Goal: Task Accomplishment & Management: Complete application form

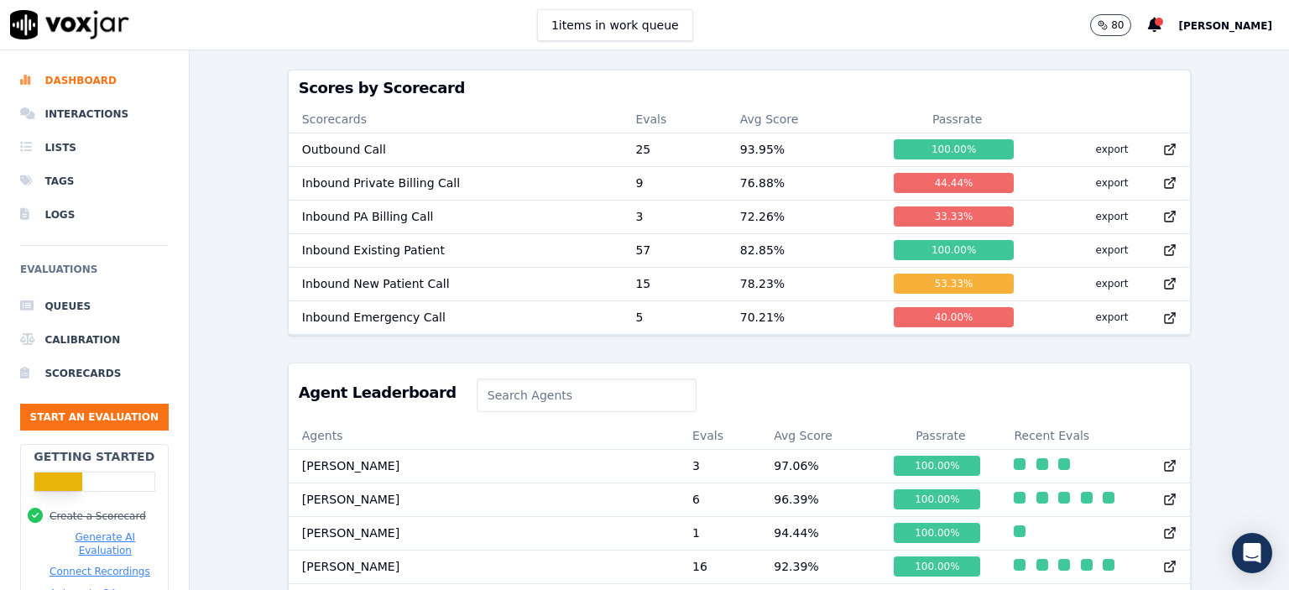
scroll to position [485, 0]
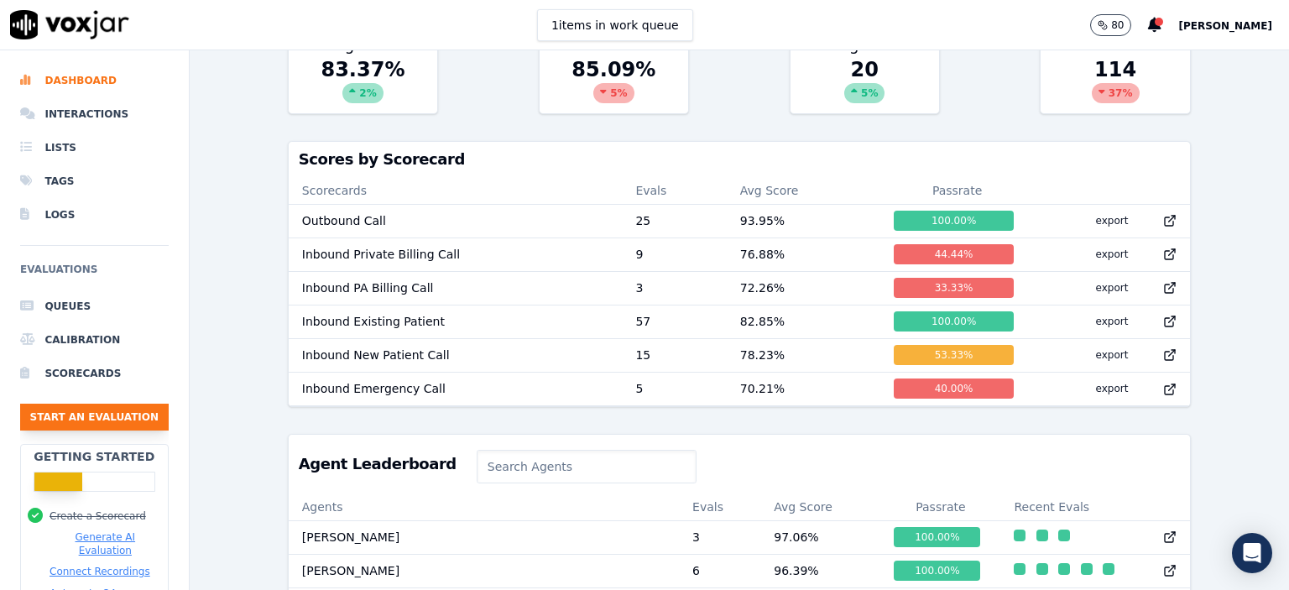
click at [82, 415] on button "Start an Evaluation" at bounding box center [94, 417] width 149 height 27
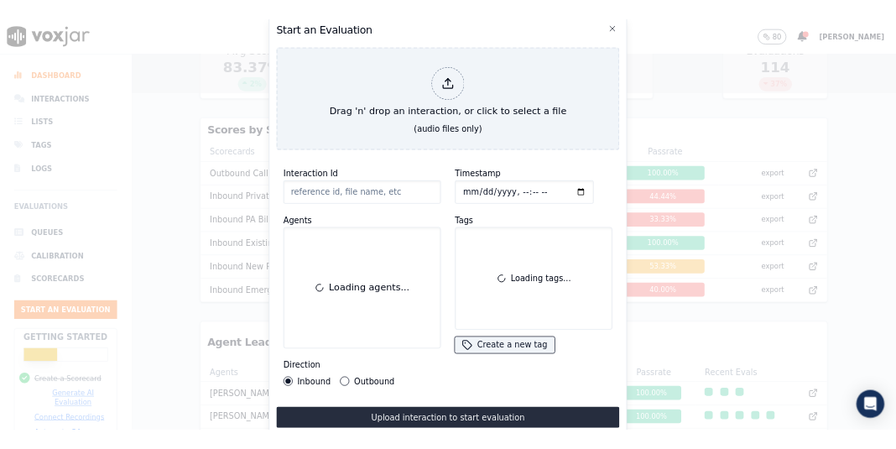
scroll to position [102, 0]
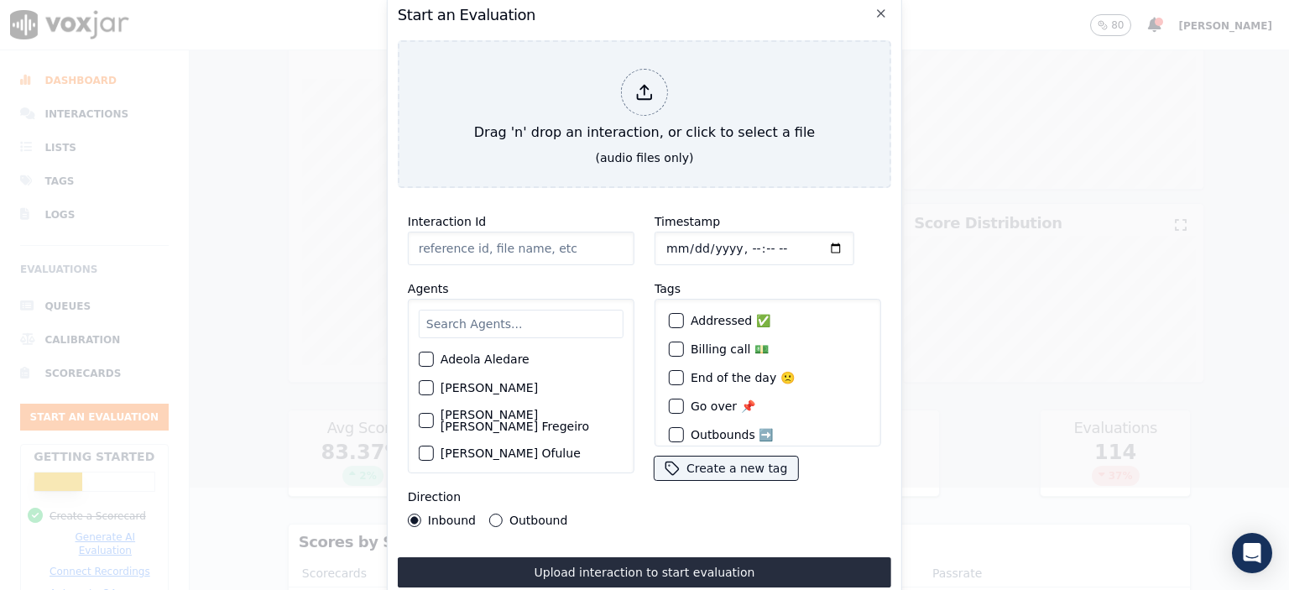
click at [539, 243] on input "Interaction Id" at bounding box center [521, 249] width 227 height 34
type input "356976715"
click at [473, 316] on input "text" at bounding box center [521, 324] width 205 height 29
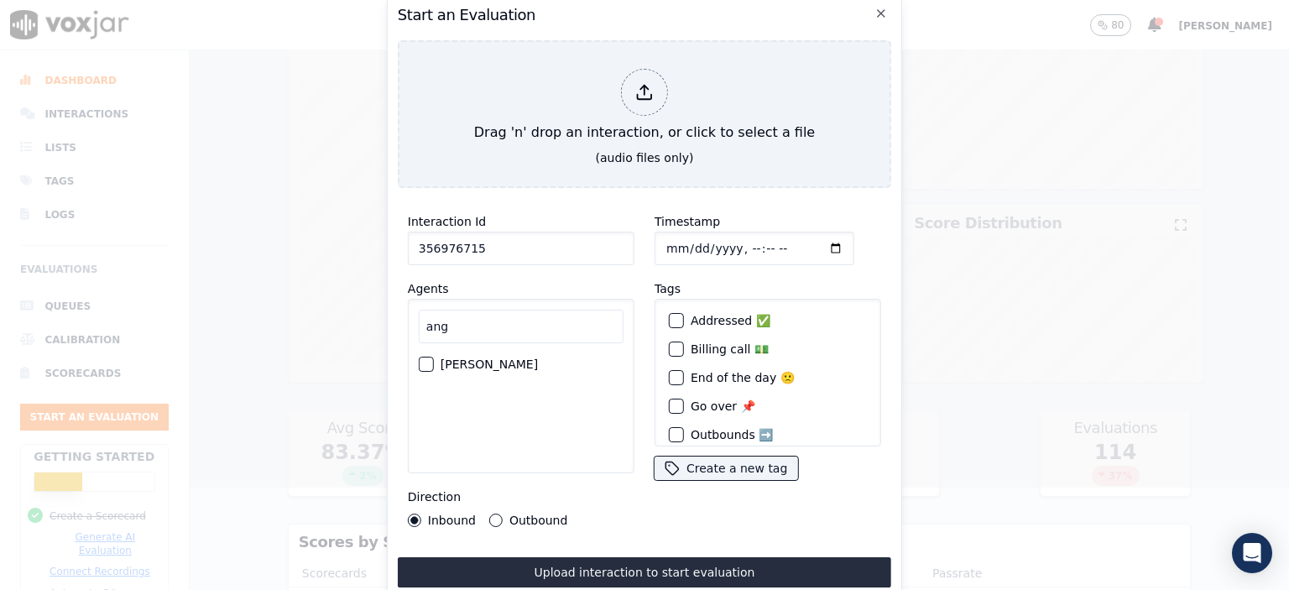
type input "ang"
click at [462, 358] on label "[PERSON_NAME]" at bounding box center [489, 364] width 97 height 12
click at [434, 357] on button "[PERSON_NAME]" at bounding box center [426, 364] width 15 height 15
click at [733, 245] on input "Timestamp" at bounding box center [755, 249] width 200 height 34
click at [733, 244] on input "Timestamp" at bounding box center [755, 249] width 200 height 34
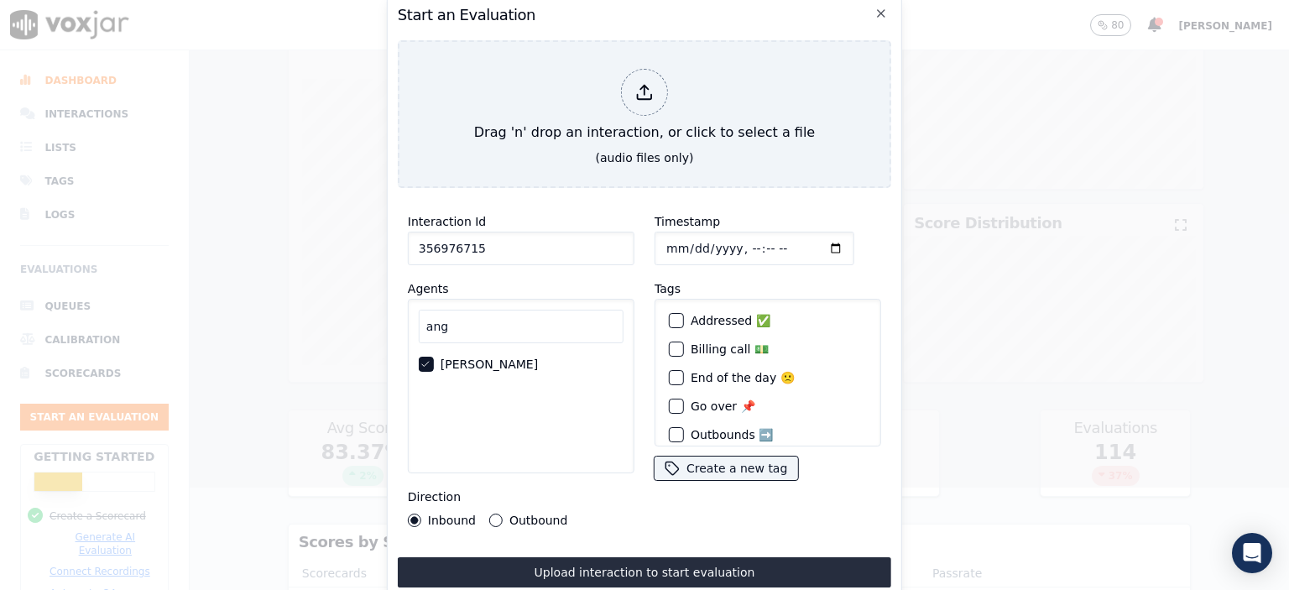
type input "[DATE]T06:55"
click at [635, 201] on div "Interaction Id 356976715 Agents [PERSON_NAME] Direction Inbound Outbound" at bounding box center [521, 369] width 247 height 336
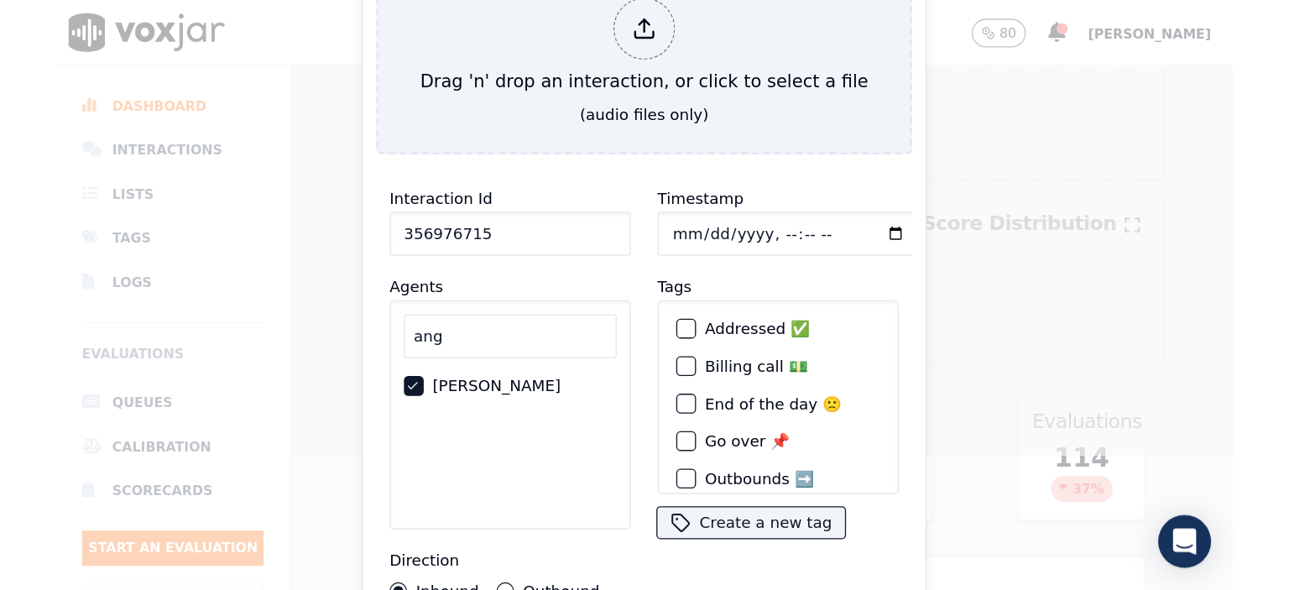
scroll to position [49, 0]
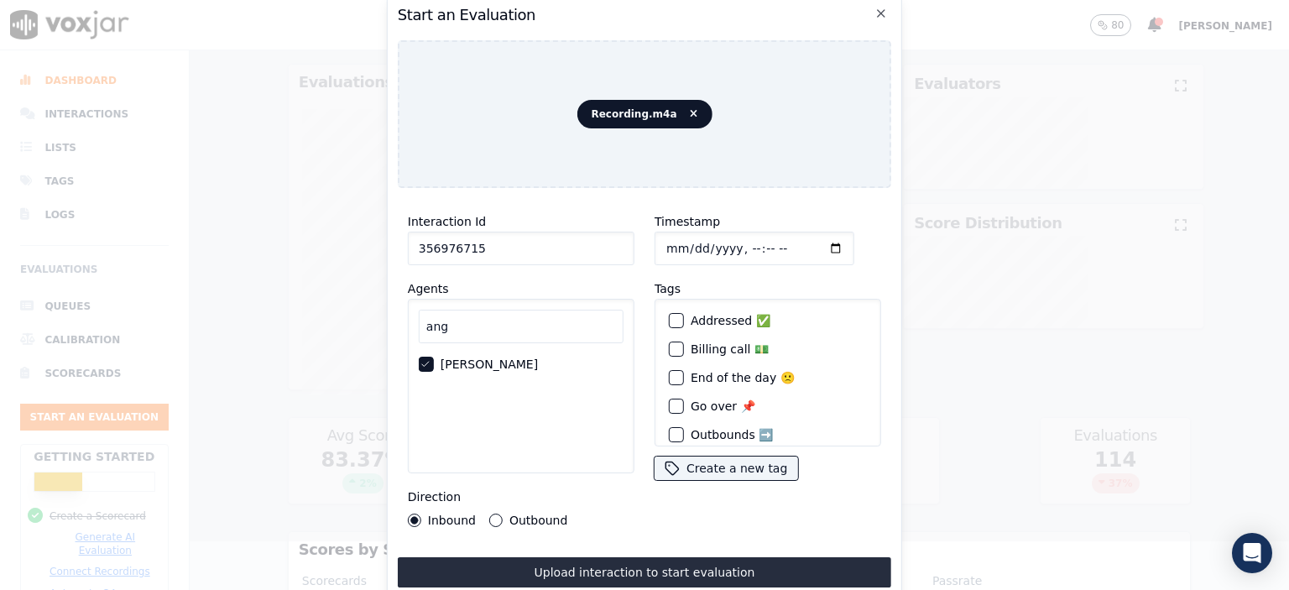
click at [658, 566] on button "Upload interaction to start evaluation" at bounding box center [645, 572] width 494 height 30
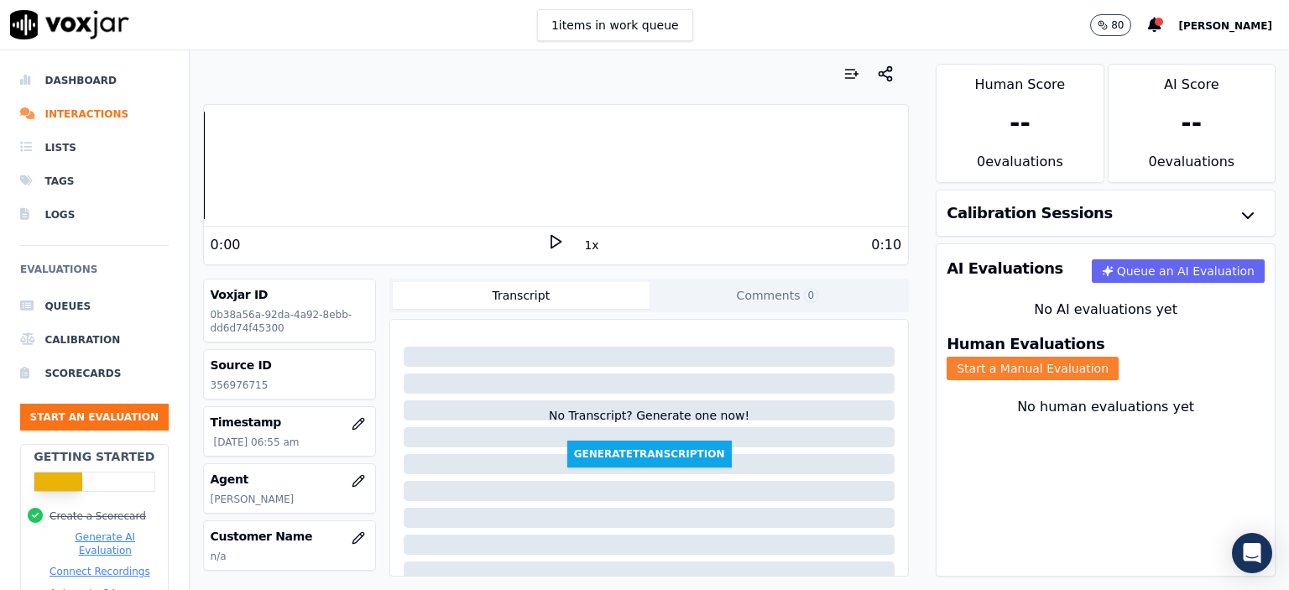
click at [1119, 357] on button "Start a Manual Evaluation" at bounding box center [1033, 369] width 172 height 24
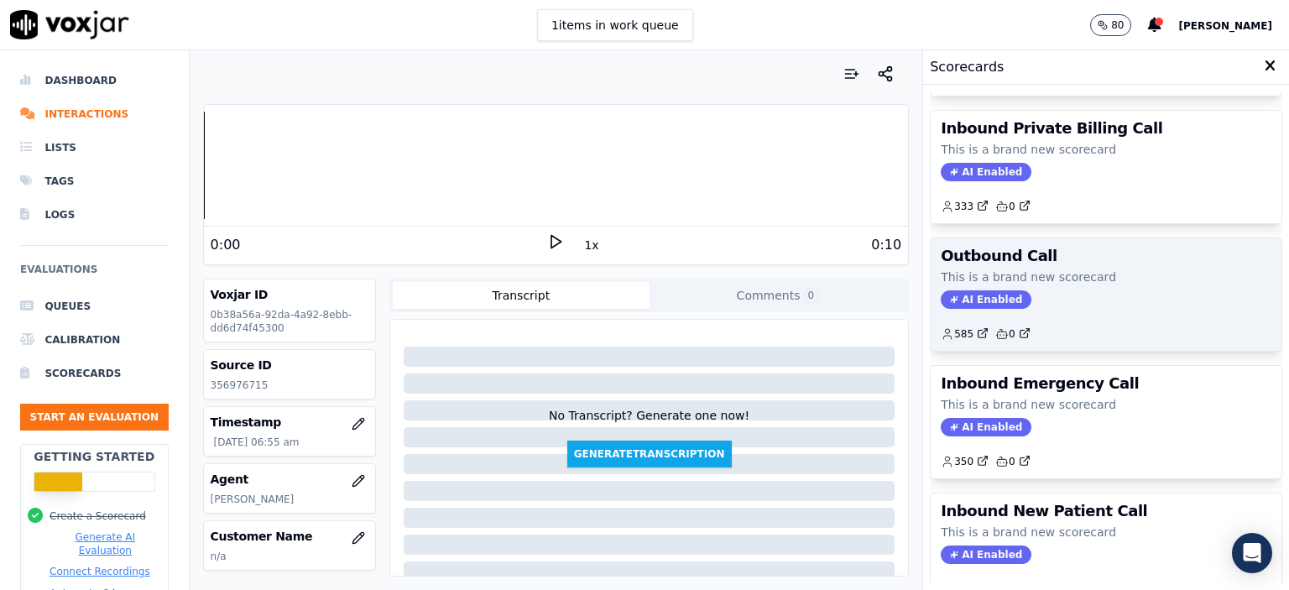
scroll to position [168, 0]
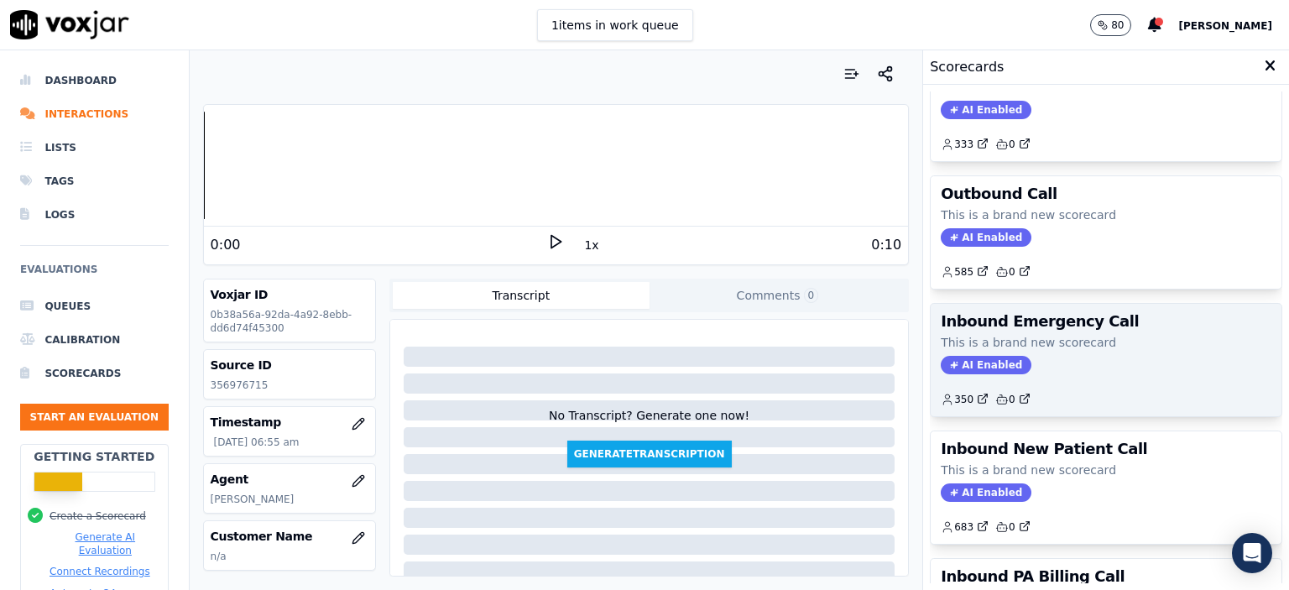
click at [1107, 375] on div "Inbound Emergency Call This is a brand new scorecard AI Enabled 350 0" at bounding box center [1106, 360] width 351 height 112
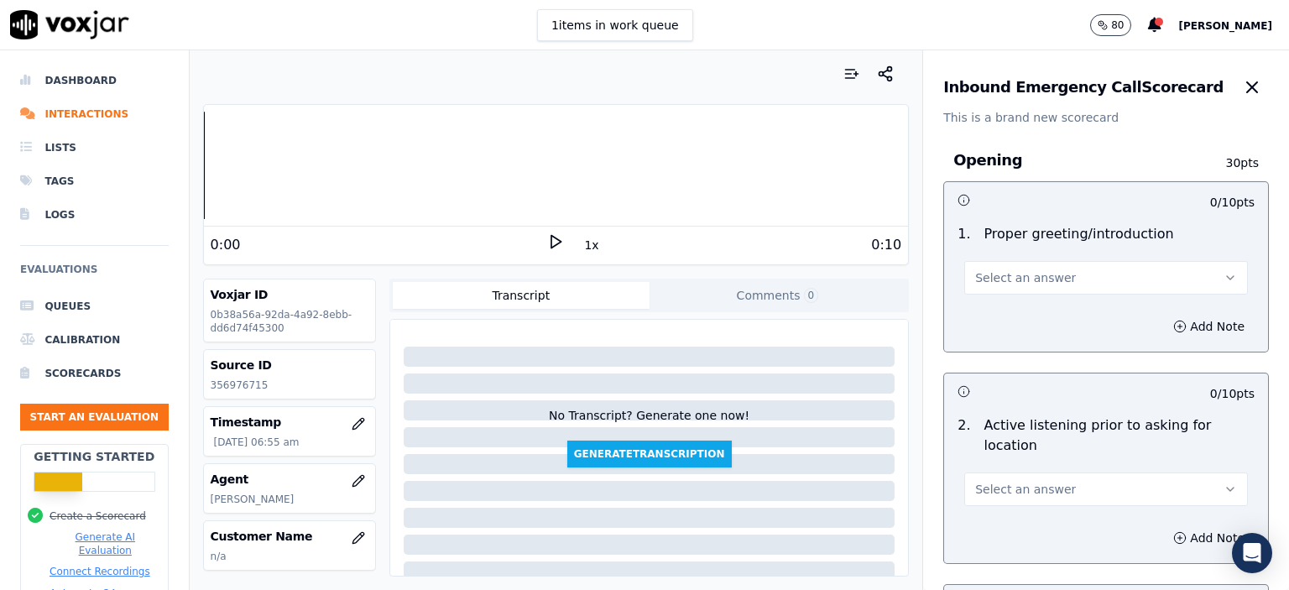
click at [1026, 276] on span "Select an answer" at bounding box center [1025, 277] width 101 height 17
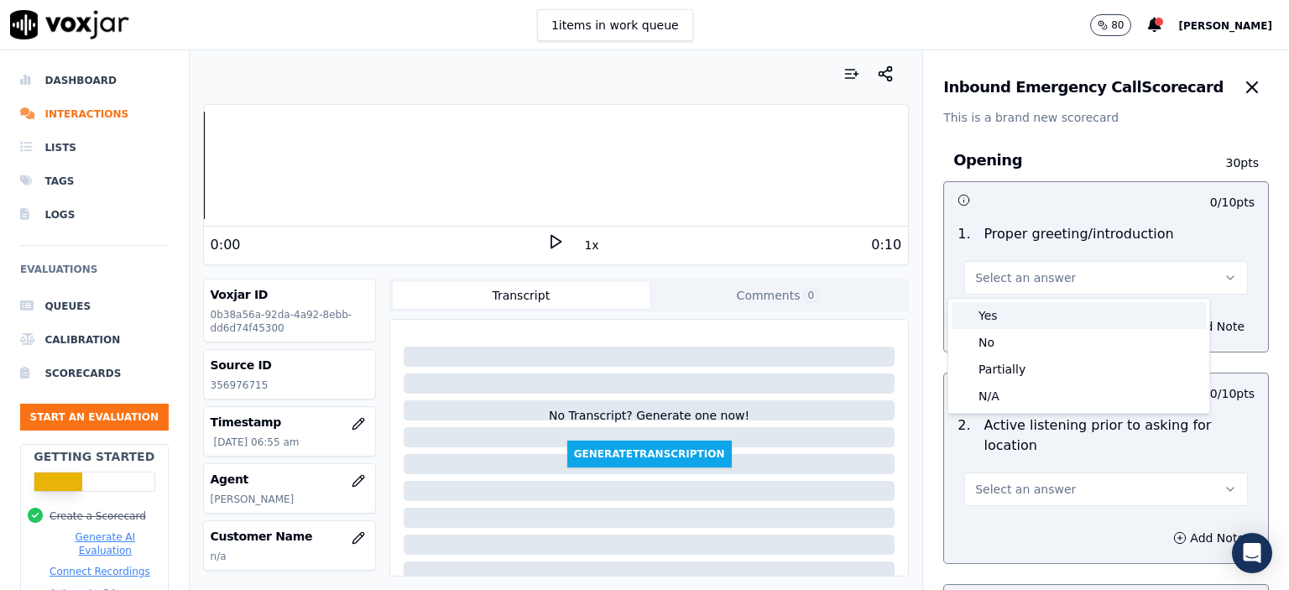
click at [1021, 313] on div "Yes" at bounding box center [1079, 315] width 254 height 27
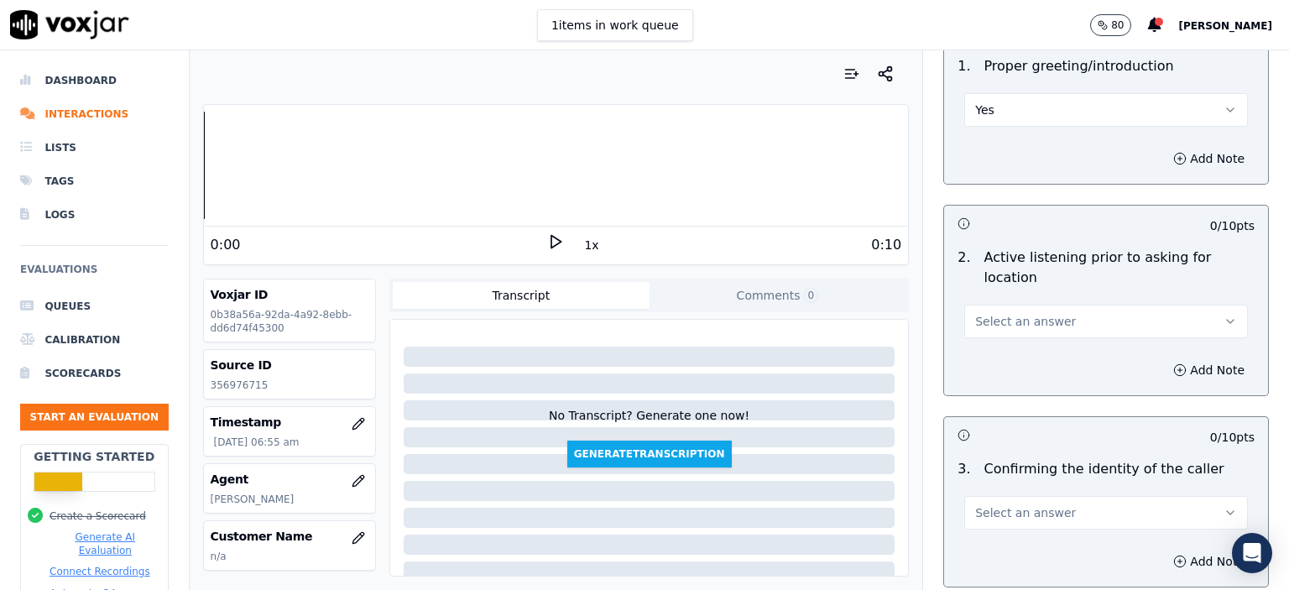
click at [1039, 313] on span "Select an answer" at bounding box center [1025, 321] width 101 height 17
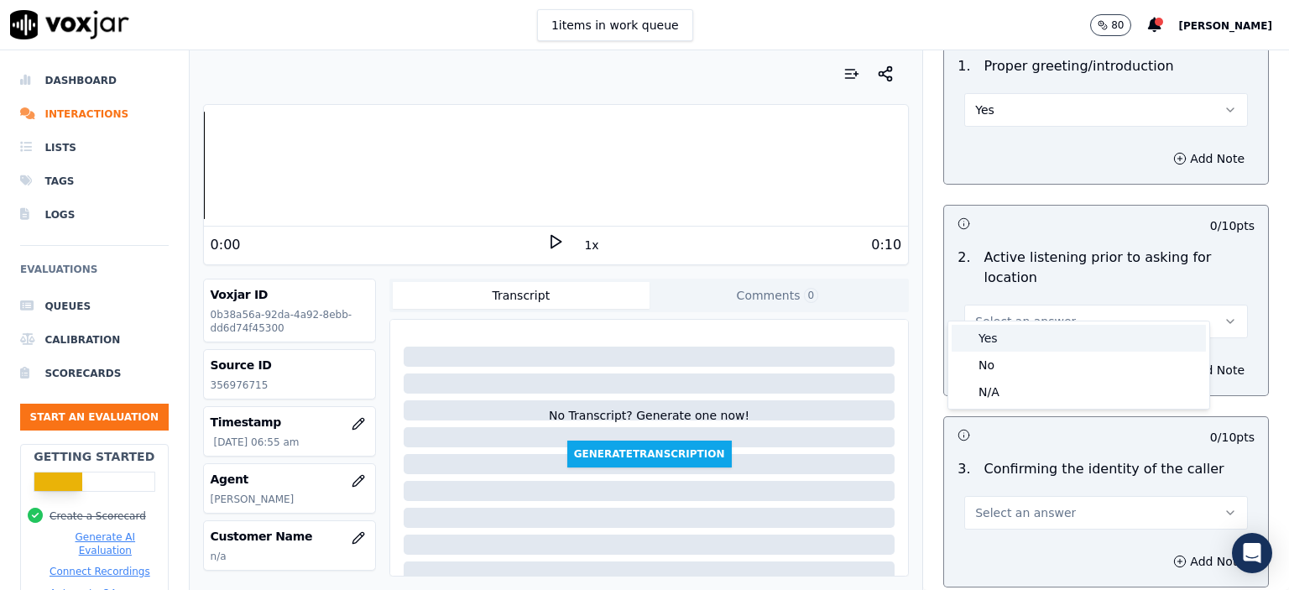
click at [1047, 345] on div "Yes" at bounding box center [1079, 338] width 254 height 27
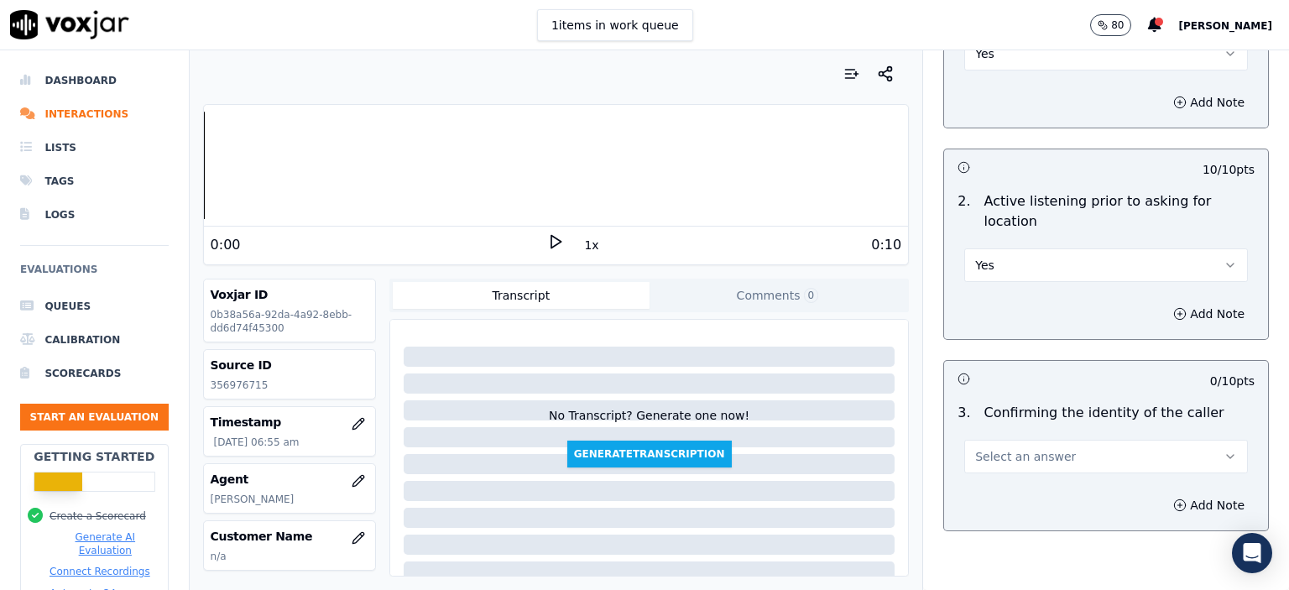
scroll to position [336, 0]
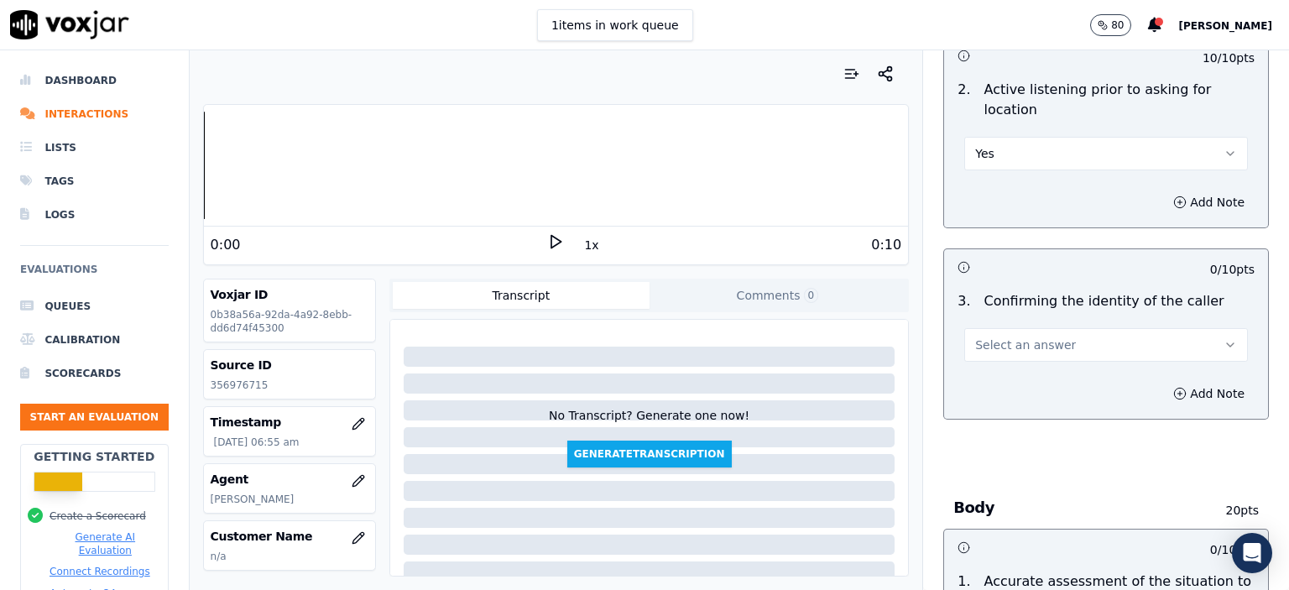
click at [1075, 328] on button "Select an answer" at bounding box center [1106, 345] width 284 height 34
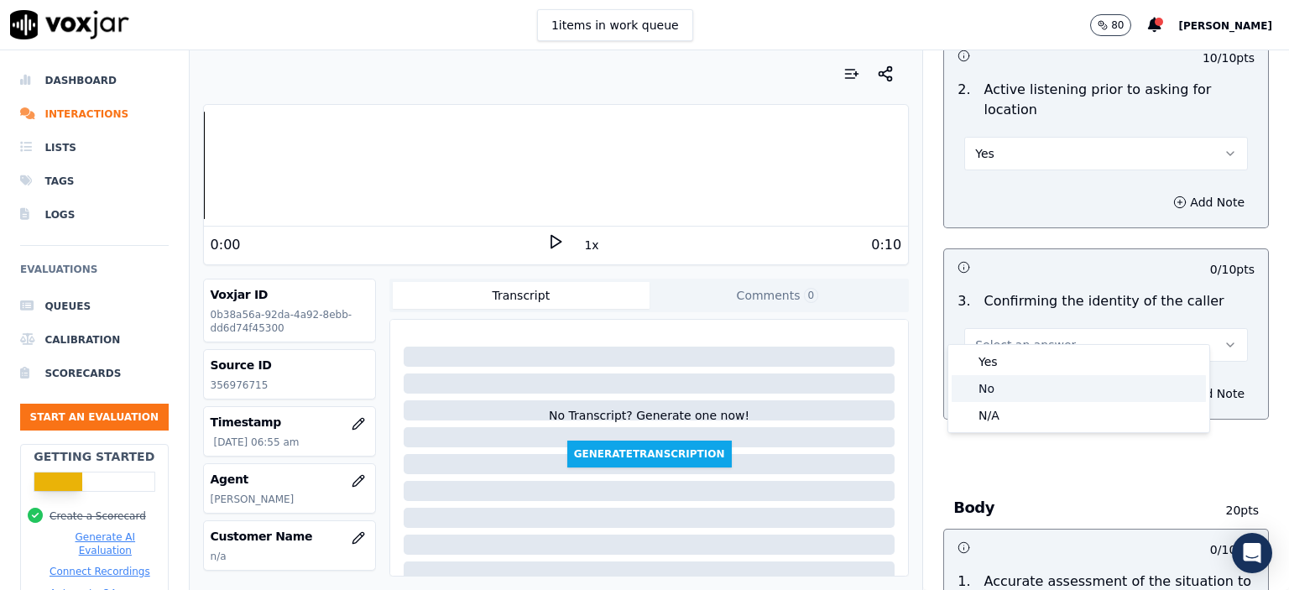
click at [1061, 392] on div "No" at bounding box center [1079, 388] width 254 height 27
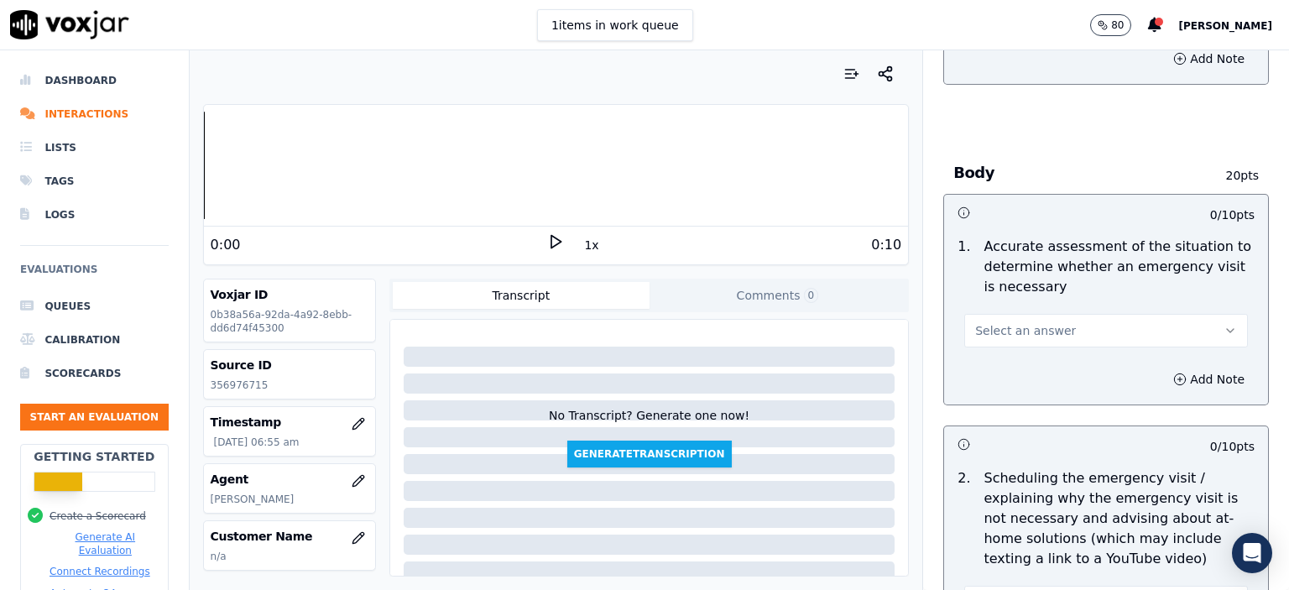
scroll to position [671, 0]
click at [1071, 313] on button "Select an answer" at bounding box center [1106, 330] width 284 height 34
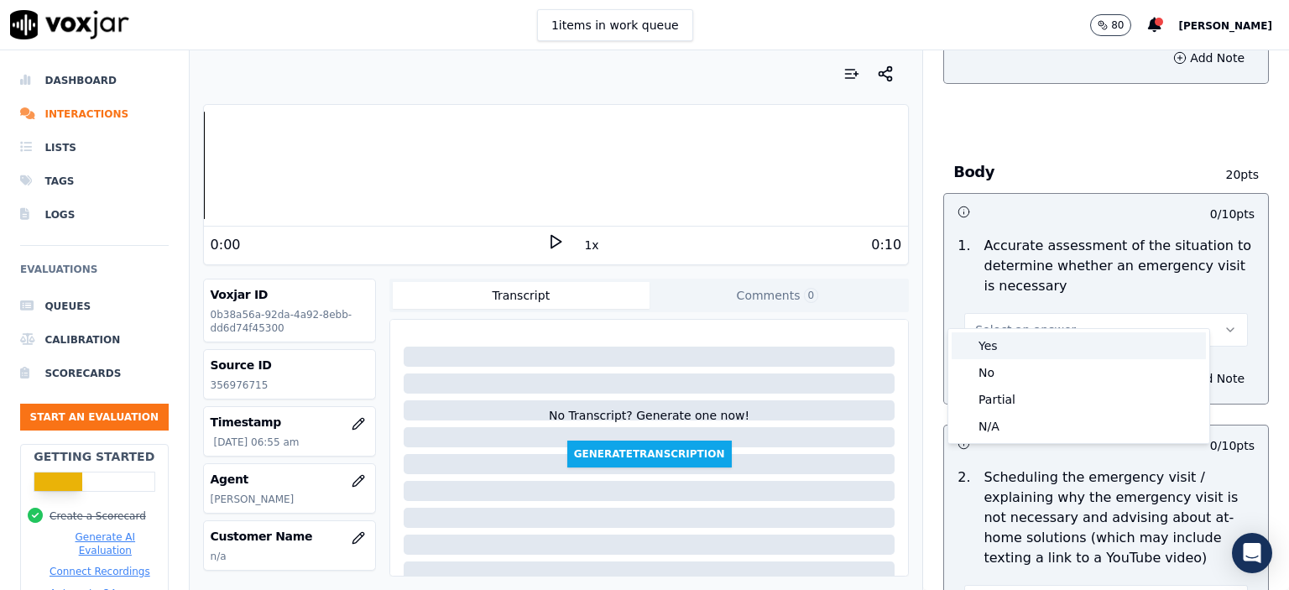
click at [1090, 352] on div "Yes" at bounding box center [1079, 345] width 254 height 27
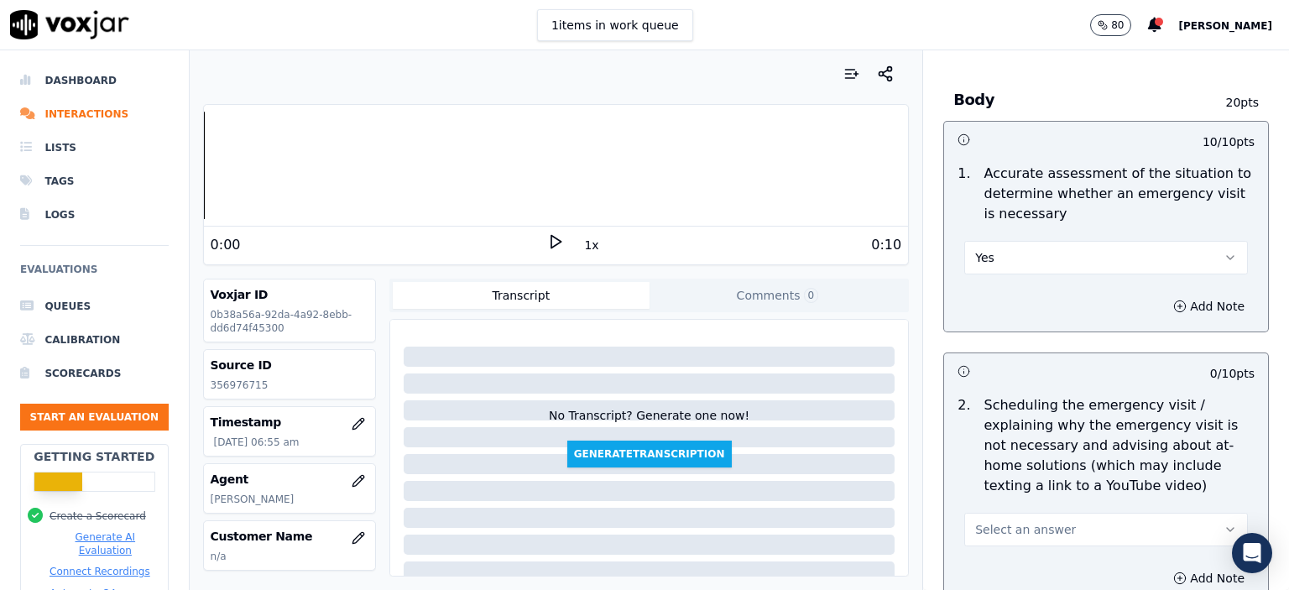
scroll to position [923, 0]
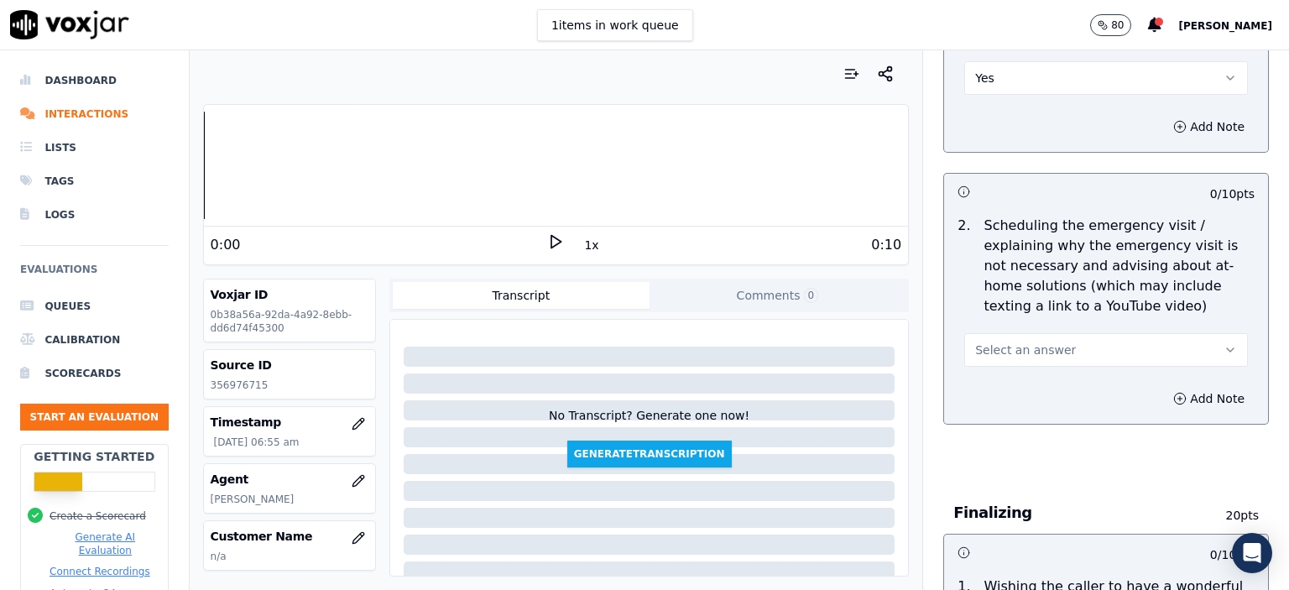
click at [1042, 338] on button "Select an answer" at bounding box center [1106, 350] width 284 height 34
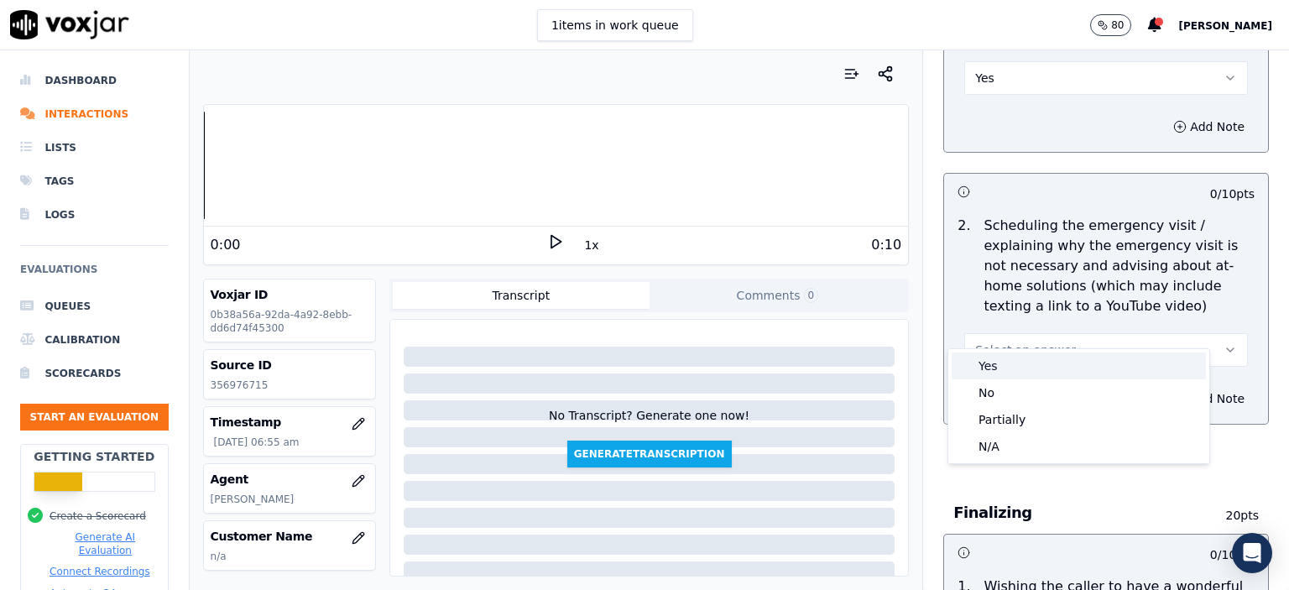
click at [1032, 368] on div "Yes" at bounding box center [1079, 366] width 254 height 27
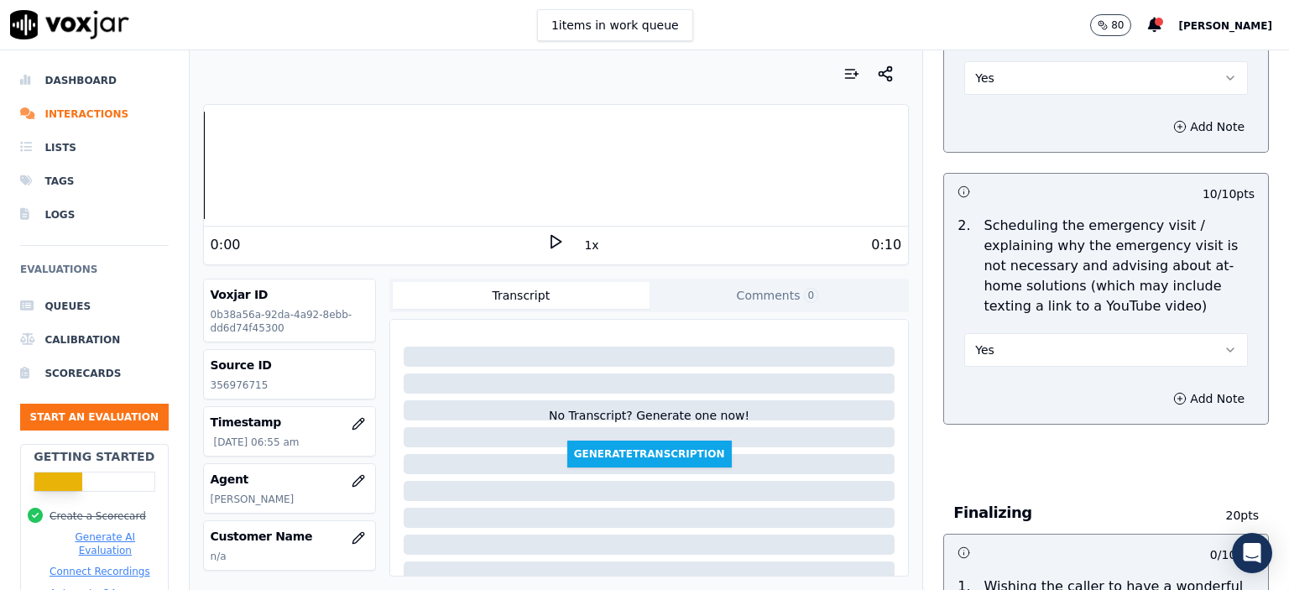
scroll to position [1175, 0]
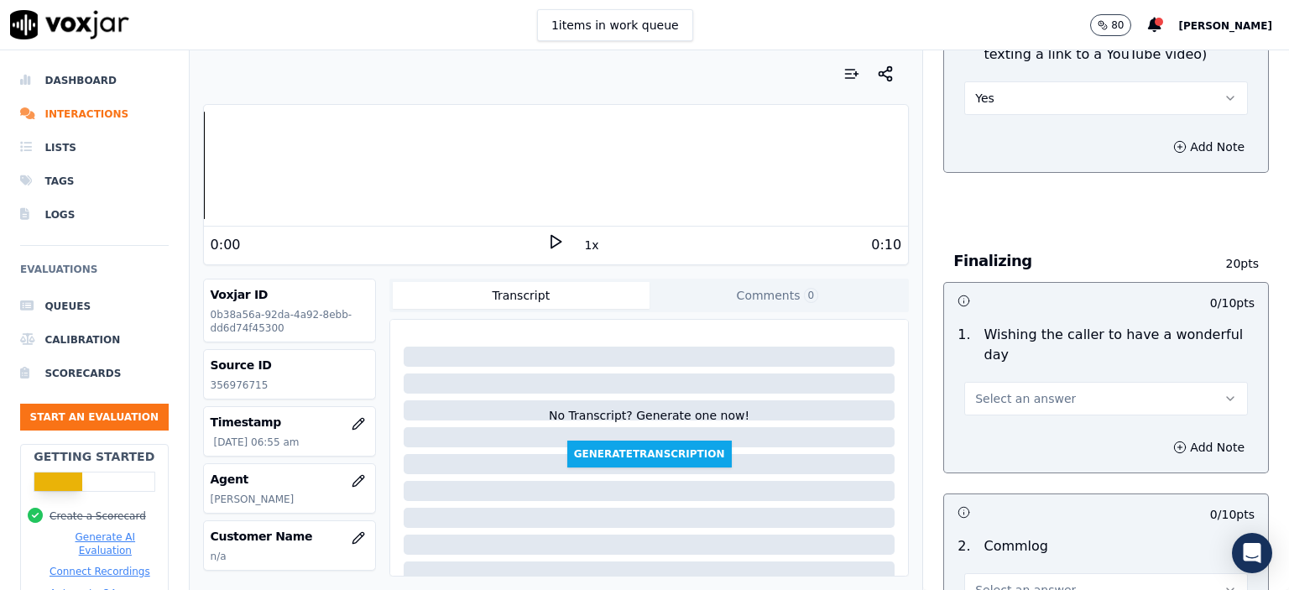
click at [1027, 390] on span "Select an answer" at bounding box center [1025, 398] width 101 height 17
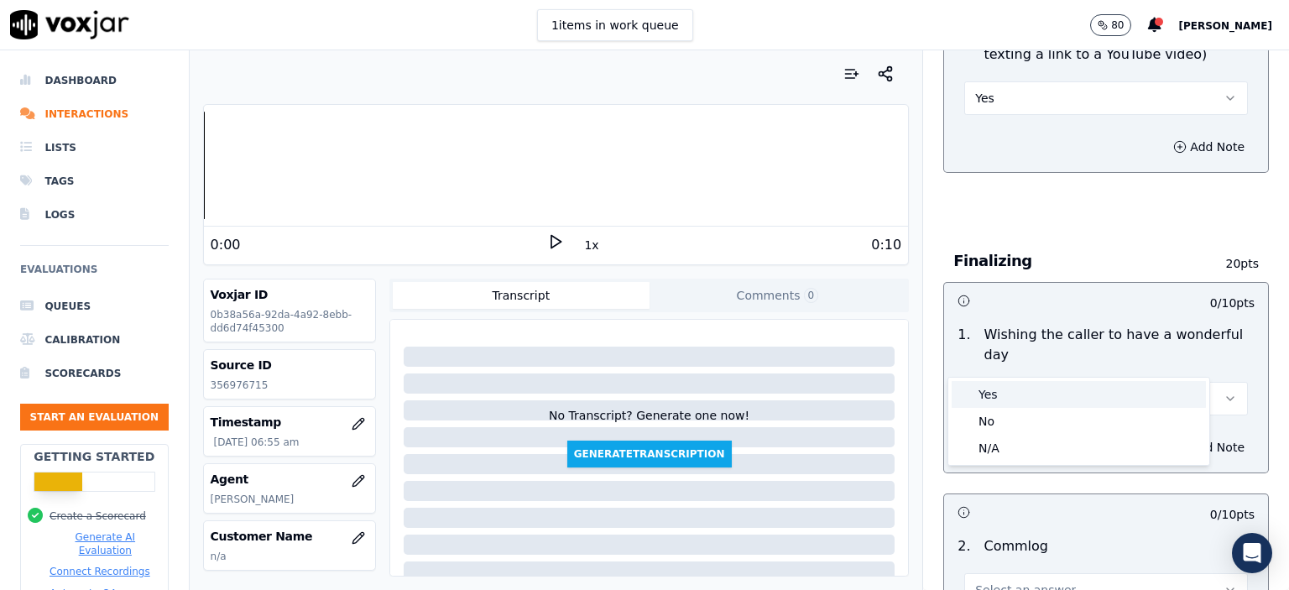
click at [1014, 393] on div "Yes" at bounding box center [1079, 394] width 254 height 27
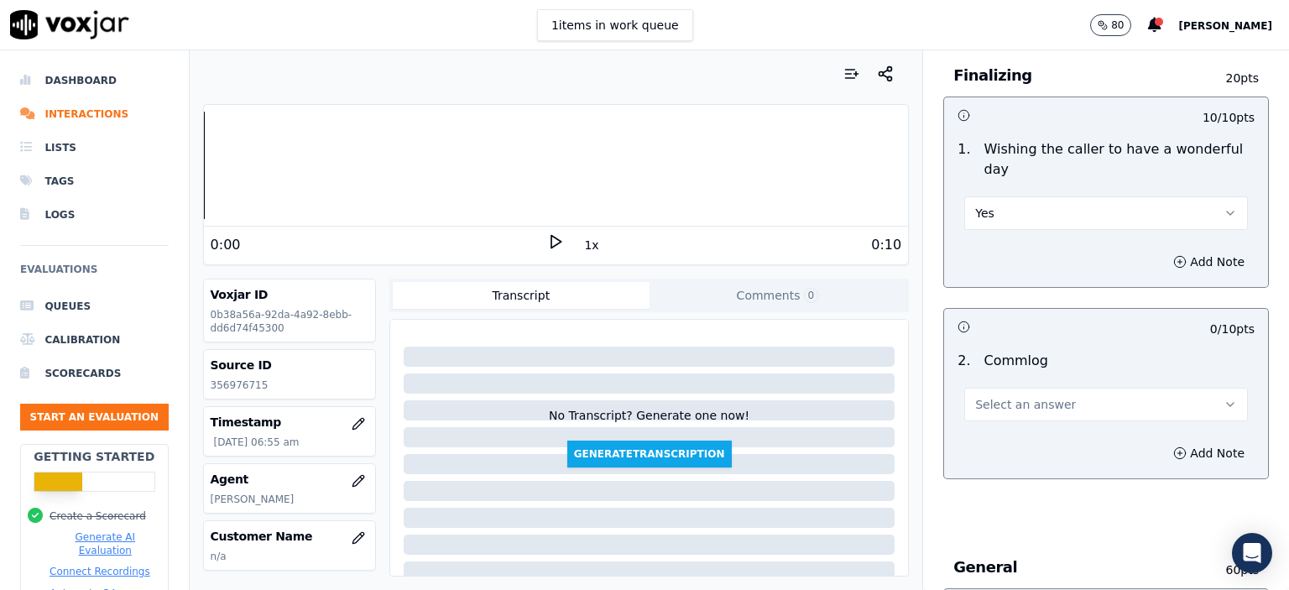
scroll to position [1343, 0]
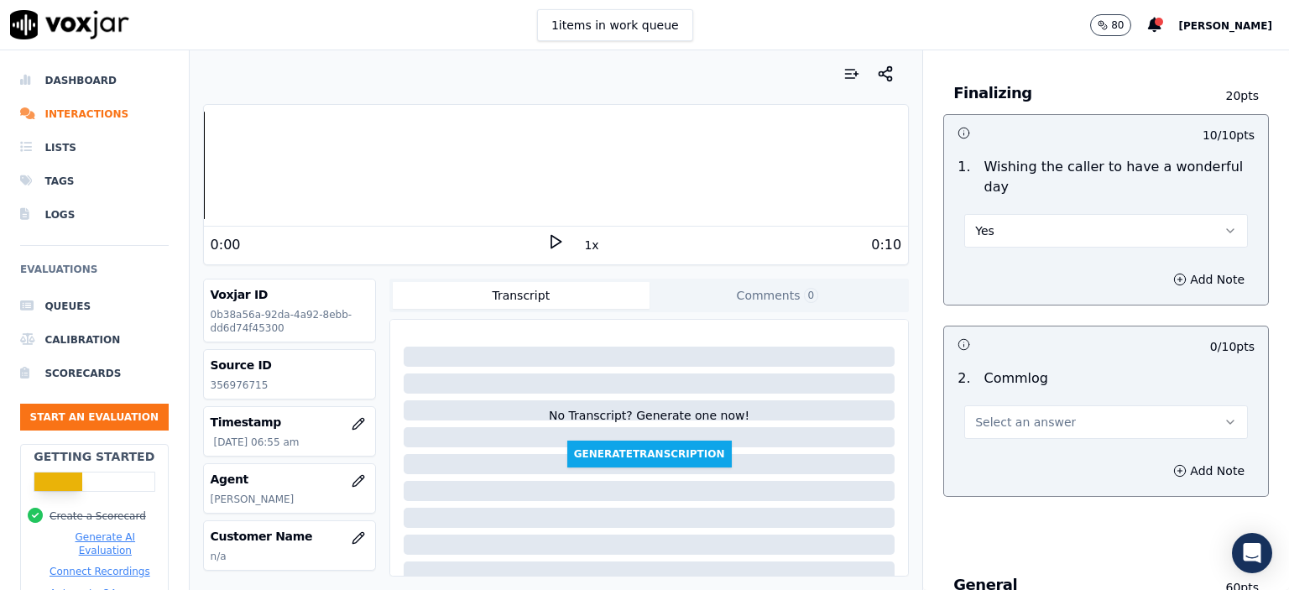
click at [1015, 414] on span "Select an answer" at bounding box center [1025, 422] width 101 height 17
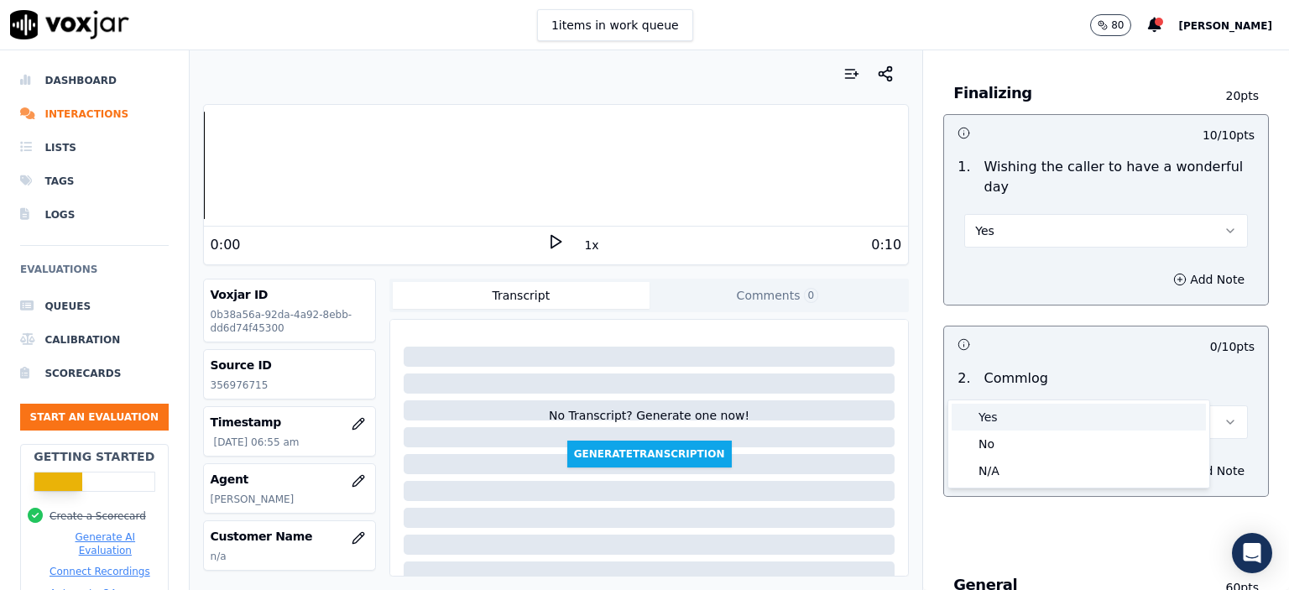
click at [1034, 409] on div "Yes" at bounding box center [1079, 417] width 254 height 27
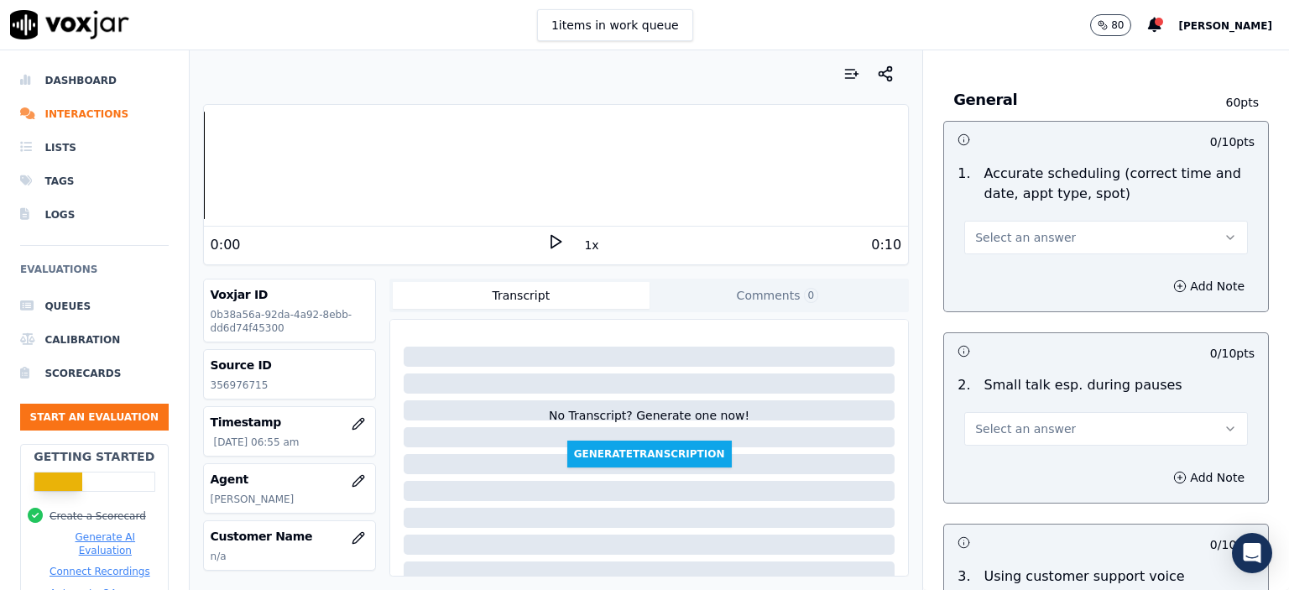
scroll to position [1847, 0]
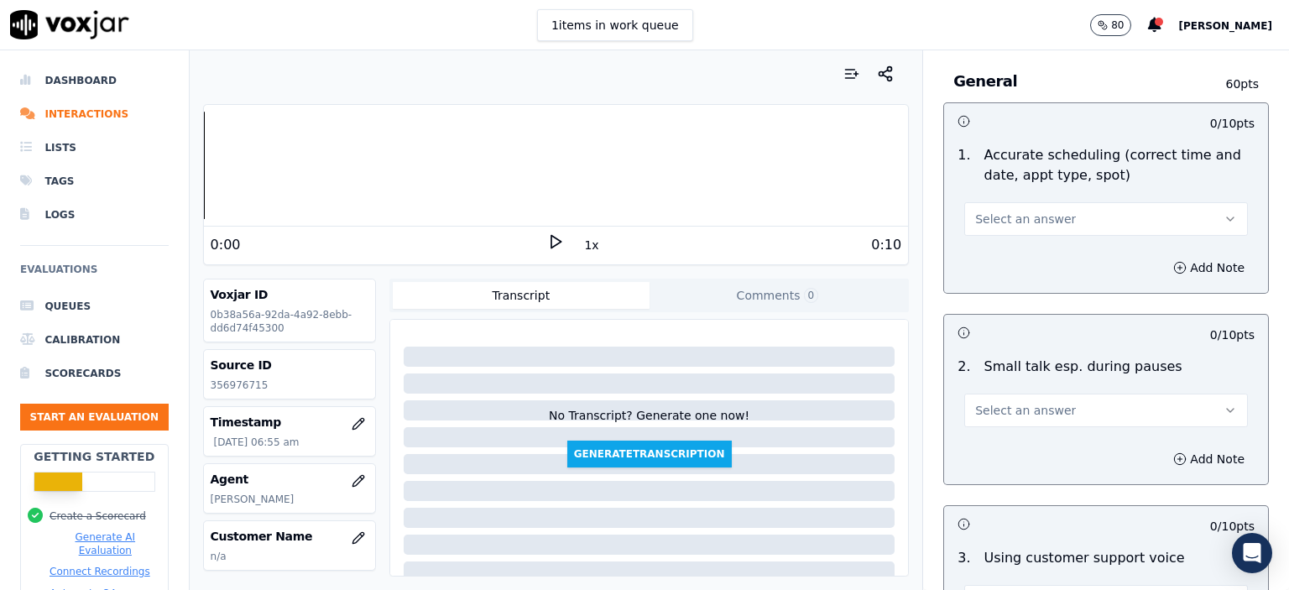
click at [1087, 202] on button "Select an answer" at bounding box center [1106, 219] width 284 height 34
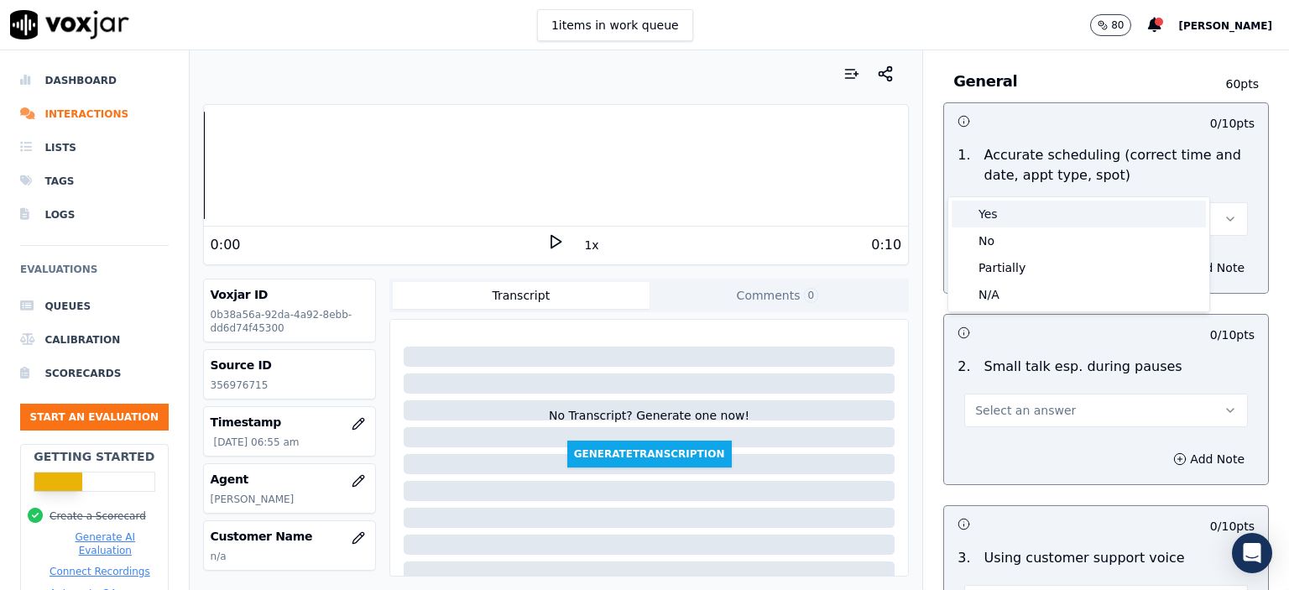
click at [1086, 213] on div "Yes" at bounding box center [1079, 214] width 254 height 27
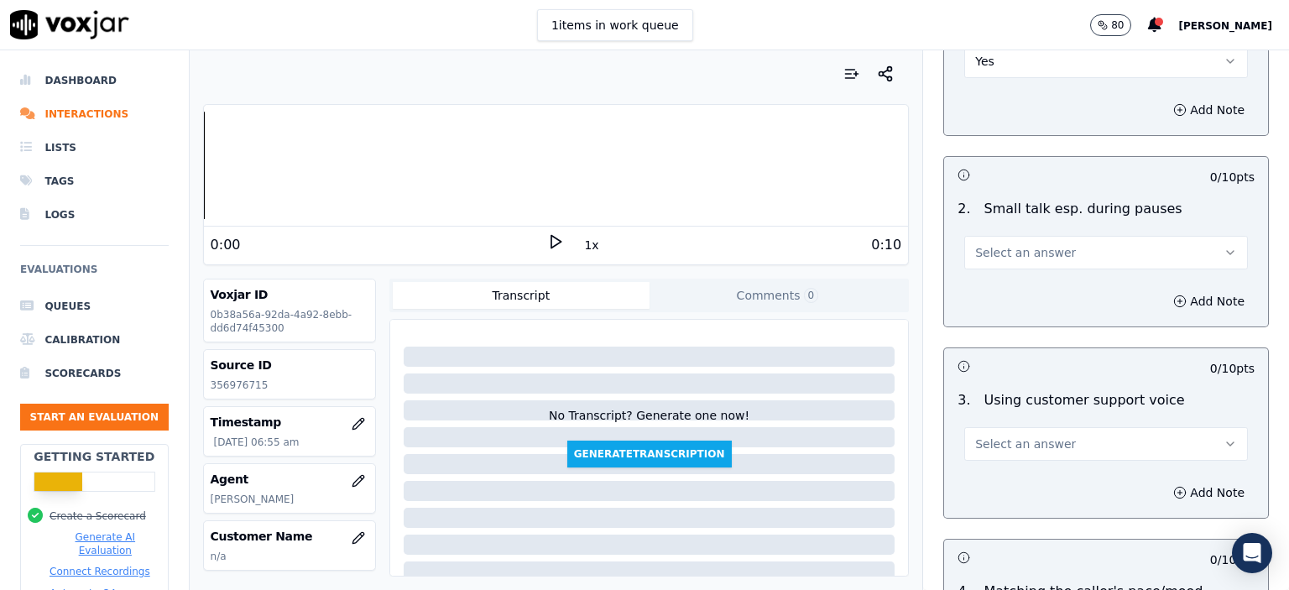
scroll to position [2014, 0]
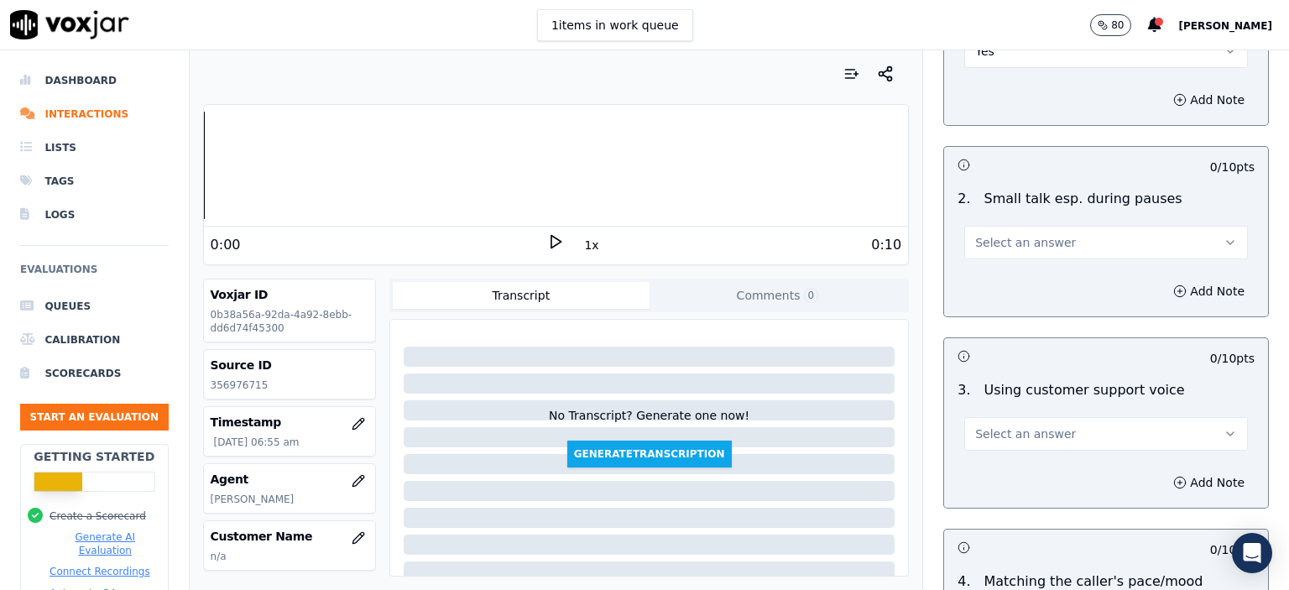
click at [1071, 226] on button "Select an answer" at bounding box center [1106, 243] width 284 height 34
click at [1070, 259] on div "No" at bounding box center [1079, 263] width 254 height 27
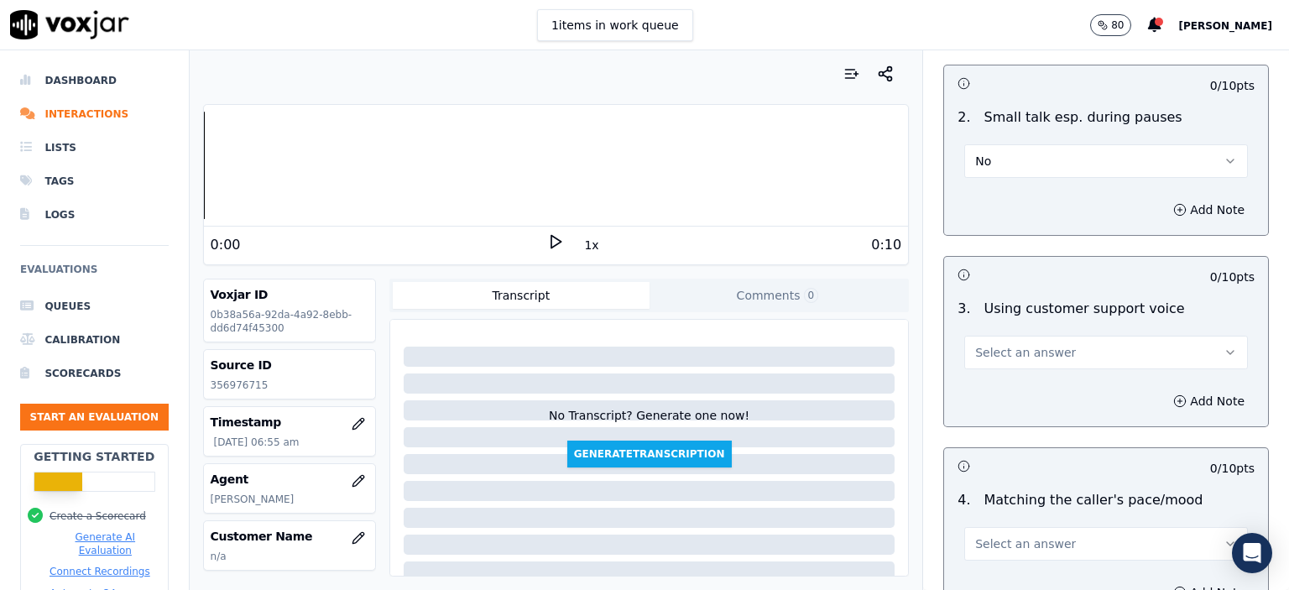
scroll to position [2098, 0]
click at [1063, 333] on button "Select an answer" at bounding box center [1106, 350] width 284 height 34
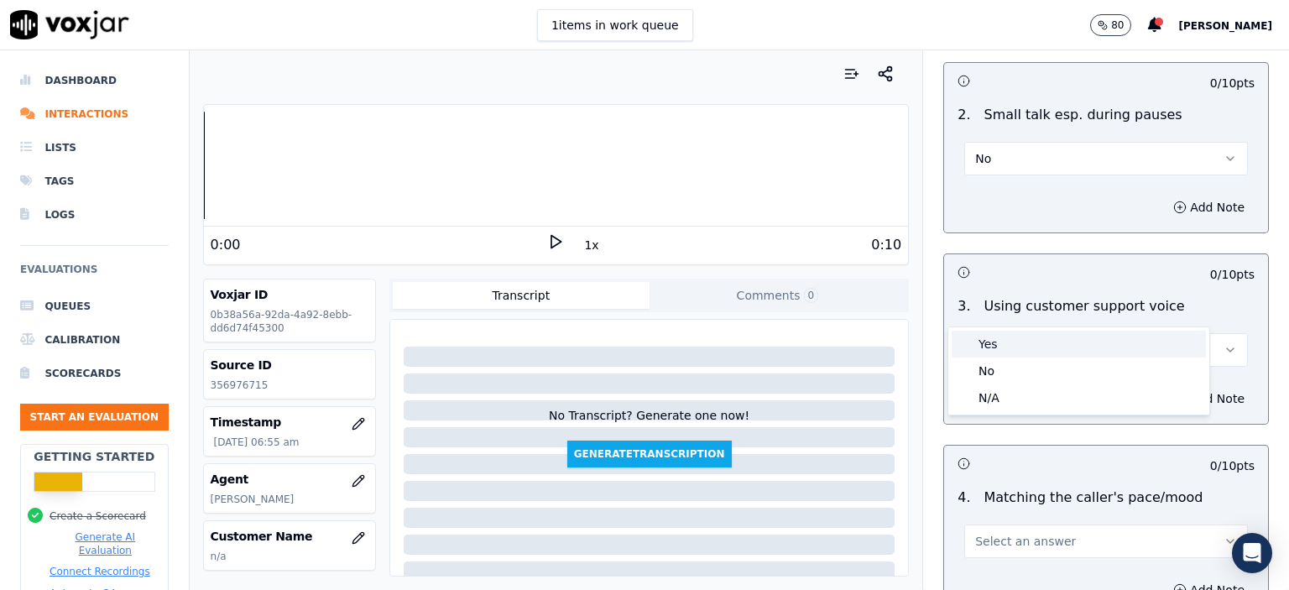
click at [1064, 335] on div "Yes" at bounding box center [1079, 344] width 254 height 27
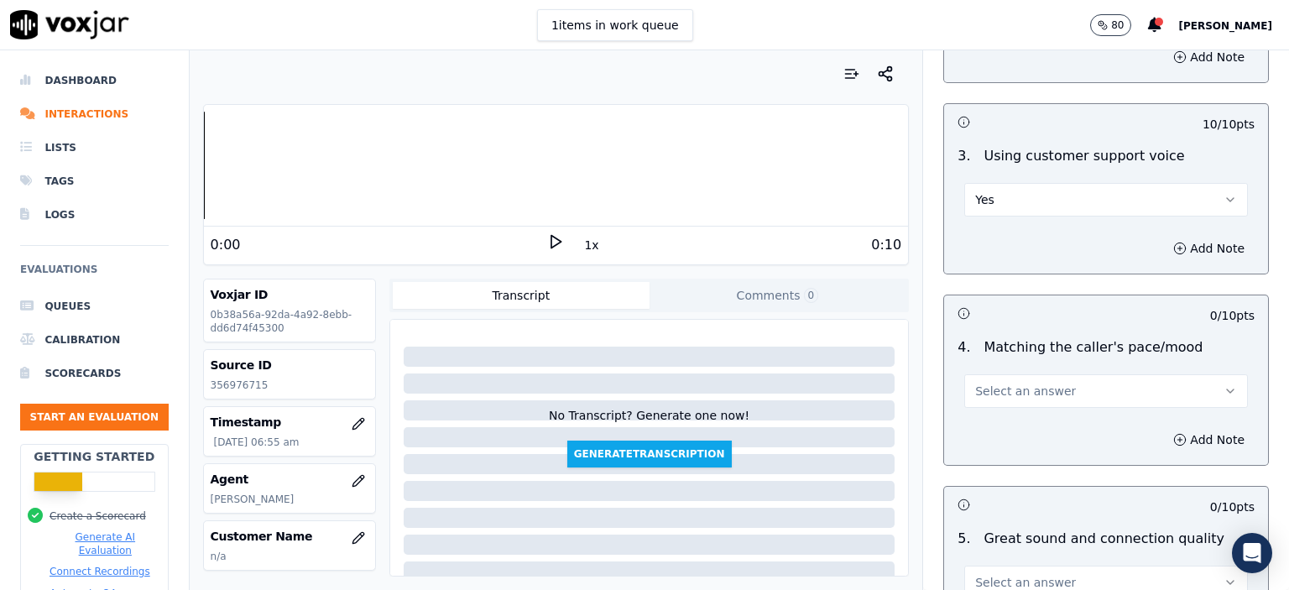
scroll to position [2266, 0]
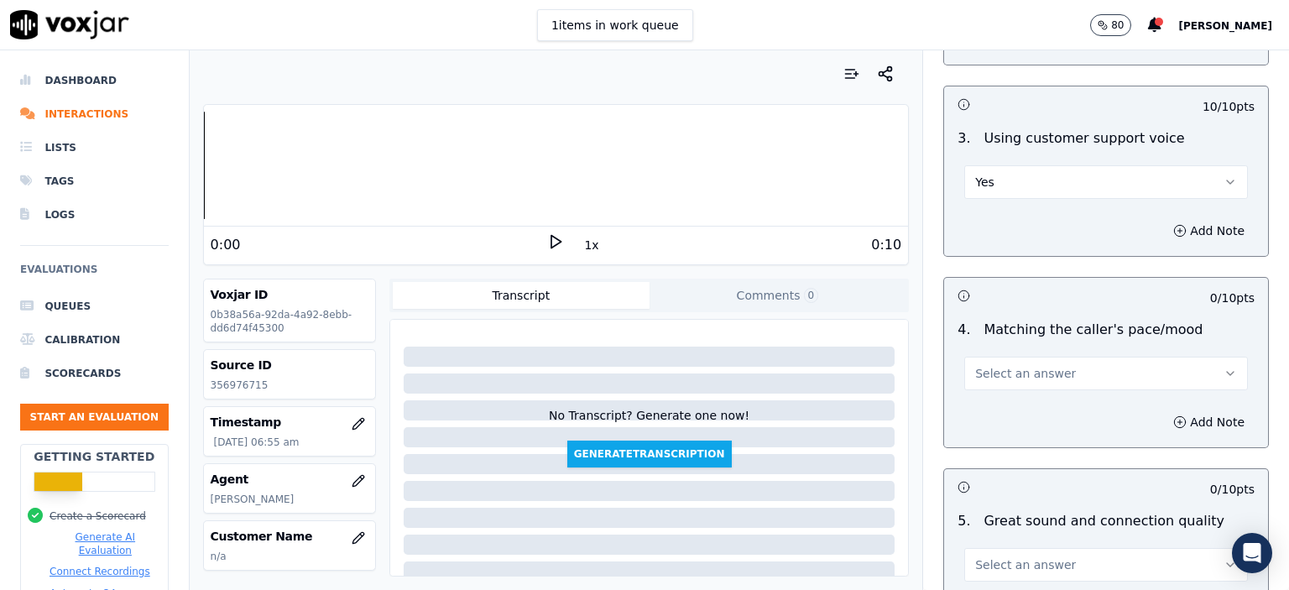
click at [1064, 357] on button "Select an answer" at bounding box center [1106, 374] width 284 height 34
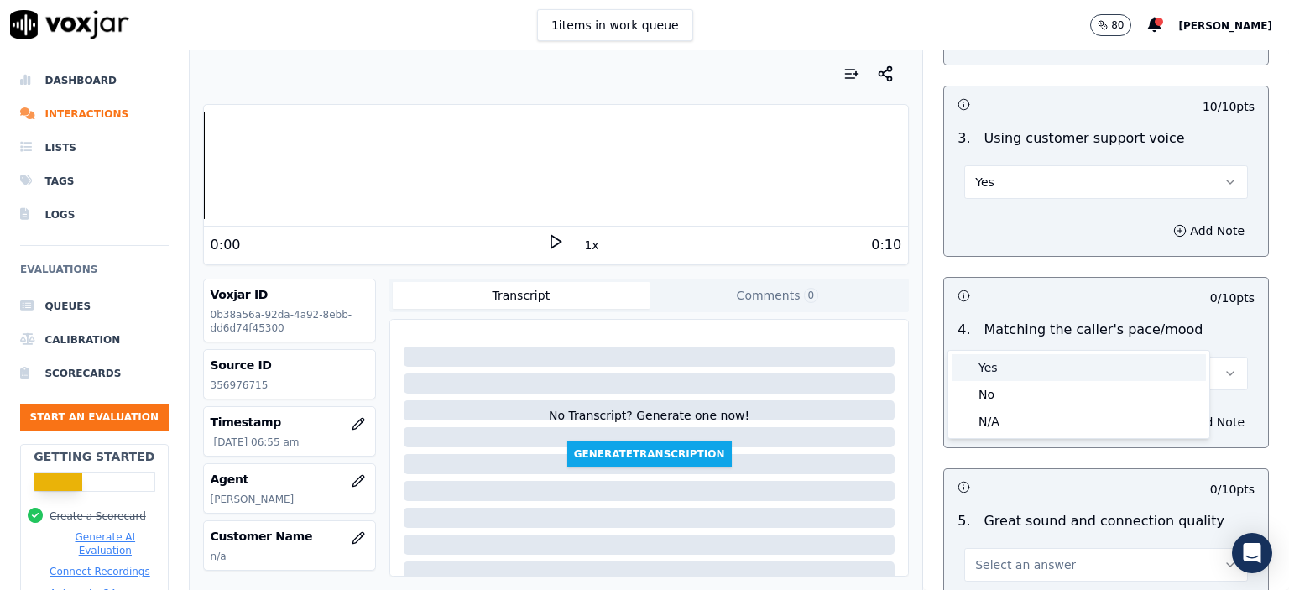
click at [1071, 363] on div "Yes" at bounding box center [1079, 367] width 254 height 27
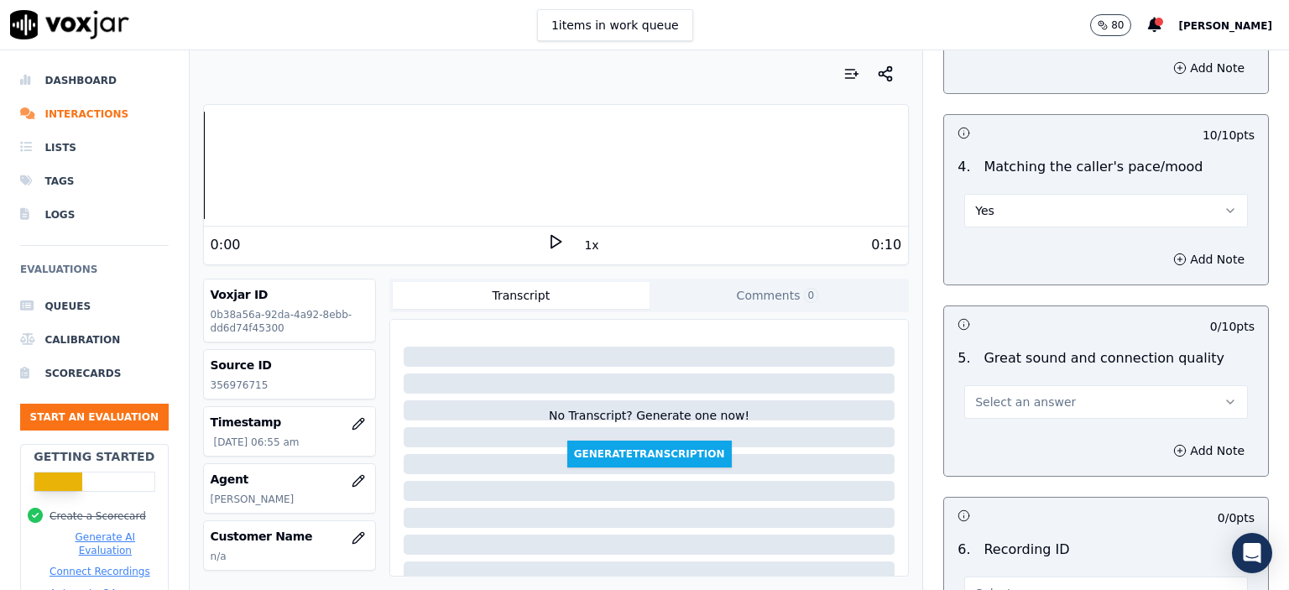
scroll to position [2434, 0]
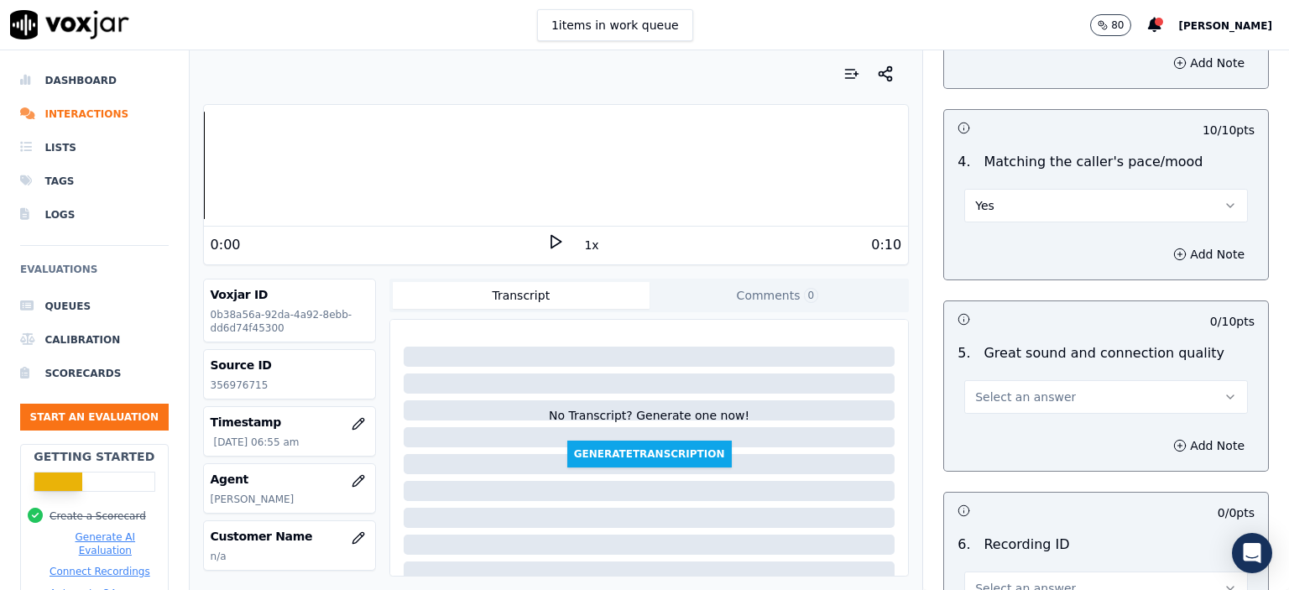
click at [1072, 380] on button "Select an answer" at bounding box center [1106, 397] width 284 height 34
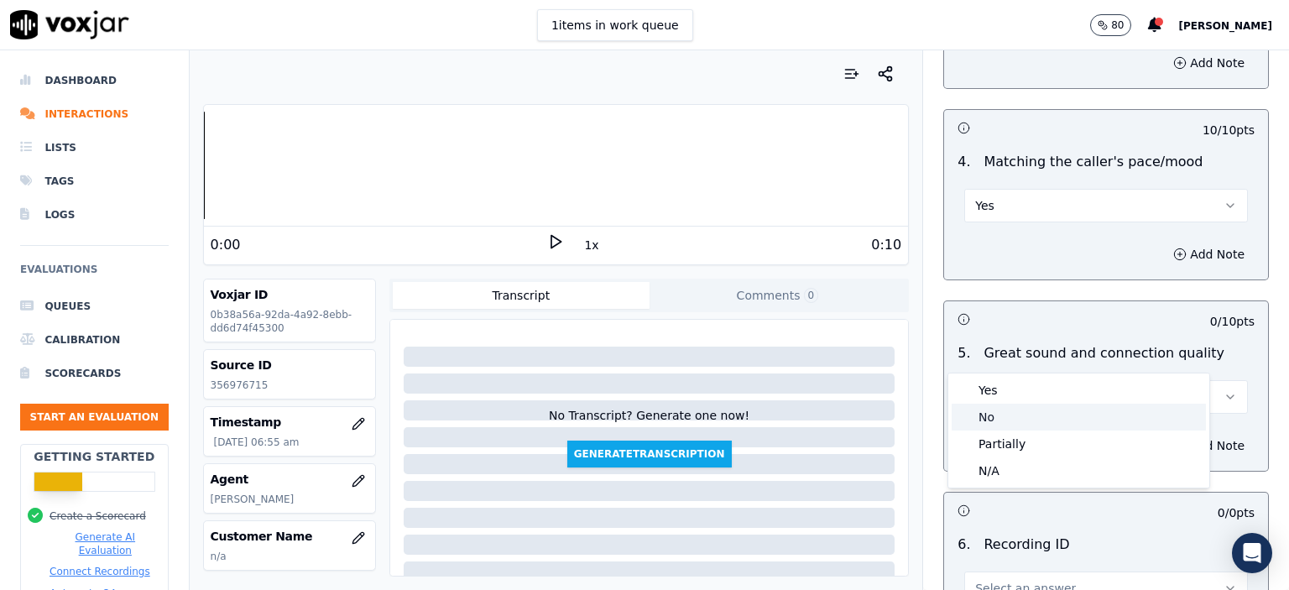
click at [1060, 418] on div "No" at bounding box center [1079, 417] width 254 height 27
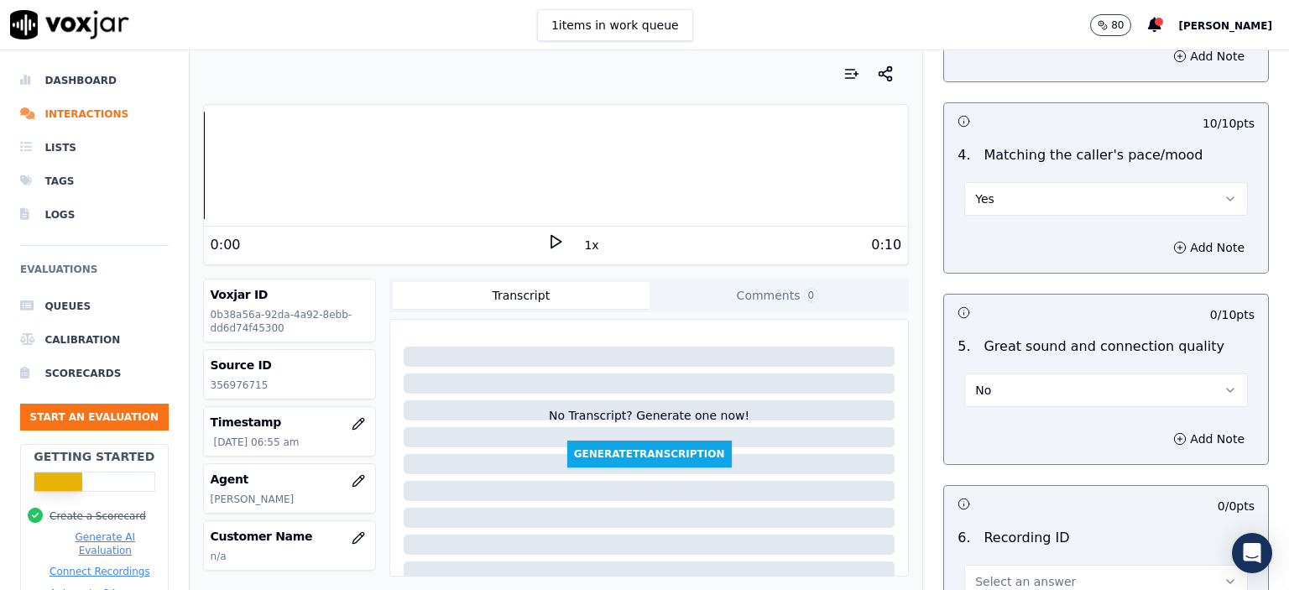
scroll to position [2350, 0]
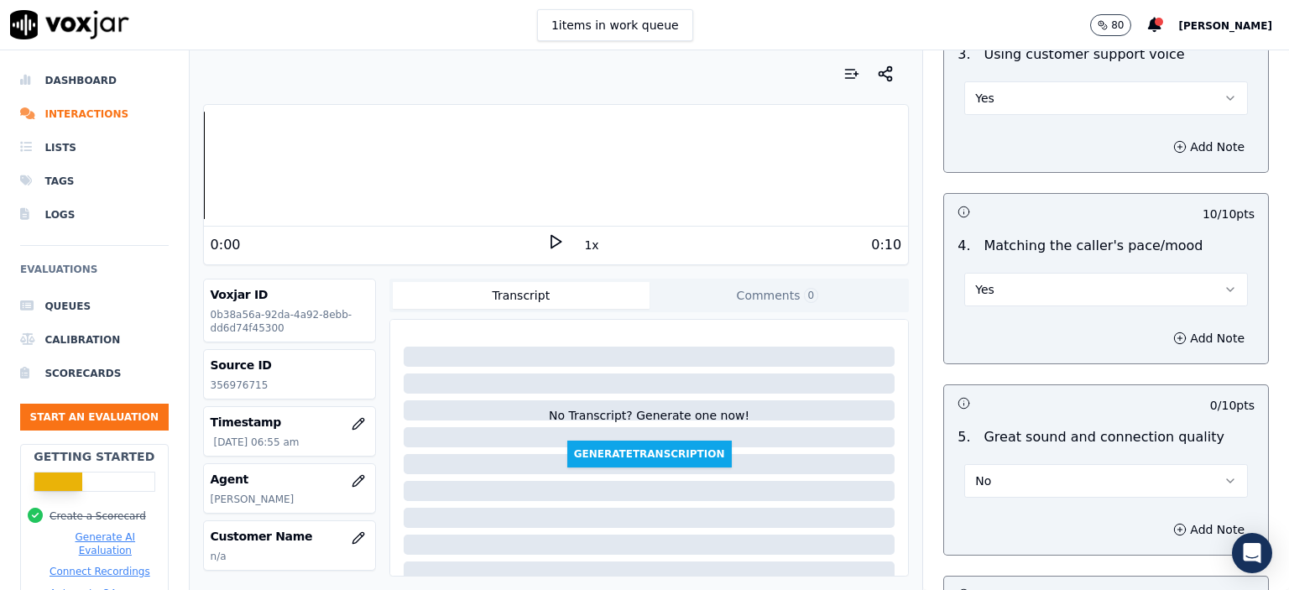
click at [1051, 273] on button "Yes" at bounding box center [1106, 290] width 284 height 34
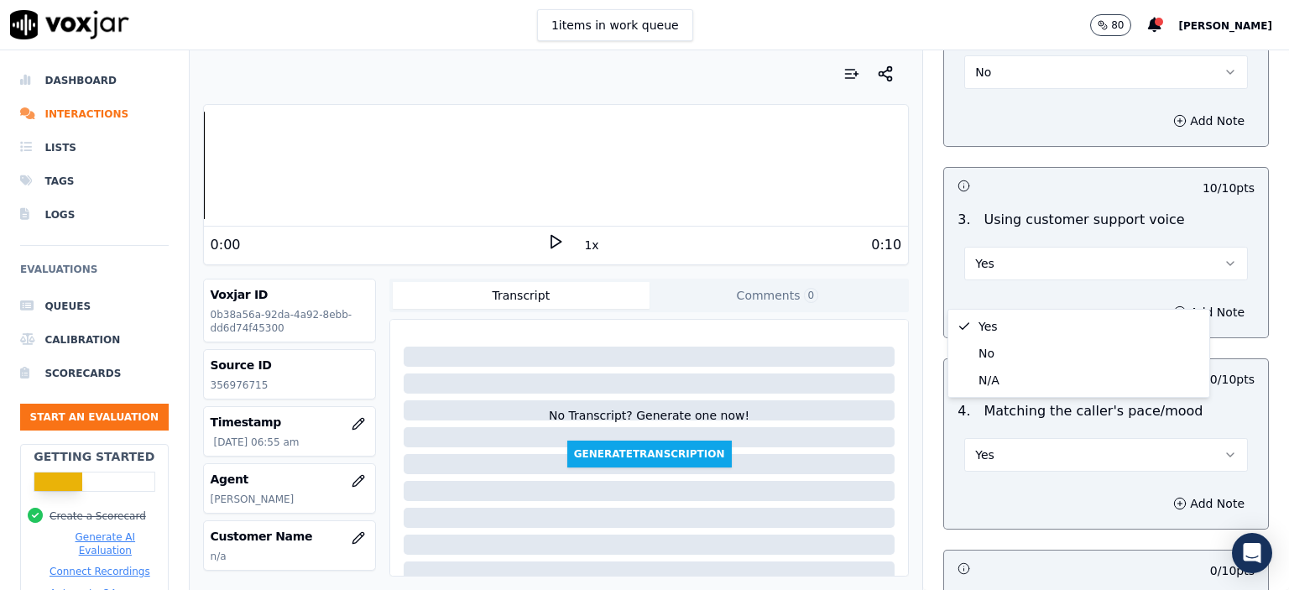
scroll to position [2182, 0]
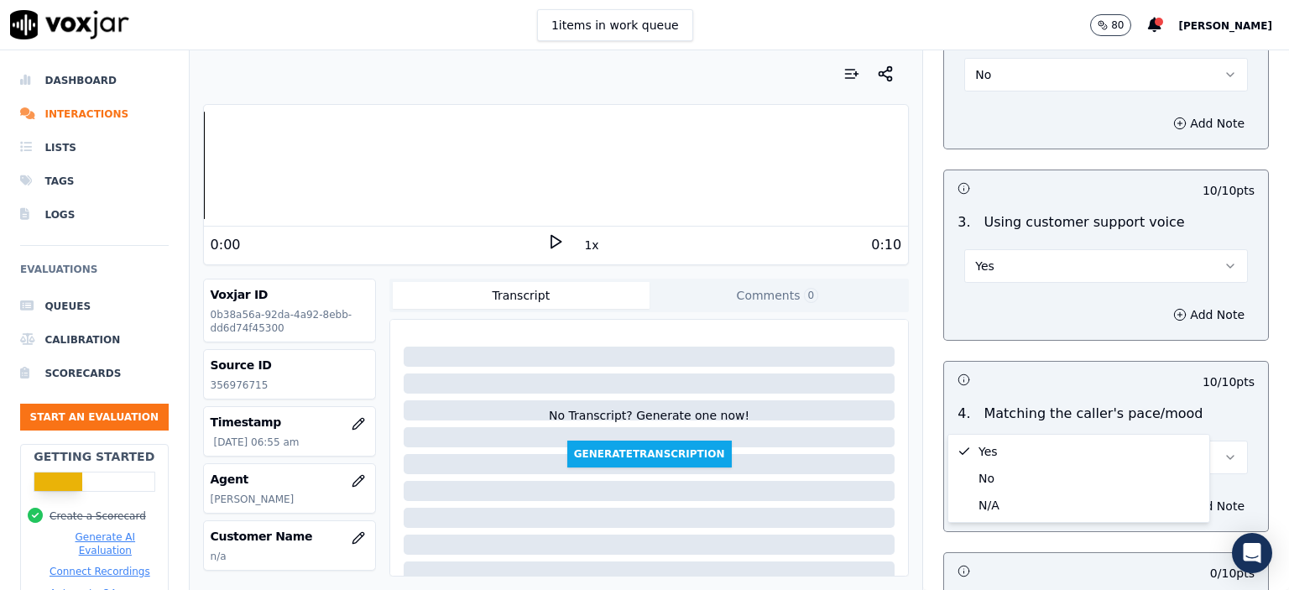
click at [1043, 249] on button "Yes" at bounding box center [1106, 266] width 284 height 34
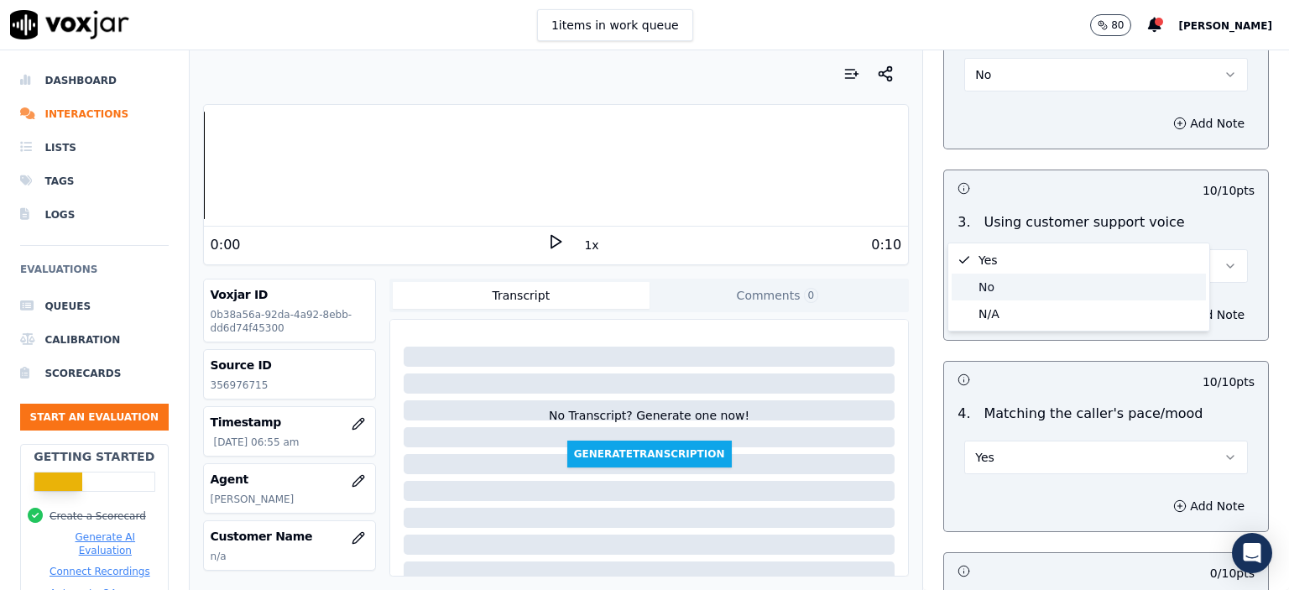
drag, startPoint x: 1024, startPoint y: 281, endPoint x: 1044, endPoint y: 313, distance: 37.7
click at [1037, 305] on div "Yes No N/A" at bounding box center [1078, 286] width 261 height 87
click at [1074, 404] on p "Matching the caller's pace/mood" at bounding box center [1093, 414] width 219 height 20
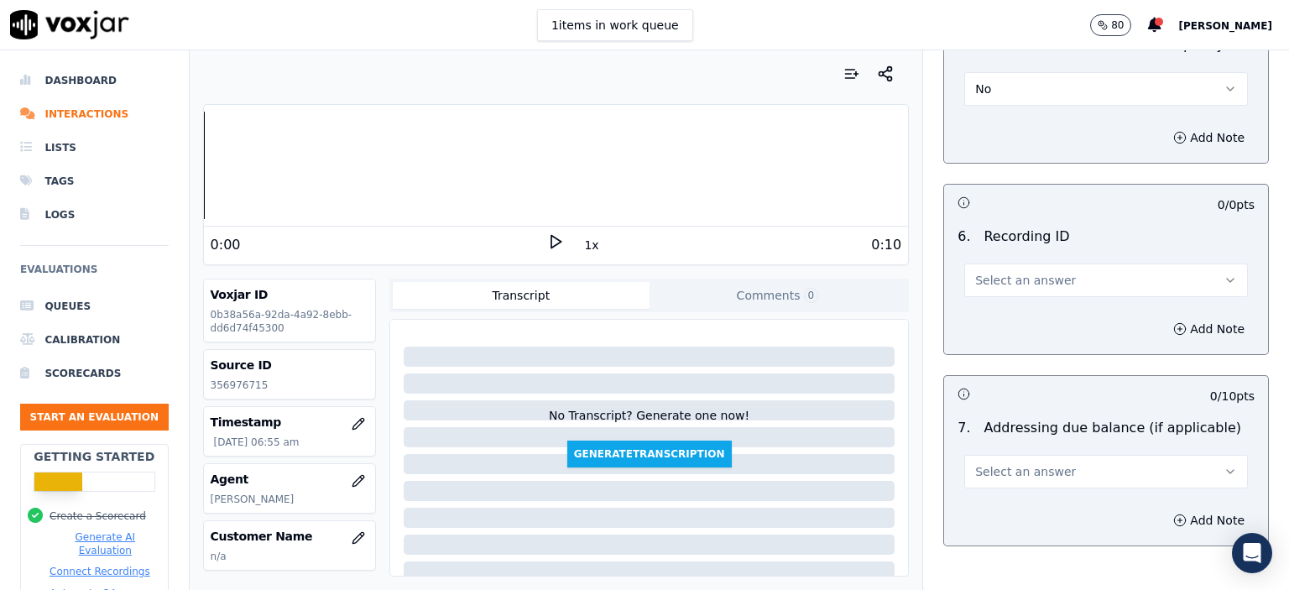
scroll to position [2770, 0]
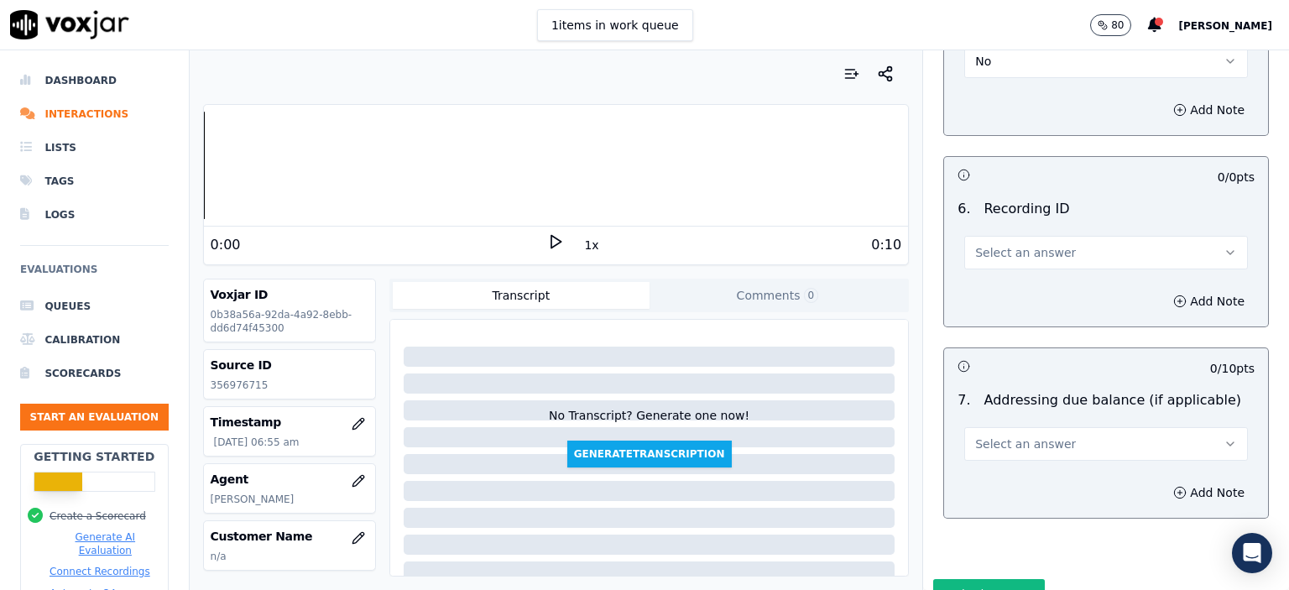
click at [1034, 236] on button "Select an answer" at bounding box center [1106, 253] width 284 height 34
click at [1027, 243] on div "N/A" at bounding box center [1079, 256] width 254 height 27
click at [1134, 427] on button "Select an answer" at bounding box center [1106, 444] width 284 height 34
click at [980, 489] on div "N/A" at bounding box center [1079, 490] width 254 height 27
click at [230, 381] on div "Source ID 356976715" at bounding box center [289, 374] width 171 height 49
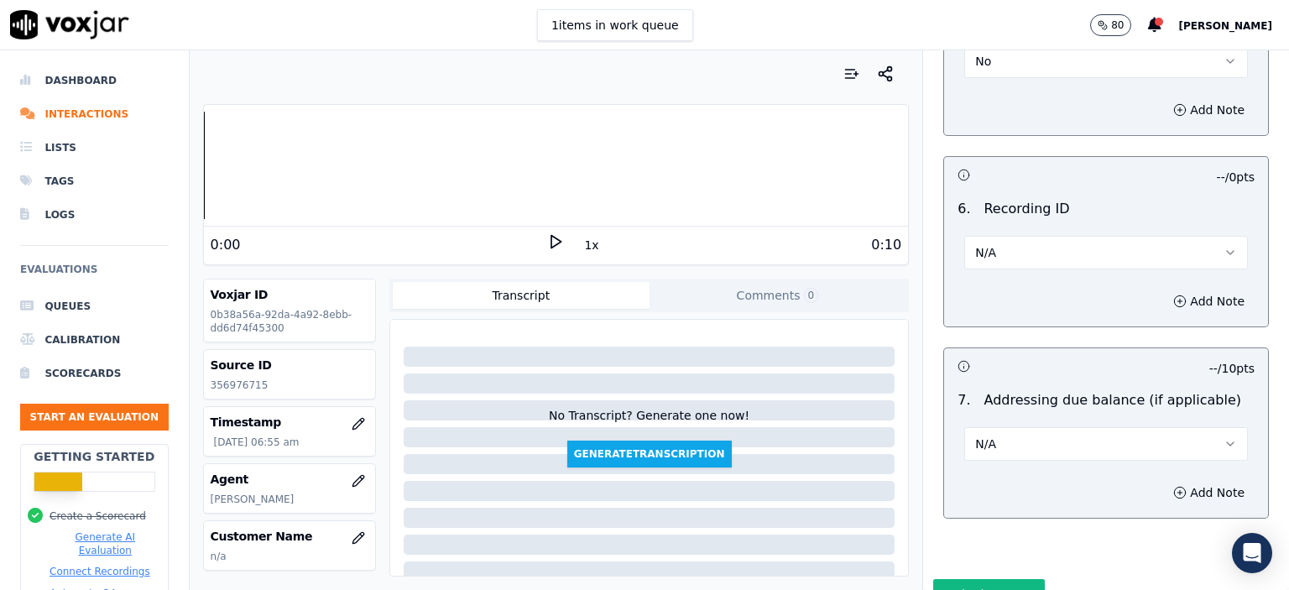
click at [225, 387] on p "356976715" at bounding box center [290, 385] width 158 height 13
copy p "356976715"
click at [1189, 290] on button "Add Note" at bounding box center [1208, 302] width 91 height 24
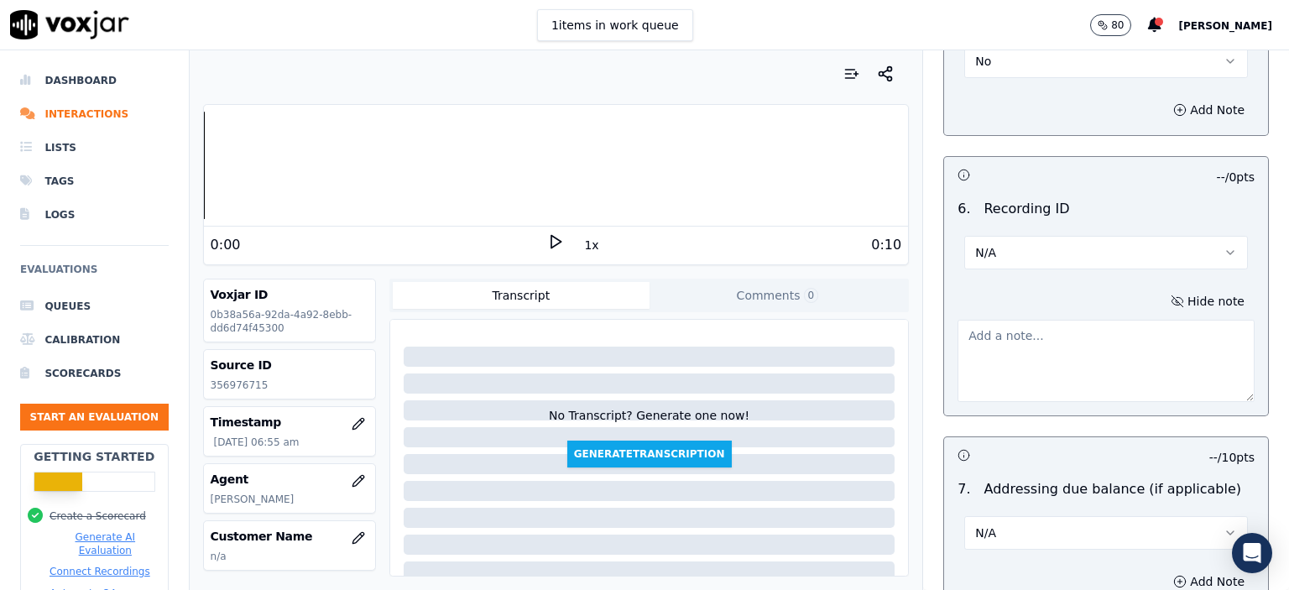
click at [1004, 320] on textarea at bounding box center [1106, 361] width 297 height 82
paste textarea "356976715"
type textarea "356976715"
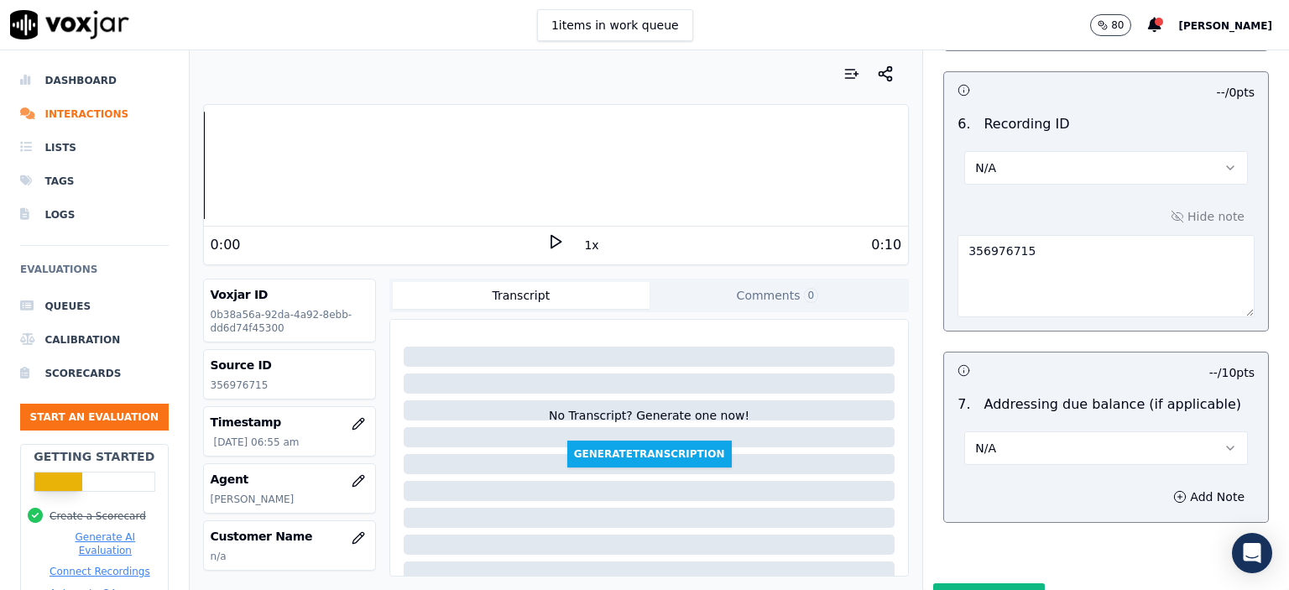
scroll to position [2881, 0]
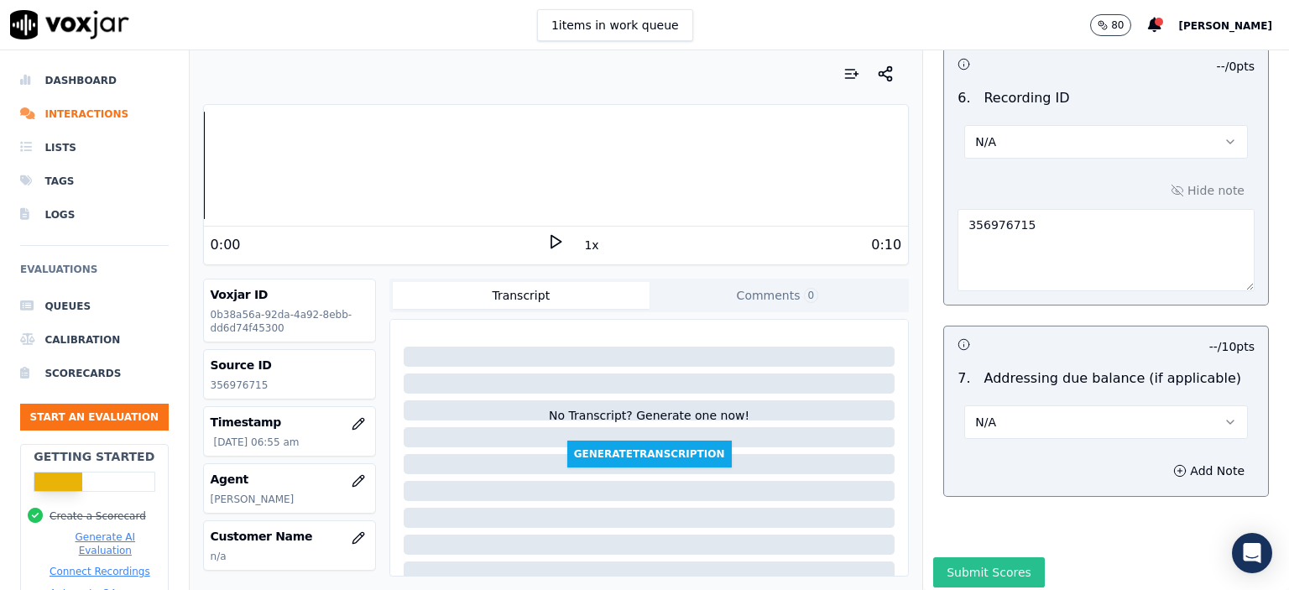
click at [1000, 557] on button "Submit Scores" at bounding box center [989, 572] width 112 height 30
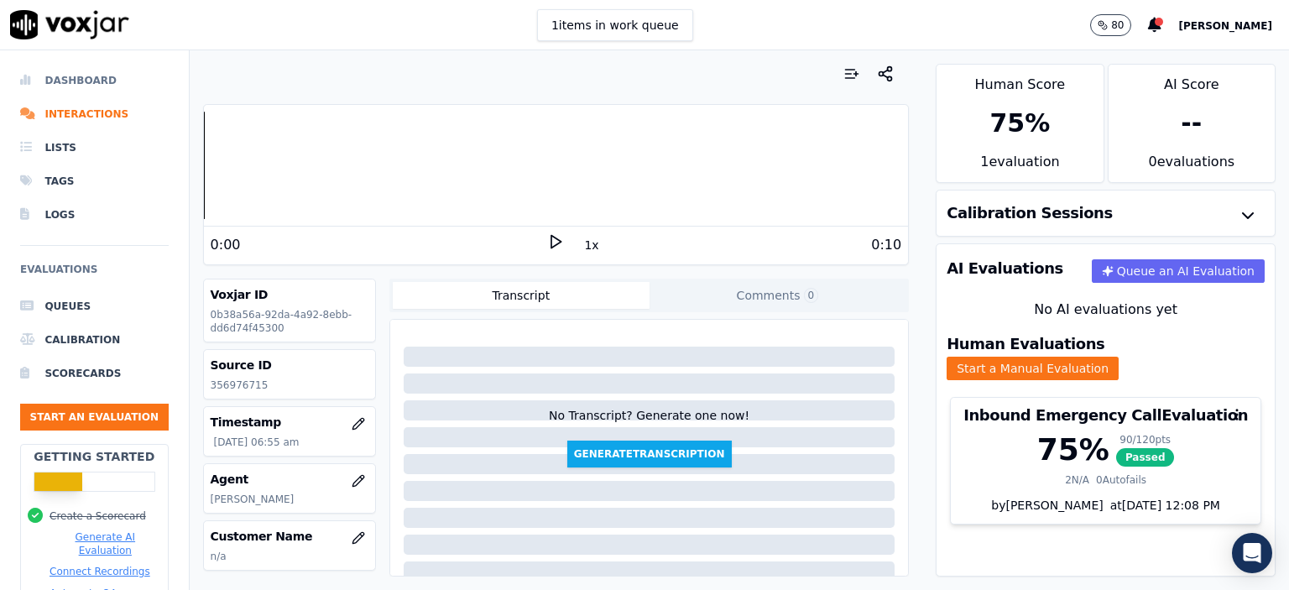
click at [78, 80] on li "Dashboard" at bounding box center [94, 81] width 149 height 34
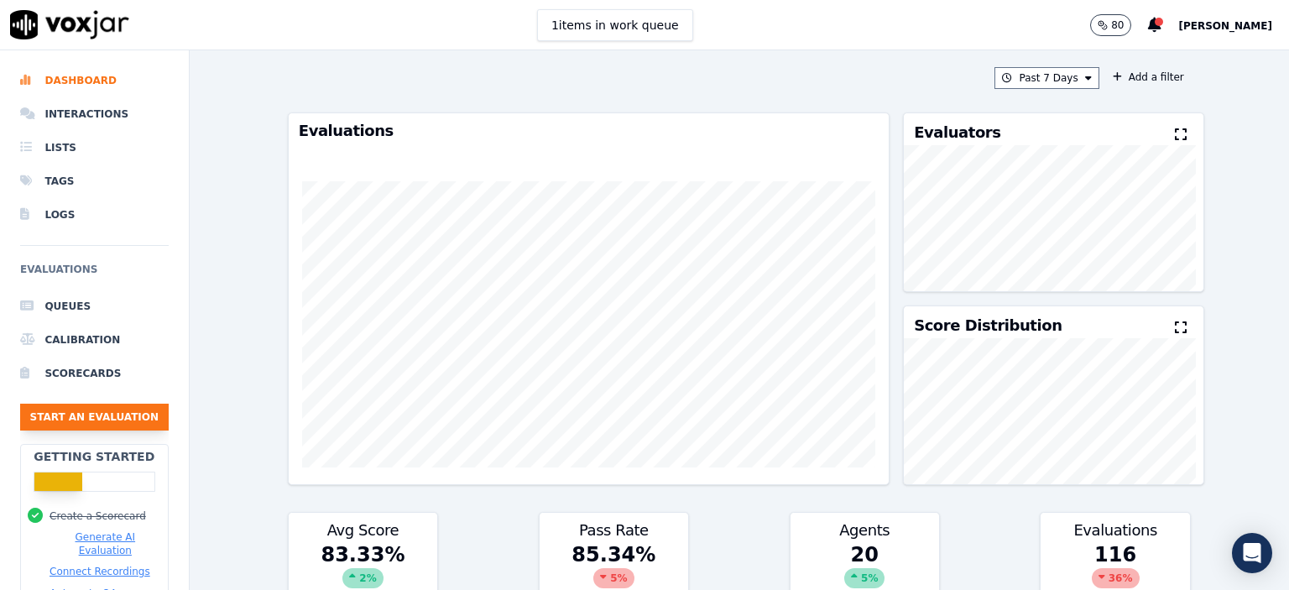
click at [98, 417] on button "Start an Evaluation" at bounding box center [94, 417] width 149 height 27
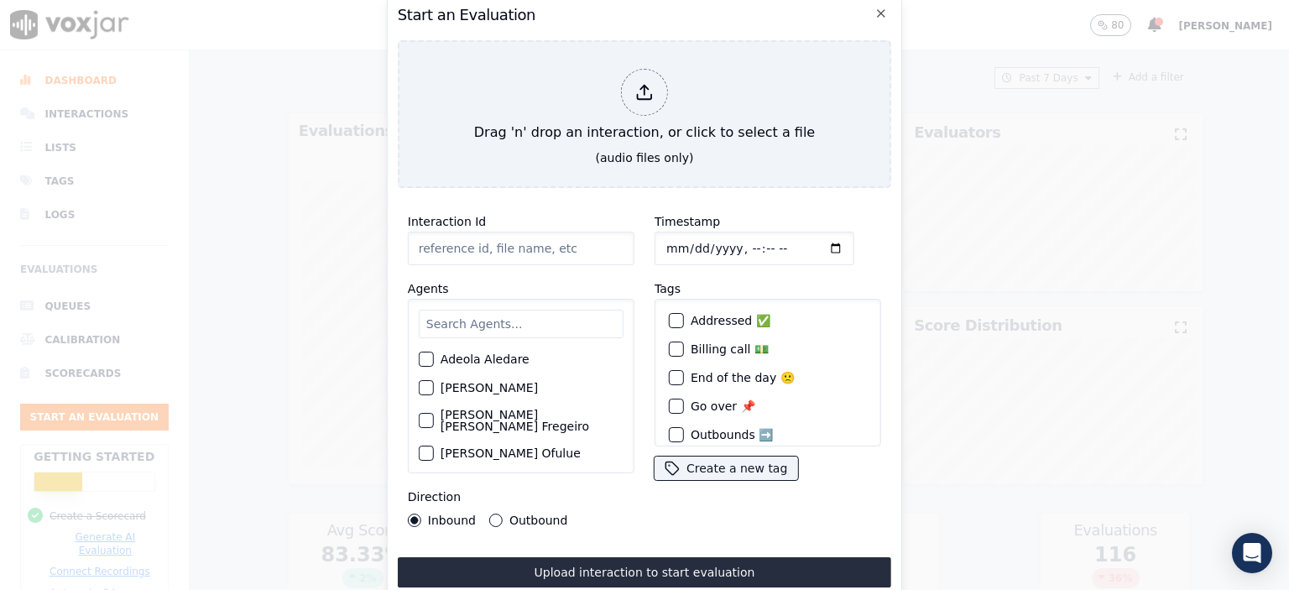
click at [483, 235] on input "Interaction Id" at bounding box center [521, 249] width 227 height 34
paste input "356978911"
type input "356978911"
click at [457, 310] on input "text" at bounding box center [521, 324] width 205 height 29
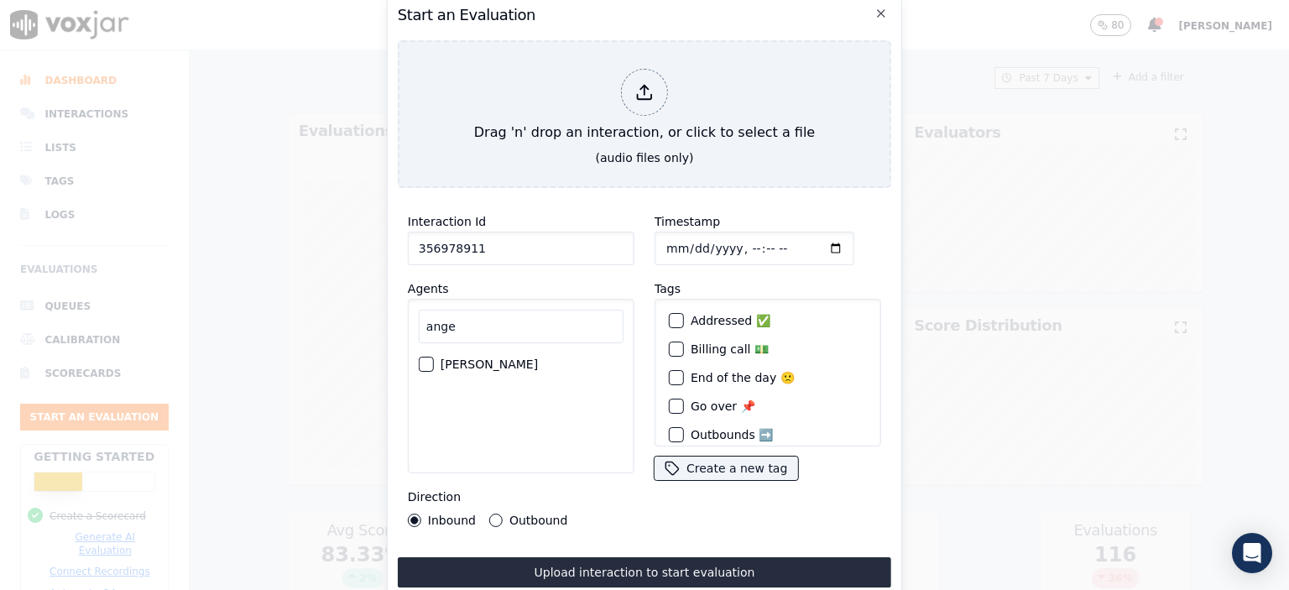
type input "ange"
click at [469, 358] on label "[PERSON_NAME]" at bounding box center [489, 364] width 97 height 12
click at [434, 357] on button "[PERSON_NAME]" at bounding box center [426, 364] width 15 height 15
click at [735, 244] on input "Timestamp" at bounding box center [755, 249] width 200 height 34
type input "[DATE]T07:36"
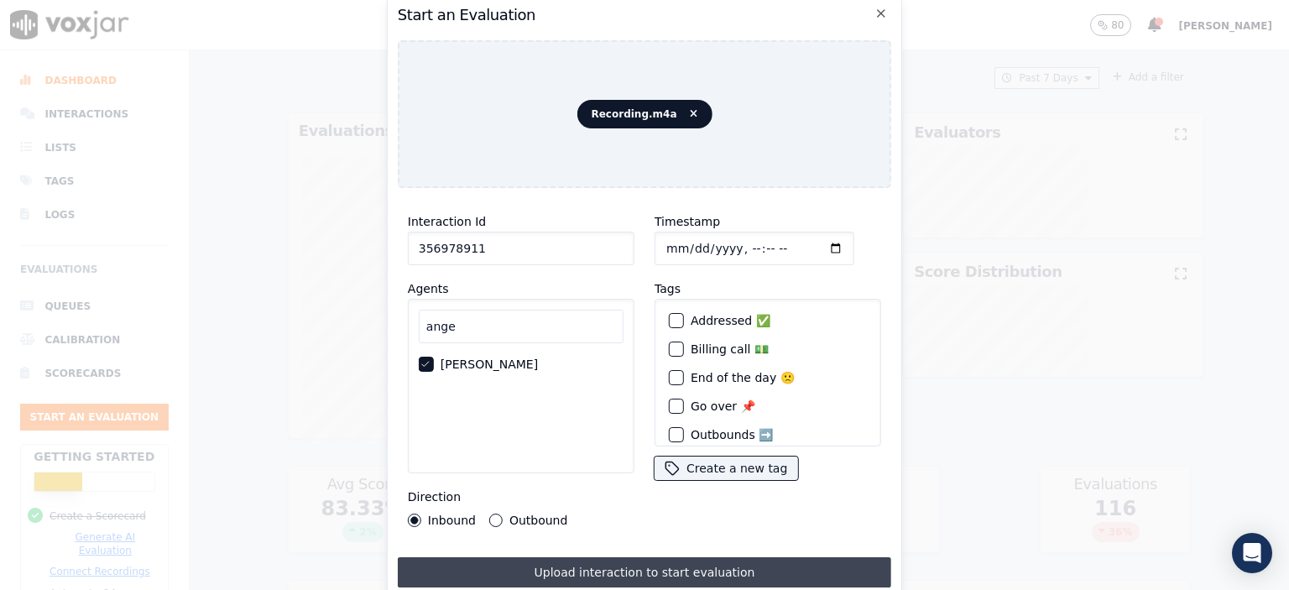
click at [668, 559] on button "Upload interaction to start evaluation" at bounding box center [645, 572] width 494 height 30
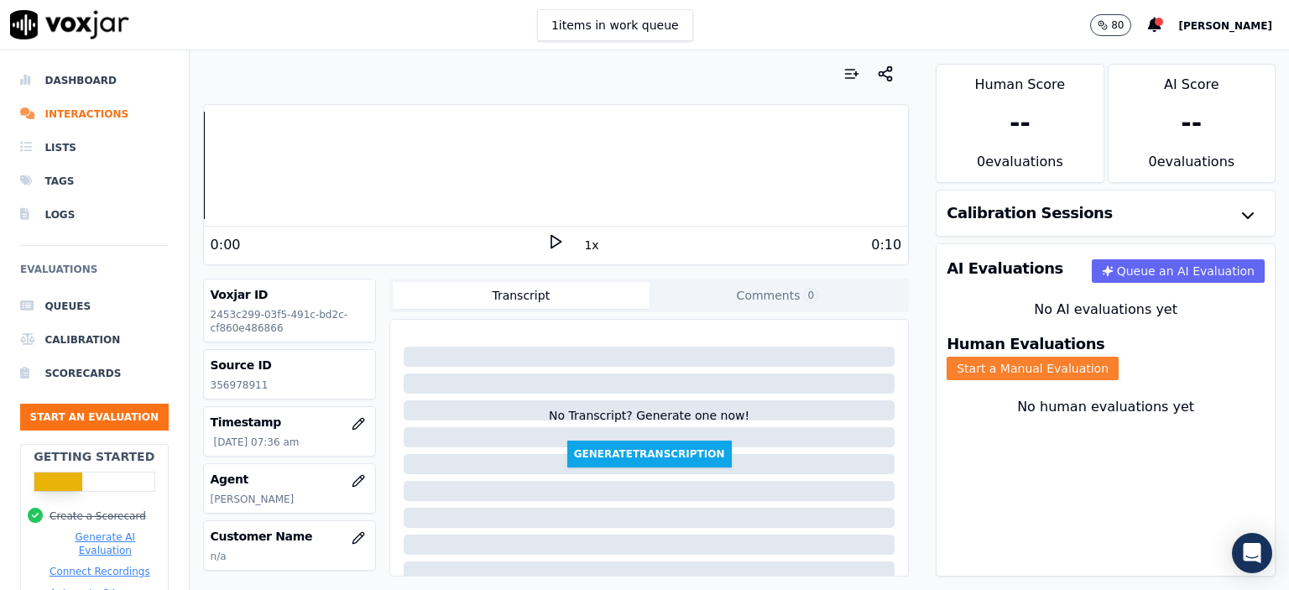
click at [1119, 357] on button "Start a Manual Evaluation" at bounding box center [1033, 369] width 172 height 24
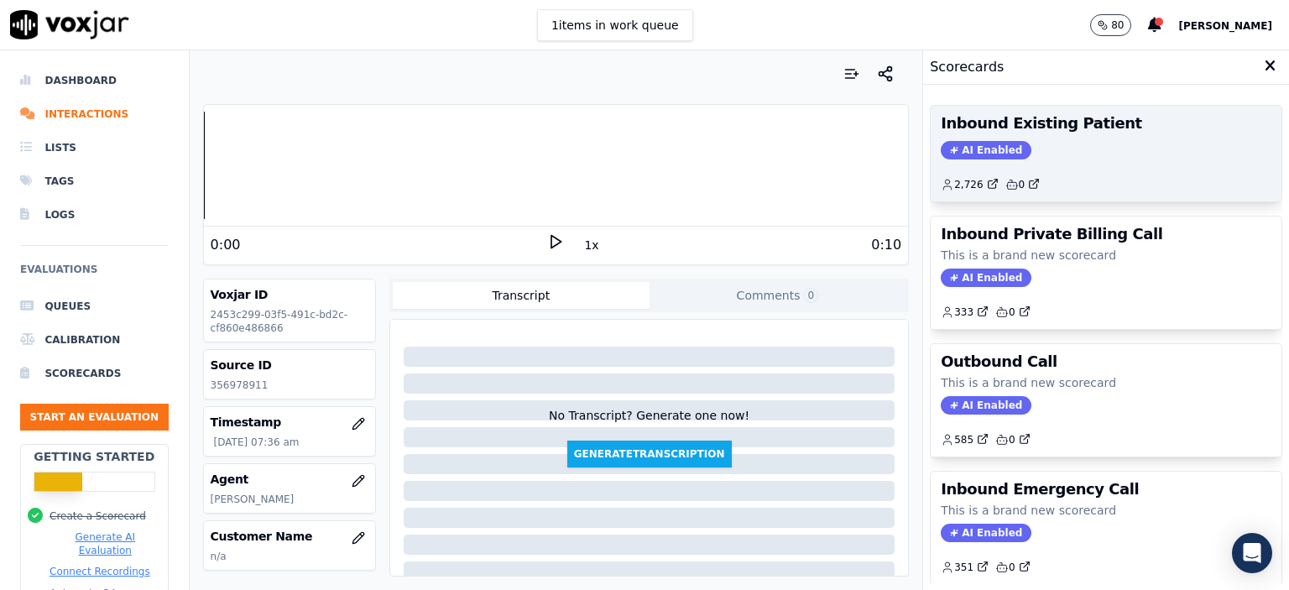
click at [1055, 139] on div "Inbound Existing Patient AI Enabled 2,726 0" at bounding box center [1106, 154] width 351 height 96
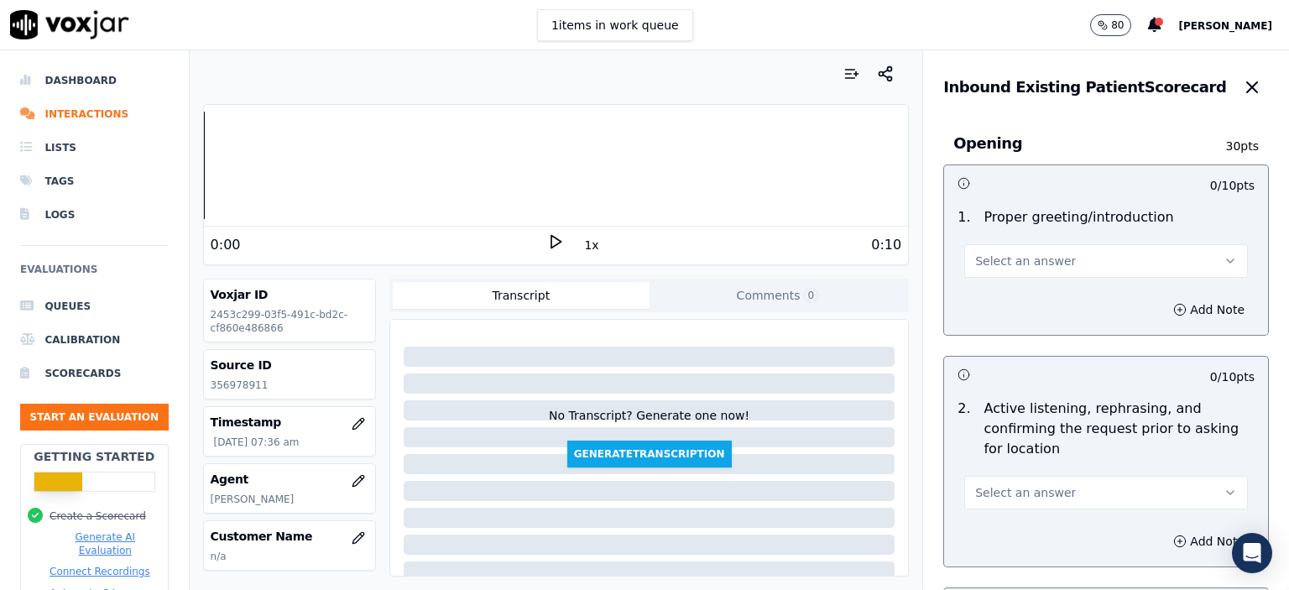
click at [1079, 261] on button "Select an answer" at bounding box center [1106, 261] width 284 height 34
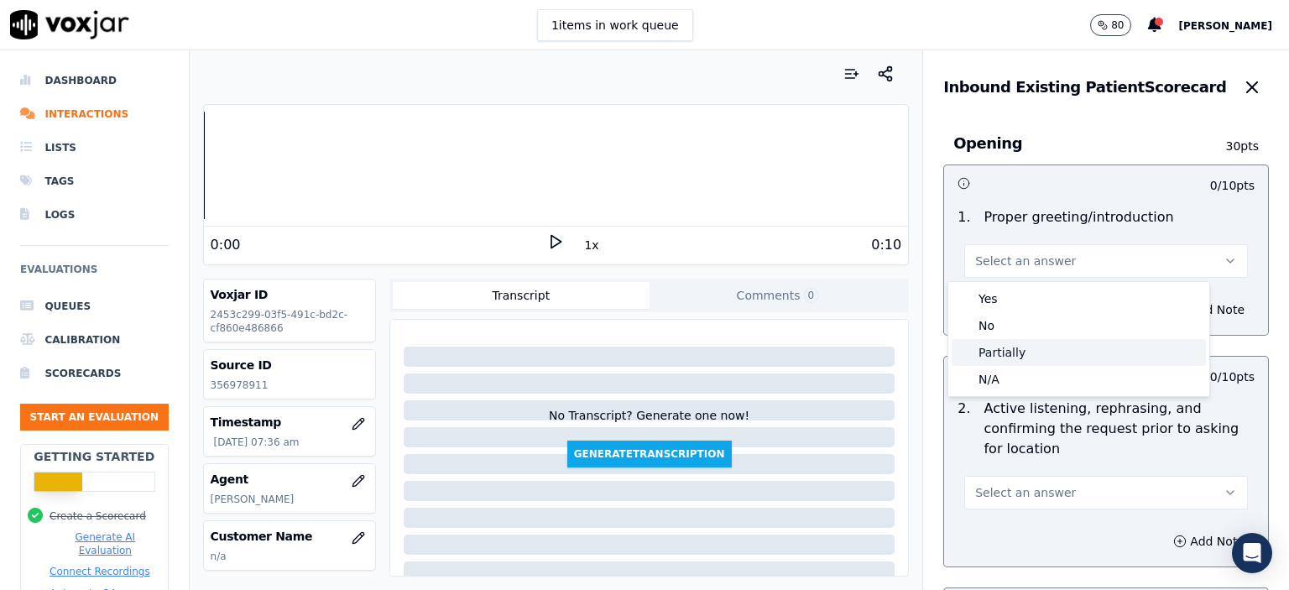
click at [1076, 352] on div "Partially" at bounding box center [1079, 352] width 254 height 27
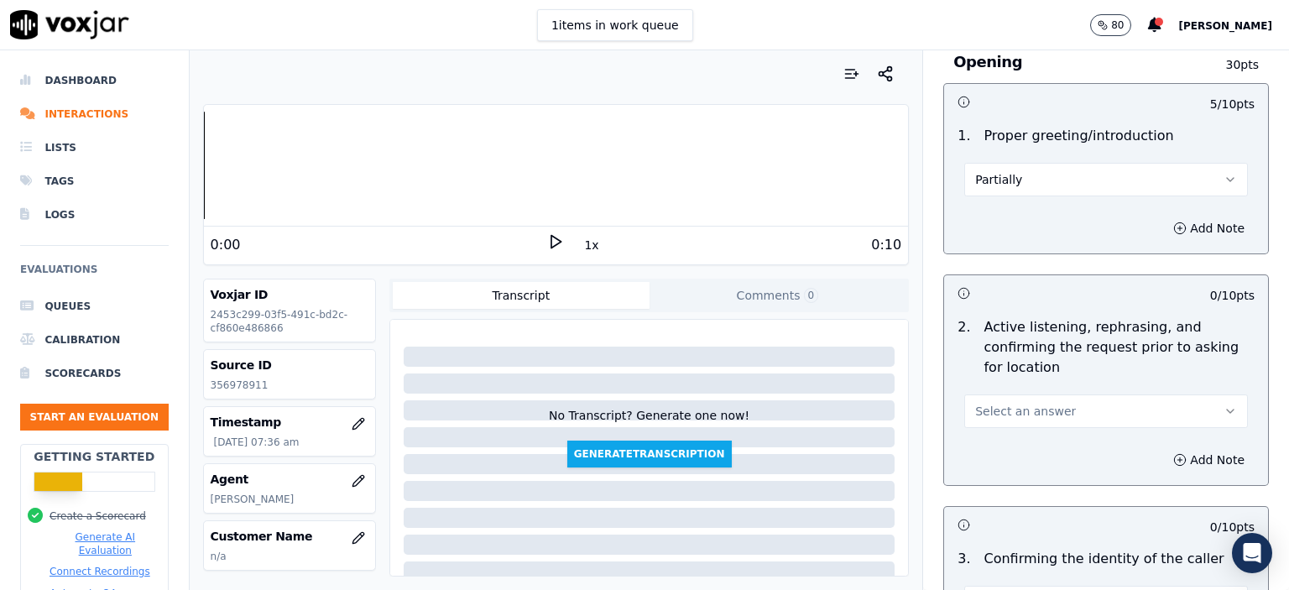
scroll to position [84, 0]
click at [1061, 405] on button "Select an answer" at bounding box center [1106, 409] width 284 height 34
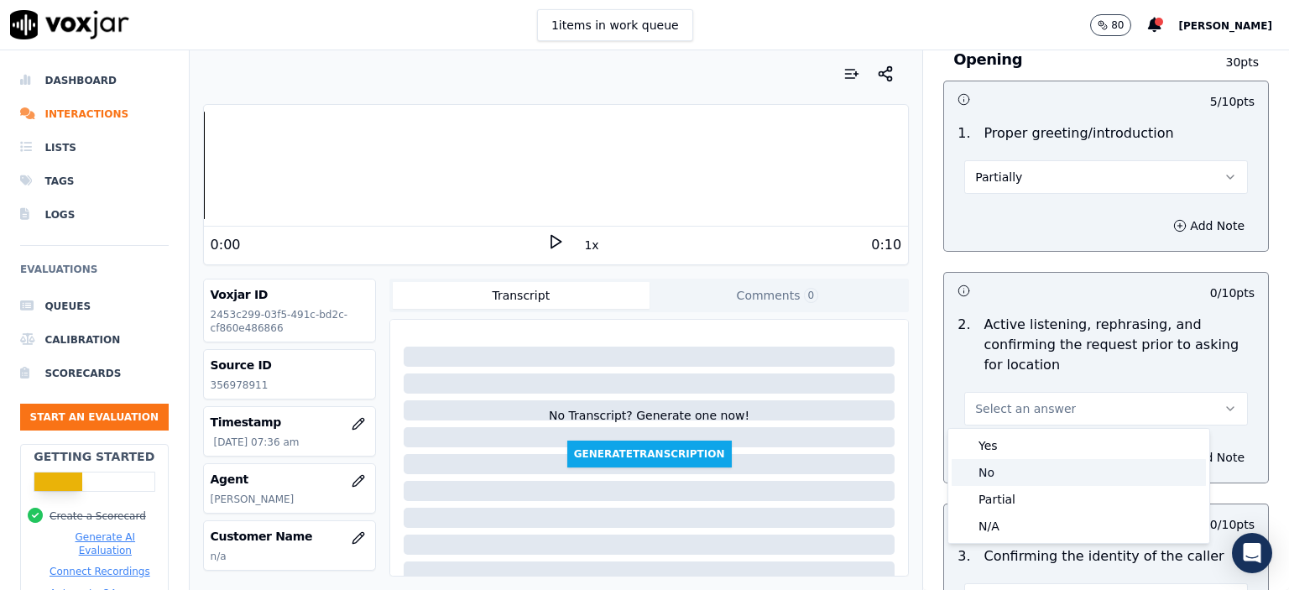
click at [1054, 483] on div "No" at bounding box center [1079, 472] width 254 height 27
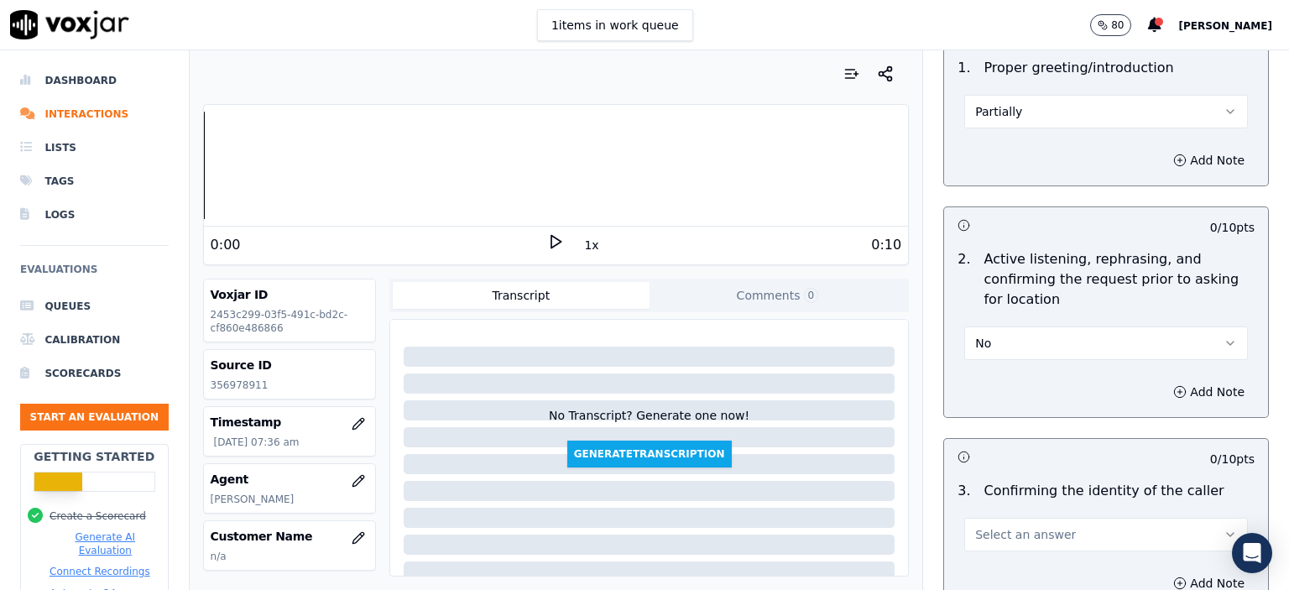
scroll to position [336, 0]
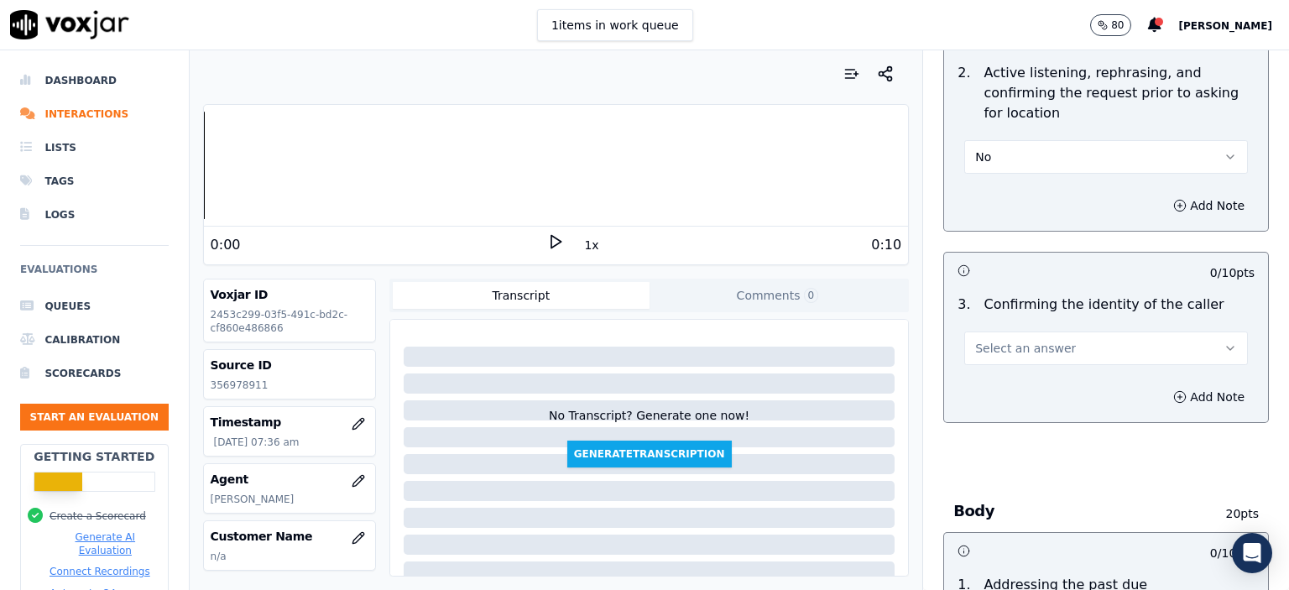
click at [1011, 340] on span "Select an answer" at bounding box center [1025, 348] width 101 height 17
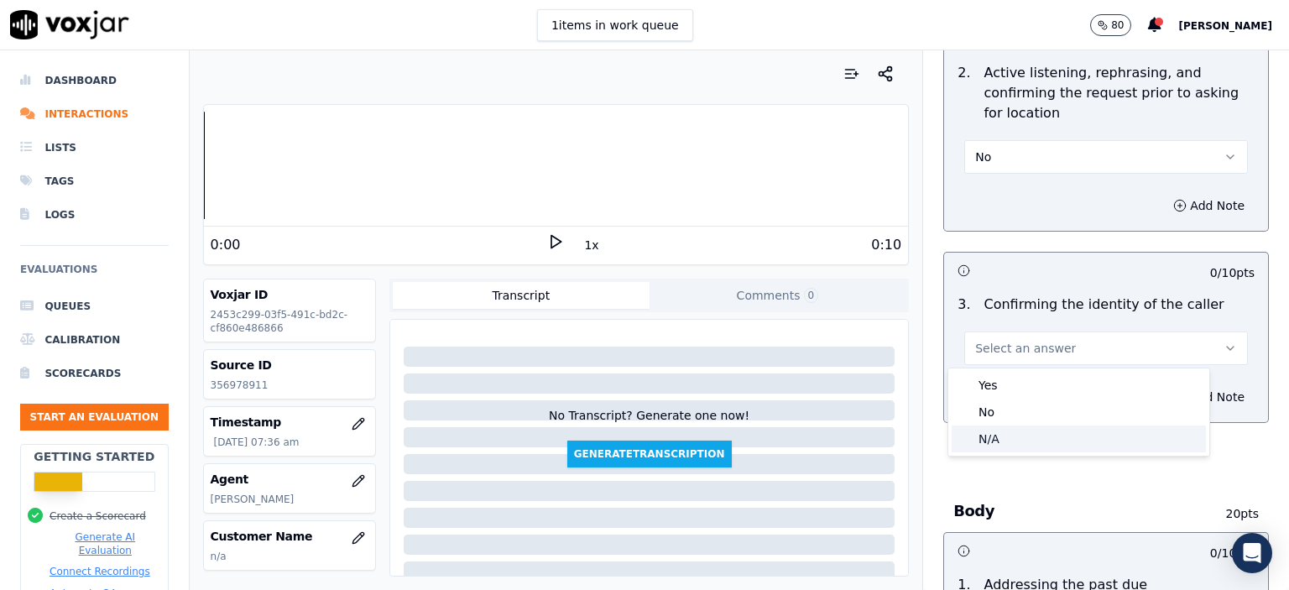
click at [1041, 430] on div "N/A" at bounding box center [1079, 439] width 254 height 27
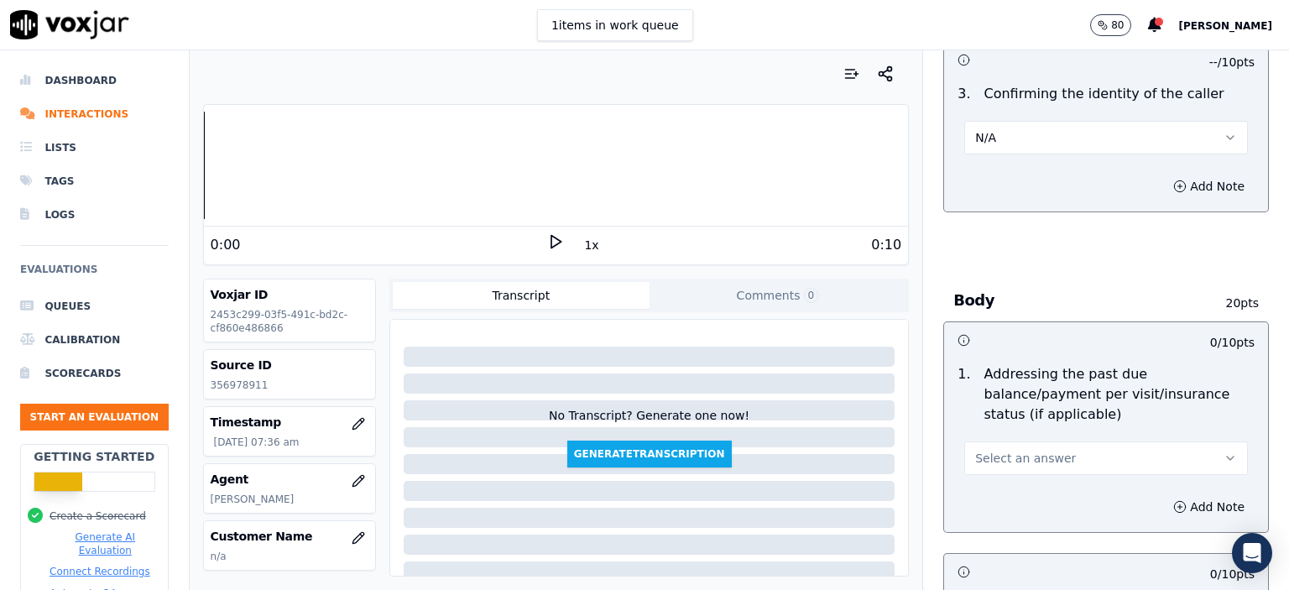
scroll to position [671, 0]
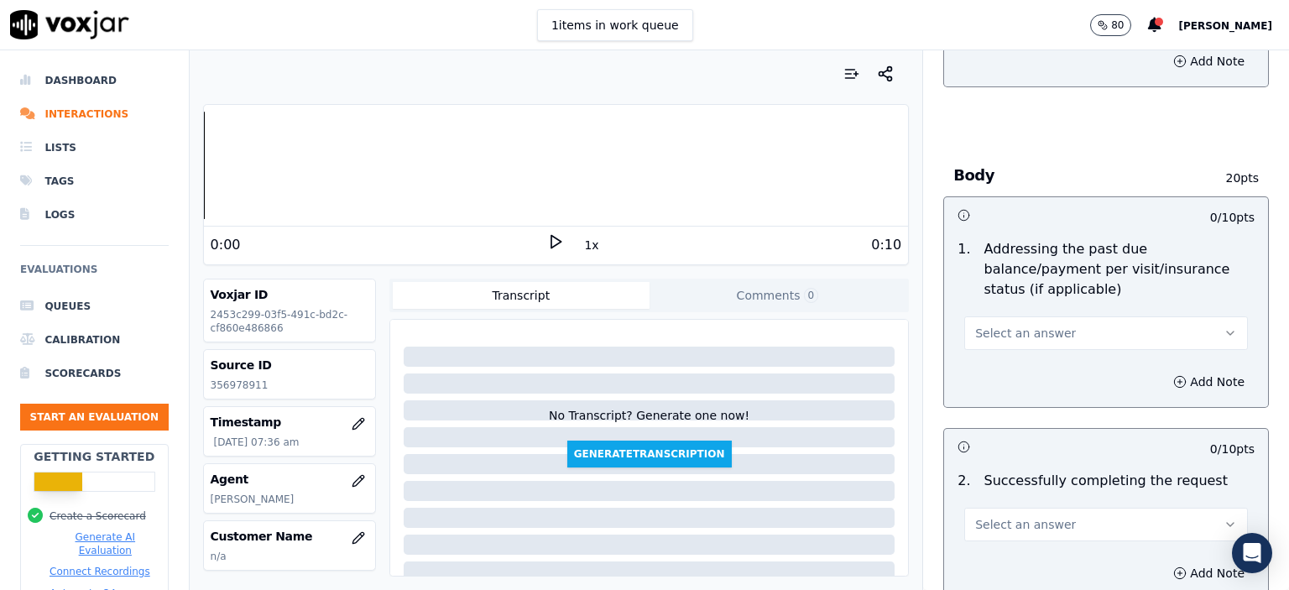
click at [1027, 325] on span "Select an answer" at bounding box center [1025, 333] width 101 height 17
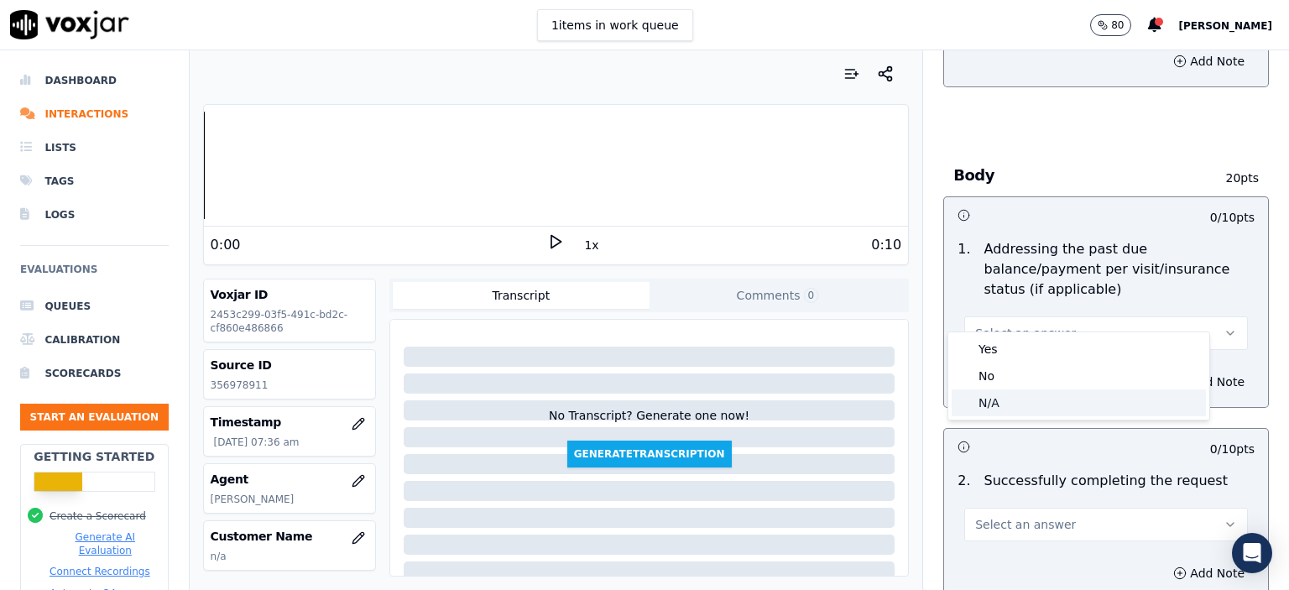
click at [1038, 405] on div "N/A" at bounding box center [1079, 402] width 254 height 27
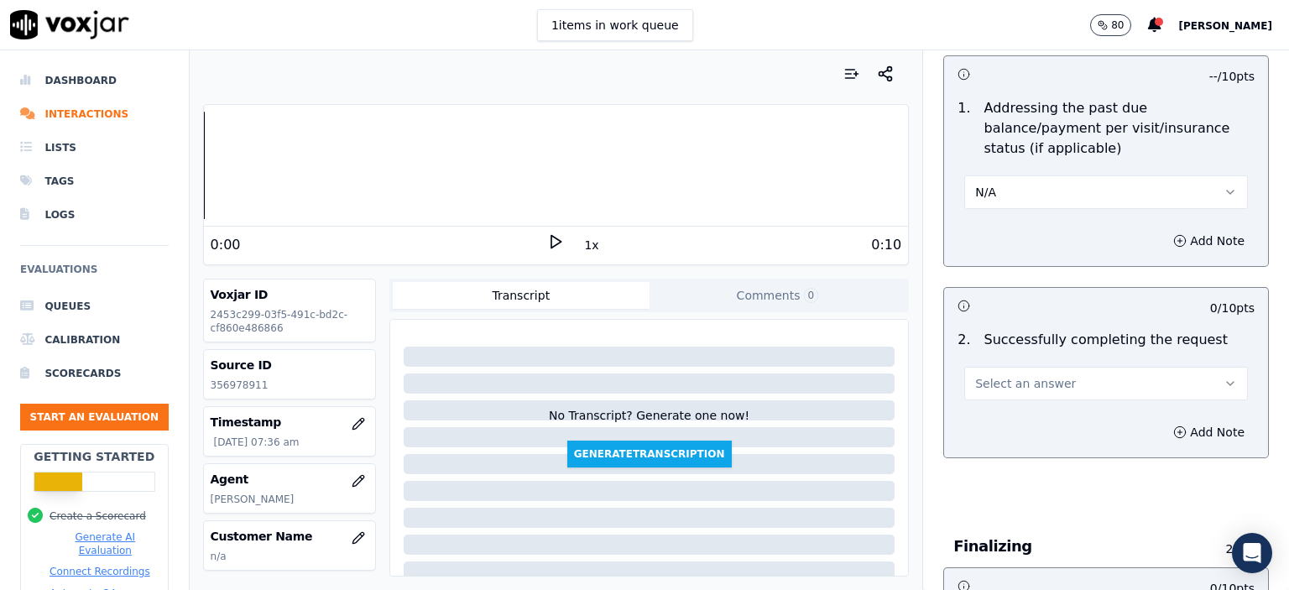
scroll to position [839, 0]
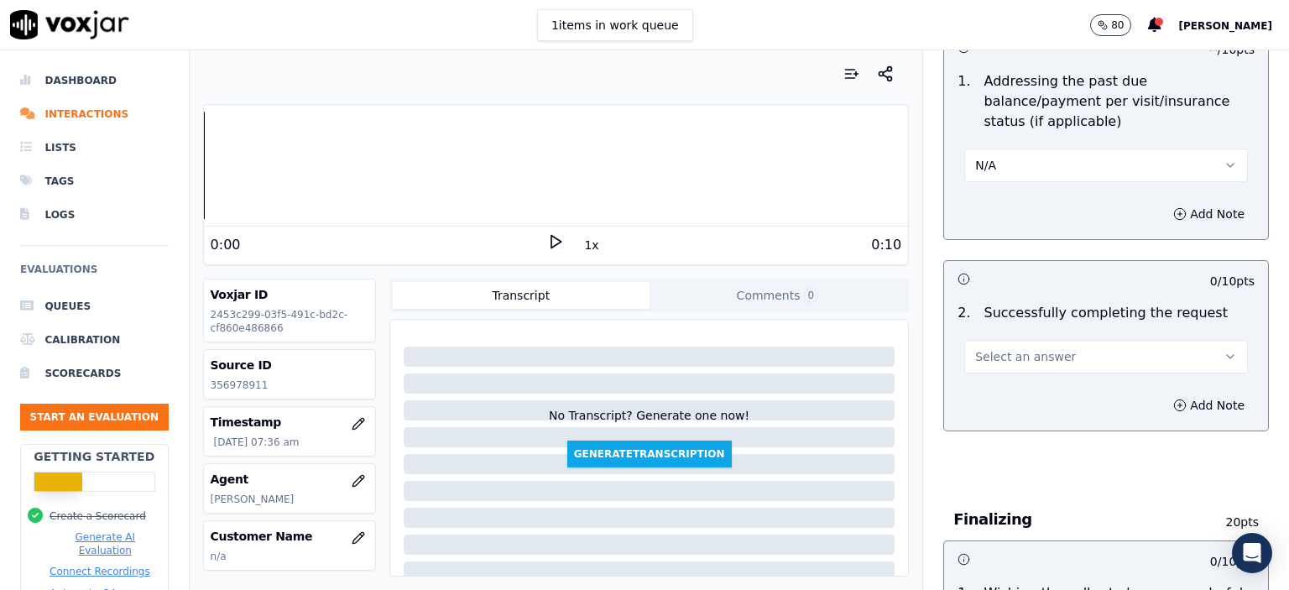
click at [1042, 348] on span "Select an answer" at bounding box center [1025, 356] width 101 height 17
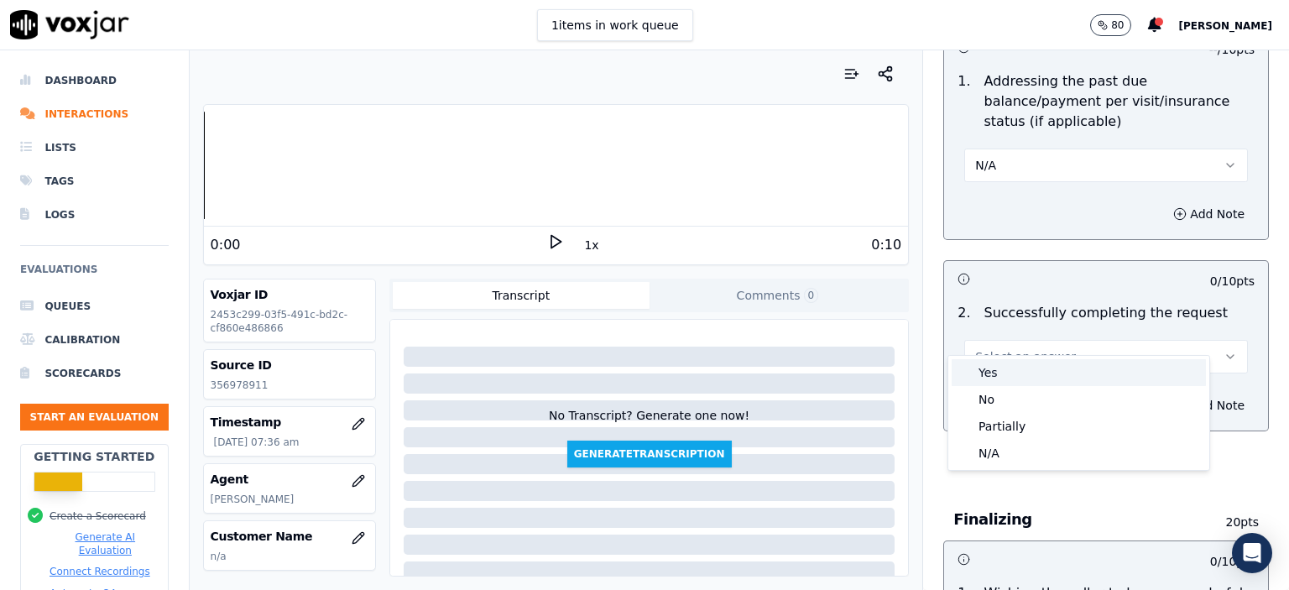
click at [1054, 381] on div "Yes" at bounding box center [1079, 372] width 254 height 27
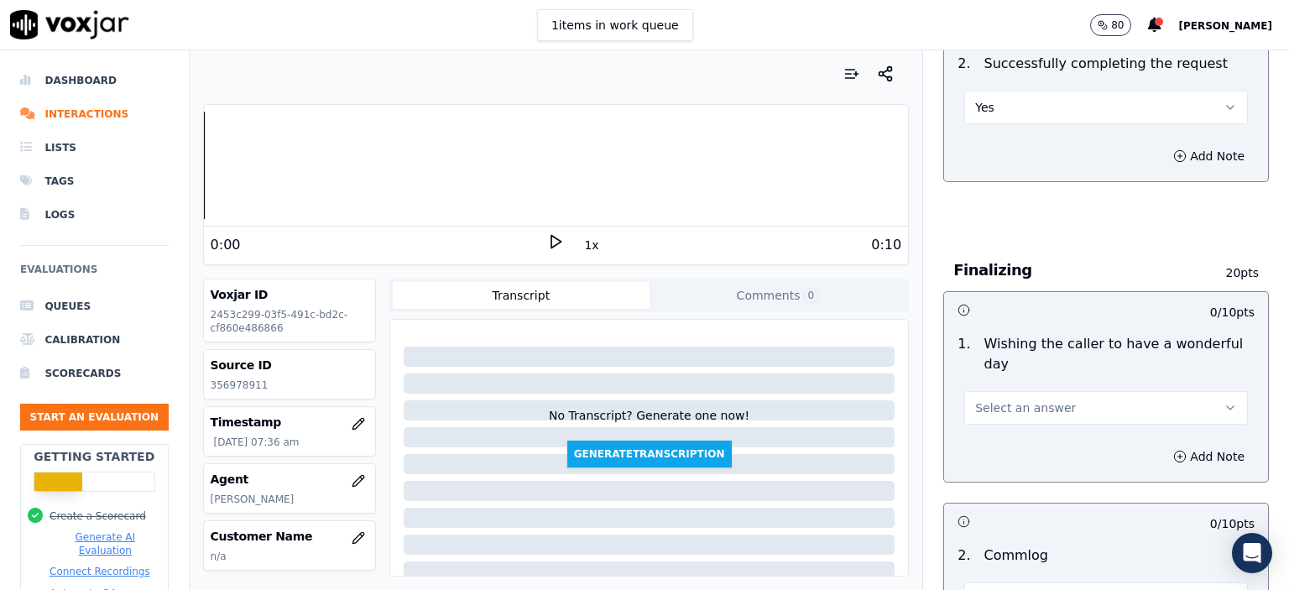
scroll to position [1091, 0]
click at [1034, 397] on span "Select an answer" at bounding box center [1025, 405] width 101 height 17
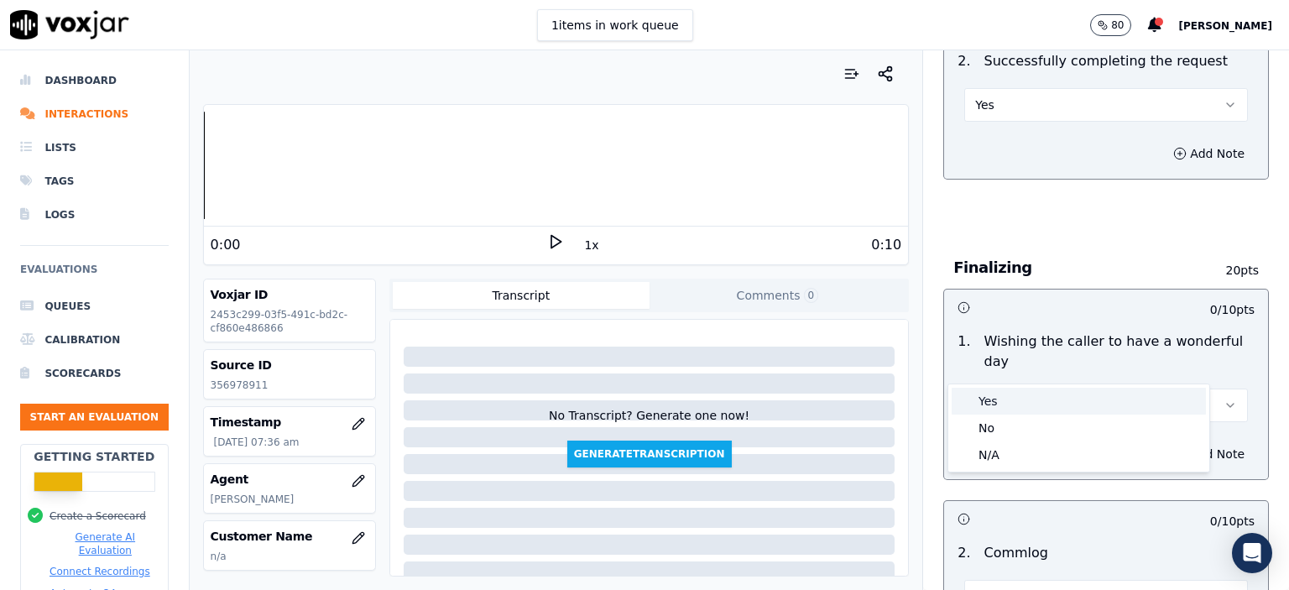
click at [1031, 399] on div "Yes" at bounding box center [1079, 401] width 254 height 27
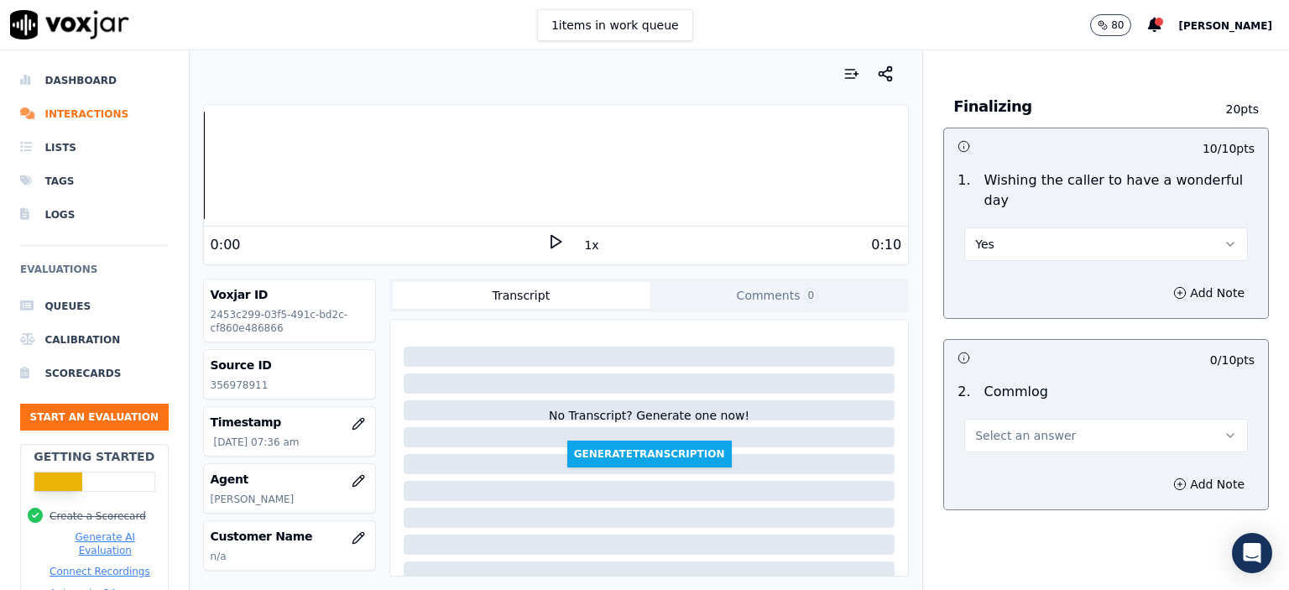
scroll to position [1259, 0]
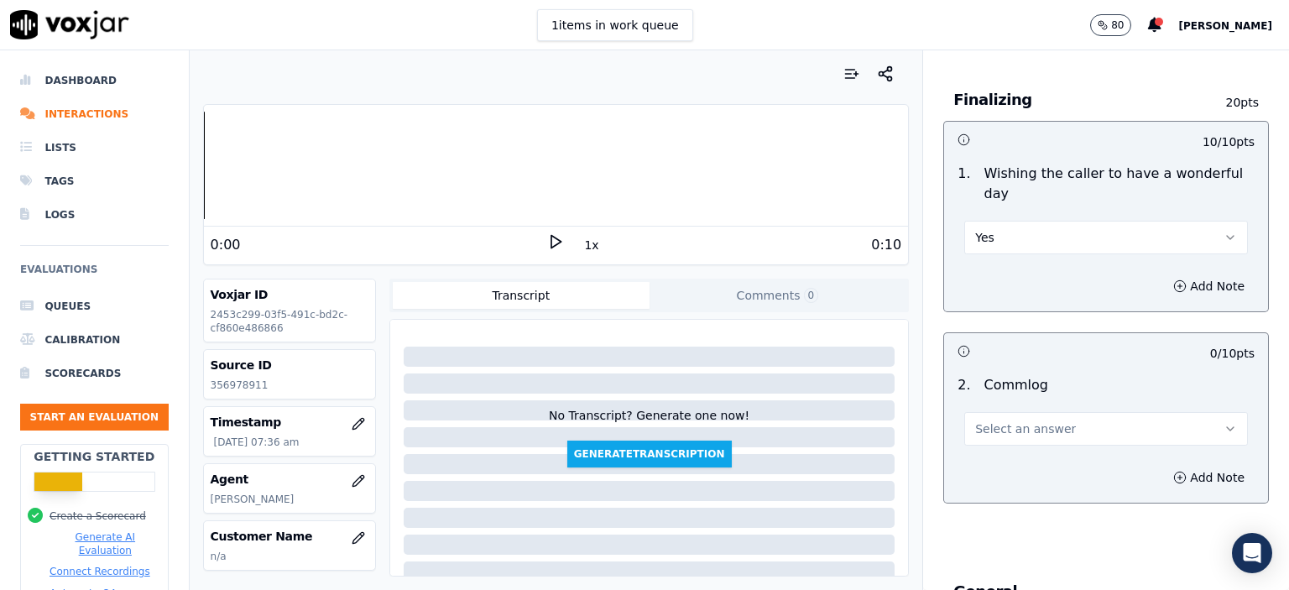
click at [1092, 412] on button "Select an answer" at bounding box center [1106, 429] width 284 height 34
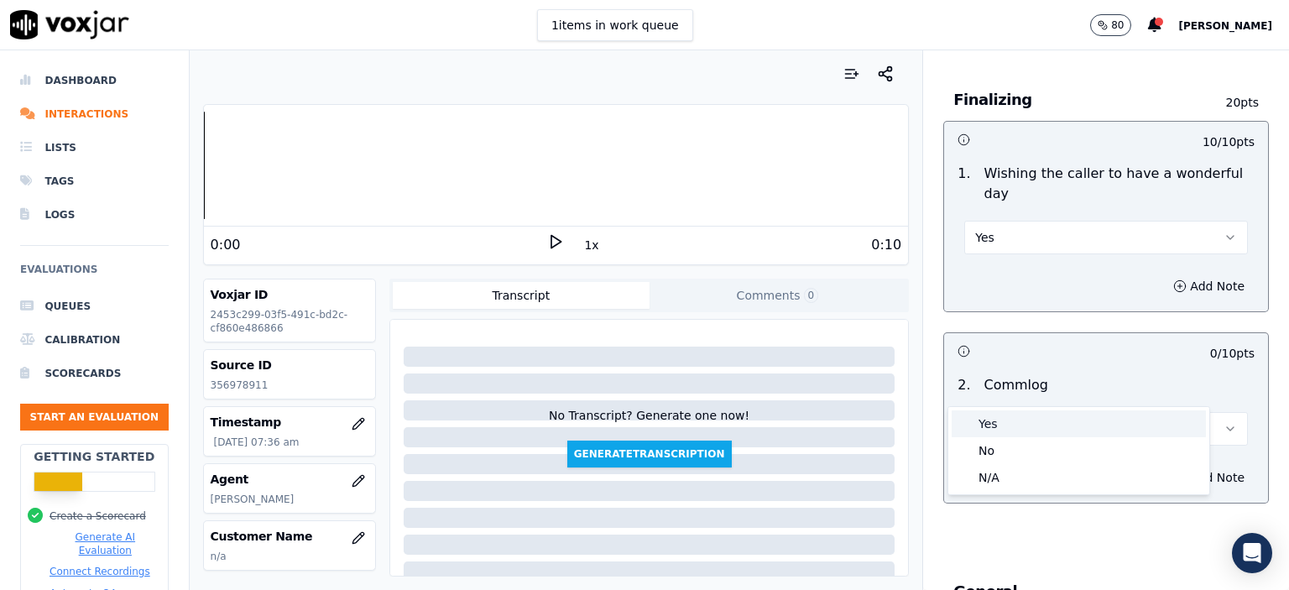
click at [1060, 428] on div "Yes" at bounding box center [1079, 423] width 254 height 27
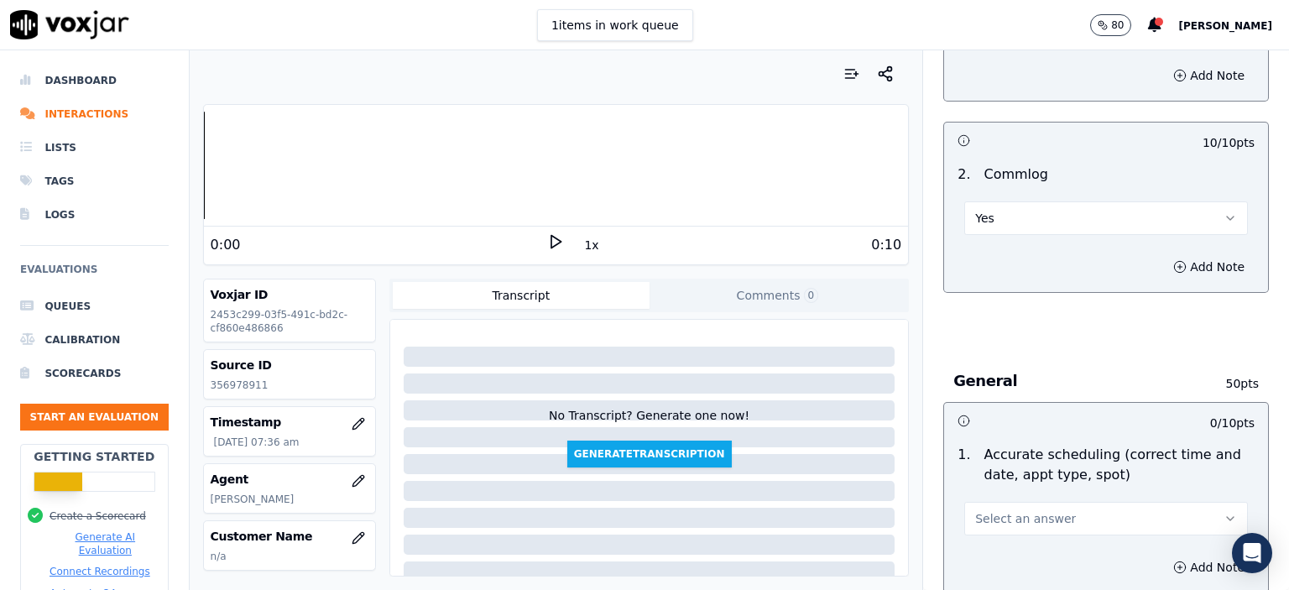
scroll to position [1511, 0]
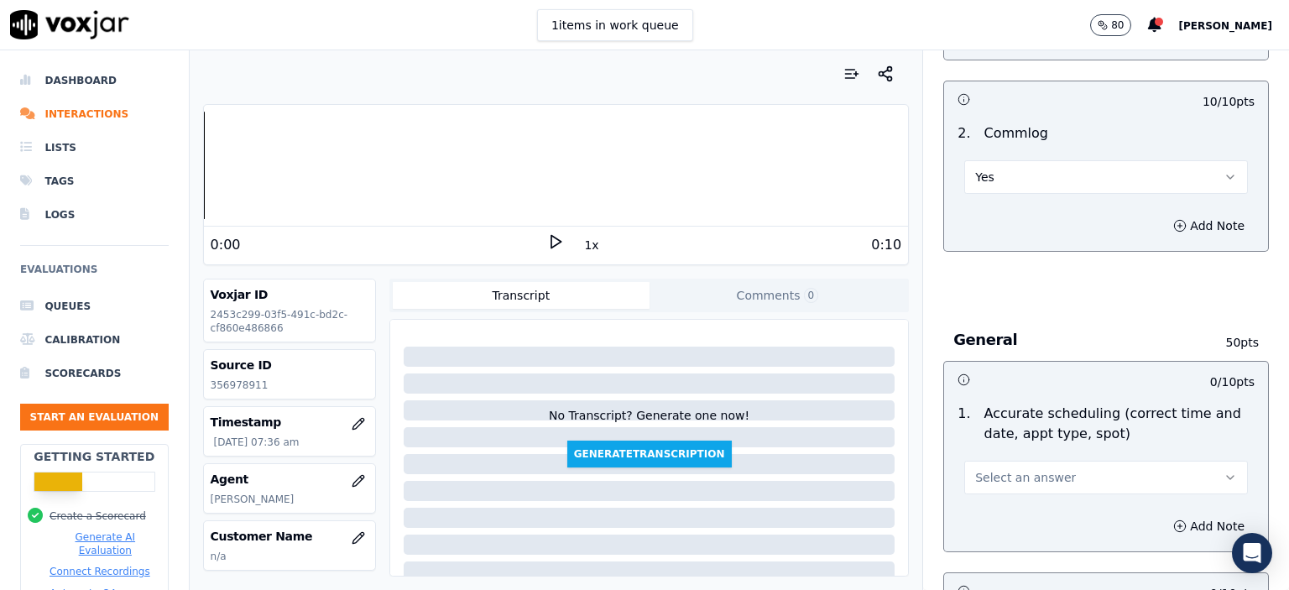
click at [1053, 461] on button "Select an answer" at bounding box center [1106, 478] width 284 height 34
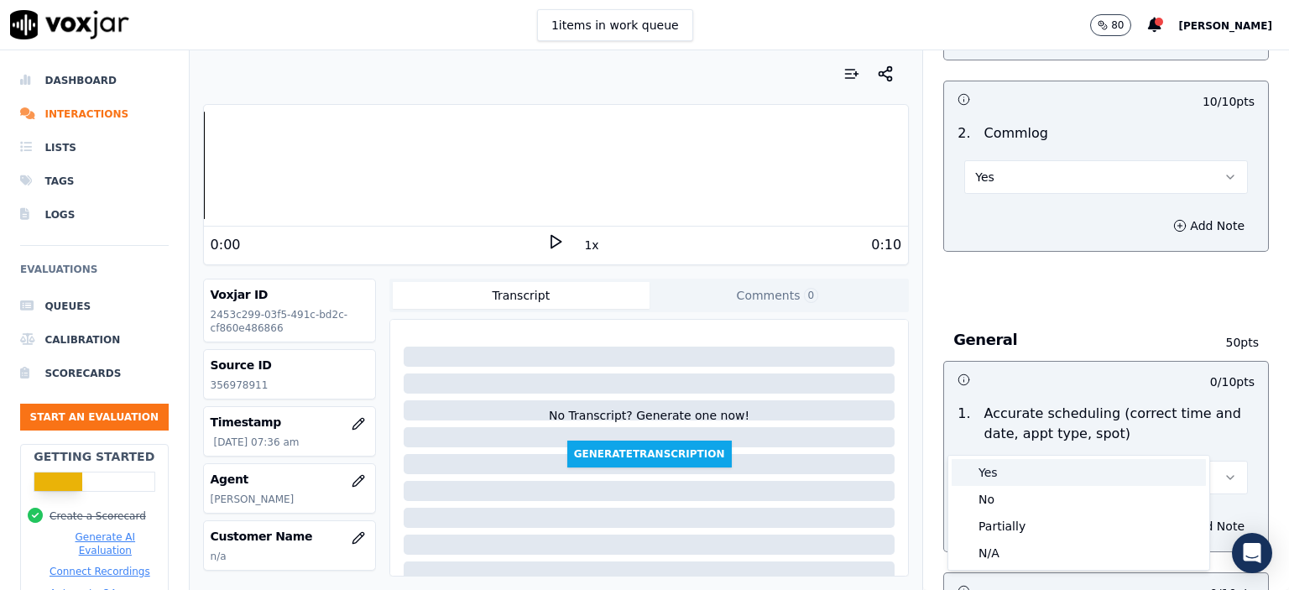
click at [1037, 471] on div "Yes" at bounding box center [1079, 472] width 254 height 27
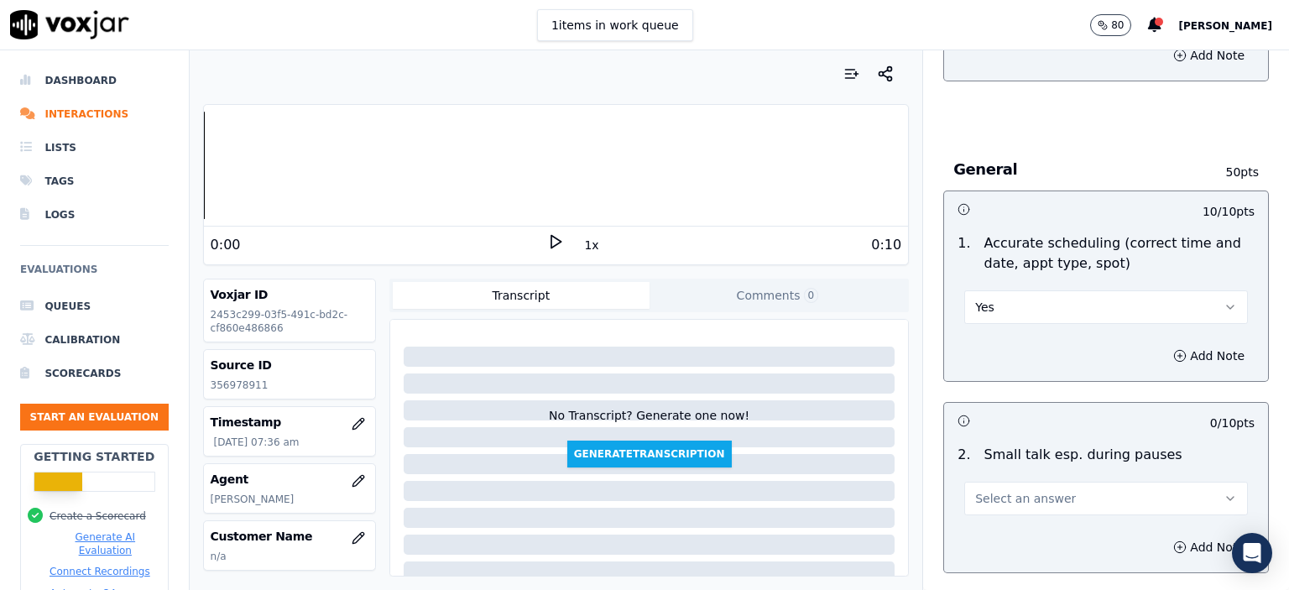
scroll to position [1763, 0]
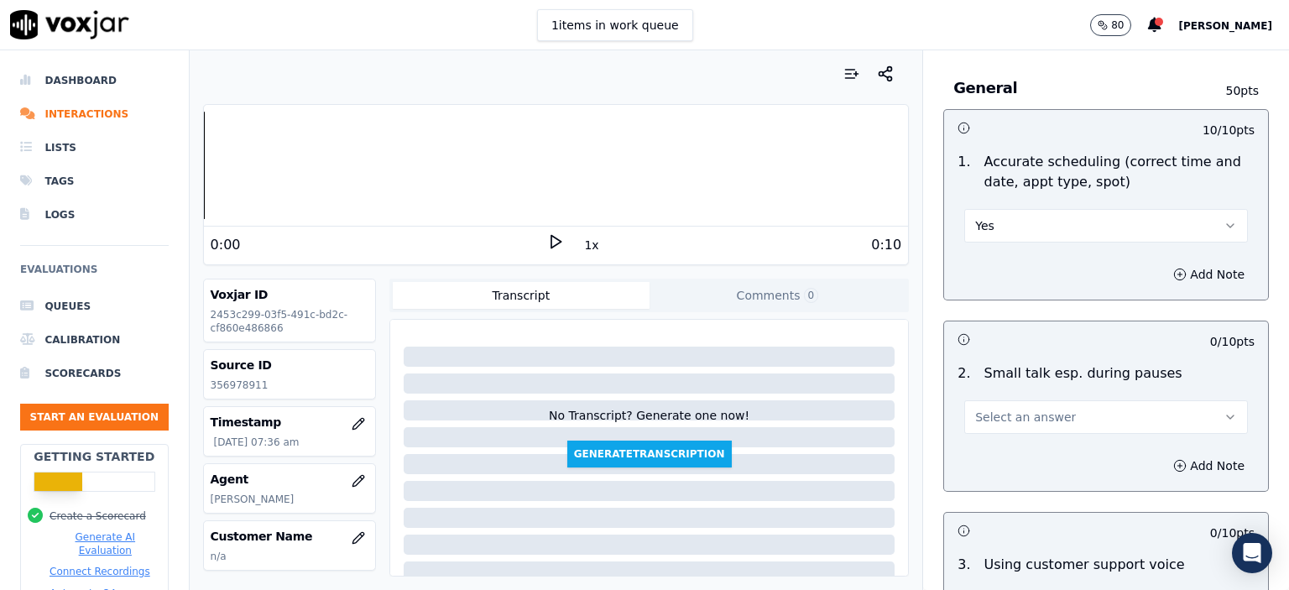
click at [994, 209] on button "Yes" at bounding box center [1106, 226] width 284 height 34
click at [993, 275] on div "Partially" at bounding box center [1079, 274] width 254 height 27
click at [1015, 409] on span "Select an answer" at bounding box center [1025, 417] width 101 height 17
click at [1000, 457] on div "N/A" at bounding box center [1079, 465] width 254 height 27
click at [1014, 400] on button "N/A" at bounding box center [1106, 417] width 284 height 34
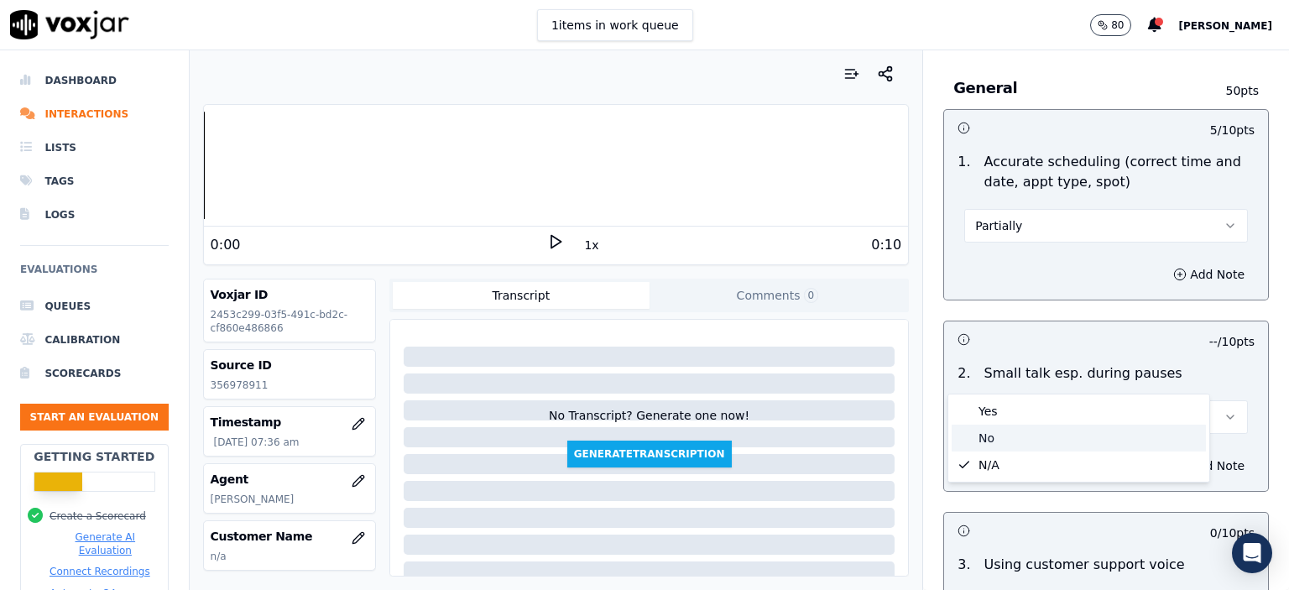
click at [1024, 436] on div "No" at bounding box center [1079, 438] width 254 height 27
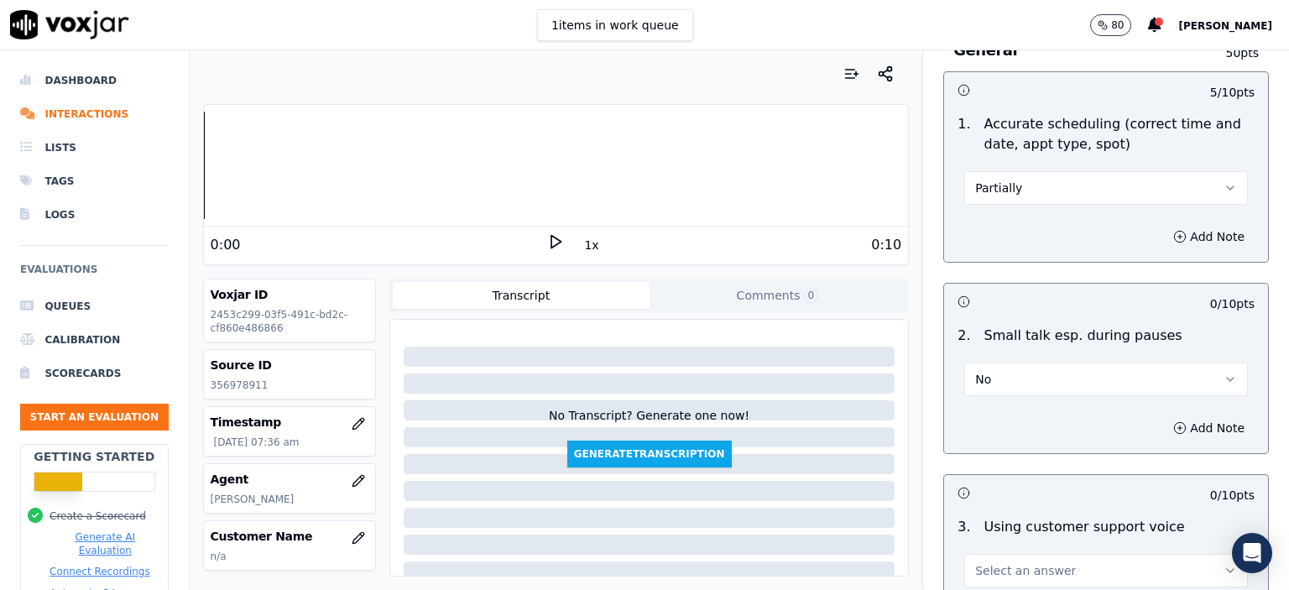
scroll to position [1930, 0]
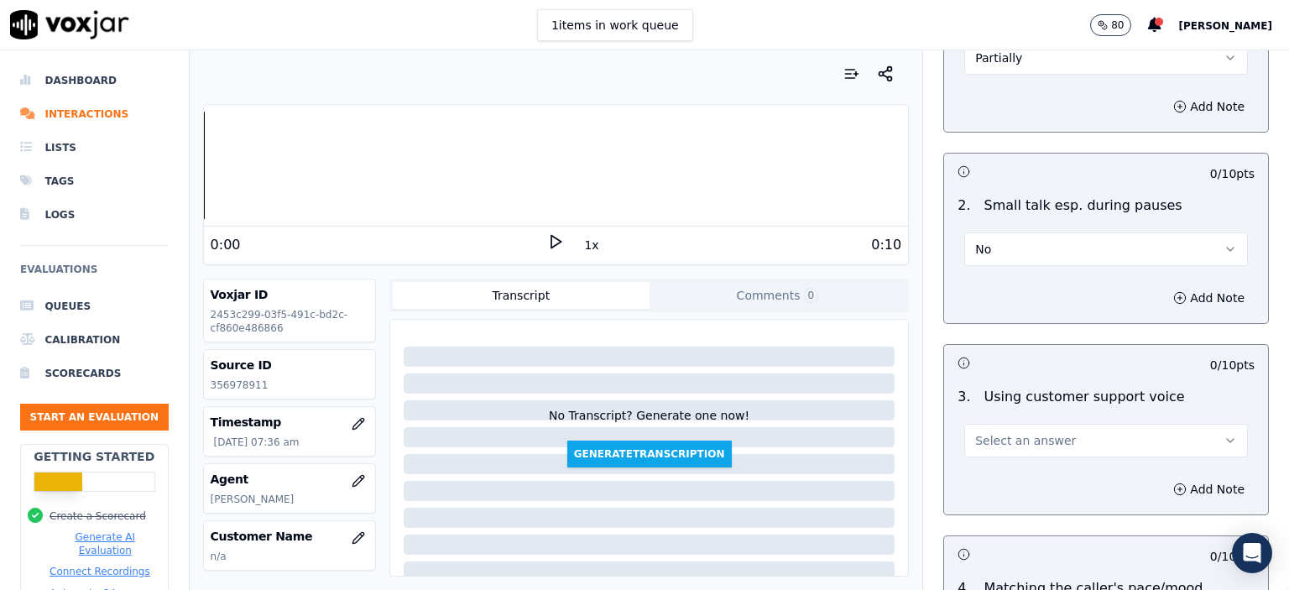
click at [1031, 432] on span "Select an answer" at bounding box center [1025, 440] width 101 height 17
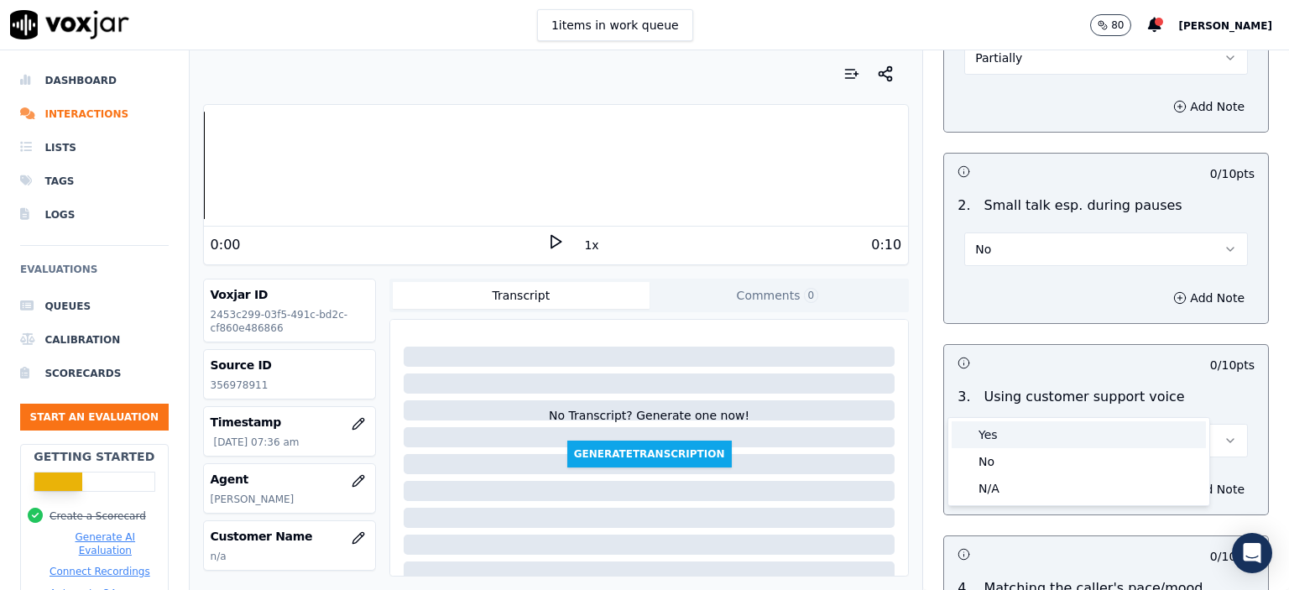
click at [1032, 432] on div "Yes" at bounding box center [1079, 434] width 254 height 27
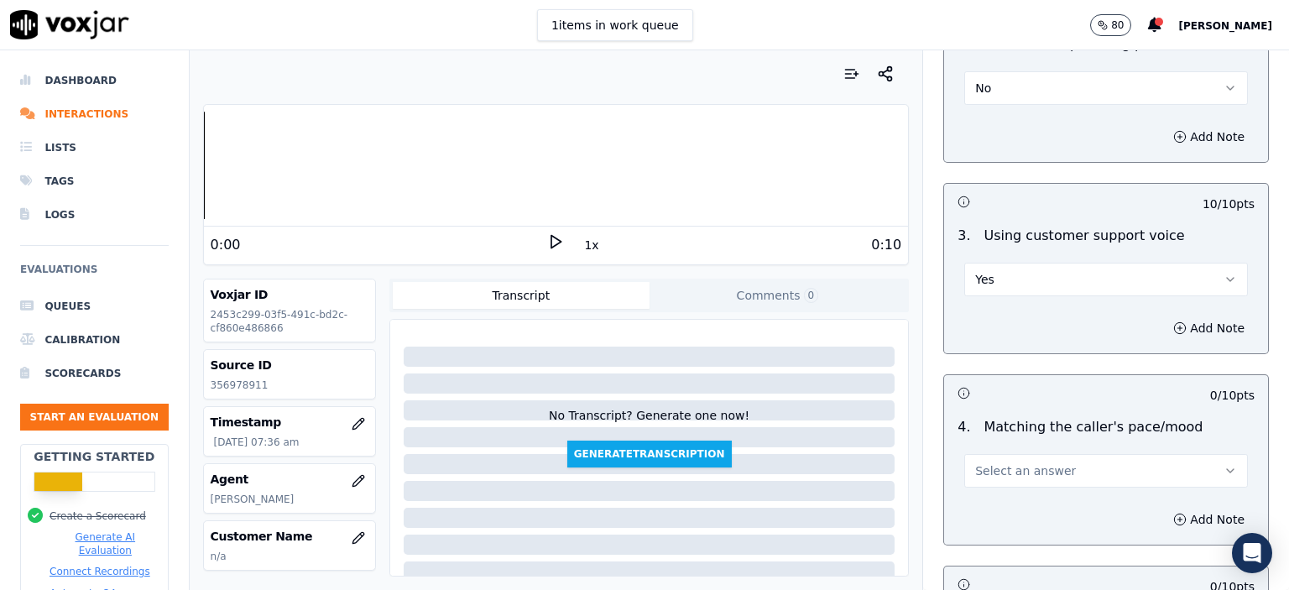
scroll to position [2098, 0]
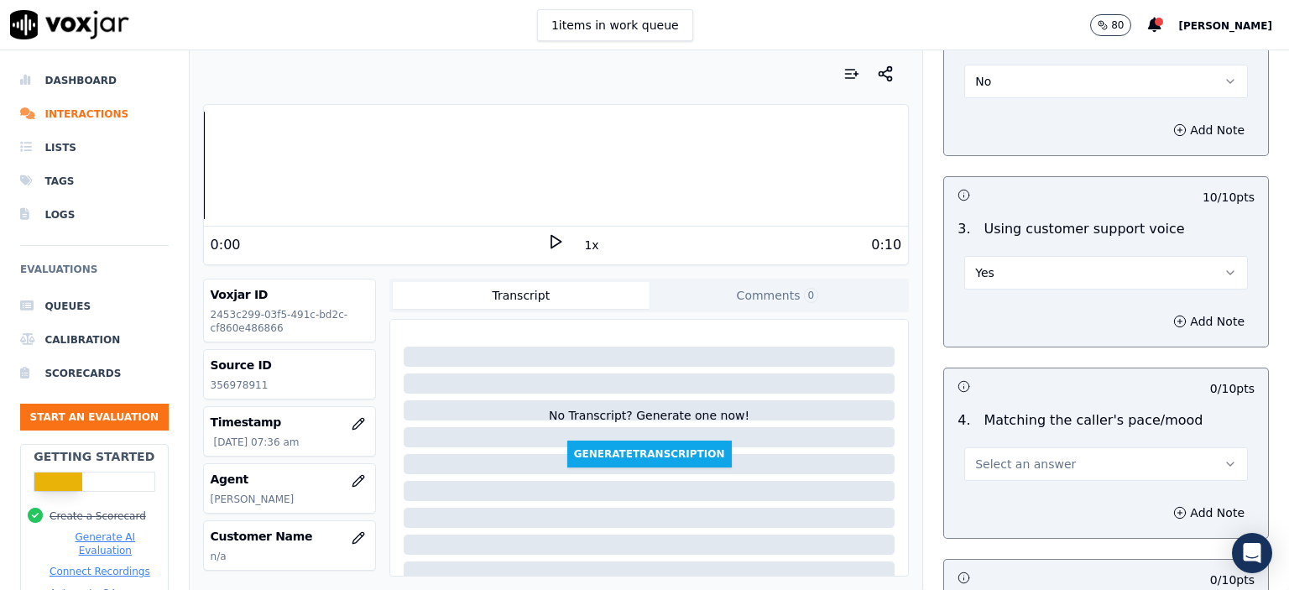
click at [1035, 431] on div "Select an answer" at bounding box center [1106, 456] width 311 height 50
click at [1035, 456] on span "Select an answer" at bounding box center [1025, 464] width 101 height 17
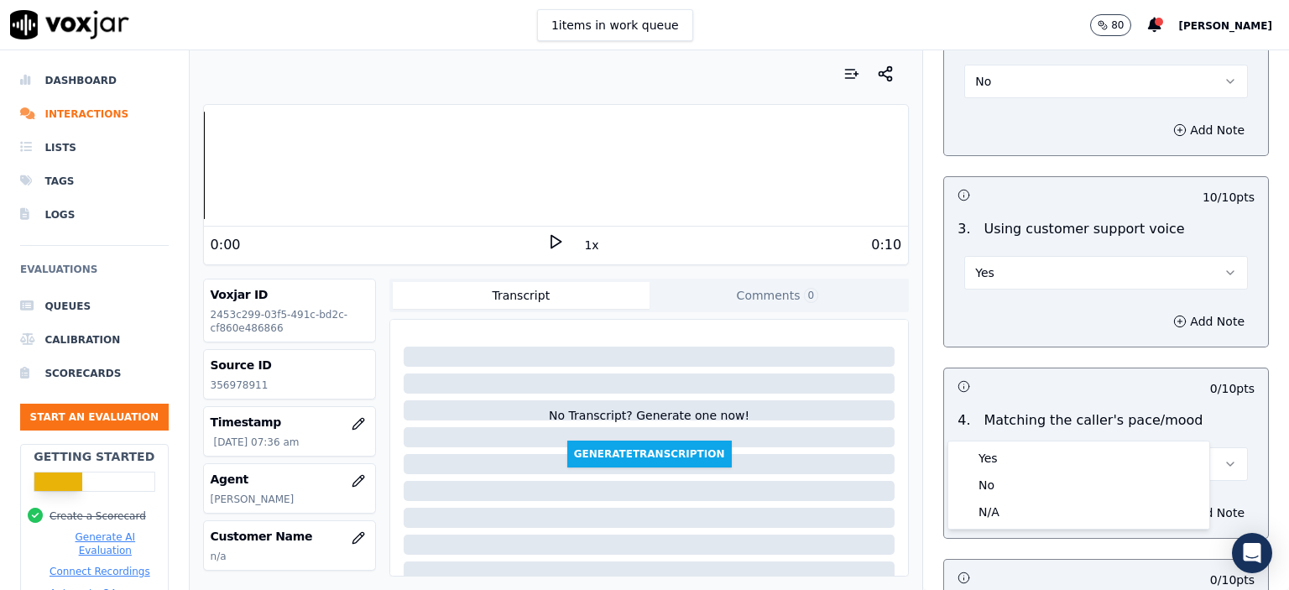
click at [1025, 452] on div "Yes" at bounding box center [1079, 458] width 254 height 27
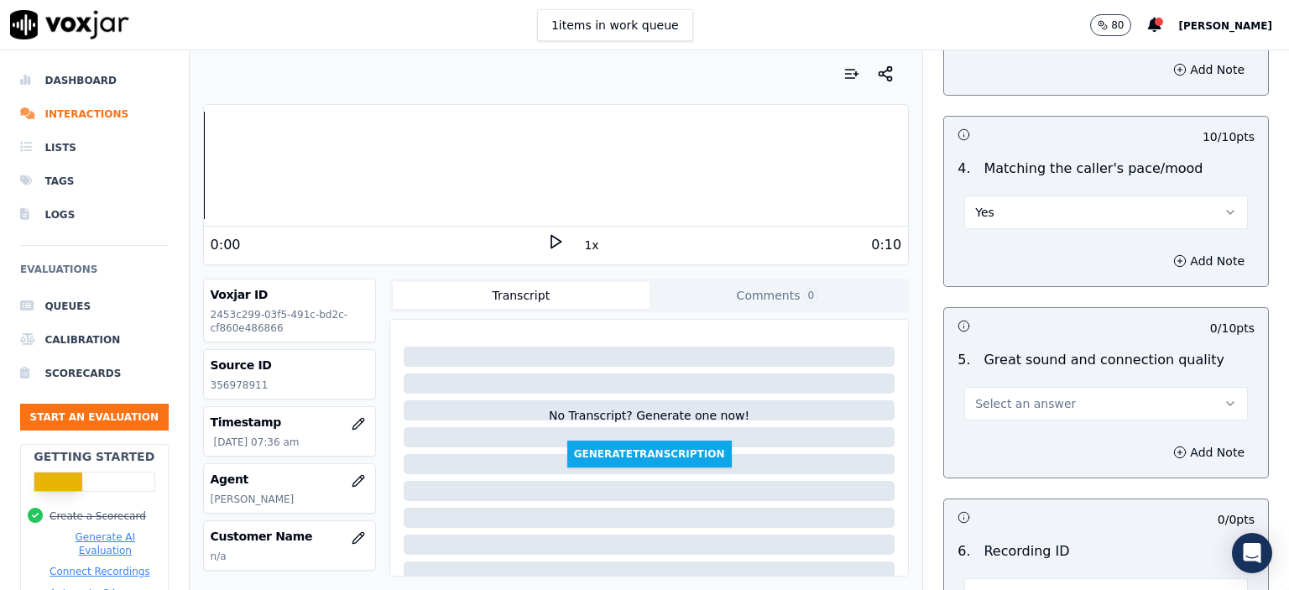
click at [1027, 395] on span "Select an answer" at bounding box center [1025, 403] width 101 height 17
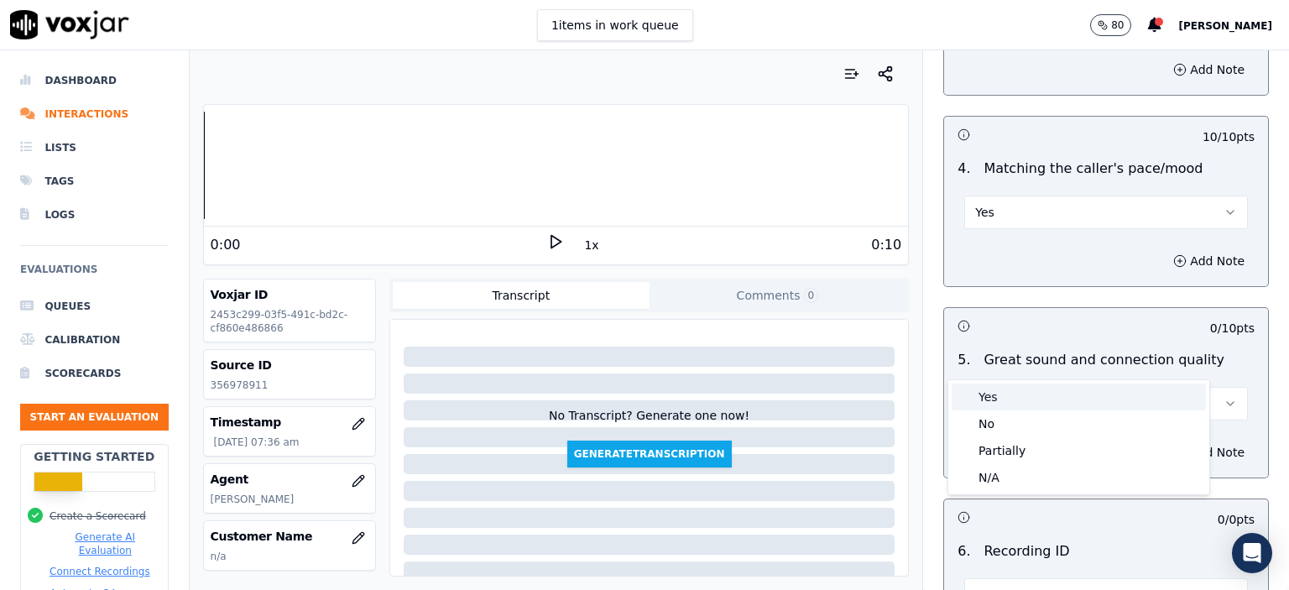
click at [1032, 400] on div "Yes" at bounding box center [1079, 397] width 254 height 27
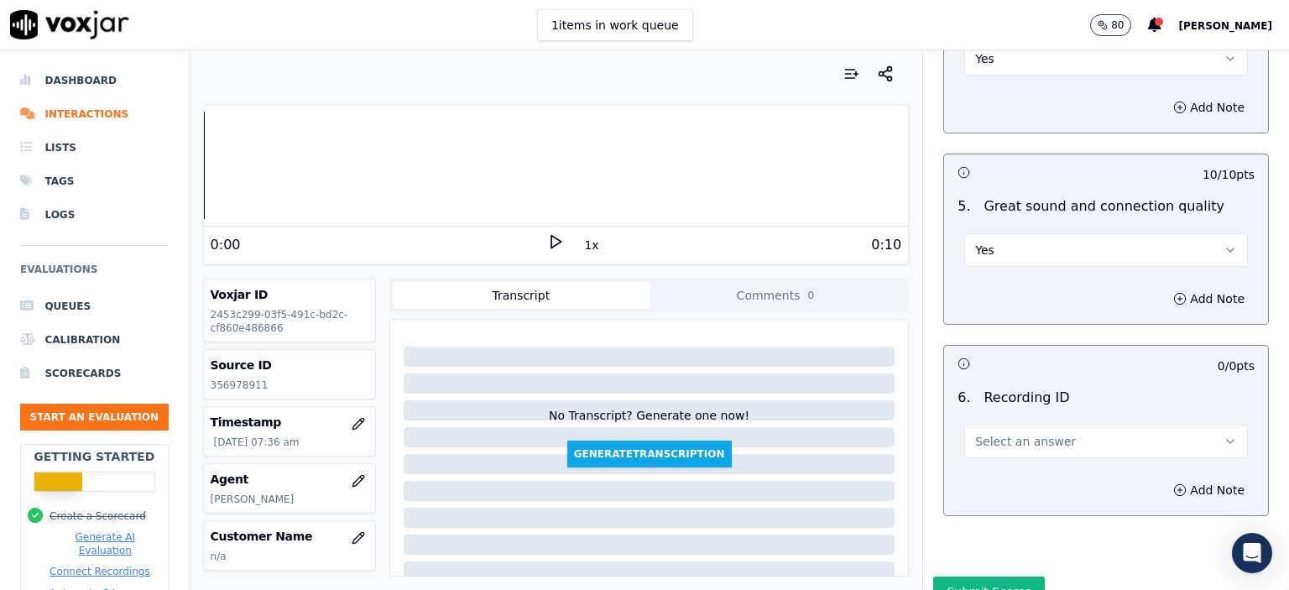
scroll to position [2518, 0]
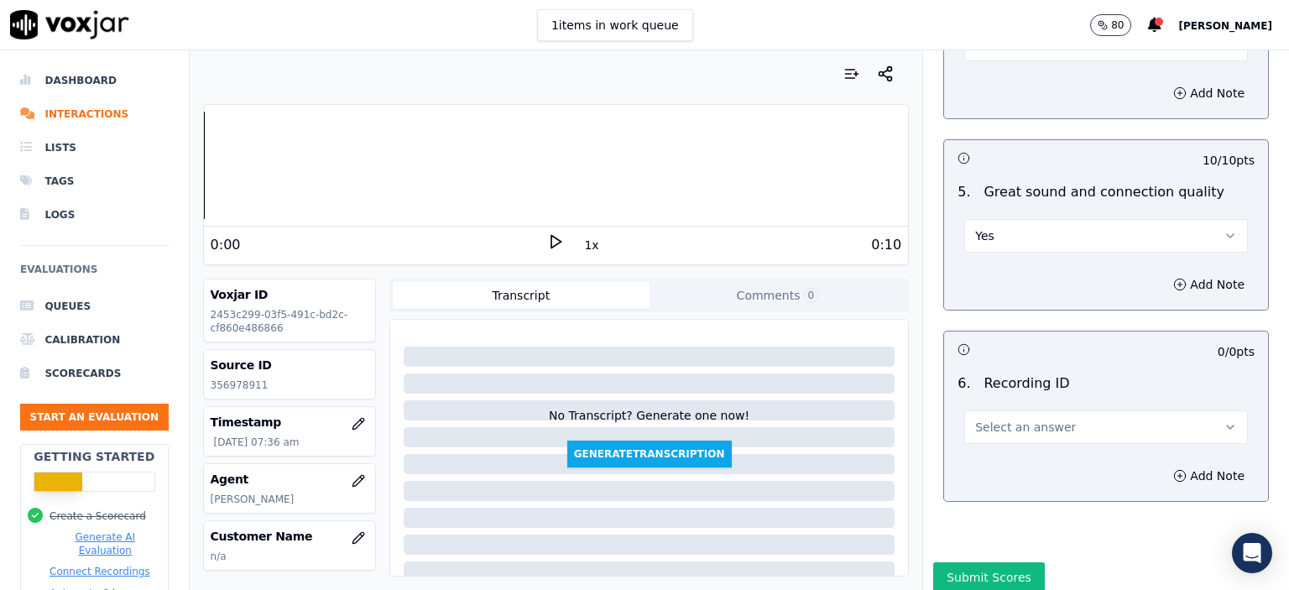
click at [1032, 419] on span "Select an answer" at bounding box center [1025, 427] width 101 height 17
click at [1031, 432] on div "N/A" at bounding box center [1079, 430] width 254 height 27
click at [1163, 464] on button "Add Note" at bounding box center [1208, 476] width 91 height 24
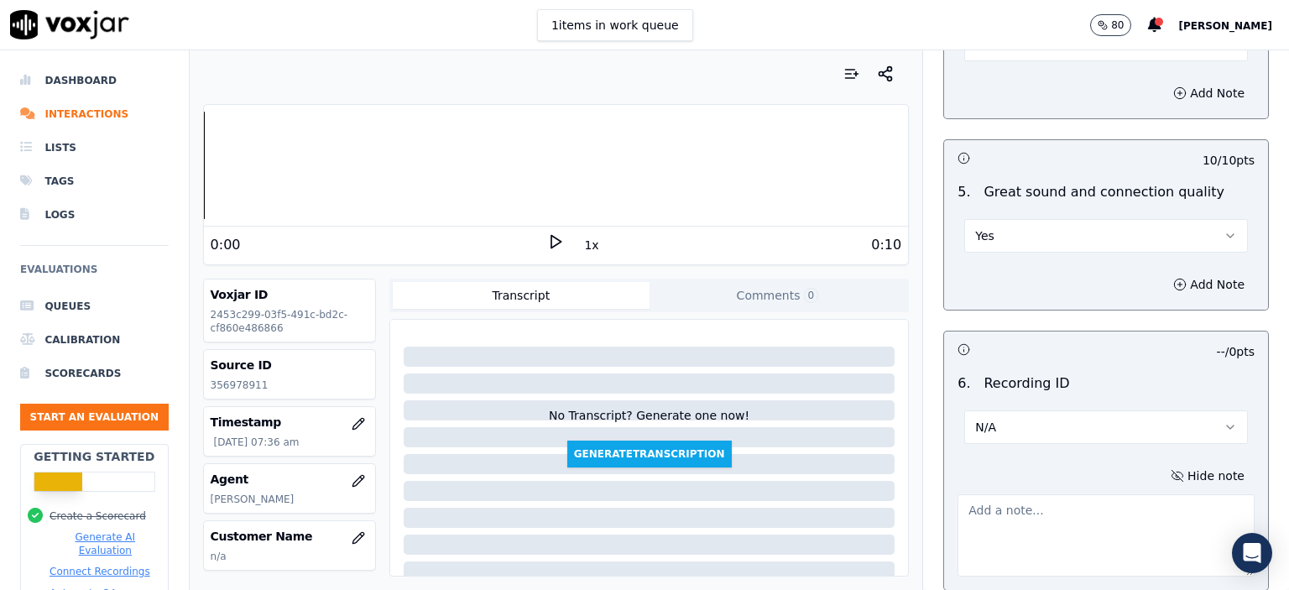
click at [225, 397] on div "Source ID 356978911" at bounding box center [289, 374] width 171 height 49
click at [232, 382] on p "356978911" at bounding box center [290, 385] width 158 height 13
copy p "356978911"
paste textarea "356978911"
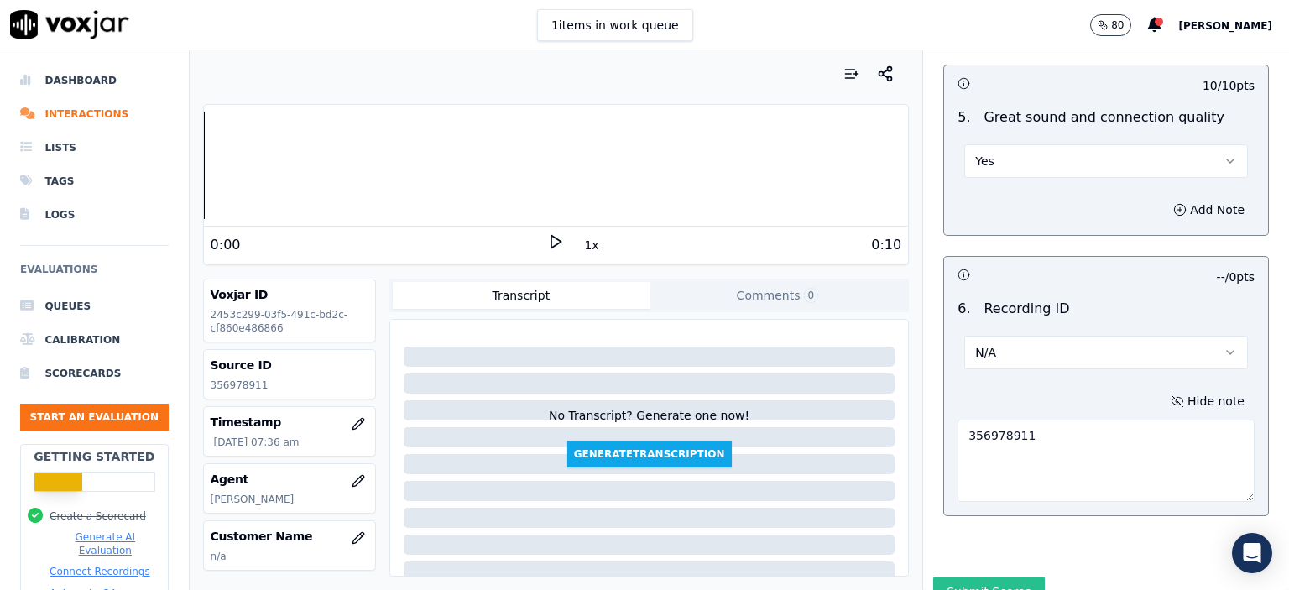
scroll to position [2612, 0]
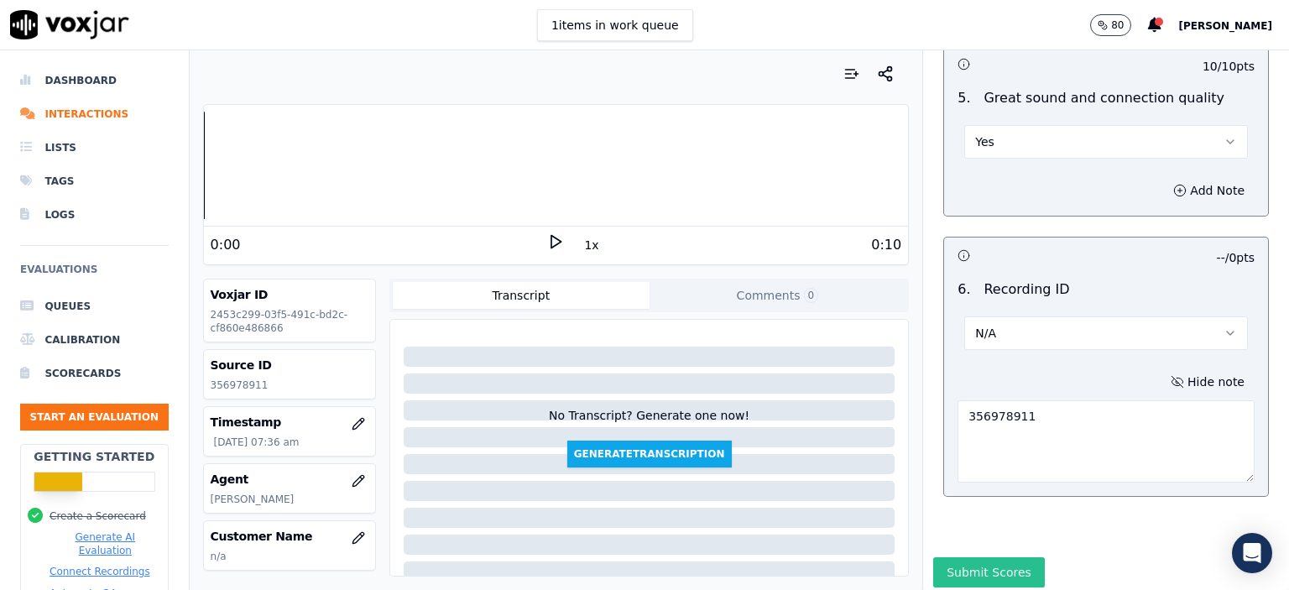
type textarea "356978911"
click at [964, 557] on button "Submit Scores" at bounding box center [989, 572] width 112 height 30
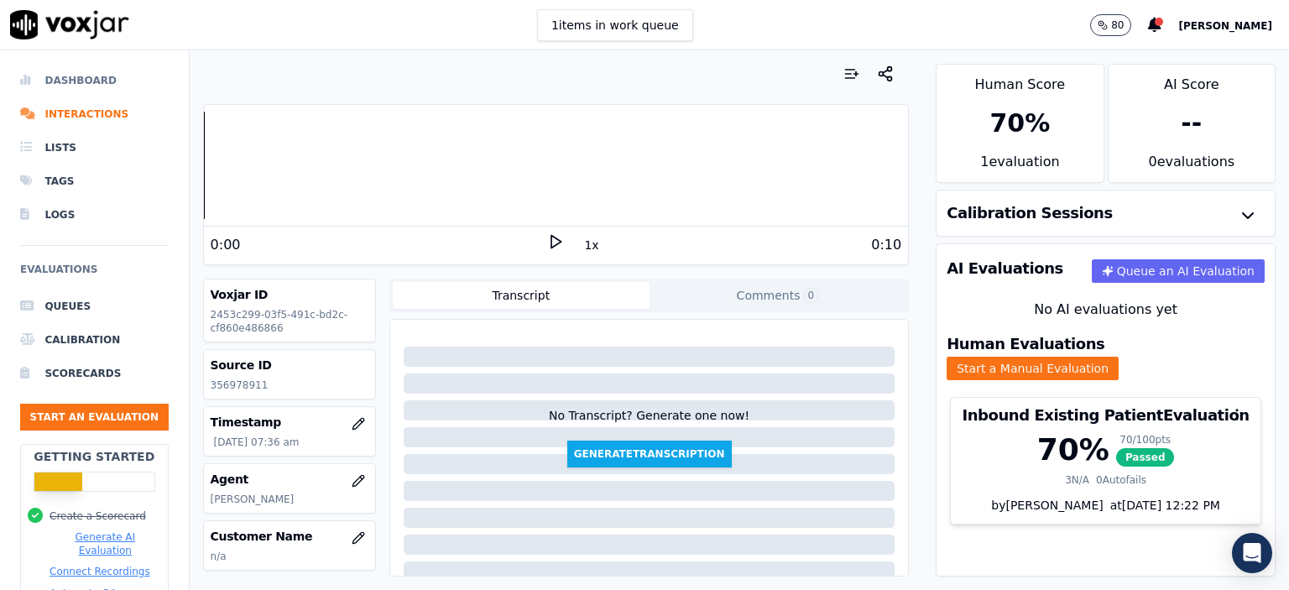
click at [54, 76] on li "Dashboard" at bounding box center [94, 81] width 149 height 34
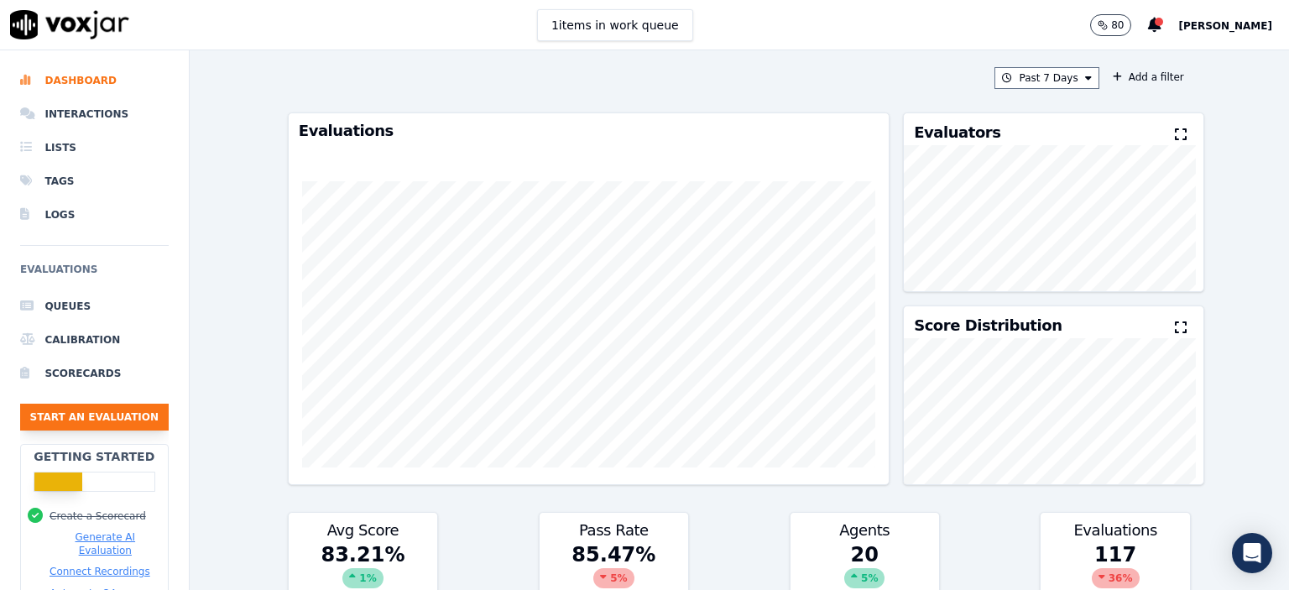
click at [73, 412] on button "Start an Evaluation" at bounding box center [94, 417] width 149 height 27
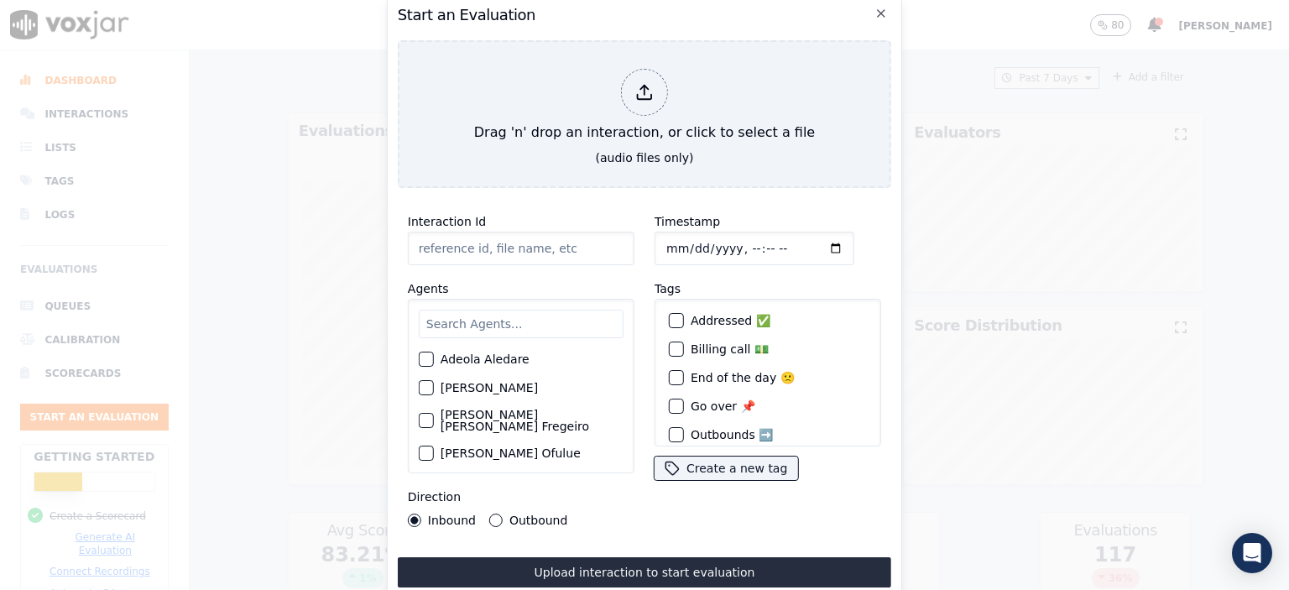
click at [467, 245] on input "Interaction Id" at bounding box center [521, 249] width 227 height 34
paste input "356981522"
type input "356981522"
click at [731, 243] on input "Timestamp" at bounding box center [755, 249] width 200 height 34
type input "[DATE]T08:06"
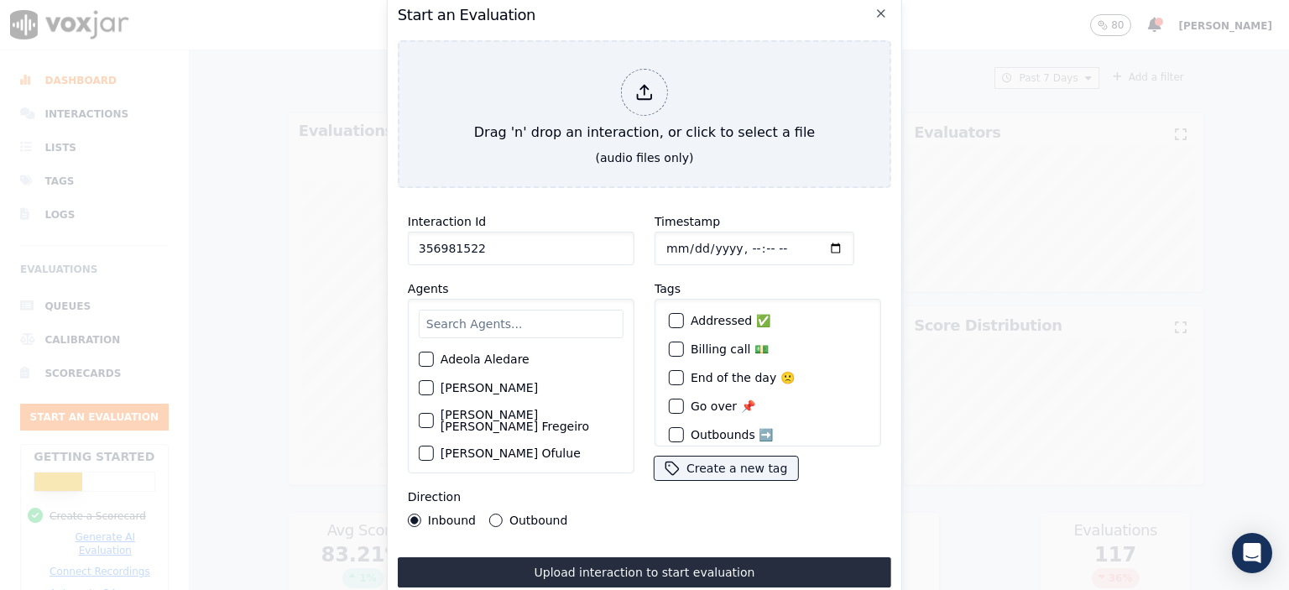
click at [481, 311] on input "text" at bounding box center [521, 324] width 205 height 29
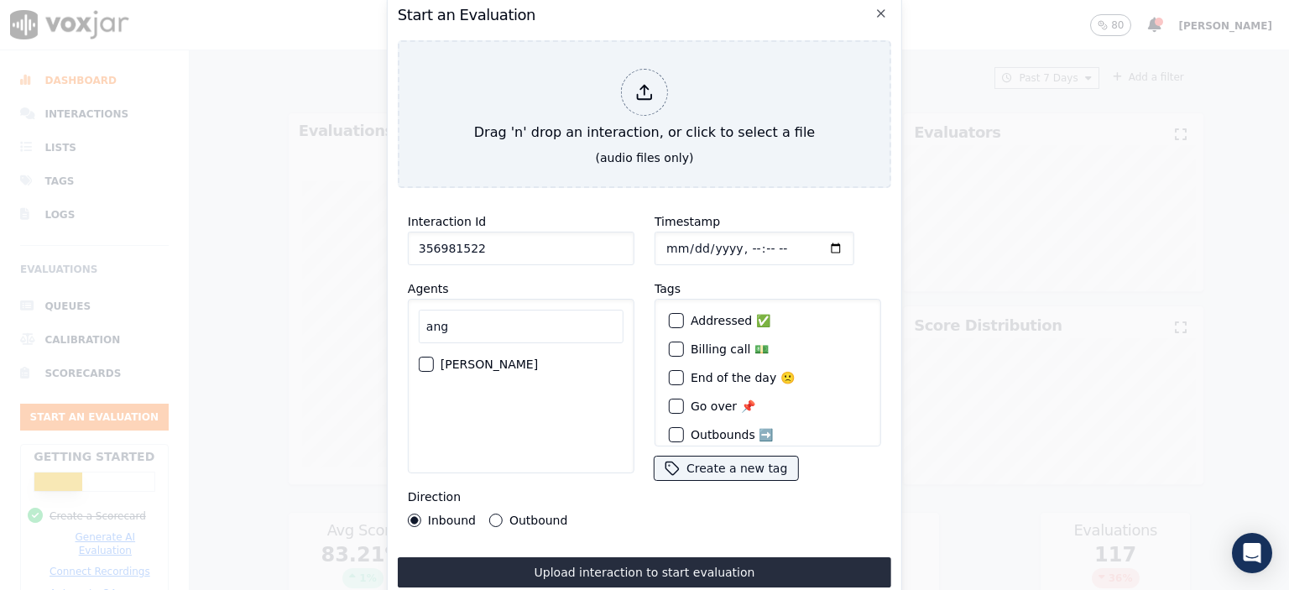
type input "ang"
click at [469, 362] on label "[PERSON_NAME]" at bounding box center [489, 364] width 97 height 12
click at [434, 362] on button "[PERSON_NAME]" at bounding box center [426, 364] width 15 height 15
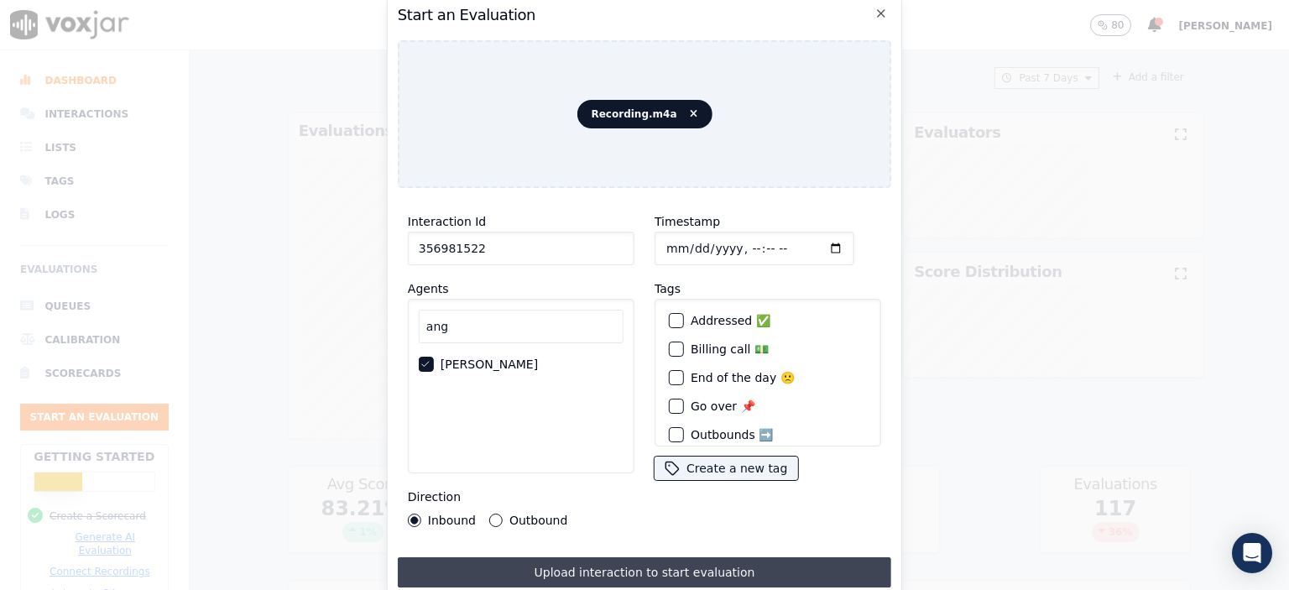
click at [671, 570] on button "Upload interaction to start evaluation" at bounding box center [645, 572] width 494 height 30
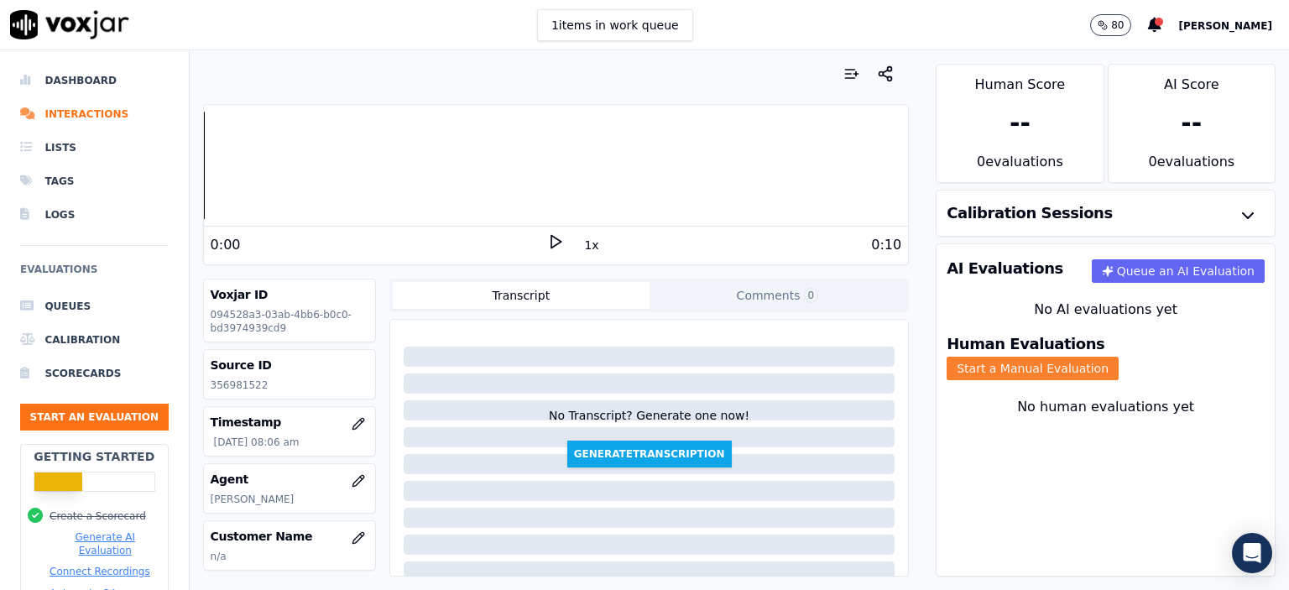
click at [1119, 357] on button "Start a Manual Evaluation" at bounding box center [1033, 369] width 172 height 24
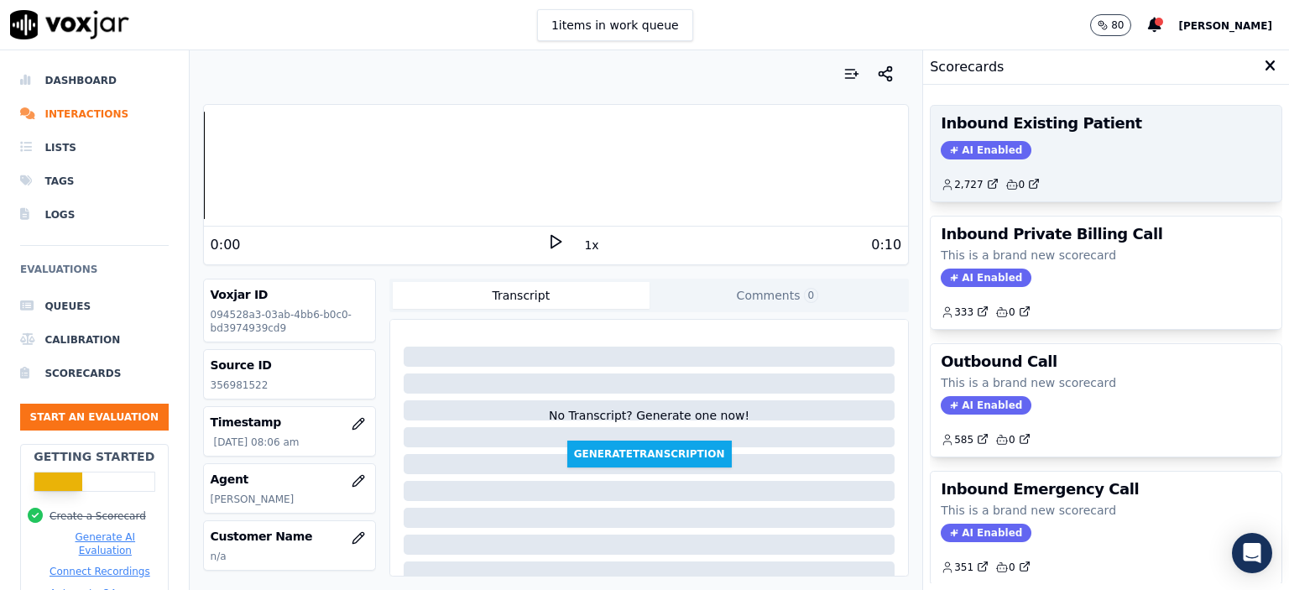
click at [1079, 157] on div "AI Enabled" at bounding box center [1106, 150] width 331 height 18
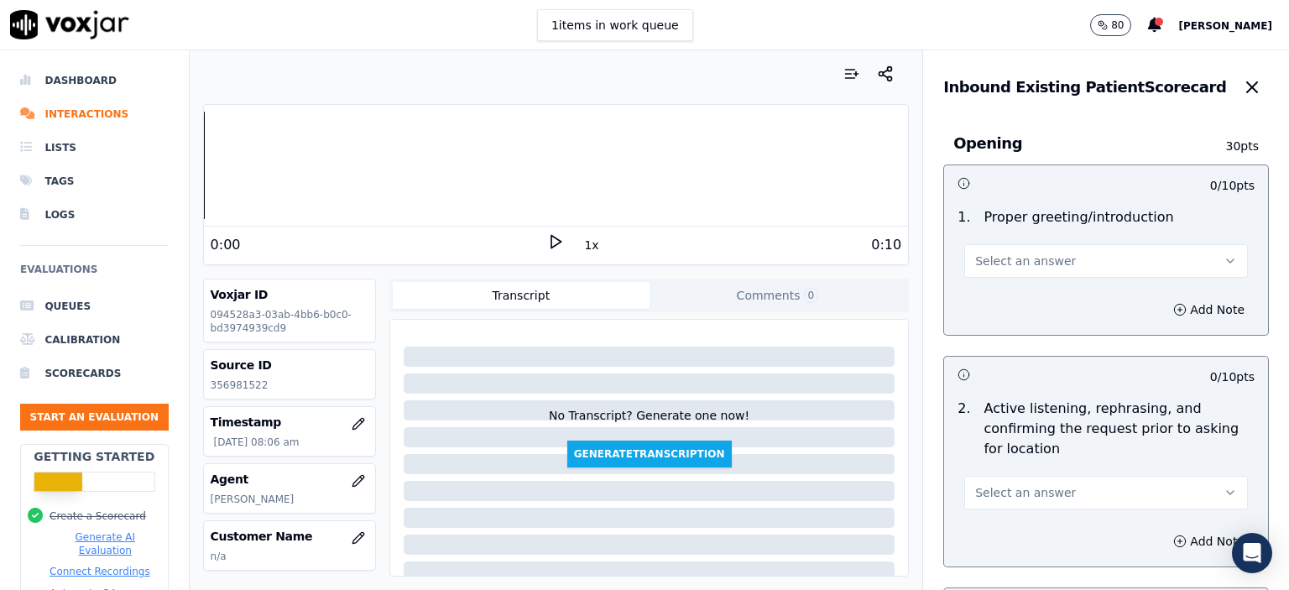
click at [1053, 246] on button "Select an answer" at bounding box center [1106, 261] width 284 height 34
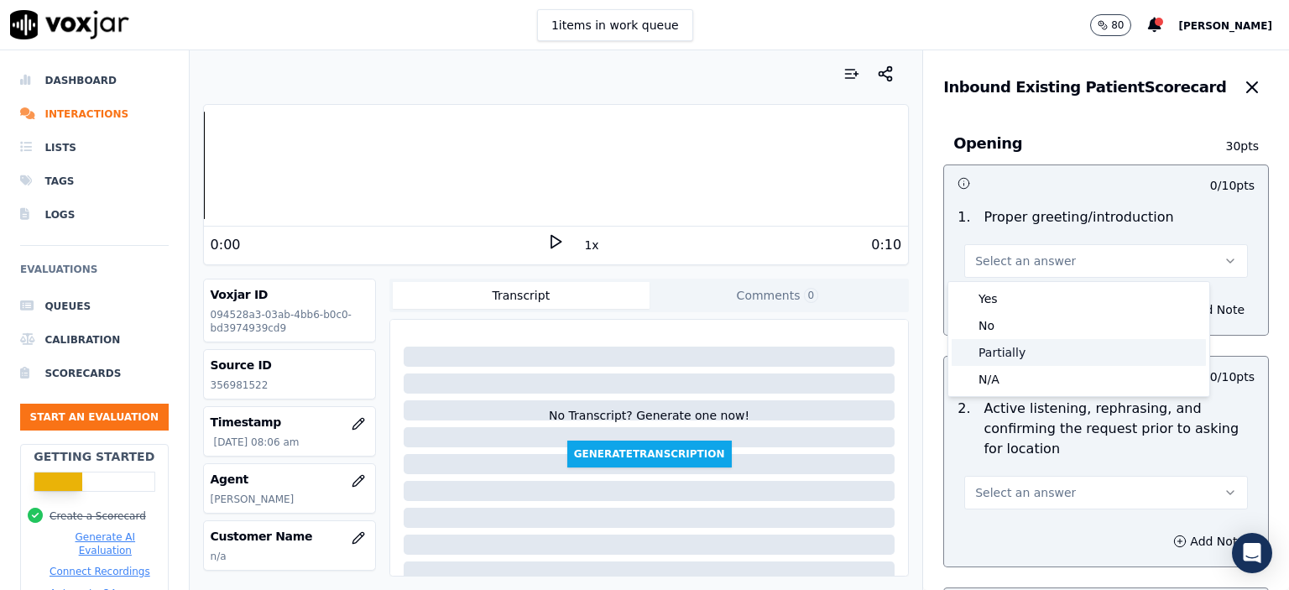
click at [1032, 347] on div "Partially" at bounding box center [1079, 352] width 254 height 27
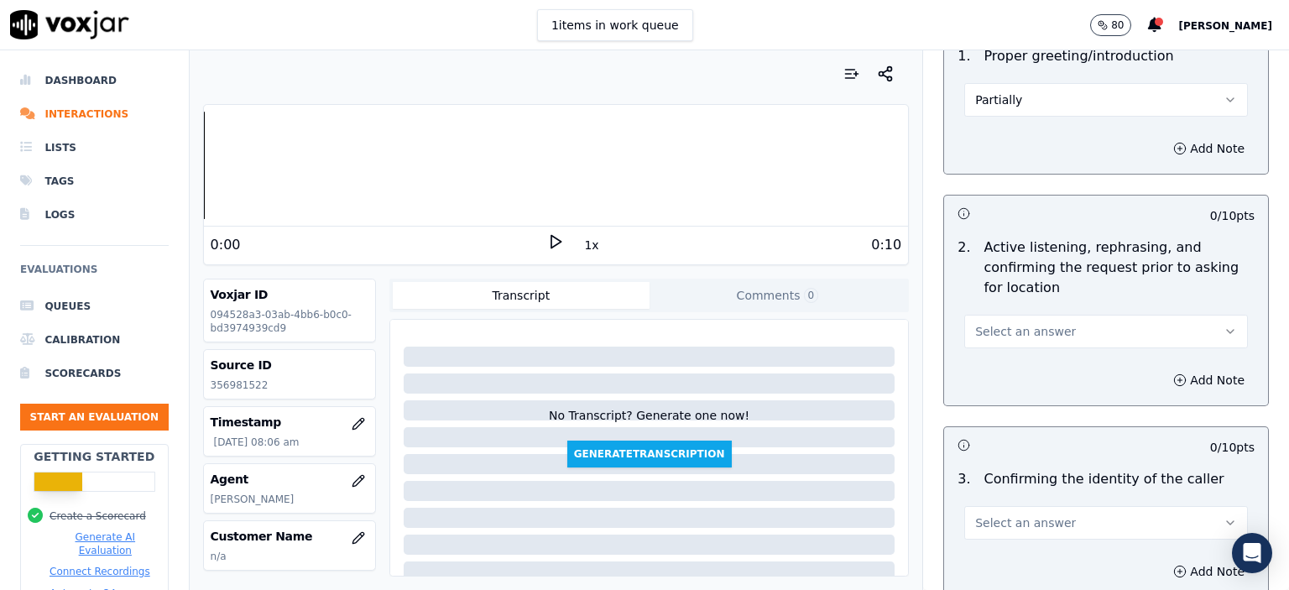
scroll to position [168, 0]
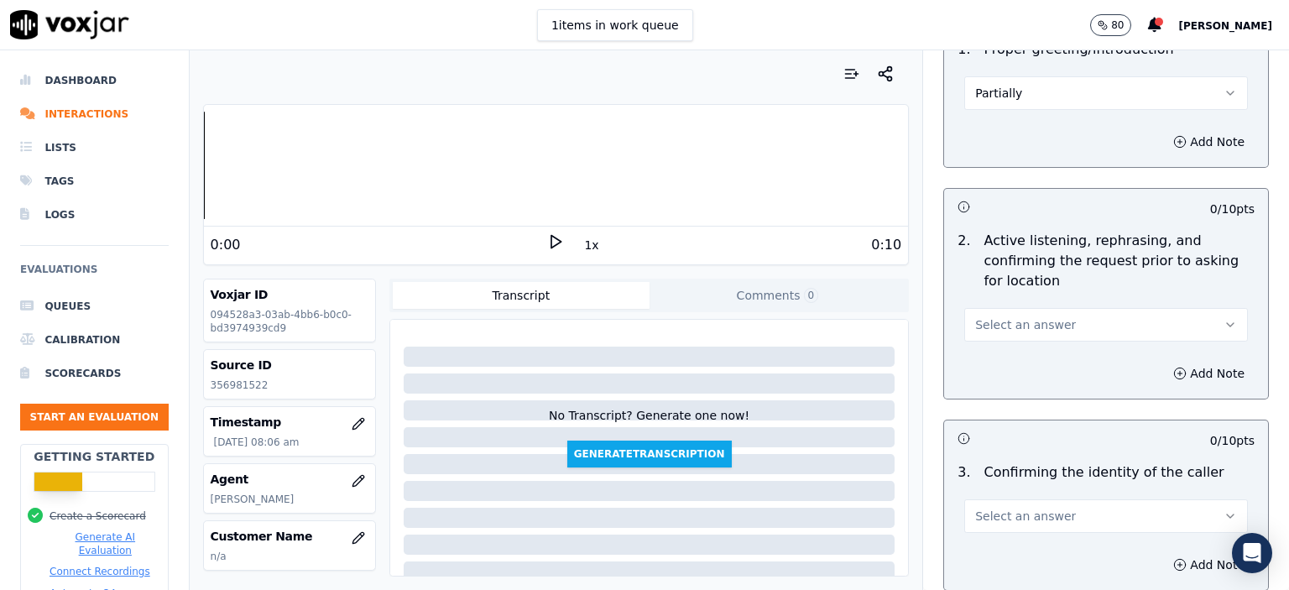
click at [1059, 311] on button "Select an answer" at bounding box center [1106, 325] width 284 height 34
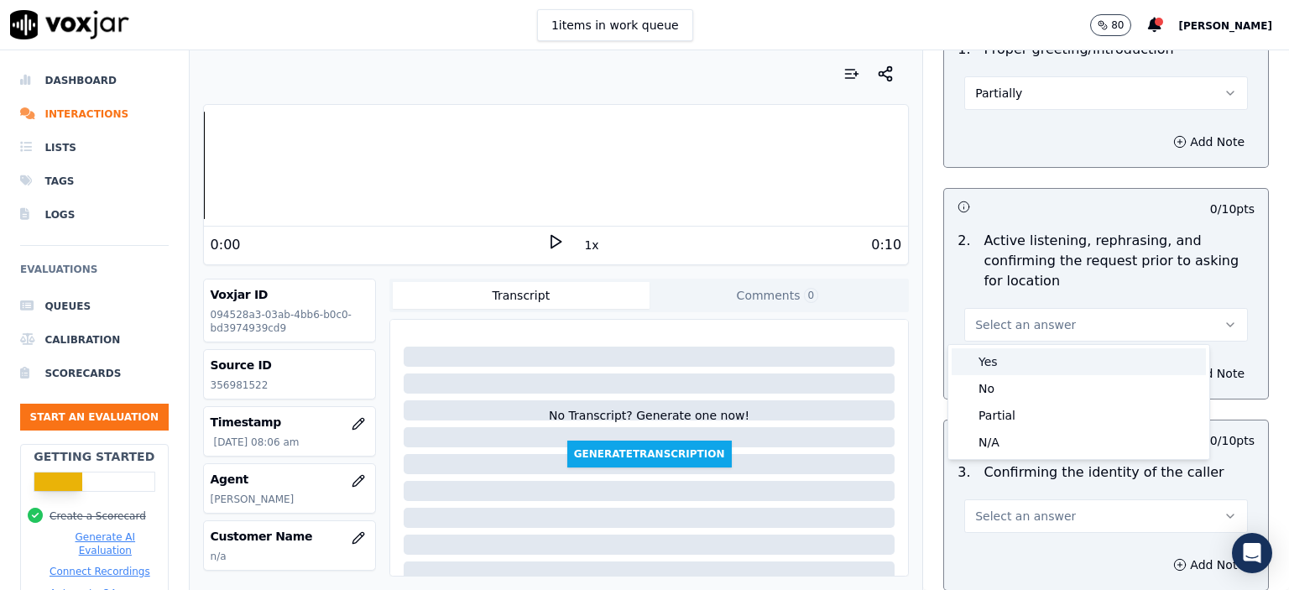
click at [1048, 371] on div "Yes" at bounding box center [1079, 361] width 254 height 27
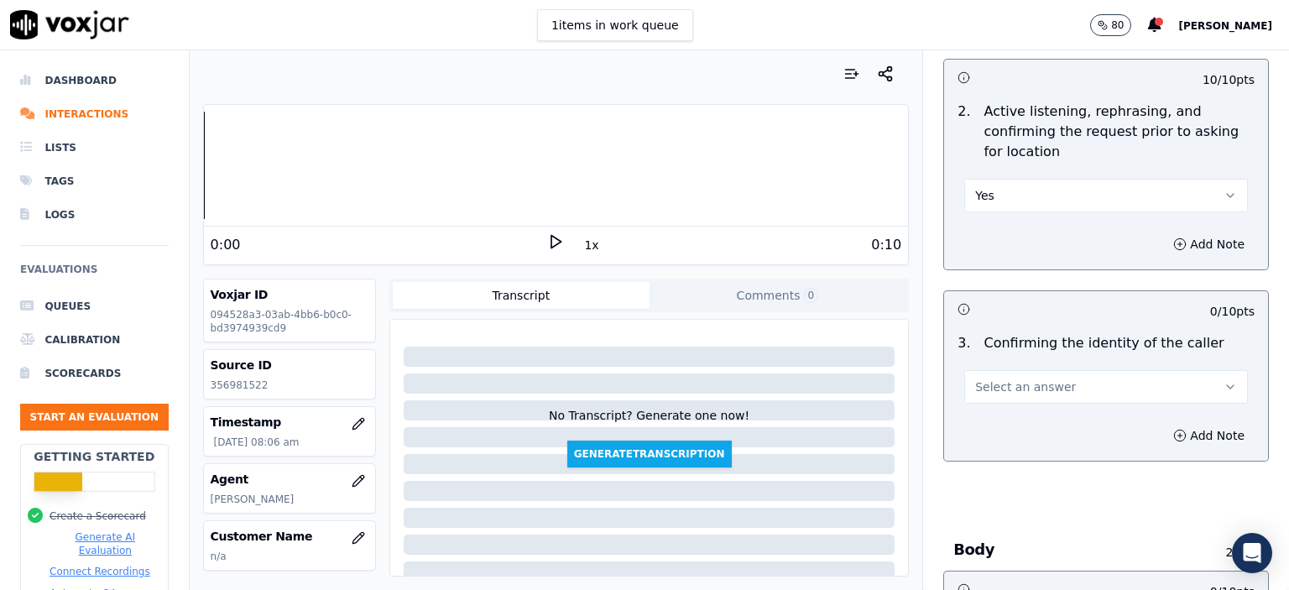
scroll to position [336, 0]
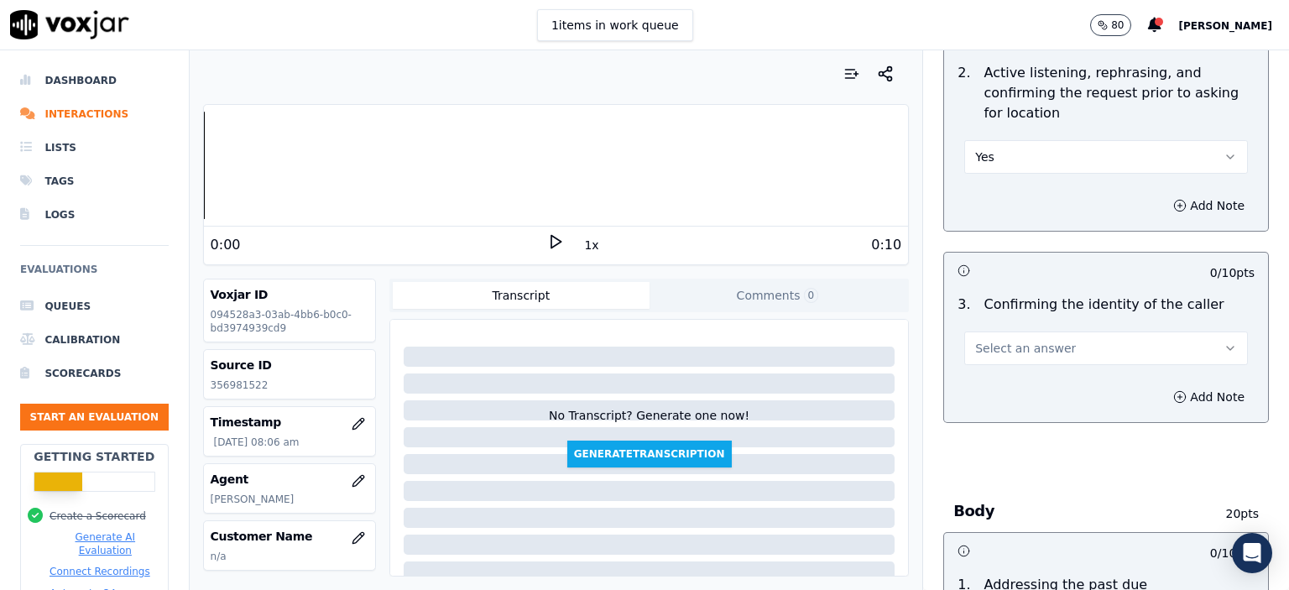
click at [1099, 354] on button "Select an answer" at bounding box center [1106, 349] width 284 height 34
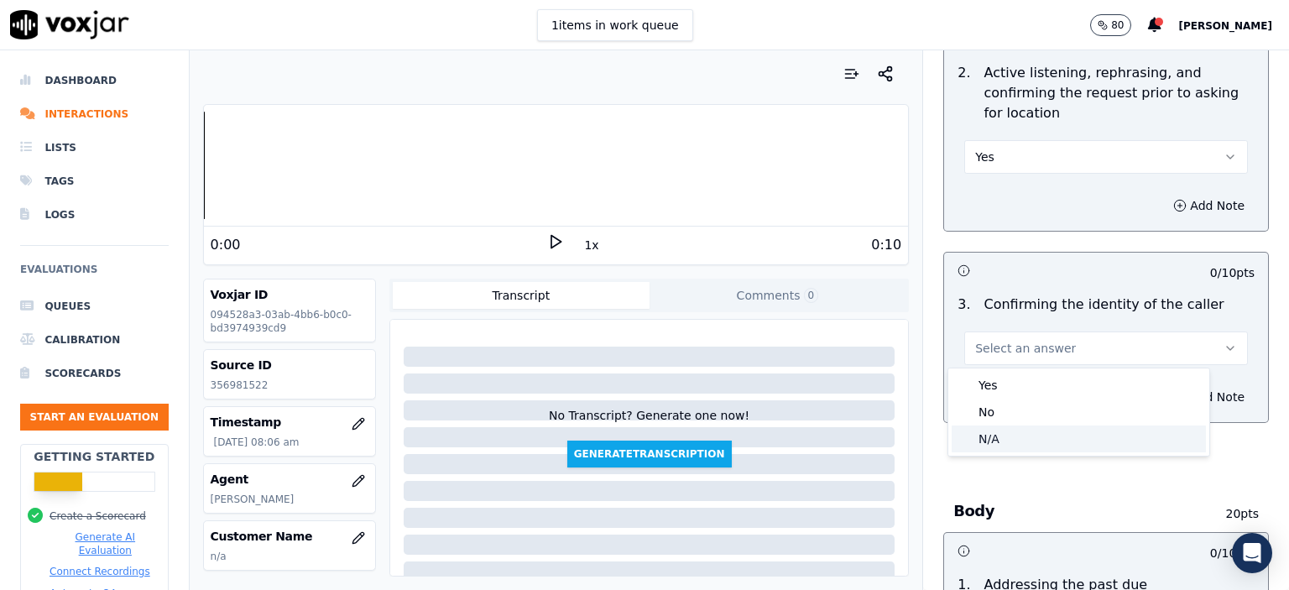
click at [1067, 442] on div "N/A" at bounding box center [1079, 439] width 254 height 27
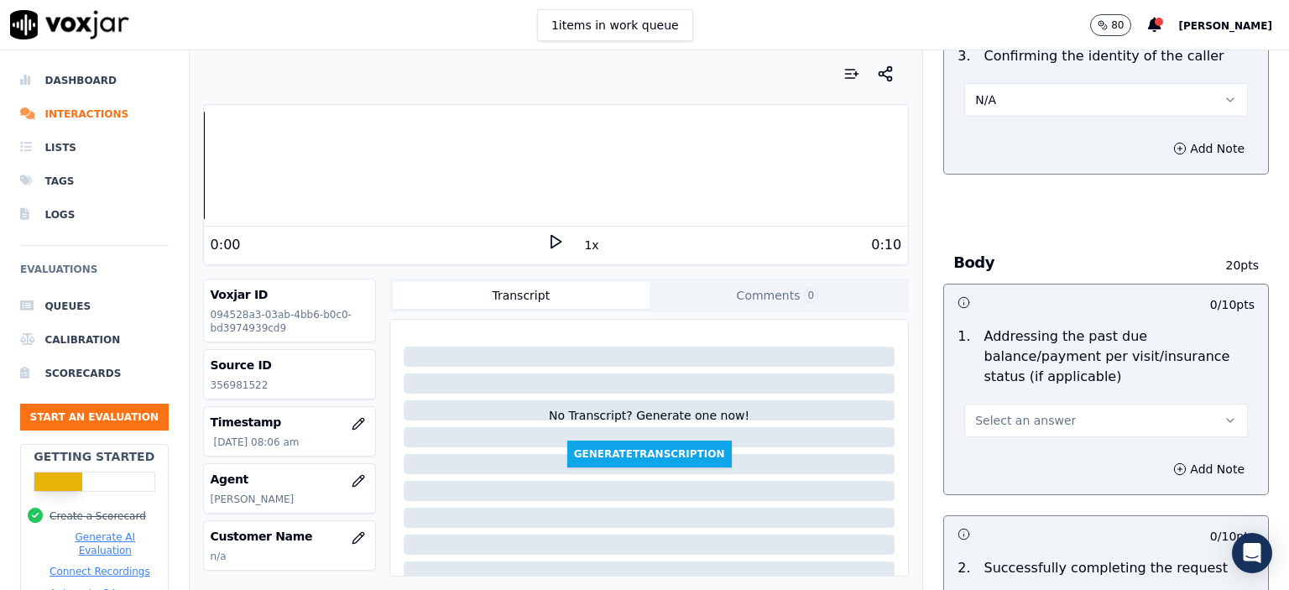
scroll to position [588, 0]
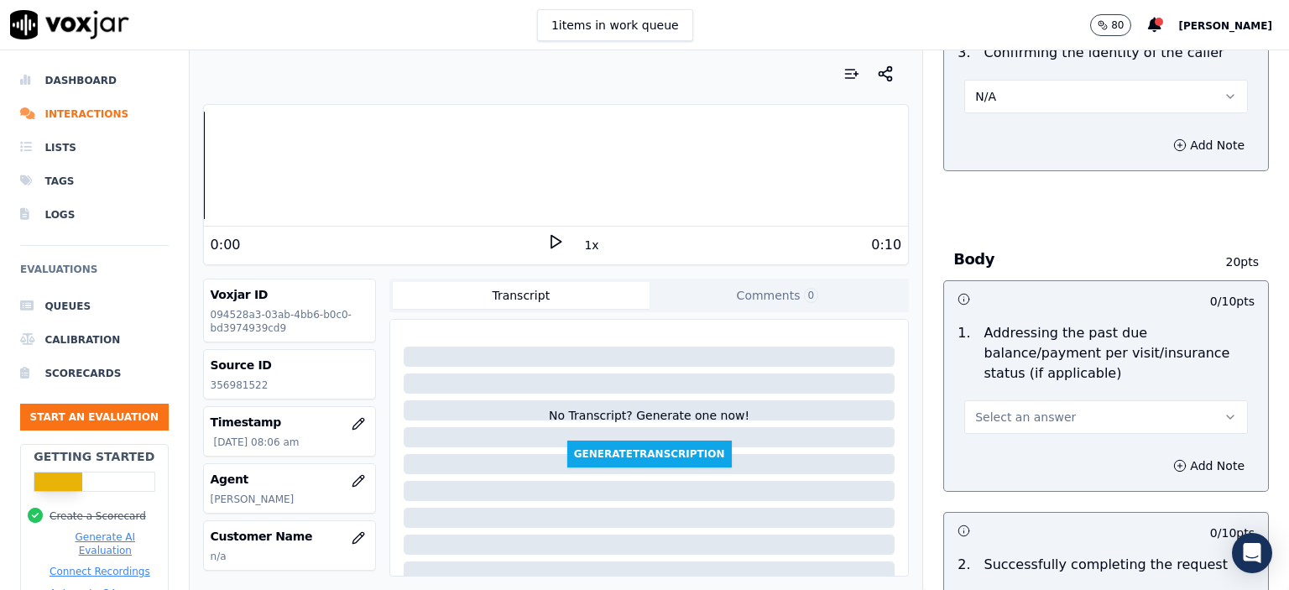
click at [1073, 400] on button "Select an answer" at bounding box center [1106, 417] width 284 height 34
click at [1068, 452] on div "No" at bounding box center [1079, 460] width 254 height 27
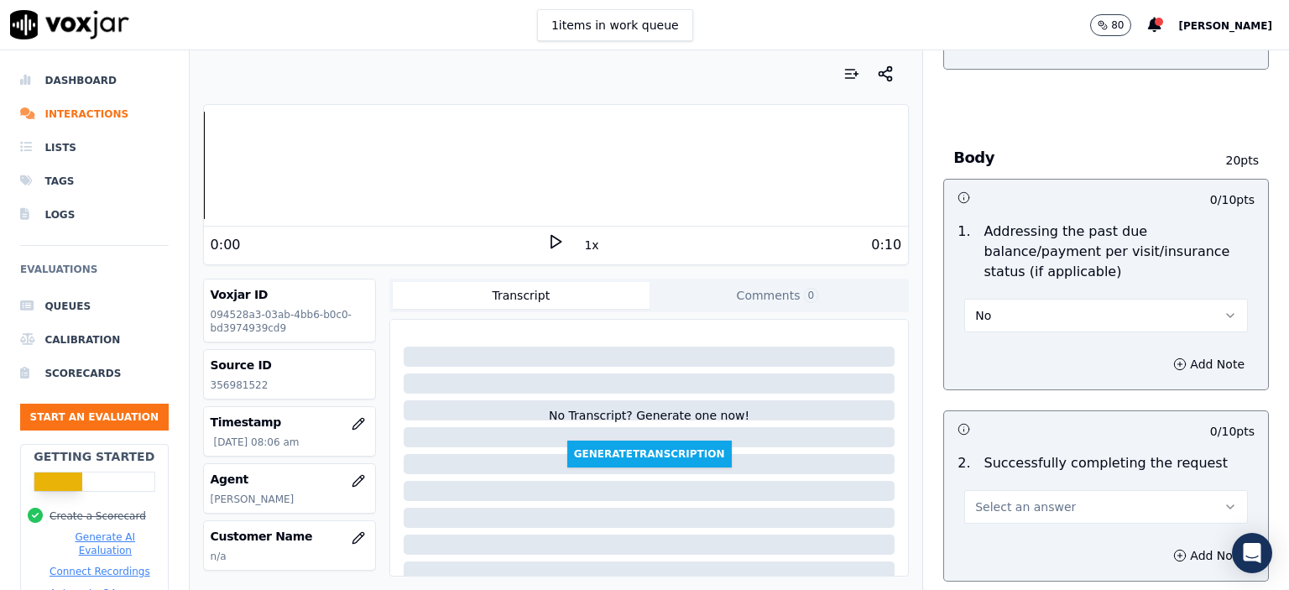
scroll to position [839, 0]
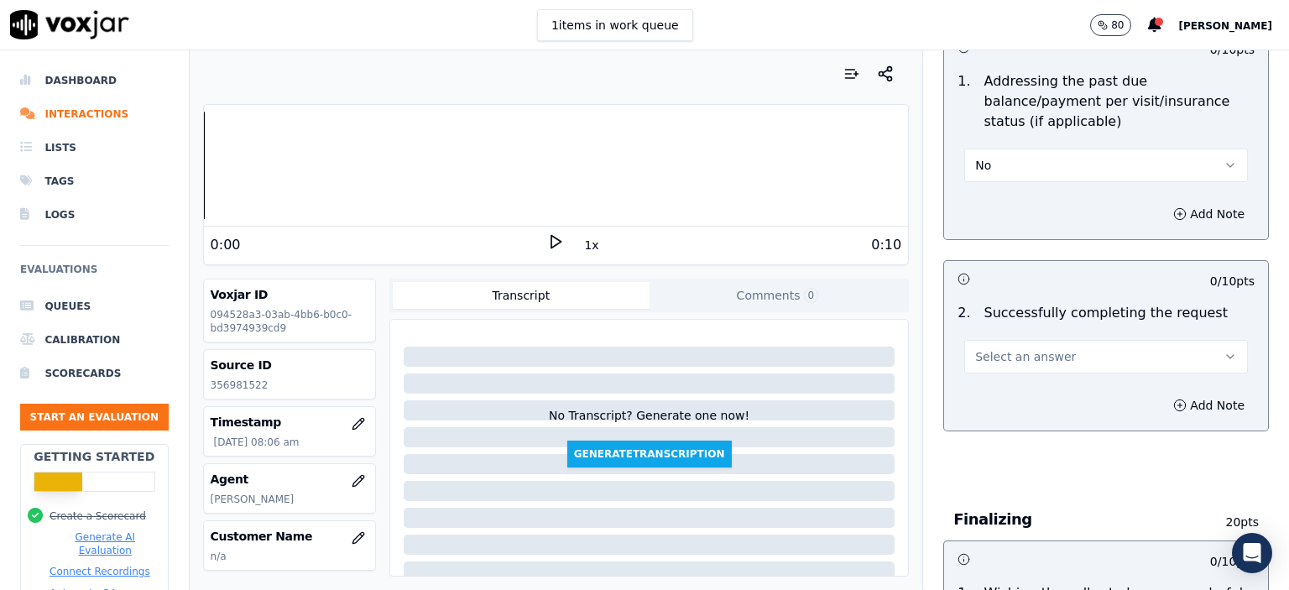
click at [1051, 340] on button "Select an answer" at bounding box center [1106, 357] width 284 height 34
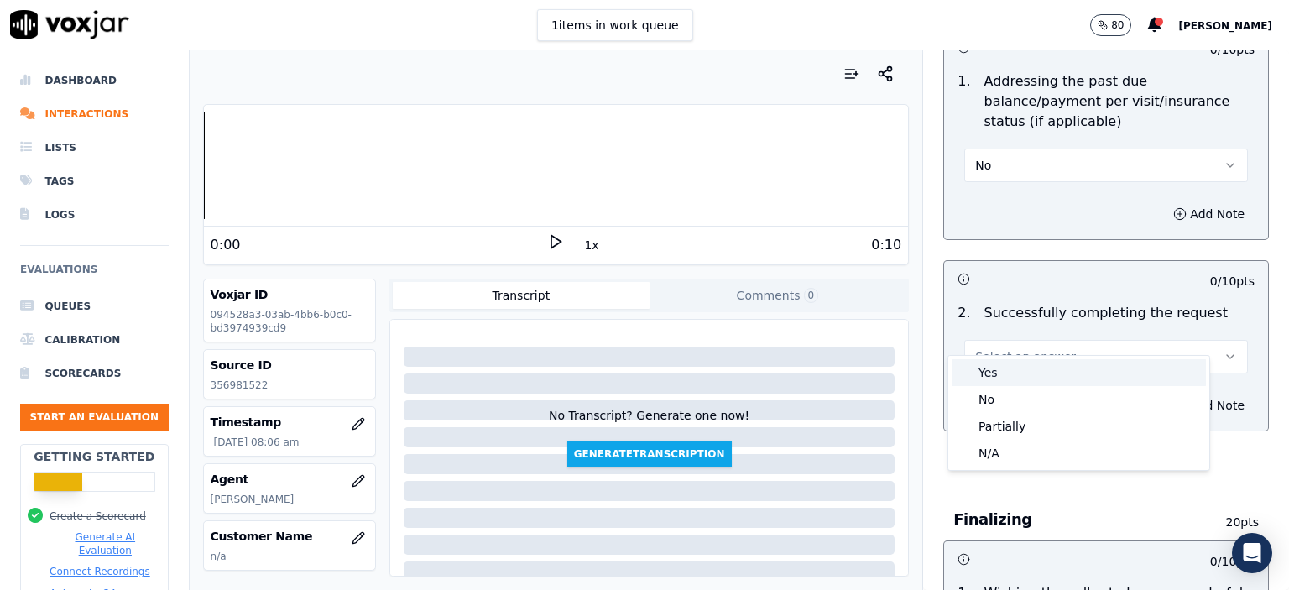
click at [1060, 363] on div "Yes" at bounding box center [1079, 372] width 254 height 27
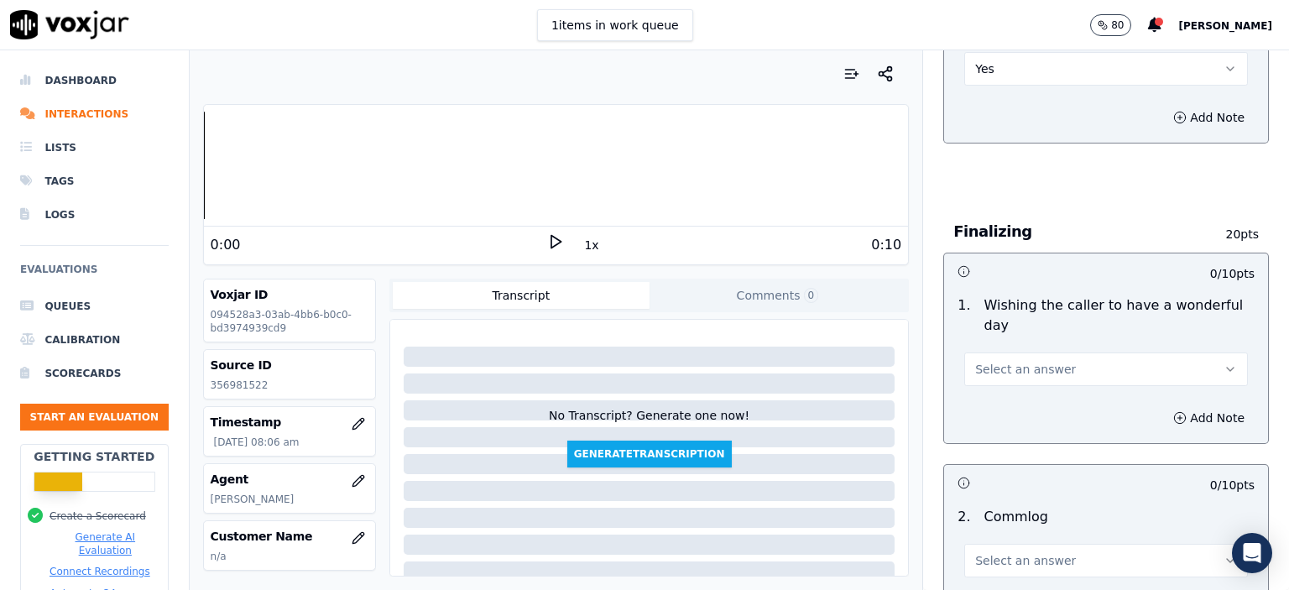
scroll to position [1175, 0]
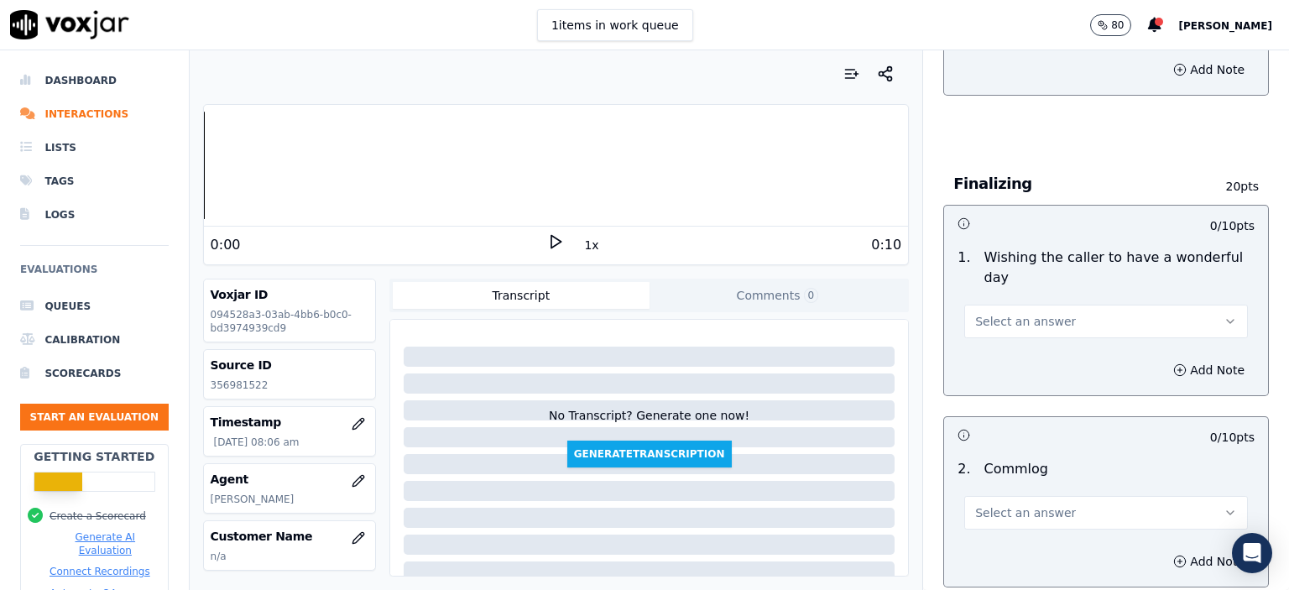
click at [1027, 313] on span "Select an answer" at bounding box center [1025, 321] width 101 height 17
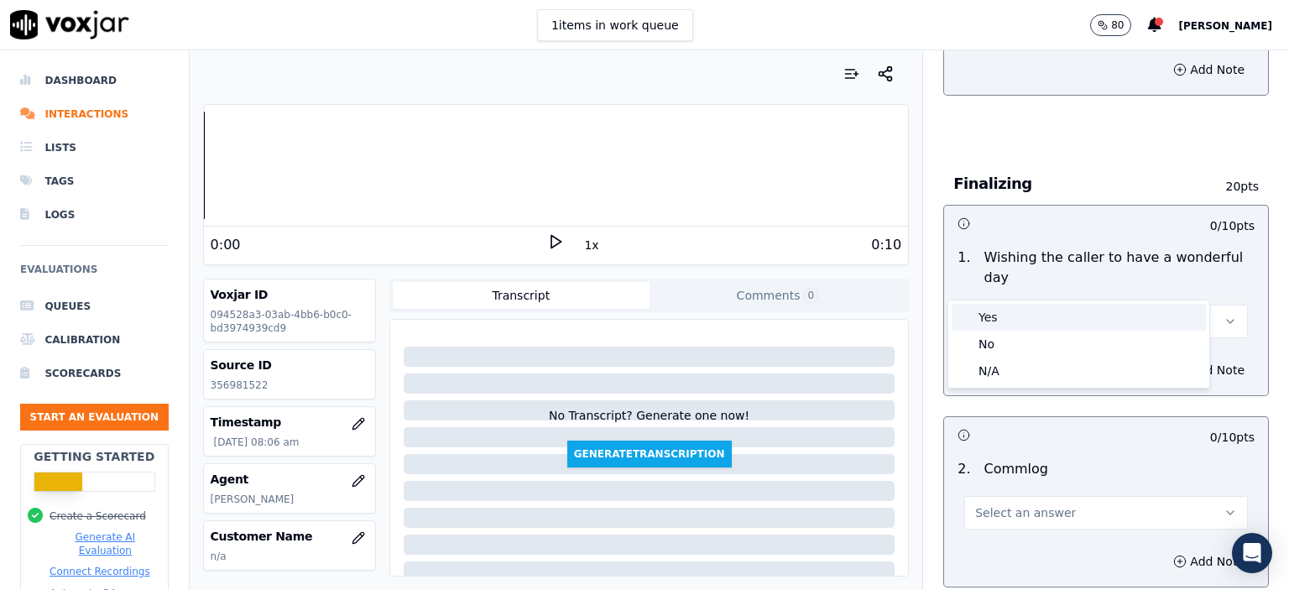
click at [1024, 321] on div "Yes" at bounding box center [1079, 317] width 254 height 27
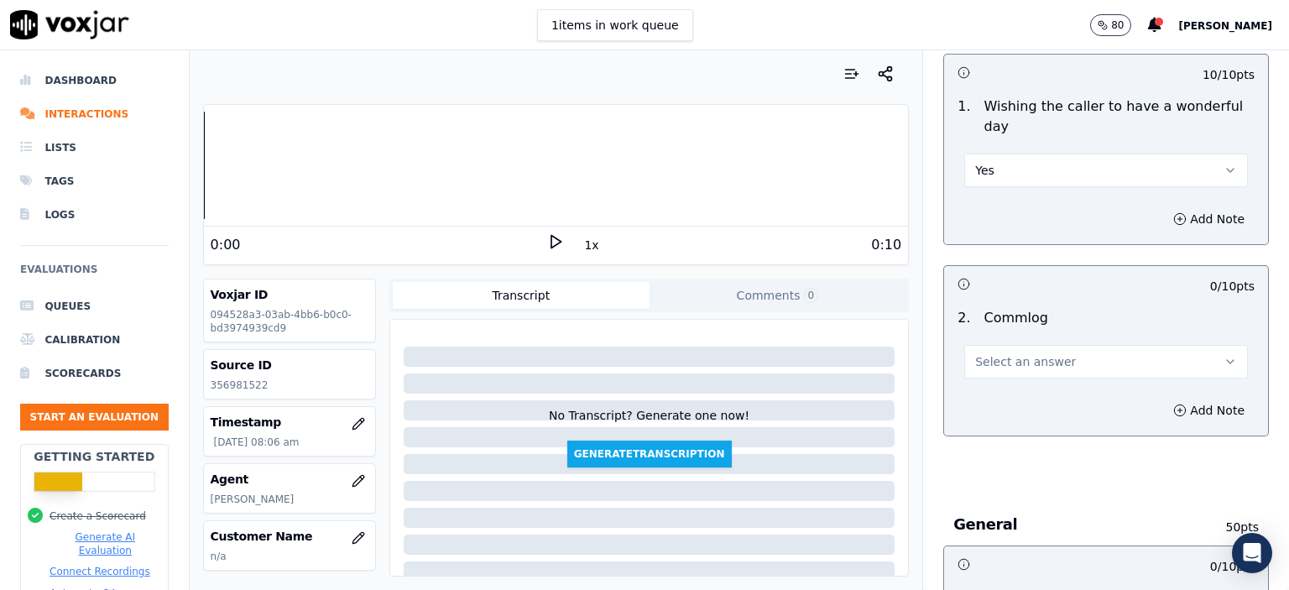
scroll to position [1343, 0]
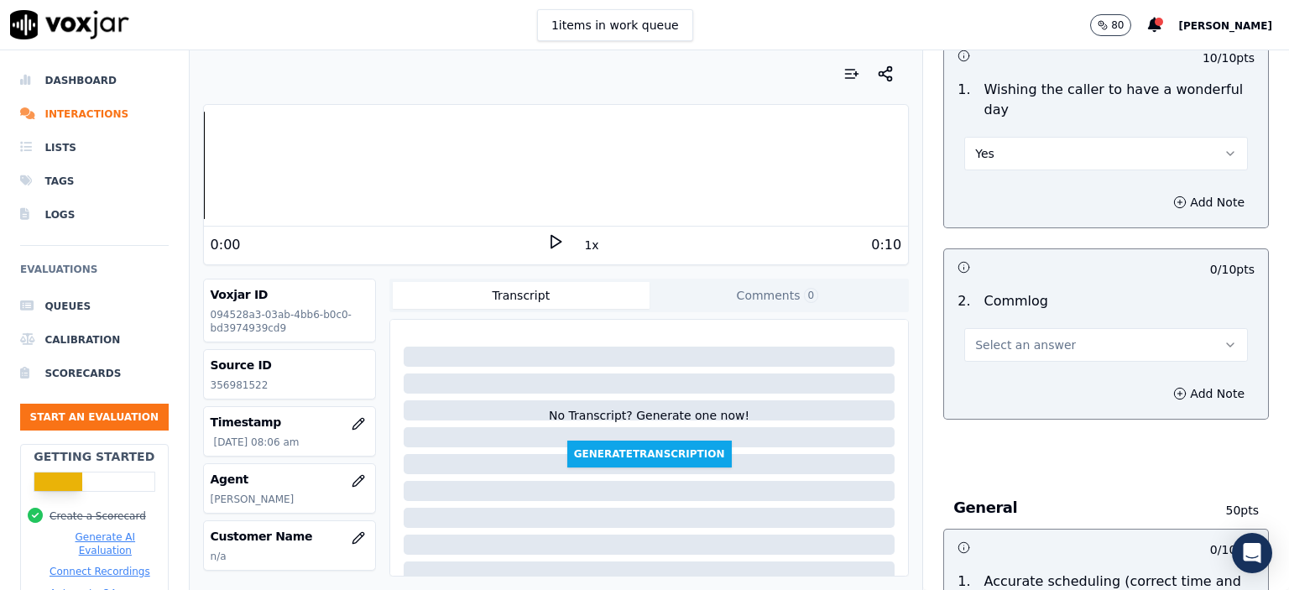
click at [1048, 328] on button "Select an answer" at bounding box center [1106, 345] width 284 height 34
click at [1042, 365] on div "No" at bounding box center [1079, 366] width 254 height 27
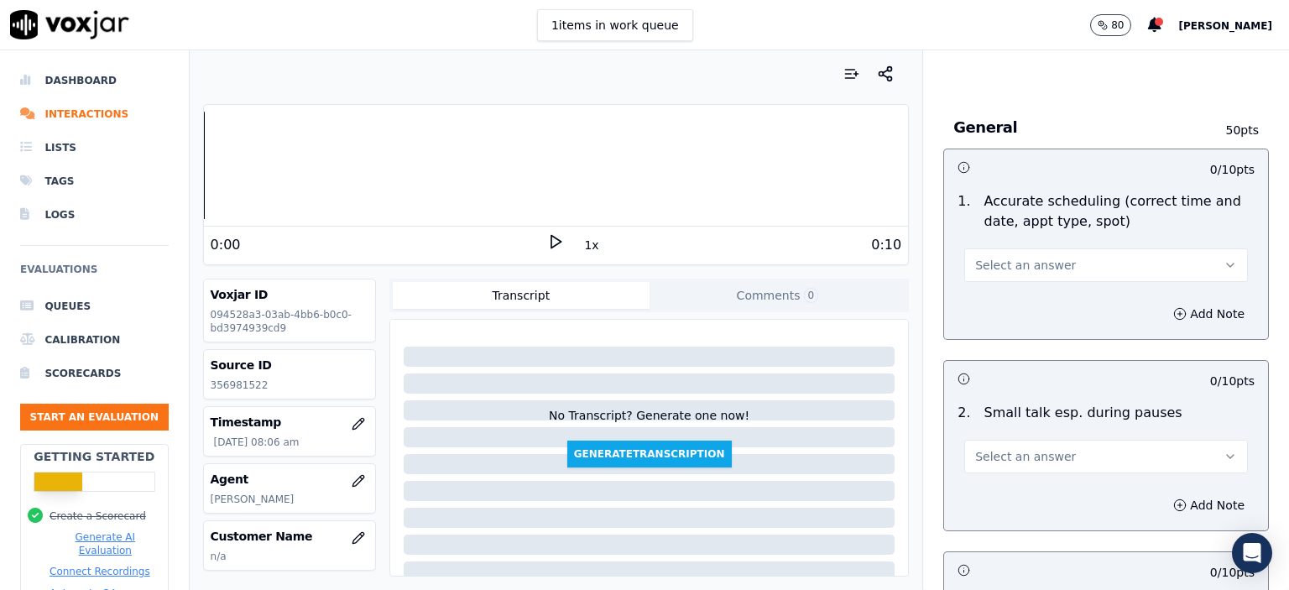
scroll to position [1763, 0]
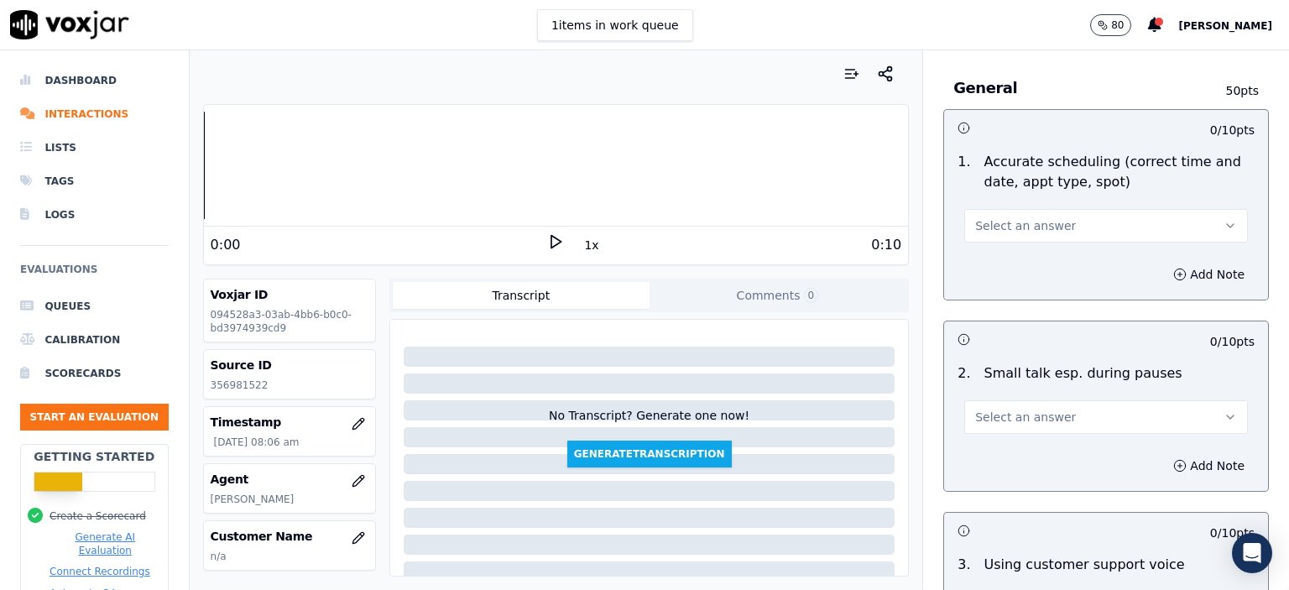
click at [1024, 217] on span "Select an answer" at bounding box center [1025, 225] width 101 height 17
click at [1028, 298] on div "N/A" at bounding box center [1079, 301] width 254 height 27
click at [1025, 409] on span "Select an answer" at bounding box center [1025, 417] width 101 height 17
click at [1021, 439] on div "No" at bounding box center [1079, 438] width 254 height 27
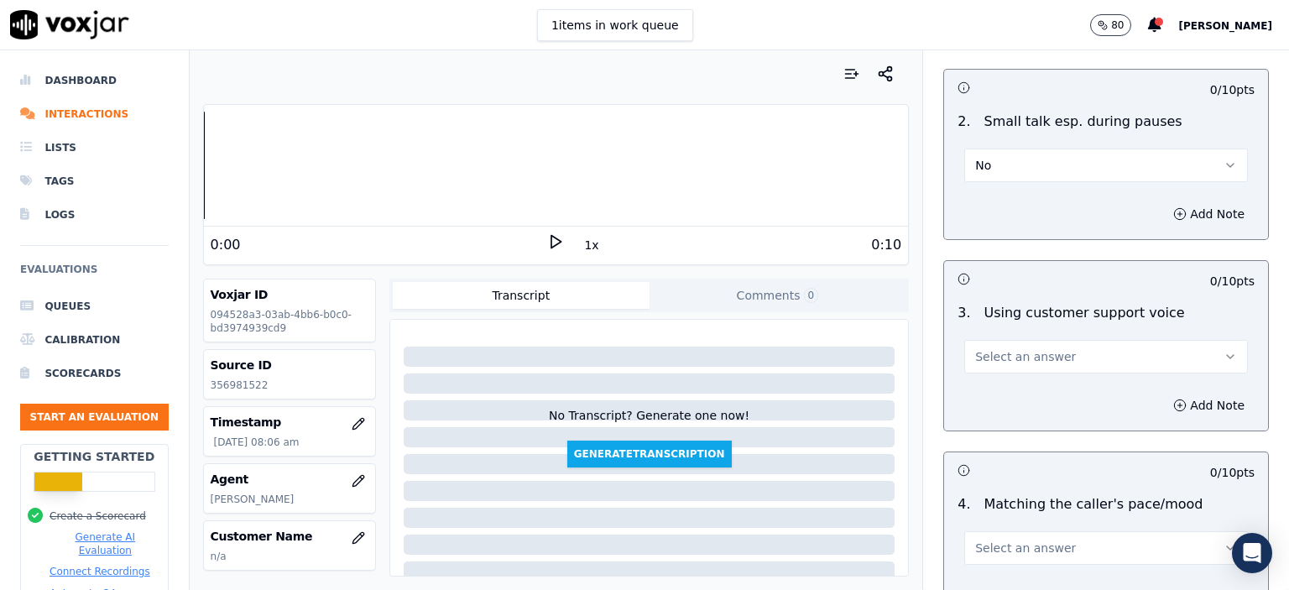
click at [1039, 348] on span "Select an answer" at bounding box center [1025, 356] width 101 height 17
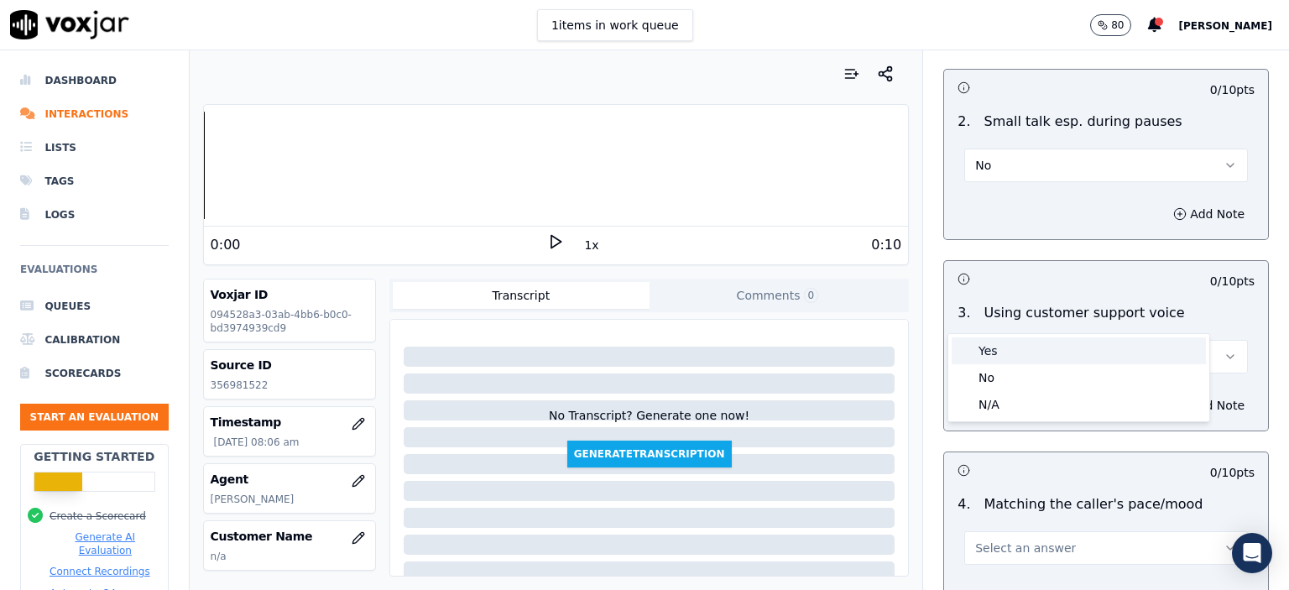
click at [1028, 358] on div "Yes" at bounding box center [1079, 350] width 254 height 27
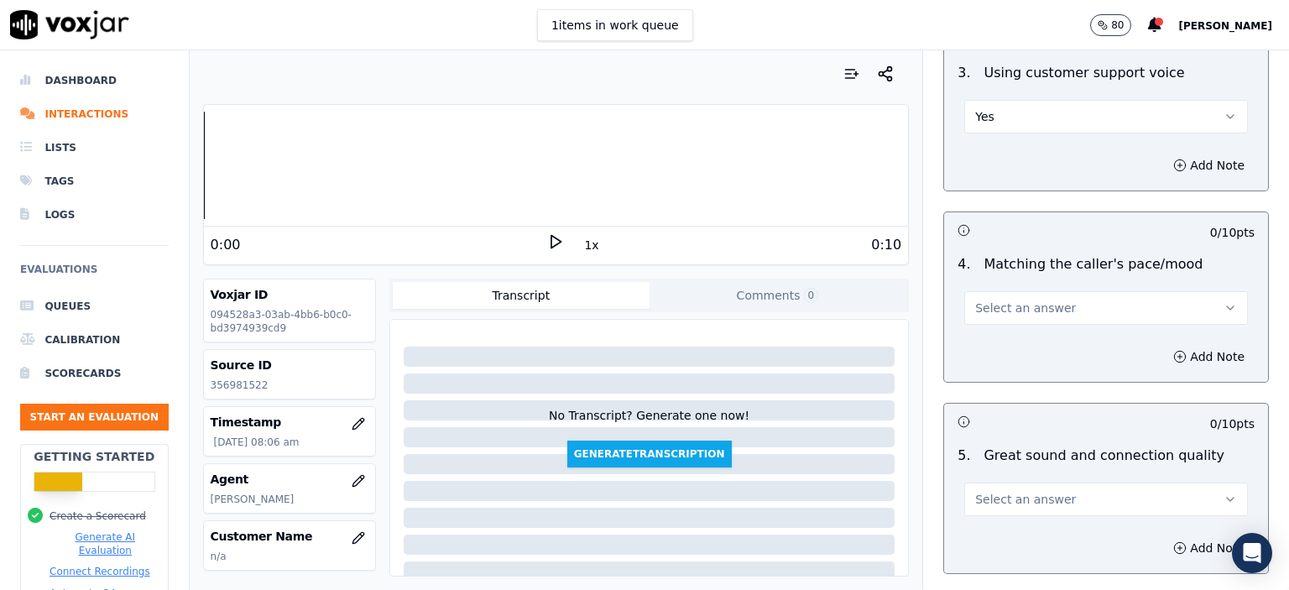
scroll to position [2266, 0]
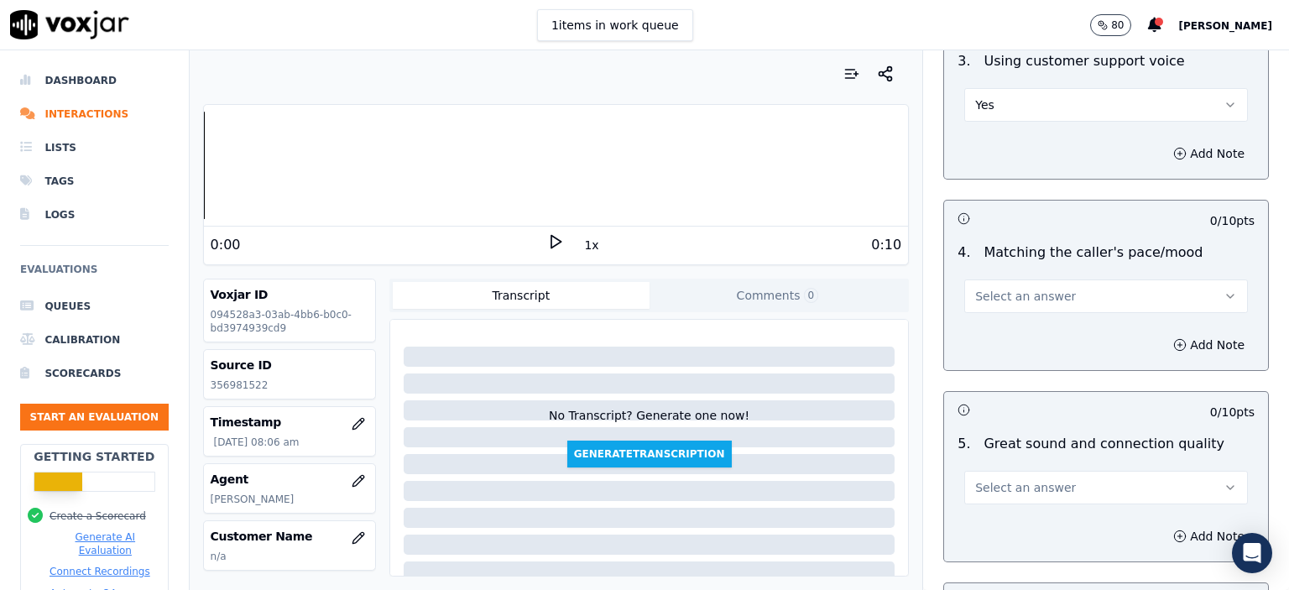
click at [1033, 288] on span "Select an answer" at bounding box center [1025, 296] width 101 height 17
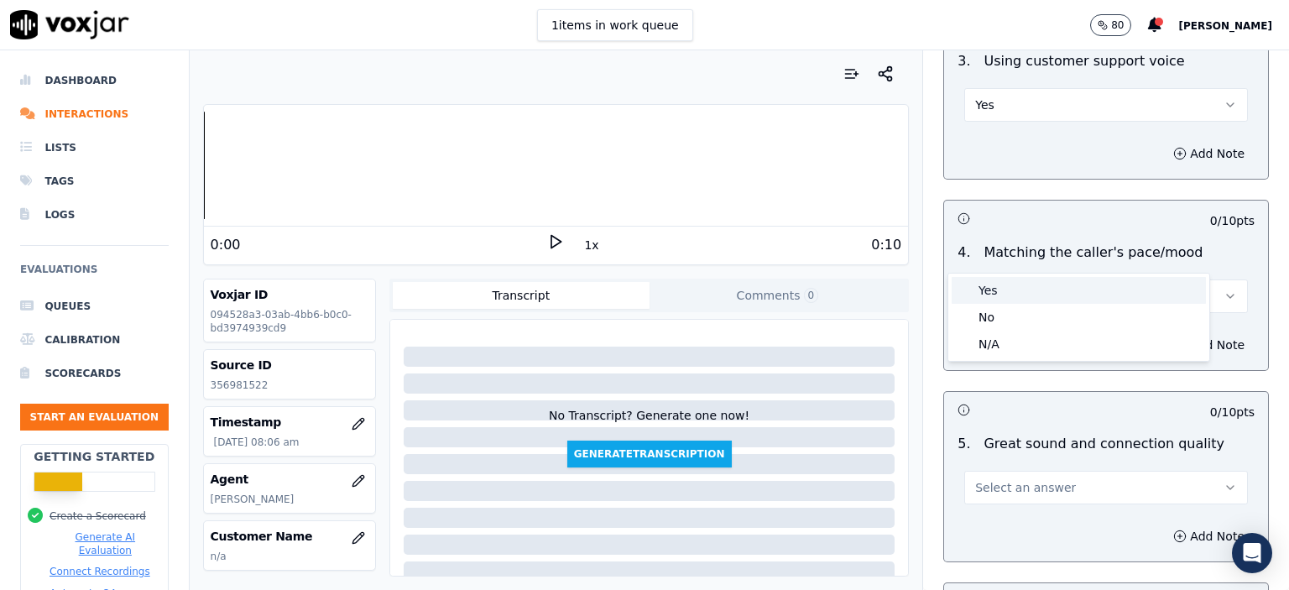
click at [1029, 286] on div "Yes" at bounding box center [1079, 290] width 254 height 27
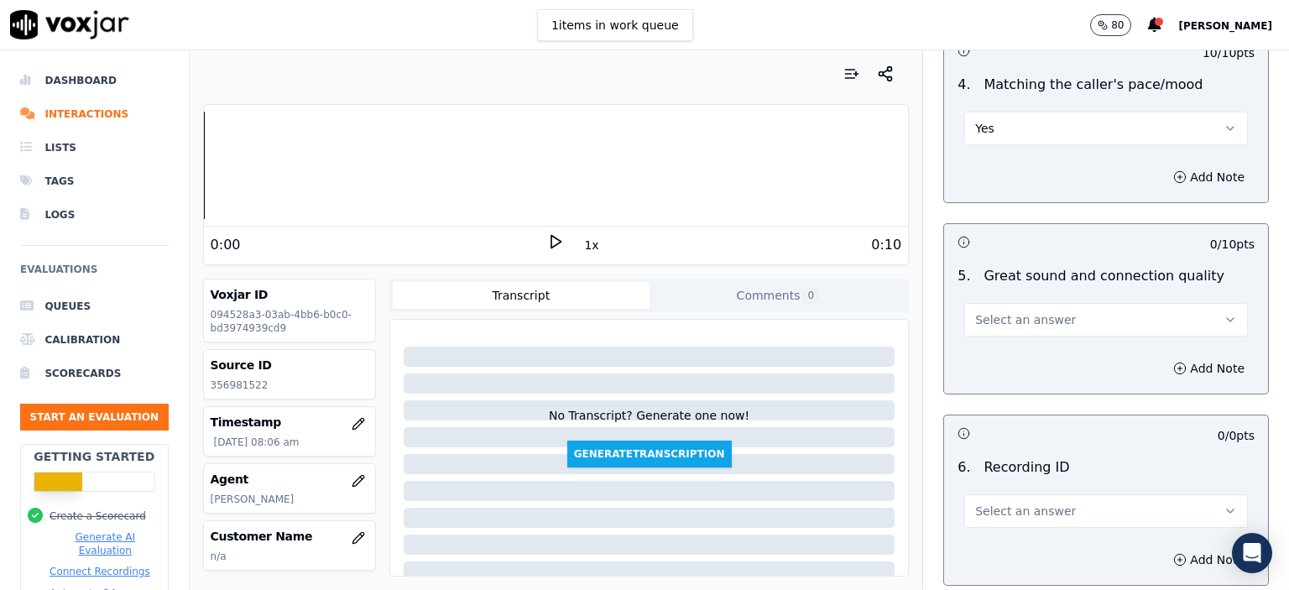
click at [1031, 303] on button "Select an answer" at bounding box center [1106, 320] width 284 height 34
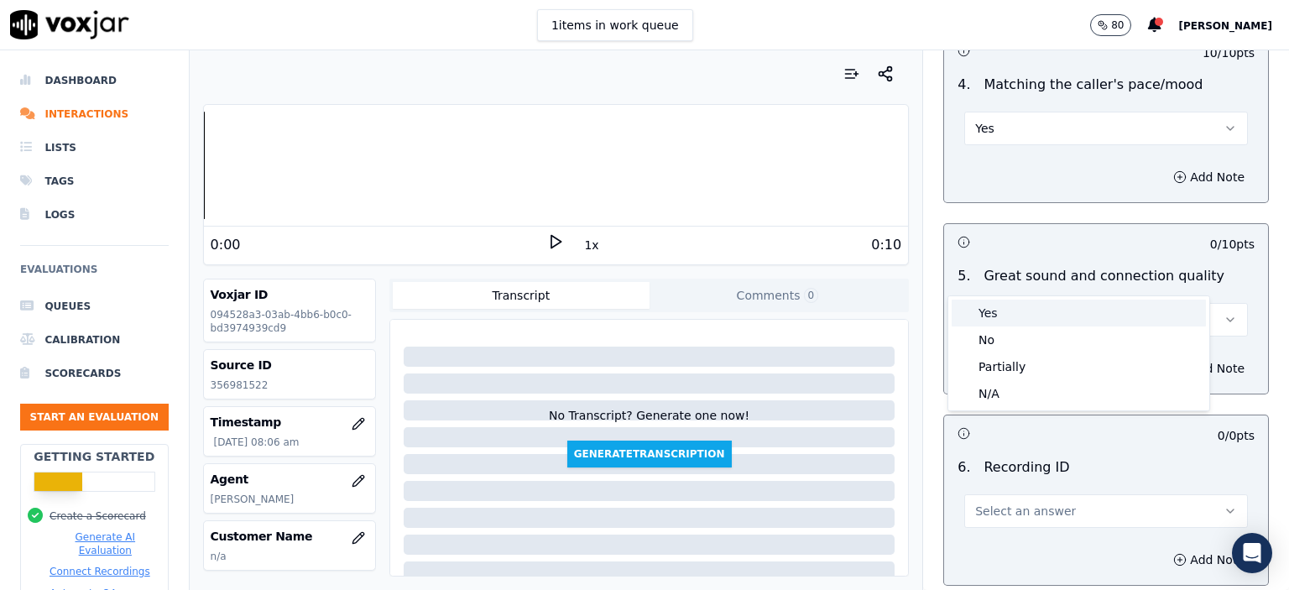
click at [1024, 318] on div "Yes" at bounding box center [1079, 313] width 254 height 27
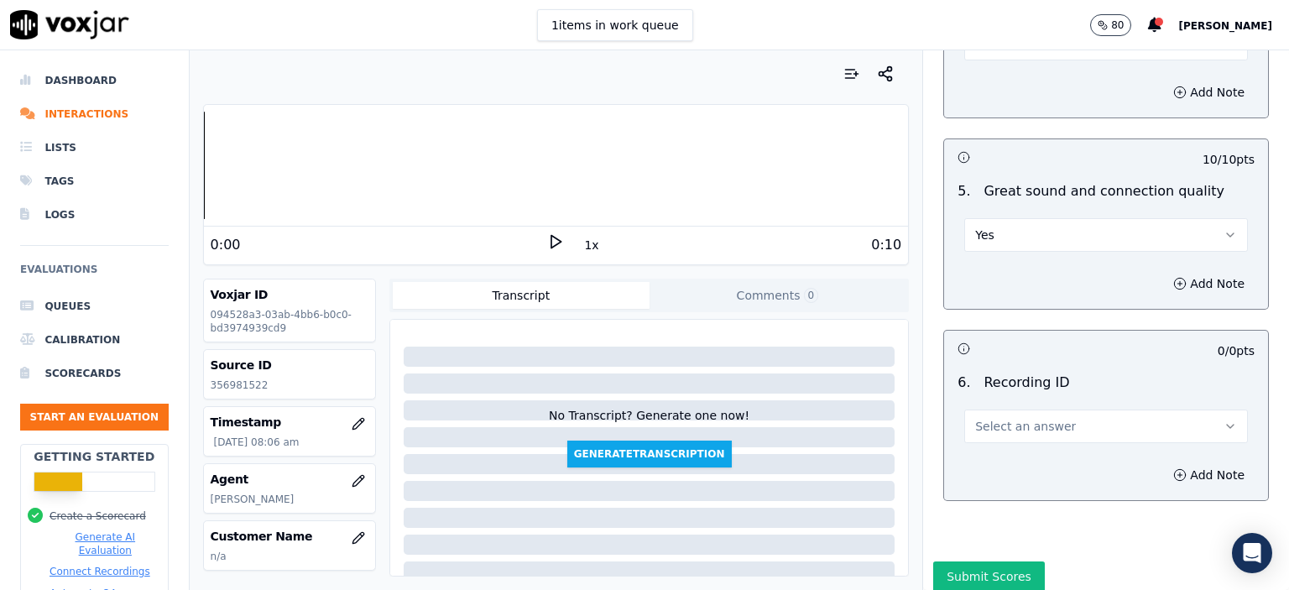
scroll to position [2524, 0]
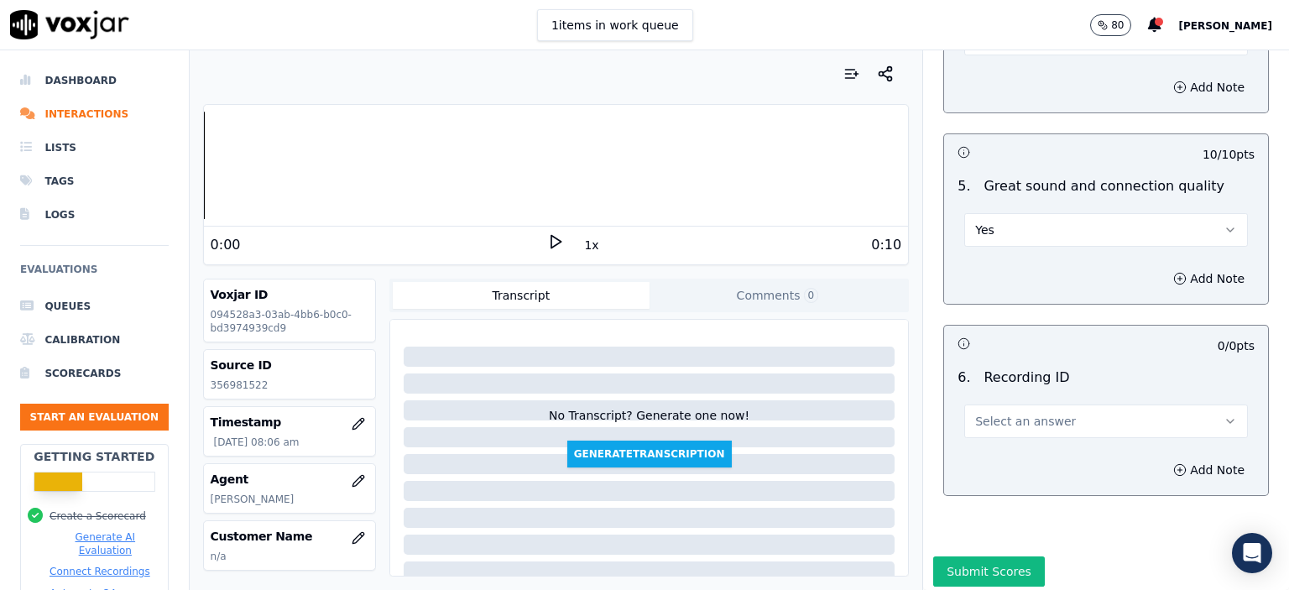
click at [1016, 413] on span "Select an answer" at bounding box center [1025, 421] width 101 height 17
click at [1041, 430] on div "N/A" at bounding box center [1079, 424] width 254 height 27
click at [1182, 458] on button "Add Note" at bounding box center [1208, 470] width 91 height 24
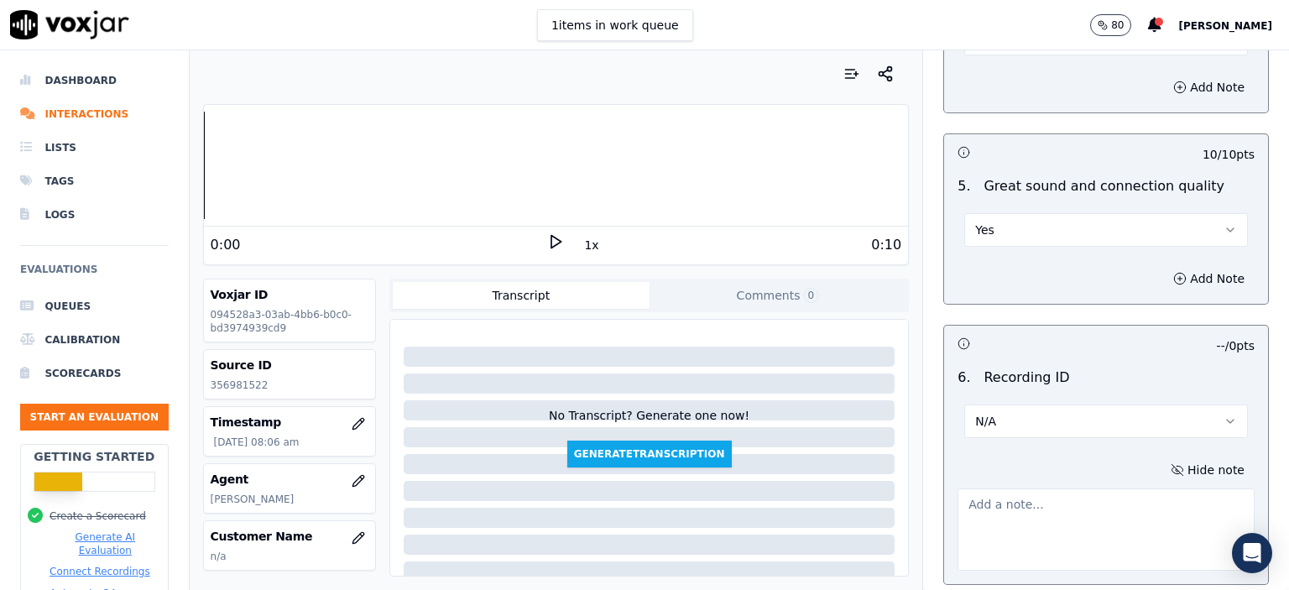
click at [255, 383] on p "356981522" at bounding box center [290, 385] width 158 height 13
copy p "356981522"
click at [1140, 488] on textarea at bounding box center [1106, 529] width 297 height 82
paste textarea "356981522"
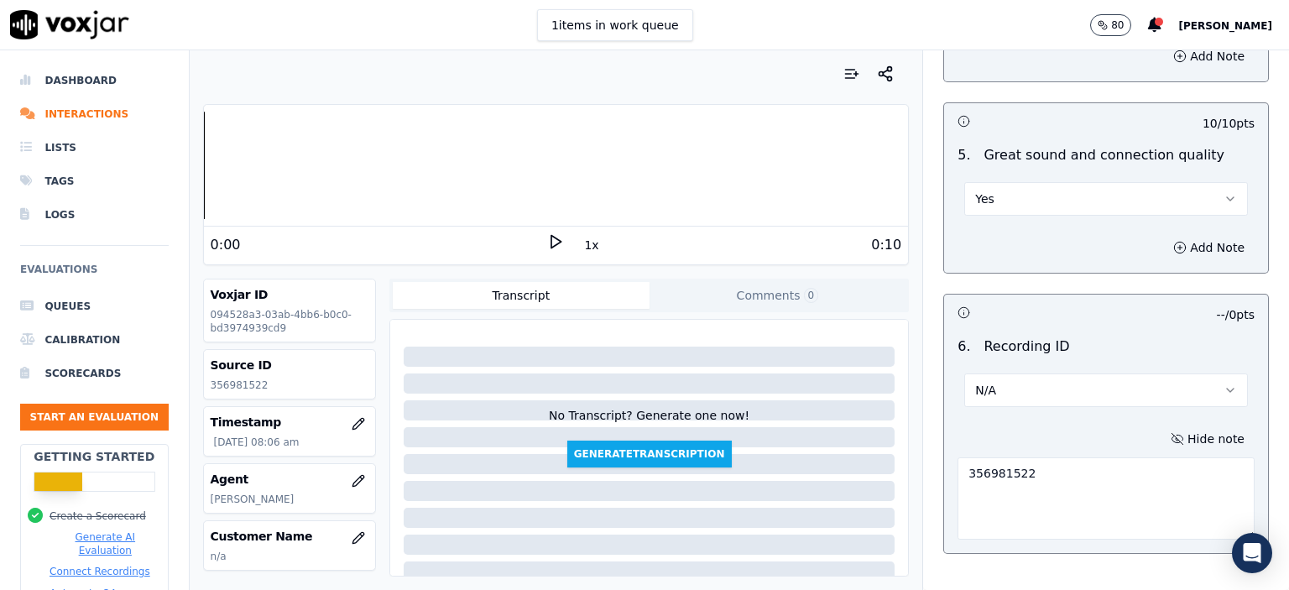
scroll to position [2612, 0]
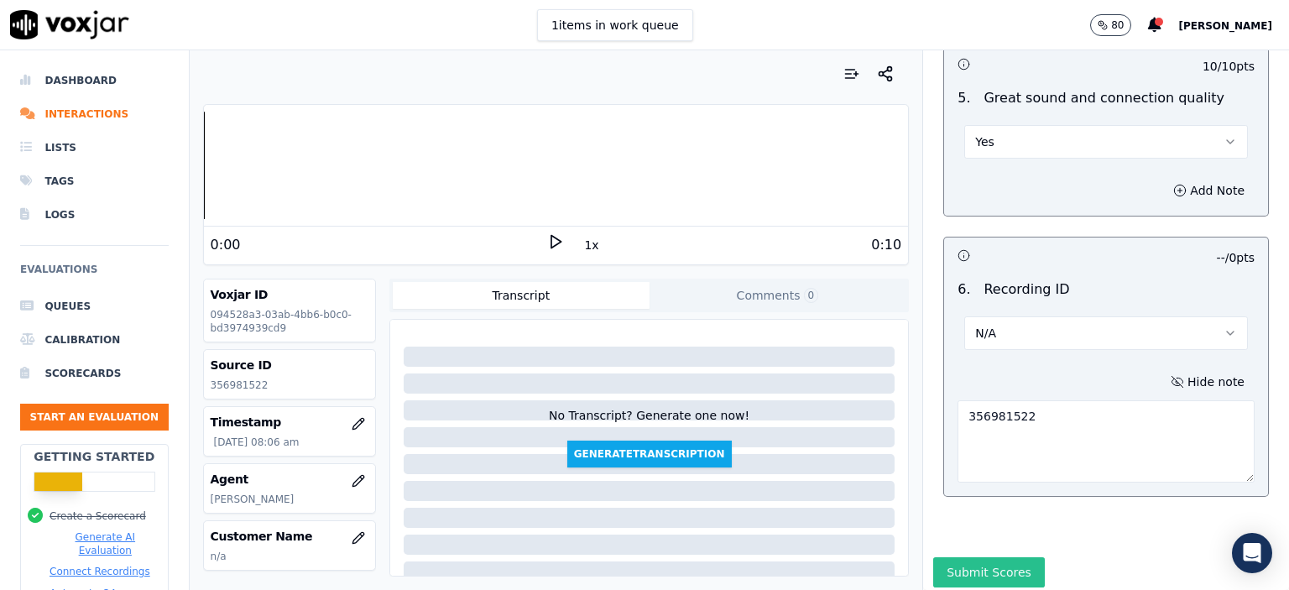
type textarea "356981522"
click at [972, 557] on button "Submit Scores" at bounding box center [989, 572] width 112 height 30
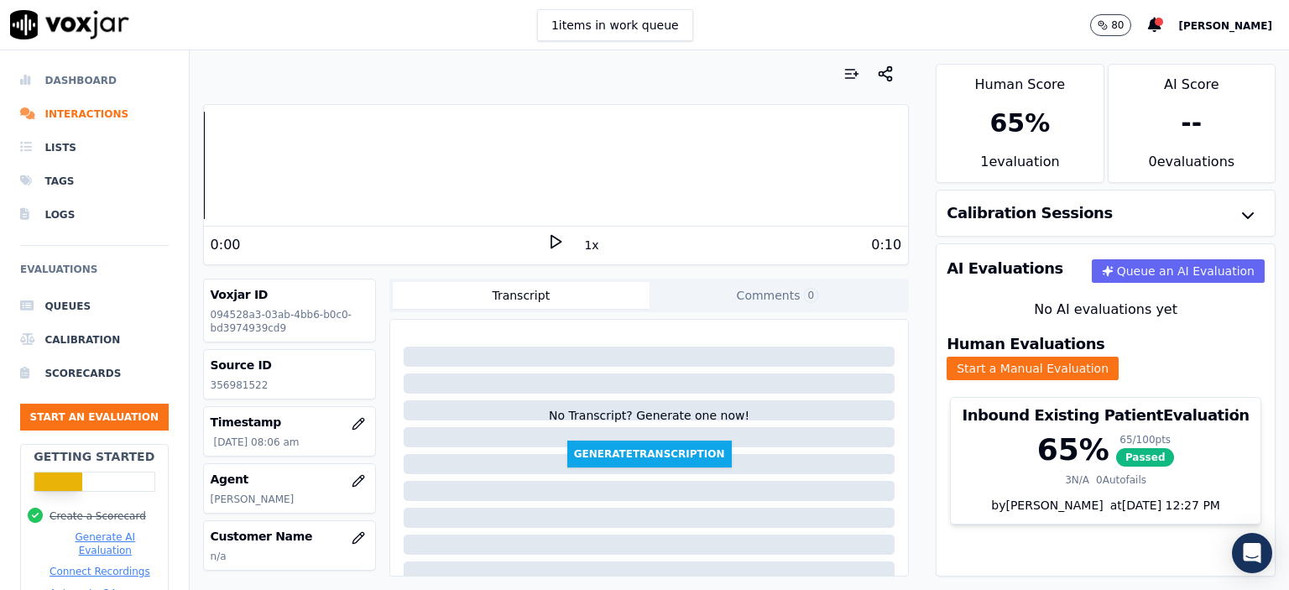
click at [81, 71] on li "Dashboard" at bounding box center [94, 81] width 149 height 34
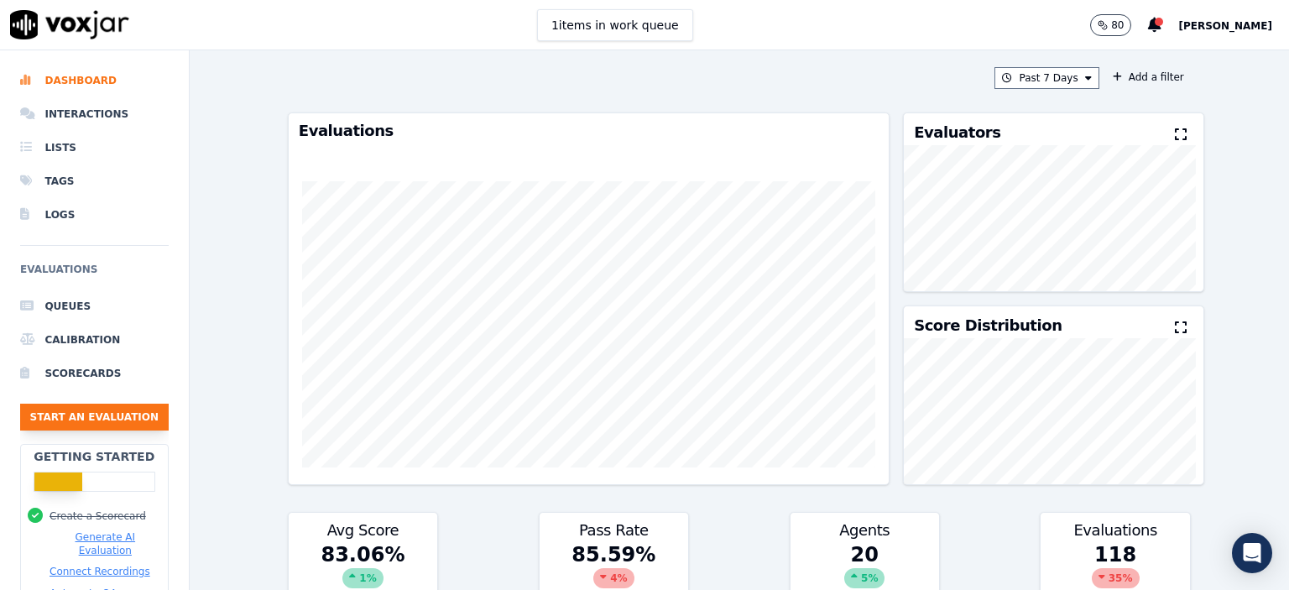
click at [95, 415] on button "Start an Evaluation" at bounding box center [94, 417] width 149 height 27
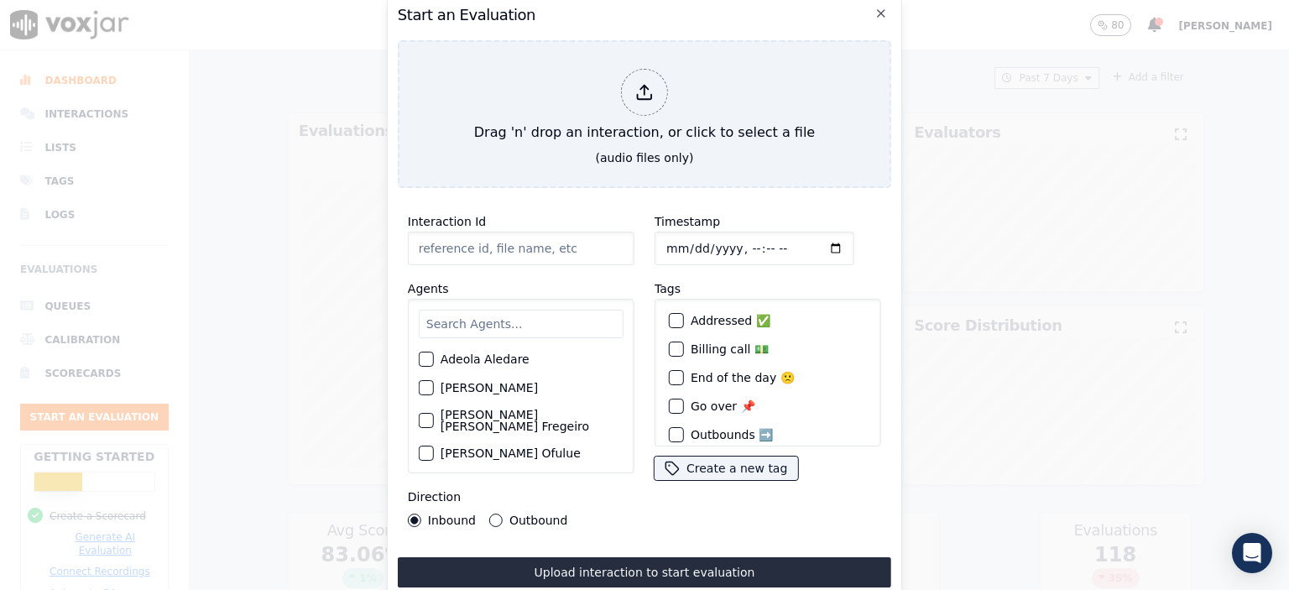
click at [477, 241] on input "Interaction Id" at bounding box center [521, 249] width 227 height 34
paste input "356992599"
type input "356992599"
click at [734, 242] on input "Timestamp" at bounding box center [755, 249] width 200 height 34
type input "[DATE]T09:18"
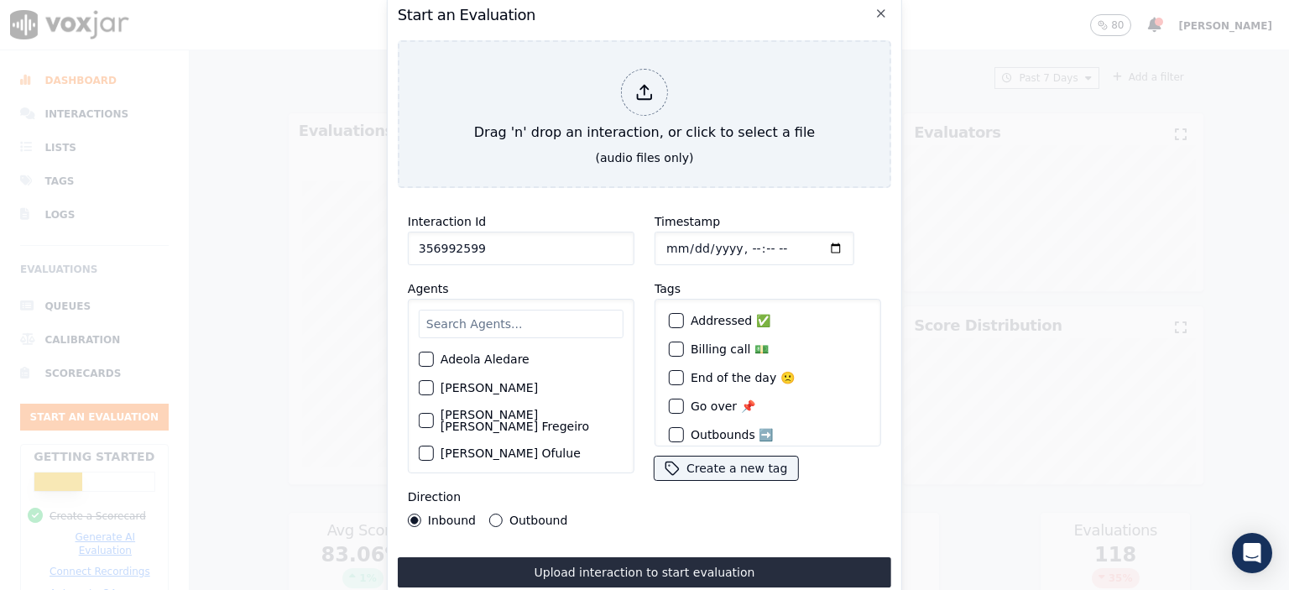
click at [517, 321] on input "text" at bounding box center [521, 324] width 205 height 29
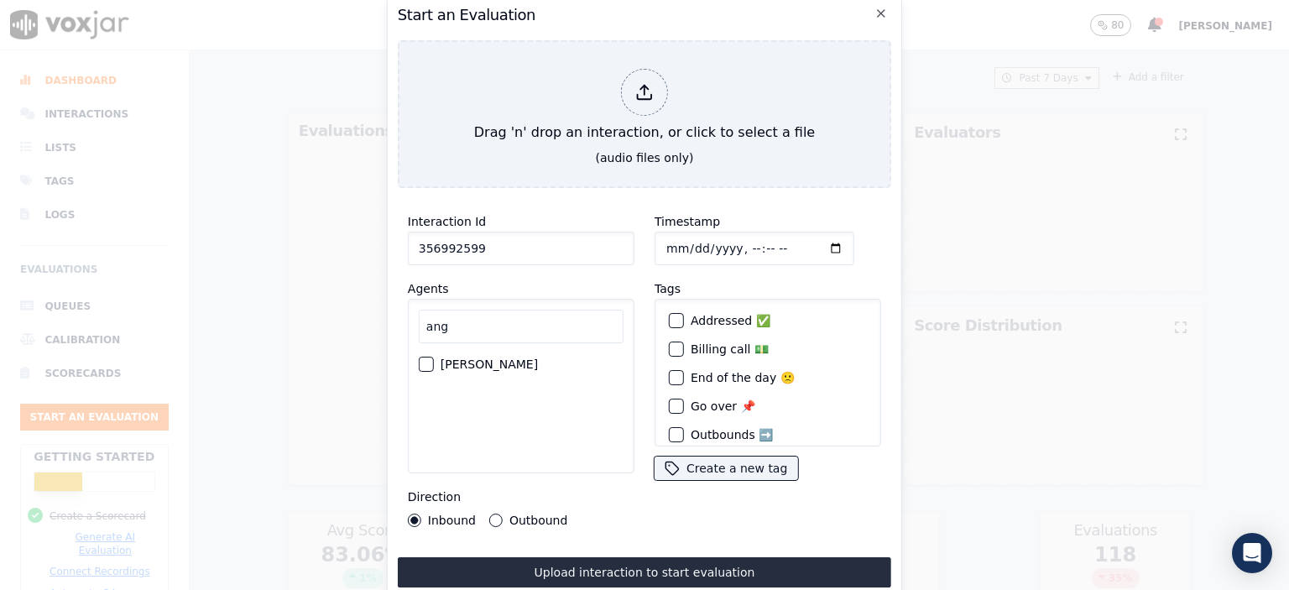
type input "ang"
click at [486, 358] on label "[PERSON_NAME]" at bounding box center [489, 364] width 97 height 12
click at [434, 357] on button "[PERSON_NAME]" at bounding box center [426, 364] width 15 height 15
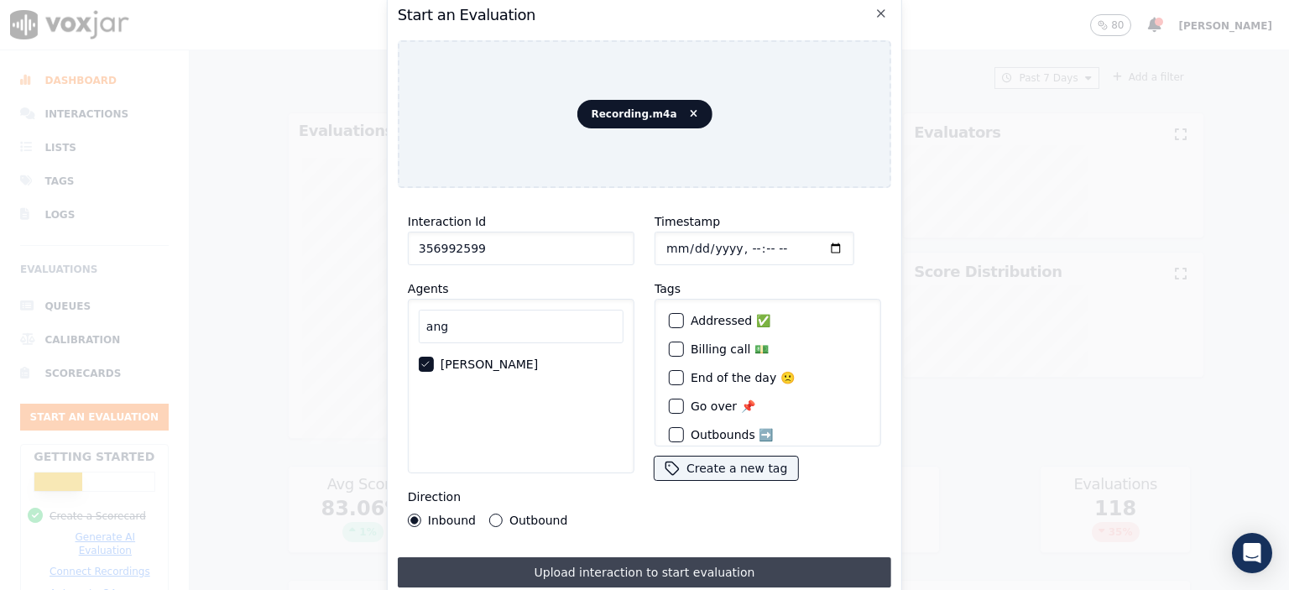
click at [587, 559] on button "Upload interaction to start evaluation" at bounding box center [645, 572] width 494 height 30
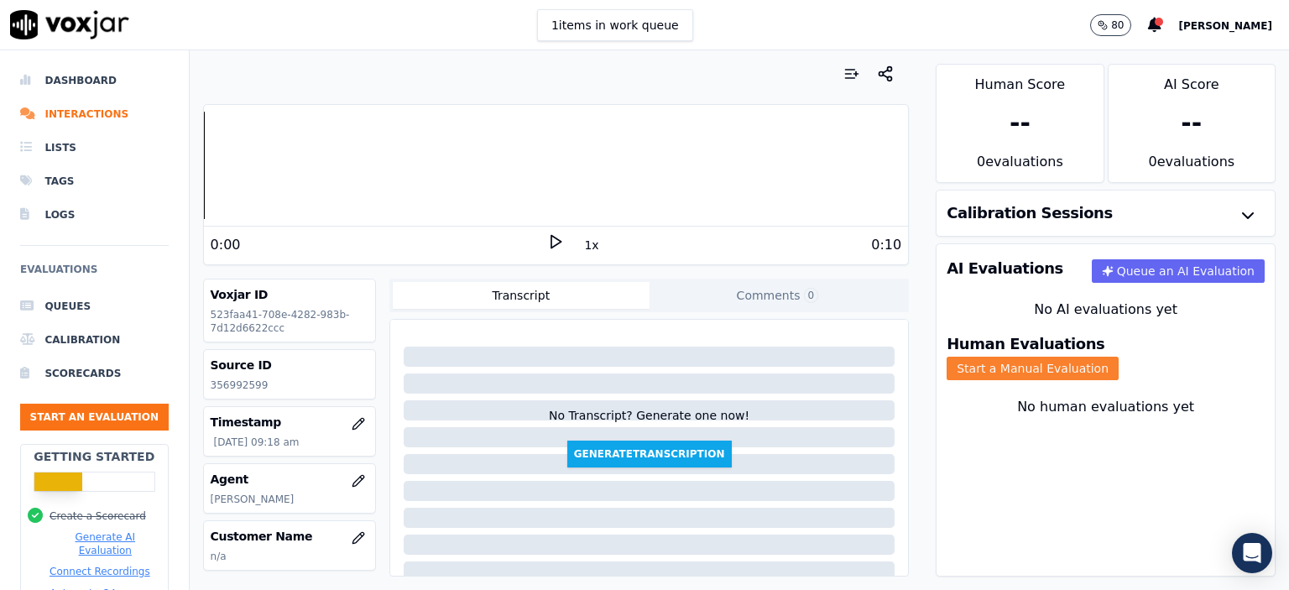
click at [1119, 357] on button "Start a Manual Evaluation" at bounding box center [1033, 369] width 172 height 24
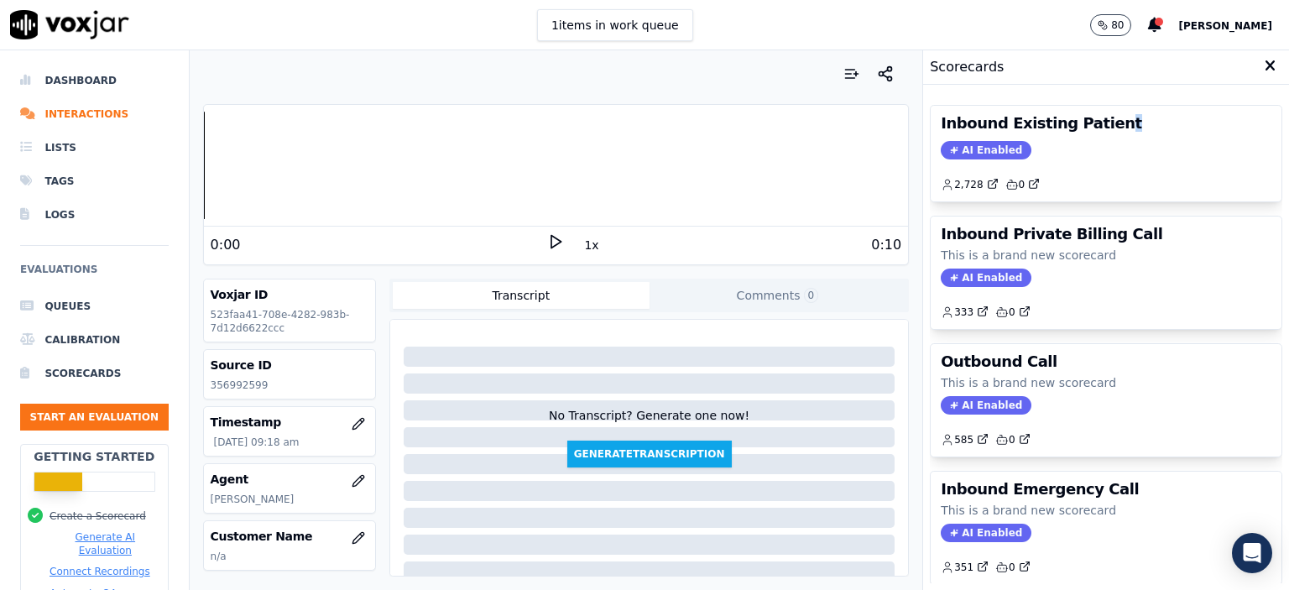
click at [1079, 122] on h3 "Inbound Existing Patient" at bounding box center [1106, 123] width 331 height 15
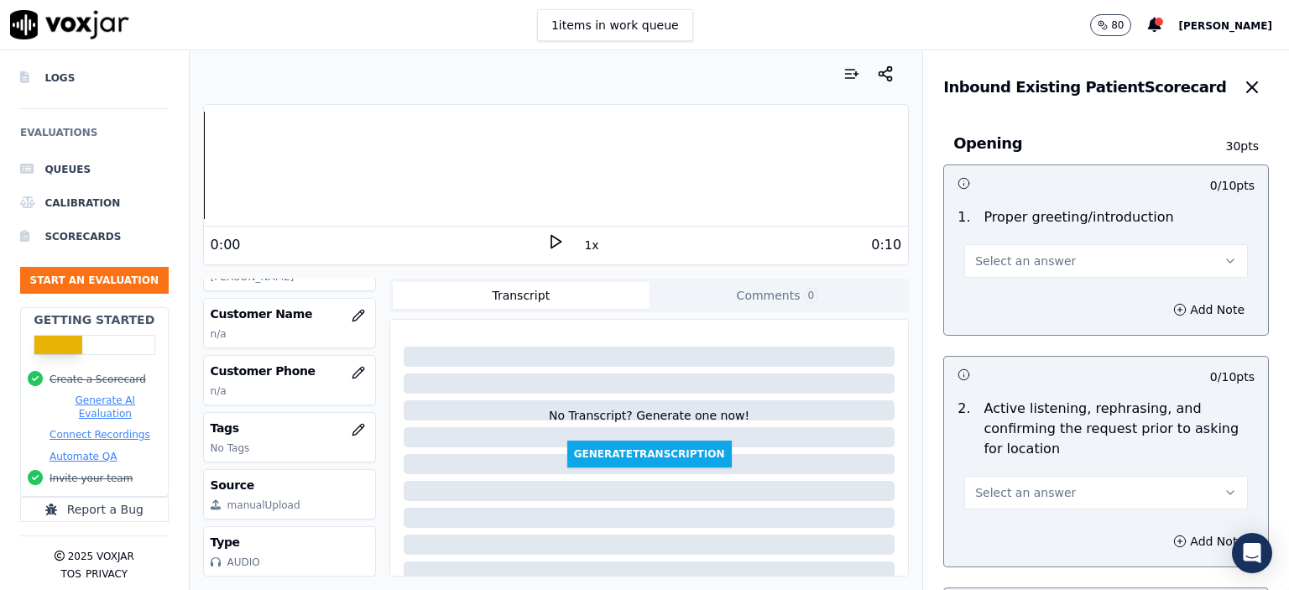
scroll to position [252, 0]
click at [353, 424] on icon "button" at bounding box center [358, 429] width 11 height 11
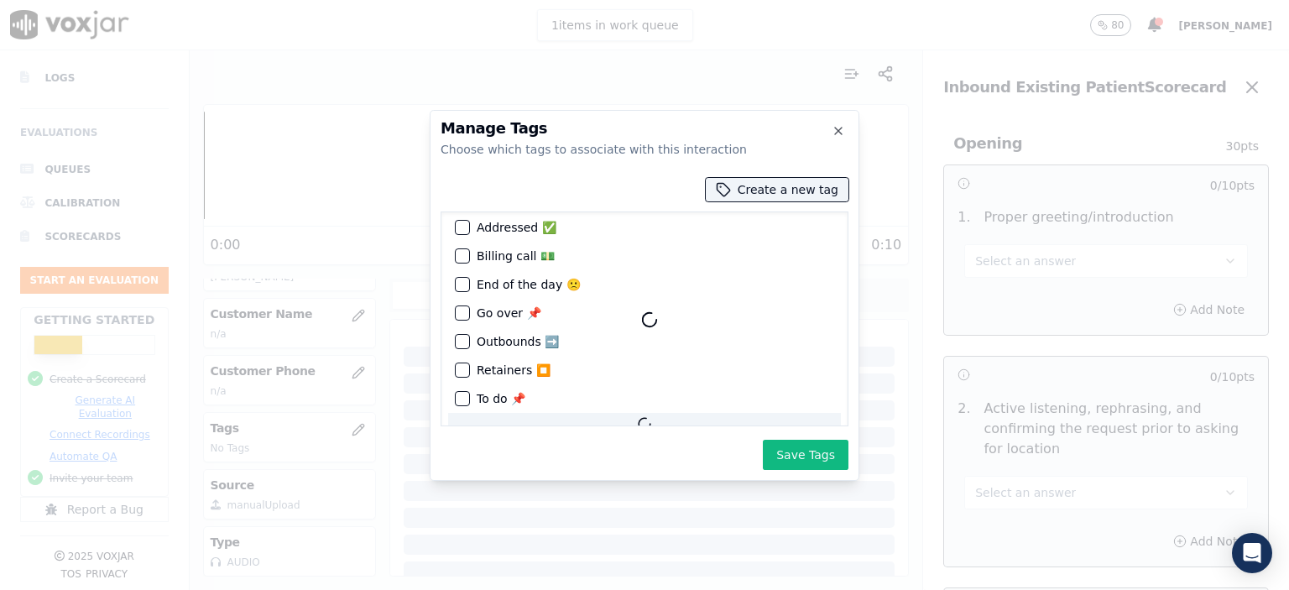
scroll to position [10, 0]
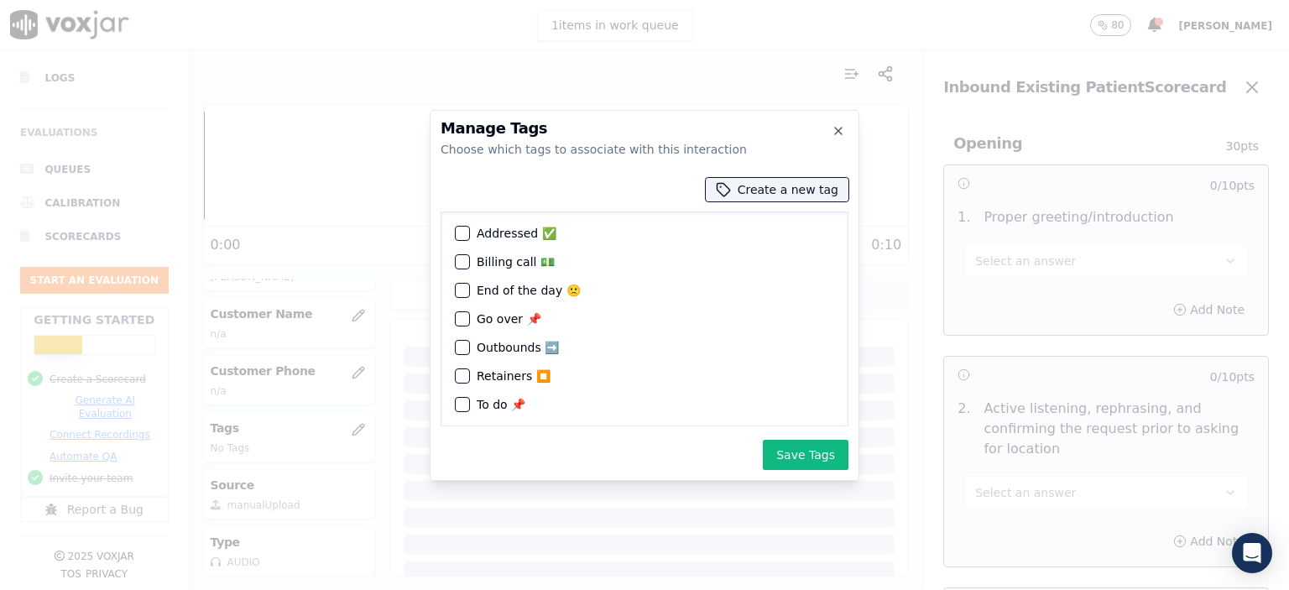
click at [465, 370] on div "button" at bounding box center [462, 376] width 12 height 12
click at [823, 455] on button "Save Tags" at bounding box center [806, 455] width 86 height 30
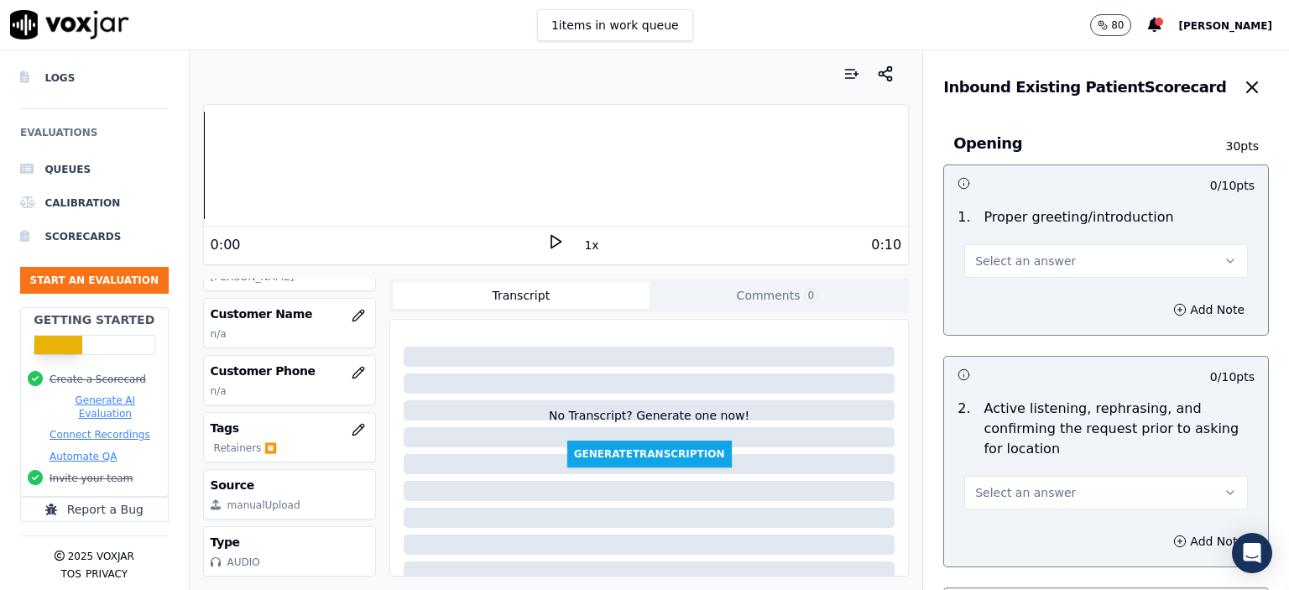
click at [1017, 267] on span "Select an answer" at bounding box center [1025, 261] width 101 height 17
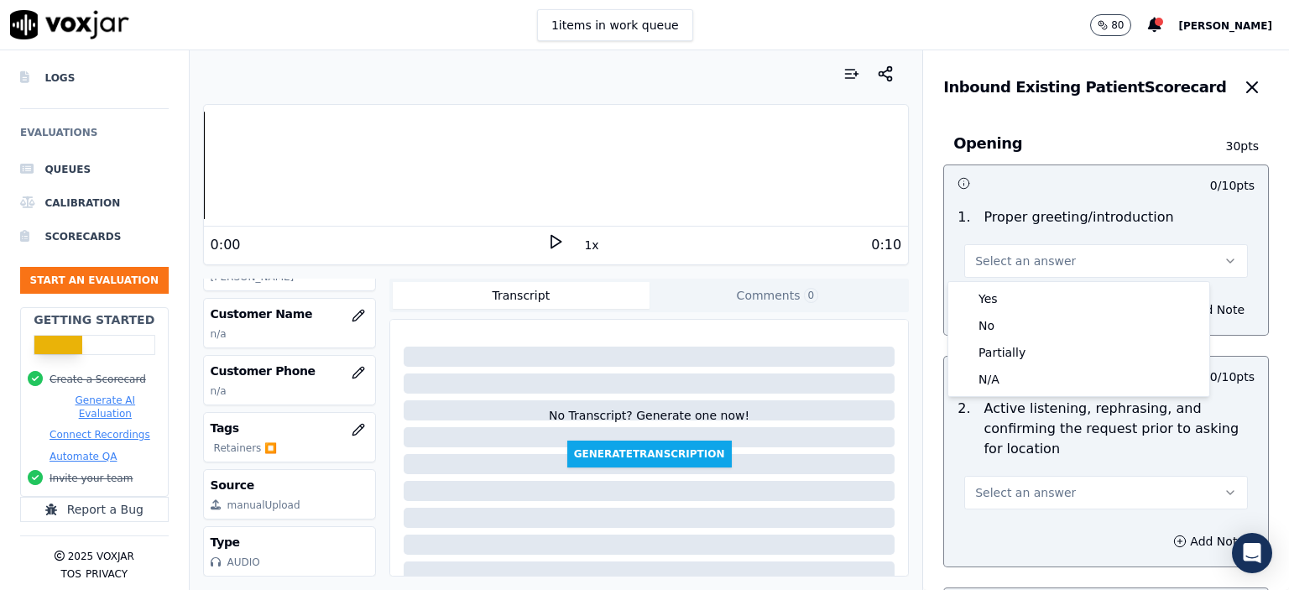
click at [1011, 299] on div "Yes" at bounding box center [1079, 298] width 254 height 27
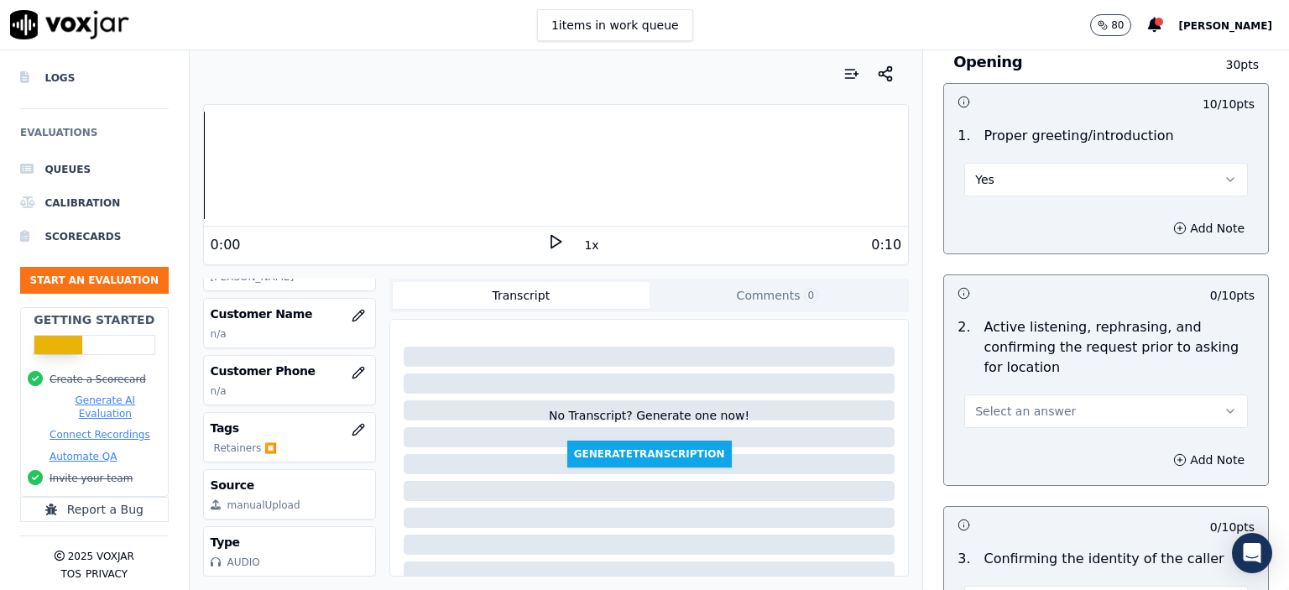
scroll to position [84, 0]
click at [1021, 410] on span "Select an answer" at bounding box center [1025, 408] width 101 height 17
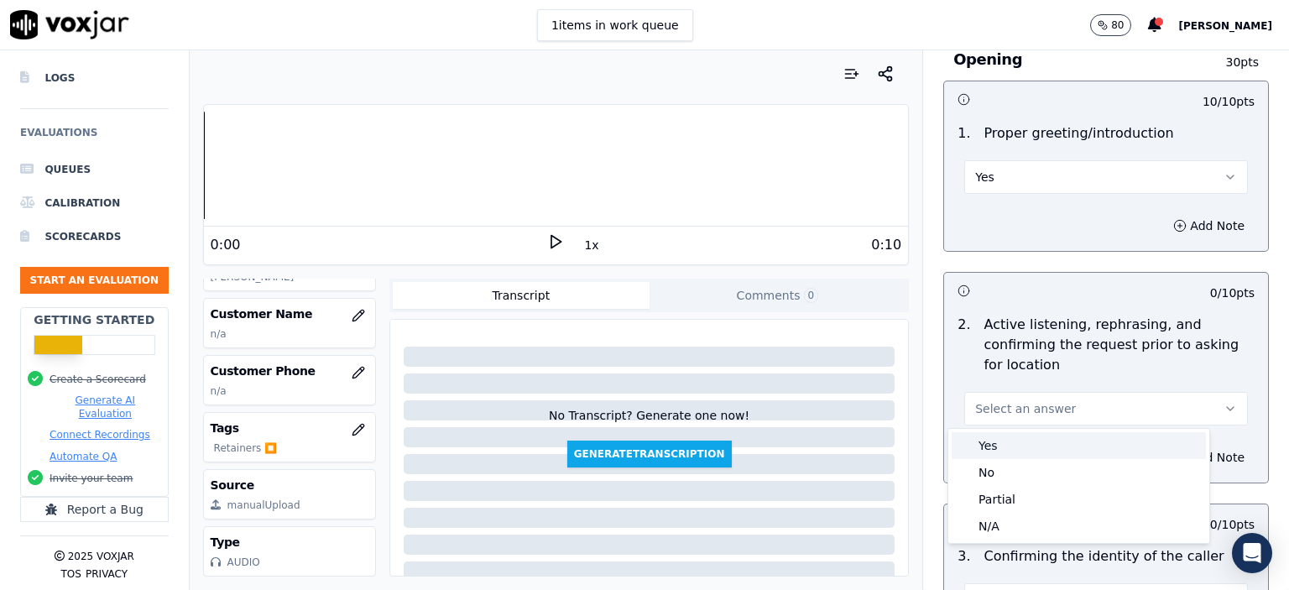
click at [1031, 445] on div "Yes" at bounding box center [1079, 445] width 254 height 27
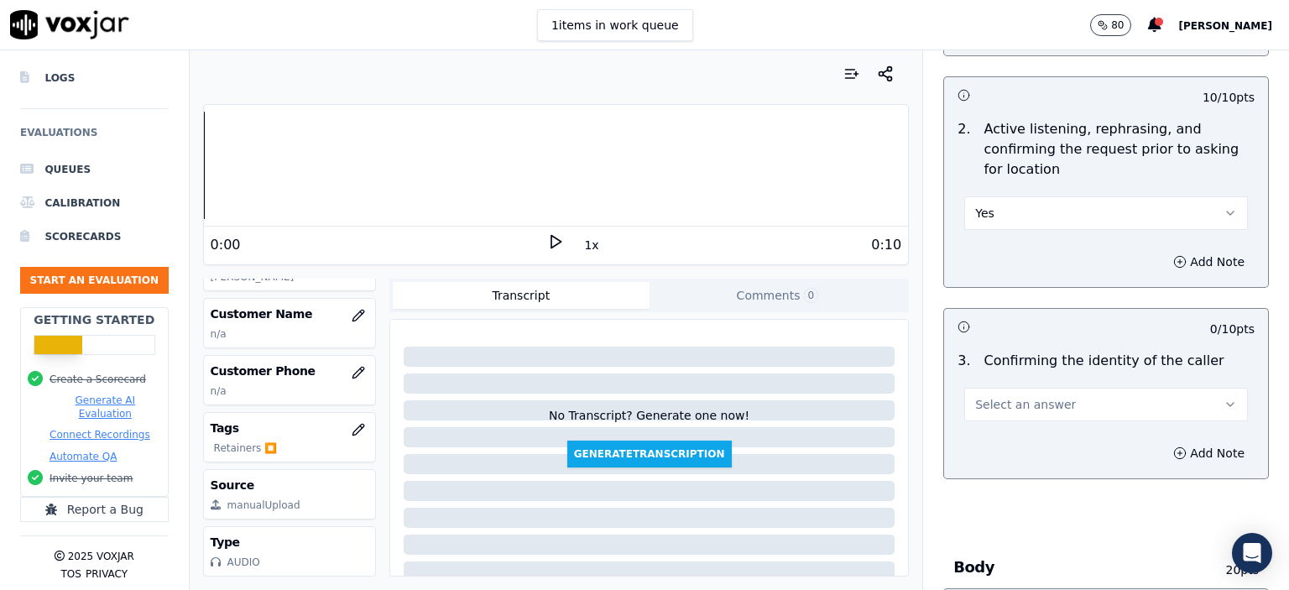
scroll to position [420, 0]
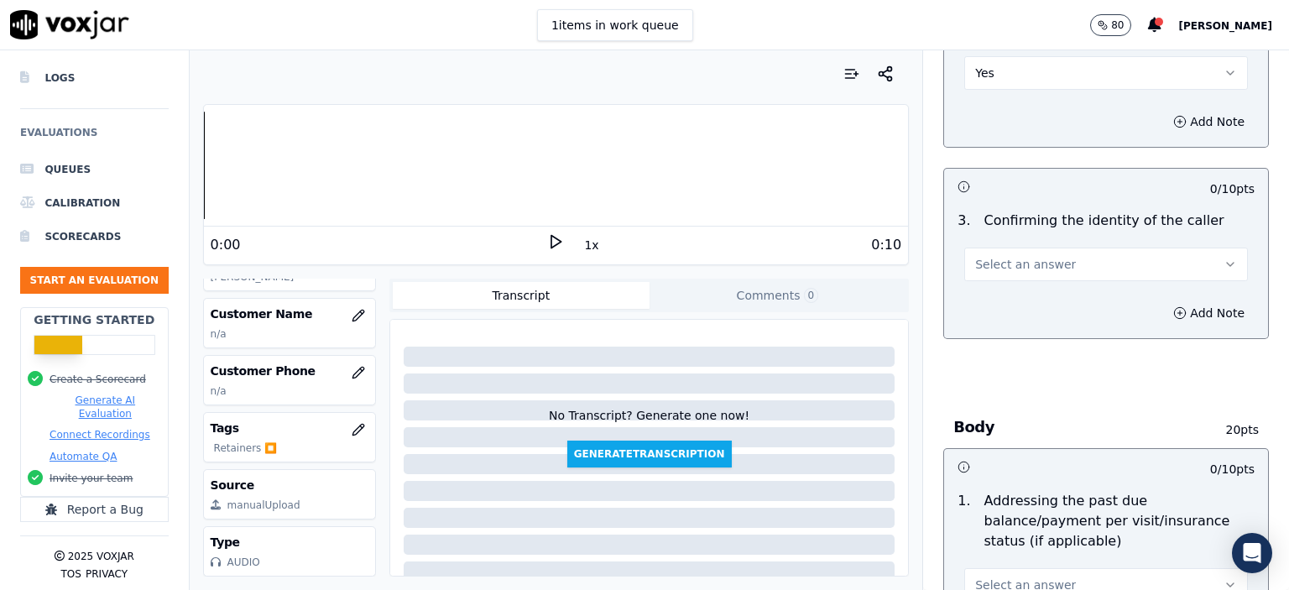
click at [1051, 265] on button "Select an answer" at bounding box center [1106, 265] width 284 height 34
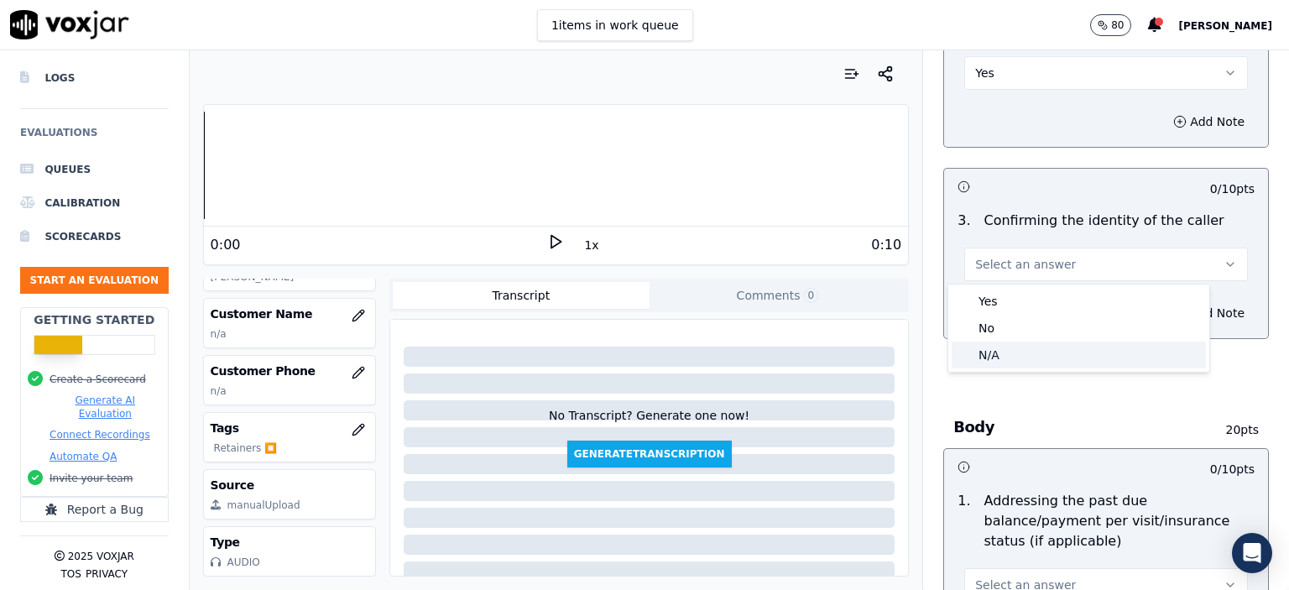
click at [1032, 359] on div "N/A" at bounding box center [1079, 355] width 254 height 27
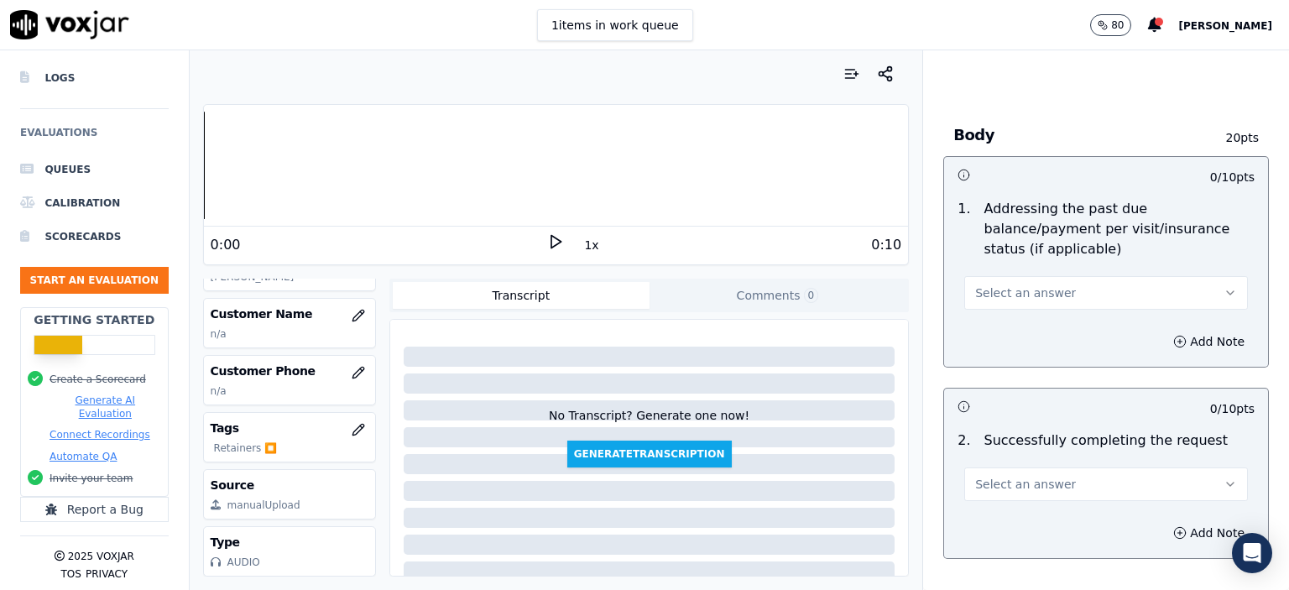
scroll to position [755, 0]
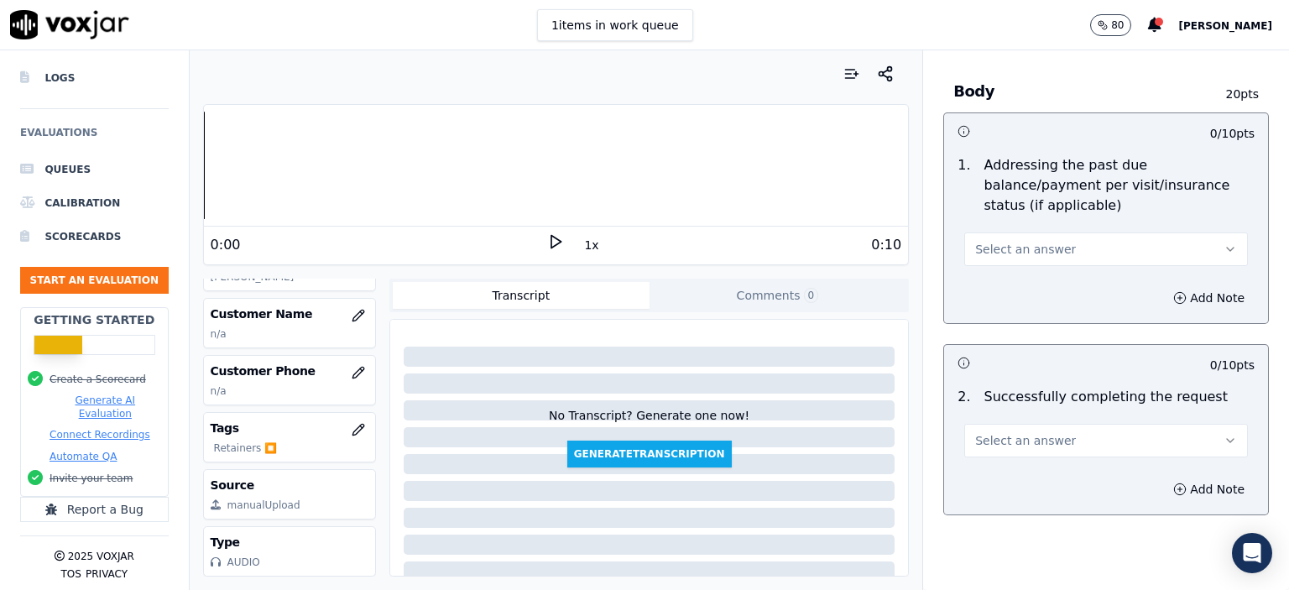
click at [1044, 233] on button "Select an answer" at bounding box center [1106, 249] width 284 height 34
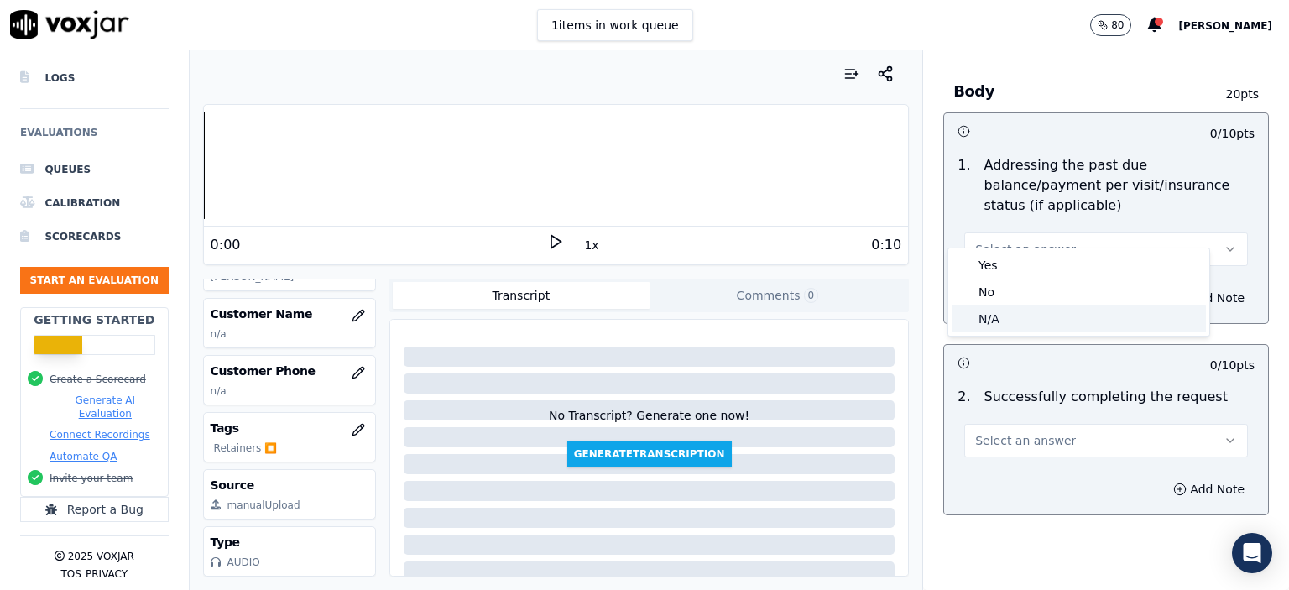
click at [1039, 321] on div "N/A" at bounding box center [1079, 319] width 254 height 27
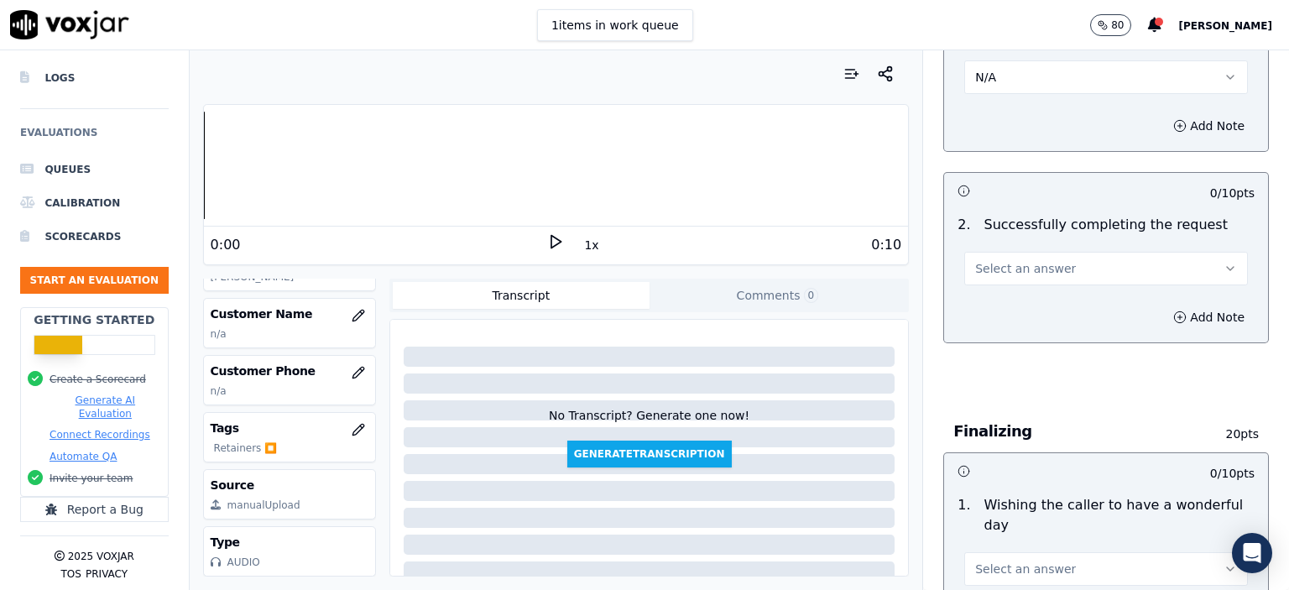
scroll to position [1007, 0]
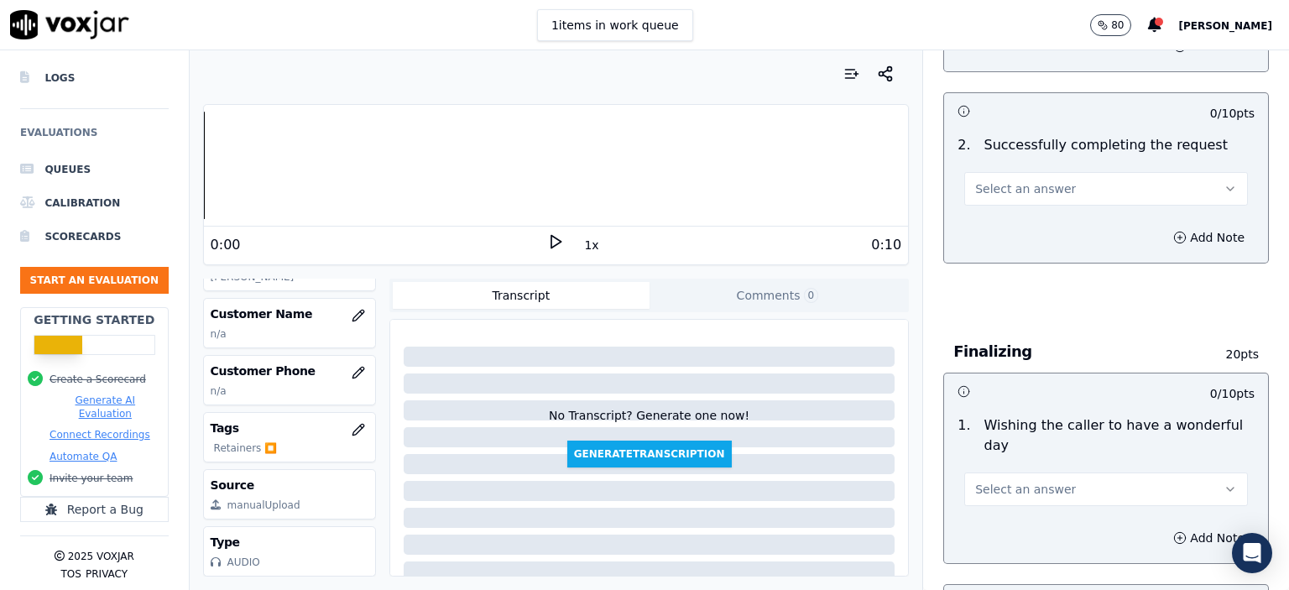
click at [1017, 180] on span "Select an answer" at bounding box center [1025, 188] width 101 height 17
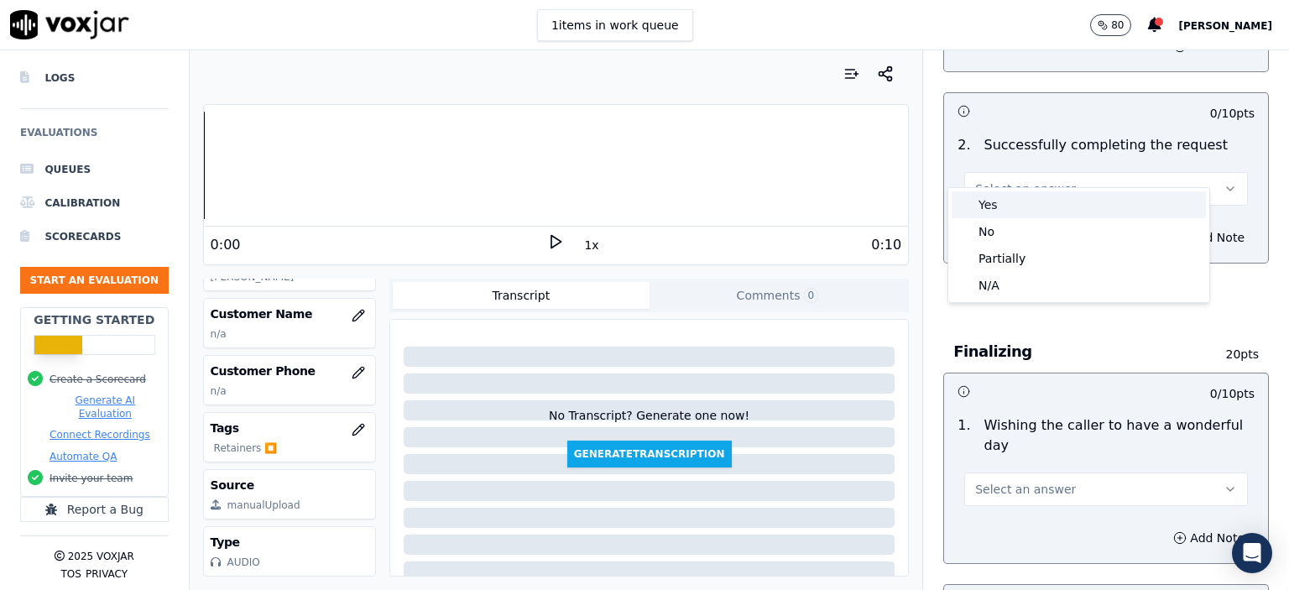
click at [1022, 206] on div "Yes" at bounding box center [1079, 204] width 254 height 27
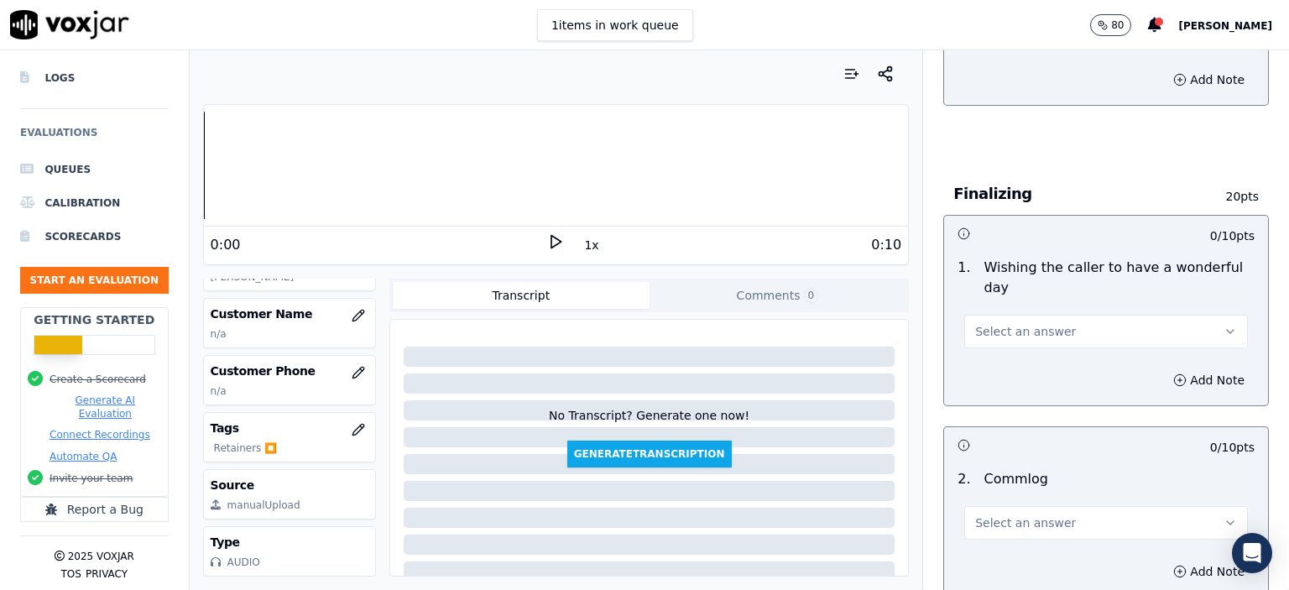
scroll to position [1175, 0]
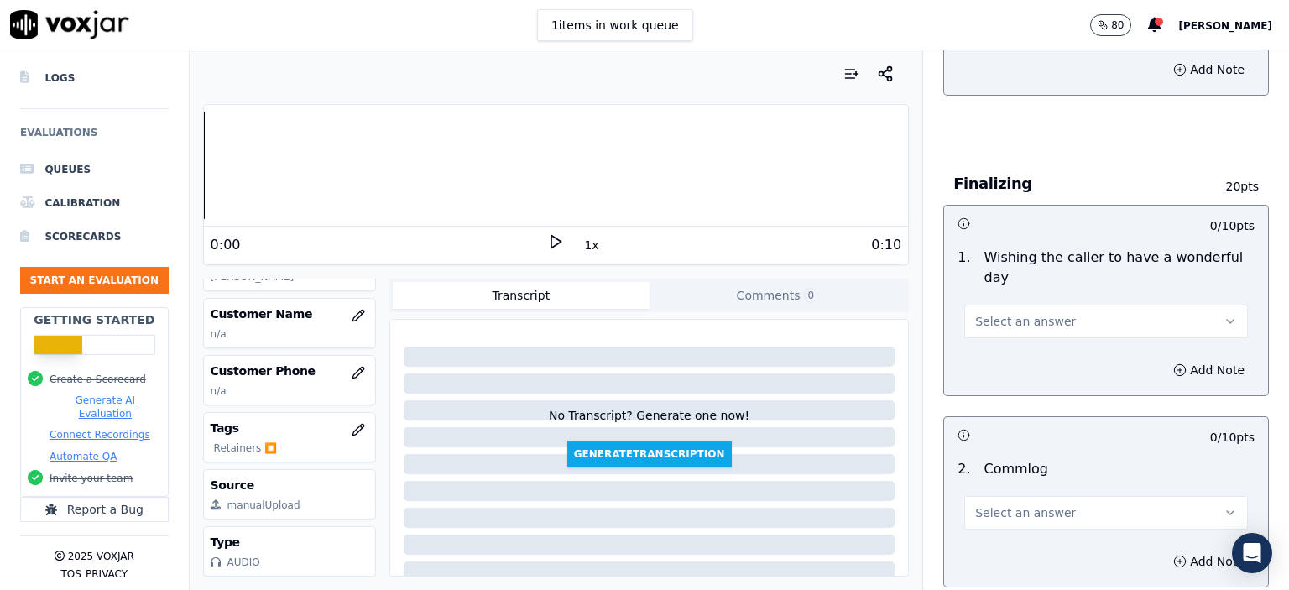
click at [1079, 305] on button "Select an answer" at bounding box center [1106, 322] width 284 height 34
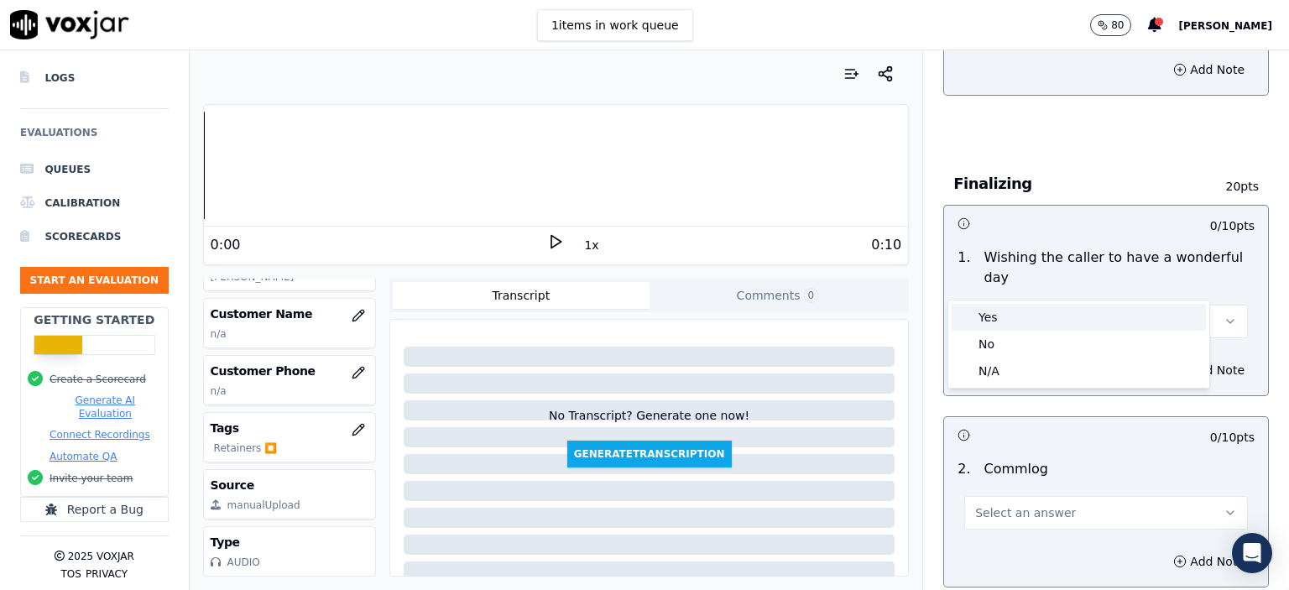
click at [1068, 311] on div "Yes" at bounding box center [1079, 317] width 254 height 27
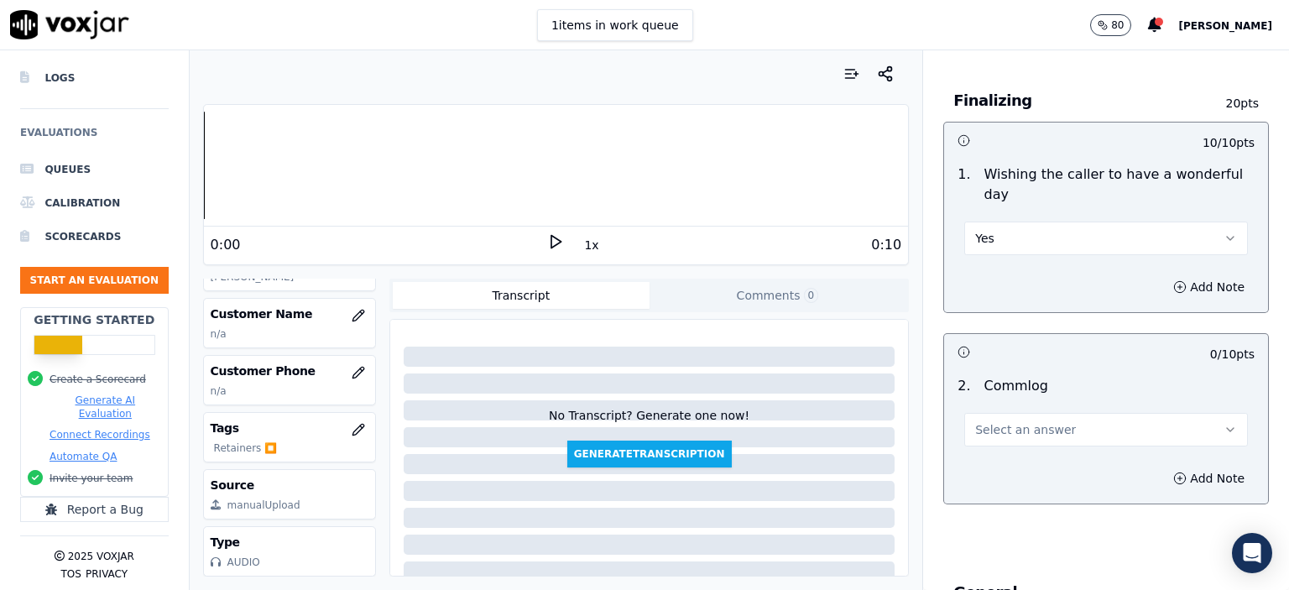
scroll to position [1259, 0]
click at [1049, 412] on button "Select an answer" at bounding box center [1106, 429] width 284 height 34
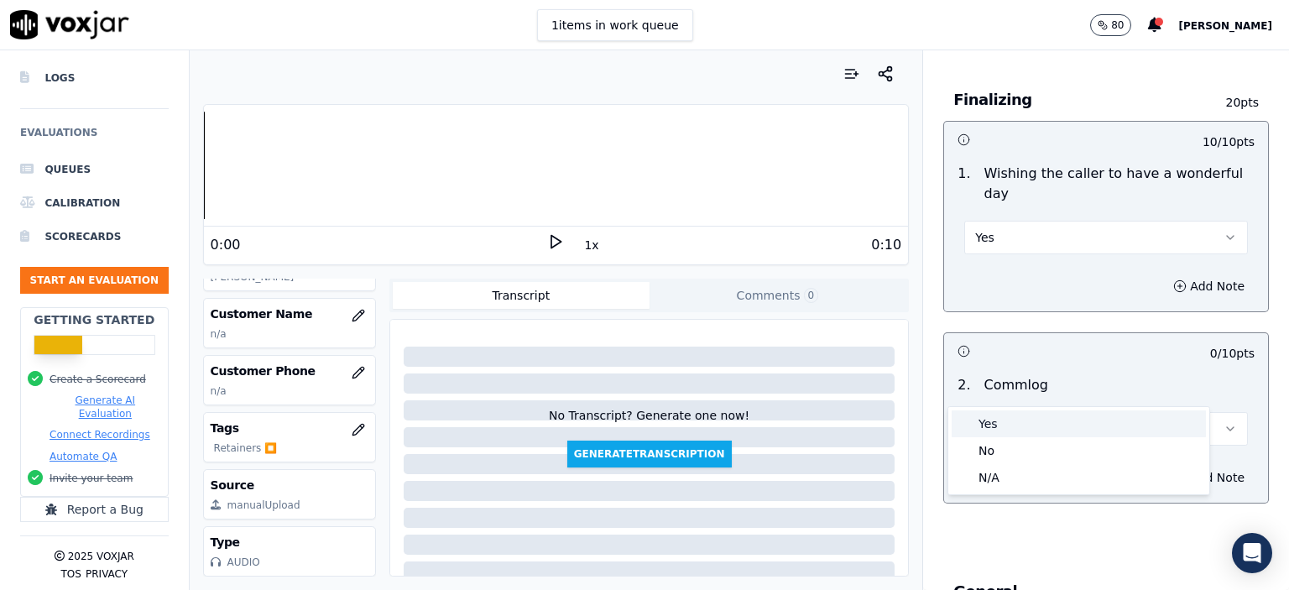
click at [1014, 419] on div "Yes" at bounding box center [1079, 423] width 254 height 27
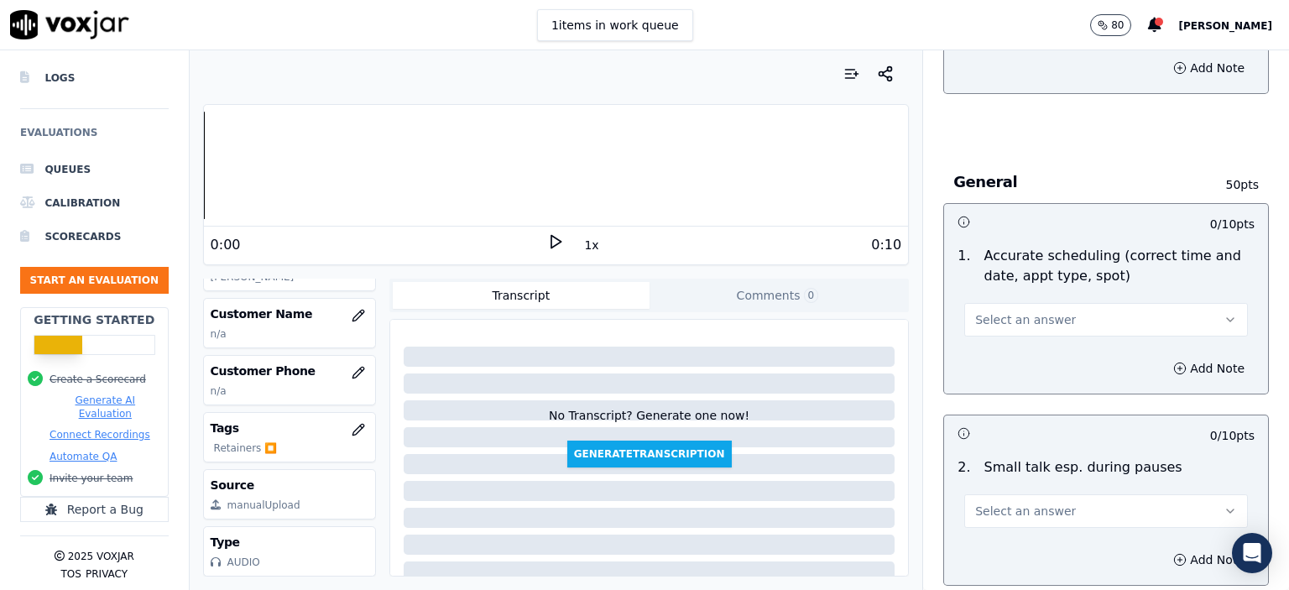
scroll to position [1679, 0]
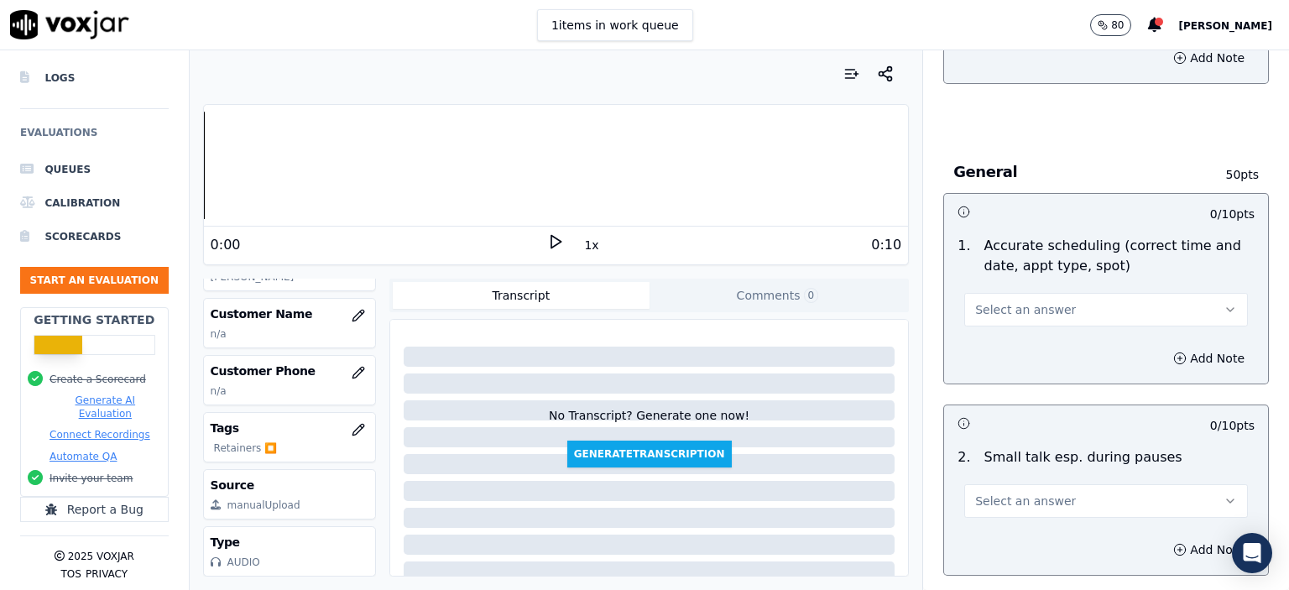
click at [1028, 301] on span "Select an answer" at bounding box center [1025, 309] width 101 height 17
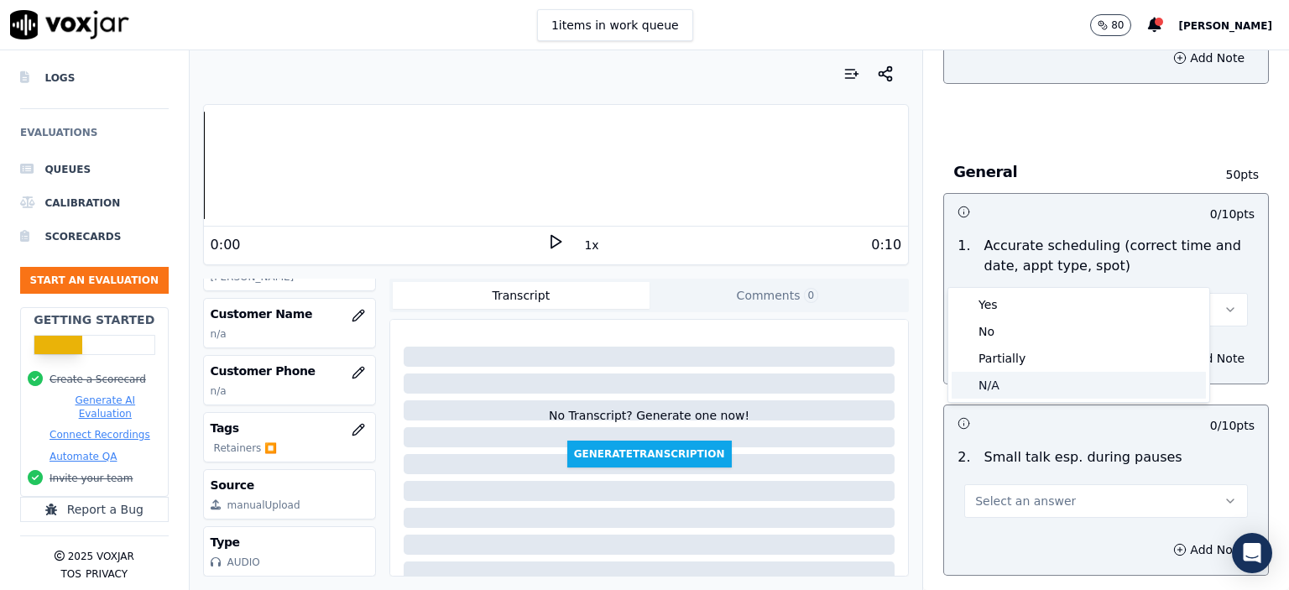
click at [1018, 385] on div "N/A" at bounding box center [1079, 385] width 254 height 27
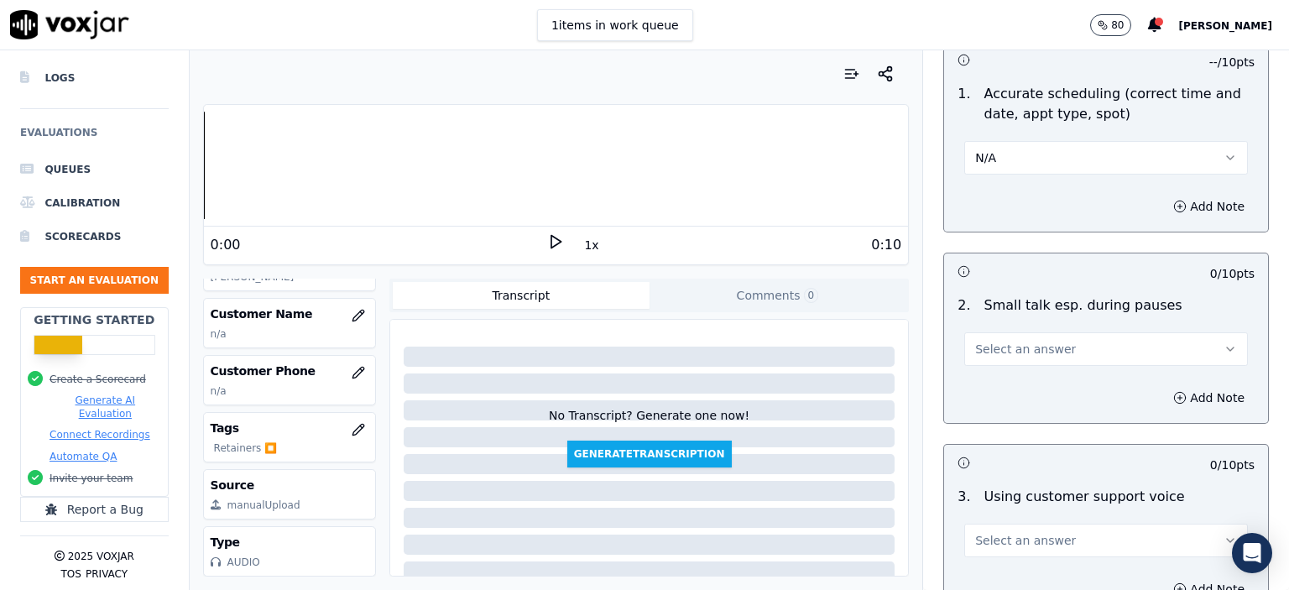
scroll to position [1847, 0]
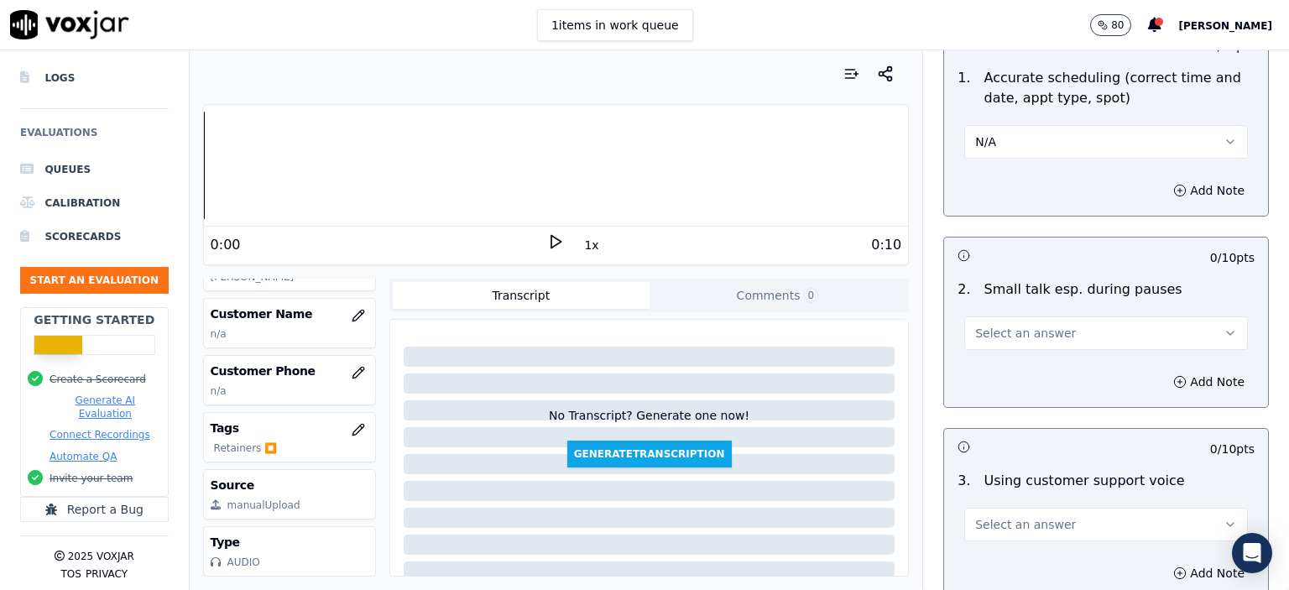
click at [1023, 325] on span "Select an answer" at bounding box center [1025, 333] width 101 height 17
click at [1024, 354] on div "No" at bounding box center [1079, 354] width 254 height 27
click at [1011, 516] on span "Select an answer" at bounding box center [1025, 524] width 101 height 17
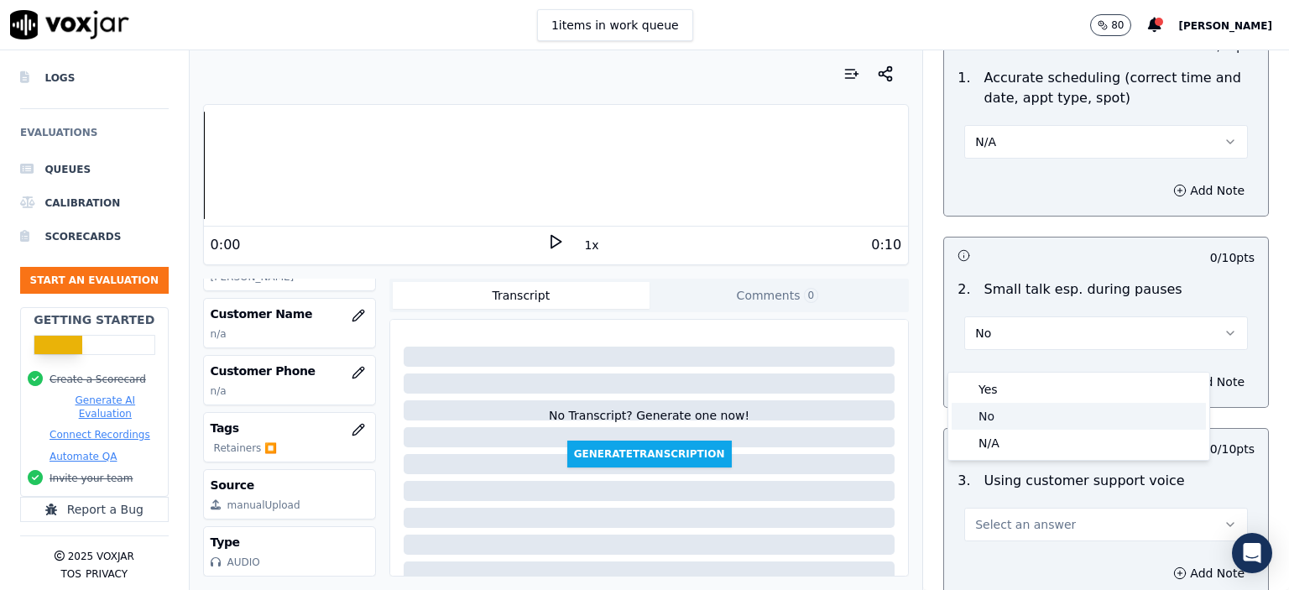
click at [1006, 392] on div "Yes" at bounding box center [1079, 389] width 254 height 27
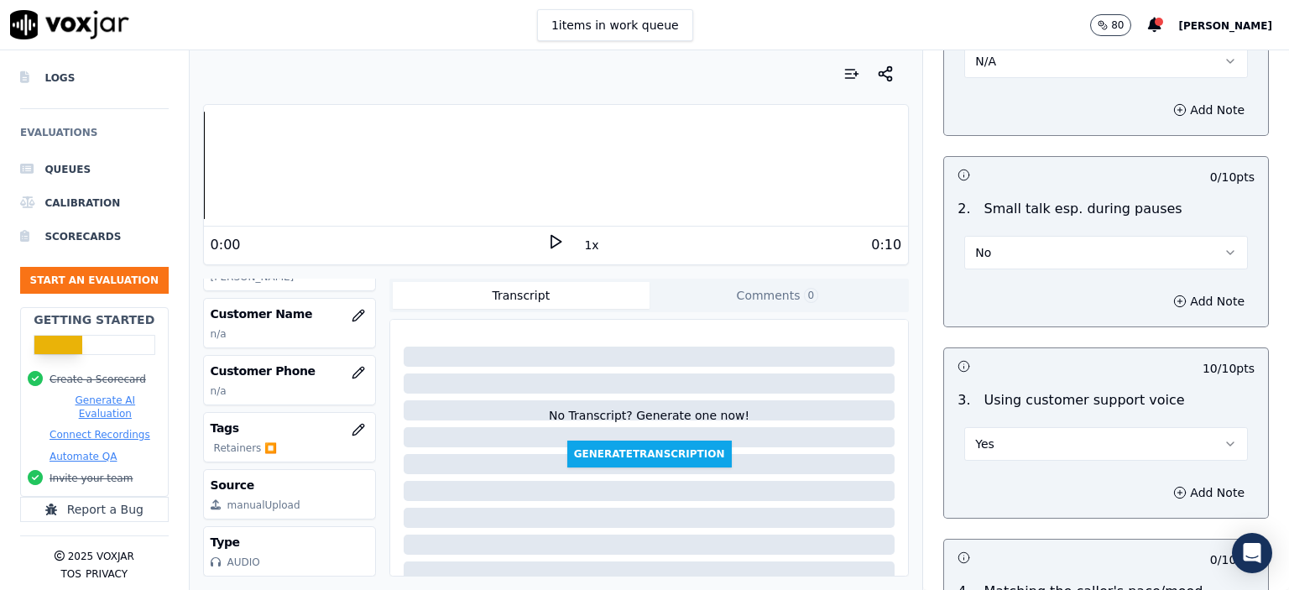
scroll to position [2098, 0]
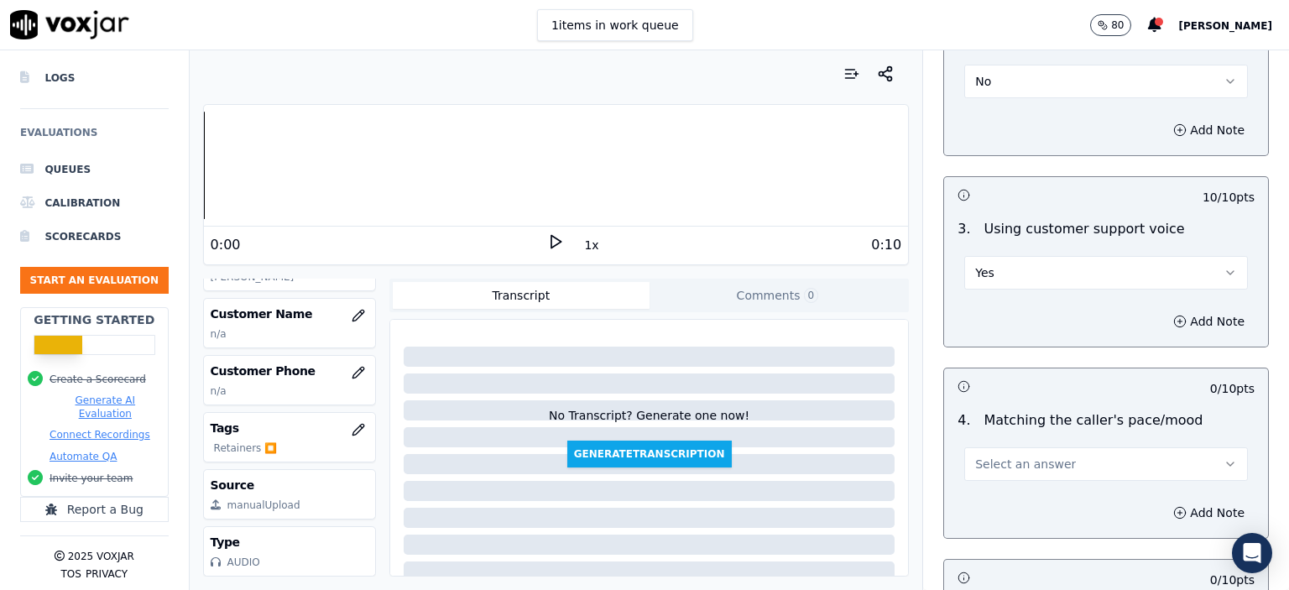
click at [1024, 456] on span "Select an answer" at bounding box center [1025, 464] width 101 height 17
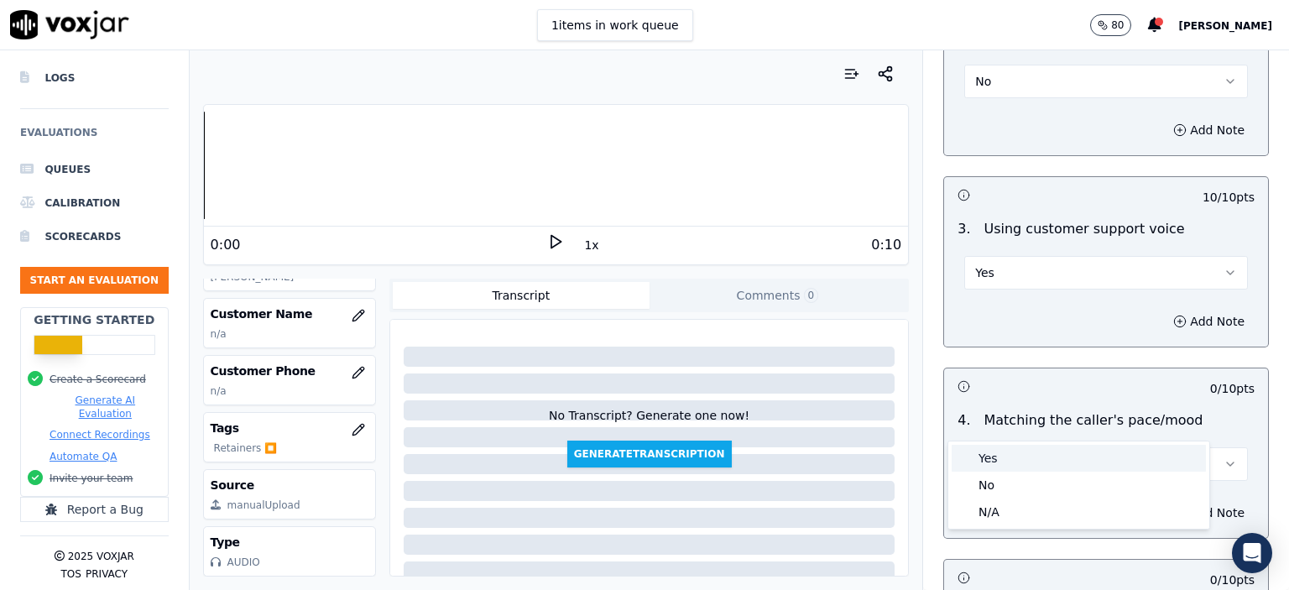
click at [1027, 458] on div "Yes" at bounding box center [1079, 458] width 254 height 27
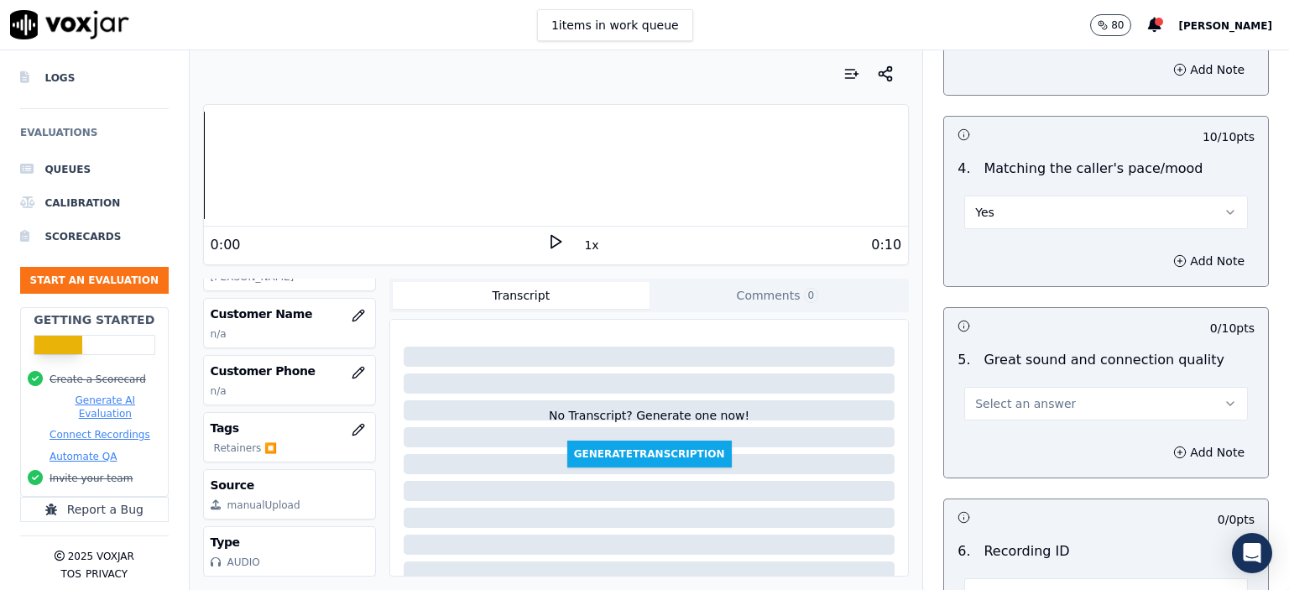
click at [1035, 395] on span "Select an answer" at bounding box center [1025, 403] width 101 height 17
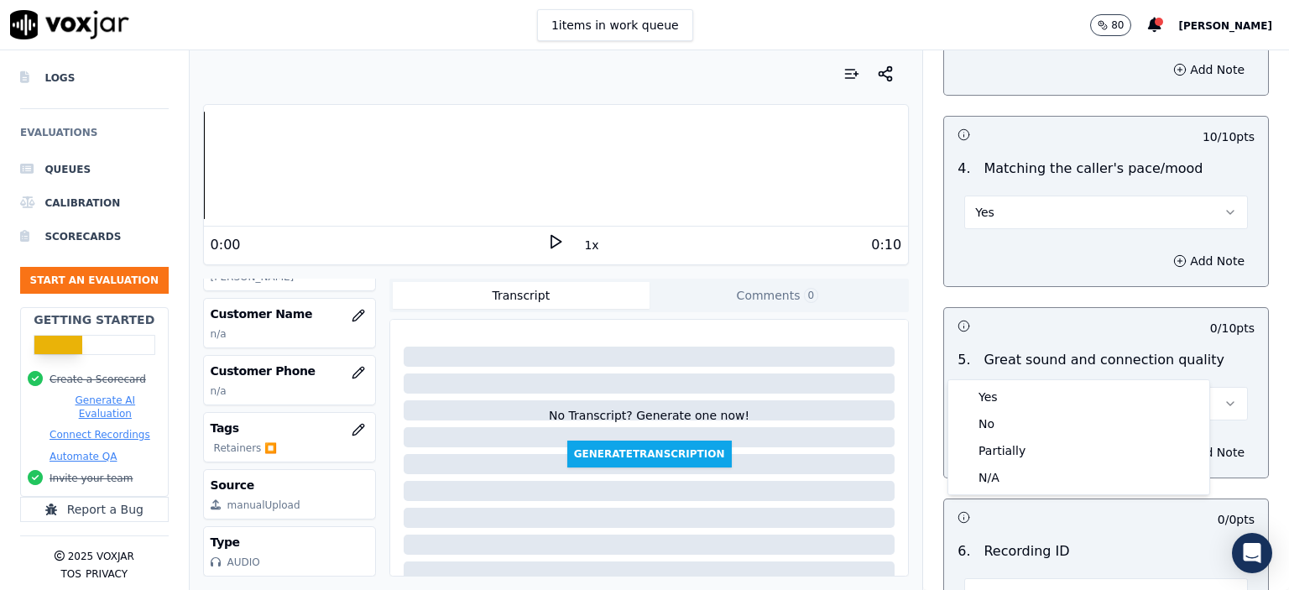
click at [1037, 394] on div "Yes" at bounding box center [1079, 397] width 254 height 27
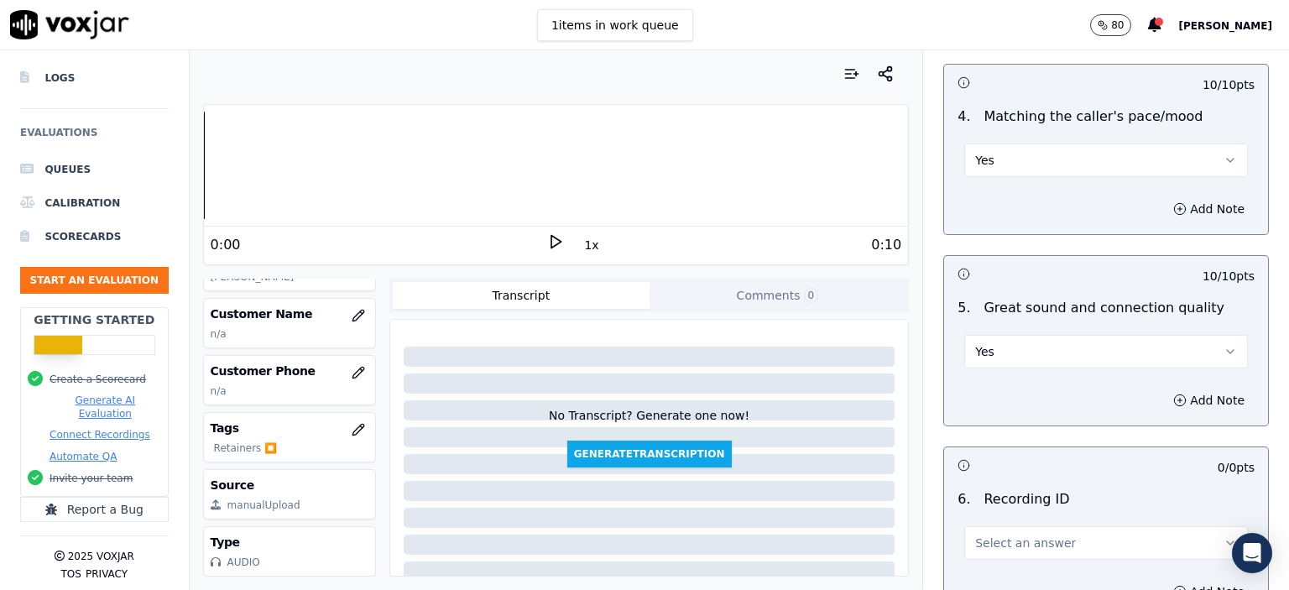
scroll to position [2518, 0]
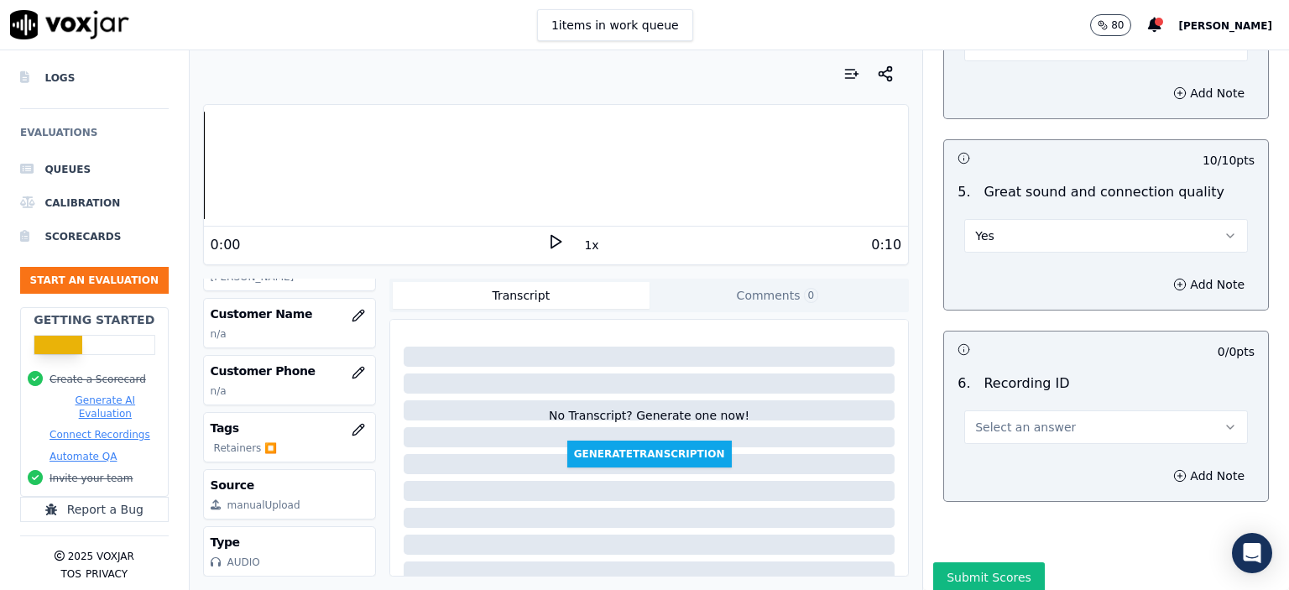
click at [1037, 419] on span "Select an answer" at bounding box center [1025, 427] width 101 height 17
click at [1035, 436] on div "N/A" at bounding box center [1079, 430] width 254 height 27
click at [1177, 464] on button "Add Note" at bounding box center [1208, 476] width 91 height 24
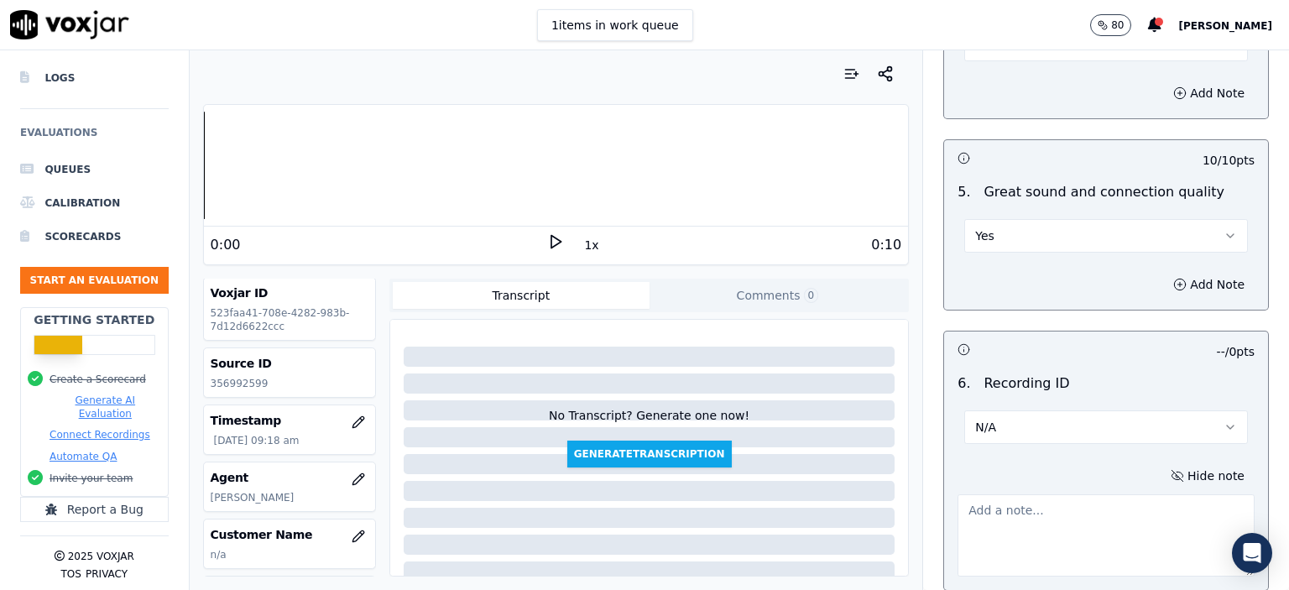
scroll to position [0, 0]
click at [225, 394] on div "Source ID 356992599" at bounding box center [289, 374] width 171 height 49
click at [227, 388] on p "356992599" at bounding box center [290, 385] width 158 height 13
drag, startPoint x: 227, startPoint y: 388, endPoint x: 239, endPoint y: 392, distance: 13.3
click at [227, 387] on p "356992599" at bounding box center [290, 385] width 158 height 13
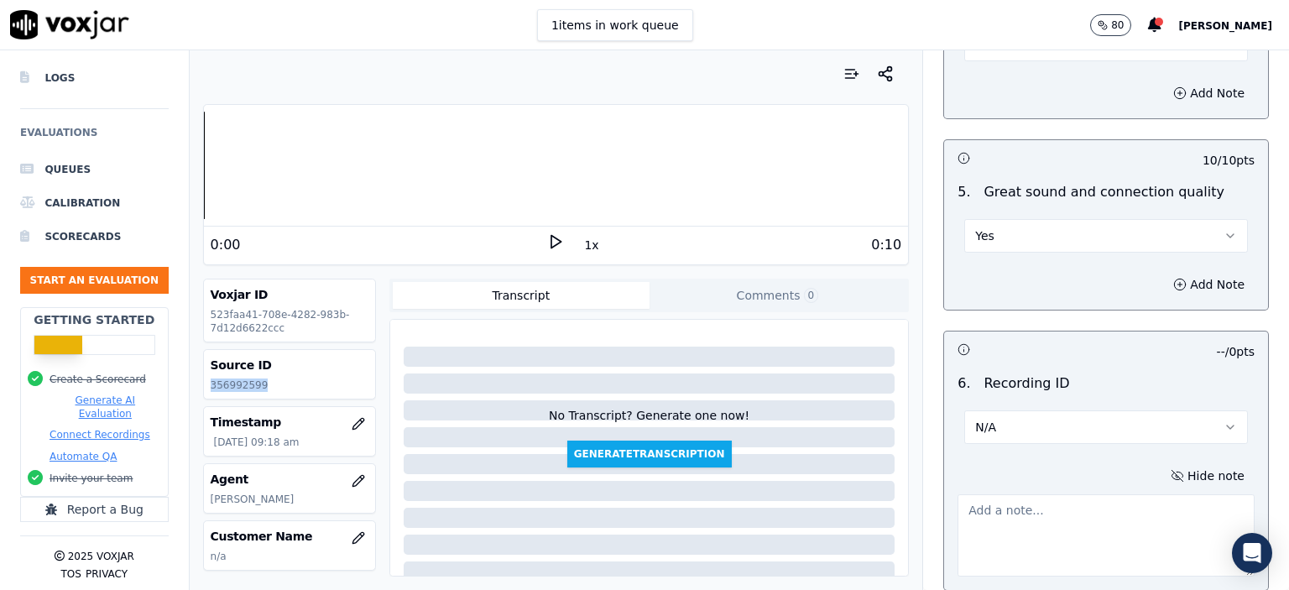
copy p "356992599"
click at [1068, 494] on textarea at bounding box center [1106, 535] width 297 height 82
paste textarea "356992599"
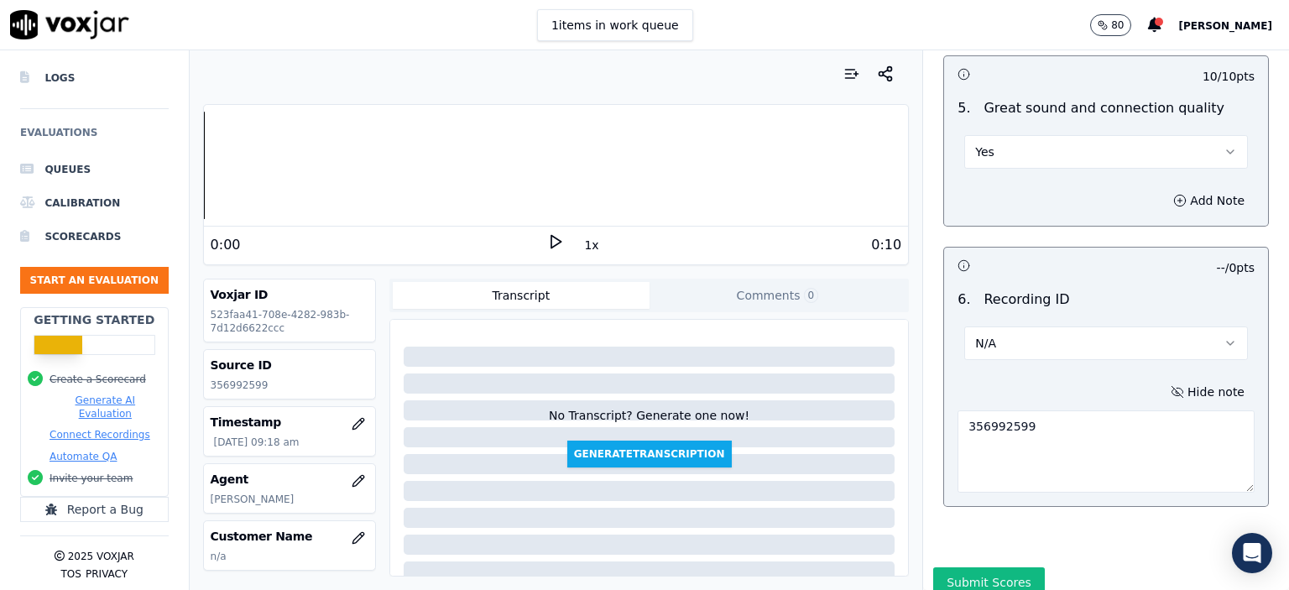
scroll to position [2612, 0]
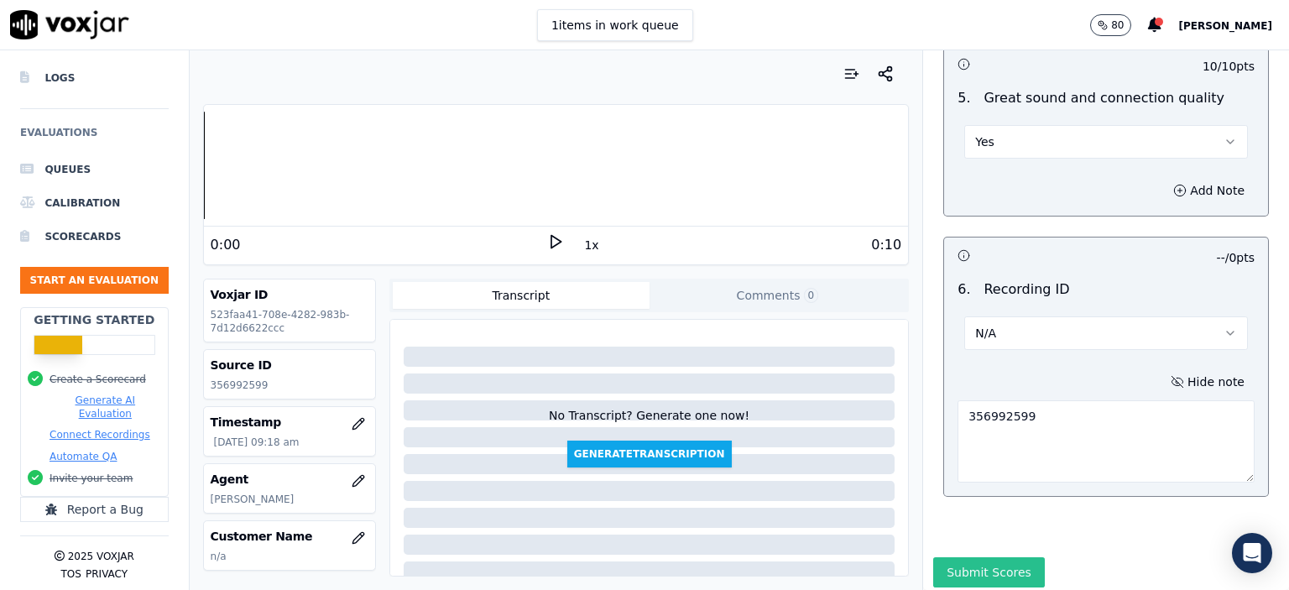
type textarea "356992599"
click at [967, 557] on button "Submit Scores" at bounding box center [989, 572] width 112 height 30
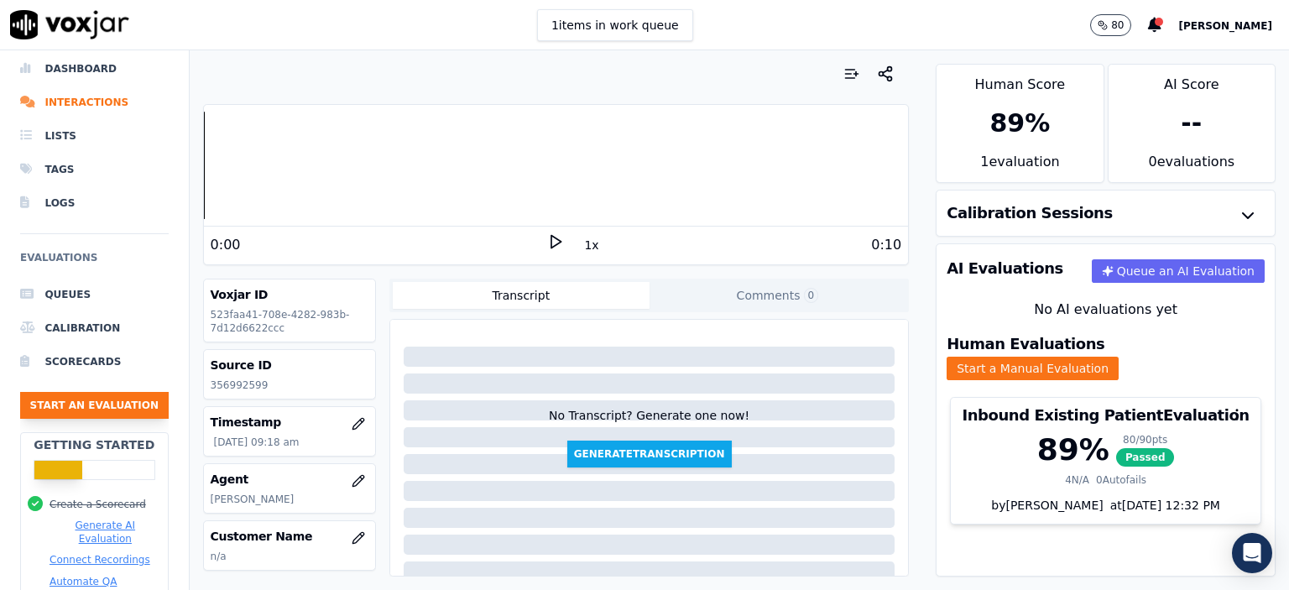
scroll to position [0, 0]
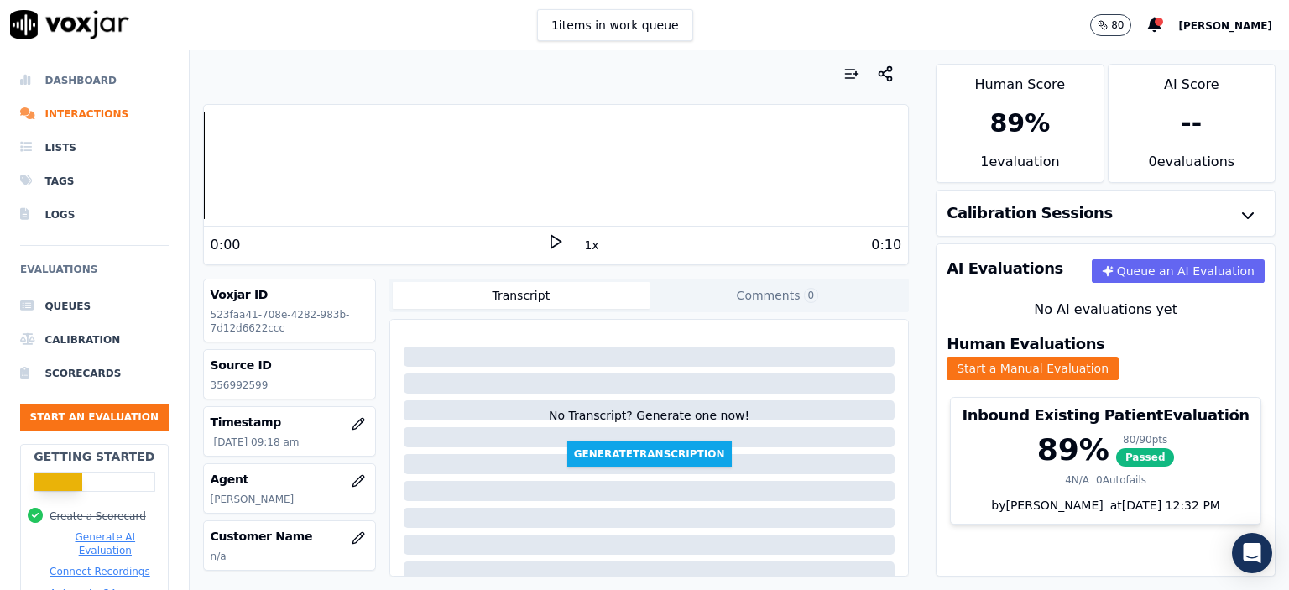
click at [77, 69] on li "Dashboard" at bounding box center [94, 81] width 149 height 34
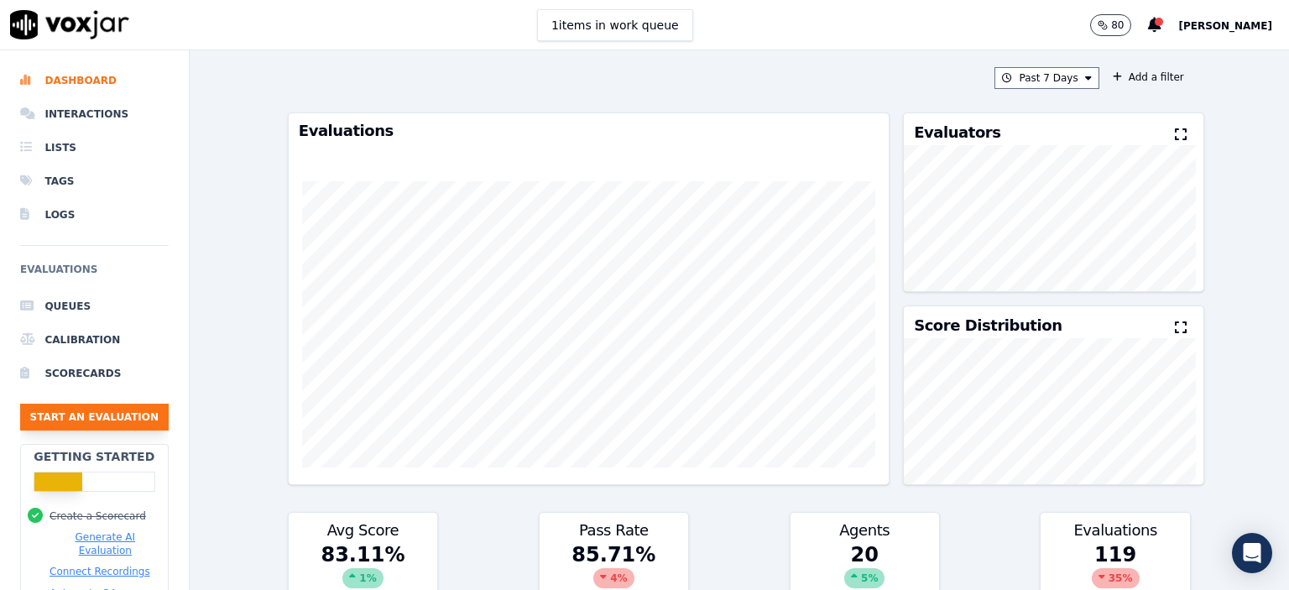
click at [118, 410] on button "Start an Evaluation" at bounding box center [94, 417] width 149 height 27
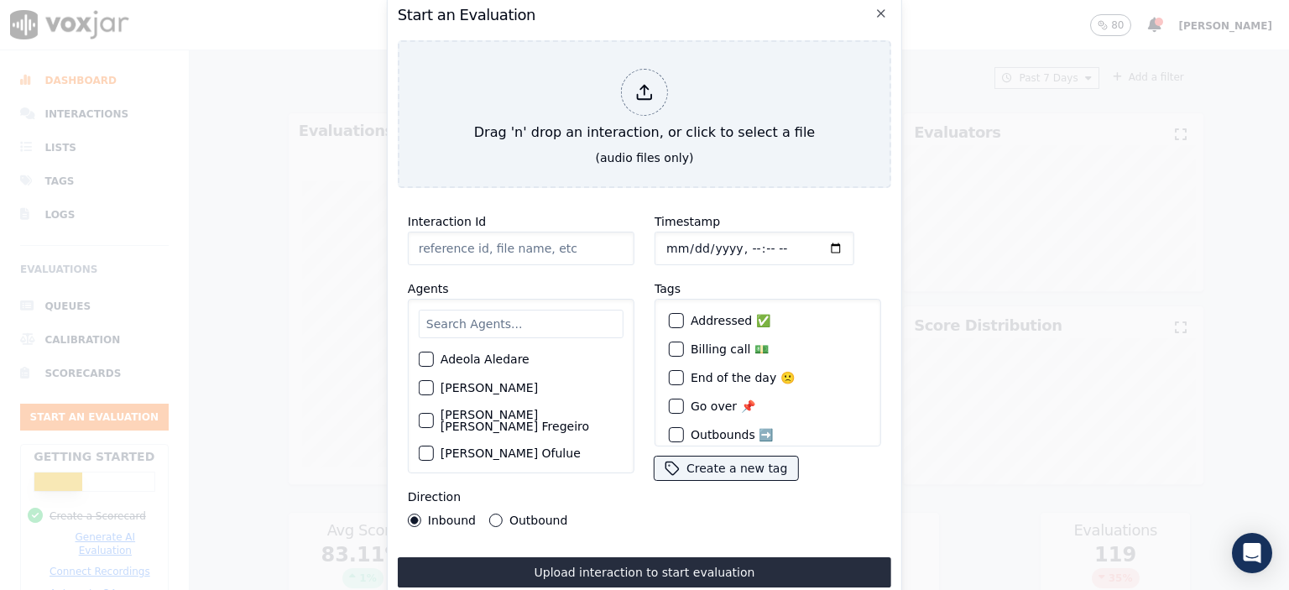
click at [526, 248] on input "Interaction Id" at bounding box center [521, 249] width 227 height 34
paste input "357004182"
type input "357004182"
click at [733, 244] on input "Timestamp" at bounding box center [755, 249] width 200 height 34
type input "[DATE]T10:24"
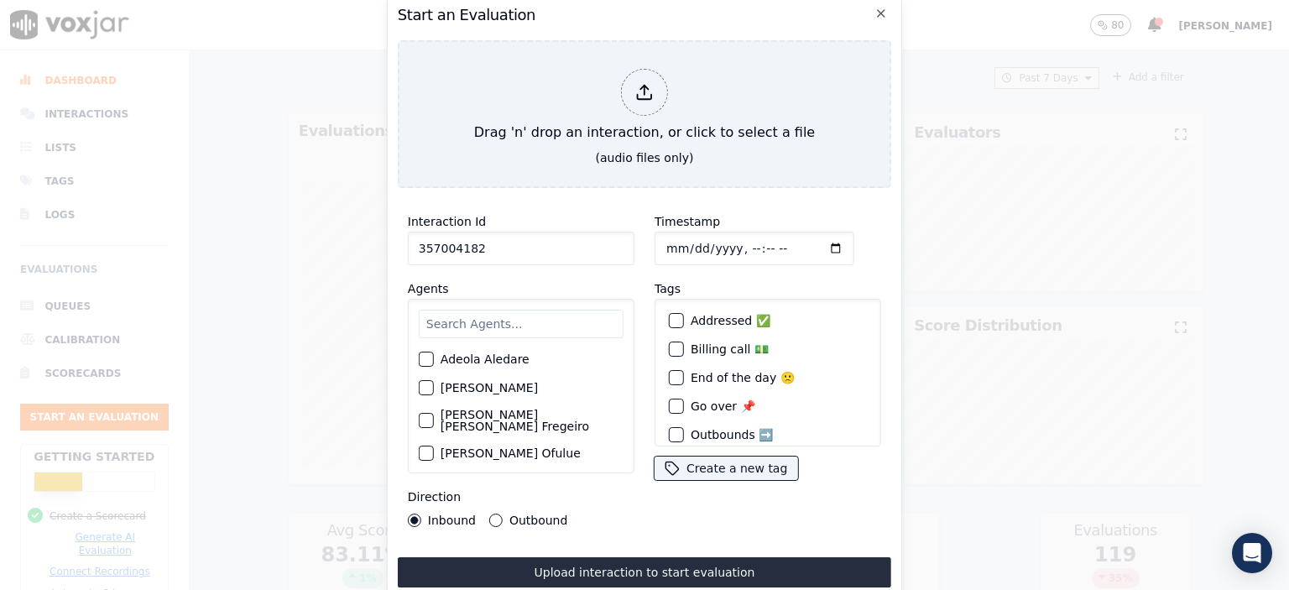
click at [515, 321] on input "text" at bounding box center [521, 324] width 205 height 29
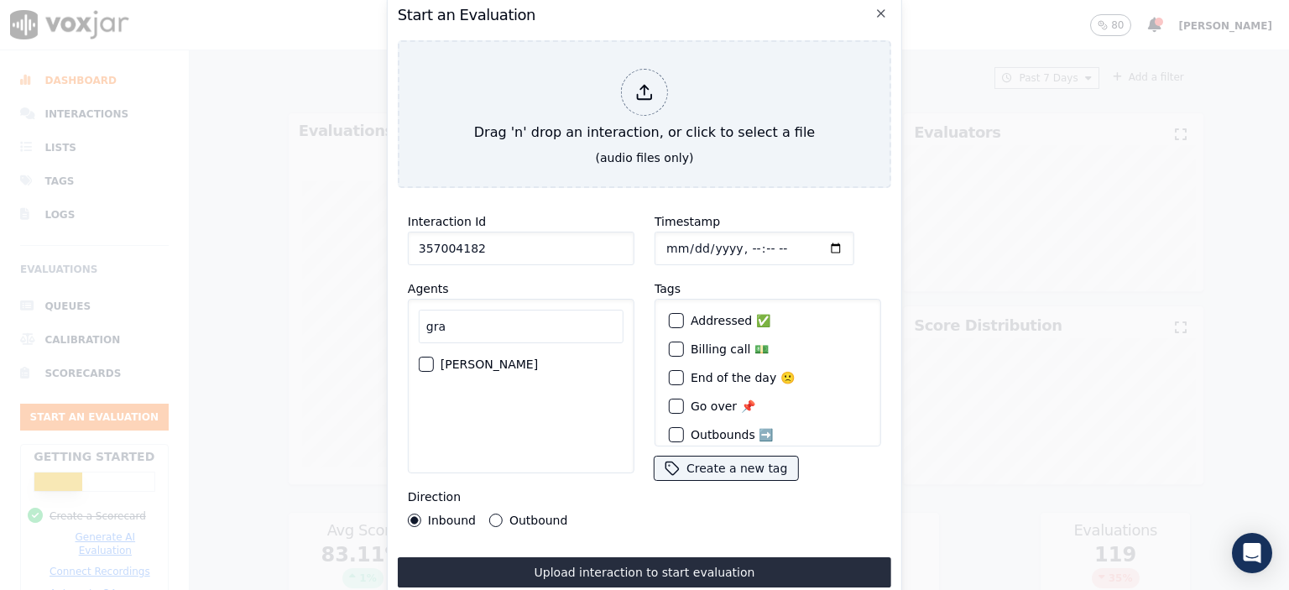
drag, startPoint x: 437, startPoint y: 314, endPoint x: 389, endPoint y: 315, distance: 48.7
click at [396, 315] on div "Start an Evaluation Drag 'n' drop an interaction, or click to select a file (au…" at bounding box center [644, 295] width 515 height 606
type input "ang"
click at [473, 359] on label "[PERSON_NAME]" at bounding box center [489, 364] width 97 height 12
click at [434, 359] on button "[PERSON_NAME]" at bounding box center [426, 364] width 15 height 15
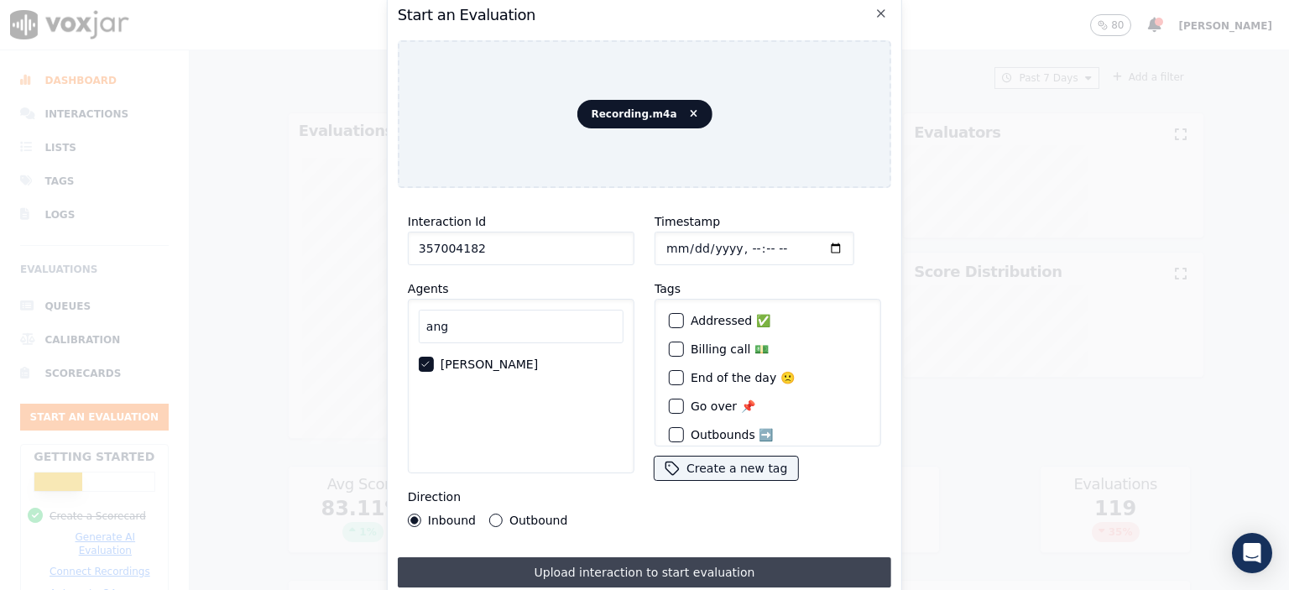
click at [601, 569] on button "Upload interaction to start evaluation" at bounding box center [645, 572] width 494 height 30
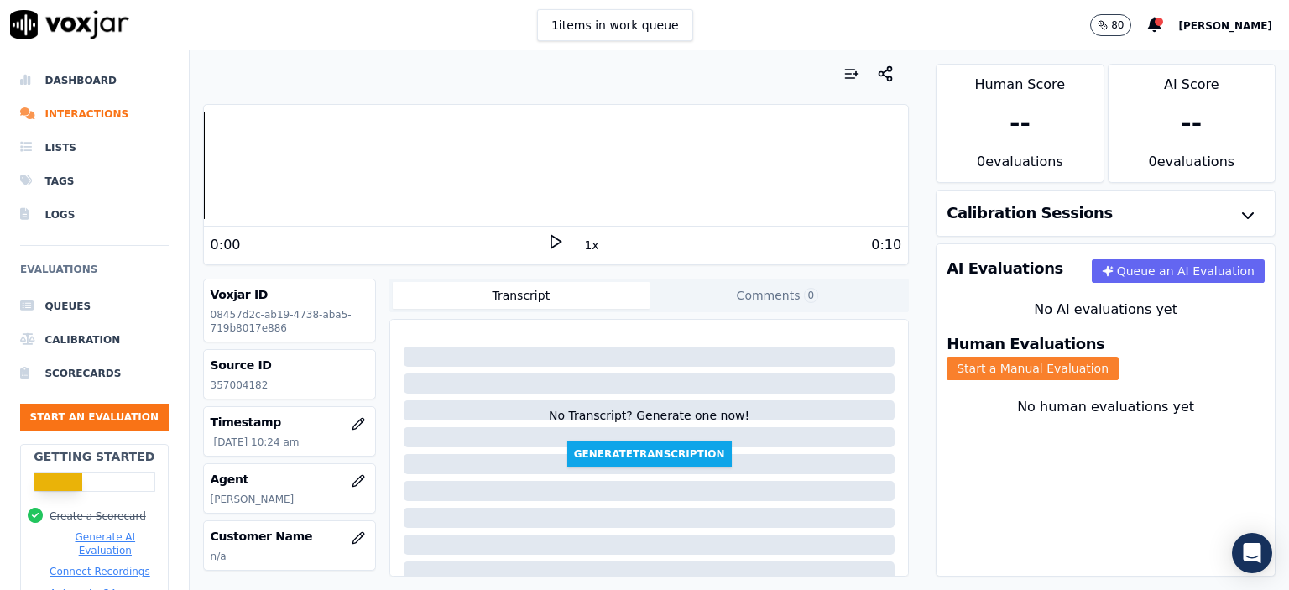
click at [1088, 357] on button "Start a Manual Evaluation" at bounding box center [1033, 369] width 172 height 24
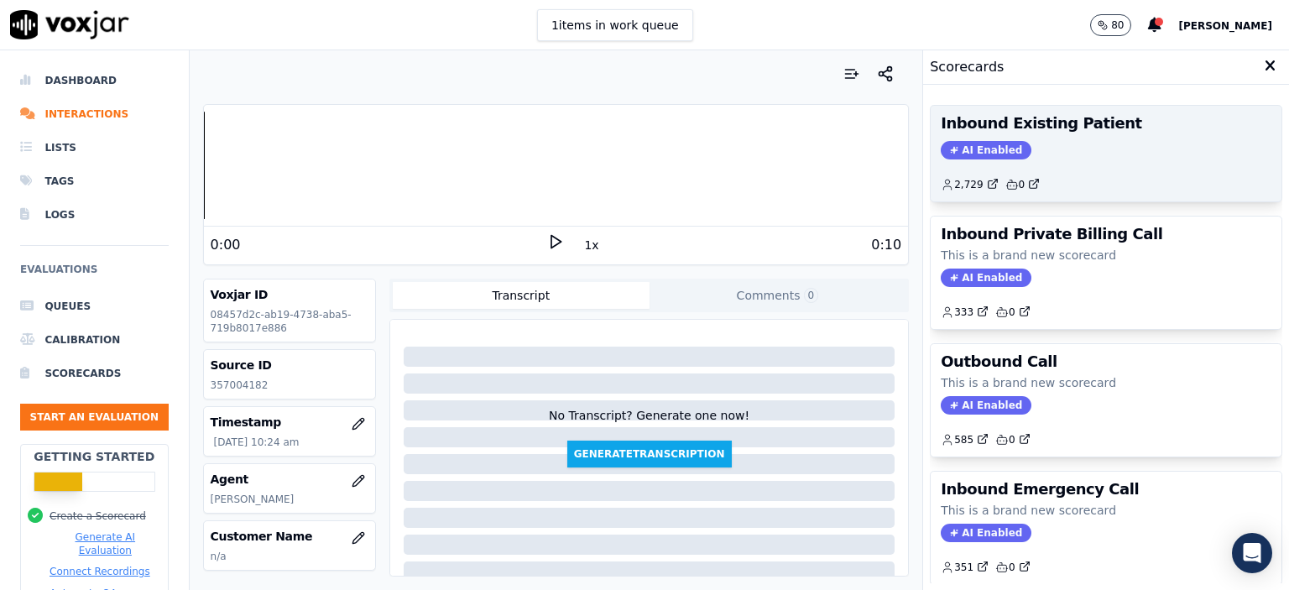
click at [1068, 165] on div "2,729 0" at bounding box center [1106, 178] width 331 height 27
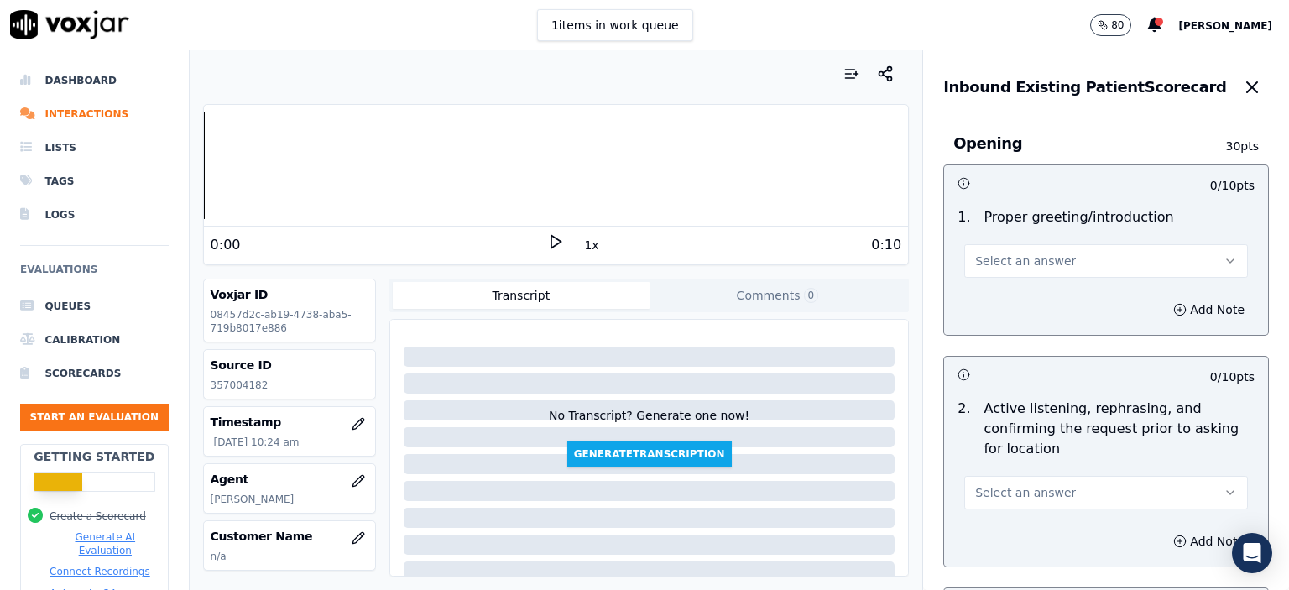
click at [1056, 263] on button "Select an answer" at bounding box center [1106, 261] width 284 height 34
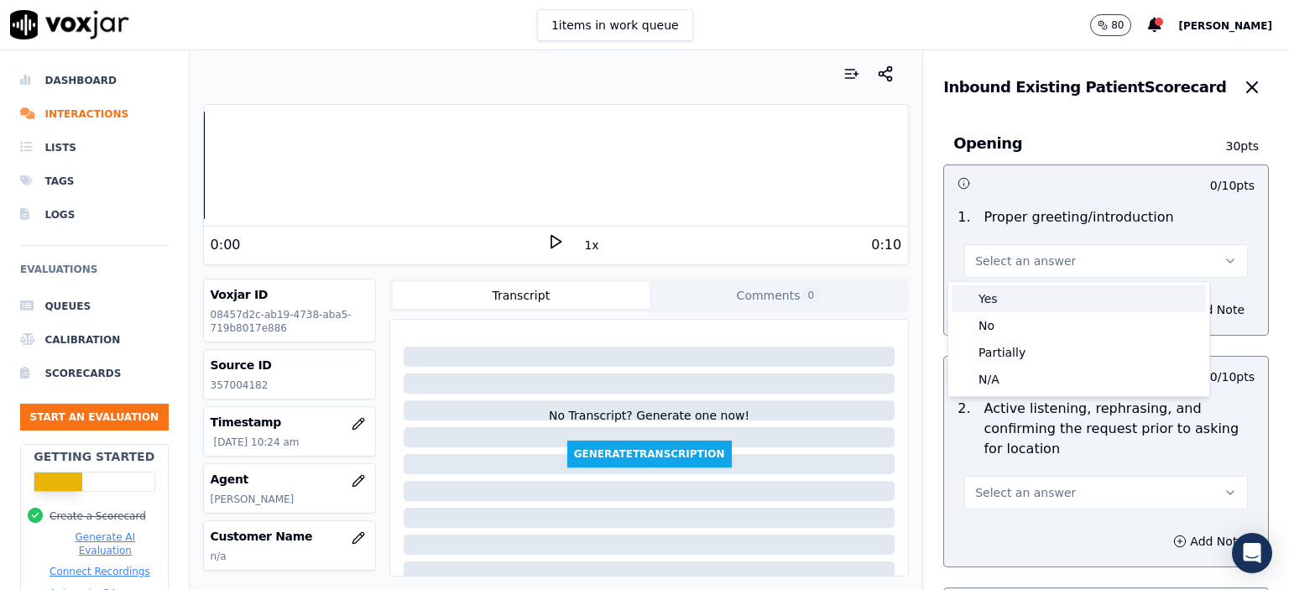
click at [1042, 295] on div "Yes" at bounding box center [1079, 298] width 254 height 27
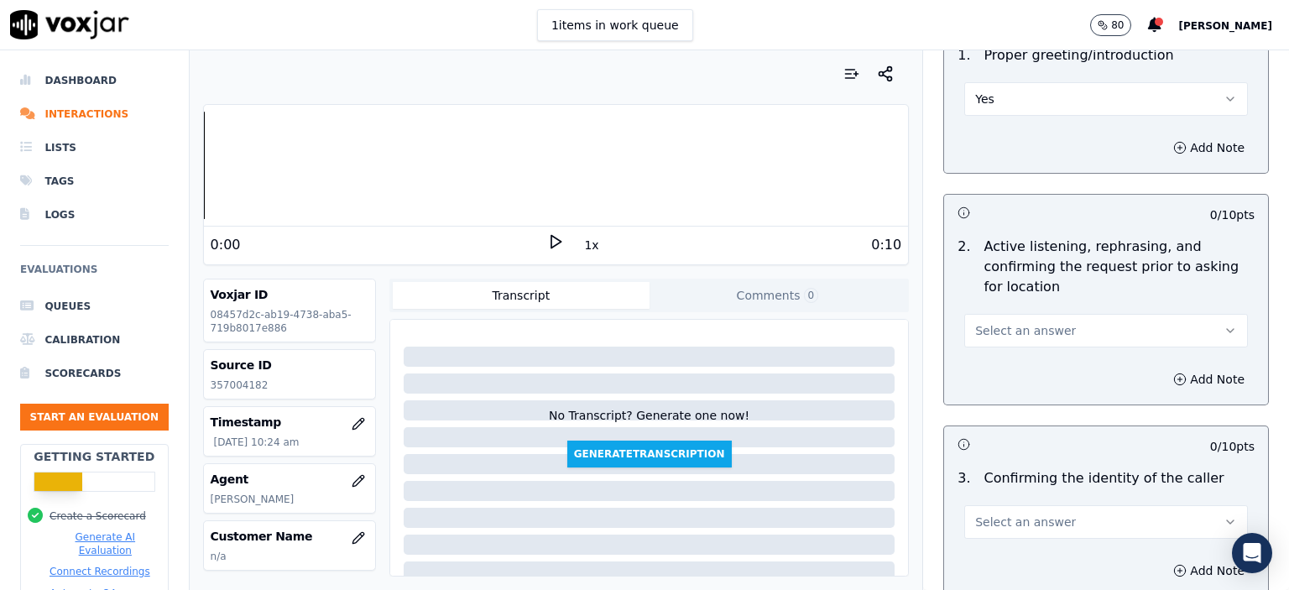
scroll to position [168, 0]
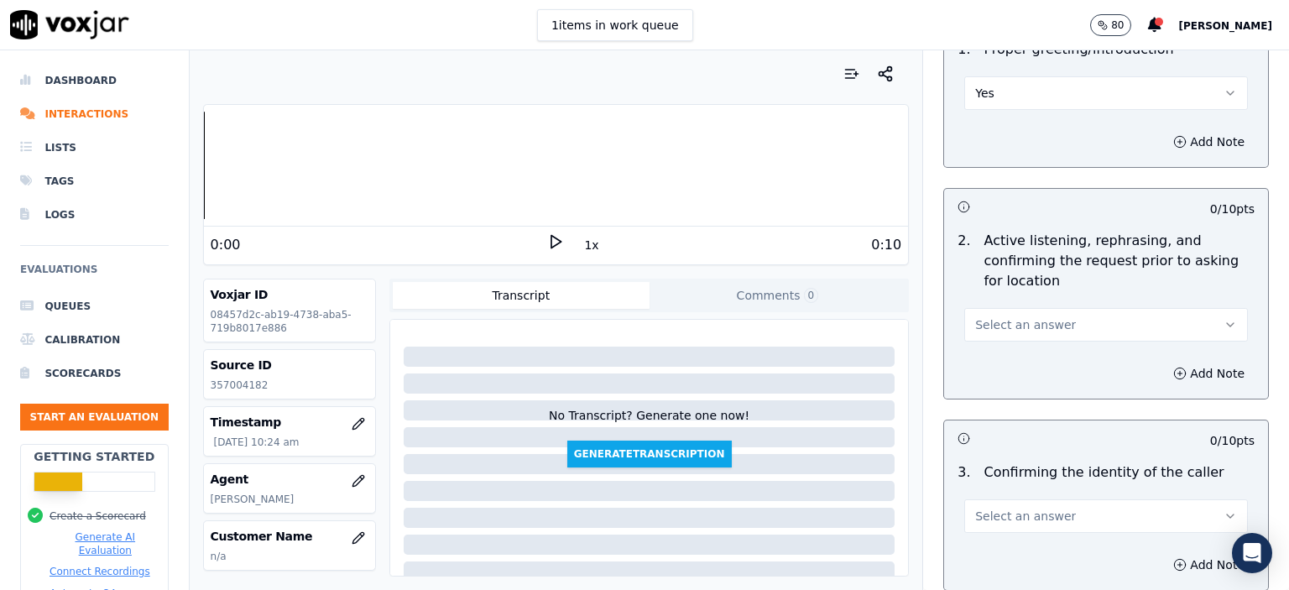
click at [1037, 325] on span "Select an answer" at bounding box center [1025, 324] width 101 height 17
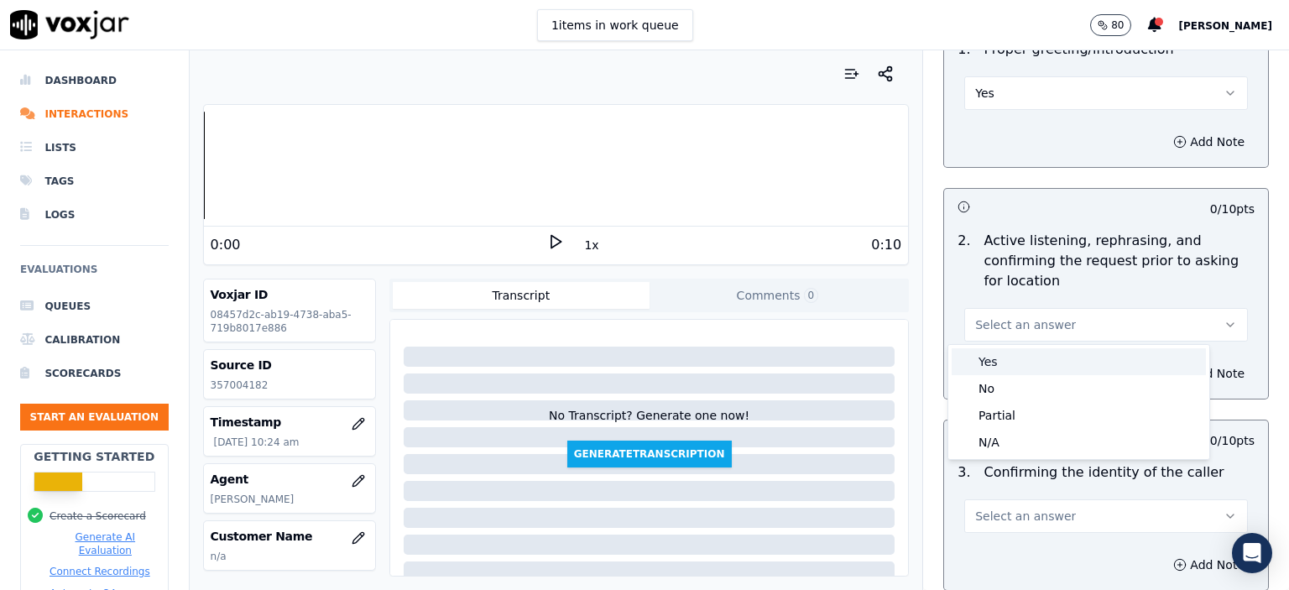
click at [1041, 363] on div "Yes" at bounding box center [1079, 361] width 254 height 27
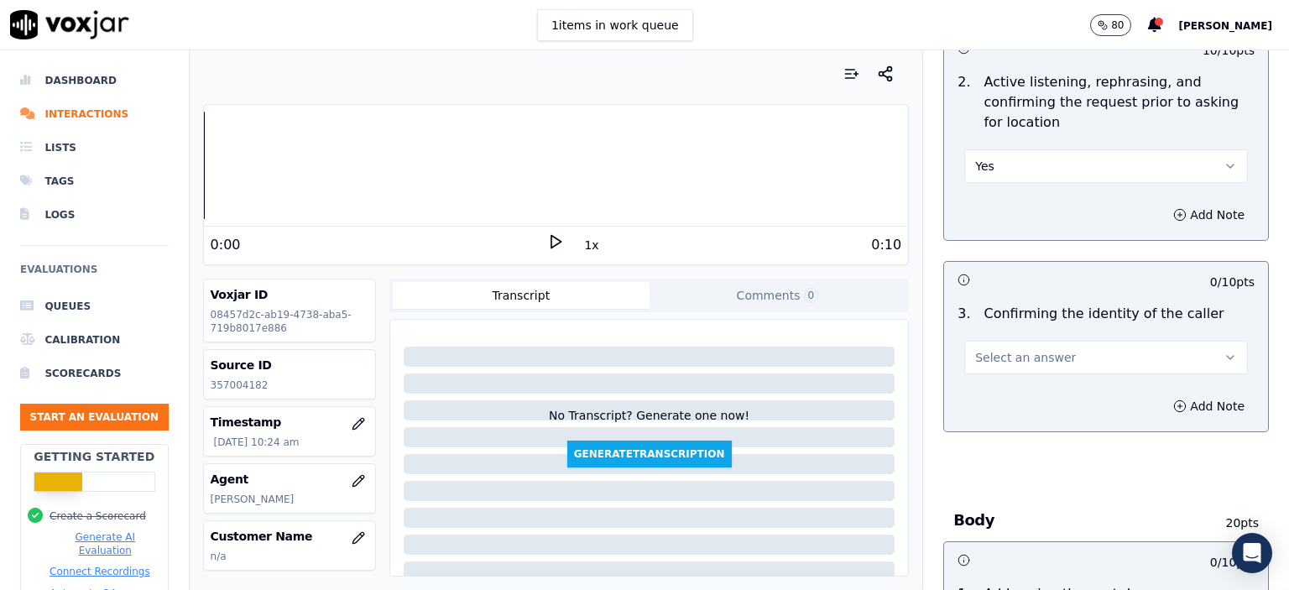
scroll to position [336, 0]
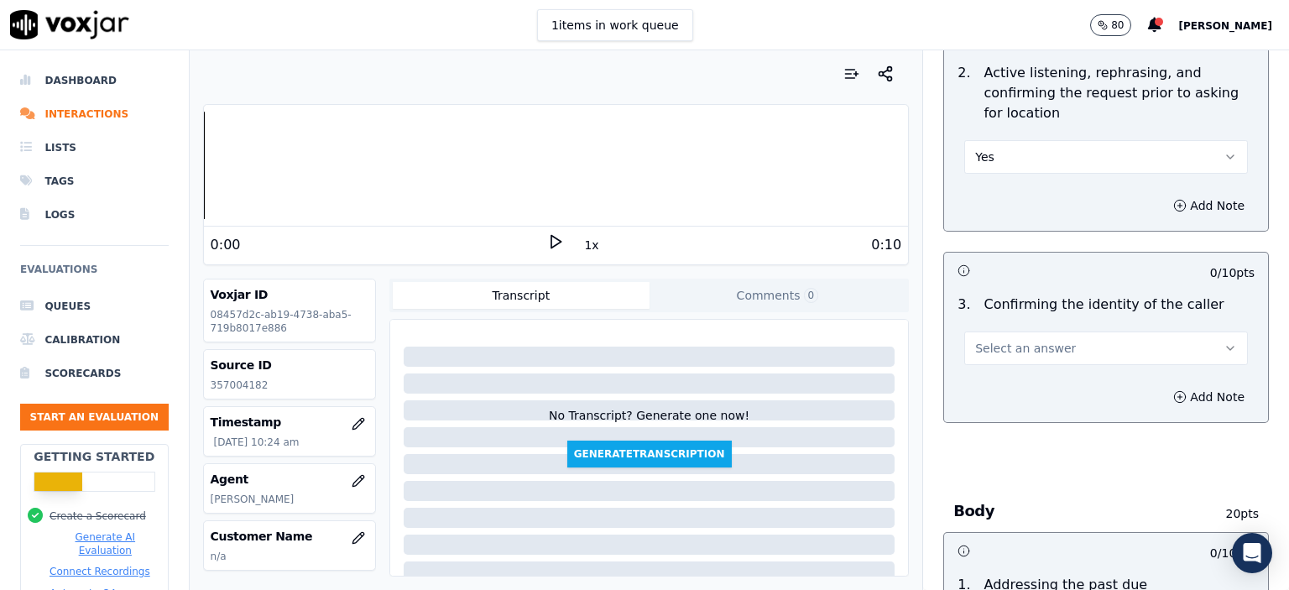
click at [1081, 347] on button "Select an answer" at bounding box center [1106, 349] width 284 height 34
click at [1053, 419] on div "No" at bounding box center [1079, 412] width 254 height 27
click at [1042, 348] on button "No" at bounding box center [1106, 349] width 284 height 34
click at [1039, 389] on div "Yes" at bounding box center [1079, 385] width 254 height 27
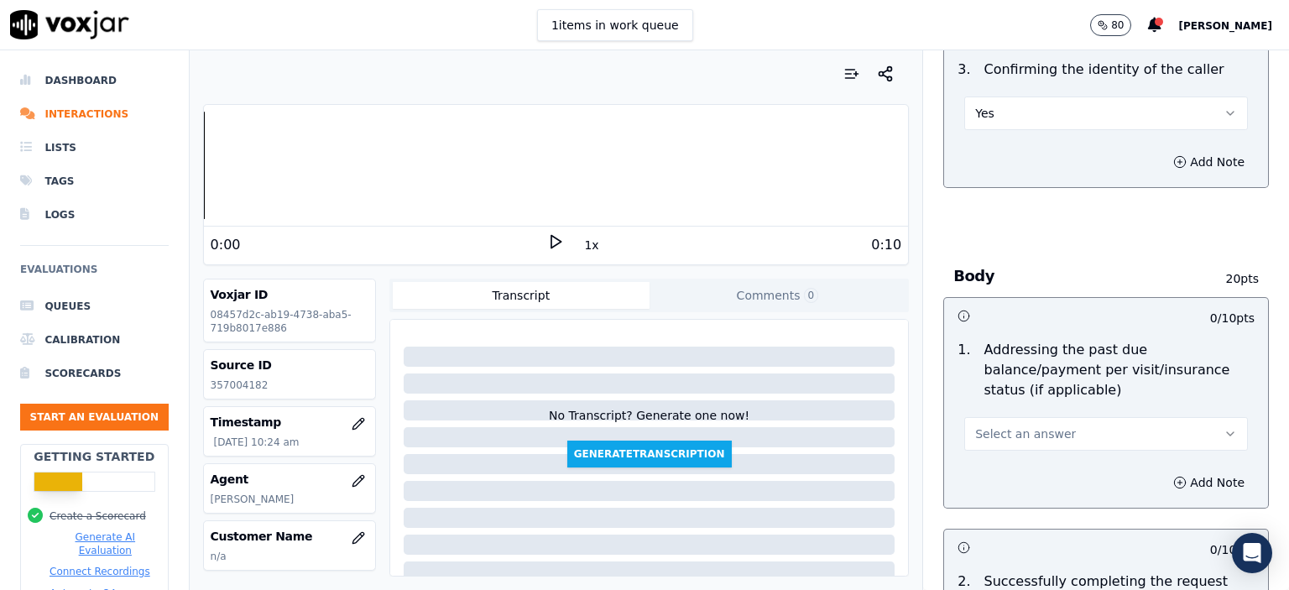
scroll to position [588, 0]
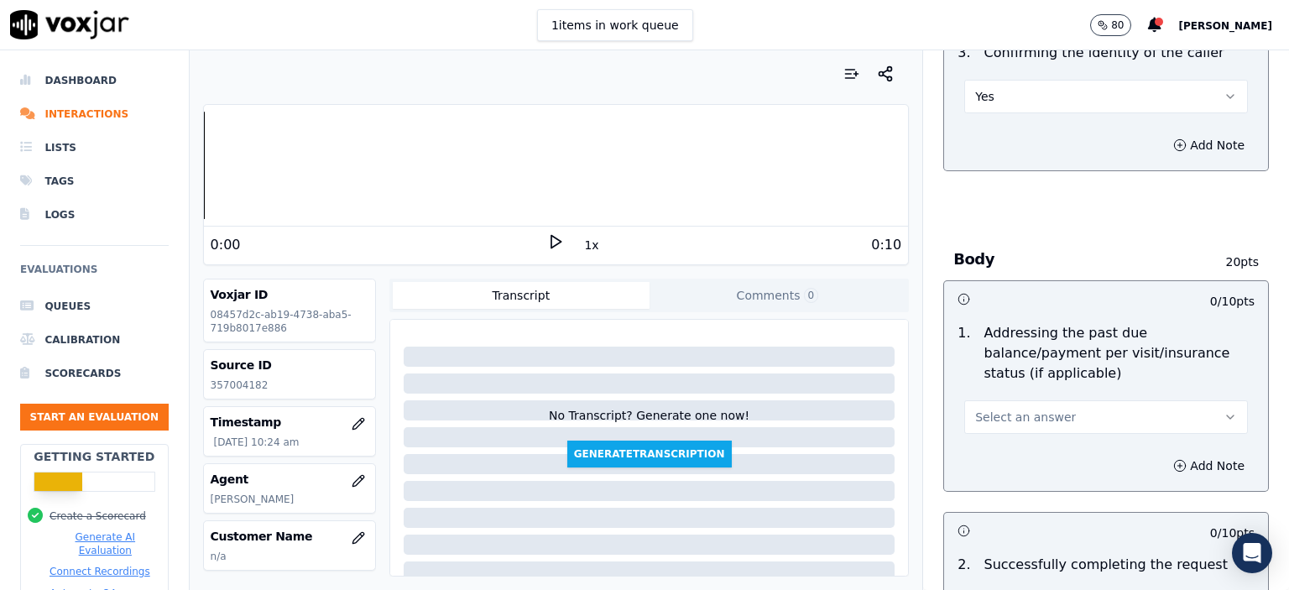
click at [1030, 405] on button "Select an answer" at bounding box center [1106, 417] width 284 height 34
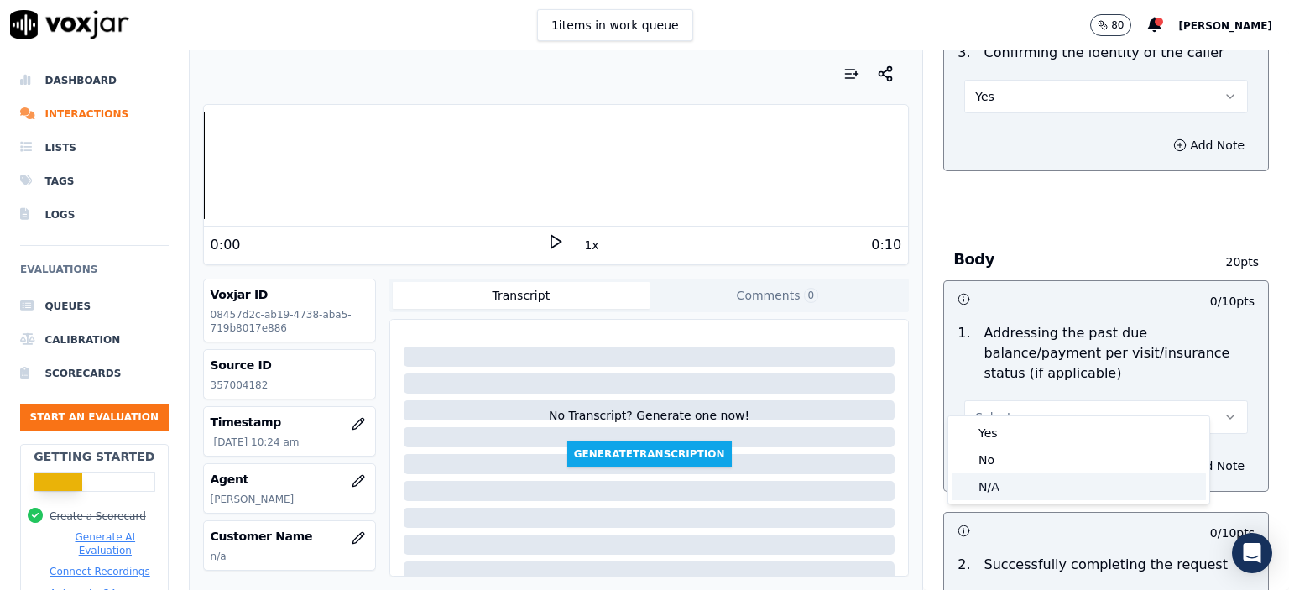
click at [1002, 492] on div "N/A" at bounding box center [1079, 486] width 254 height 27
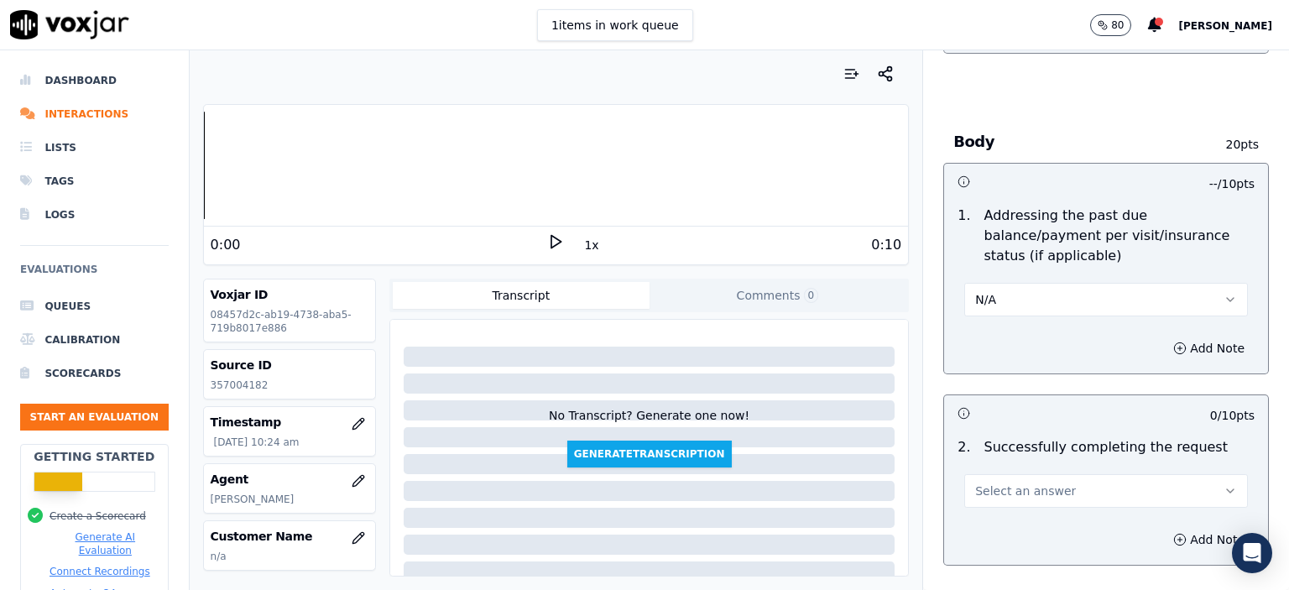
scroll to position [755, 0]
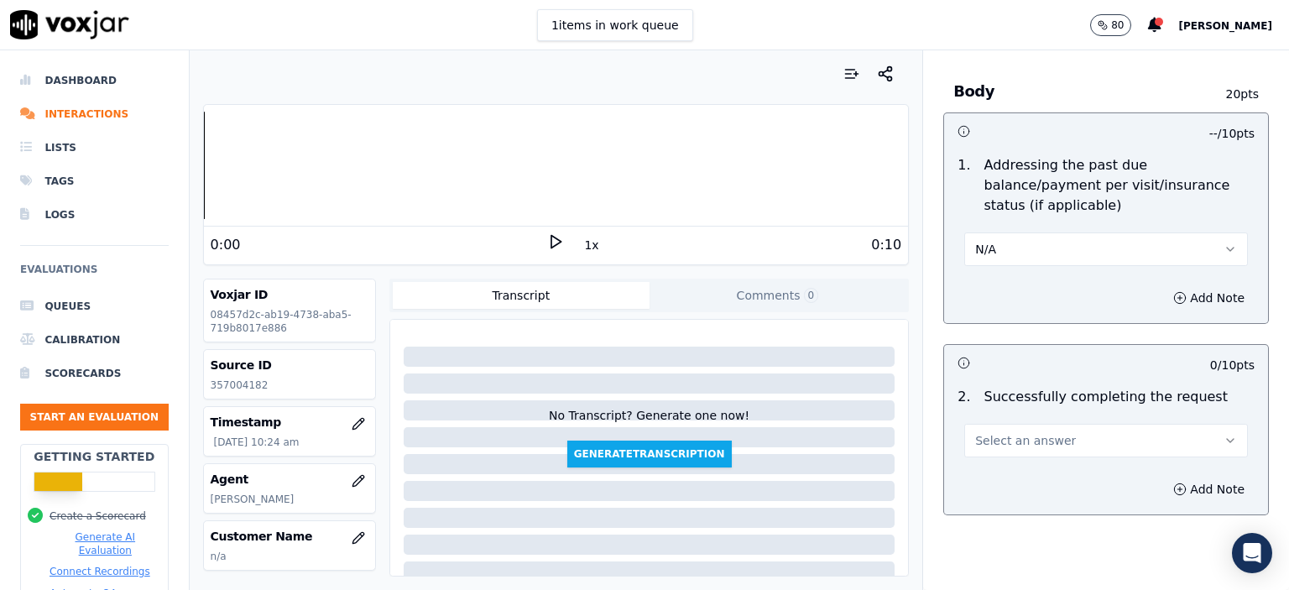
click at [1039, 421] on div "Select an answer" at bounding box center [1106, 439] width 284 height 37
click at [1044, 425] on button "Select an answer" at bounding box center [1106, 441] width 284 height 34
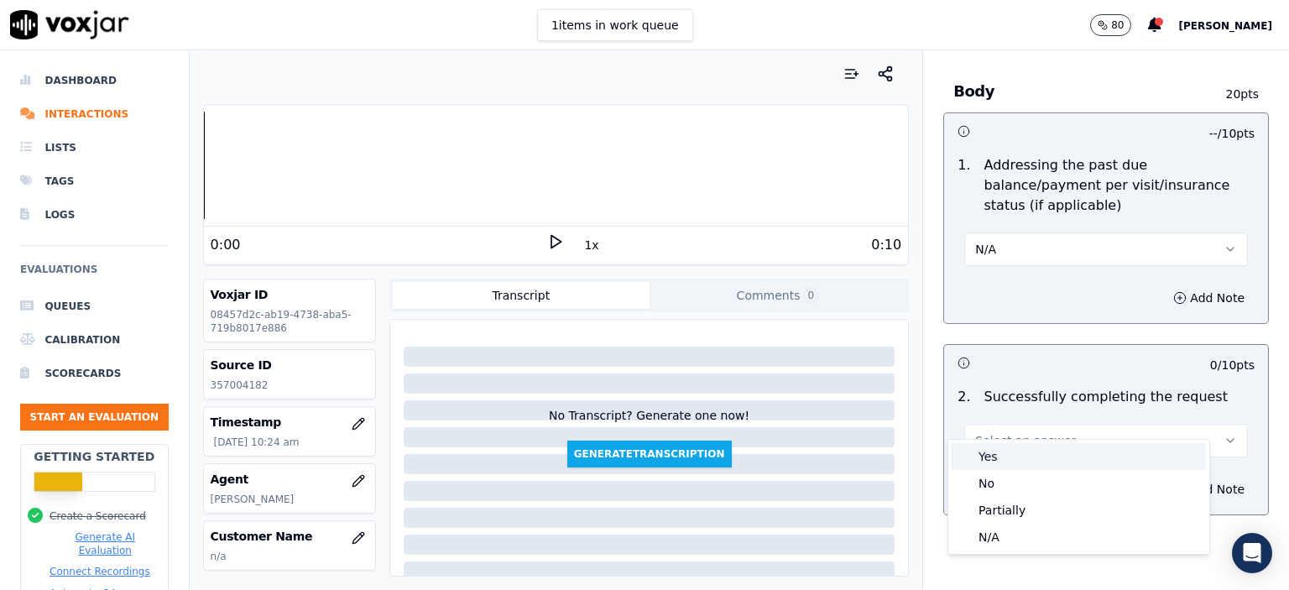
drag, startPoint x: 1027, startPoint y: 456, endPoint x: 1262, endPoint y: 456, distance: 234.2
click at [1027, 456] on div "Yes" at bounding box center [1079, 456] width 254 height 27
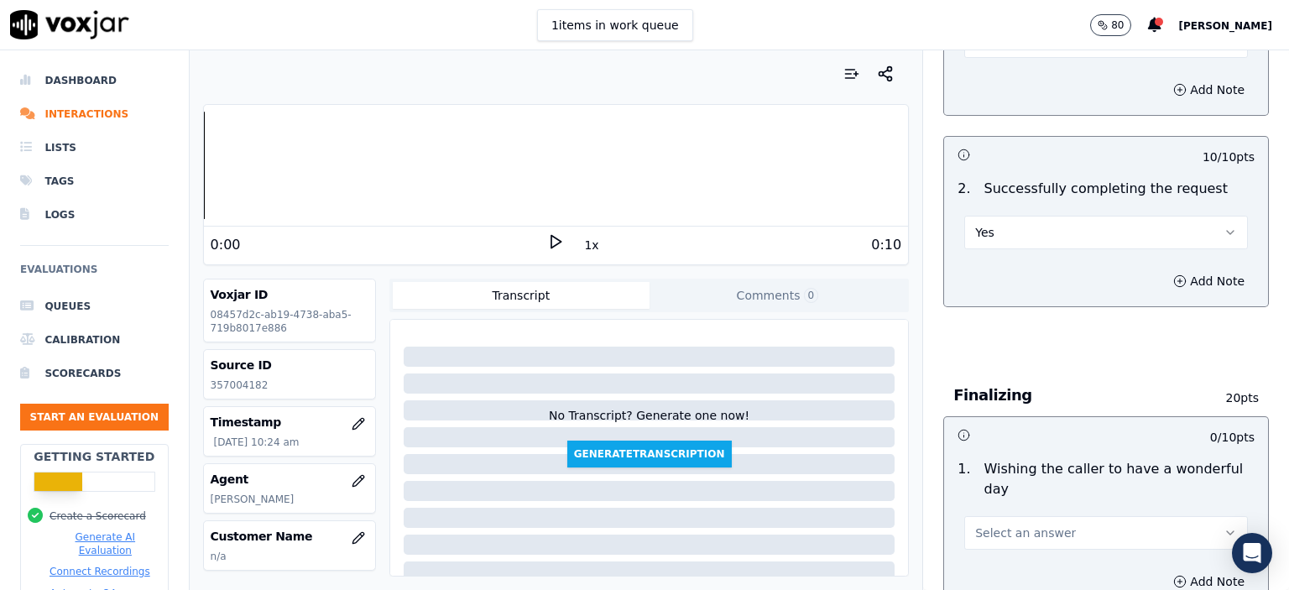
scroll to position [1091, 0]
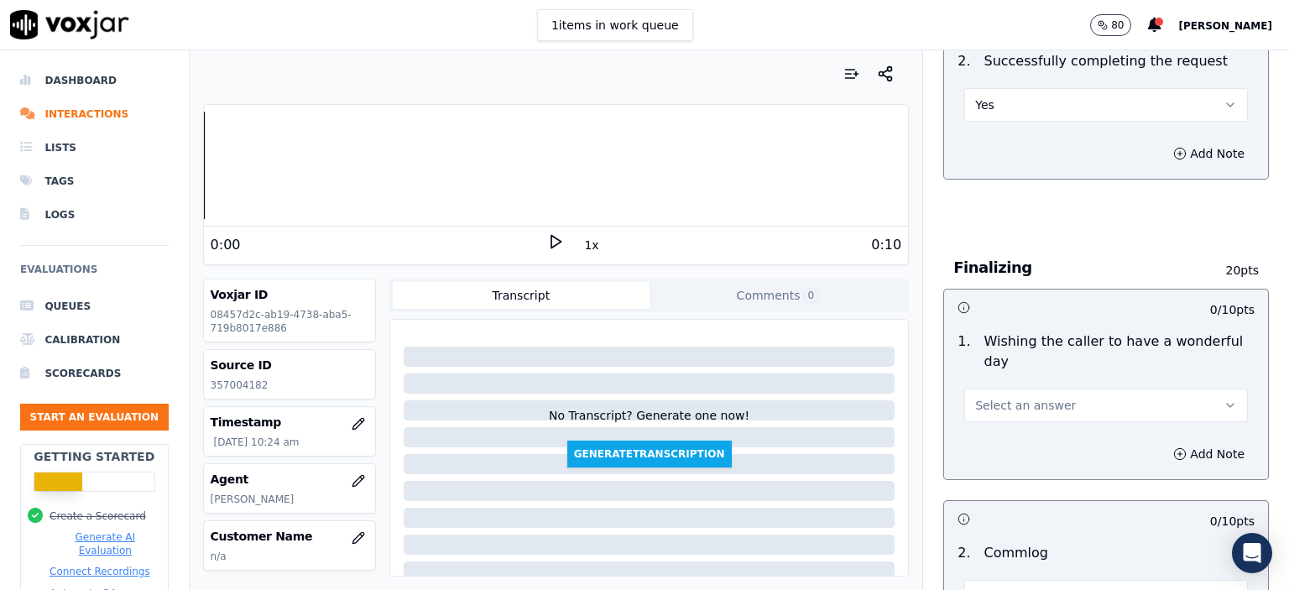
click at [1011, 389] on button "Select an answer" at bounding box center [1106, 406] width 284 height 34
click at [1034, 408] on div "Yes" at bounding box center [1079, 401] width 254 height 27
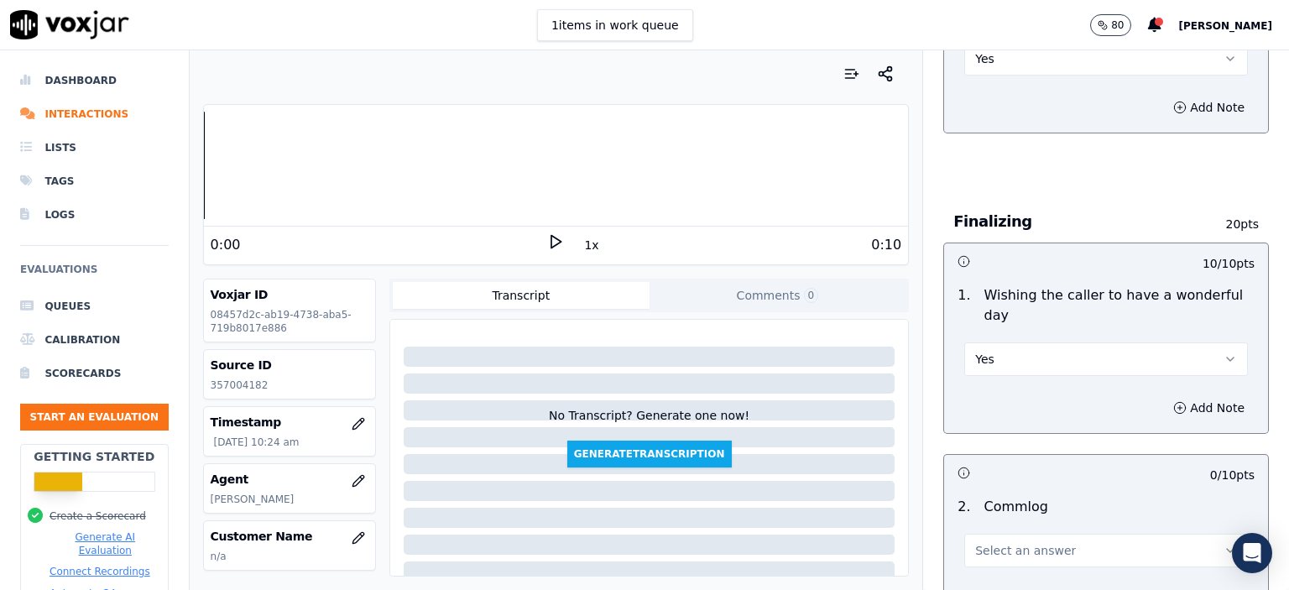
scroll to position [1259, 0]
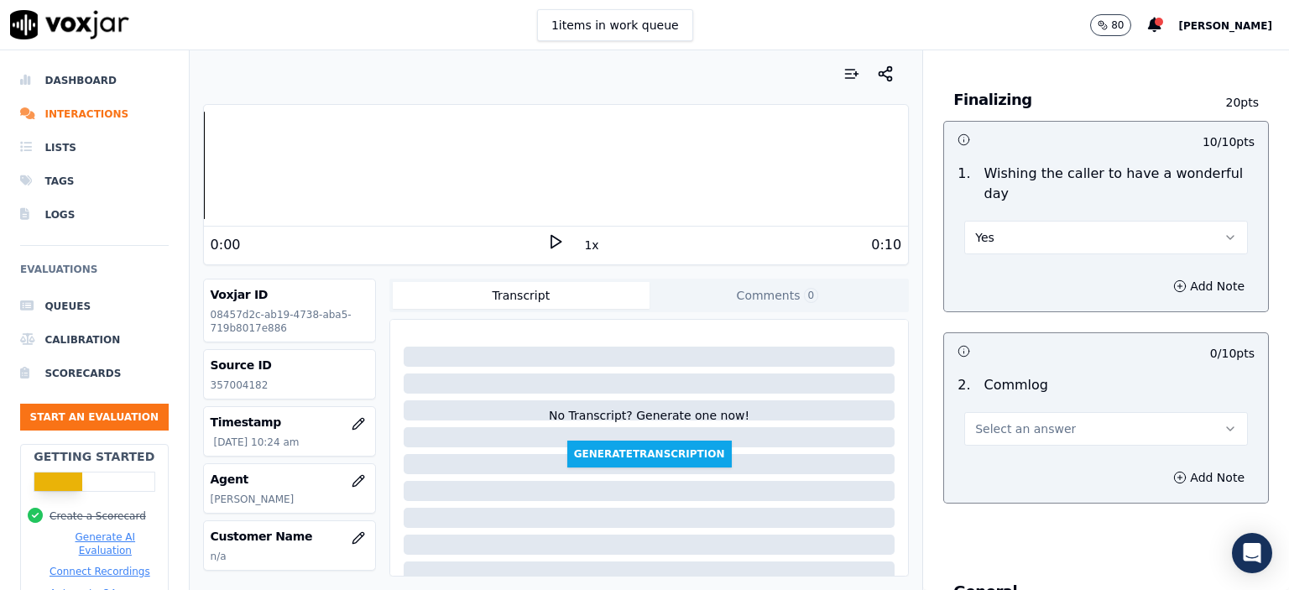
click at [1046, 412] on button "Select an answer" at bounding box center [1106, 429] width 284 height 34
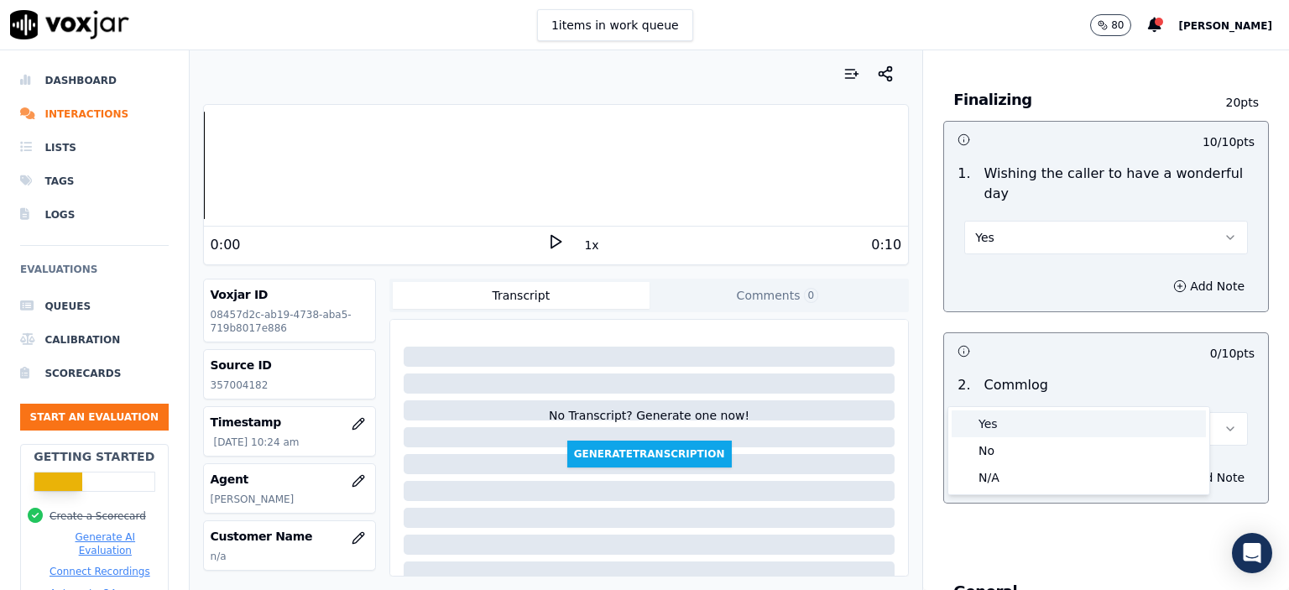
click at [1048, 419] on div "Yes" at bounding box center [1079, 423] width 254 height 27
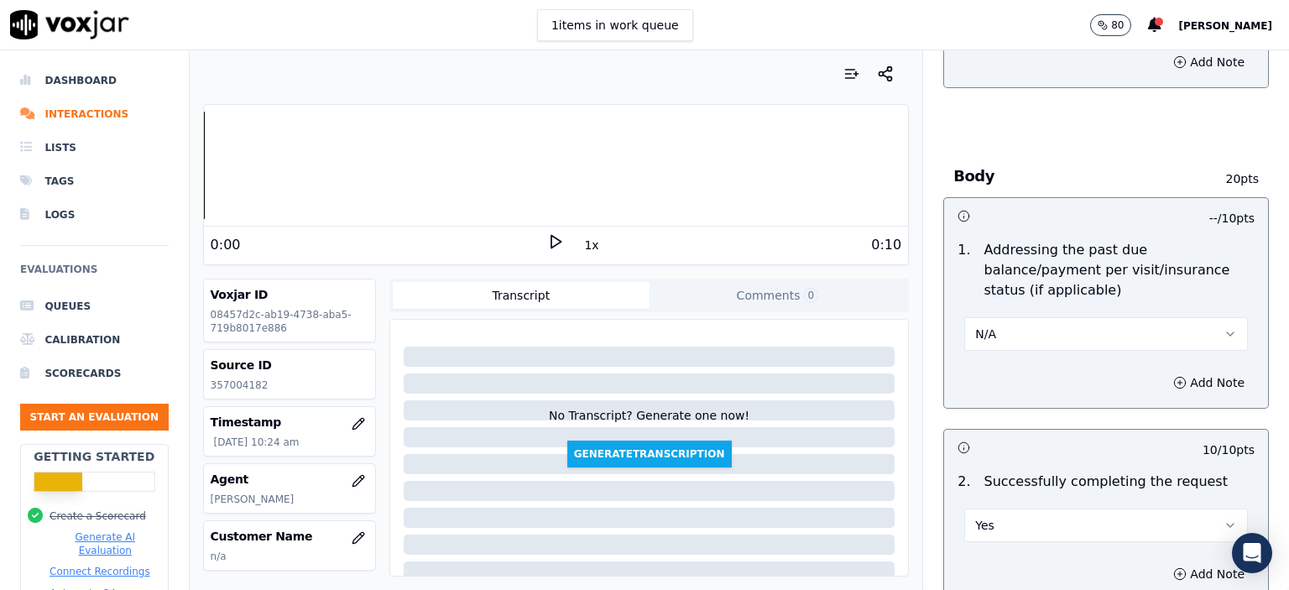
scroll to position [671, 0]
click at [1025, 316] on button "N/A" at bounding box center [1106, 333] width 284 height 34
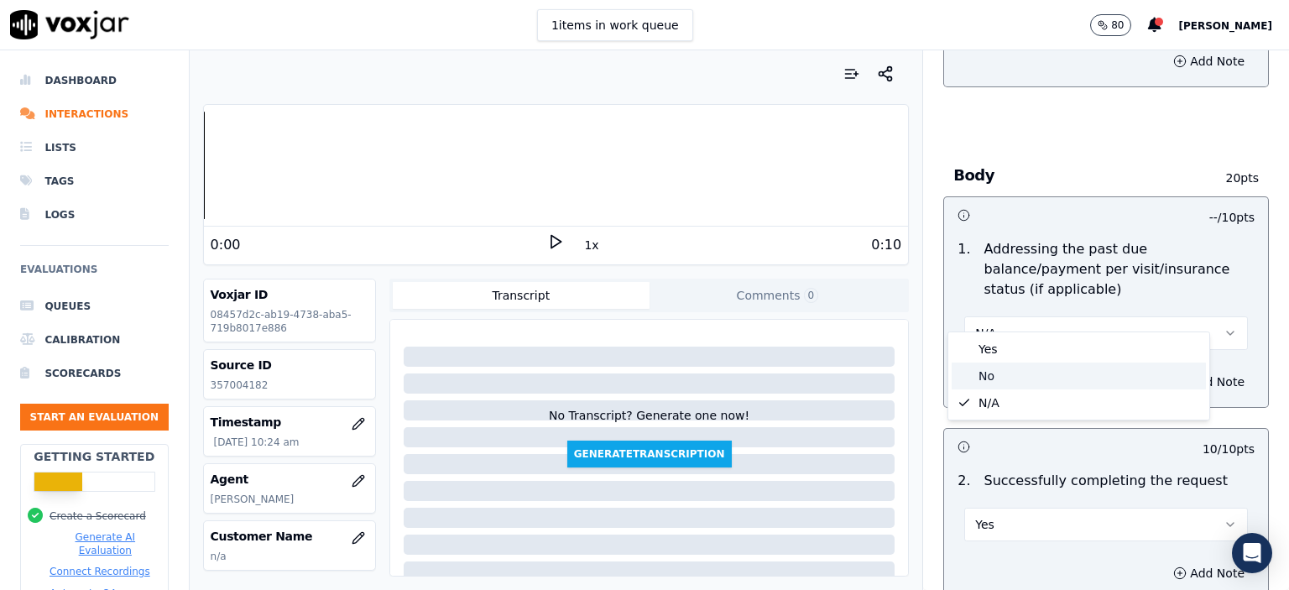
click at [1021, 373] on div "No" at bounding box center [1079, 376] width 254 height 27
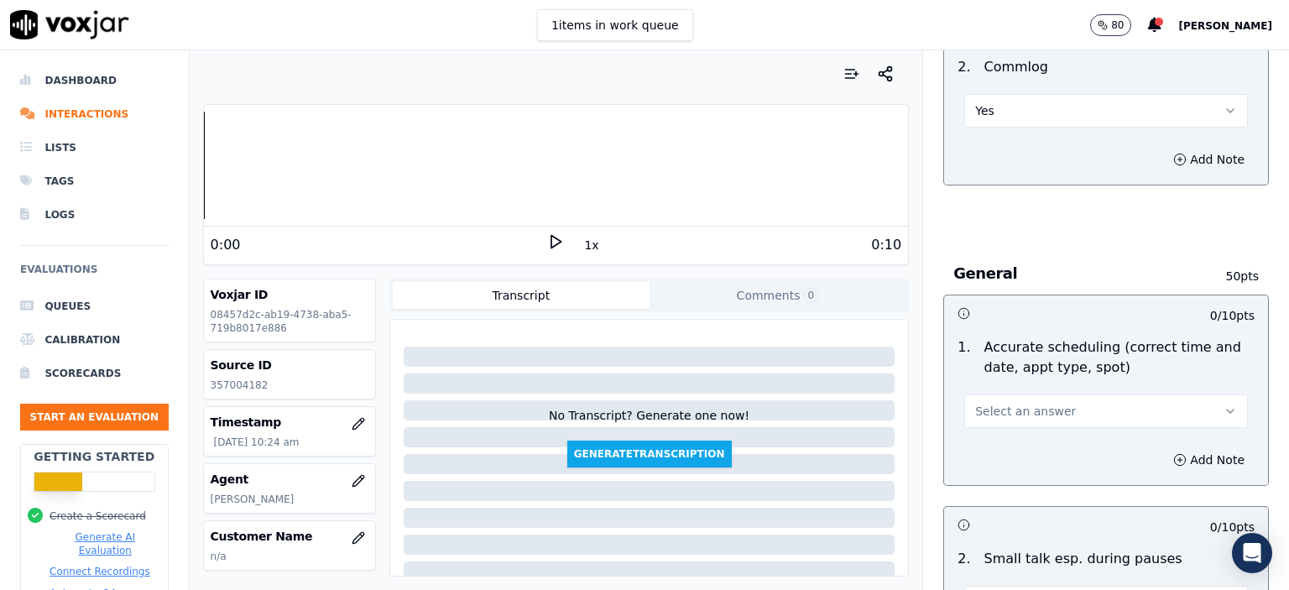
scroll to position [1595, 0]
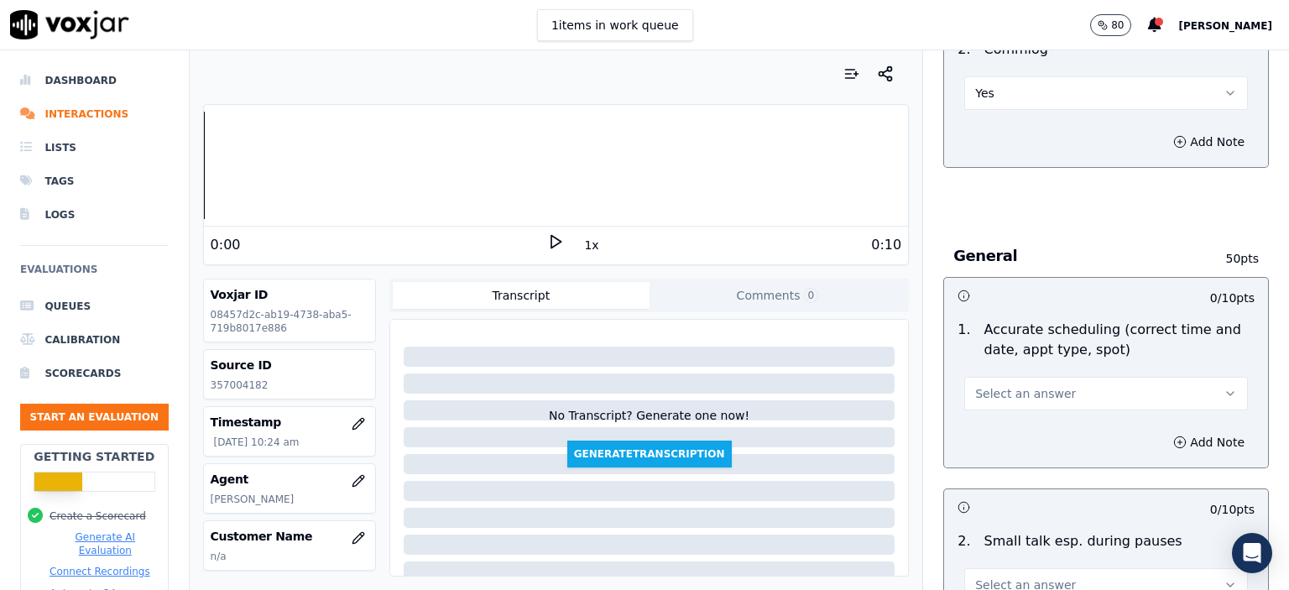
click at [1031, 385] on span "Select an answer" at bounding box center [1025, 393] width 101 height 17
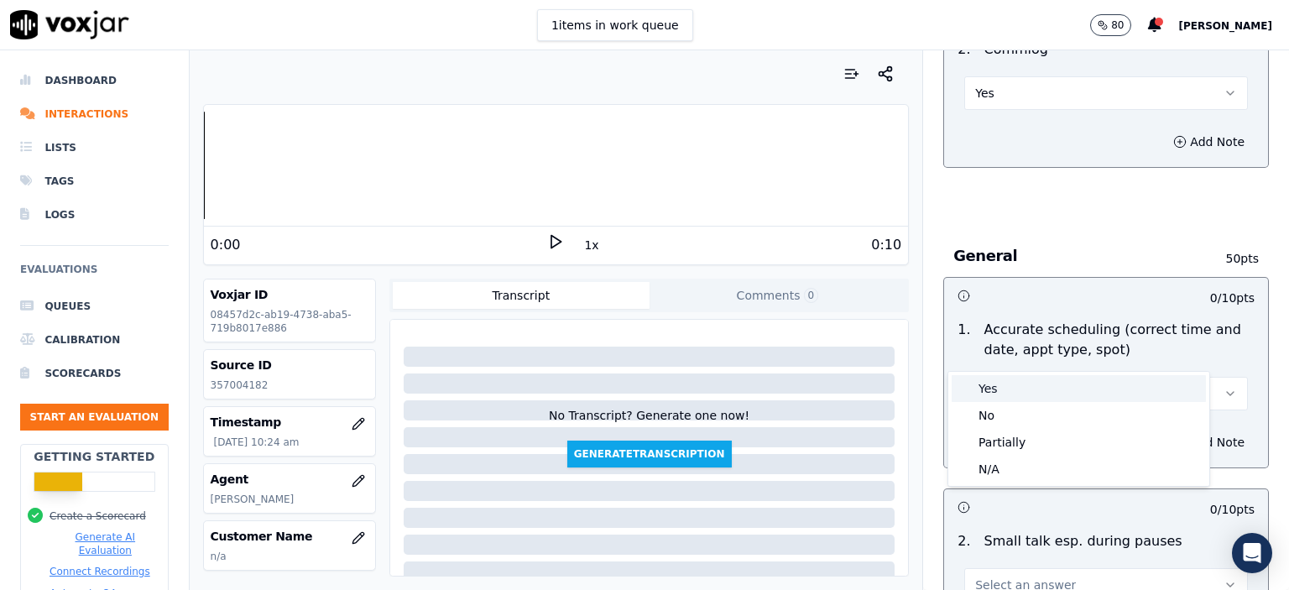
click at [1022, 384] on div "Yes" at bounding box center [1079, 388] width 254 height 27
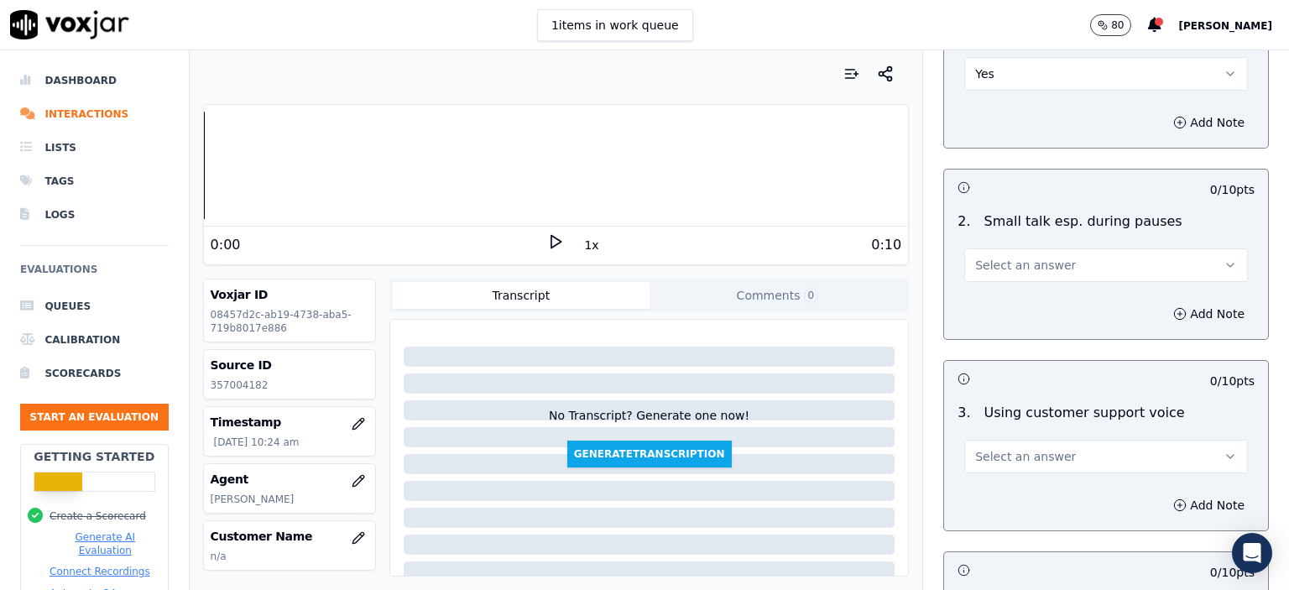
scroll to position [2014, 0]
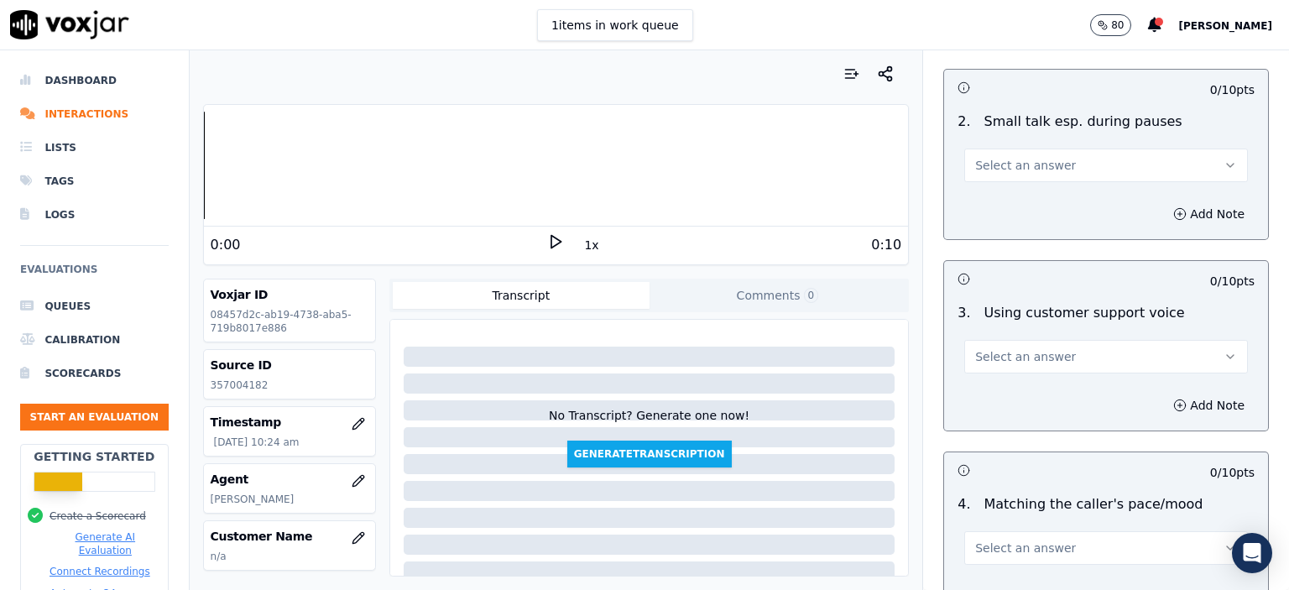
click at [1046, 149] on button "Select an answer" at bounding box center [1106, 166] width 284 height 34
click at [1046, 161] on div "Yes" at bounding box center [1079, 159] width 254 height 27
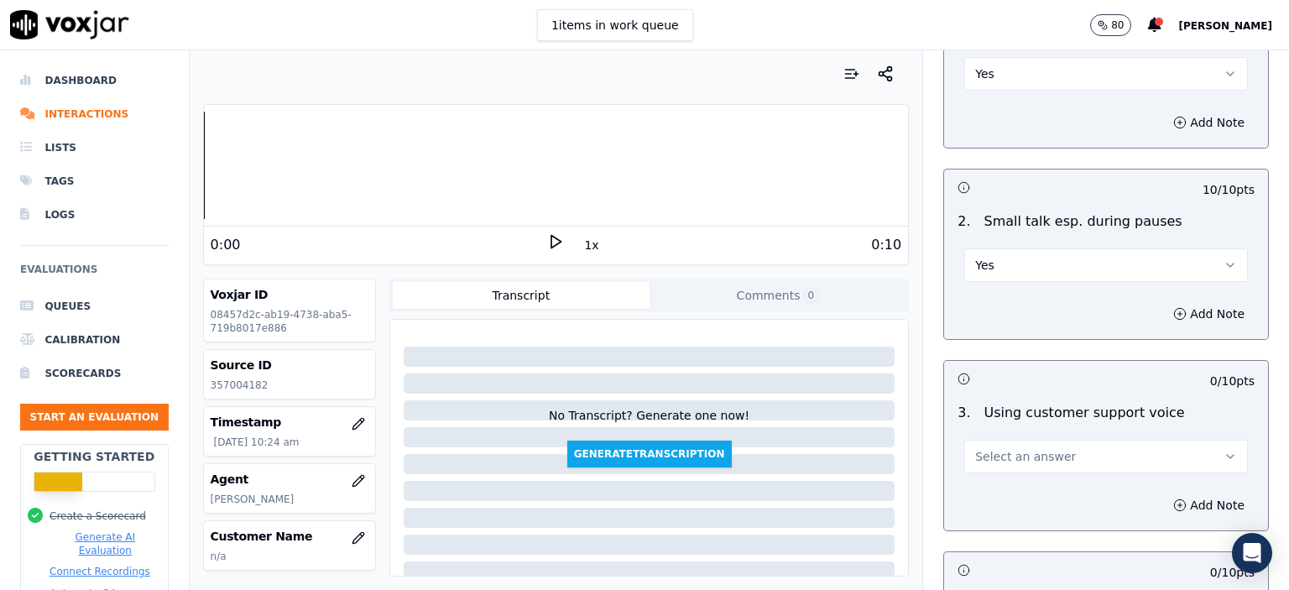
scroll to position [1930, 0]
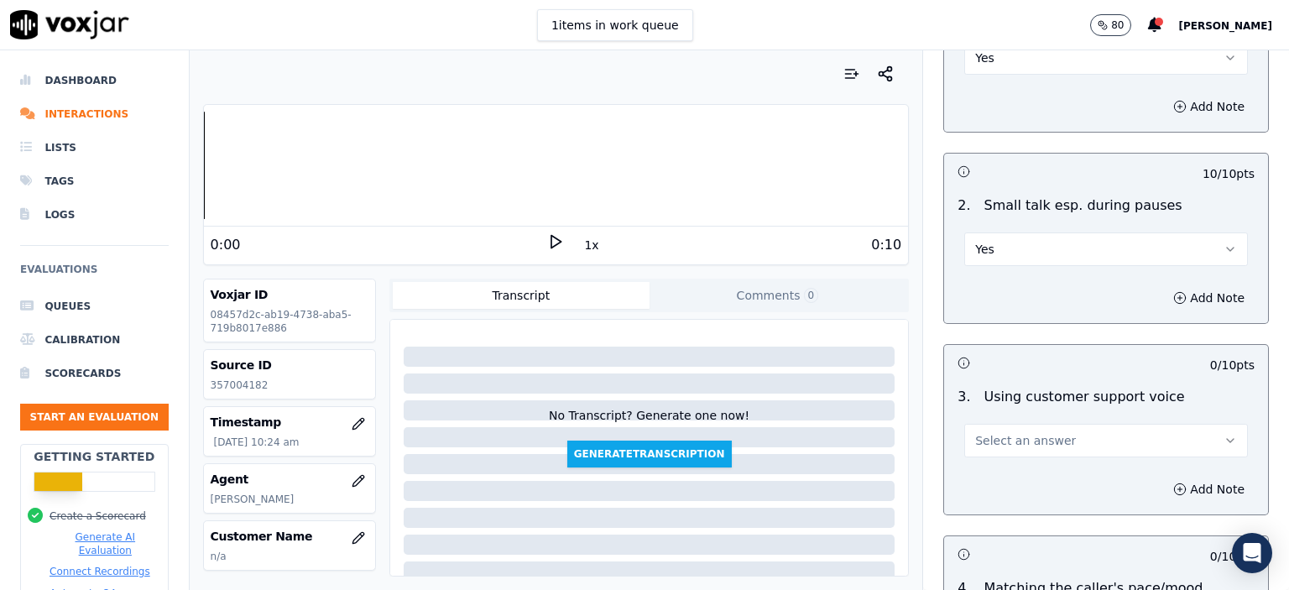
click at [1002, 424] on button "Select an answer" at bounding box center [1106, 441] width 284 height 34
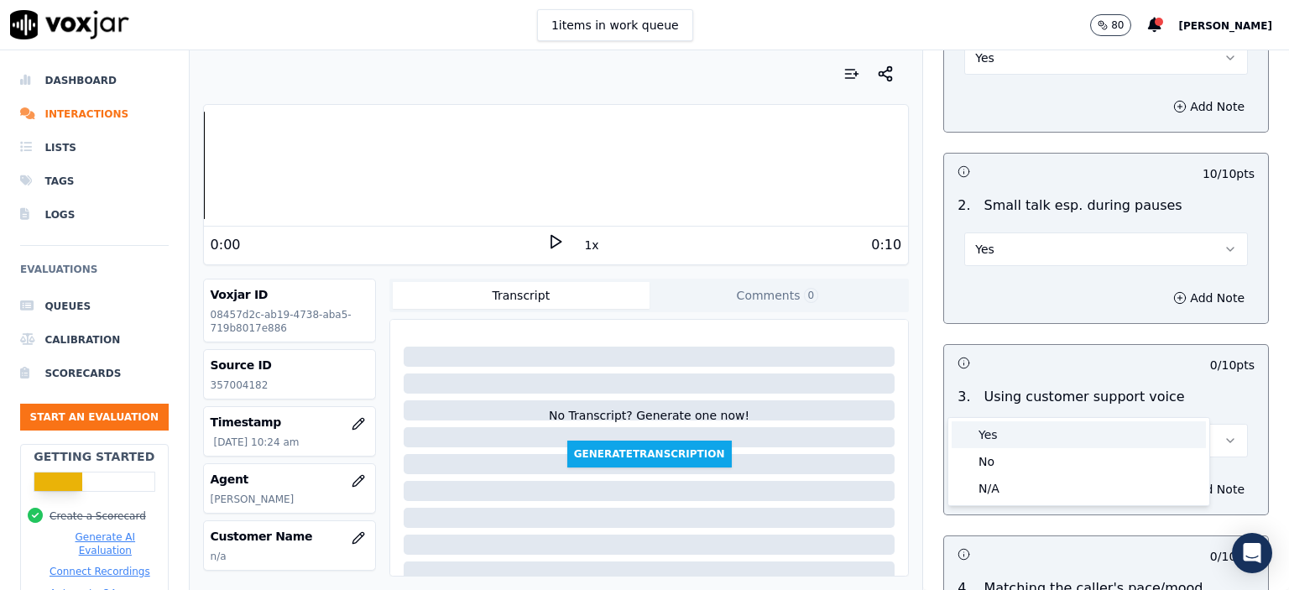
click at [1011, 442] on div "Yes" at bounding box center [1079, 434] width 254 height 27
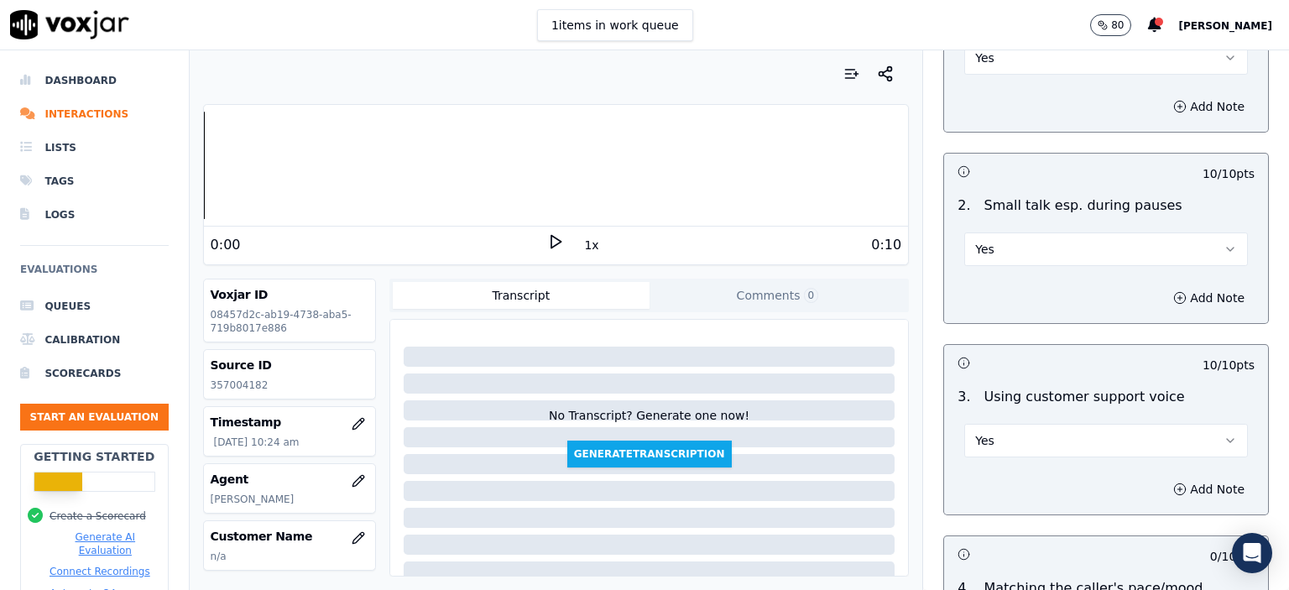
click at [1072, 232] on button "Yes" at bounding box center [1106, 249] width 284 height 34
click at [1062, 268] on div "No" at bounding box center [1079, 270] width 254 height 27
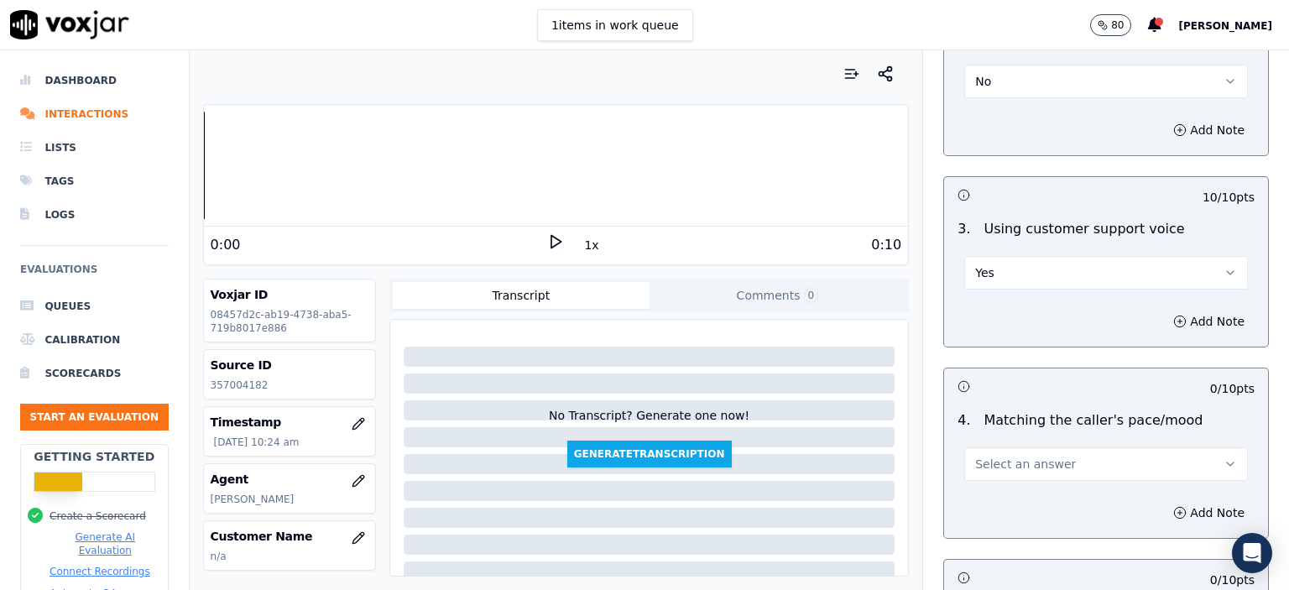
click at [1027, 456] on span "Select an answer" at bounding box center [1025, 464] width 101 height 17
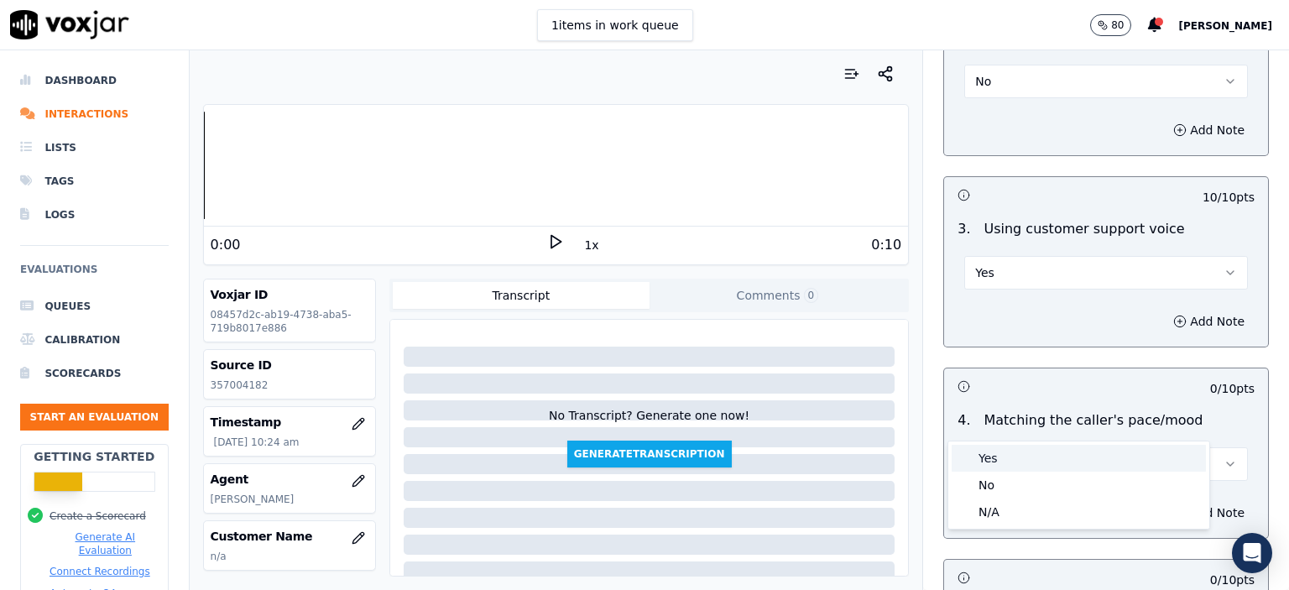
click at [1021, 458] on div "Yes" at bounding box center [1079, 458] width 254 height 27
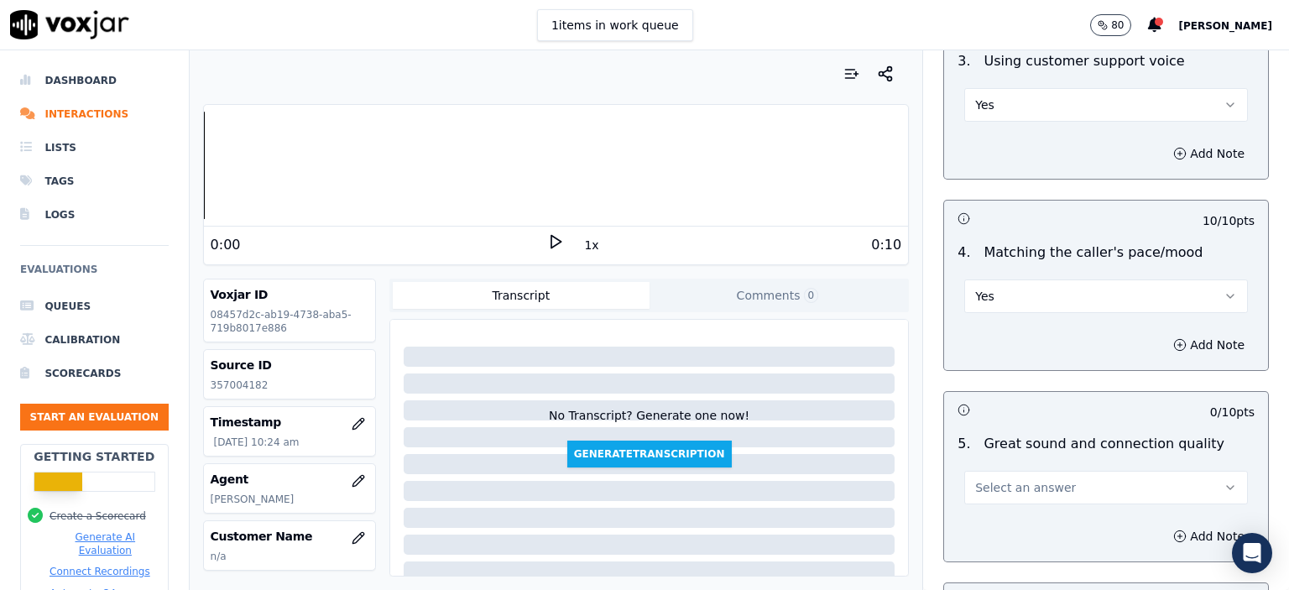
click at [1031, 479] on span "Select an answer" at bounding box center [1025, 487] width 101 height 17
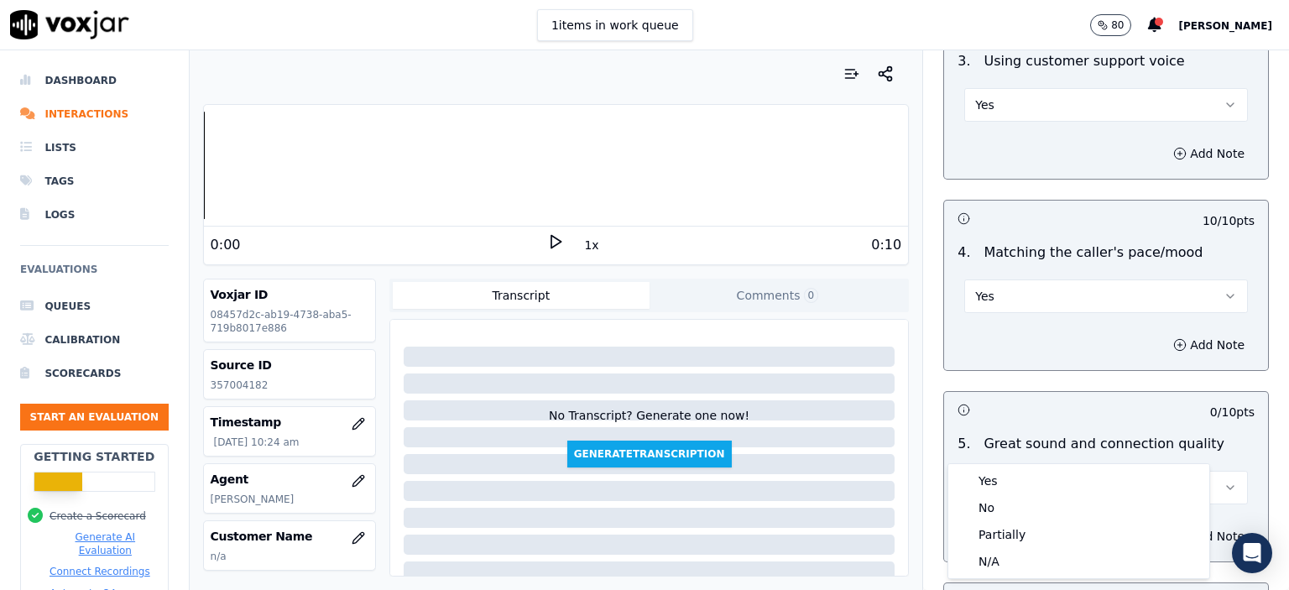
click at [1027, 477] on div "Yes" at bounding box center [1079, 481] width 254 height 27
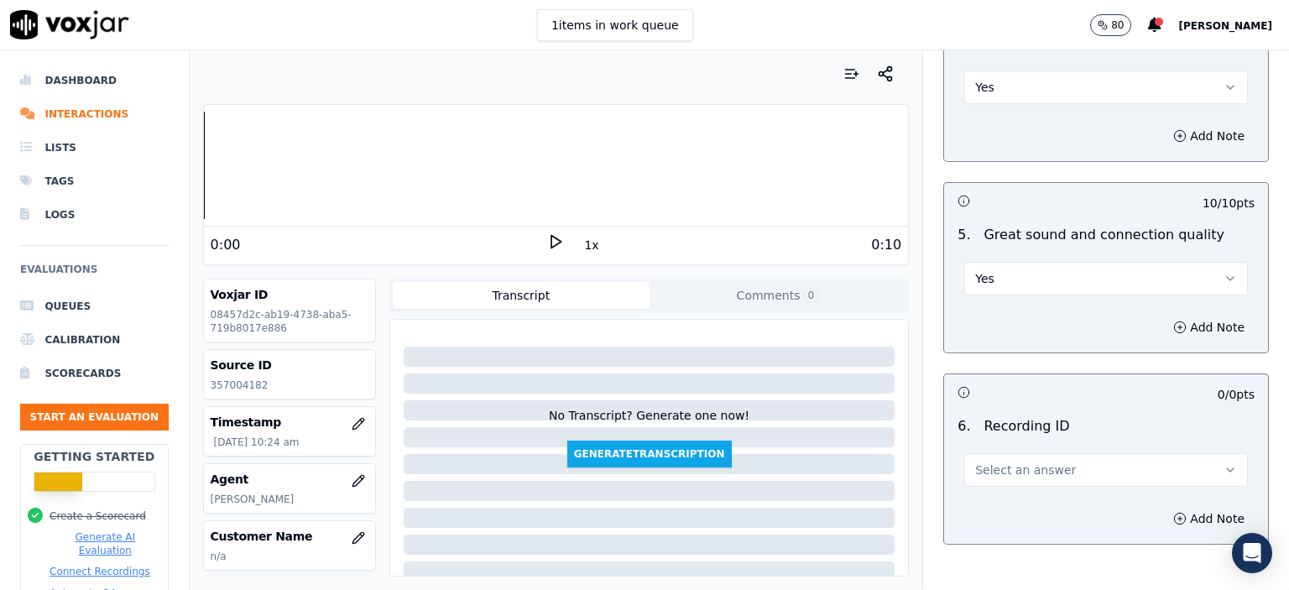
scroll to position [2518, 0]
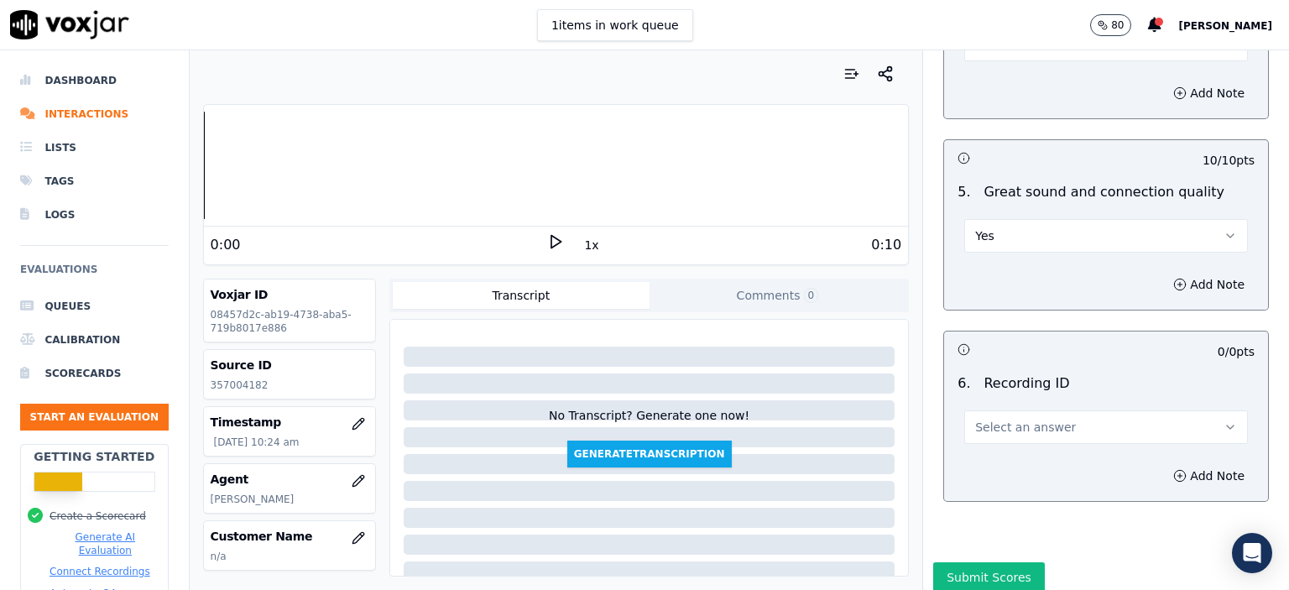
click at [1025, 419] on span "Select an answer" at bounding box center [1025, 427] width 101 height 17
click at [1027, 442] on div "N/A" at bounding box center [1079, 430] width 254 height 27
click at [1166, 464] on button "Add Note" at bounding box center [1208, 476] width 91 height 24
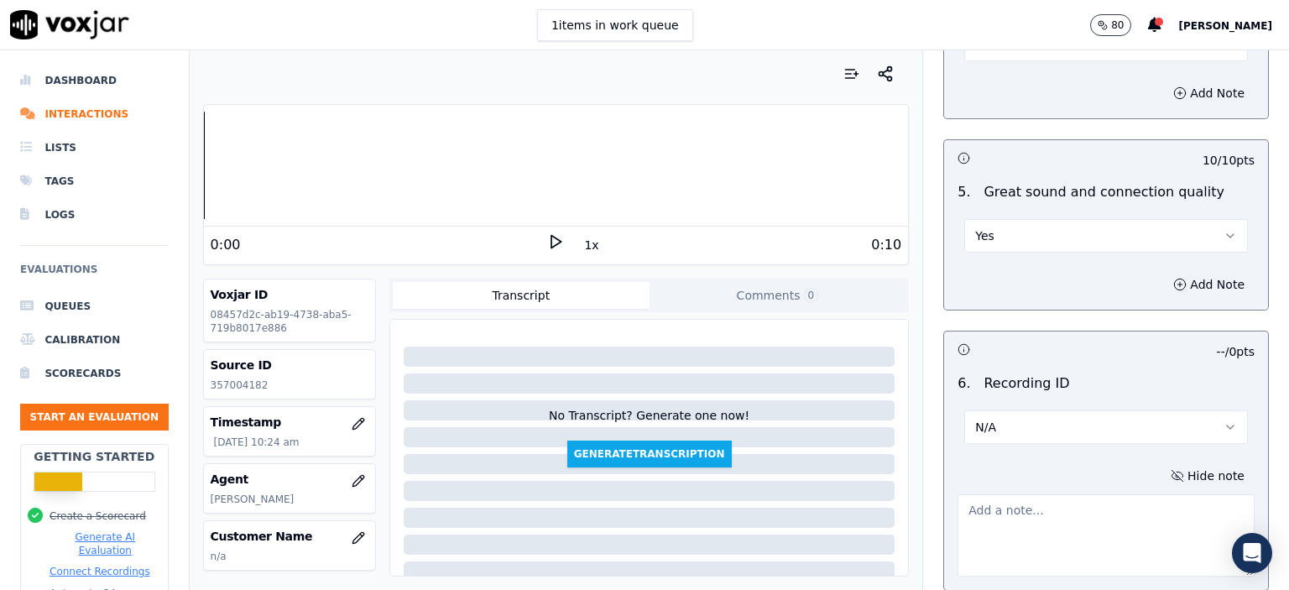
click at [225, 389] on p "357004182" at bounding box center [290, 385] width 158 height 13
copy p "357004182"
click at [1089, 504] on textarea at bounding box center [1106, 535] width 297 height 82
paste textarea "357004182"
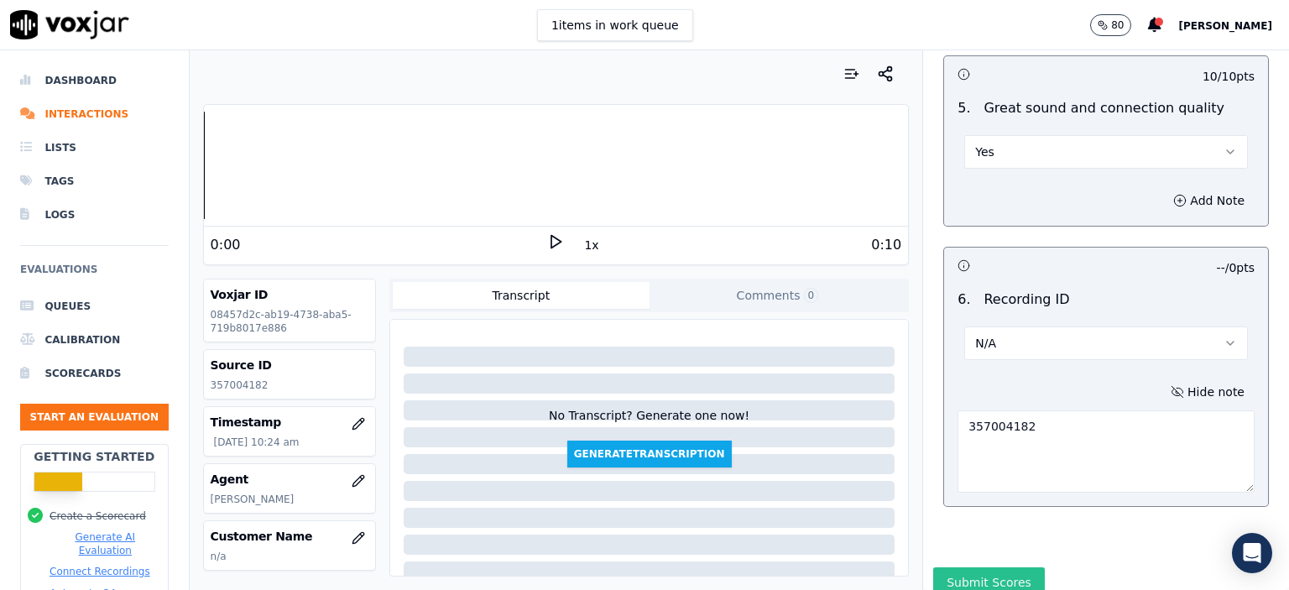
scroll to position [2612, 0]
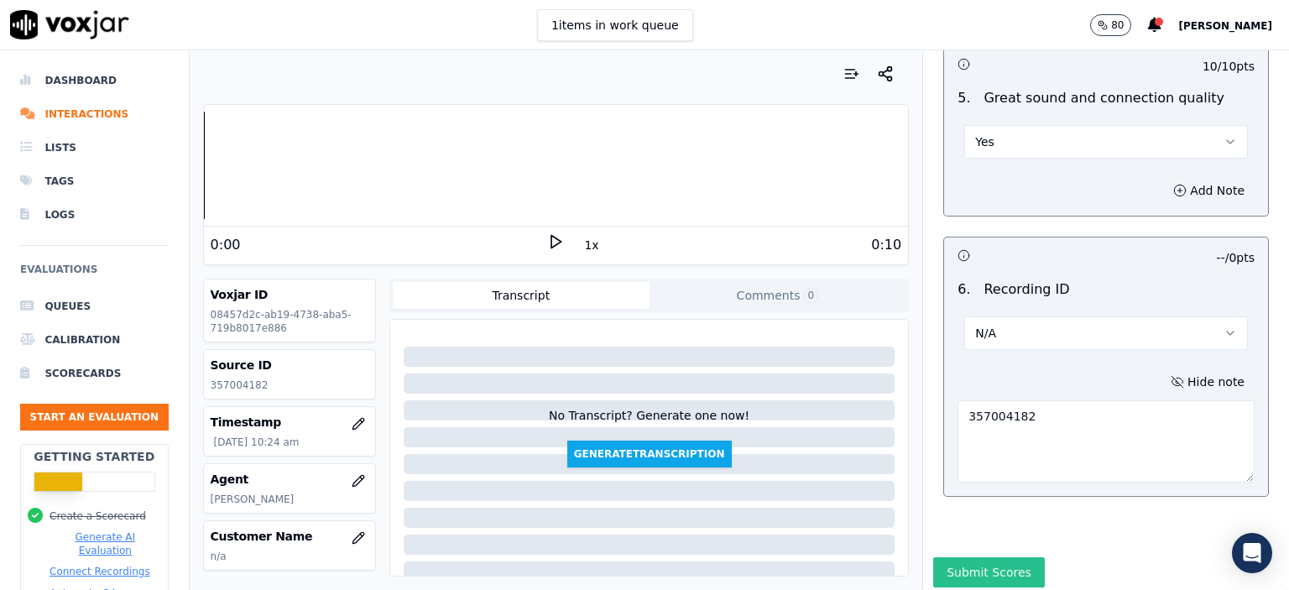
type textarea "357004182"
click at [961, 557] on button "Submit Scores" at bounding box center [989, 572] width 112 height 30
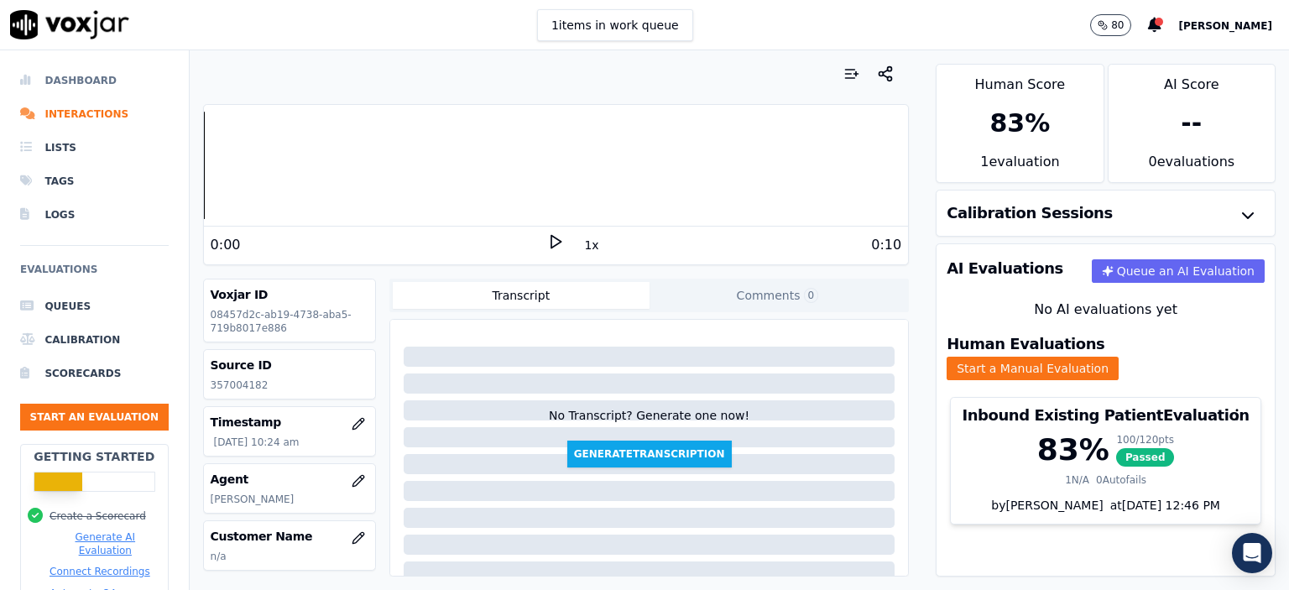
click at [85, 90] on li "Dashboard" at bounding box center [94, 81] width 149 height 34
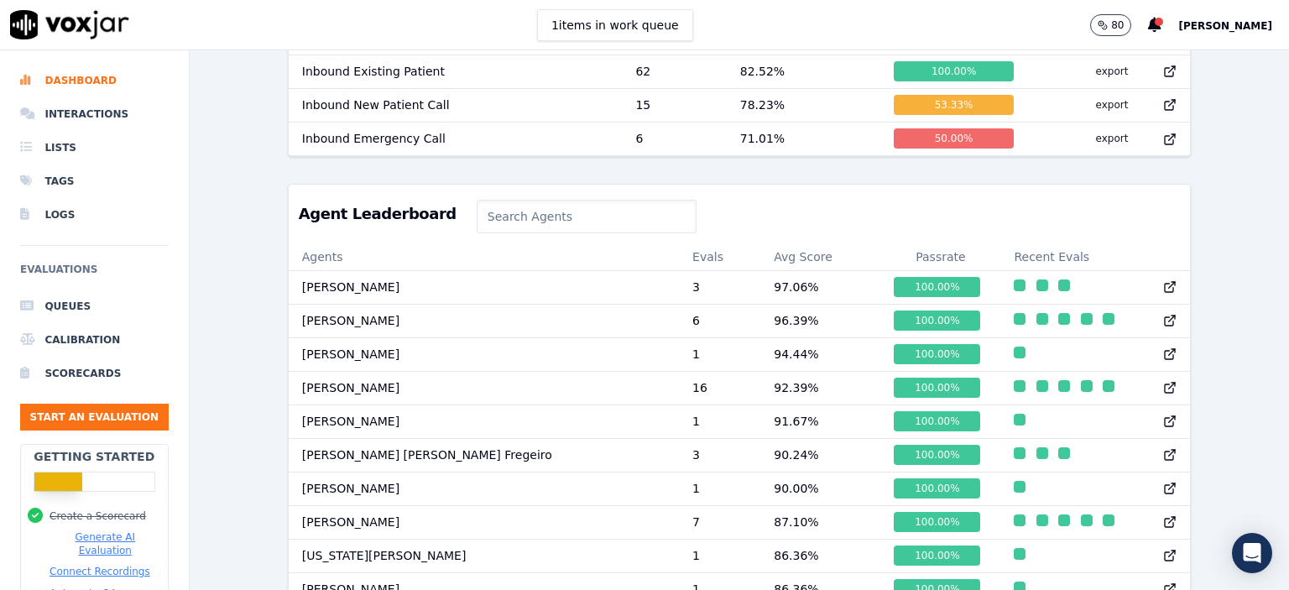
scroll to position [1157, 0]
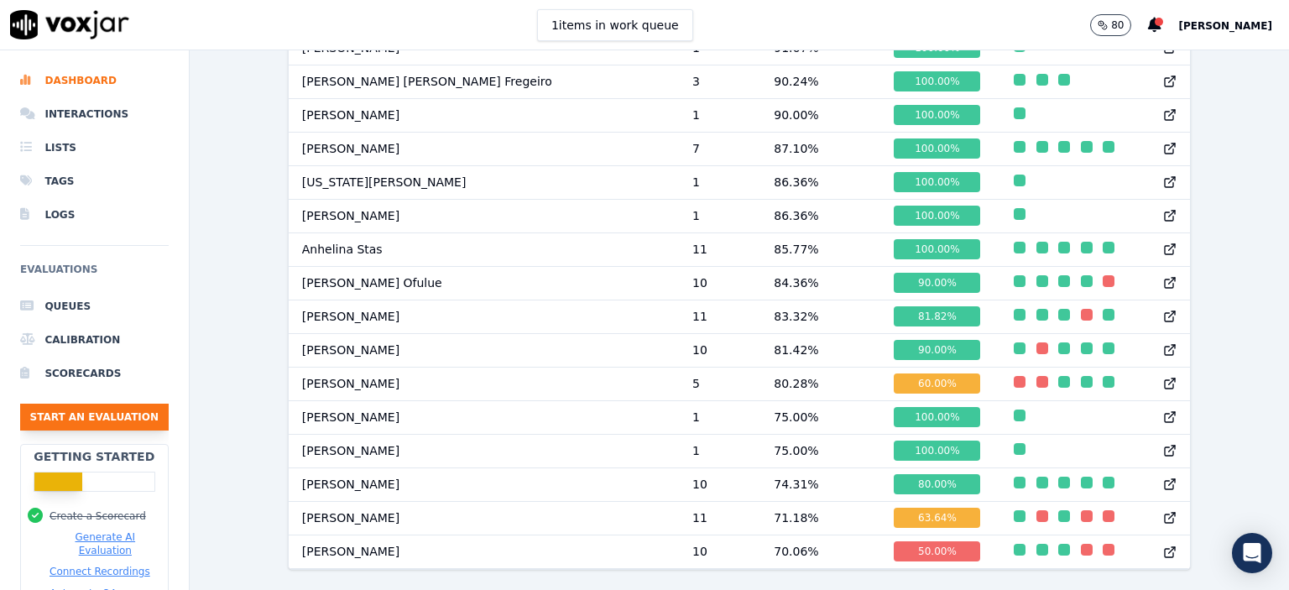
click at [135, 417] on button "Start an Evaluation" at bounding box center [94, 417] width 149 height 27
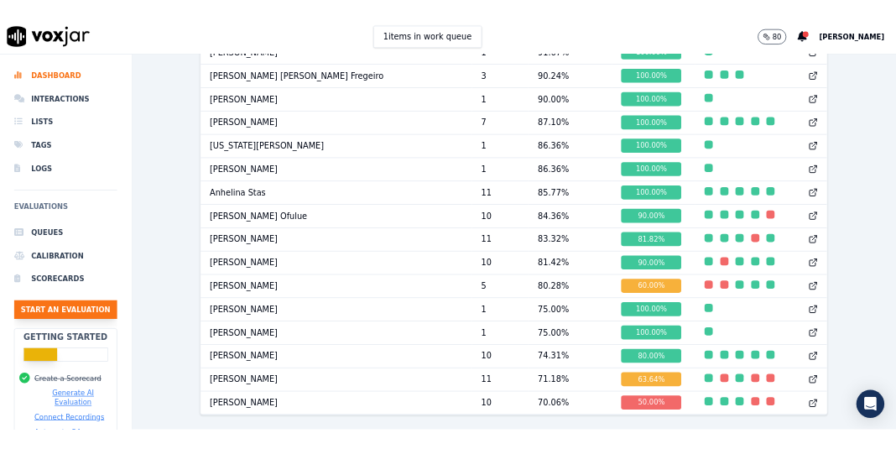
scroll to position [102, 0]
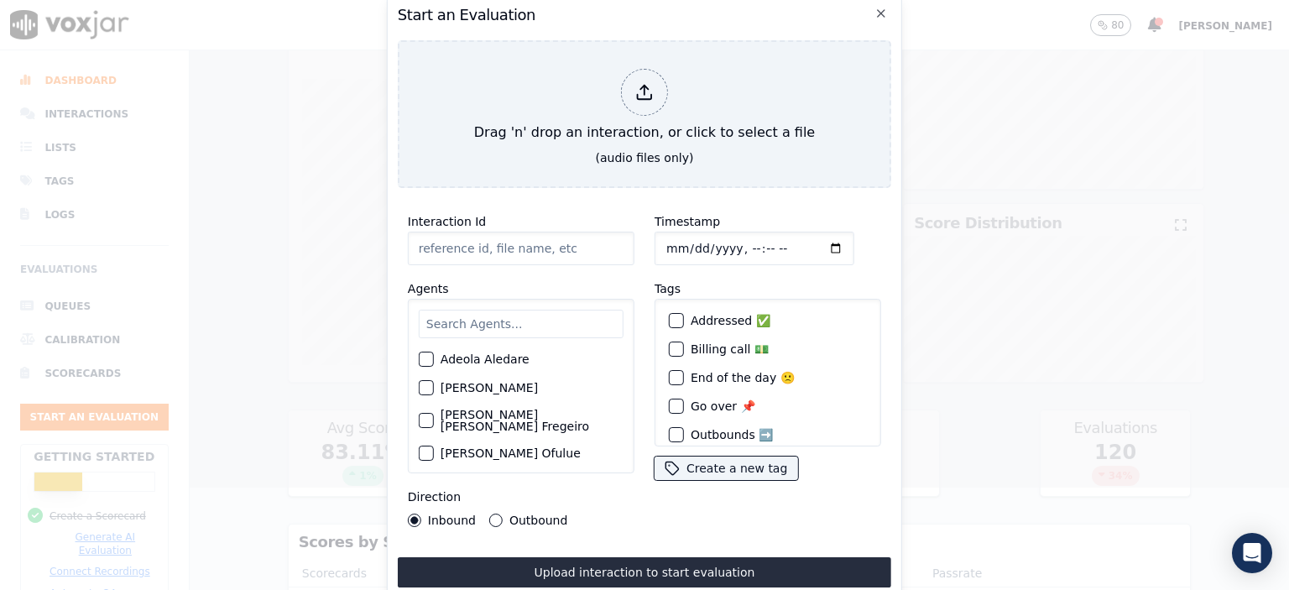
click at [532, 250] on input "Interaction Id" at bounding box center [521, 249] width 227 height 34
paste input "357012976"
type input "357012976"
click at [735, 241] on input "Timestamp" at bounding box center [755, 249] width 200 height 34
type input "[DATE]T11:12"
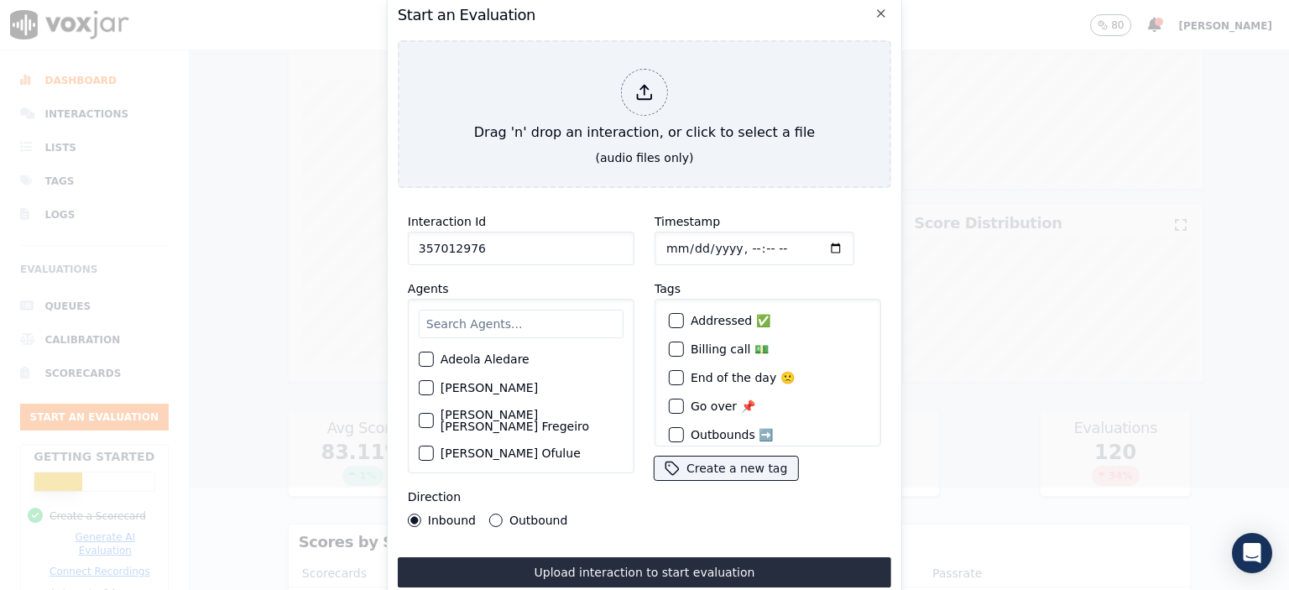
click at [480, 318] on input "text" at bounding box center [521, 324] width 205 height 29
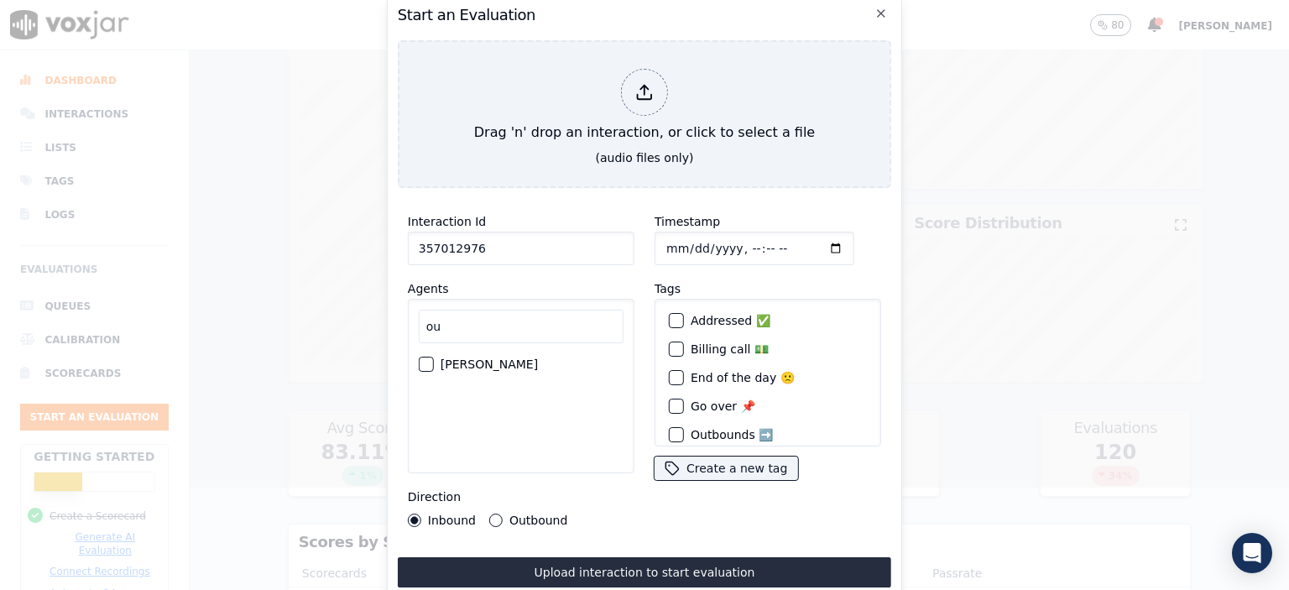
type input "ou"
click at [465, 358] on label "[PERSON_NAME]" at bounding box center [489, 364] width 97 height 12
click at [434, 358] on button "[PERSON_NAME]" at bounding box center [426, 364] width 15 height 15
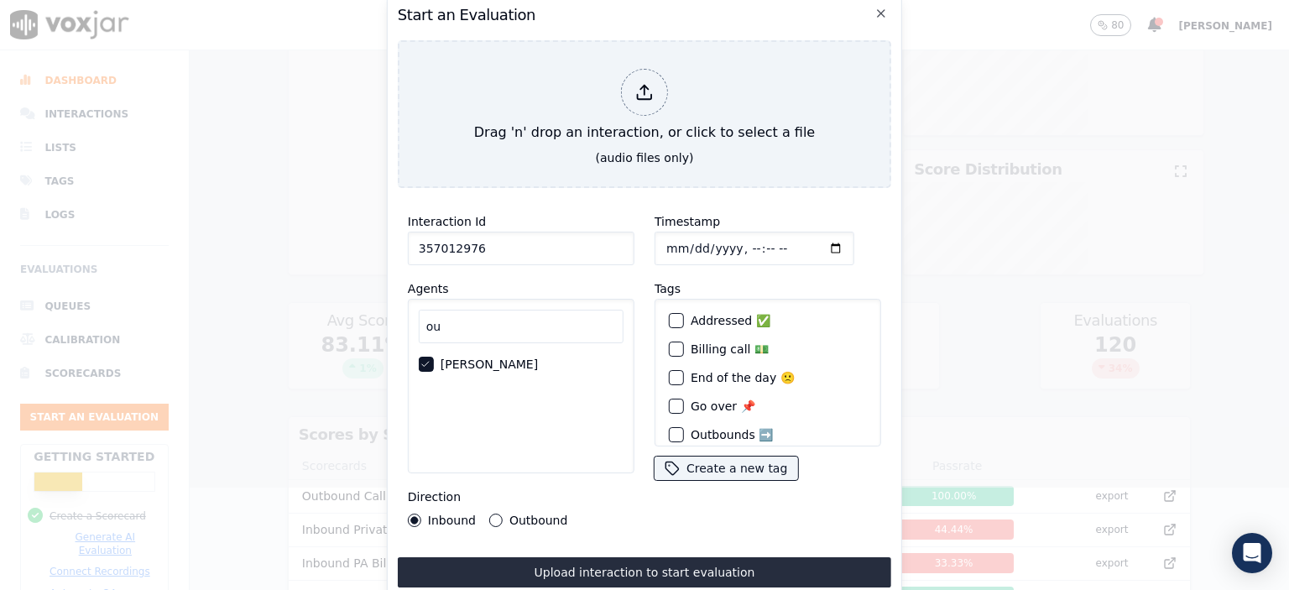
scroll to position [49, 0]
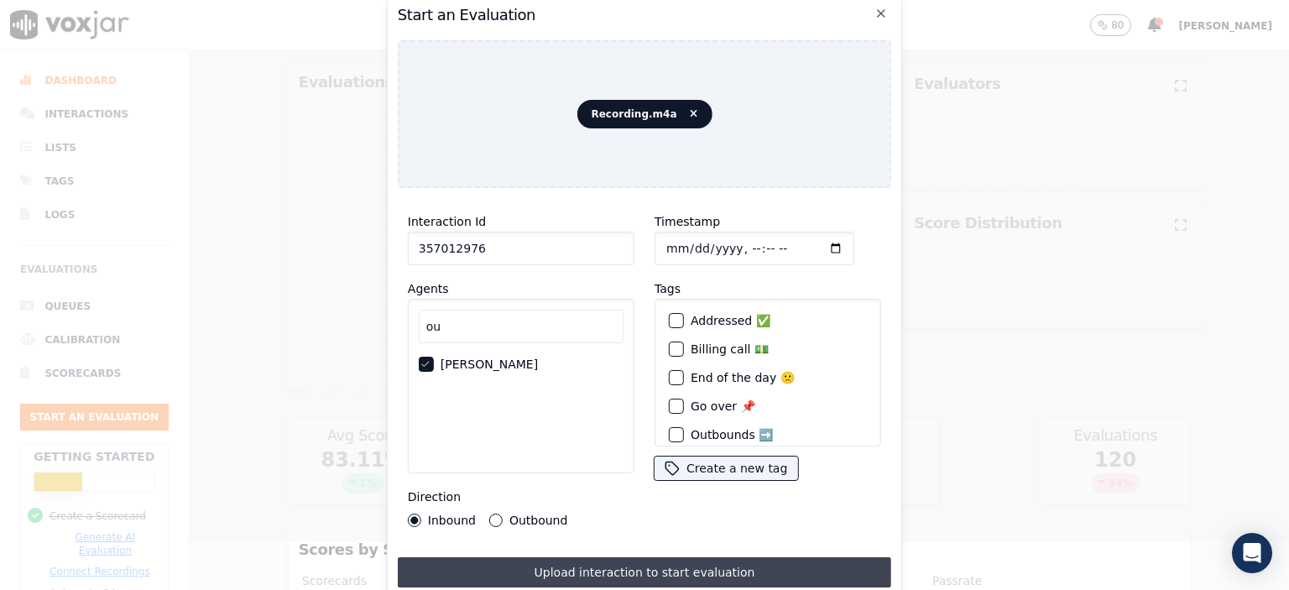
click at [673, 565] on button "Upload interaction to start evaluation" at bounding box center [645, 572] width 494 height 30
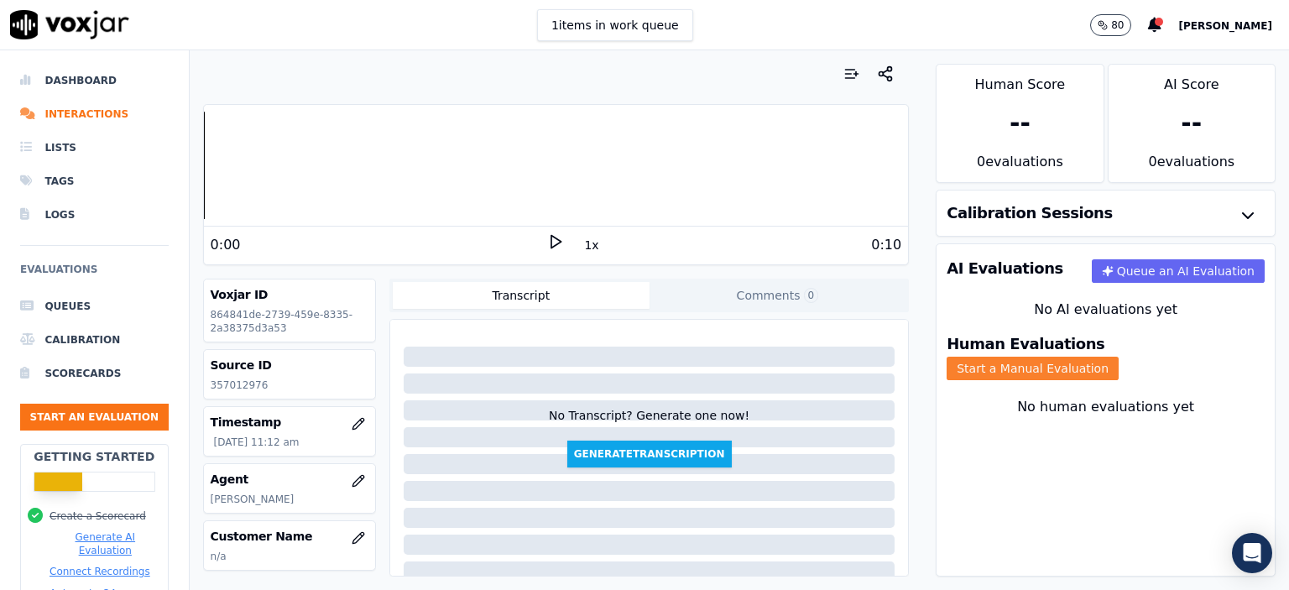
click at [1119, 357] on button "Start a Manual Evaluation" at bounding box center [1033, 369] width 172 height 24
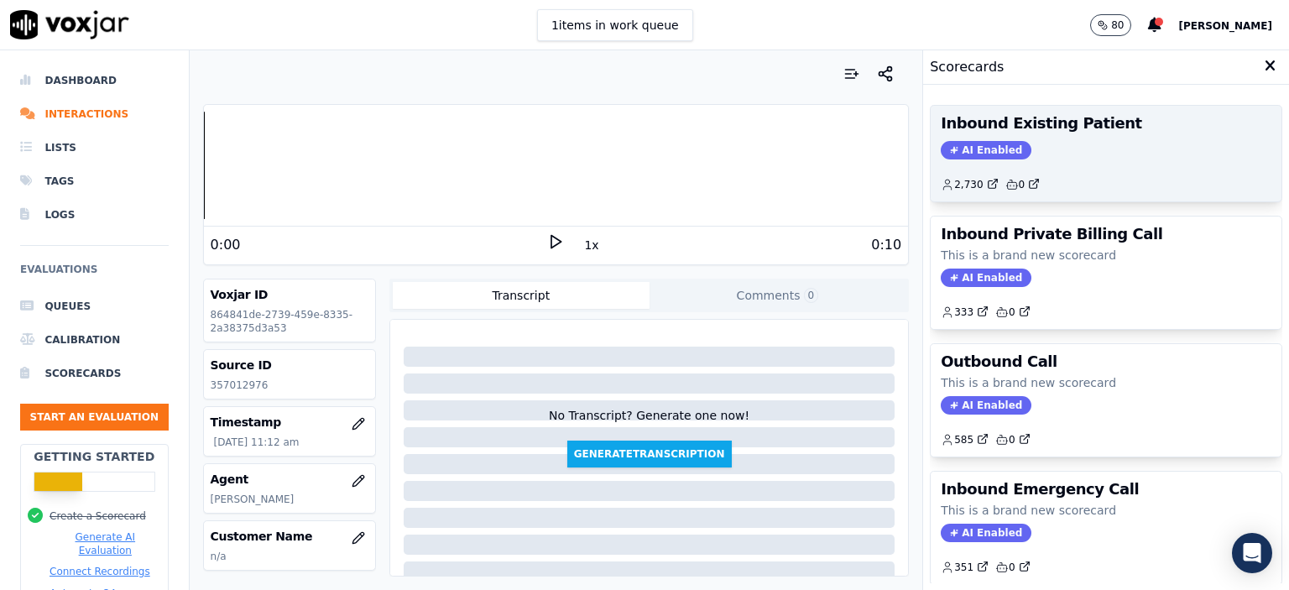
click at [1044, 160] on div "Inbound Existing Patient AI Enabled 2,730 0" at bounding box center [1106, 154] width 351 height 96
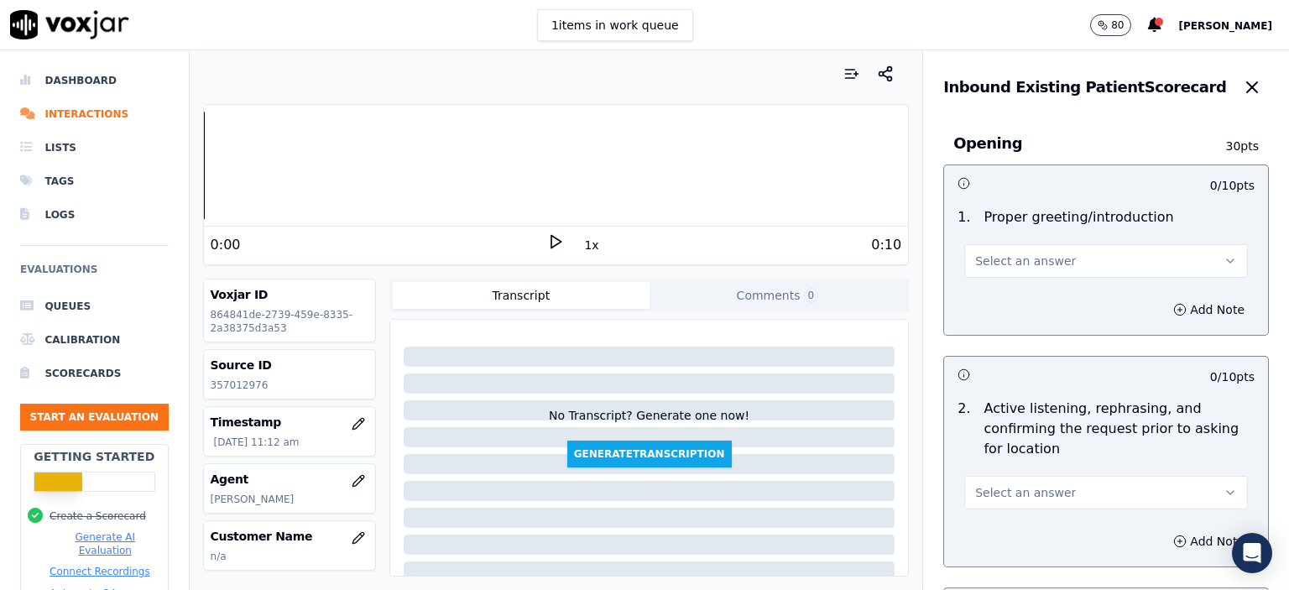
click at [1056, 266] on button "Select an answer" at bounding box center [1106, 261] width 284 height 34
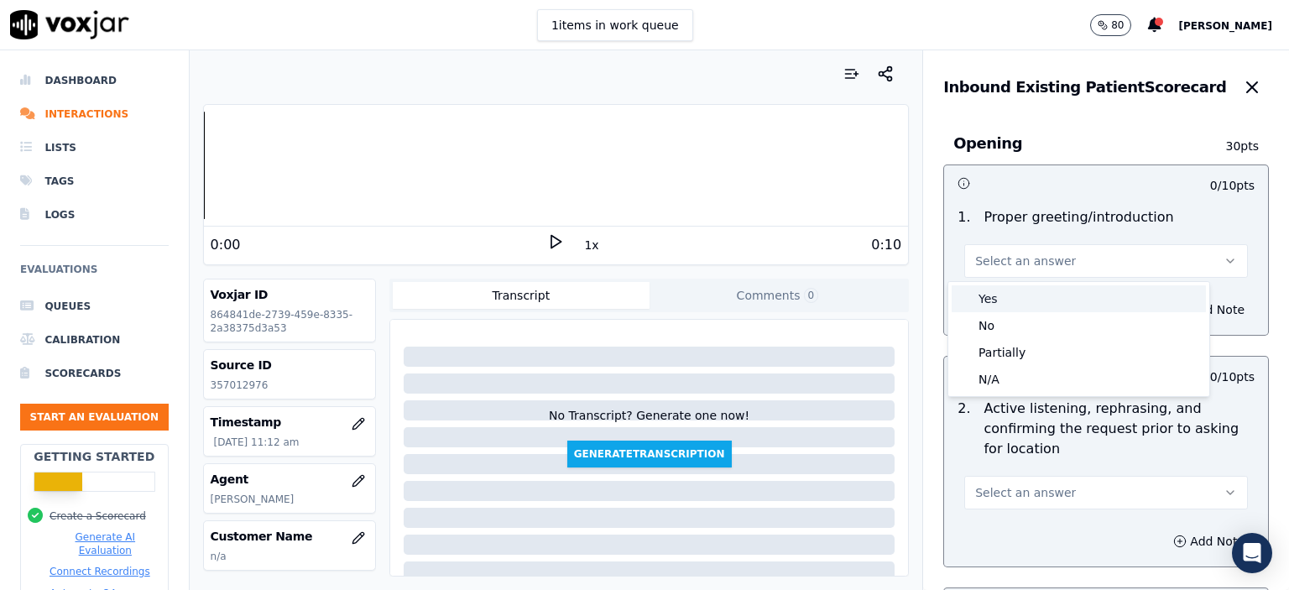
click at [1051, 296] on div "Yes" at bounding box center [1079, 298] width 254 height 27
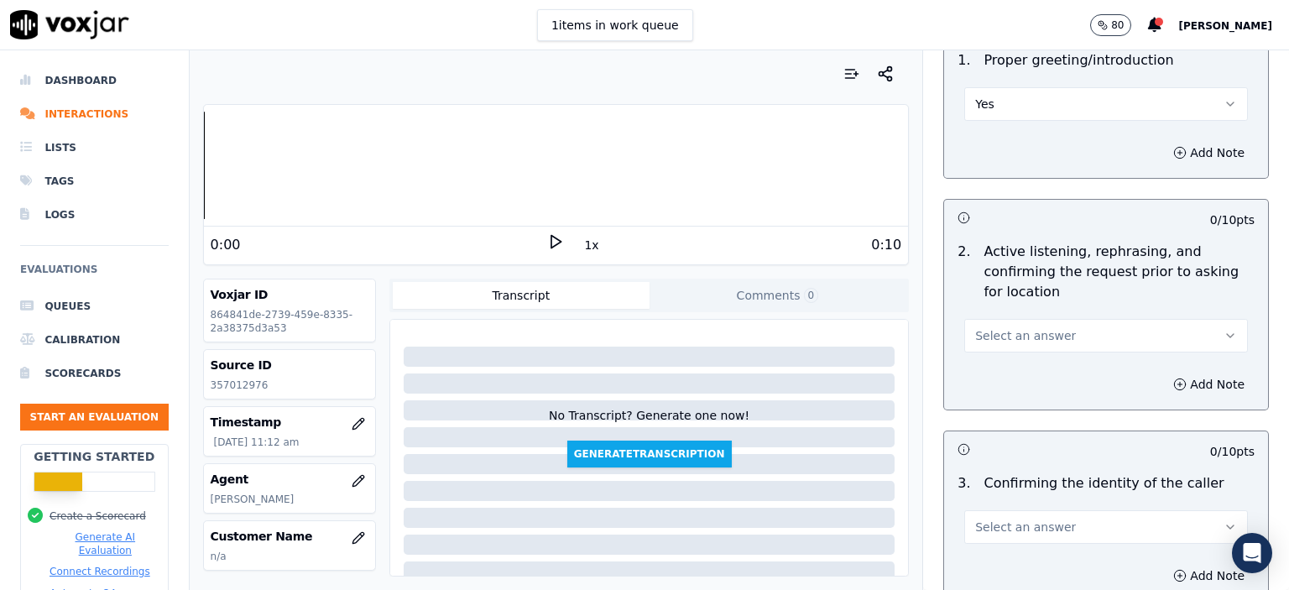
scroll to position [168, 0]
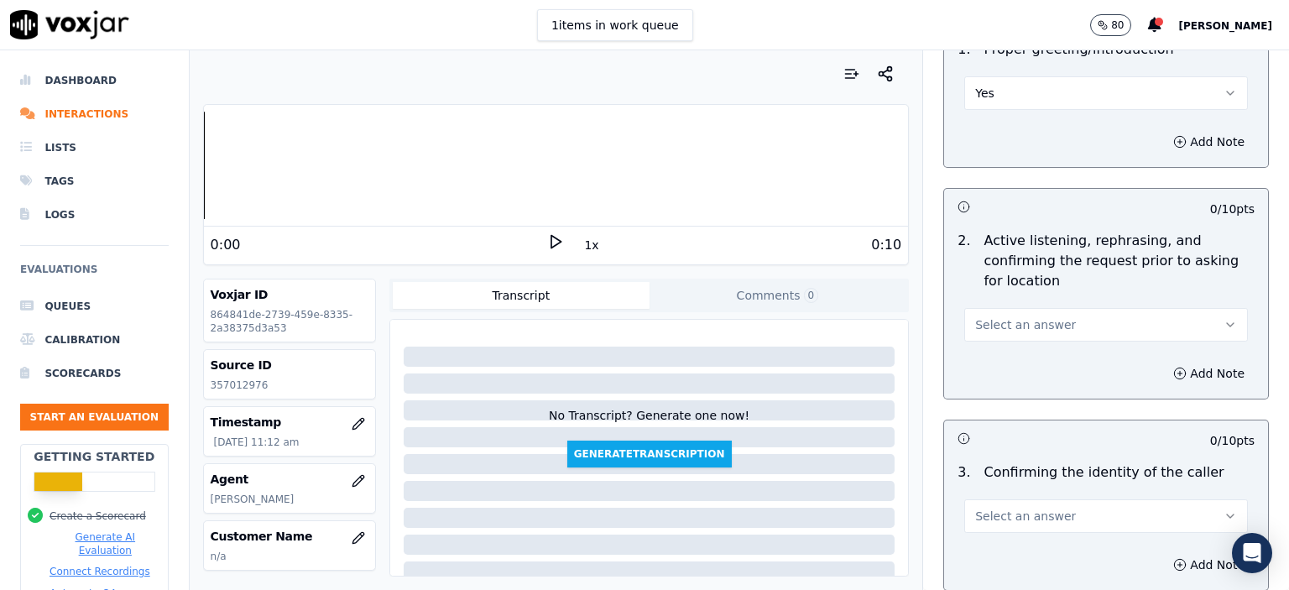
click at [1053, 322] on button "Select an answer" at bounding box center [1106, 325] width 284 height 34
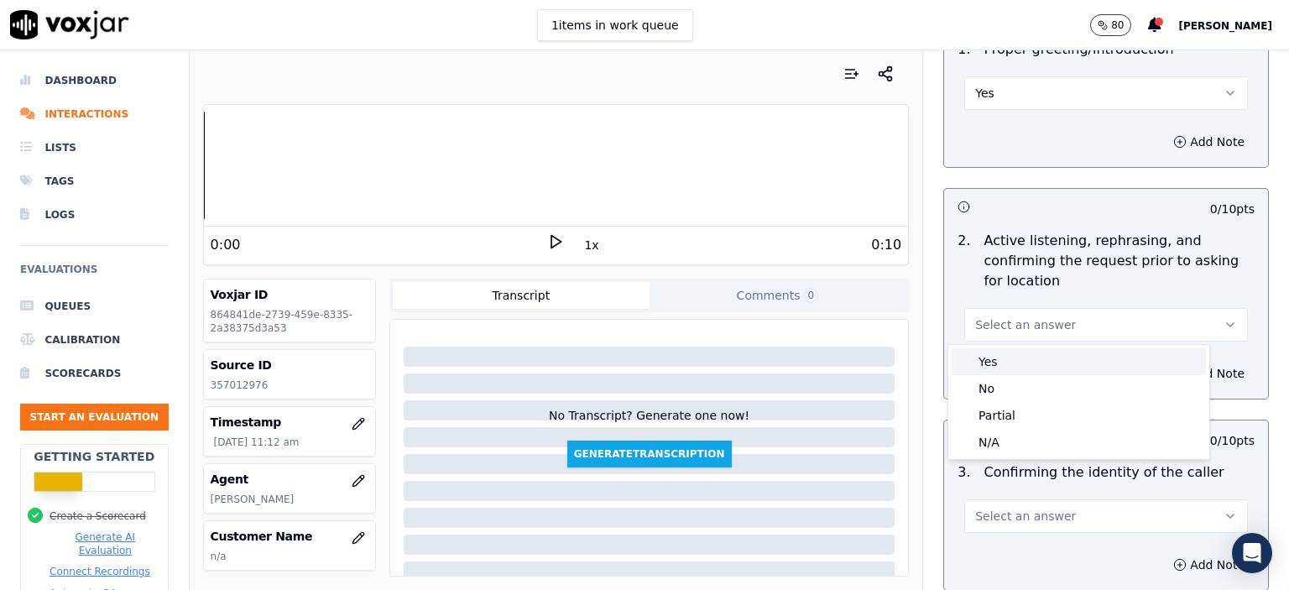
click at [1044, 355] on div "Yes" at bounding box center [1079, 361] width 254 height 27
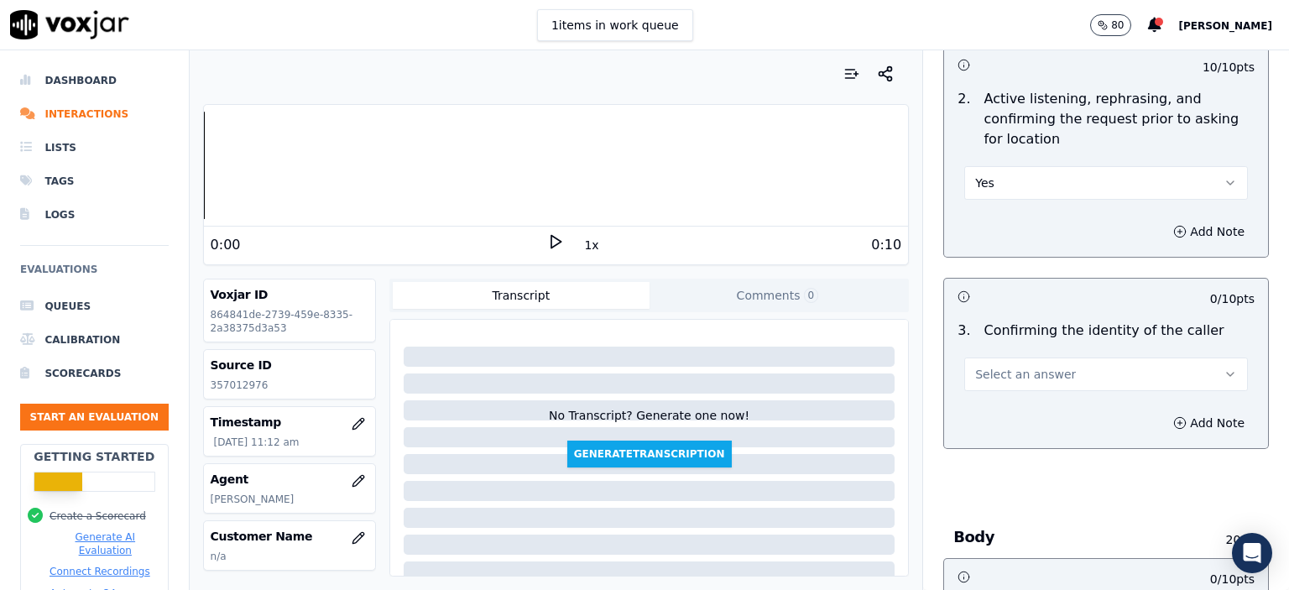
scroll to position [336, 0]
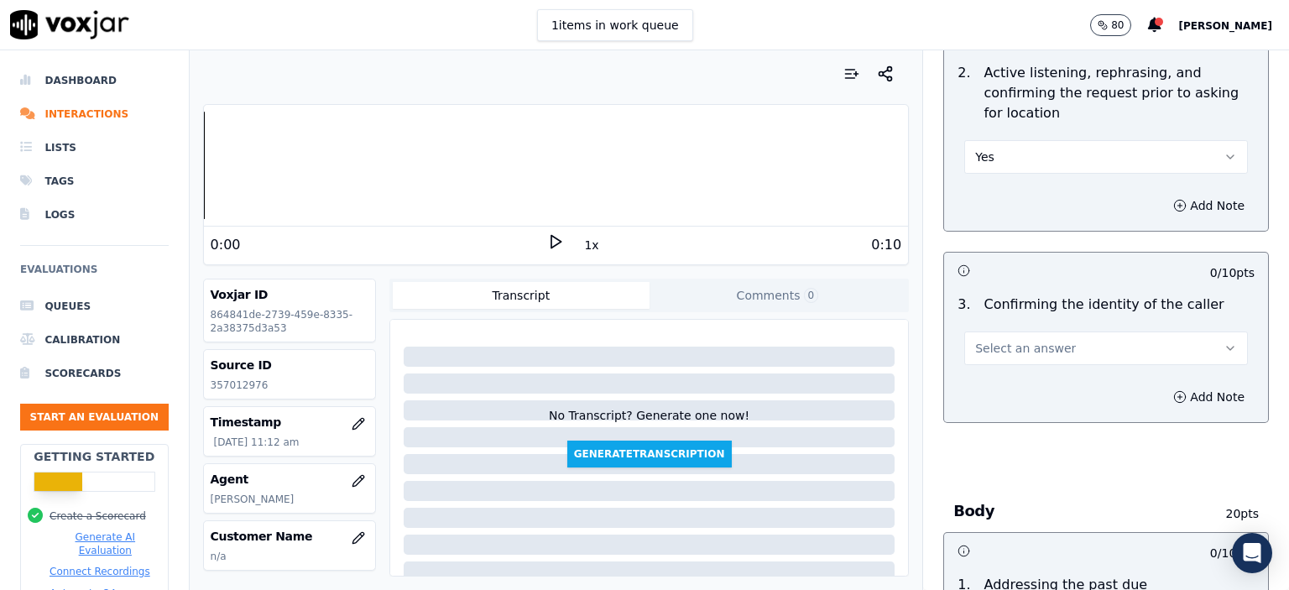
click at [1052, 338] on button "Select an answer" at bounding box center [1106, 349] width 284 height 34
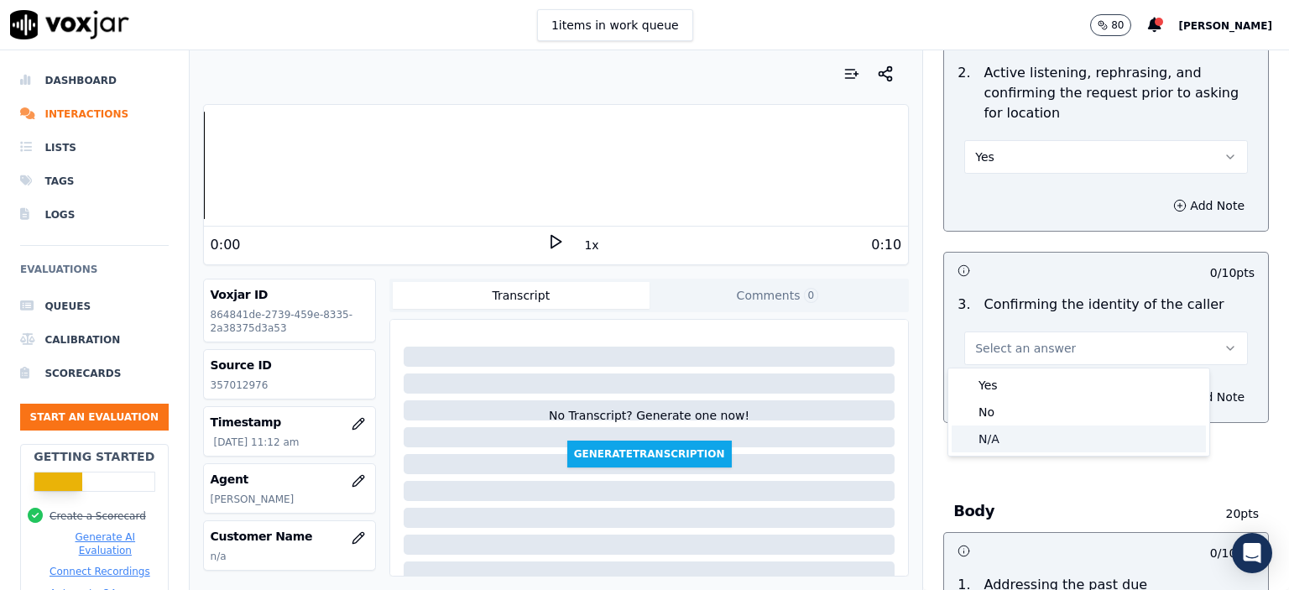
click at [1037, 443] on div "N/A" at bounding box center [1079, 439] width 254 height 27
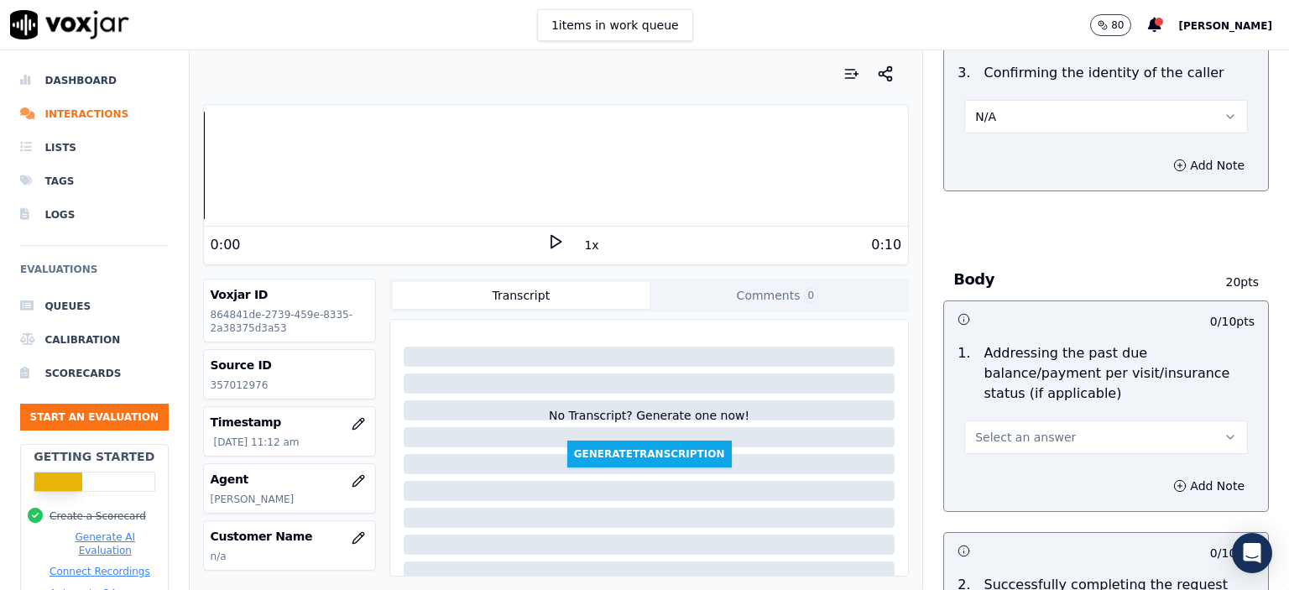
scroll to position [588, 0]
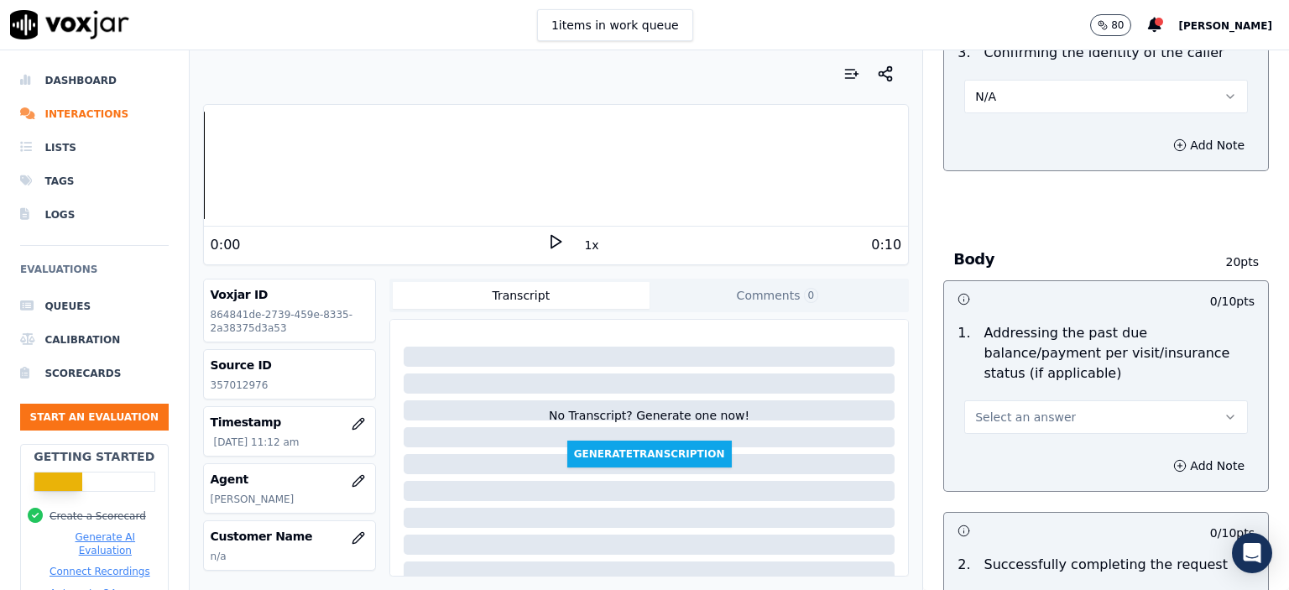
click at [1049, 400] on button "Select an answer" at bounding box center [1106, 417] width 284 height 34
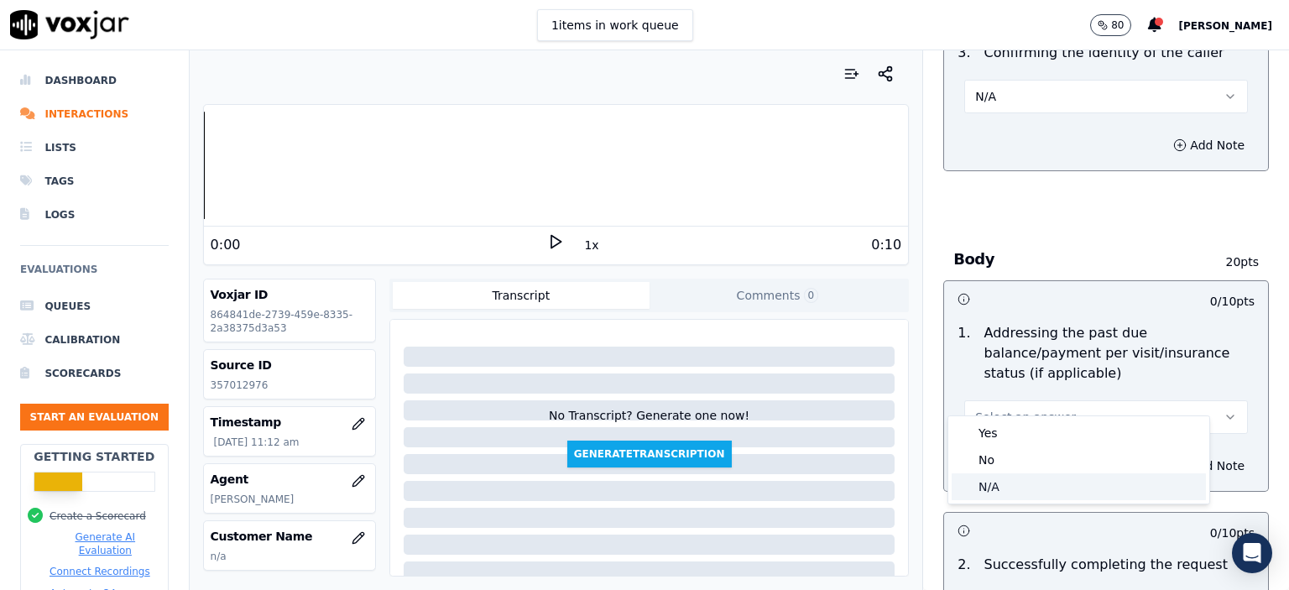
click at [1033, 493] on div "N/A" at bounding box center [1079, 486] width 254 height 27
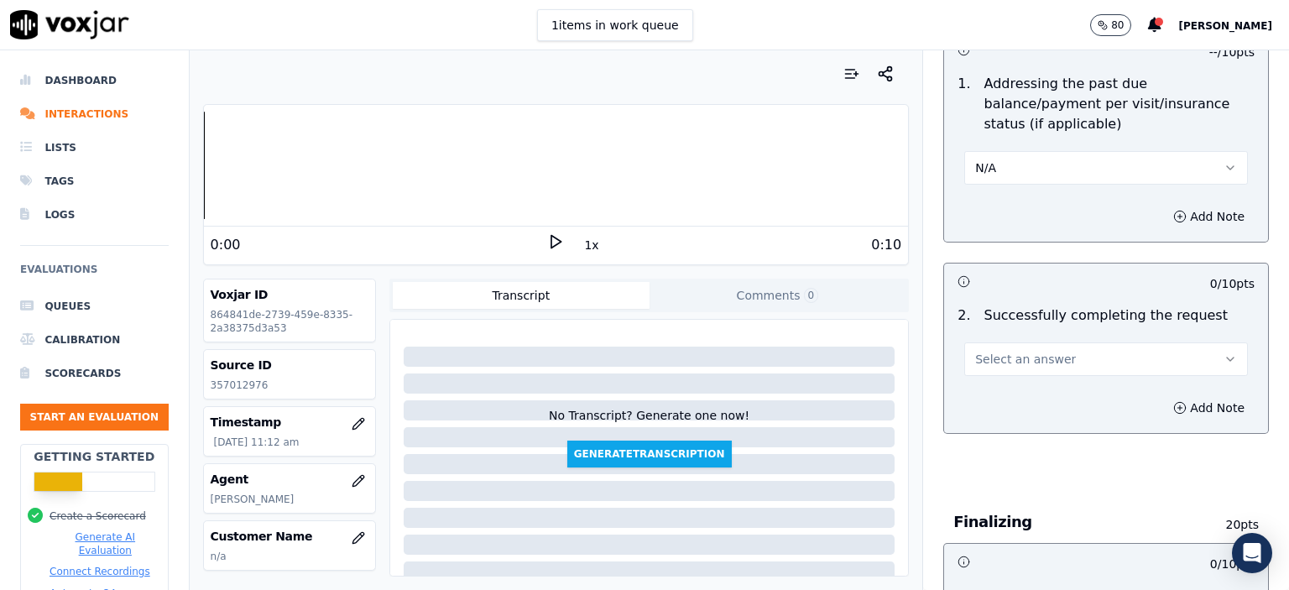
scroll to position [839, 0]
click at [1027, 348] on span "Select an answer" at bounding box center [1025, 356] width 101 height 17
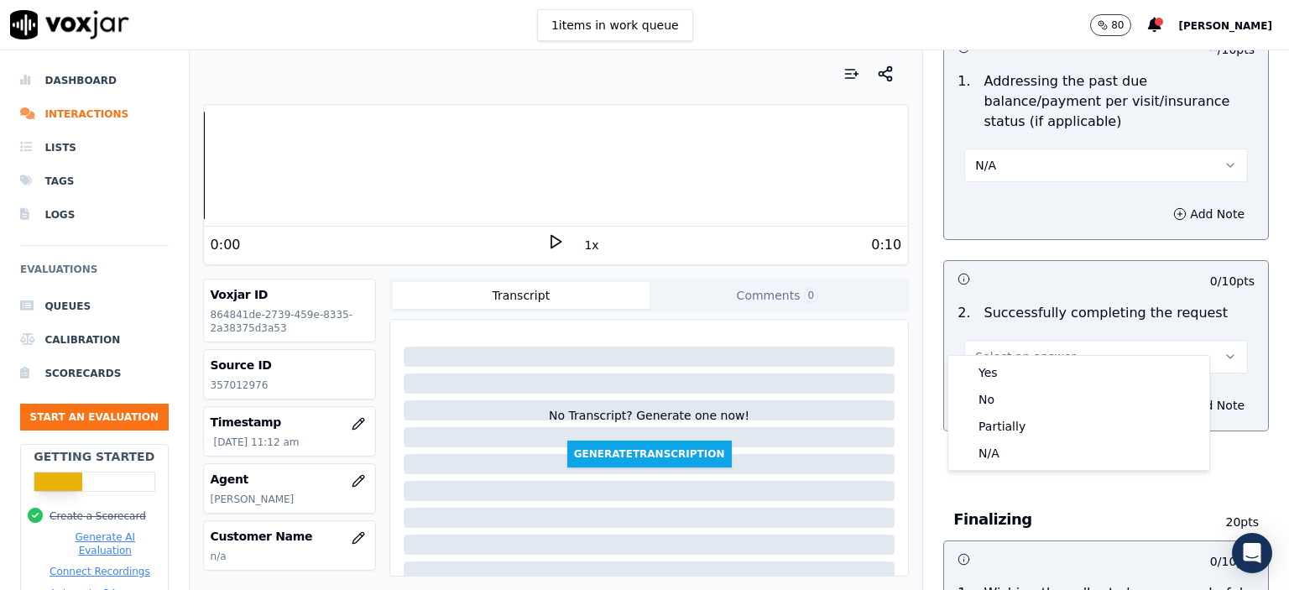
click at [1024, 372] on div "Yes" at bounding box center [1079, 372] width 254 height 27
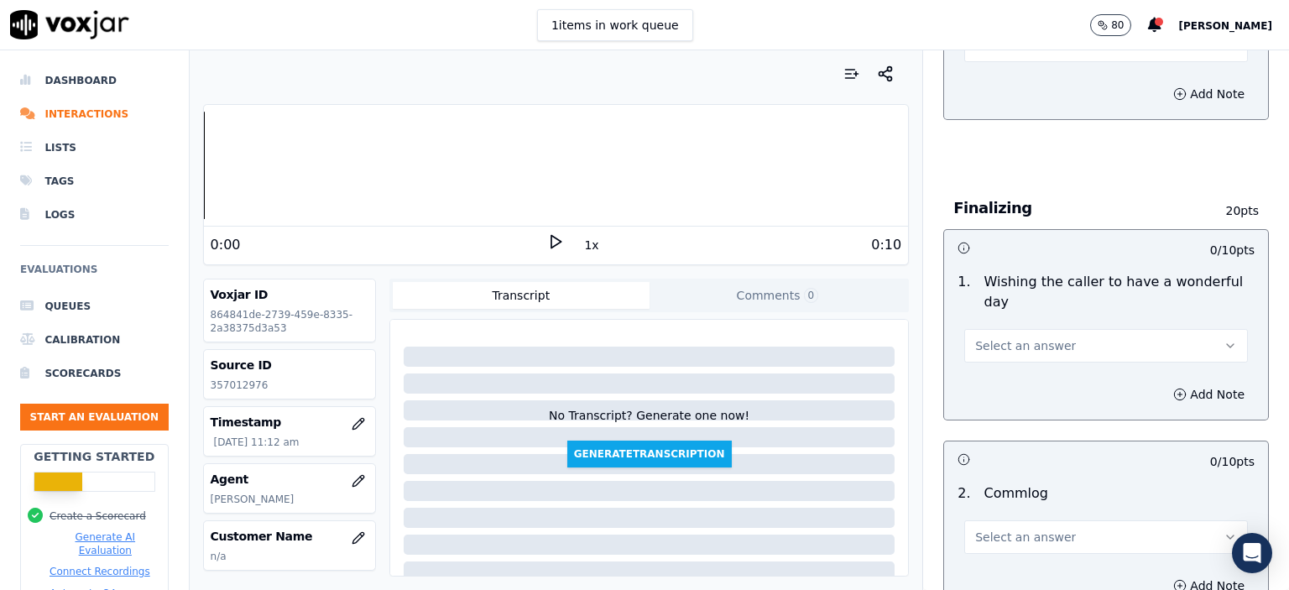
scroll to position [1175, 0]
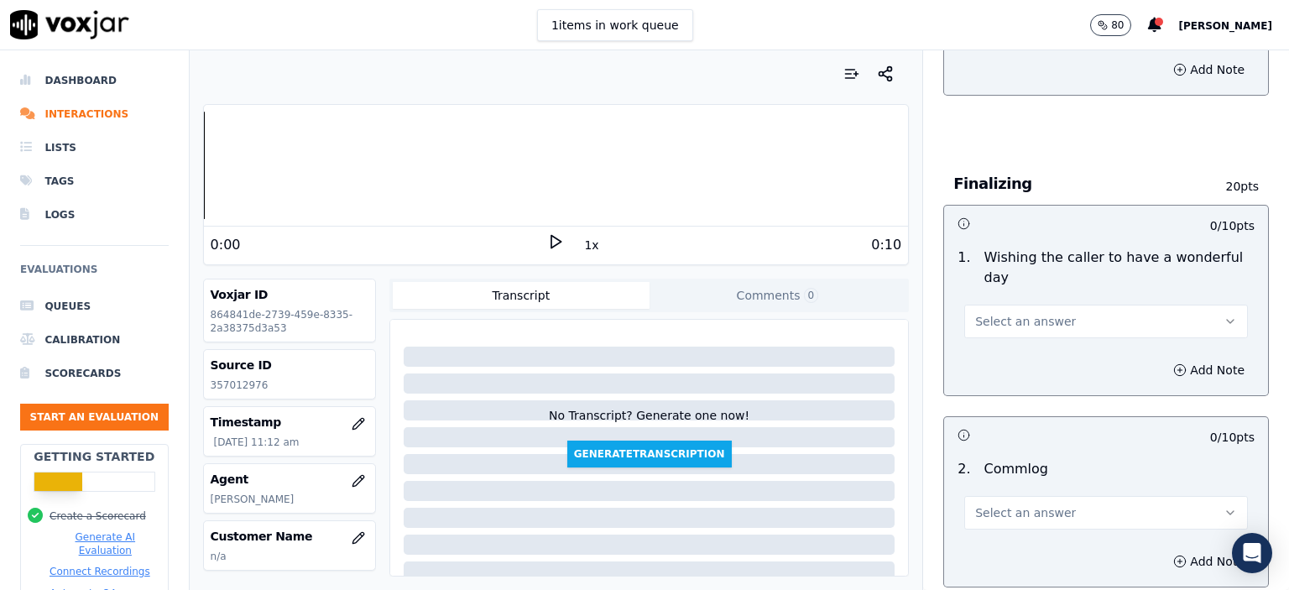
click at [1041, 313] on span "Select an answer" at bounding box center [1025, 321] width 101 height 17
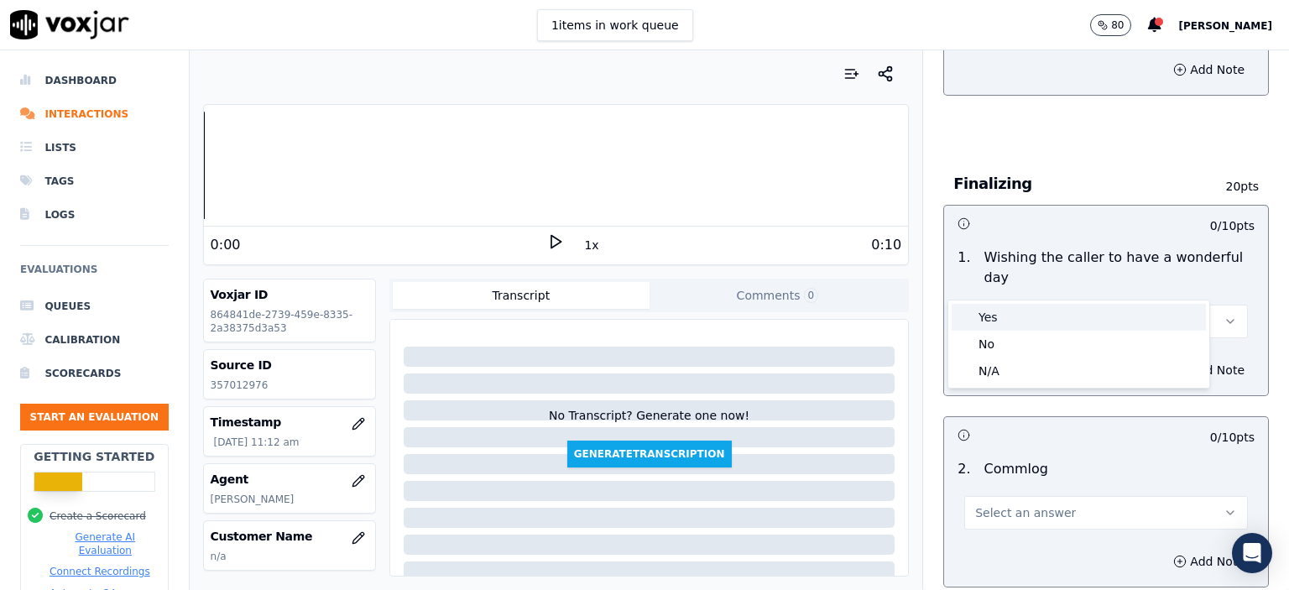
click at [1028, 327] on div "Yes" at bounding box center [1079, 317] width 254 height 27
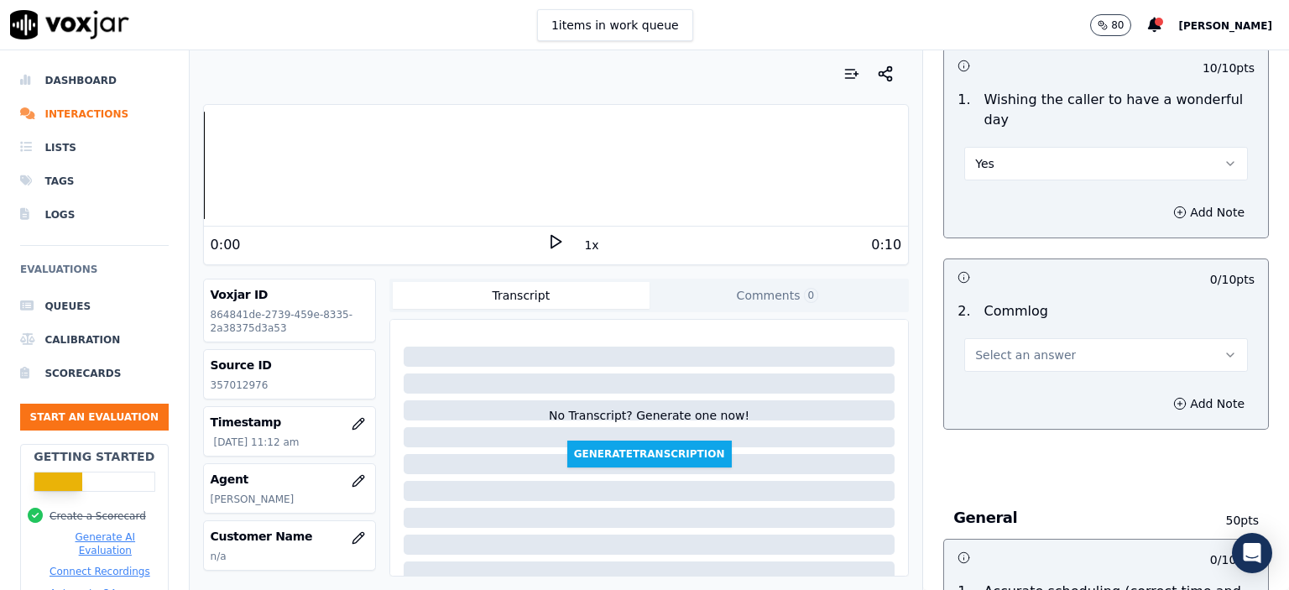
scroll to position [1343, 0]
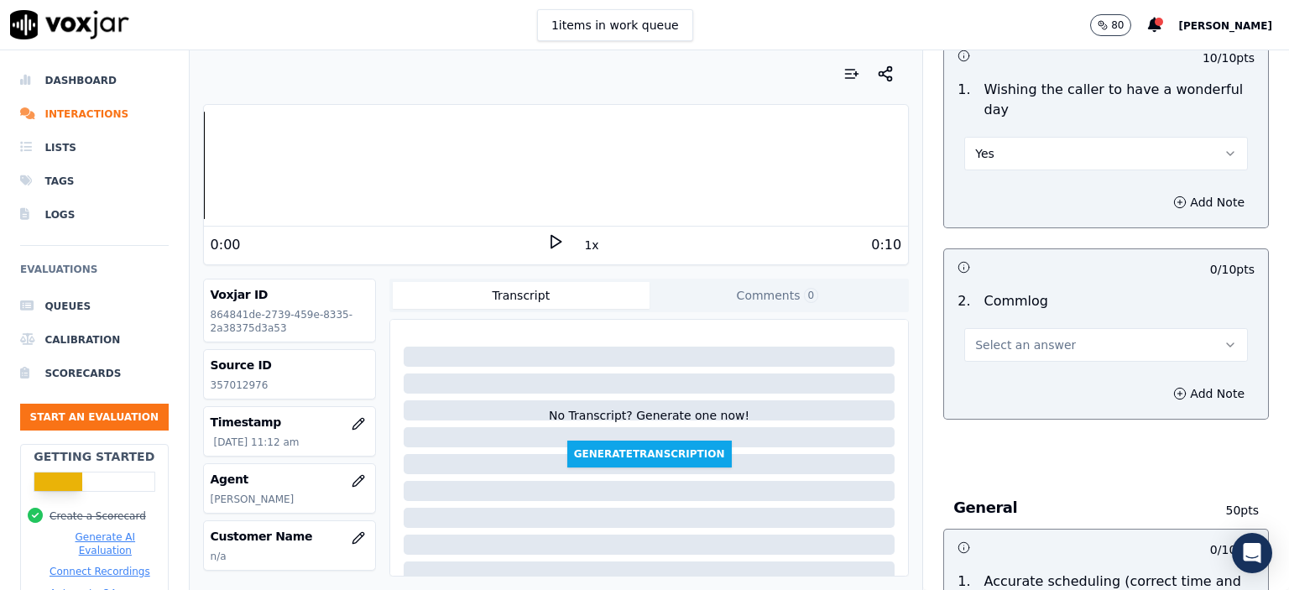
click at [1037, 337] on span "Select an answer" at bounding box center [1025, 345] width 101 height 17
click at [1037, 363] on div "No" at bounding box center [1079, 366] width 254 height 27
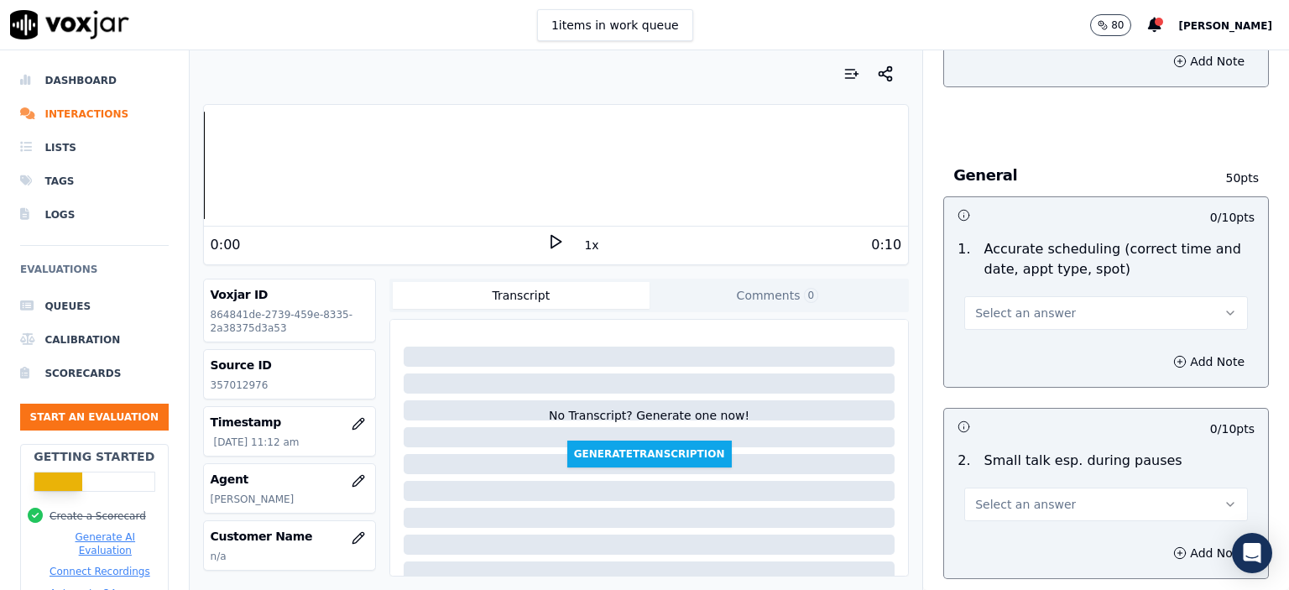
scroll to position [1679, 0]
click at [1053, 293] on button "Select an answer" at bounding box center [1106, 310] width 284 height 34
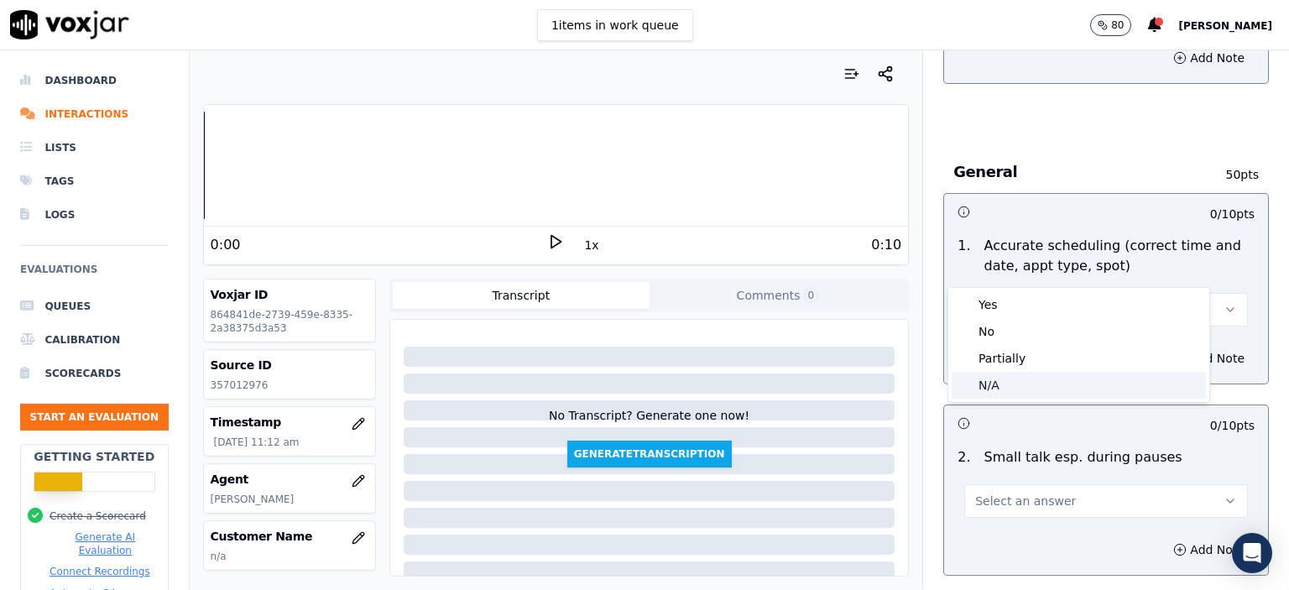
click at [1054, 377] on div "N/A" at bounding box center [1079, 385] width 254 height 27
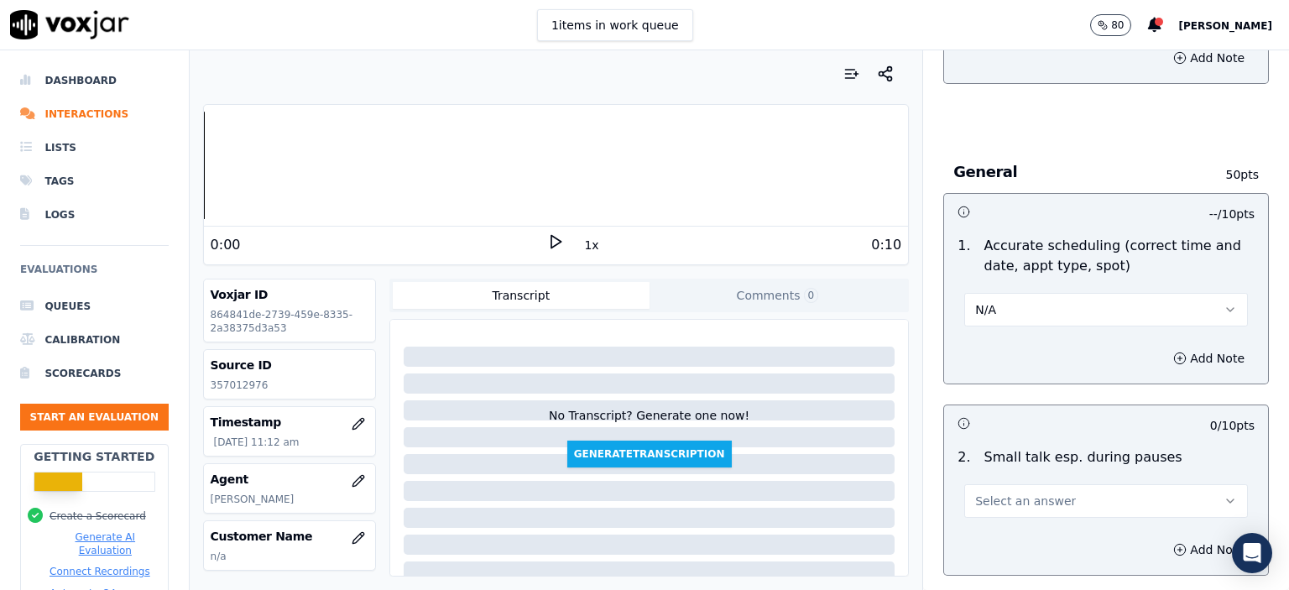
click at [1057, 484] on button "Select an answer" at bounding box center [1106, 501] width 284 height 34
click at [1046, 547] on div "N/A" at bounding box center [1079, 549] width 254 height 27
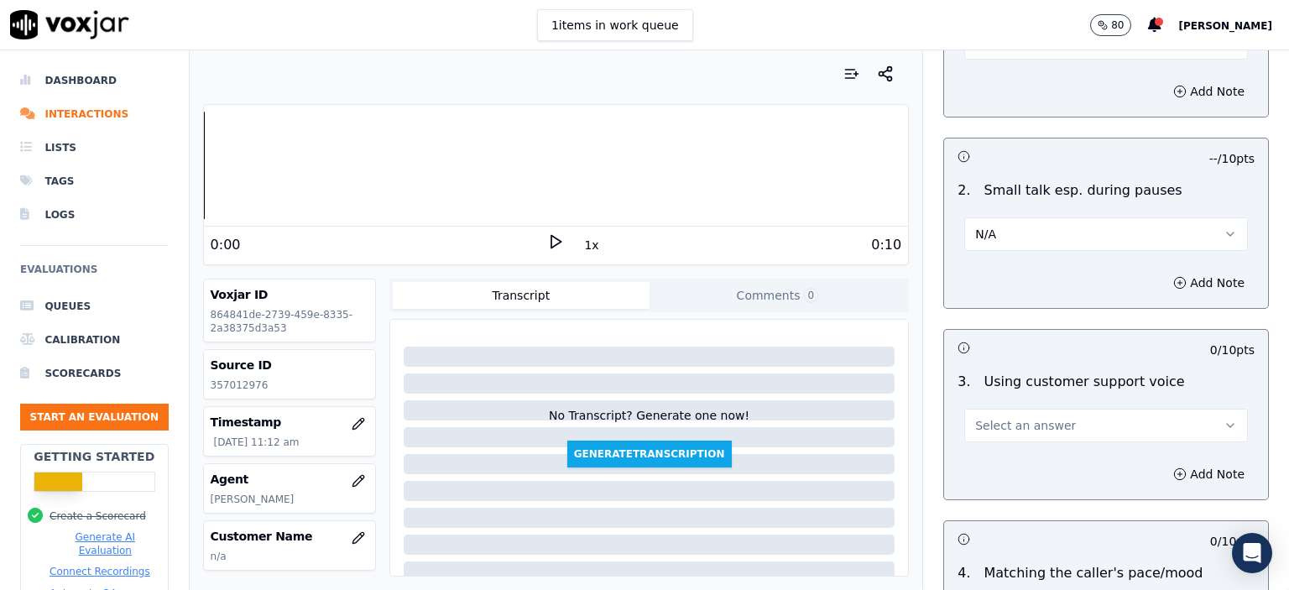
scroll to position [2014, 0]
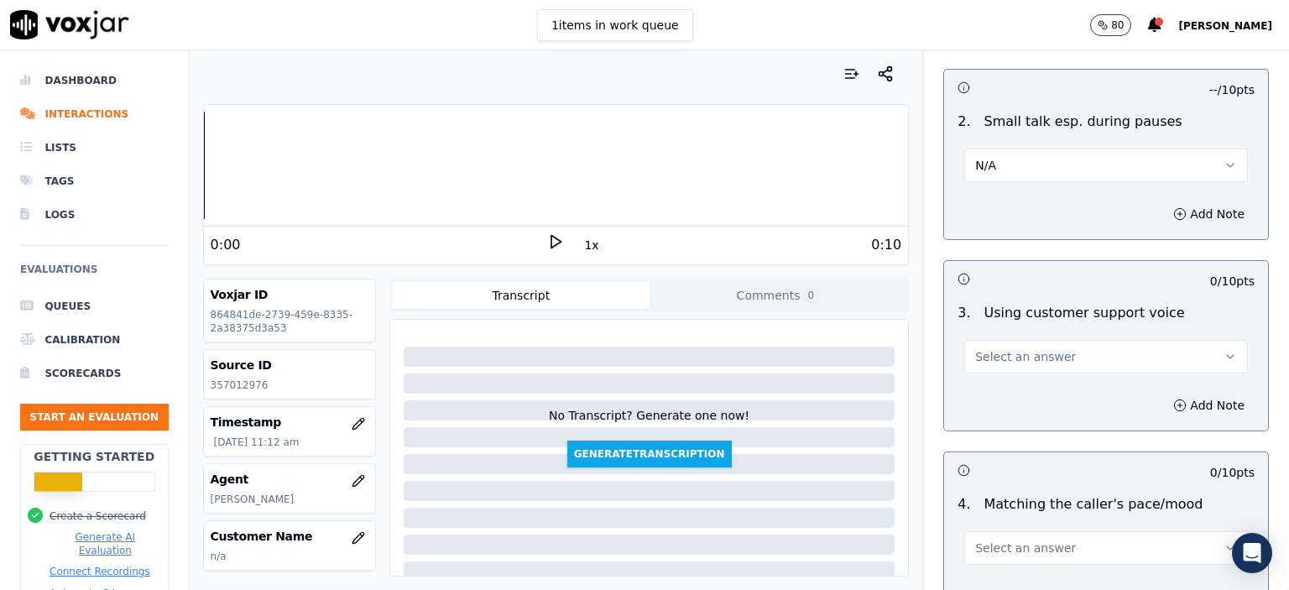
click at [1047, 340] on button "Select an answer" at bounding box center [1106, 357] width 284 height 34
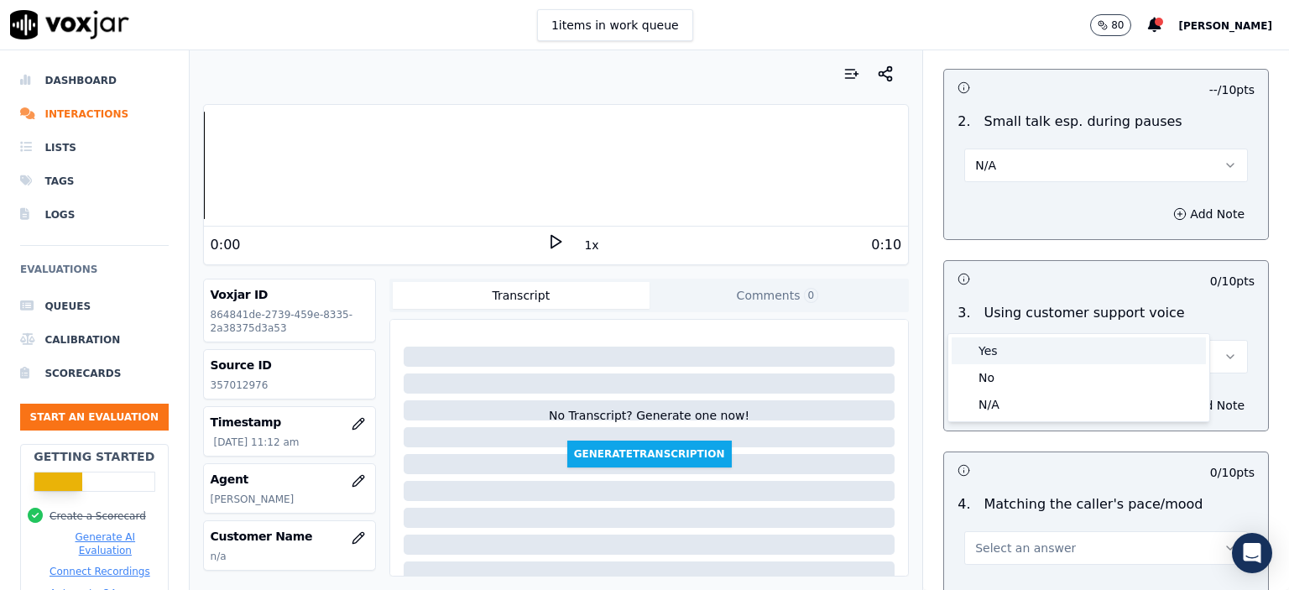
drag, startPoint x: 1045, startPoint y: 331, endPoint x: 1042, endPoint y: 349, distance: 18.6
click at [1042, 349] on div "Yes" at bounding box center [1079, 350] width 254 height 27
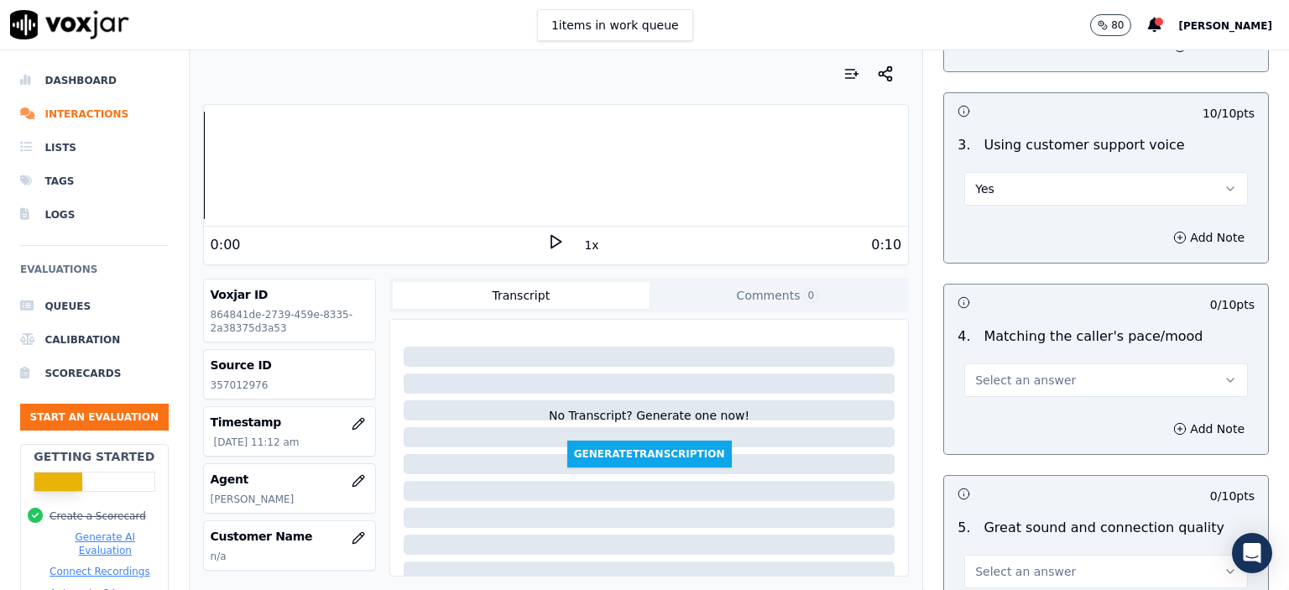
click at [1040, 372] on span "Select an answer" at bounding box center [1025, 380] width 101 height 17
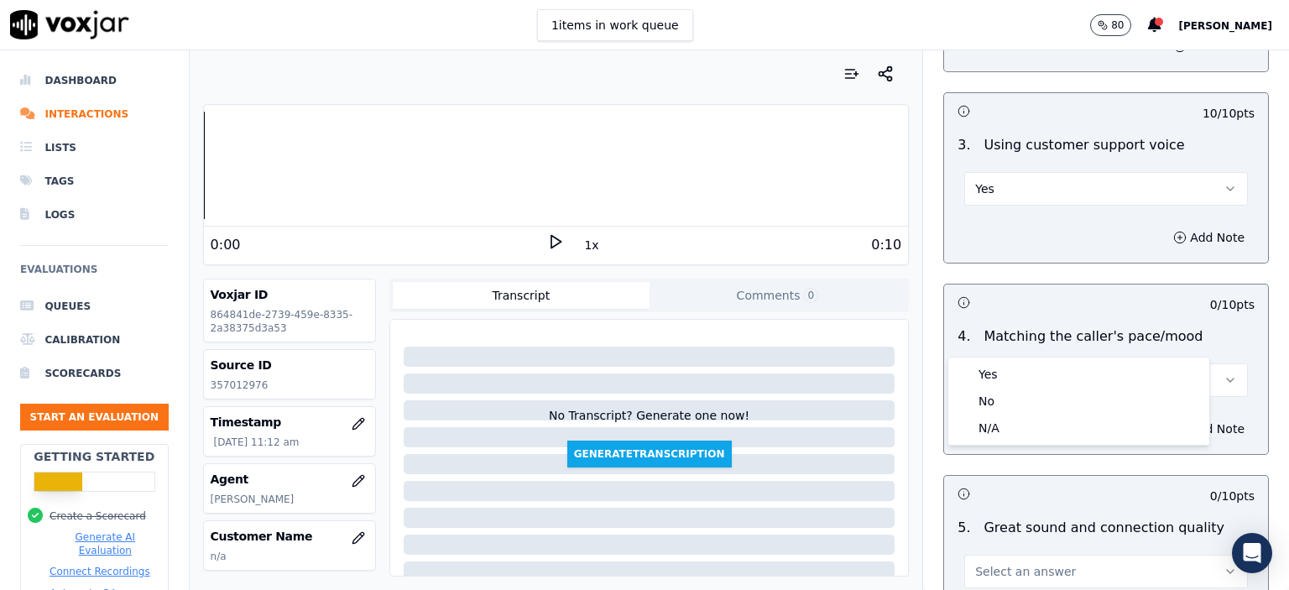
click at [1037, 364] on div "Yes" at bounding box center [1079, 374] width 254 height 27
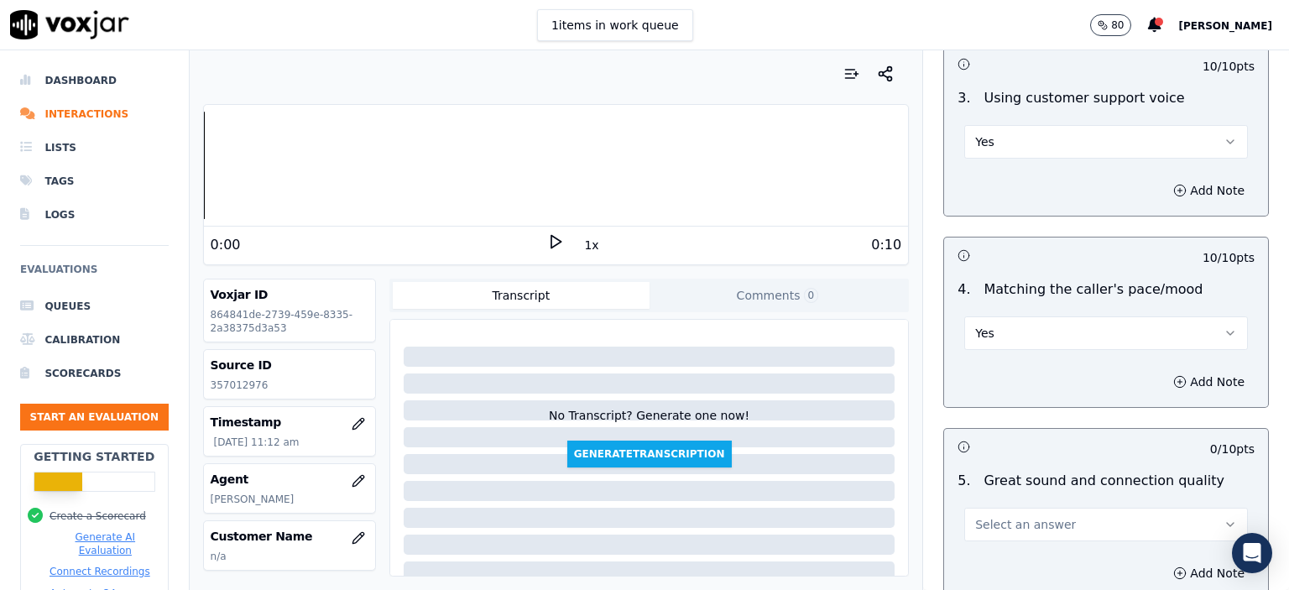
scroll to position [2434, 0]
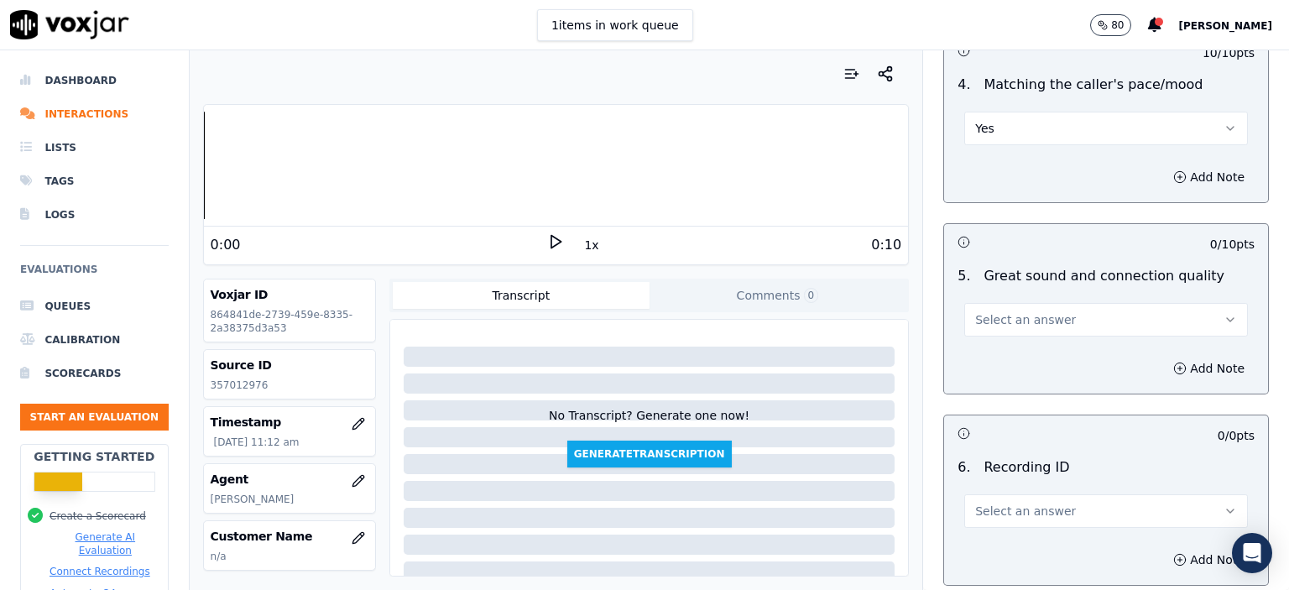
click at [1031, 311] on span "Select an answer" at bounding box center [1025, 319] width 101 height 17
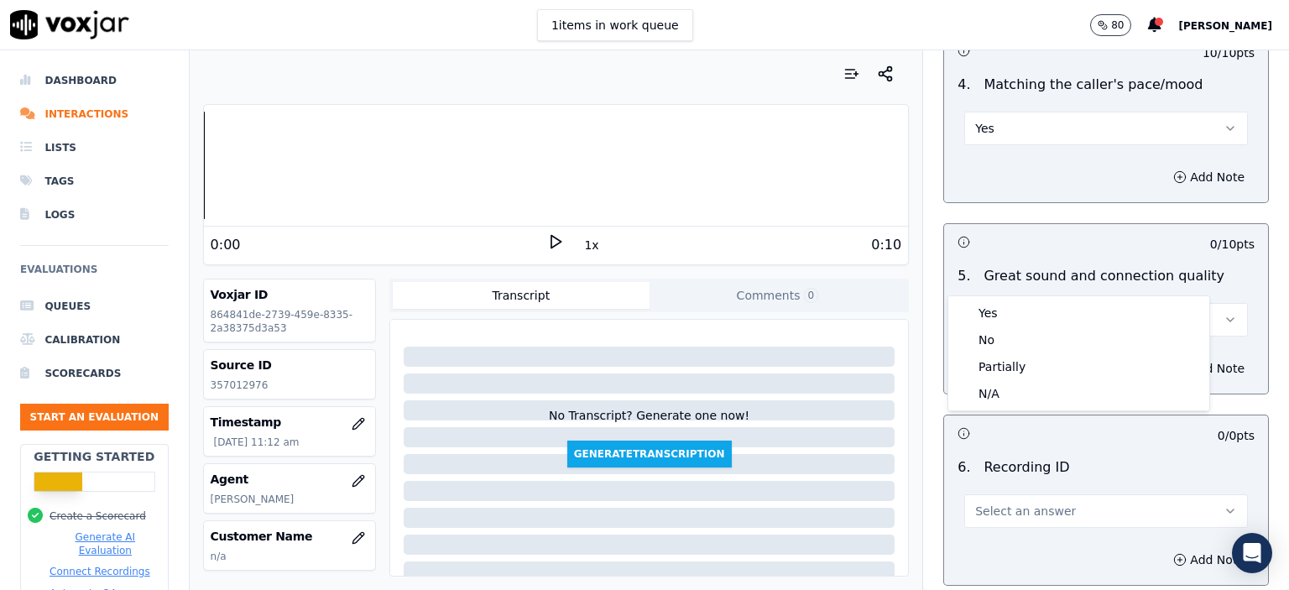
click at [1027, 298] on div "Yes No Partially N/A" at bounding box center [1078, 353] width 261 height 114
click at [1016, 322] on div "Yes" at bounding box center [1079, 313] width 254 height 27
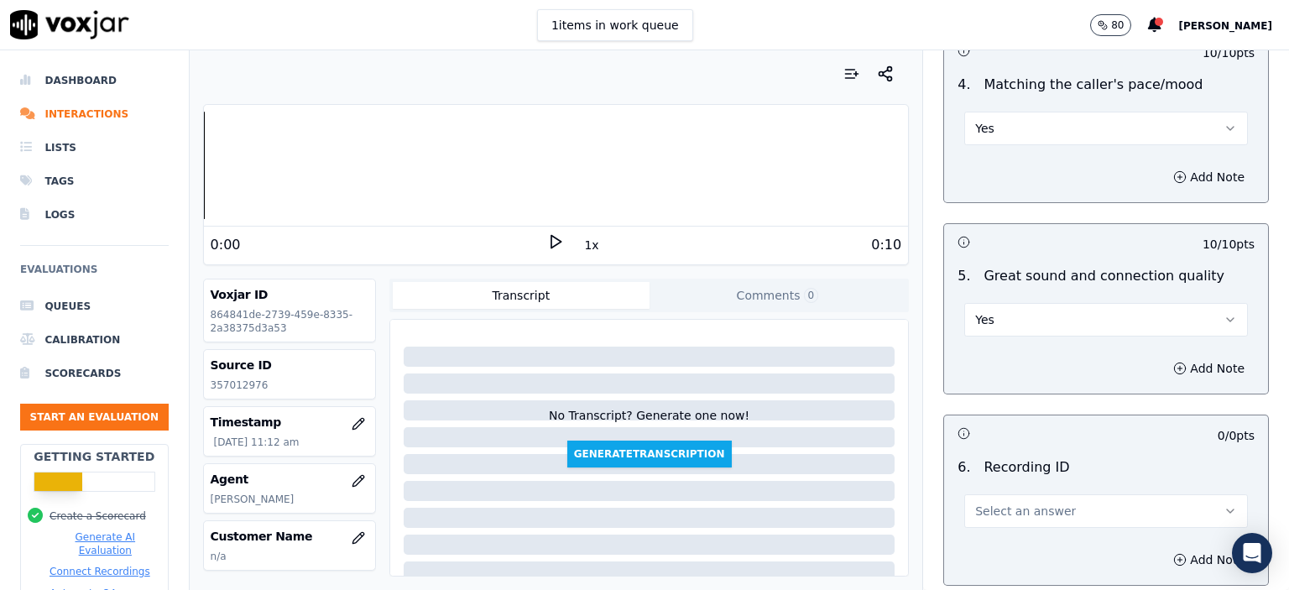
click at [1064, 494] on button "Select an answer" at bounding box center [1106, 511] width 284 height 34
click at [1050, 504] on div "N/A" at bounding box center [1079, 514] width 254 height 27
click at [1163, 548] on button "Add Note" at bounding box center [1208, 560] width 91 height 24
click at [228, 386] on p "357012976" at bounding box center [290, 385] width 158 height 13
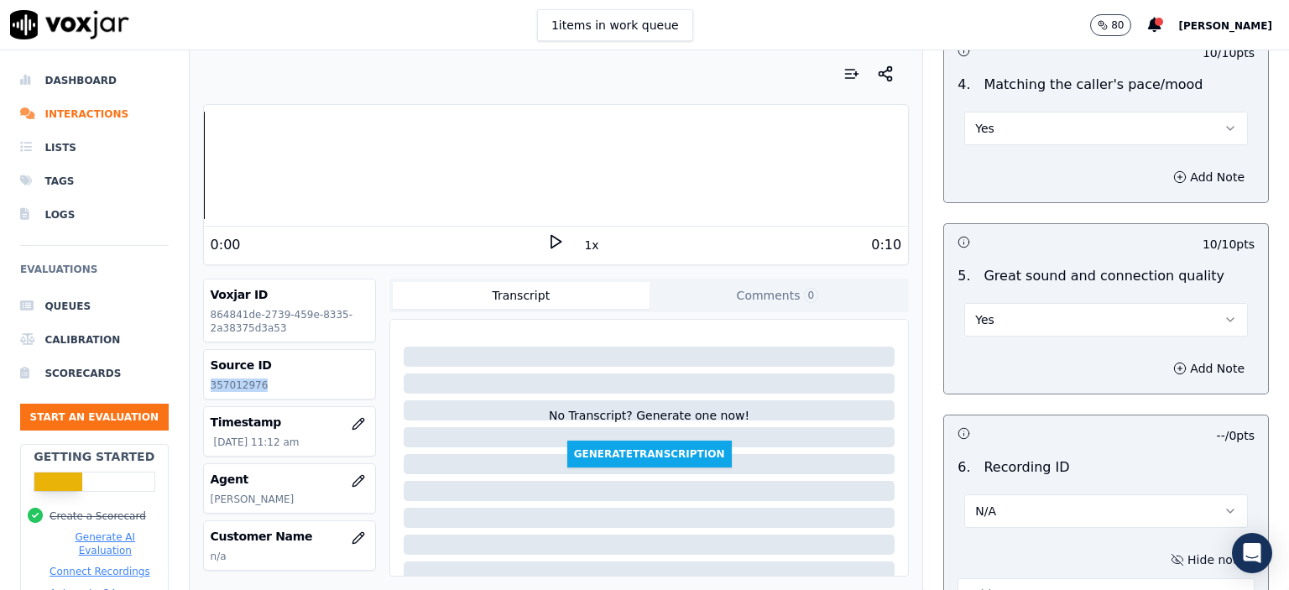
copy p "357012976"
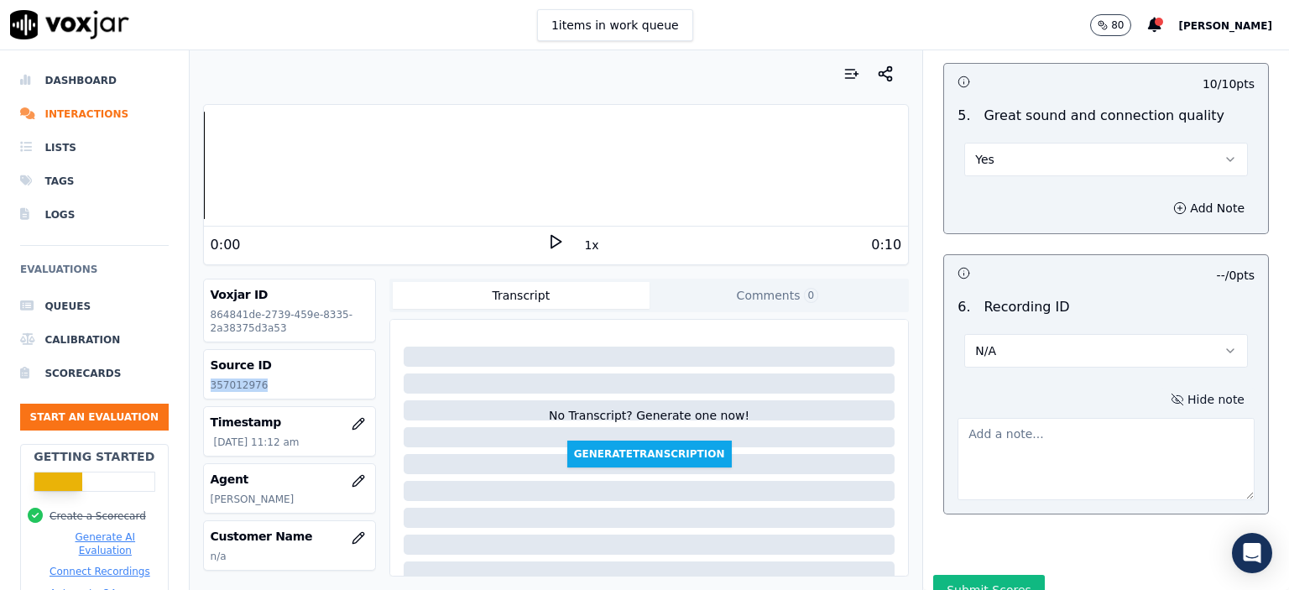
scroll to position [2612, 0]
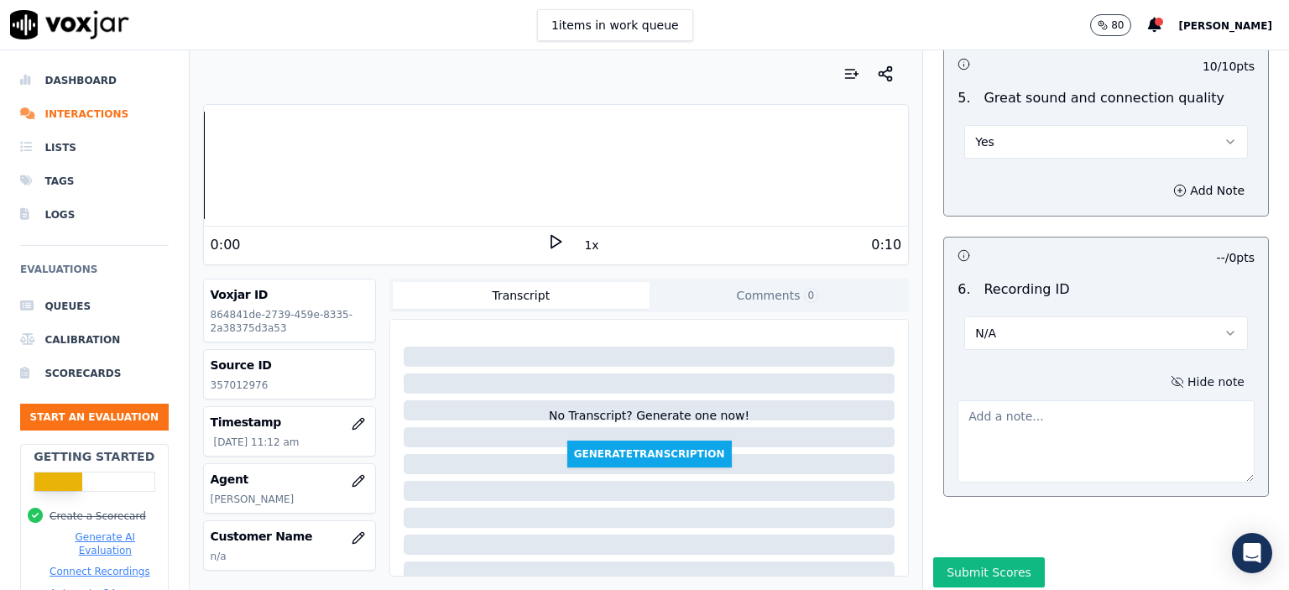
click at [1048, 412] on textarea at bounding box center [1106, 441] width 297 height 82
paste textarea "357012976"
type textarea "357012976"
click at [997, 557] on button "Submit Scores" at bounding box center [989, 572] width 112 height 30
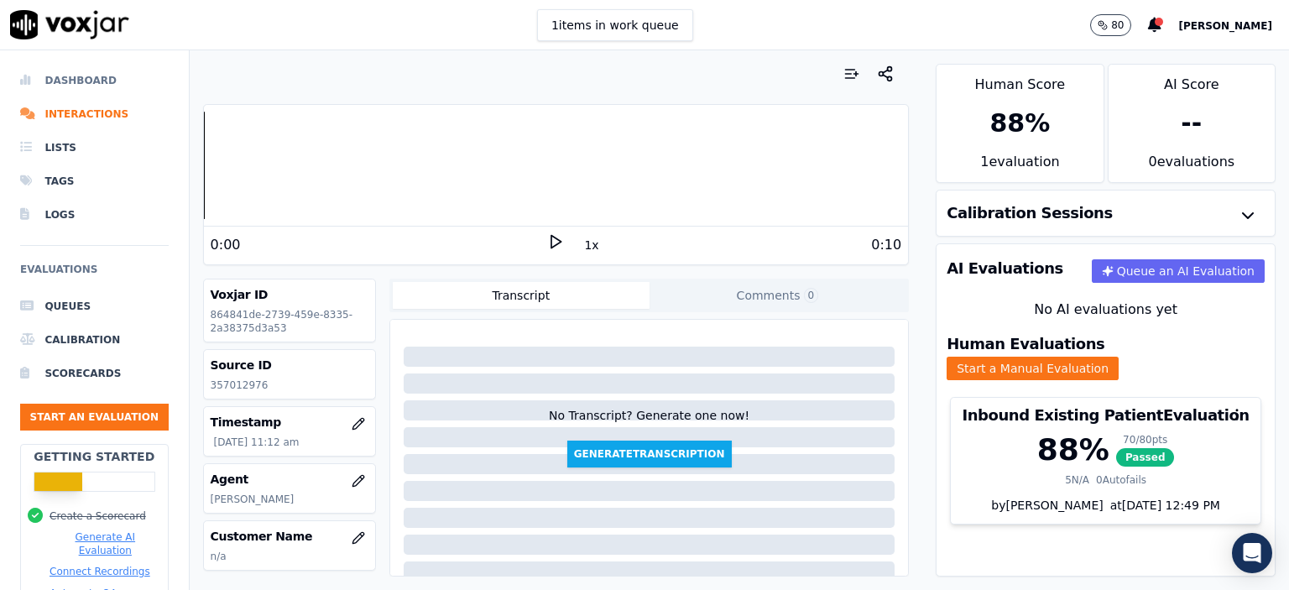
drag, startPoint x: 60, startPoint y: 76, endPoint x: 248, endPoint y: 136, distance: 198.0
click at [60, 76] on li "Dashboard" at bounding box center [94, 81] width 149 height 34
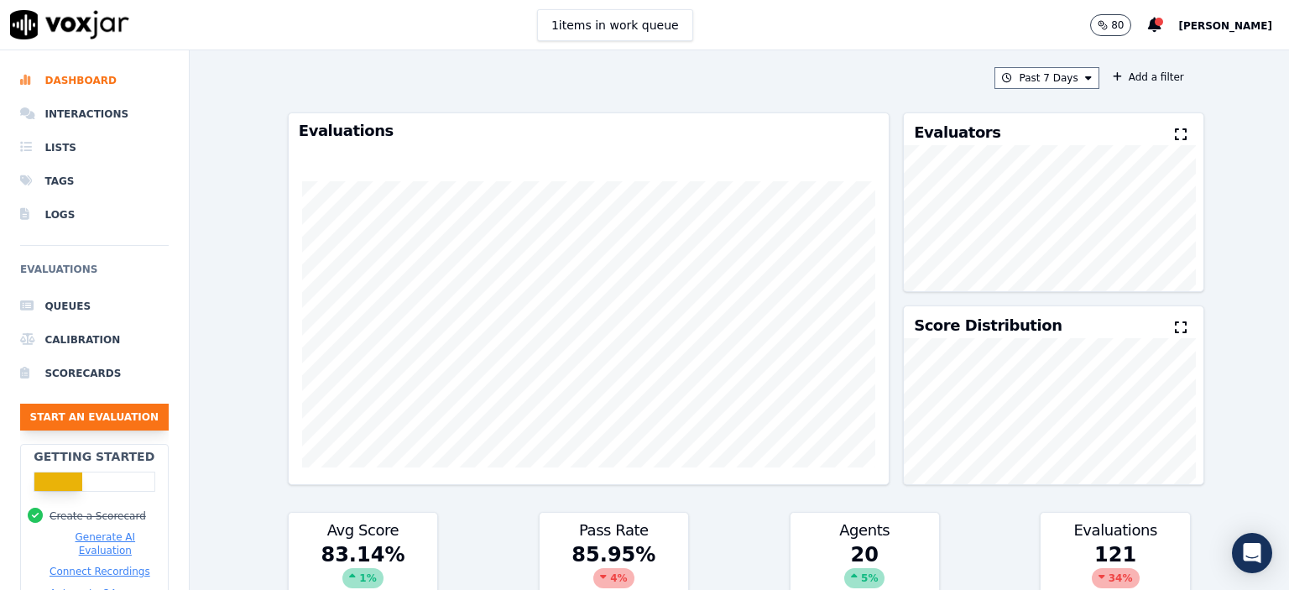
click at [91, 416] on button "Start an Evaluation" at bounding box center [94, 417] width 149 height 27
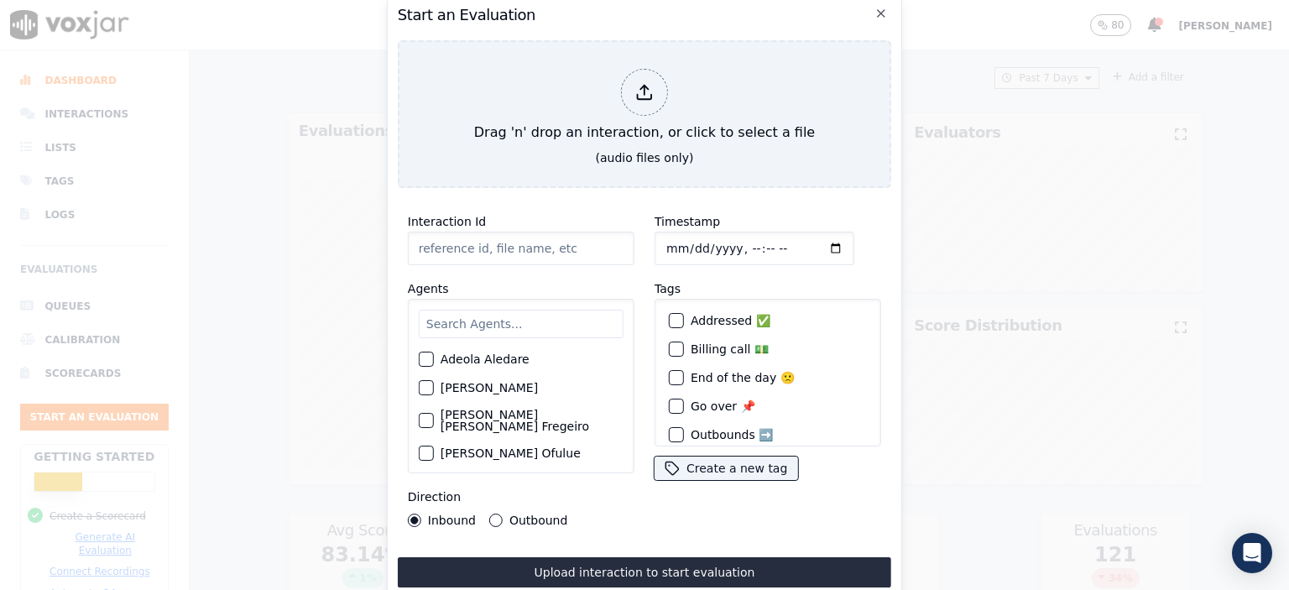
click at [504, 246] on input "Interaction Id" at bounding box center [521, 249] width 227 height 34
paste input "357017652"
type input "357017652"
click at [739, 241] on input "Timestamp" at bounding box center [755, 249] width 200 height 34
type input "[DATE]T11:37"
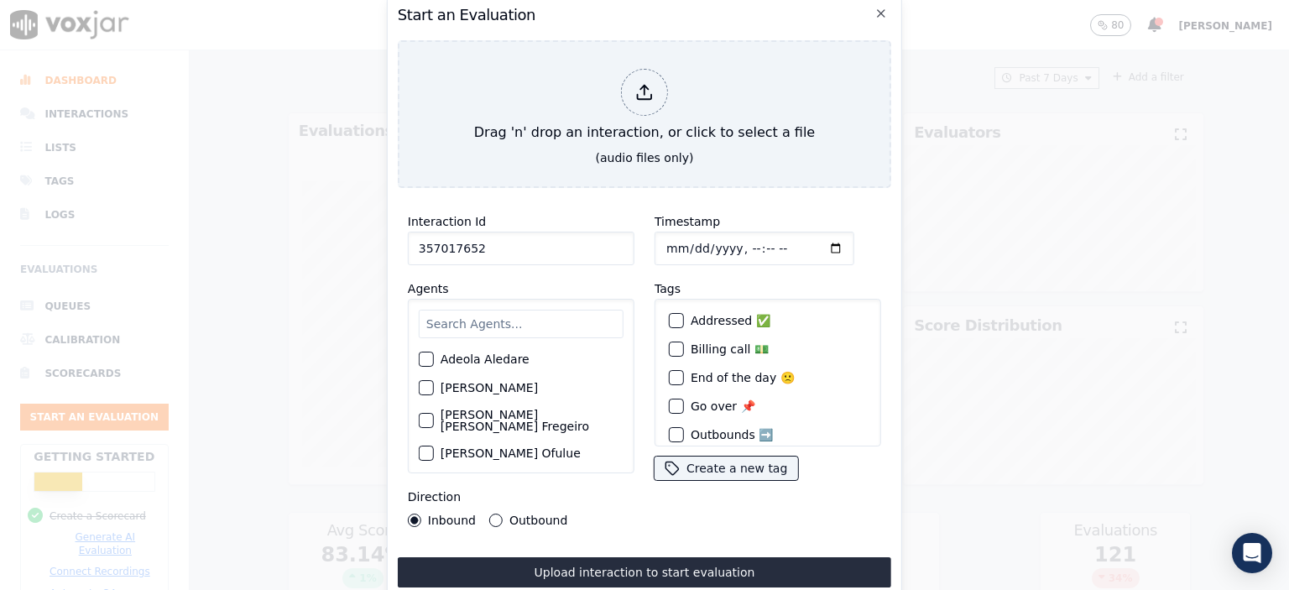
click at [467, 313] on input "text" at bounding box center [521, 324] width 205 height 29
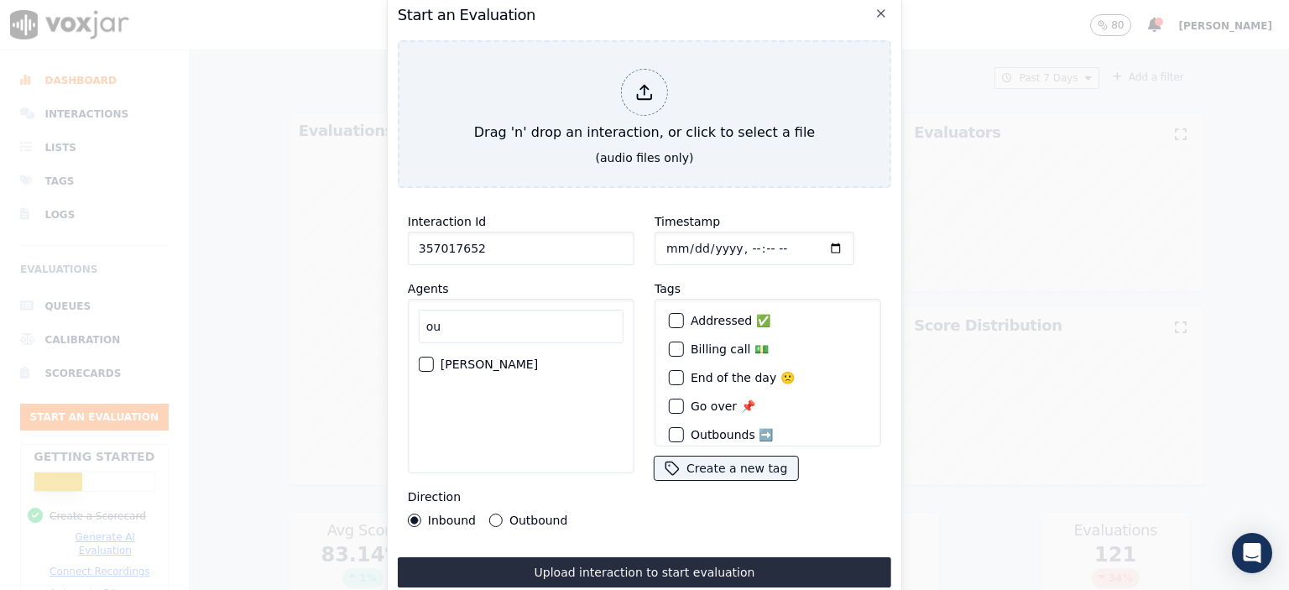
type input "ou"
click at [460, 363] on label "[PERSON_NAME]" at bounding box center [489, 364] width 97 height 12
click at [434, 363] on button "[PERSON_NAME]" at bounding box center [426, 364] width 15 height 15
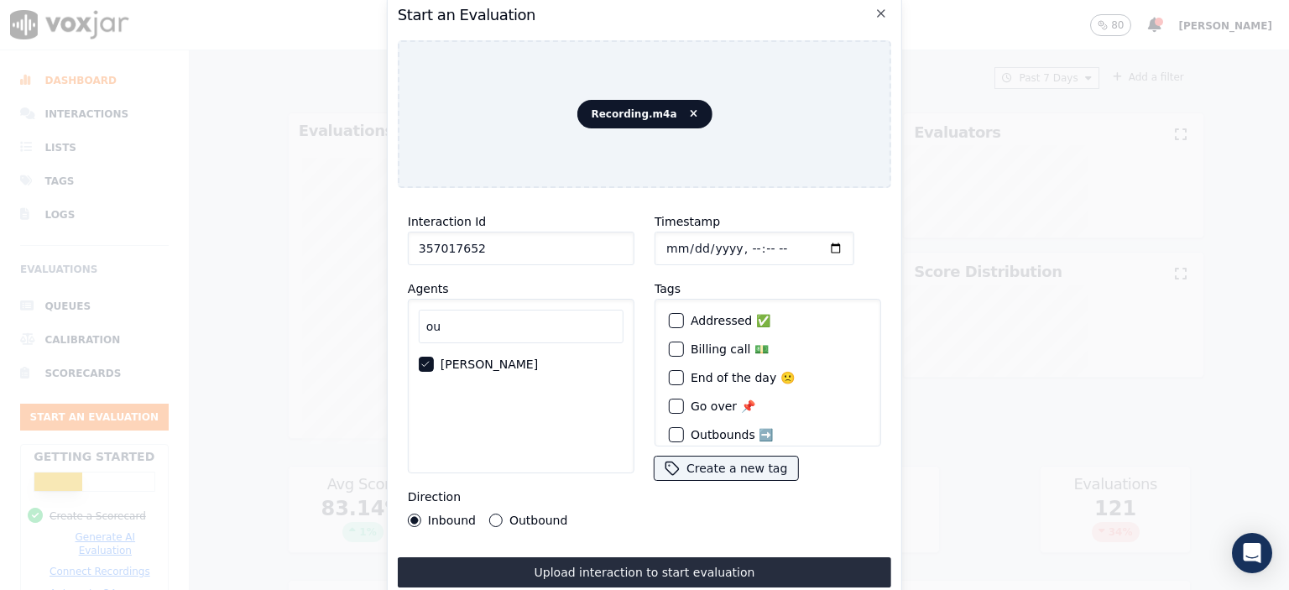
drag, startPoint x: 551, startPoint y: 566, endPoint x: 1260, endPoint y: 287, distance: 762.0
click at [551, 565] on button "Upload interaction to start evaluation" at bounding box center [645, 572] width 494 height 30
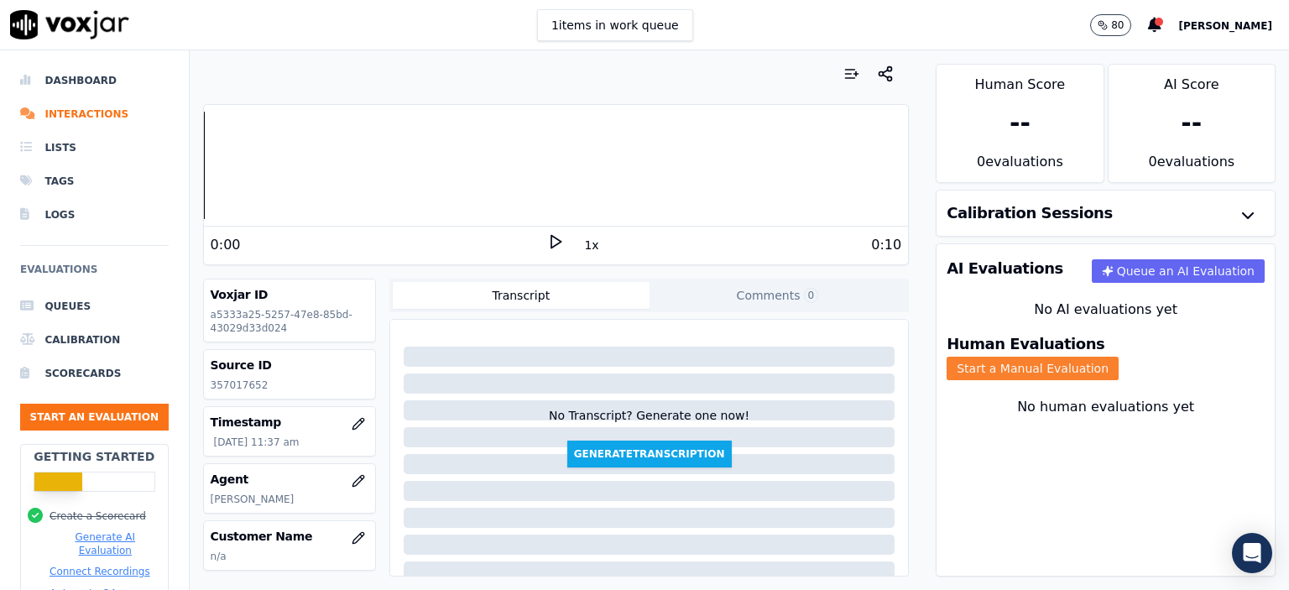
click at [1119, 357] on button "Start a Manual Evaluation" at bounding box center [1033, 369] width 172 height 24
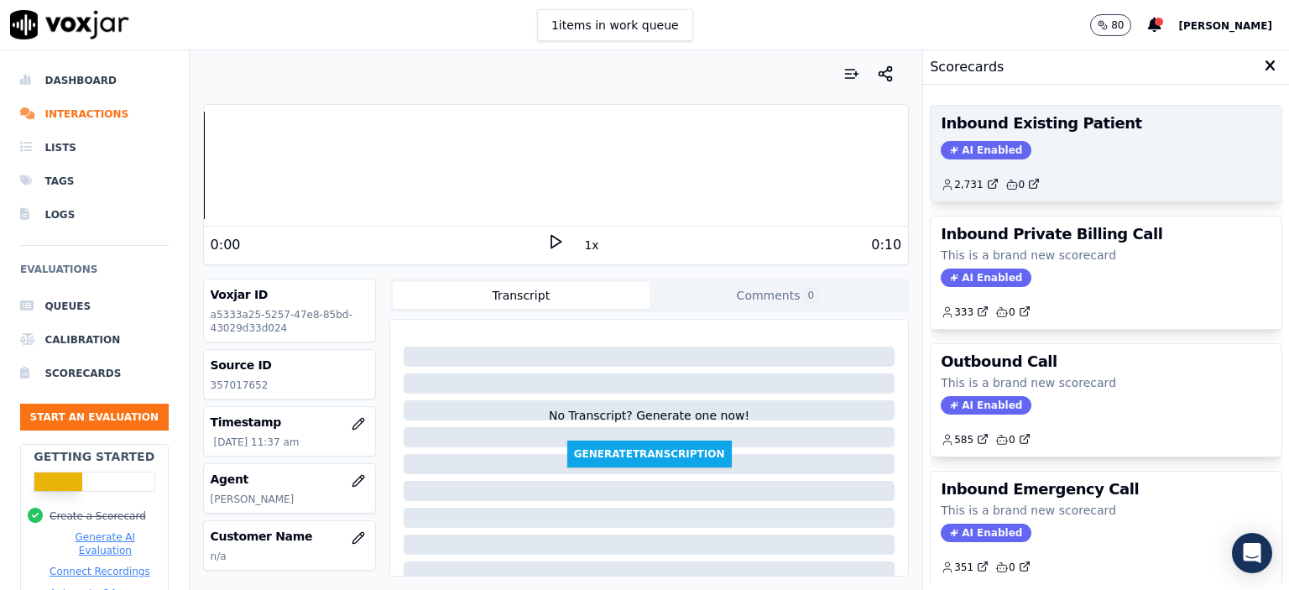
click at [1034, 170] on div "2,731 0" at bounding box center [1106, 178] width 331 height 27
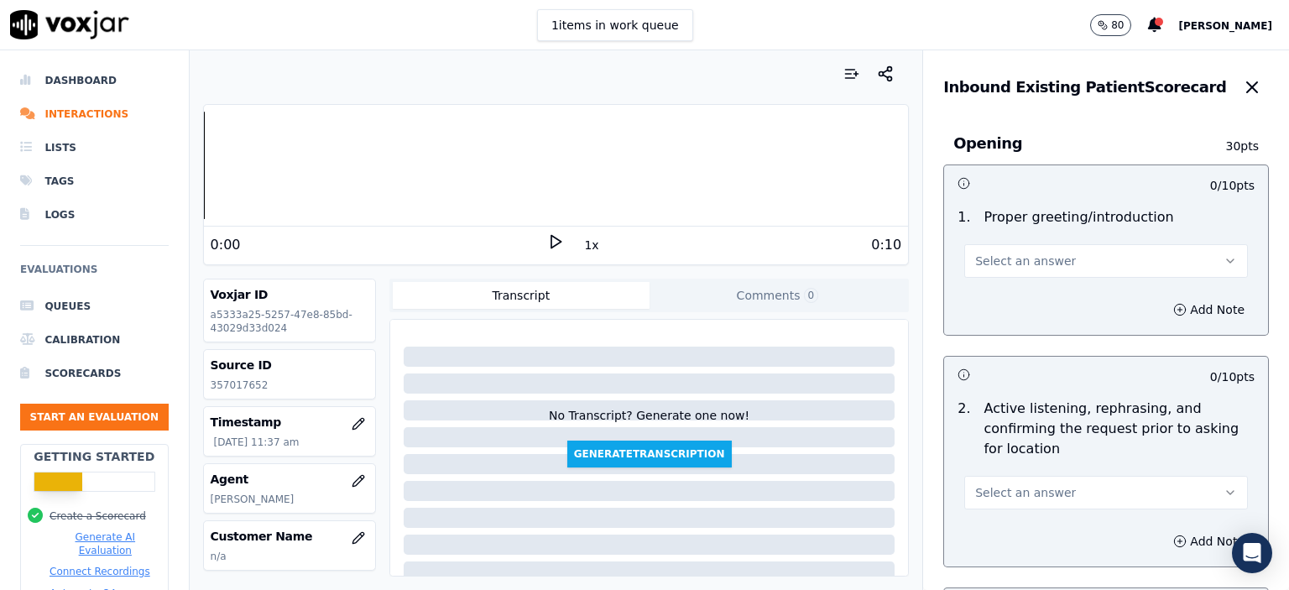
click at [1045, 260] on button "Select an answer" at bounding box center [1106, 261] width 284 height 34
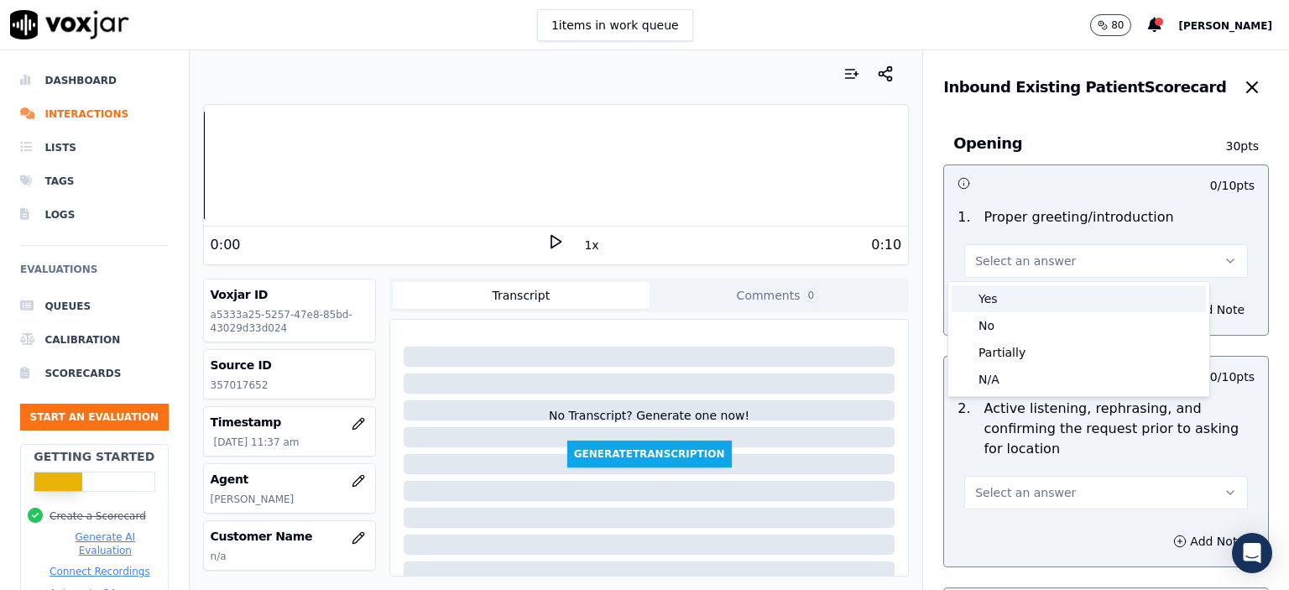
click at [1046, 305] on div "Yes" at bounding box center [1079, 298] width 254 height 27
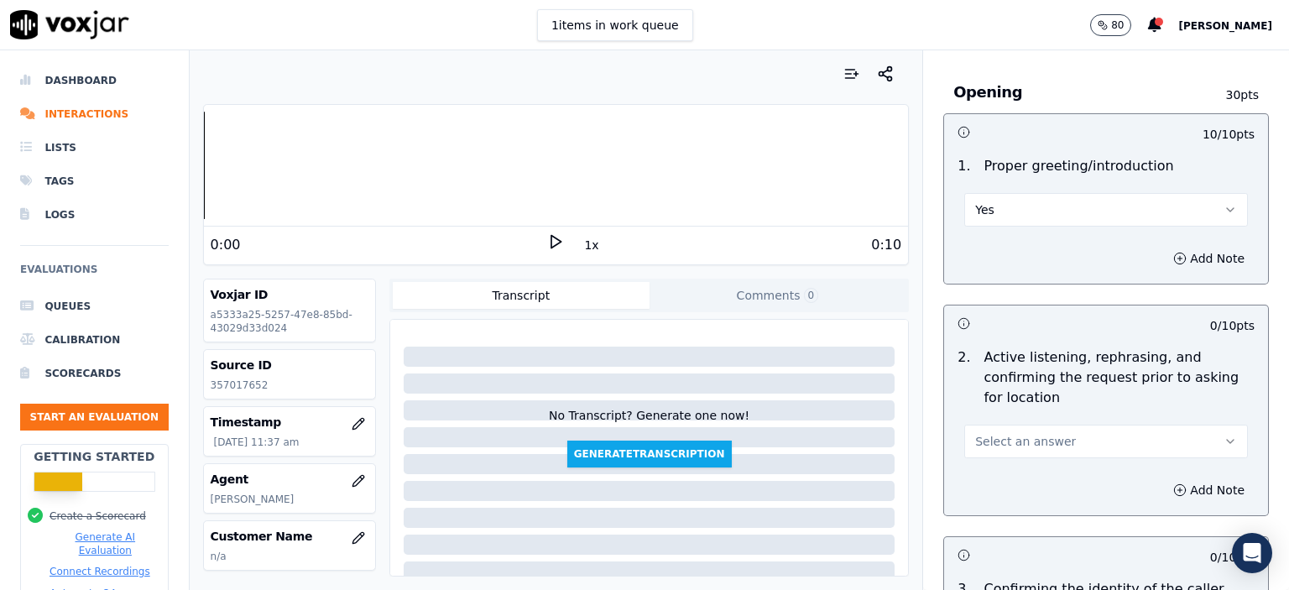
scroll to position [168, 0]
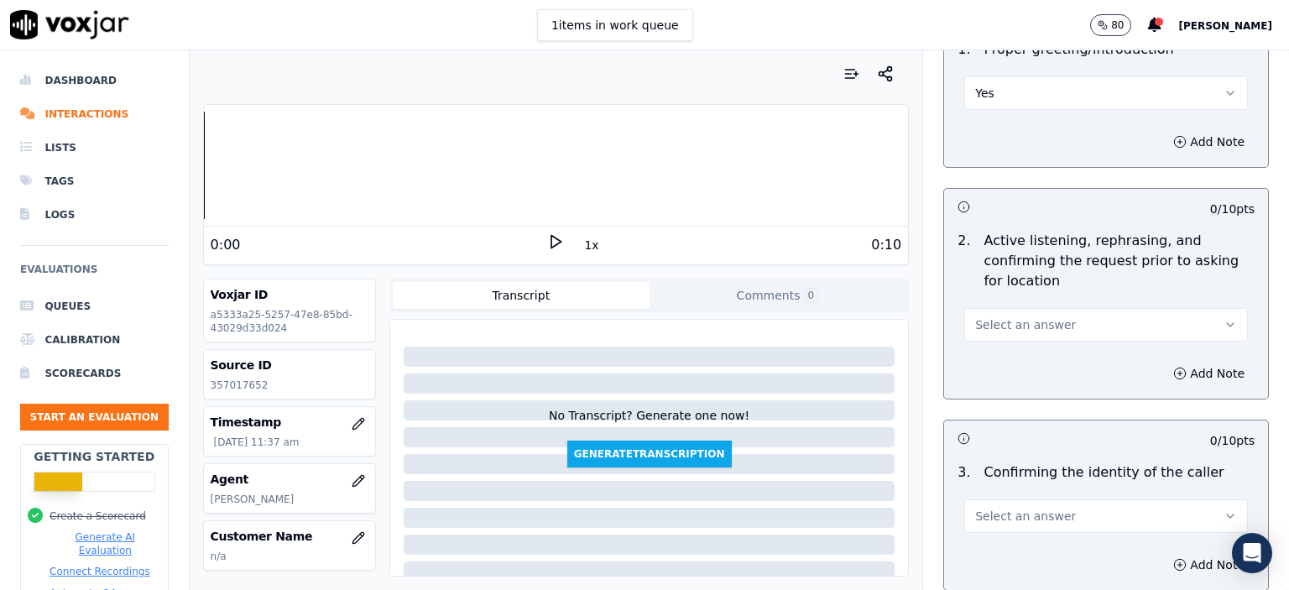
click at [1049, 313] on button "Select an answer" at bounding box center [1106, 325] width 284 height 34
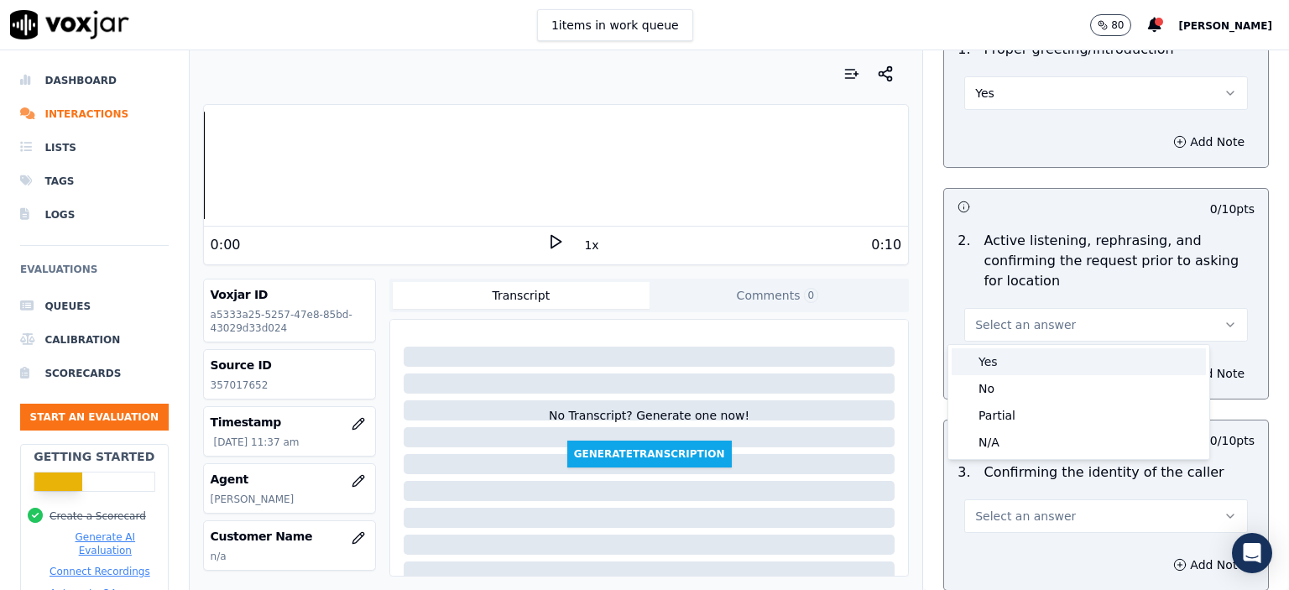
click at [1060, 354] on div "Yes" at bounding box center [1079, 361] width 254 height 27
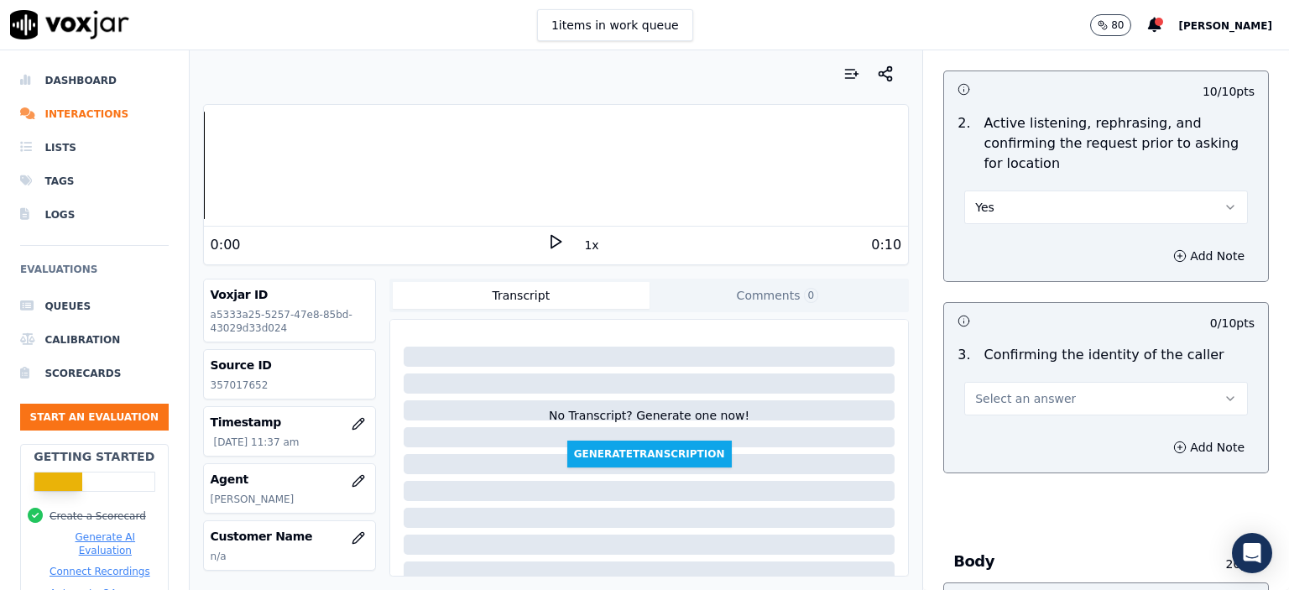
scroll to position [336, 0]
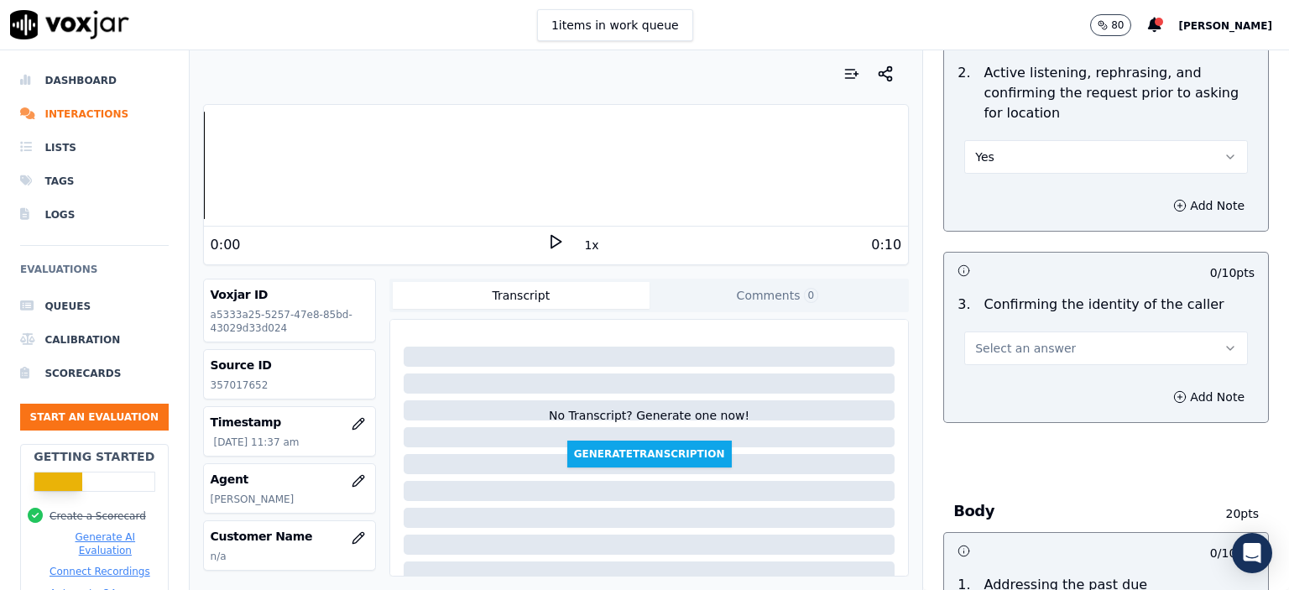
click at [1043, 347] on span "Select an answer" at bounding box center [1025, 348] width 101 height 17
click at [1037, 395] on div "Yes" at bounding box center [1079, 385] width 254 height 27
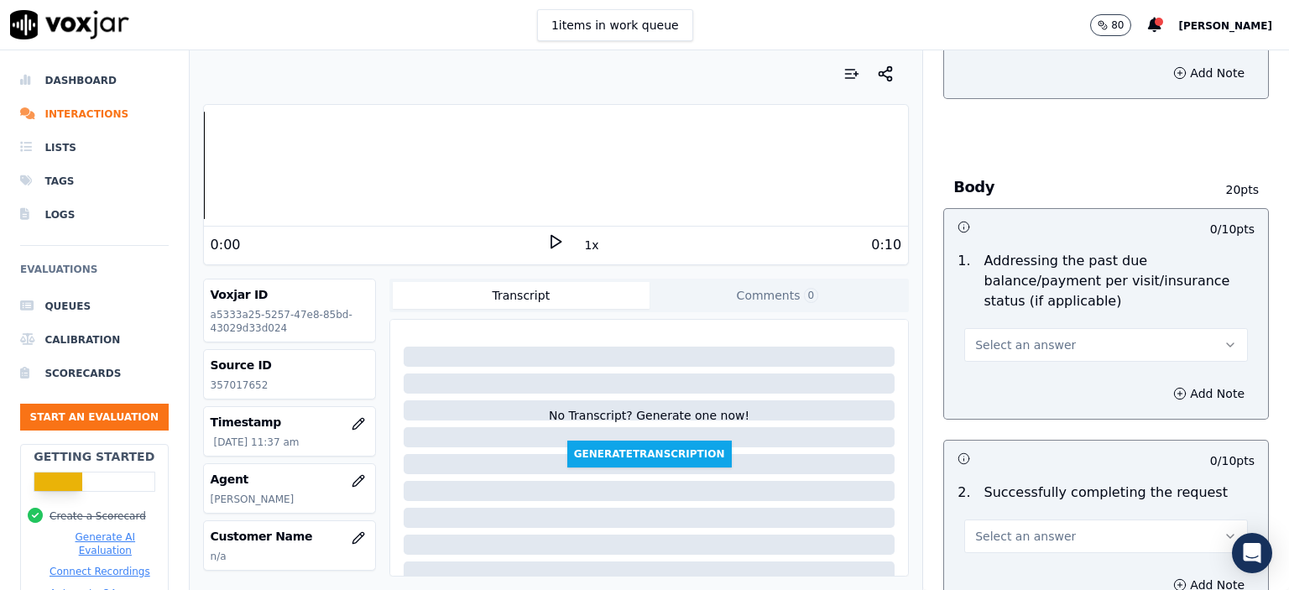
scroll to position [671, 0]
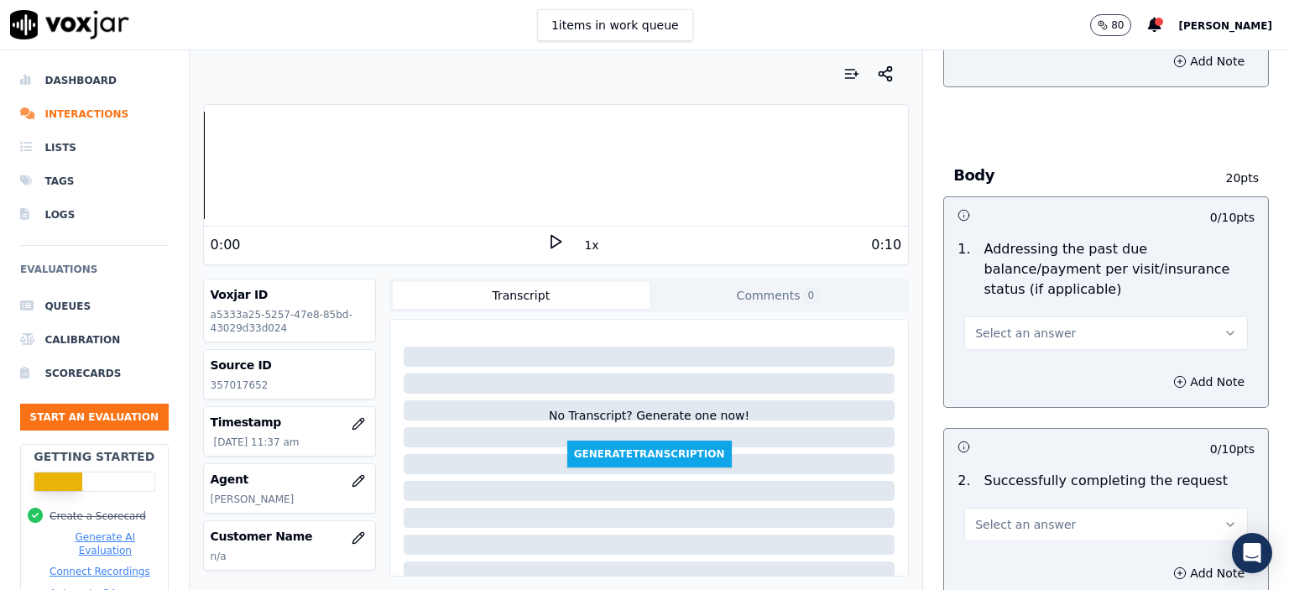
click at [1044, 316] on button "Select an answer" at bounding box center [1106, 333] width 284 height 34
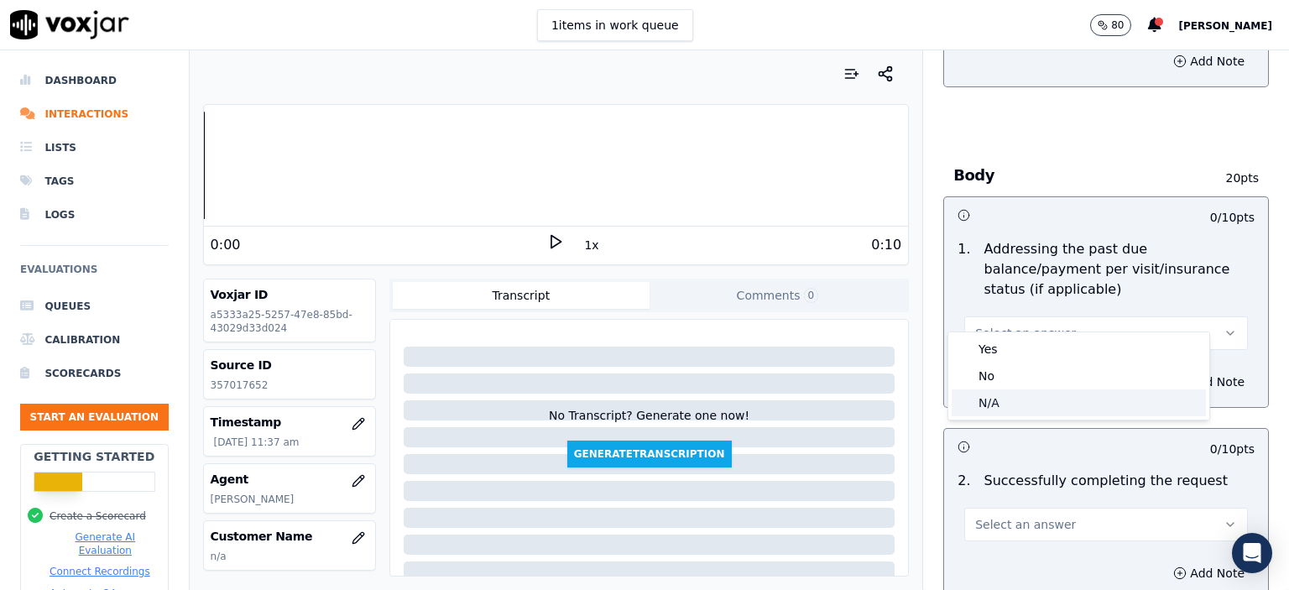
click at [1030, 403] on div "N/A" at bounding box center [1079, 402] width 254 height 27
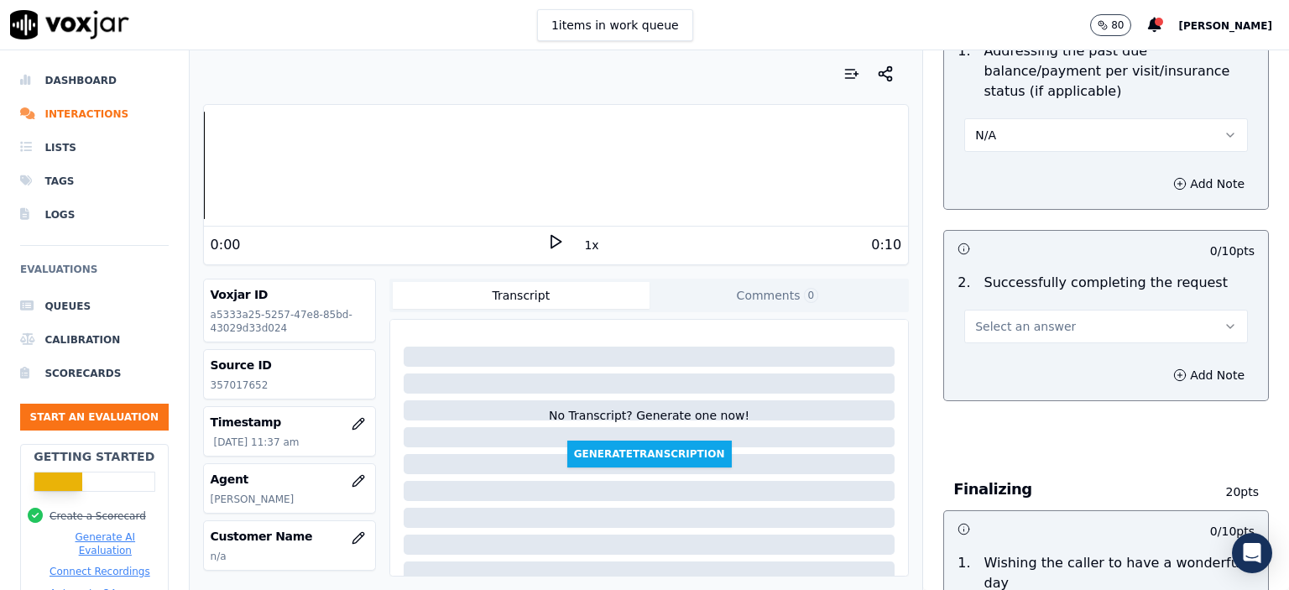
scroll to position [923, 0]
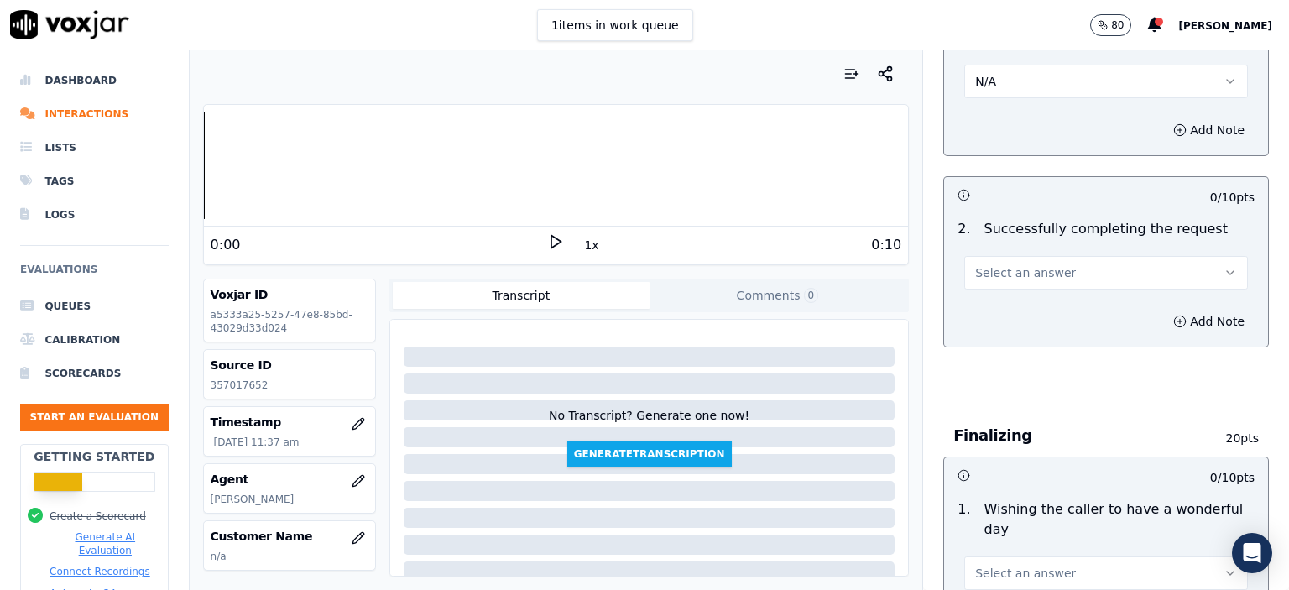
click at [1044, 256] on button "Select an answer" at bounding box center [1106, 273] width 284 height 34
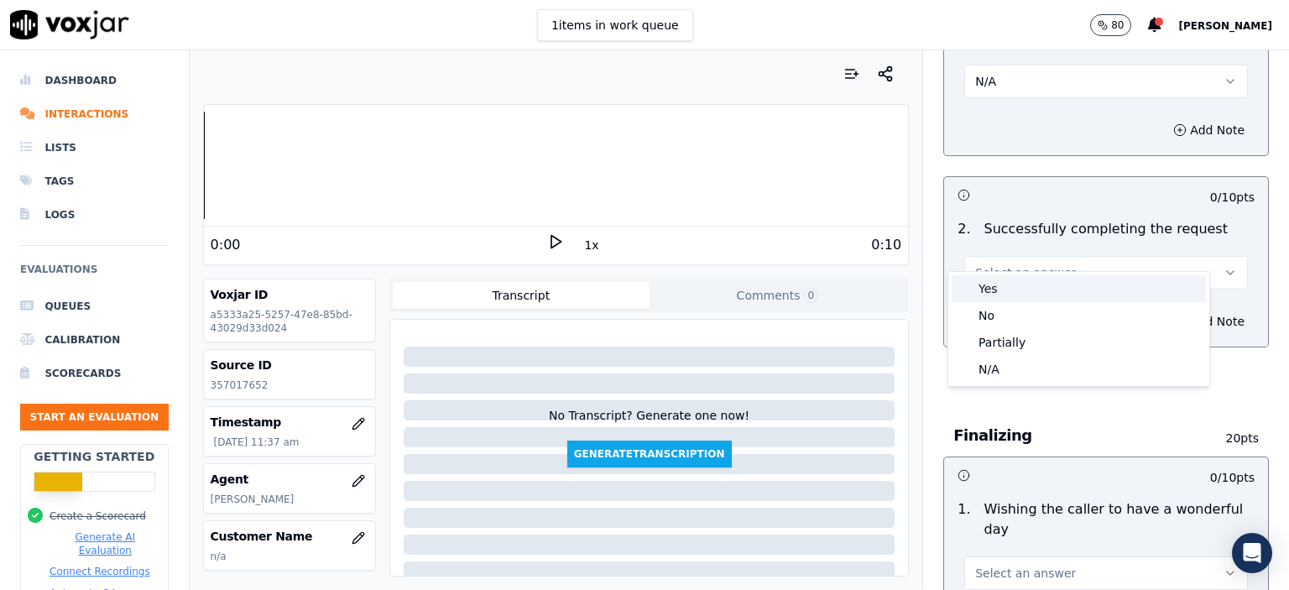
click at [1031, 295] on div "Yes" at bounding box center [1079, 288] width 254 height 27
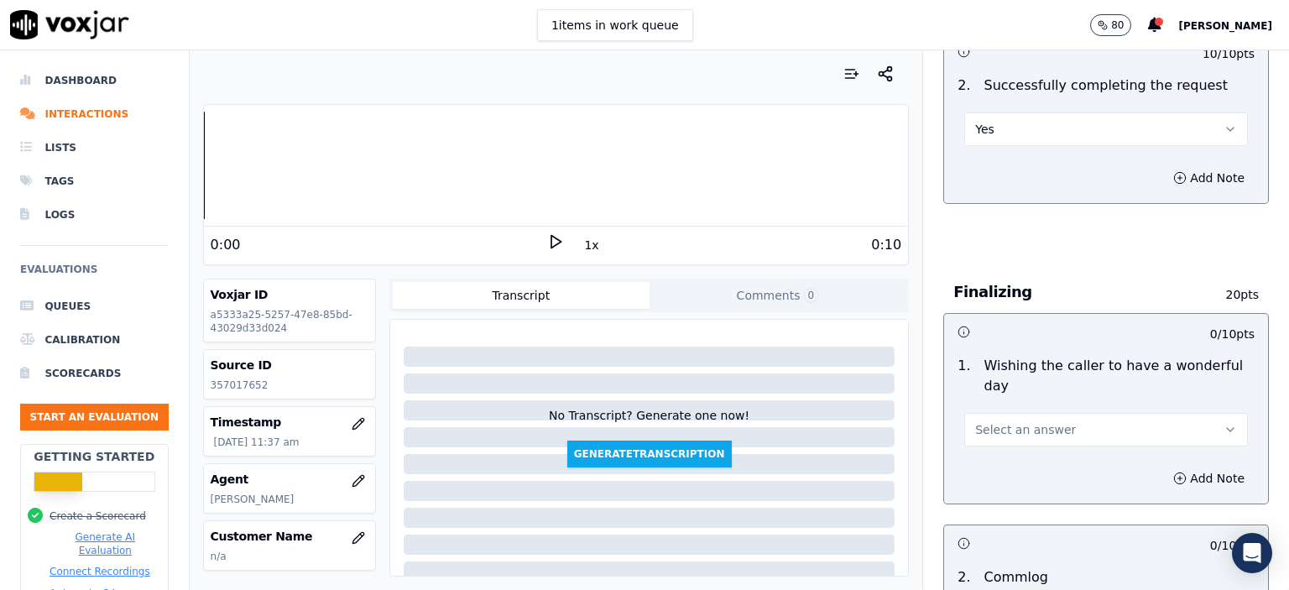
scroll to position [1091, 0]
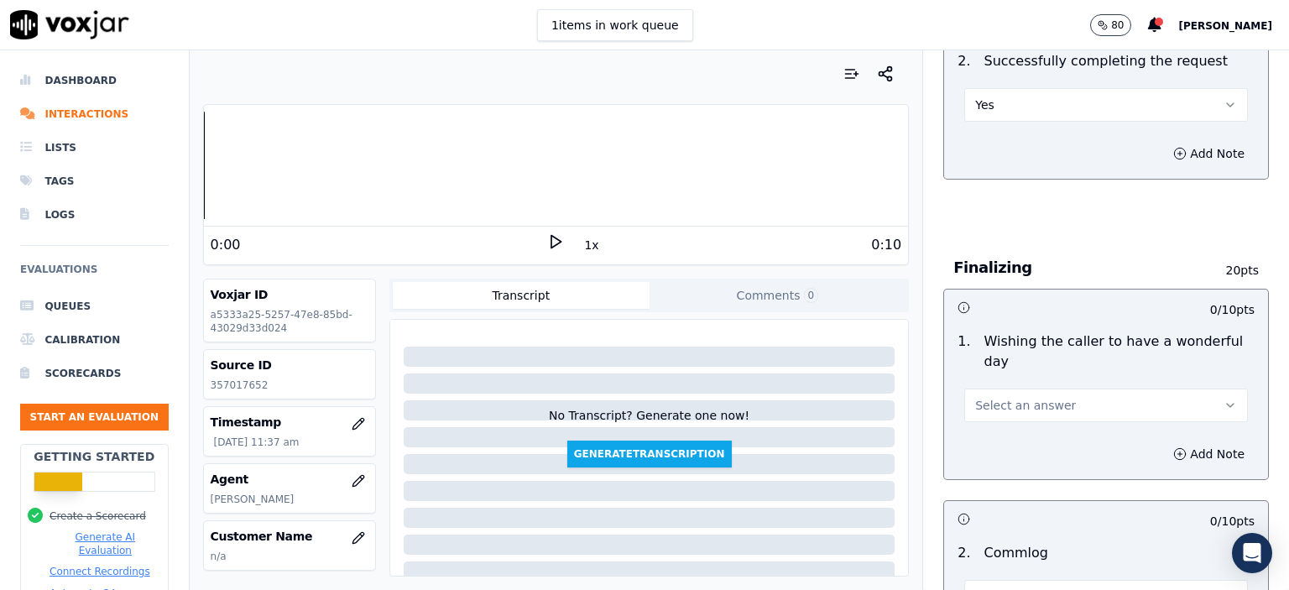
click at [1077, 379] on div "1 . Wishing the caller to have a wonderful day Select an answer" at bounding box center [1106, 377] width 324 height 104
click at [1077, 389] on button "Select an answer" at bounding box center [1106, 406] width 284 height 34
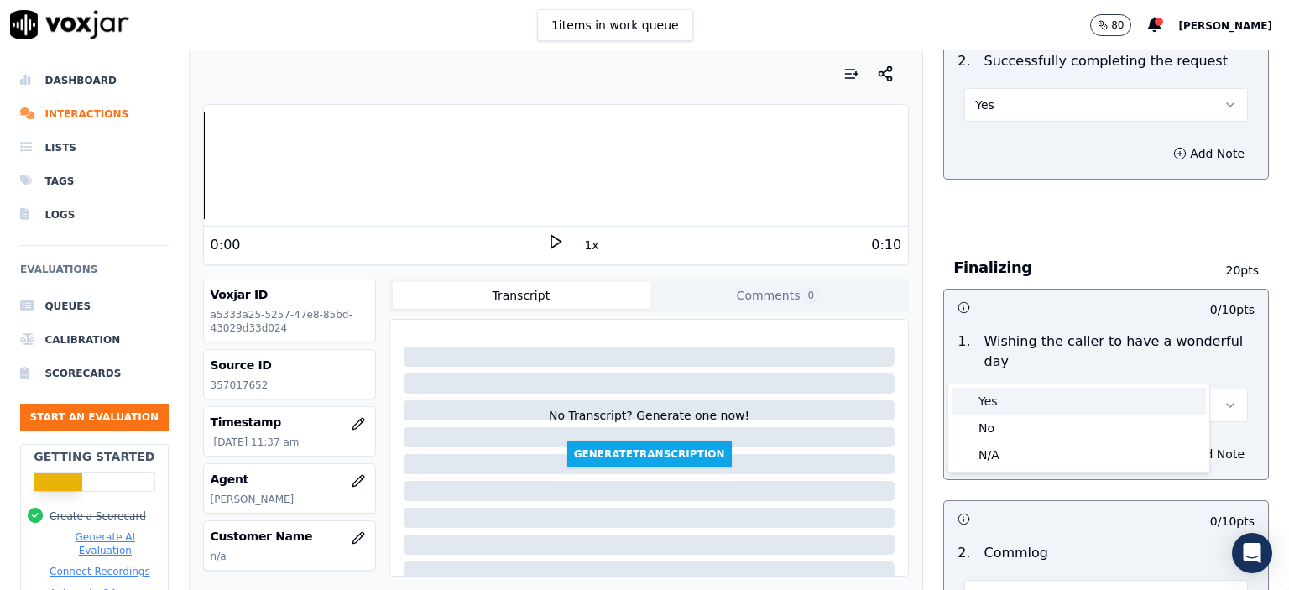
click at [1061, 407] on div "Yes" at bounding box center [1079, 401] width 254 height 27
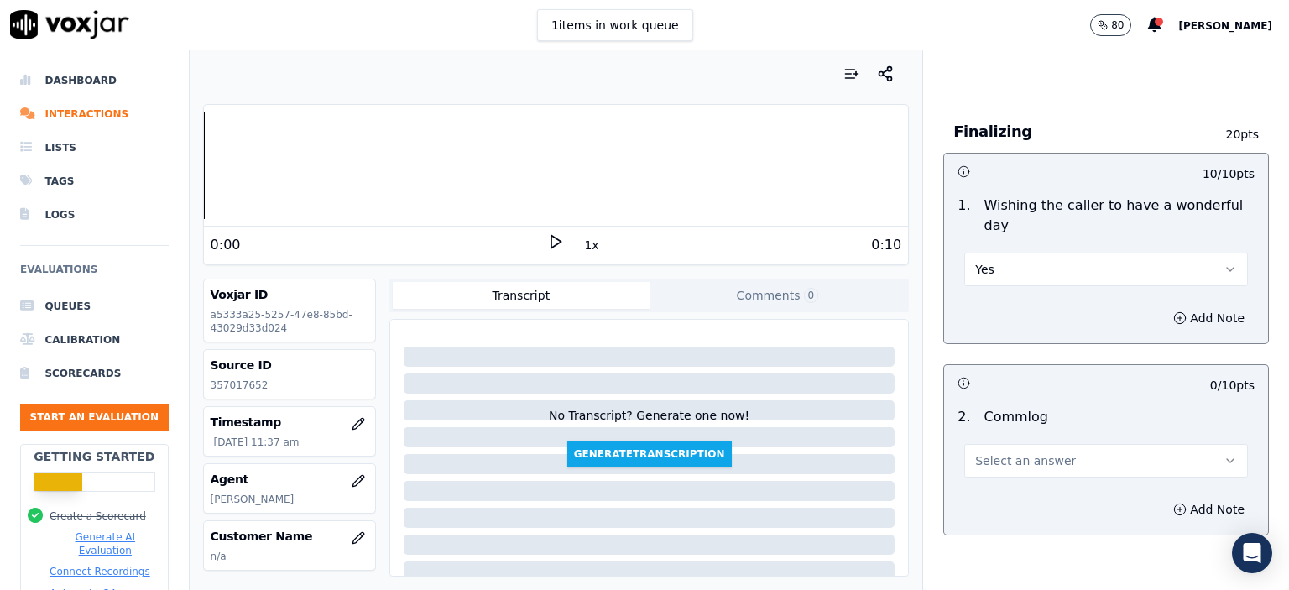
scroll to position [1259, 0]
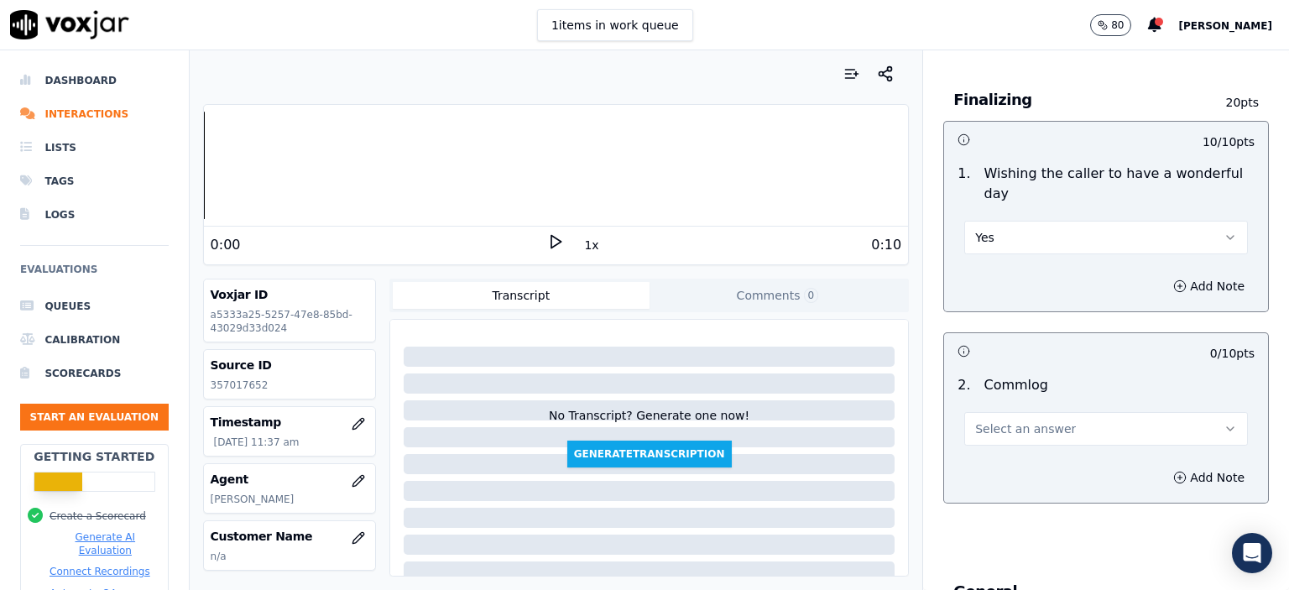
click at [1051, 412] on button "Select an answer" at bounding box center [1106, 429] width 284 height 34
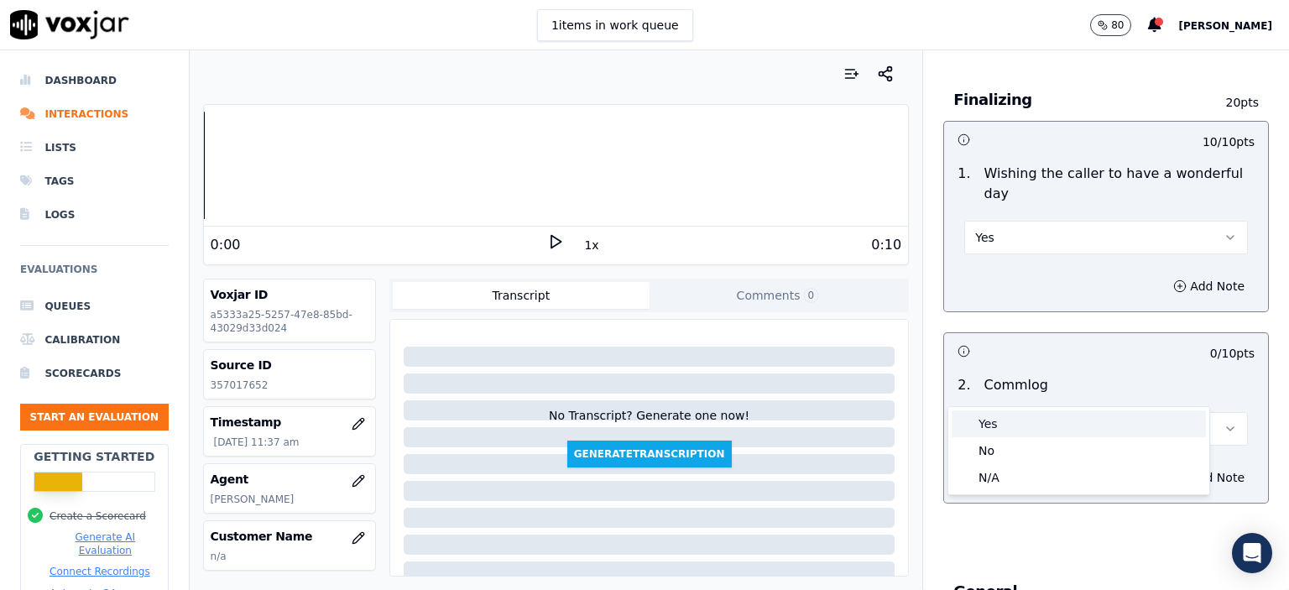
click at [1042, 420] on div "Yes" at bounding box center [1079, 423] width 254 height 27
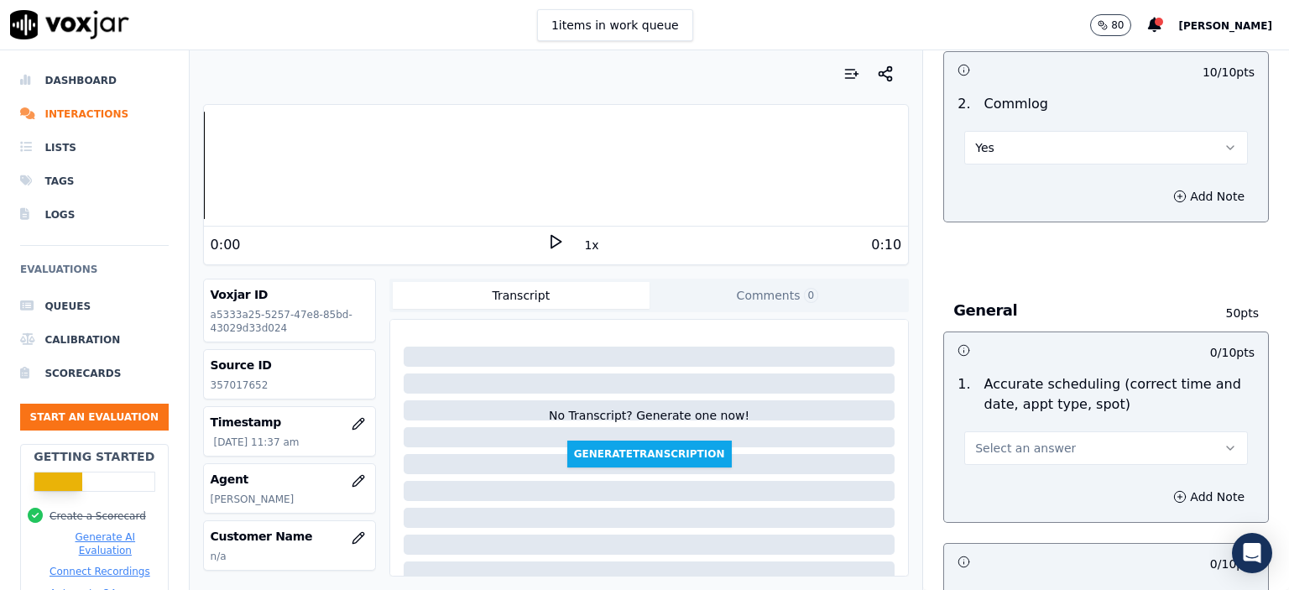
scroll to position [1595, 0]
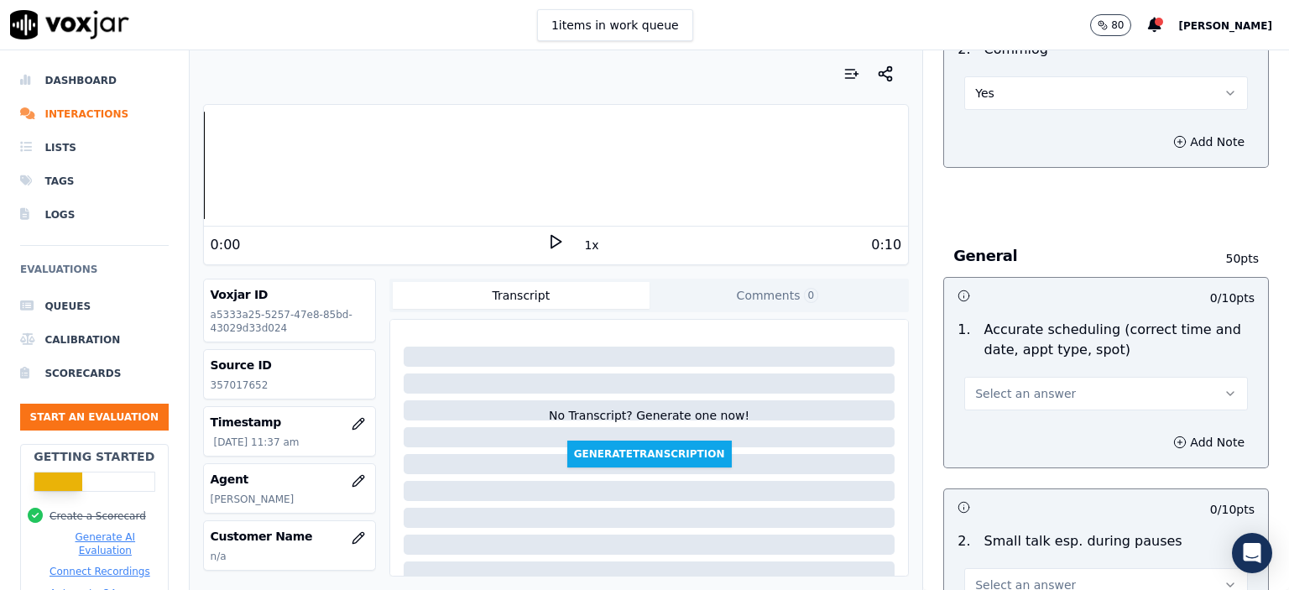
click at [1018, 385] on span "Select an answer" at bounding box center [1025, 393] width 101 height 17
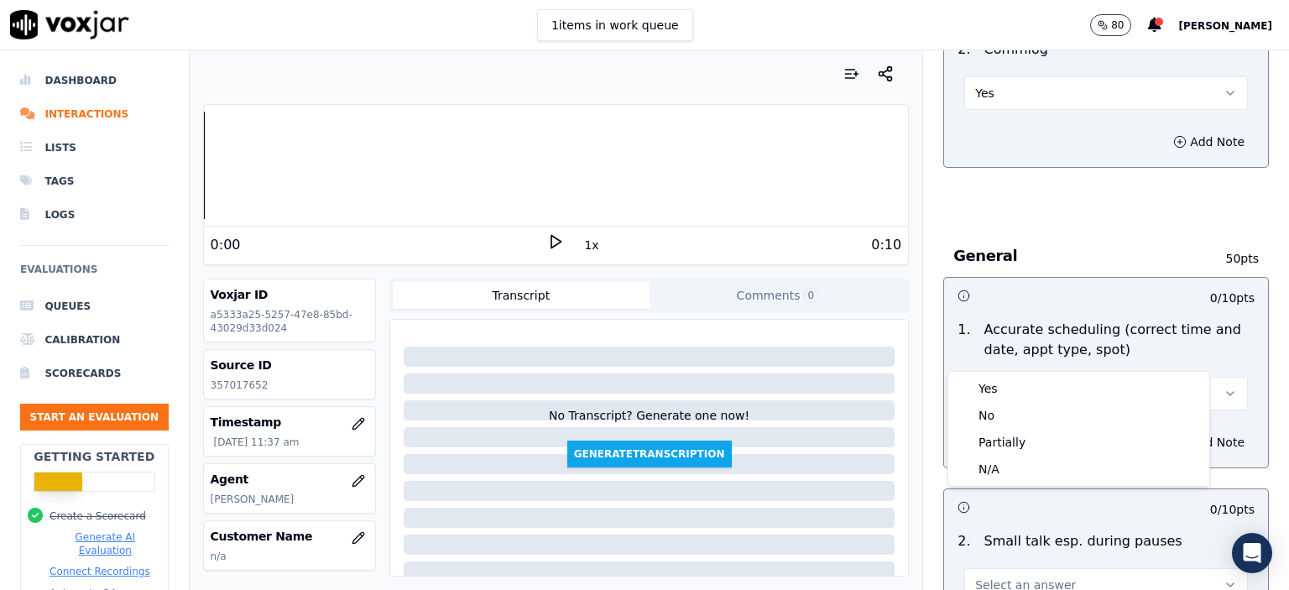
click at [1017, 392] on div "Yes" at bounding box center [1079, 388] width 254 height 27
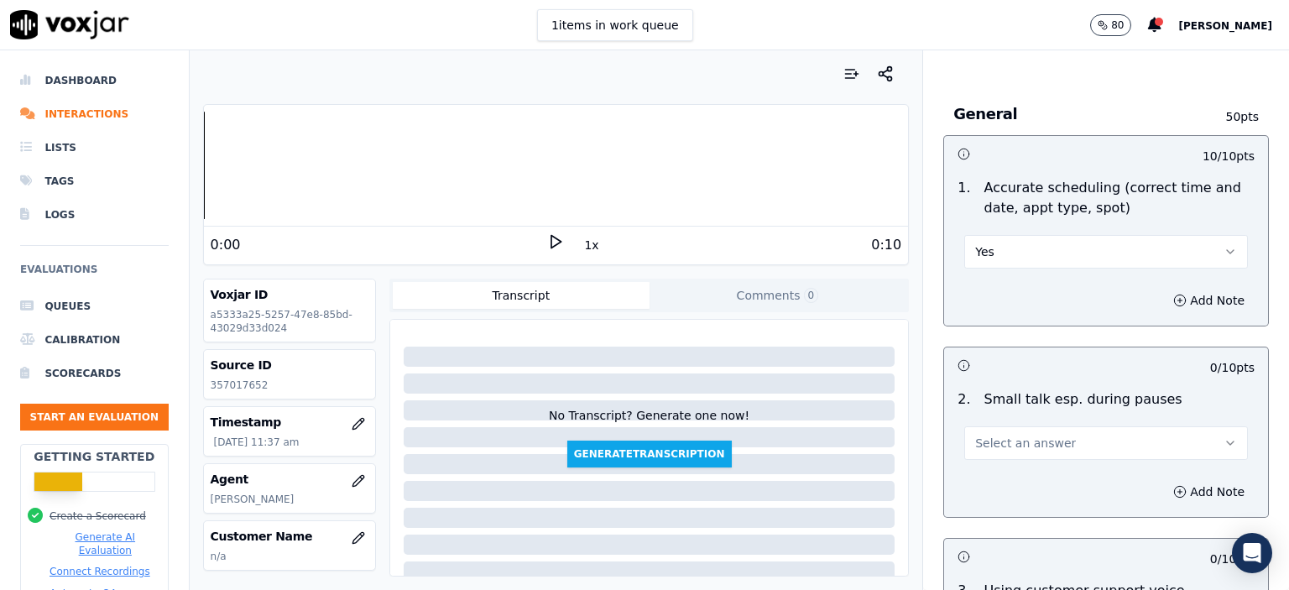
scroll to position [1763, 0]
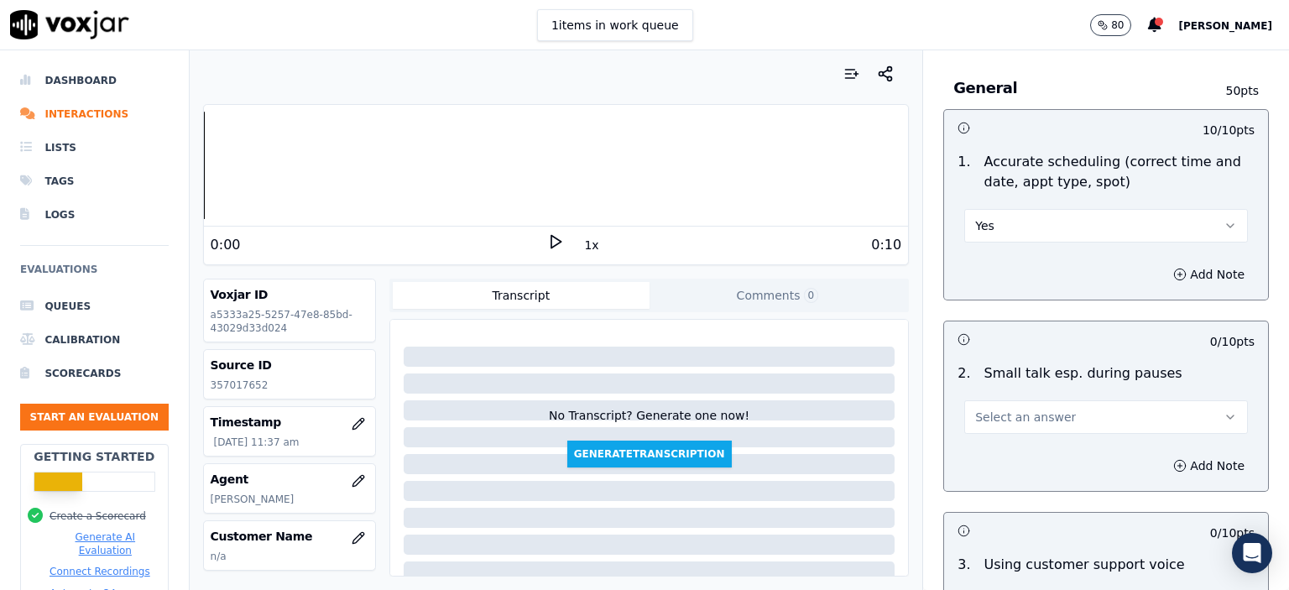
click at [1024, 409] on span "Select an answer" at bounding box center [1025, 417] width 101 height 17
click at [1037, 460] on div "N/A" at bounding box center [1079, 465] width 254 height 27
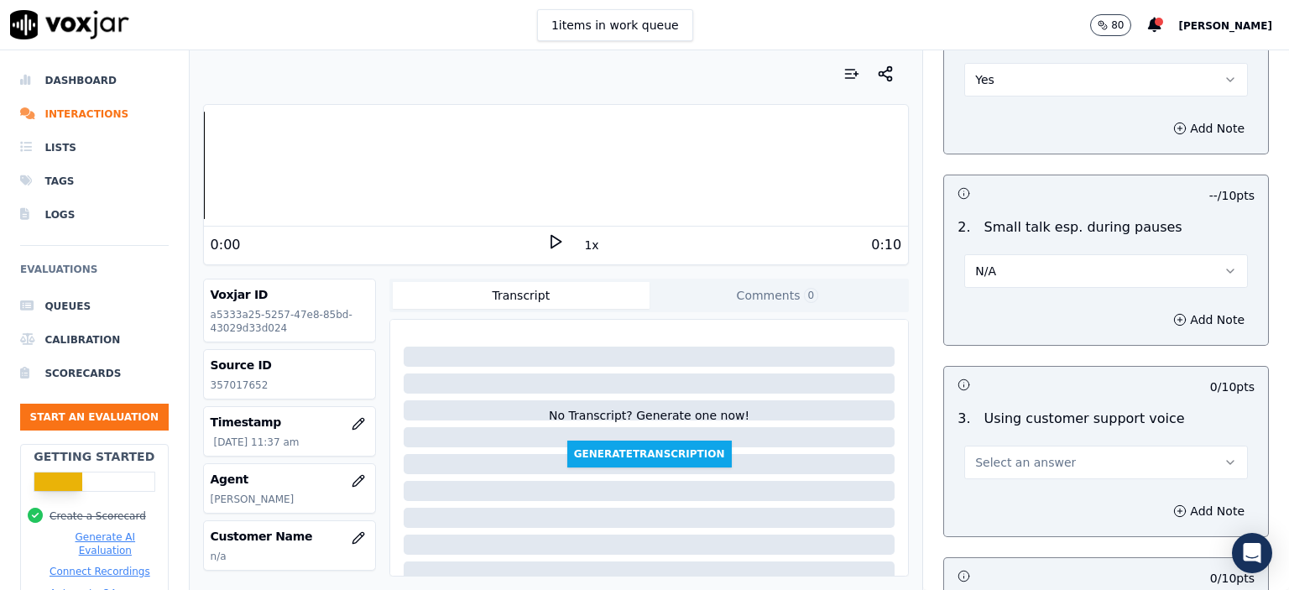
scroll to position [1930, 0]
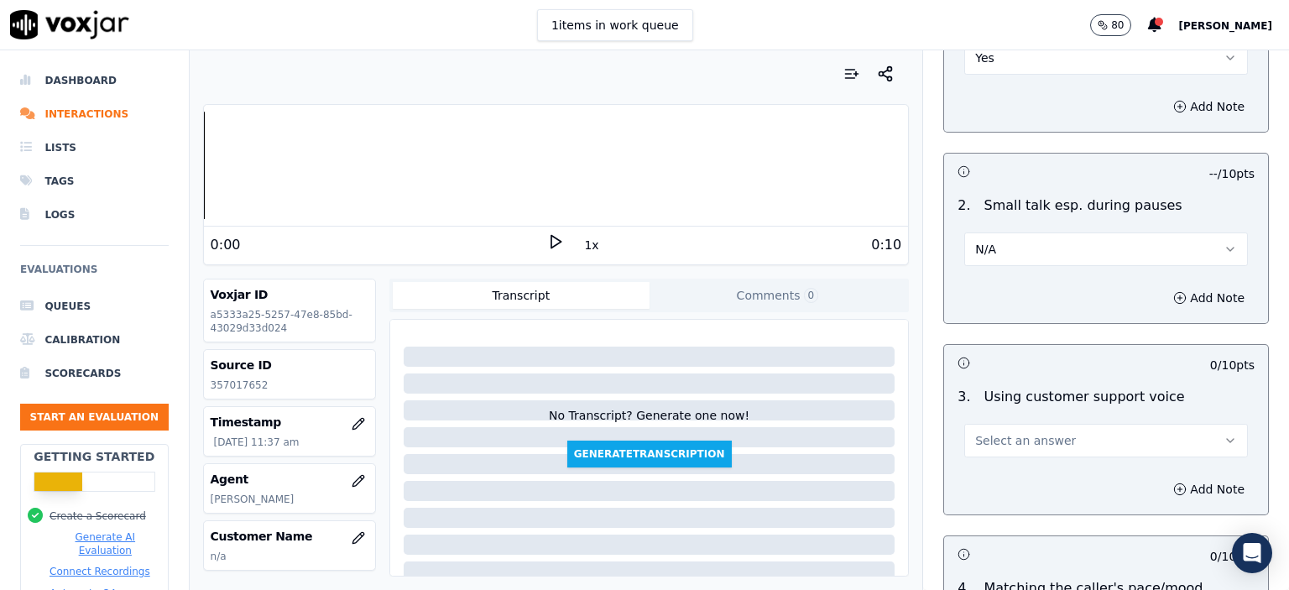
click at [993, 432] on span "Select an answer" at bounding box center [1025, 440] width 101 height 17
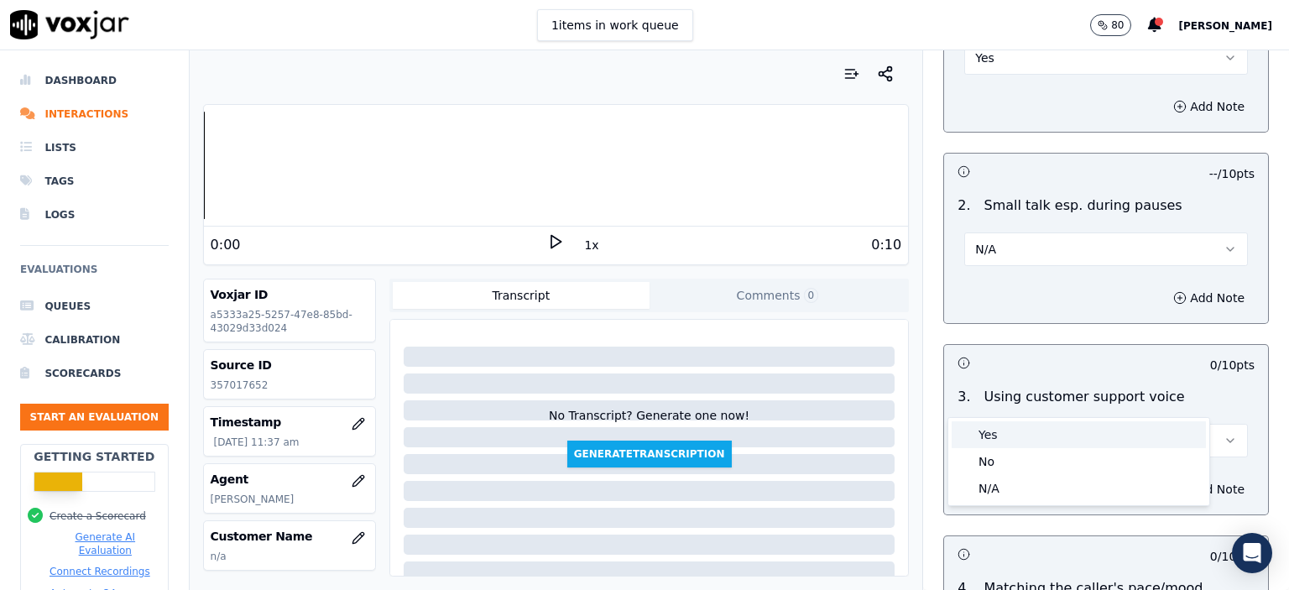
click at [995, 431] on div "Yes" at bounding box center [1079, 434] width 254 height 27
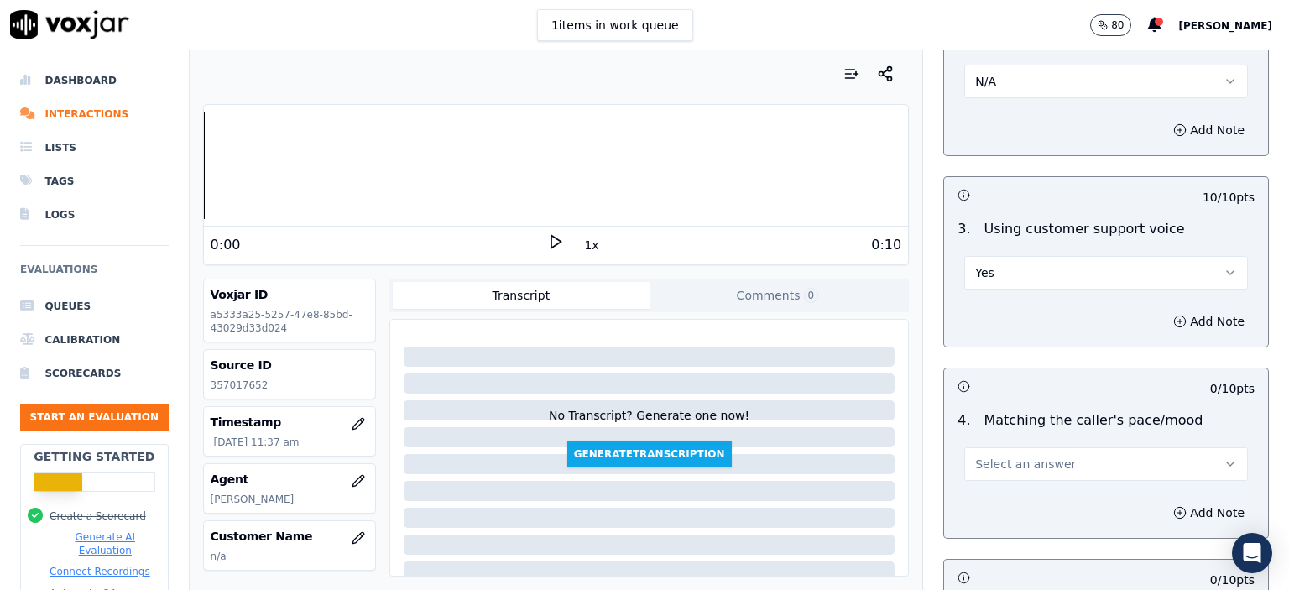
click at [1003, 456] on span "Select an answer" at bounding box center [1025, 464] width 101 height 17
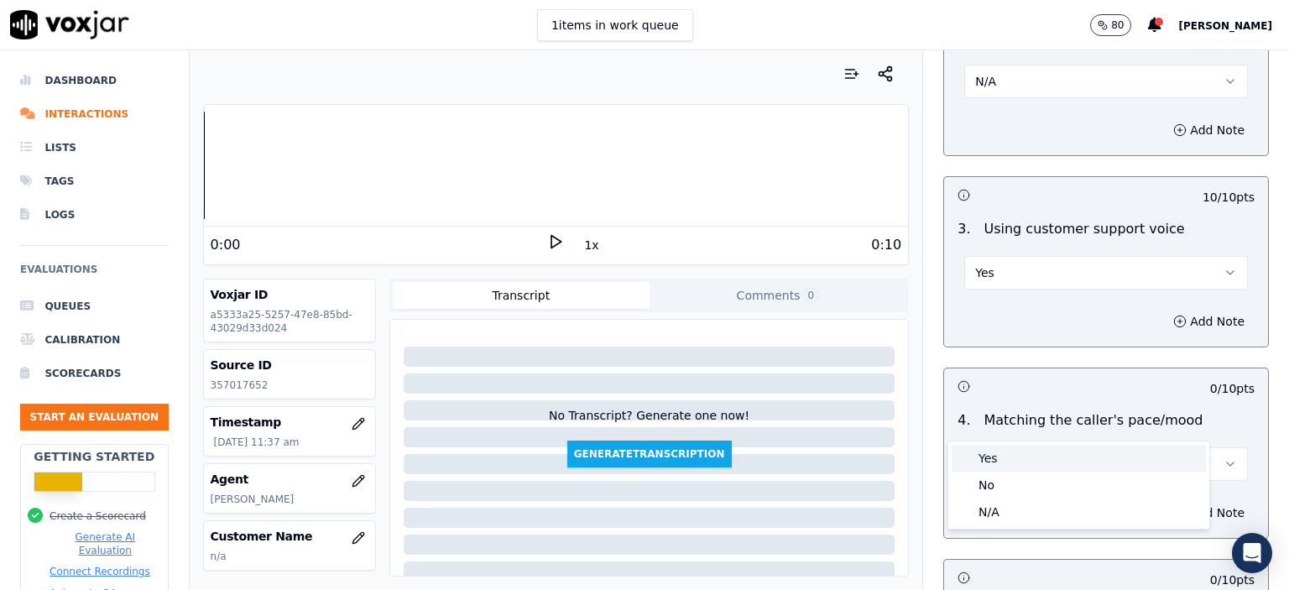
click at [1001, 445] on div "Yes" at bounding box center [1079, 458] width 254 height 27
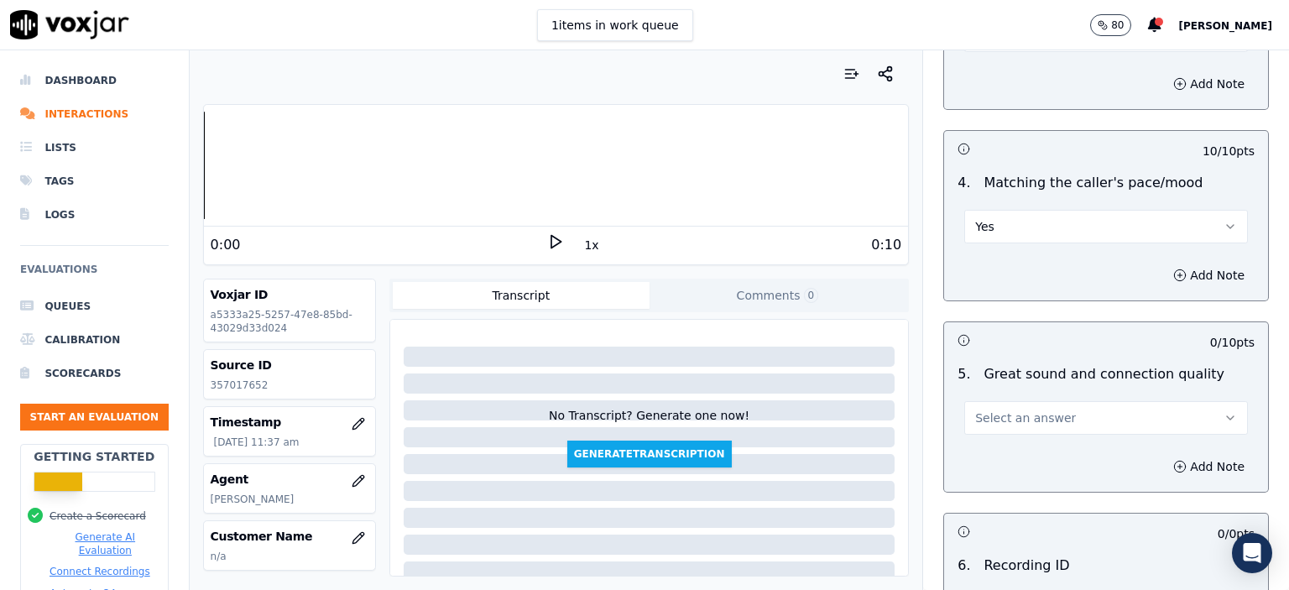
scroll to position [2350, 0]
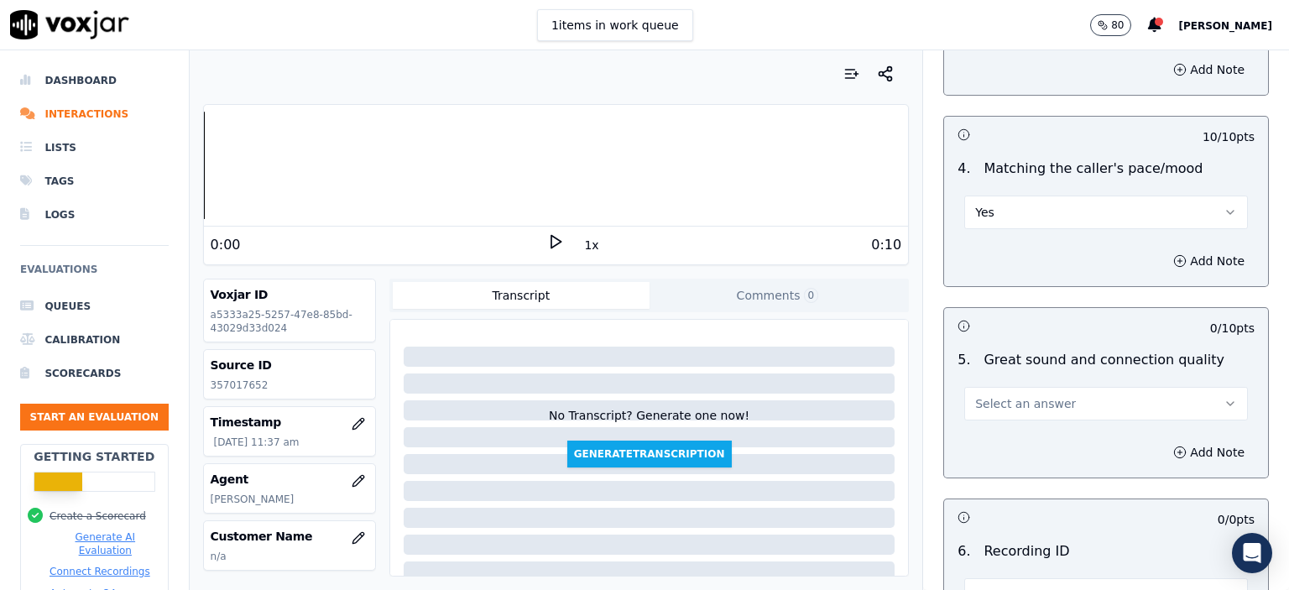
click at [1023, 387] on button "Select an answer" at bounding box center [1106, 404] width 284 height 34
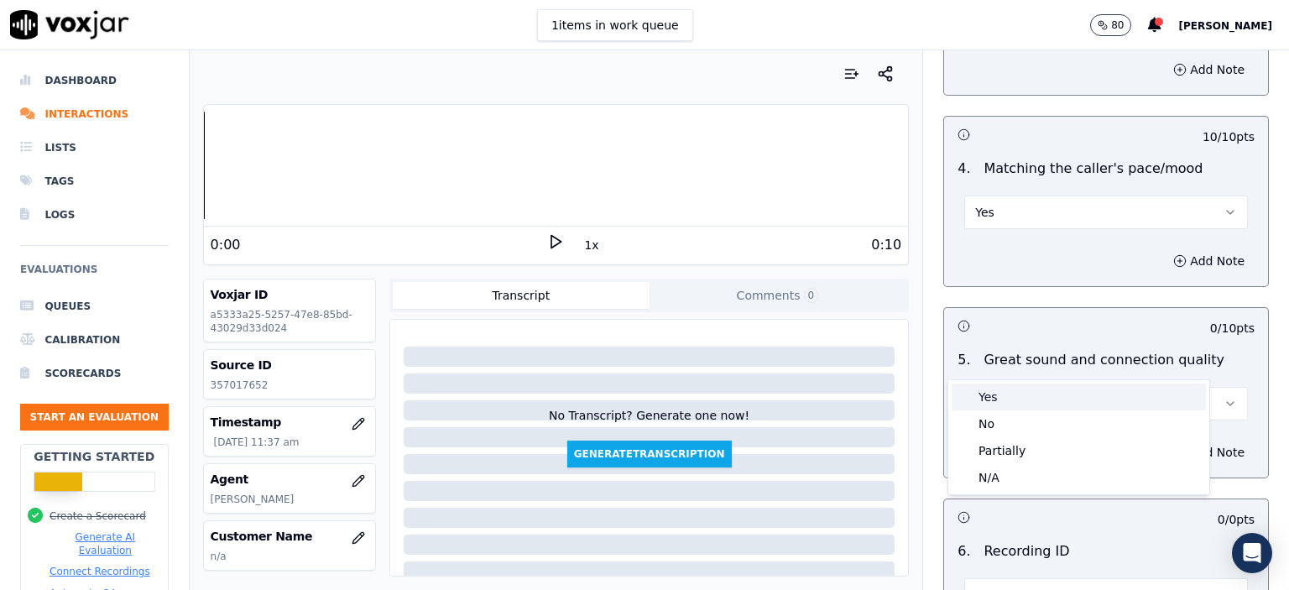
click at [1031, 389] on div "Yes" at bounding box center [1079, 397] width 254 height 27
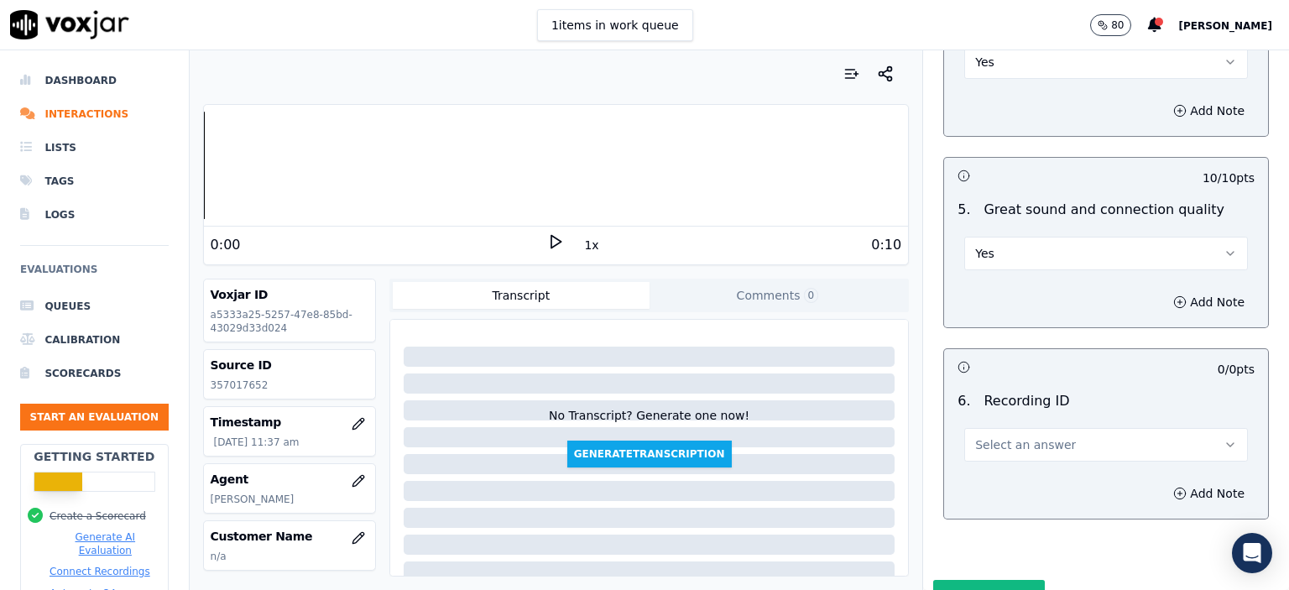
scroll to position [2518, 0]
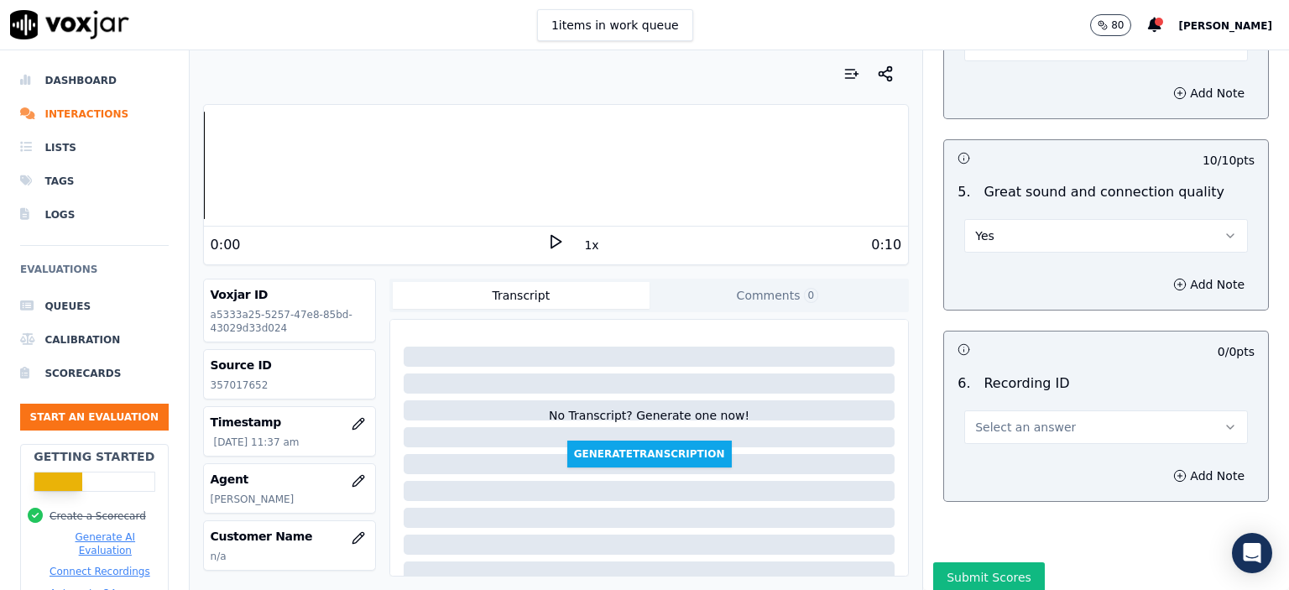
click at [1035, 419] on span "Select an answer" at bounding box center [1025, 427] width 101 height 17
click at [1030, 430] on div "N/A" at bounding box center [1079, 430] width 254 height 27
click at [1178, 464] on button "Add Note" at bounding box center [1208, 476] width 91 height 24
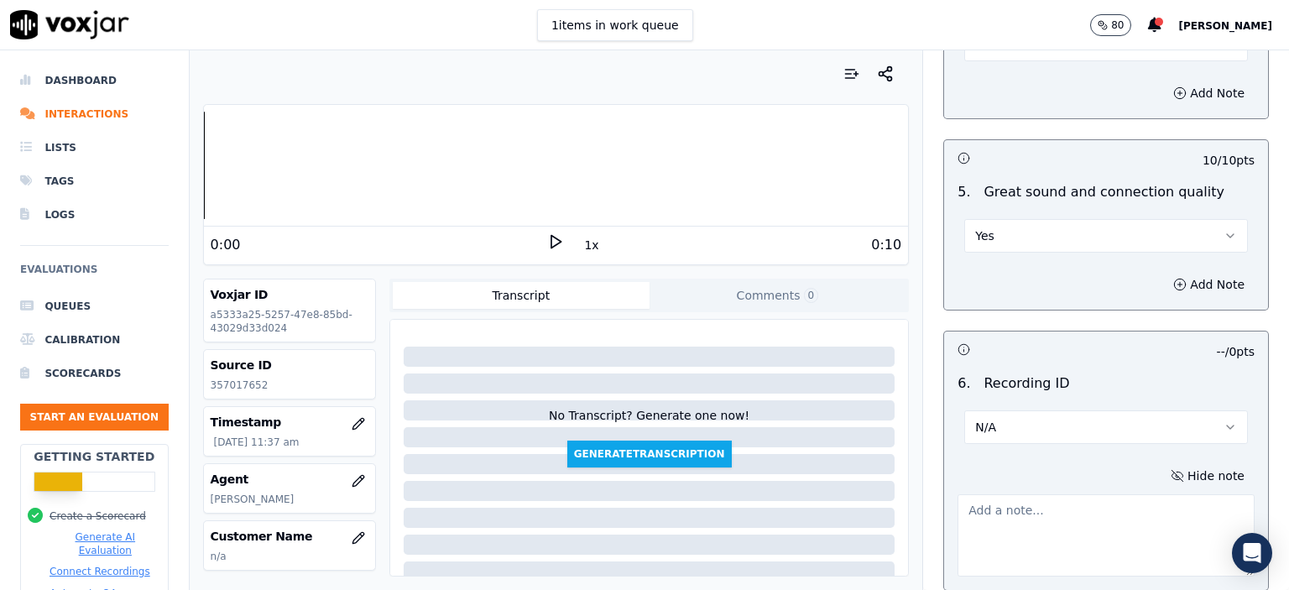
click at [241, 382] on p "357017652" at bounding box center [290, 385] width 158 height 13
copy p "357017652"
click at [1061, 494] on textarea at bounding box center [1106, 535] width 297 height 82
paste textarea "357017652"
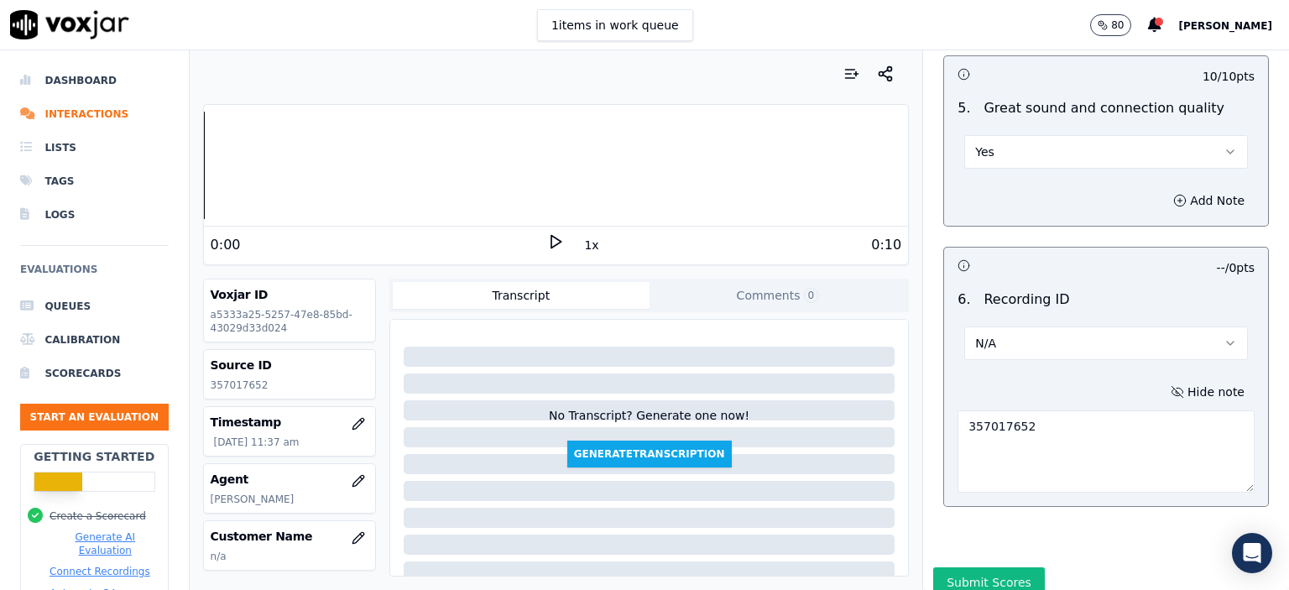
scroll to position [2612, 0]
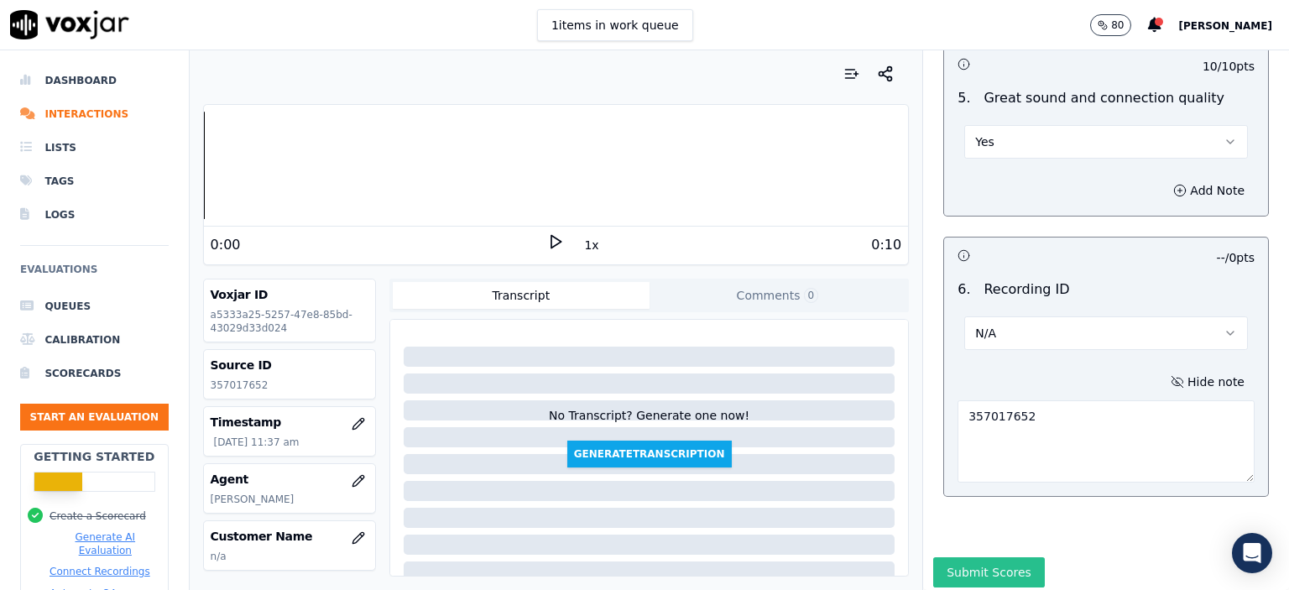
type textarea "357017652"
click at [974, 557] on button "Submit Scores" at bounding box center [989, 572] width 112 height 30
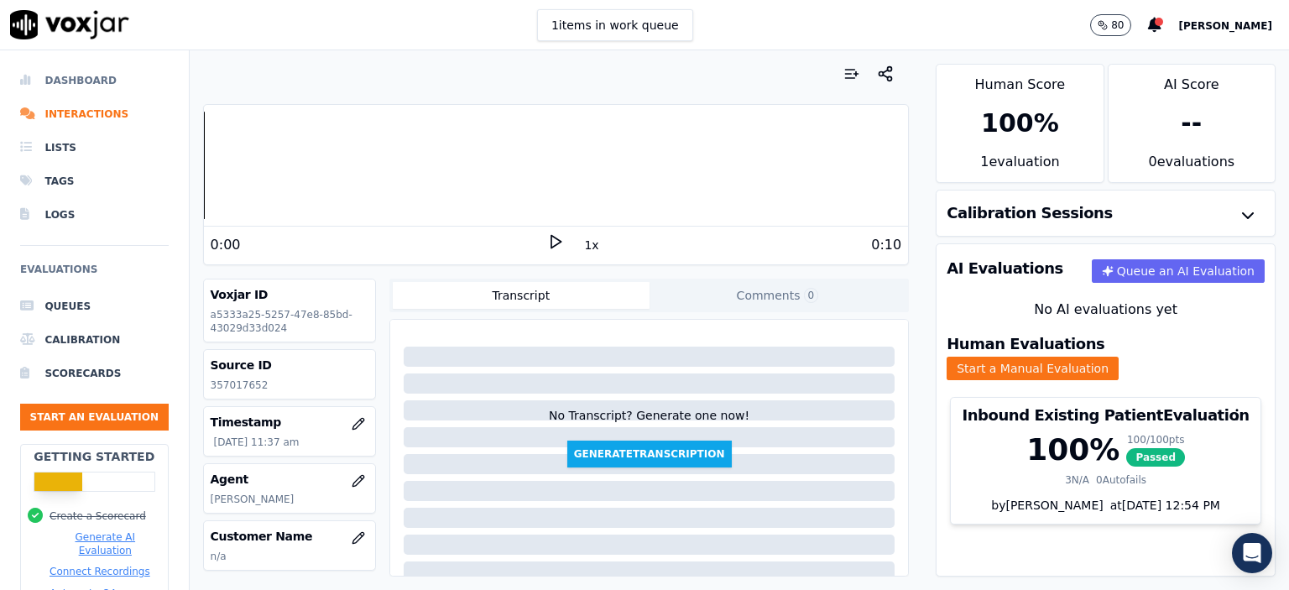
click at [81, 86] on li "Dashboard" at bounding box center [94, 81] width 149 height 34
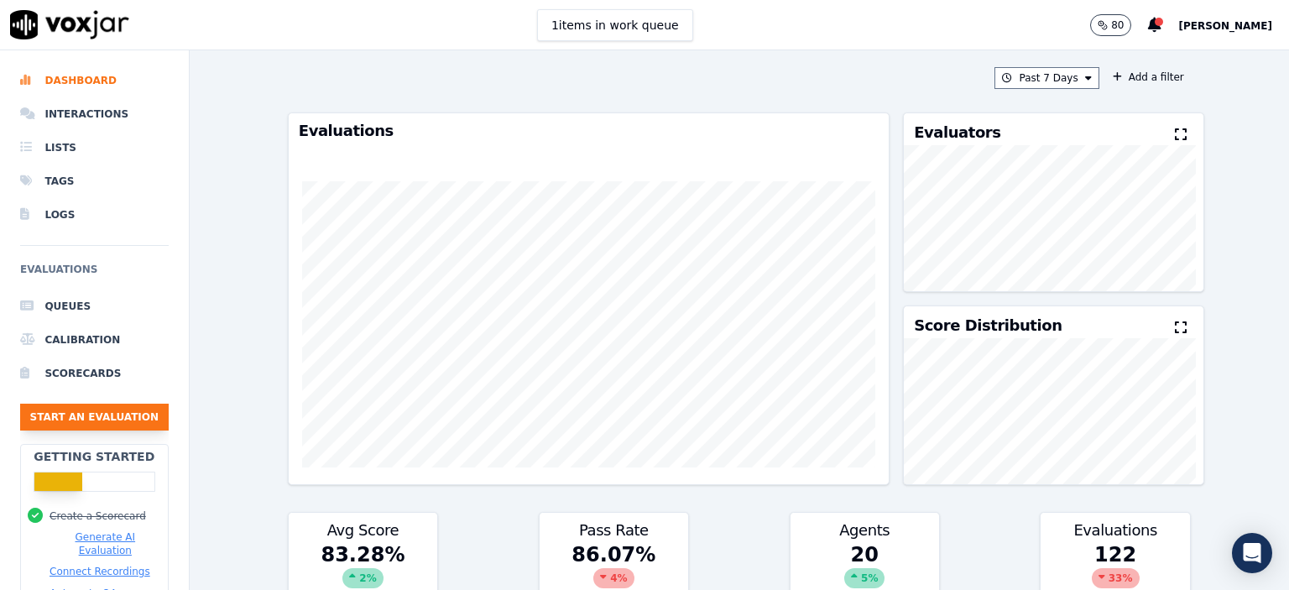
click at [128, 415] on button "Start an Evaluation" at bounding box center [94, 417] width 149 height 27
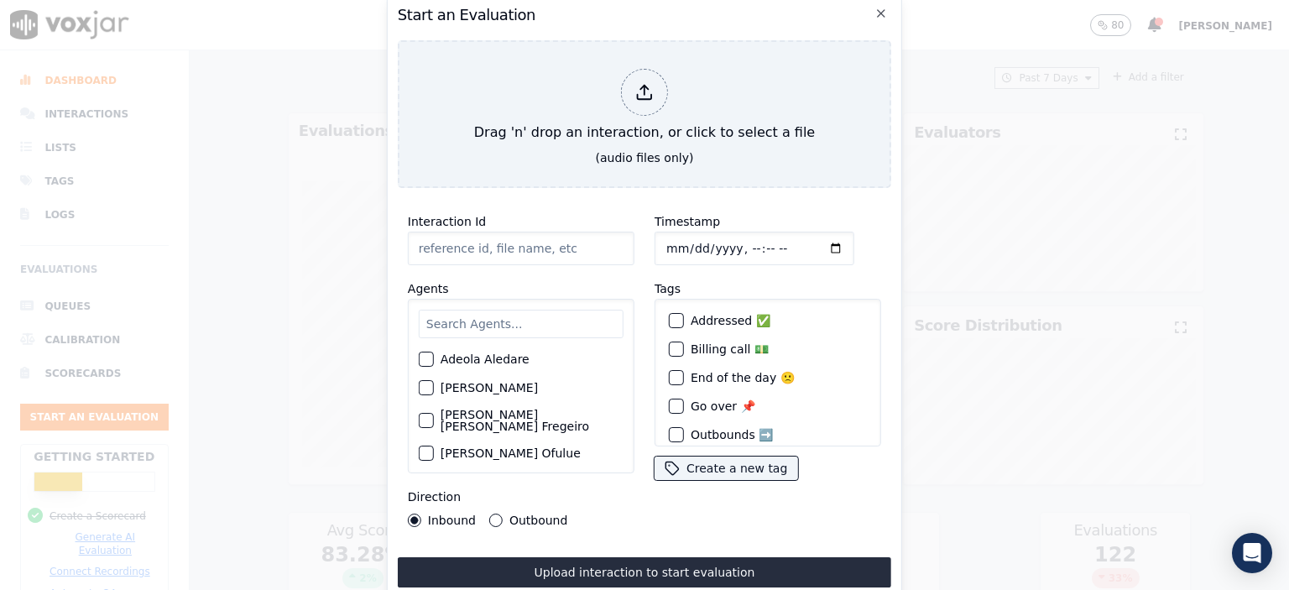
click at [482, 243] on input "Interaction Id" at bounding box center [521, 249] width 227 height 34
paste input "357021344"
type input "357021344"
click at [736, 241] on input "Timestamp" at bounding box center [755, 249] width 200 height 34
type input "[DATE]T11:59"
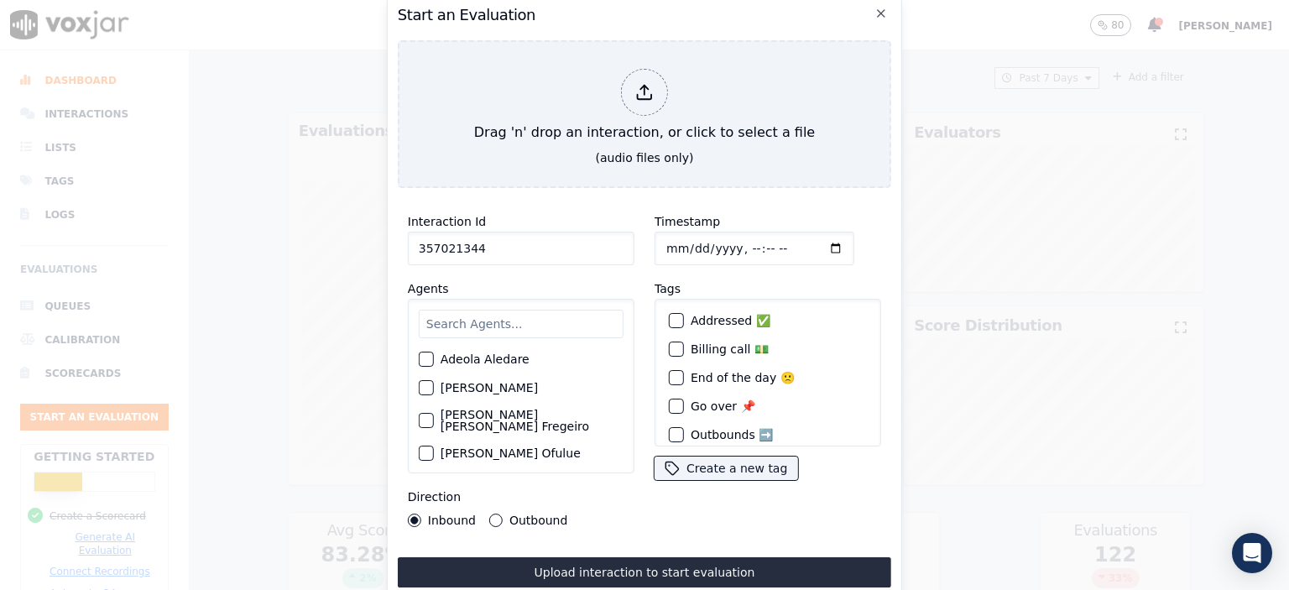
click at [504, 318] on input "text" at bounding box center [521, 324] width 205 height 29
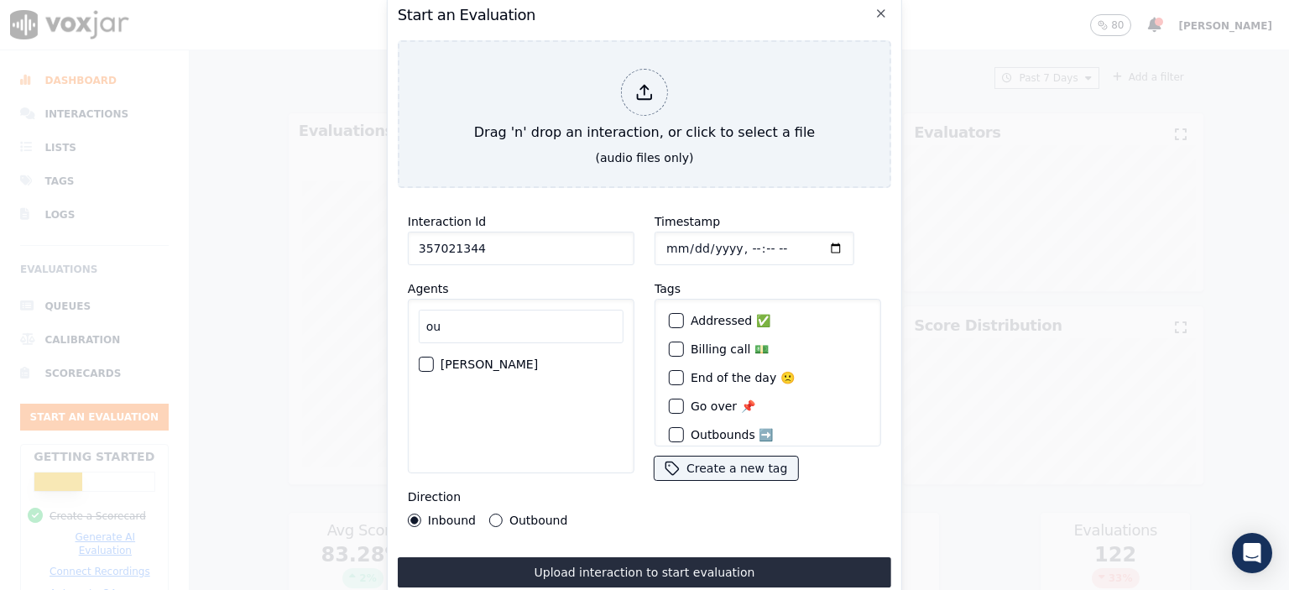
type input "ou"
click at [465, 362] on label "[PERSON_NAME]" at bounding box center [489, 364] width 97 height 12
click at [434, 362] on button "[PERSON_NAME]" at bounding box center [426, 364] width 15 height 15
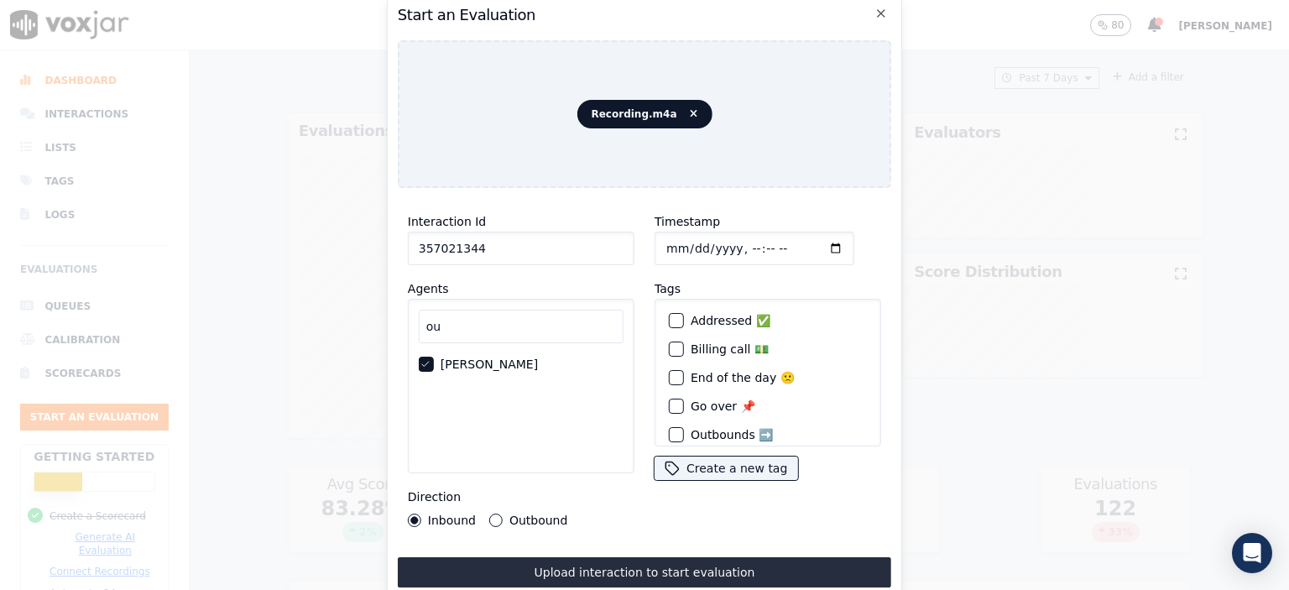
click at [729, 563] on button "Upload interaction to start evaluation" at bounding box center [645, 572] width 494 height 30
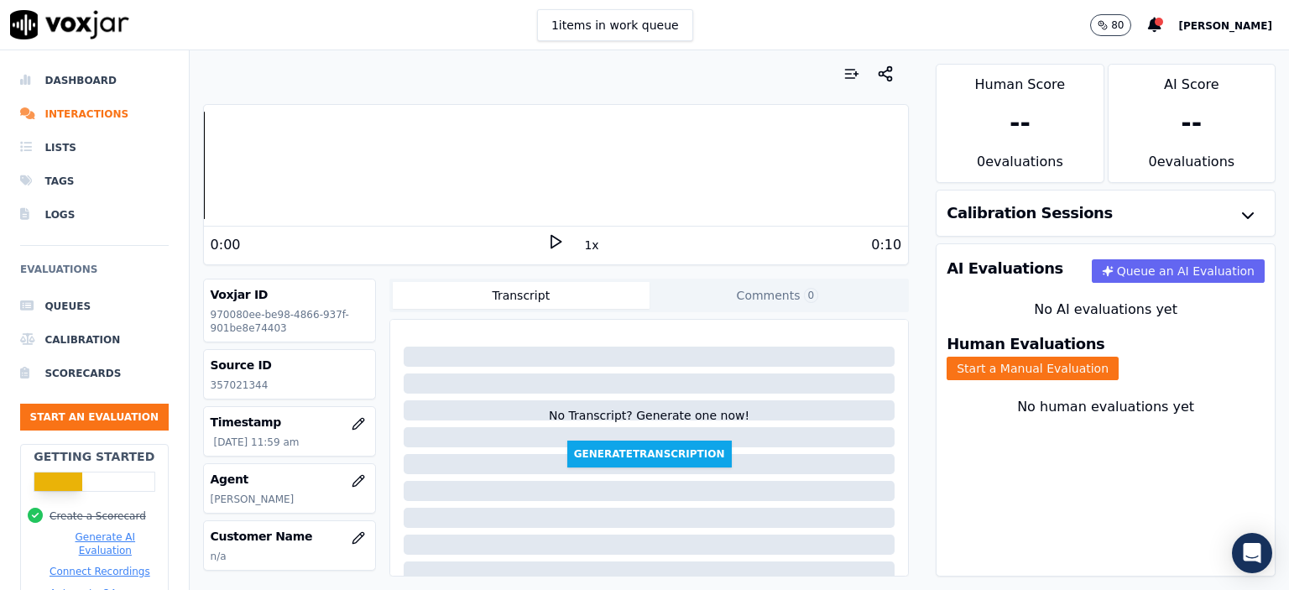
click at [1127, 333] on div "Human Evaluations Start a Manual Evaluation" at bounding box center [1106, 359] width 338 height 64
click at [1119, 357] on button "Start a Manual Evaluation" at bounding box center [1033, 369] width 172 height 24
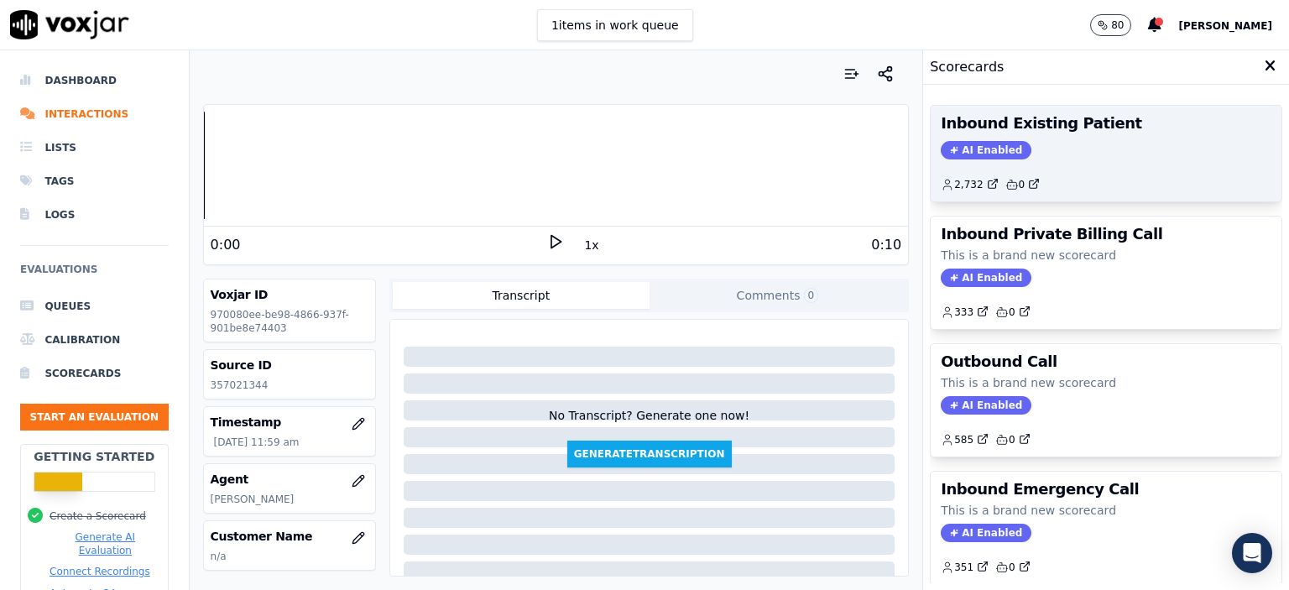
click at [1057, 125] on h3 "Inbound Existing Patient" at bounding box center [1106, 123] width 331 height 15
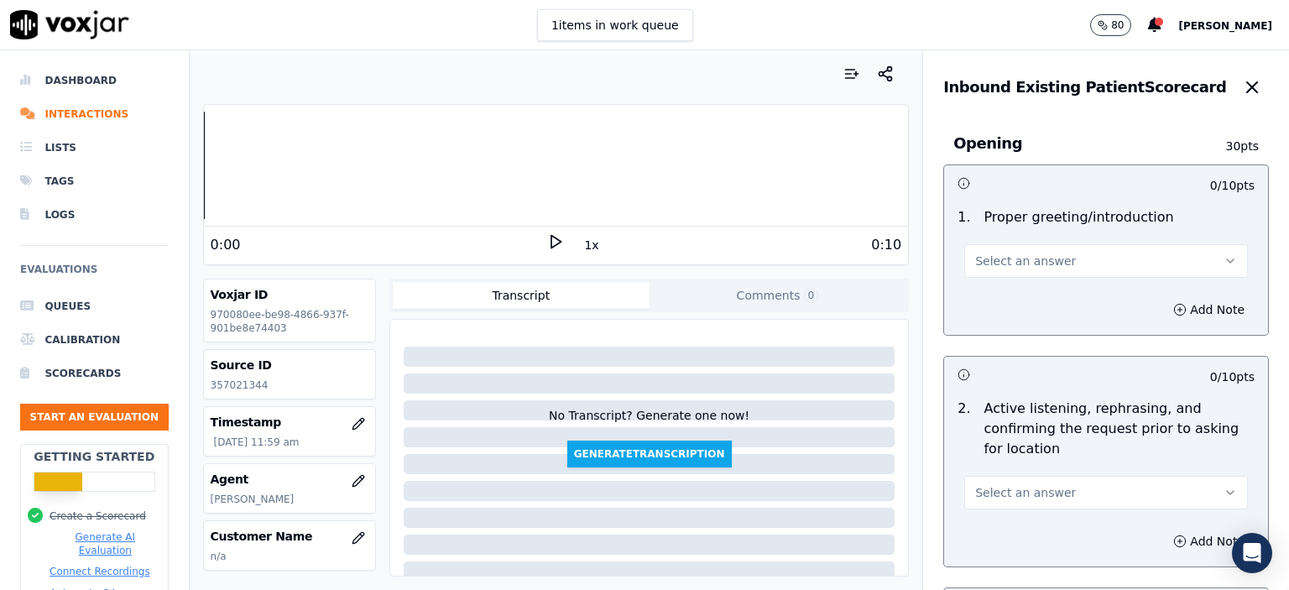
click at [1053, 254] on button "Select an answer" at bounding box center [1106, 261] width 284 height 34
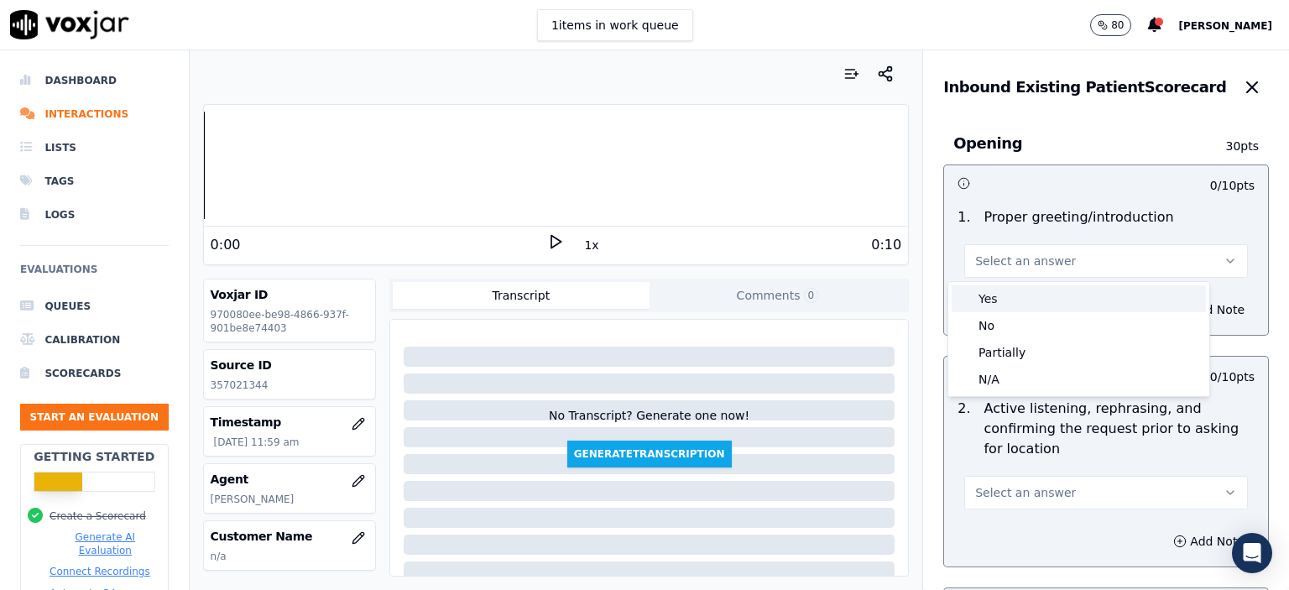
click at [1058, 300] on div "Yes" at bounding box center [1079, 298] width 254 height 27
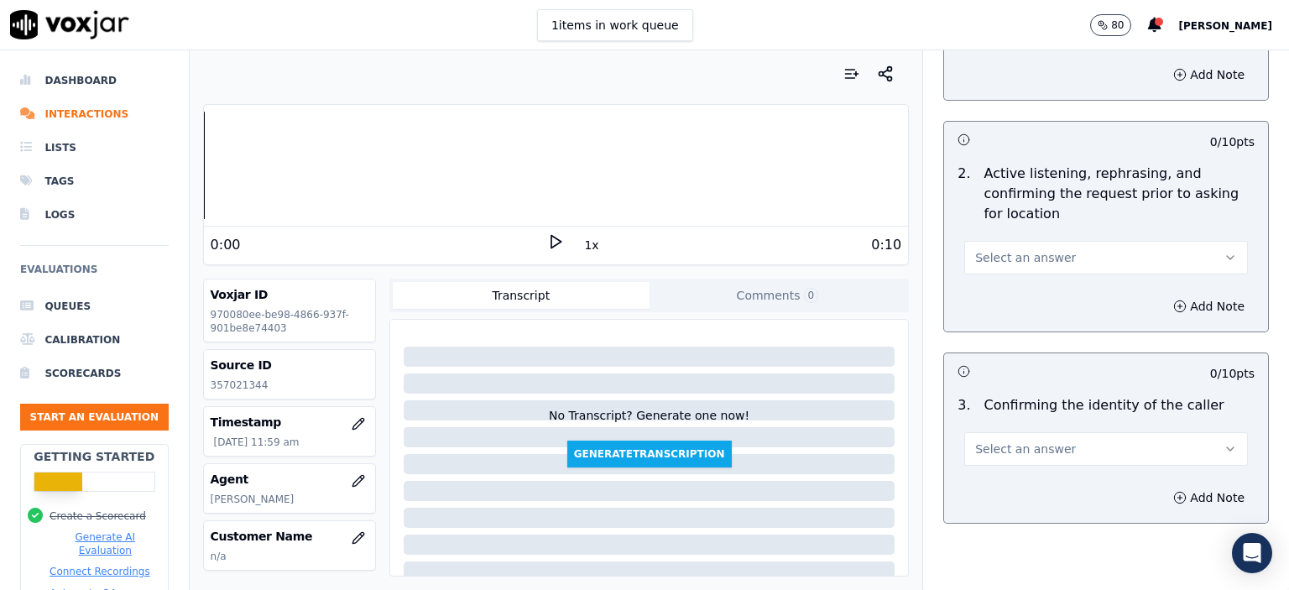
scroll to position [252, 0]
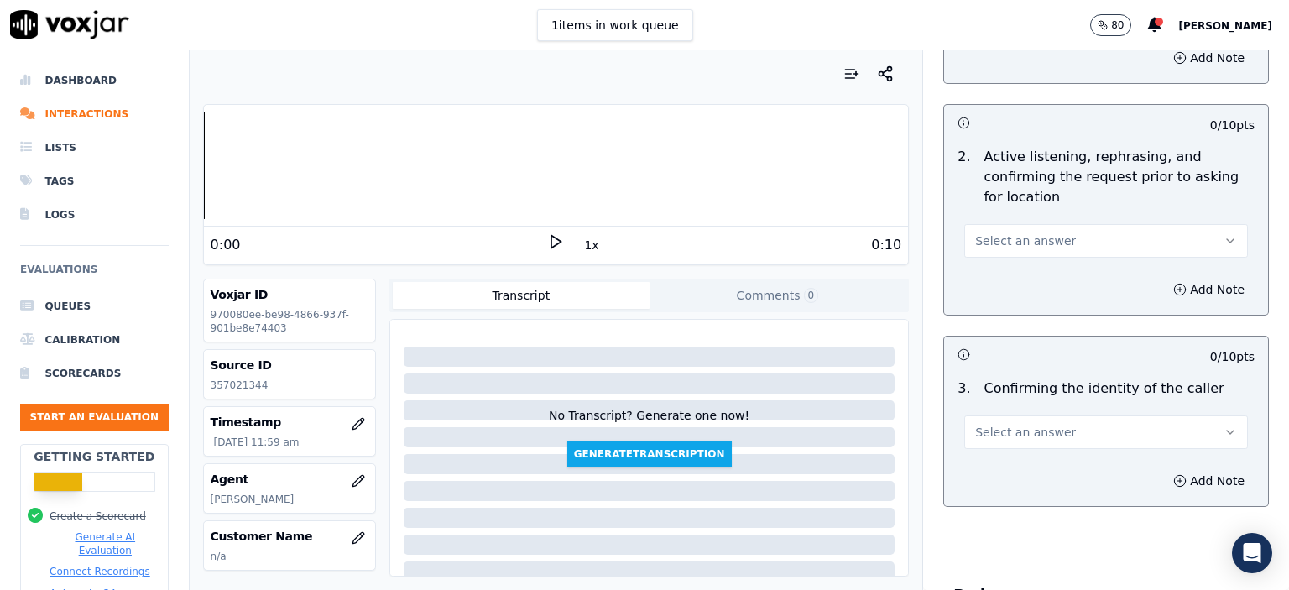
click at [1038, 244] on span "Select an answer" at bounding box center [1025, 240] width 101 height 17
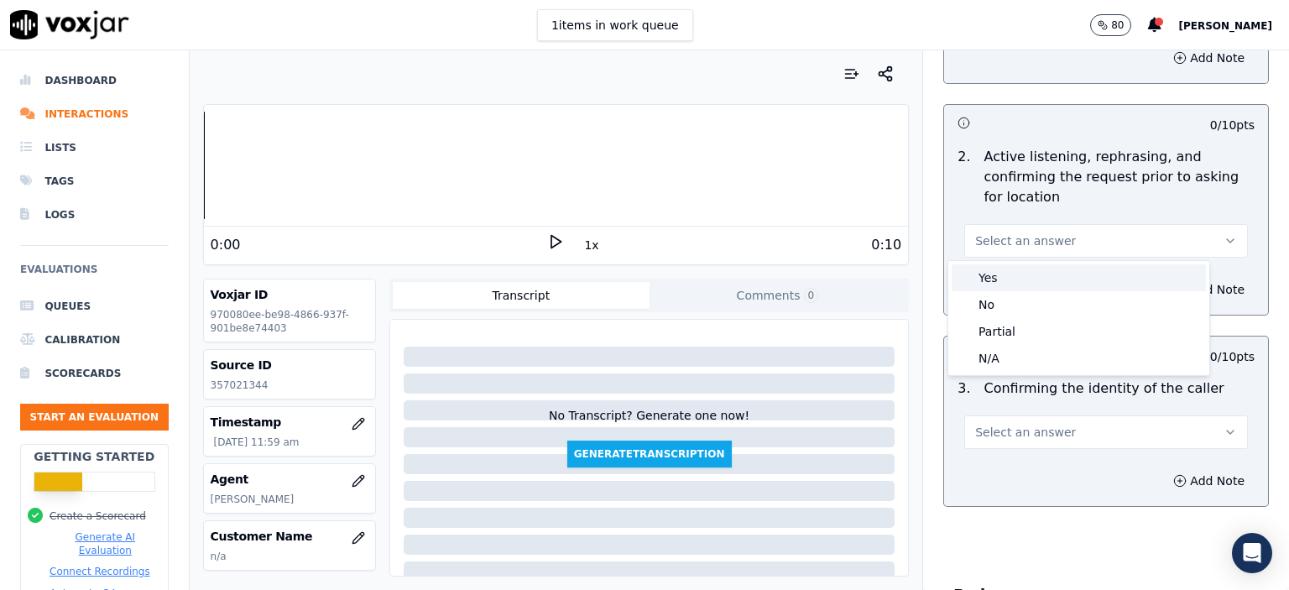
click at [1033, 274] on div "Yes" at bounding box center [1079, 277] width 254 height 27
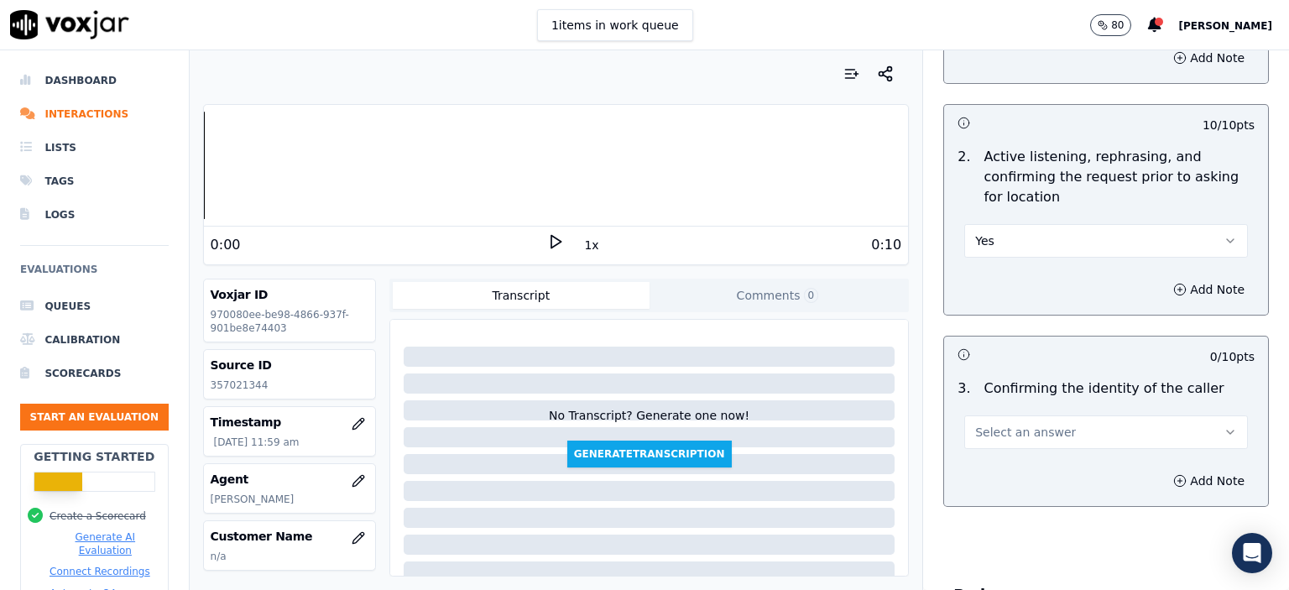
click at [1016, 426] on span "Select an answer" at bounding box center [1025, 432] width 101 height 17
click at [1004, 468] on div "Yes" at bounding box center [1079, 469] width 254 height 27
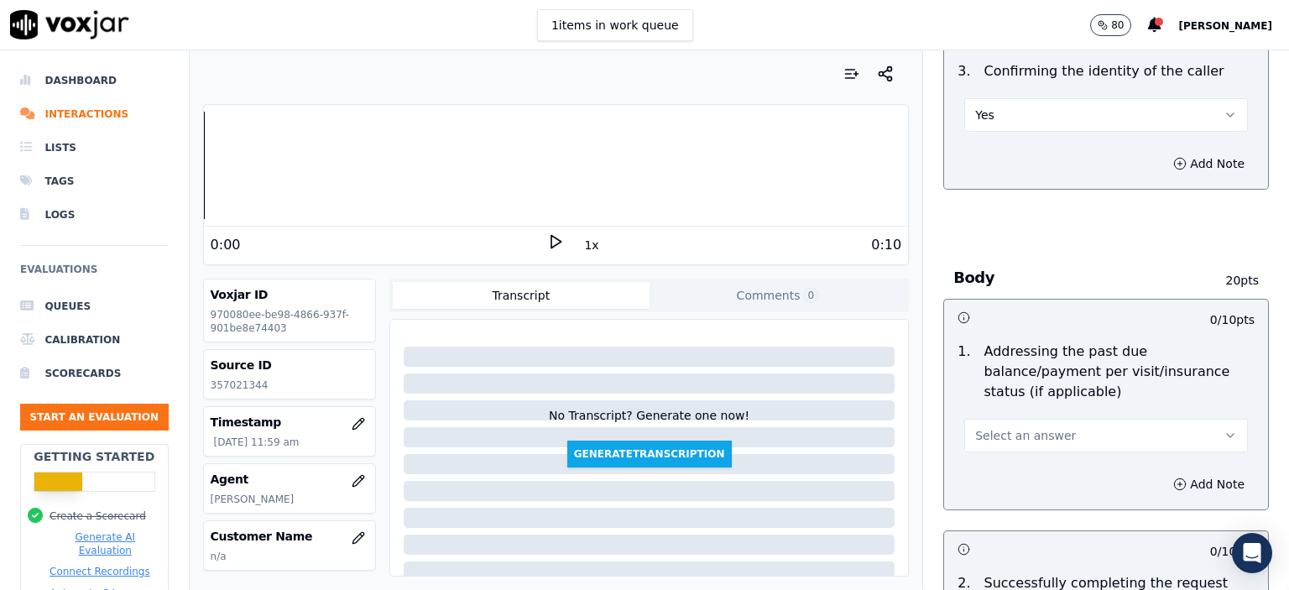
scroll to position [588, 0]
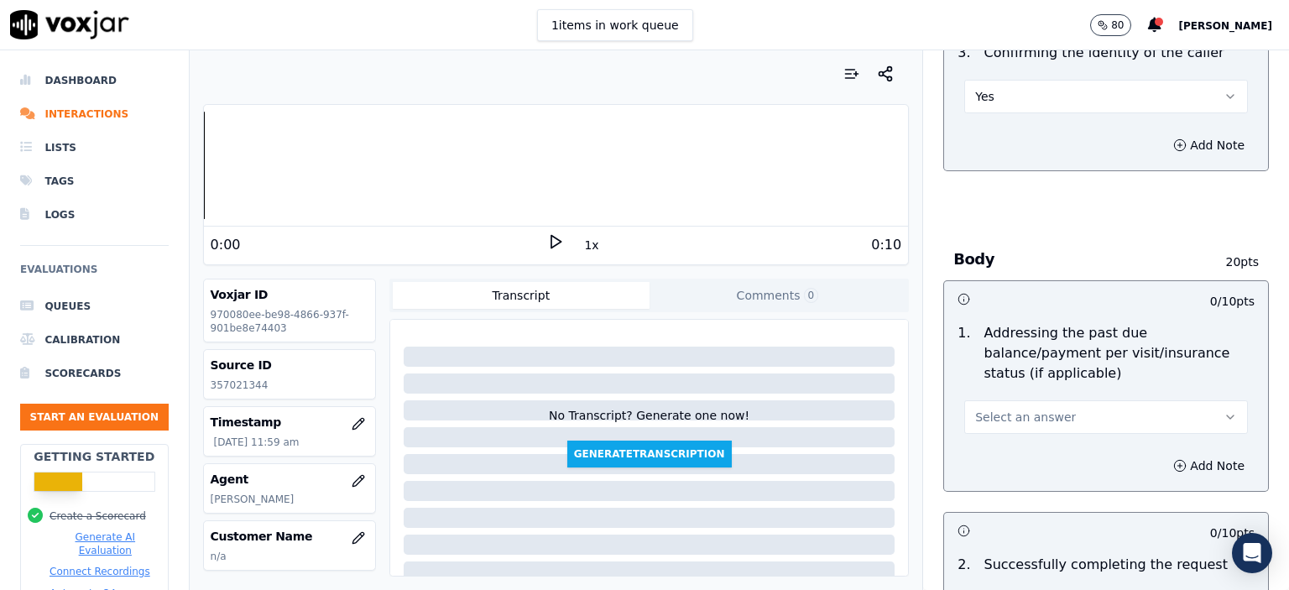
click at [1034, 409] on span "Select an answer" at bounding box center [1025, 417] width 101 height 17
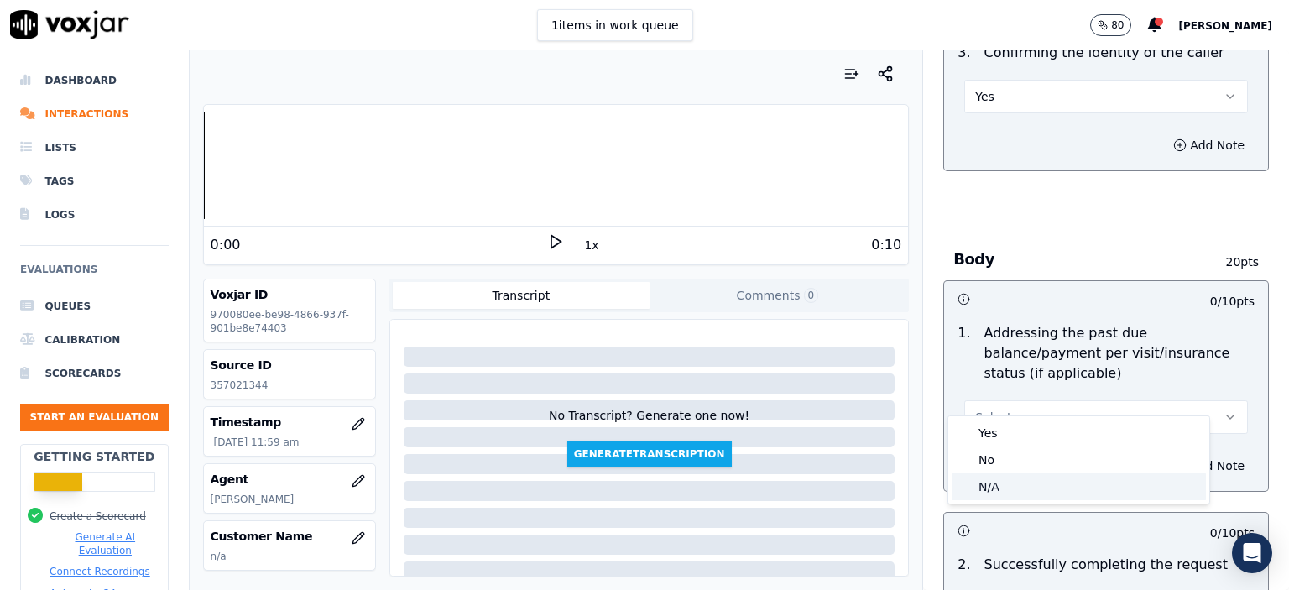
click at [1028, 481] on div "N/A" at bounding box center [1079, 486] width 254 height 27
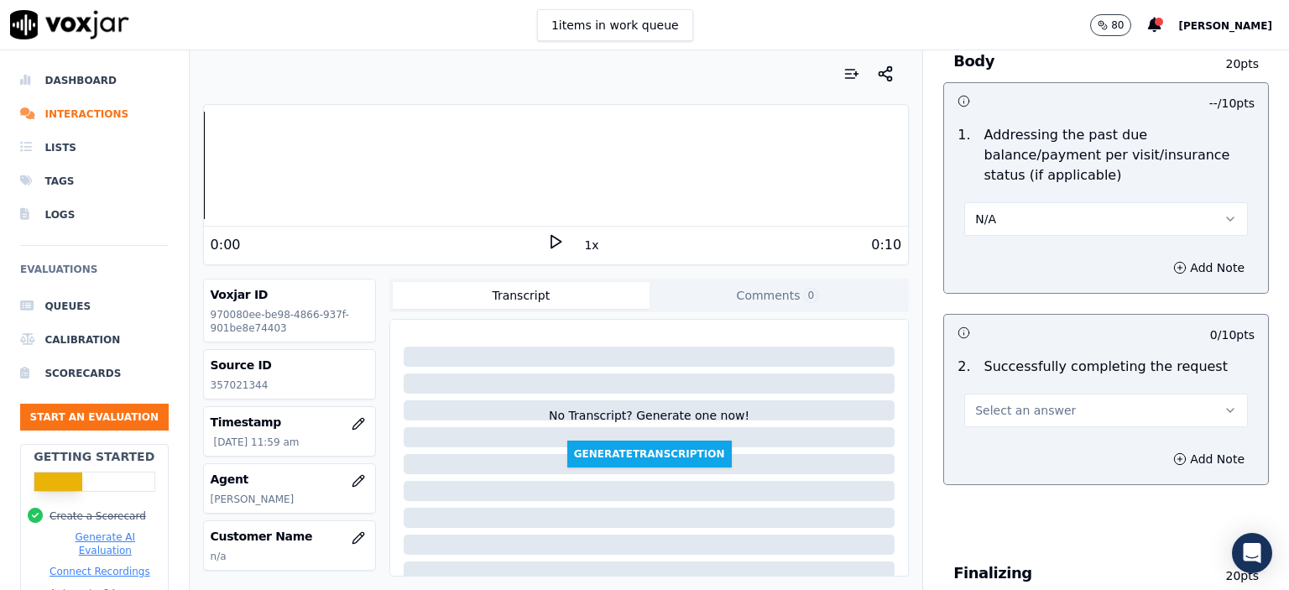
scroll to position [839, 0]
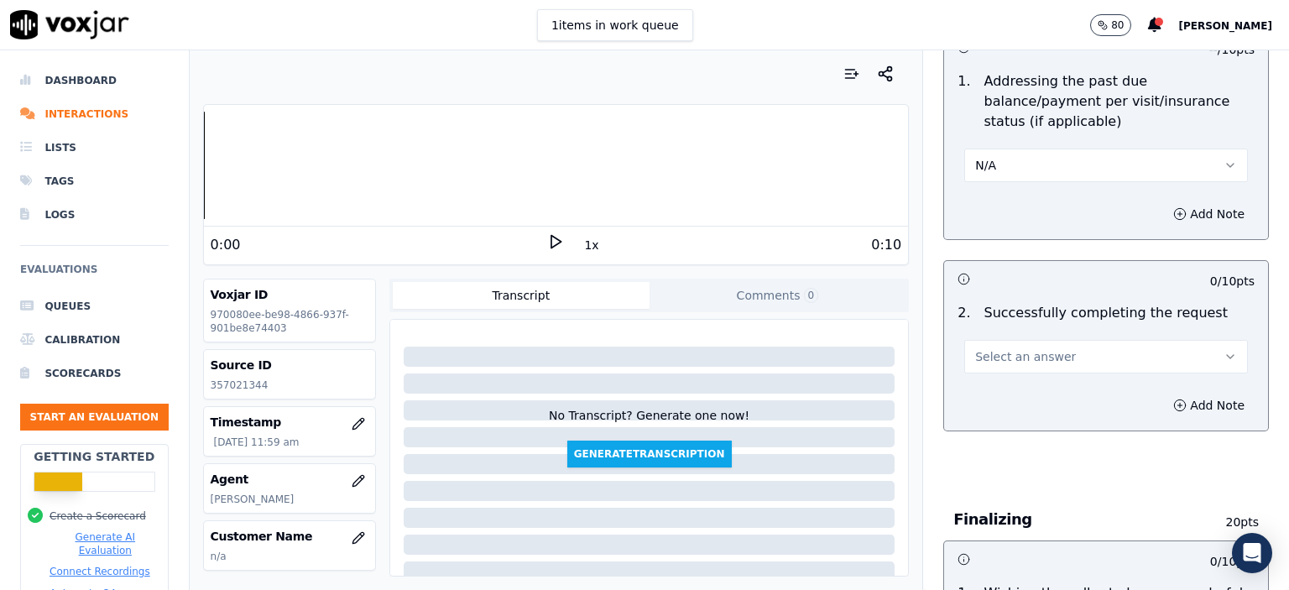
click at [1006, 348] on span "Select an answer" at bounding box center [1025, 356] width 101 height 17
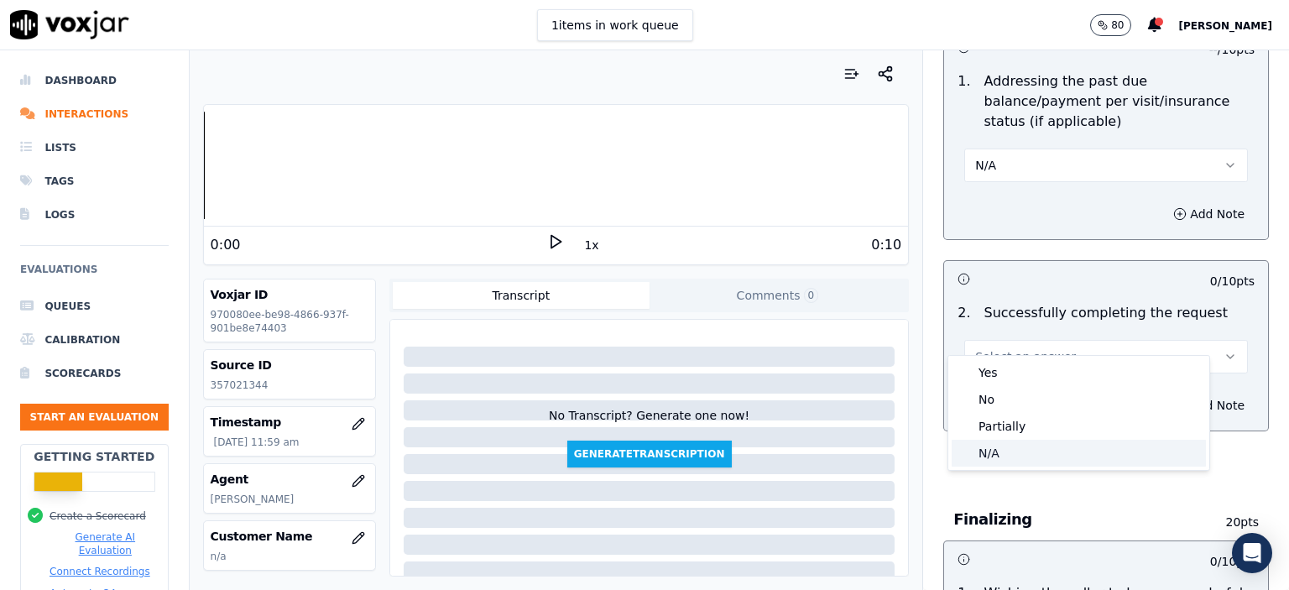
click at [1013, 452] on div "N/A" at bounding box center [1079, 453] width 254 height 27
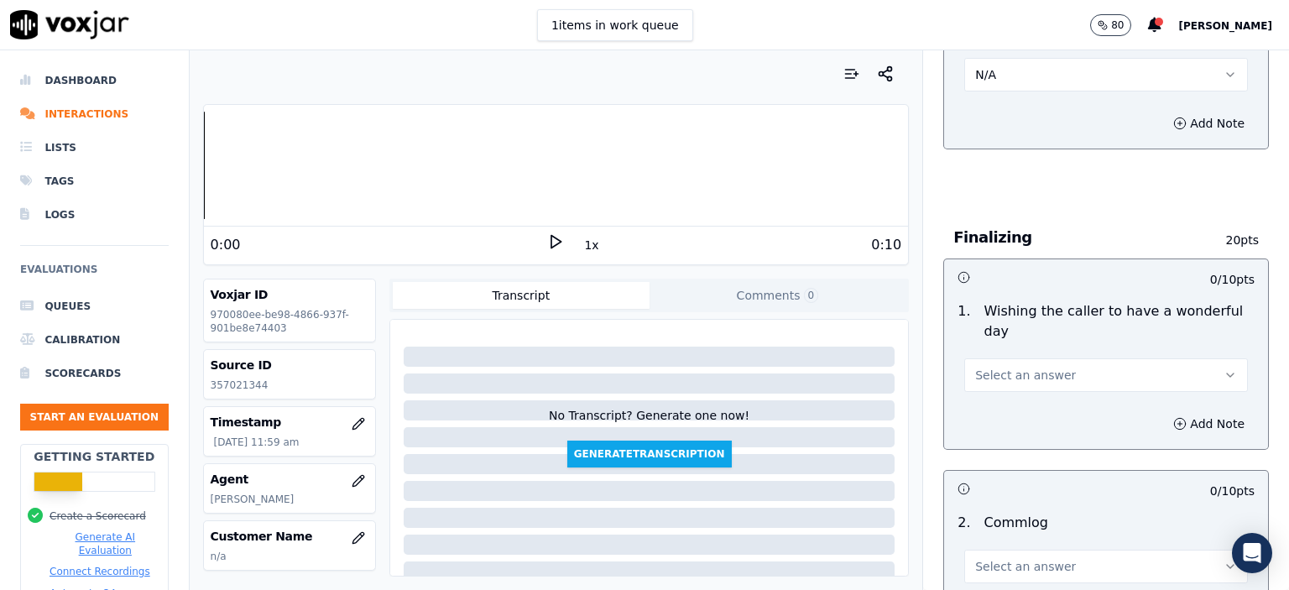
scroll to position [1175, 0]
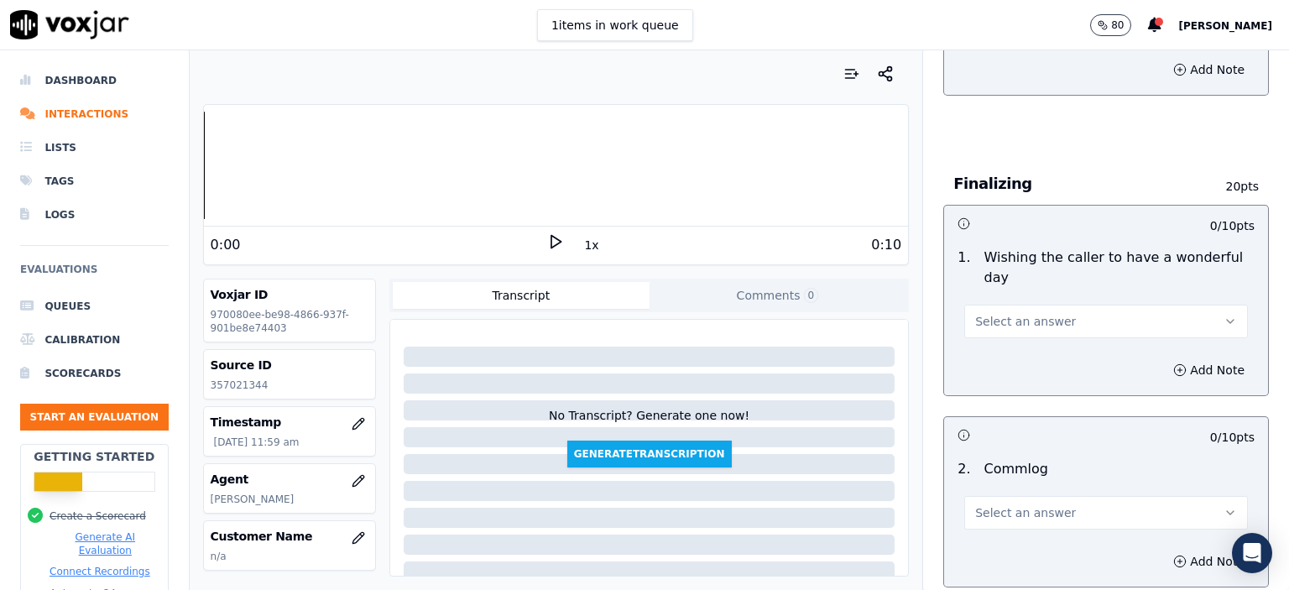
click at [1014, 313] on span "Select an answer" at bounding box center [1025, 321] width 101 height 17
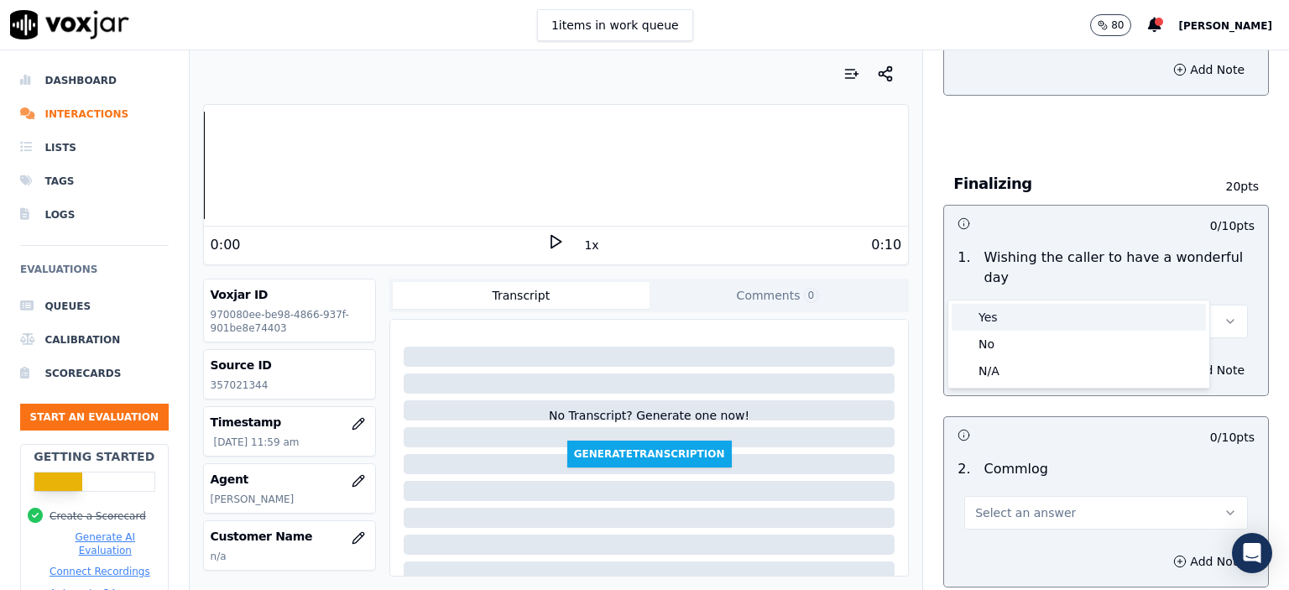
click at [1007, 316] on div "Yes" at bounding box center [1079, 317] width 254 height 27
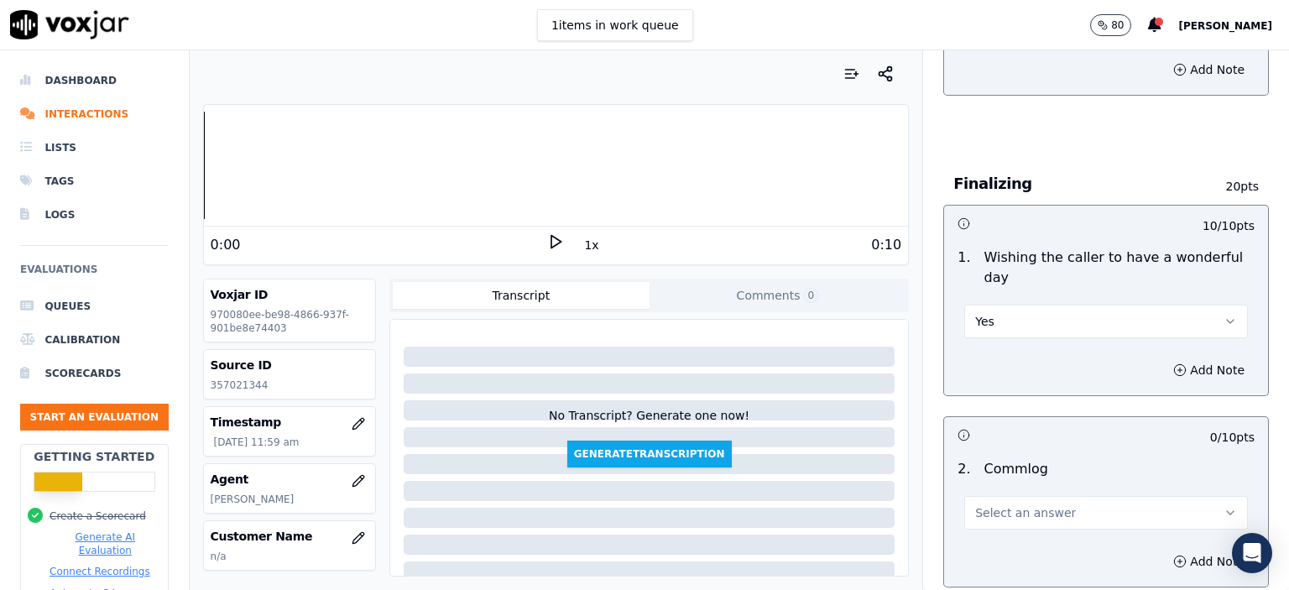
click at [1054, 496] on button "Select an answer" at bounding box center [1106, 513] width 284 height 34
click at [1031, 530] on div "No" at bounding box center [1079, 534] width 254 height 27
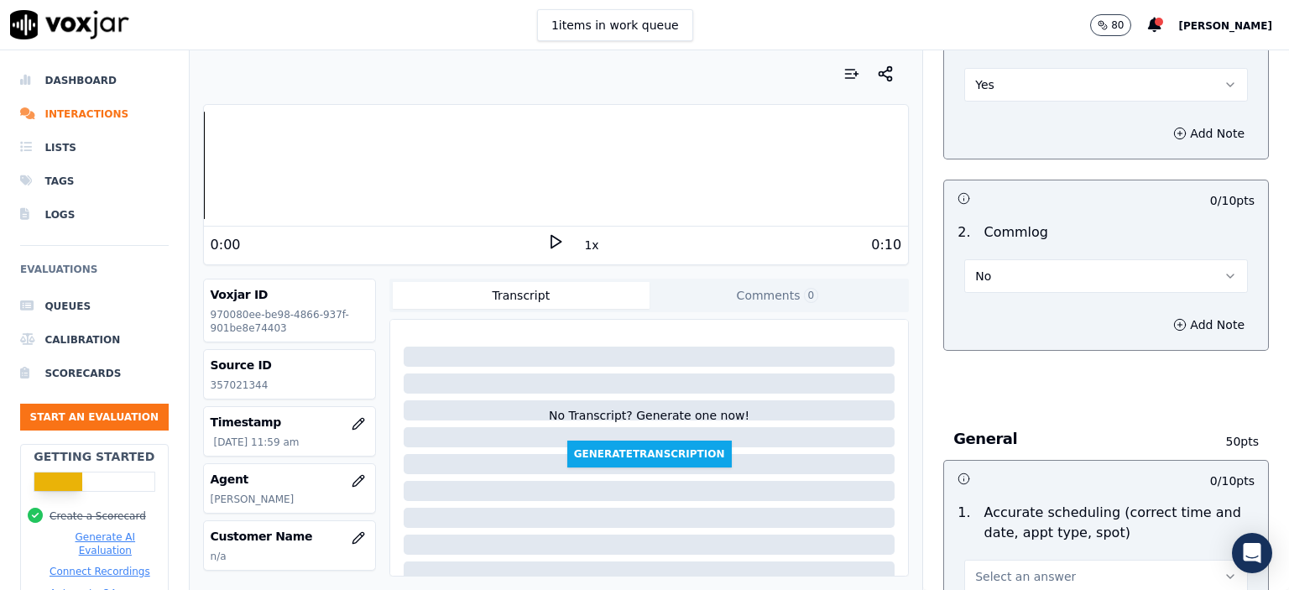
scroll to position [1511, 0]
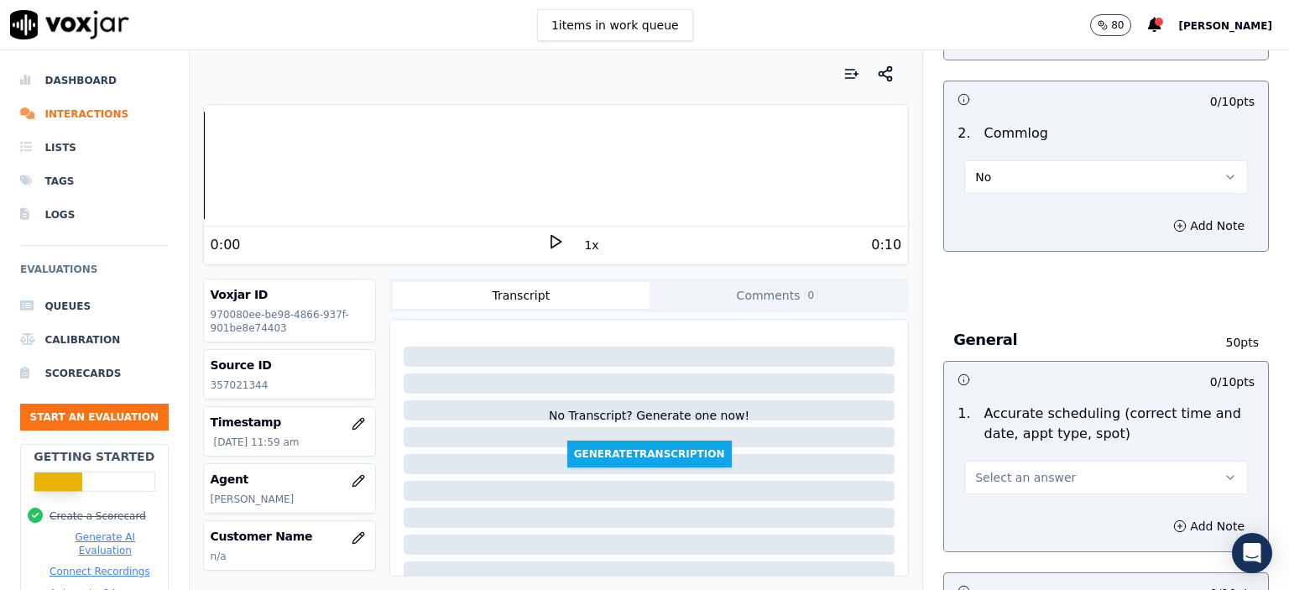
click at [1051, 461] on button "Select an answer" at bounding box center [1106, 478] width 284 height 34
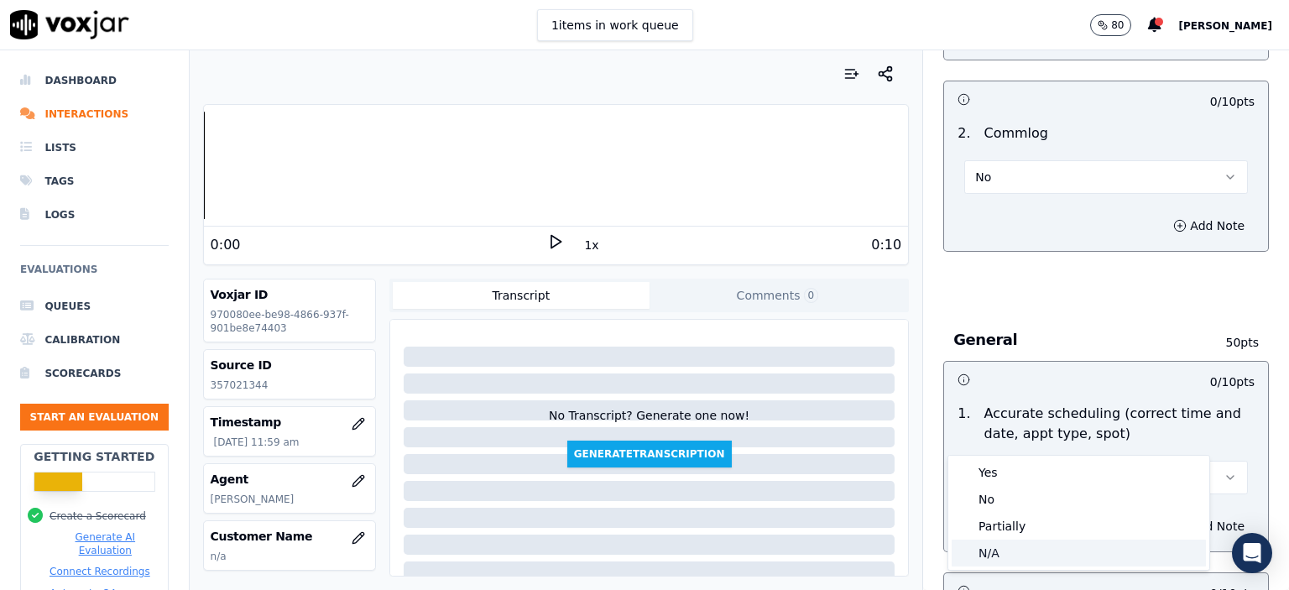
click at [1027, 550] on div "N/A" at bounding box center [1079, 553] width 254 height 27
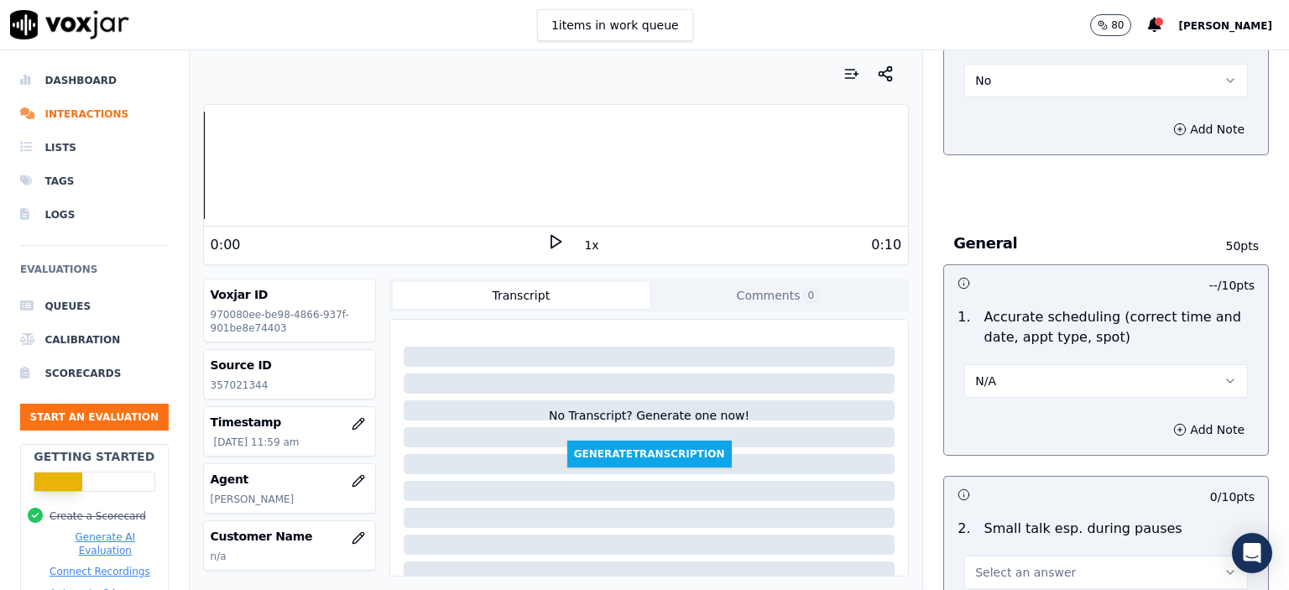
scroll to position [1847, 0]
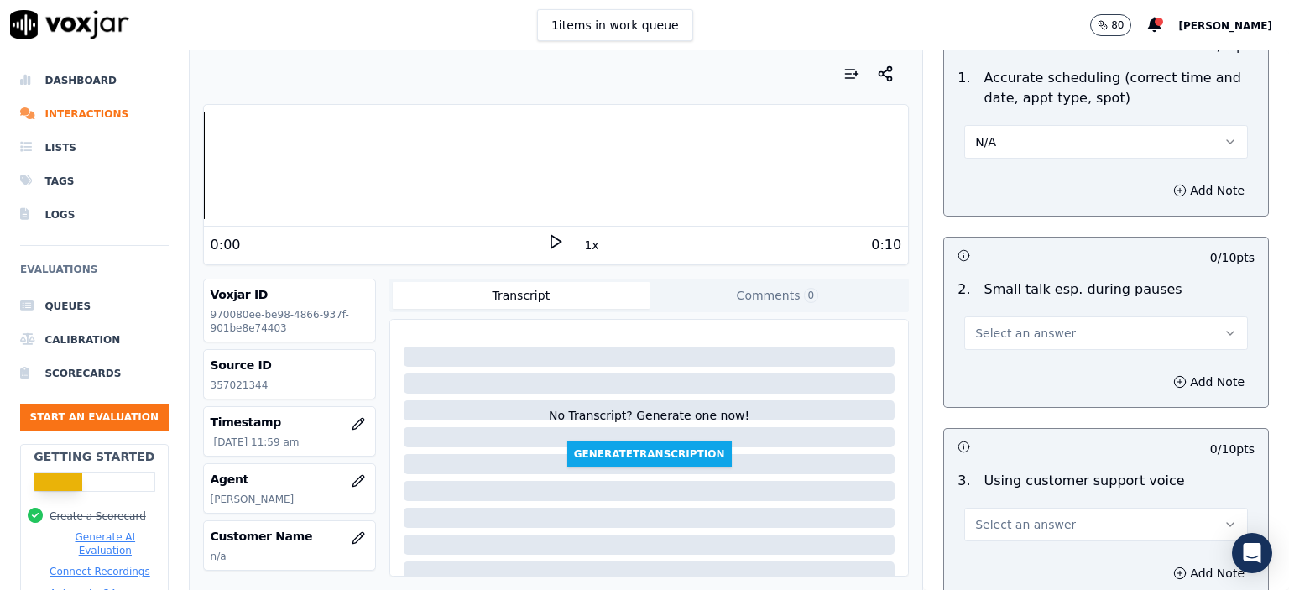
click at [1006, 316] on button "Select an answer" at bounding box center [1106, 333] width 284 height 34
click at [1007, 377] on div "N/A" at bounding box center [1079, 381] width 254 height 27
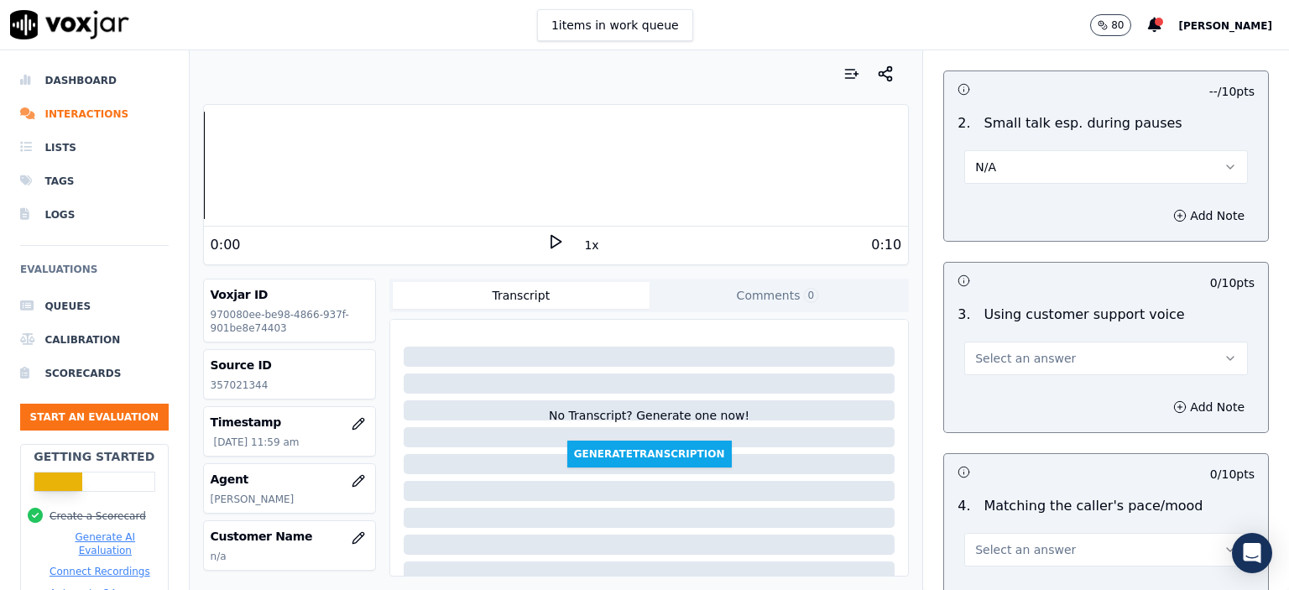
scroll to position [2014, 0]
click at [1036, 348] on span "Select an answer" at bounding box center [1025, 356] width 101 height 17
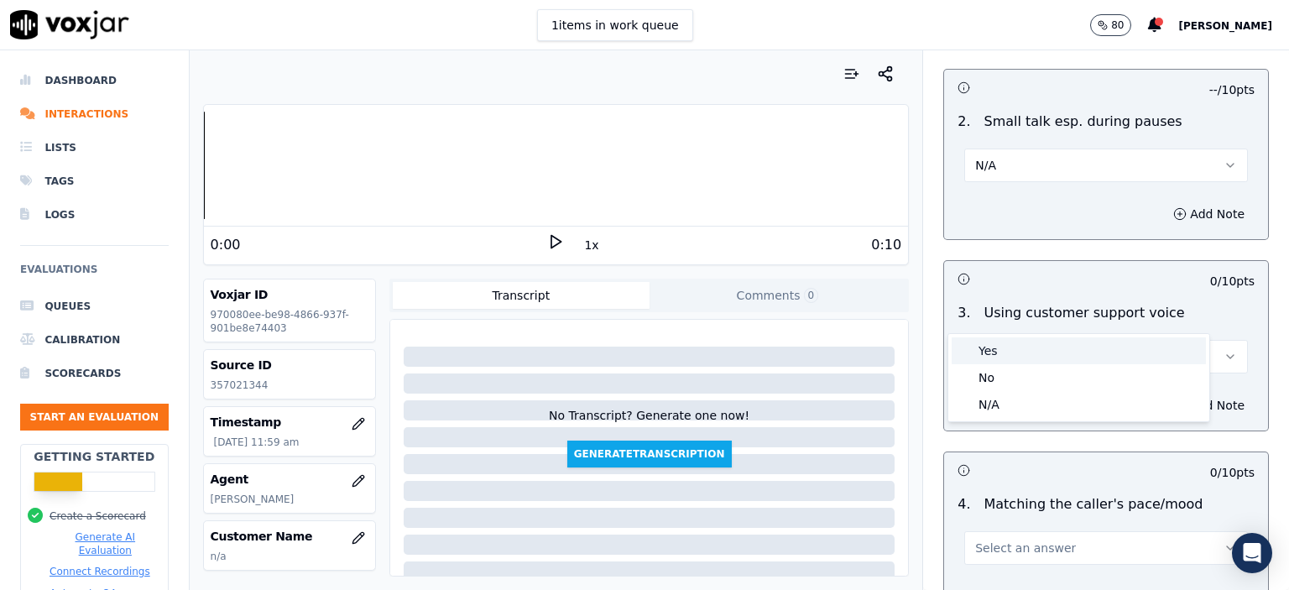
click at [1043, 355] on div "Yes" at bounding box center [1079, 350] width 254 height 27
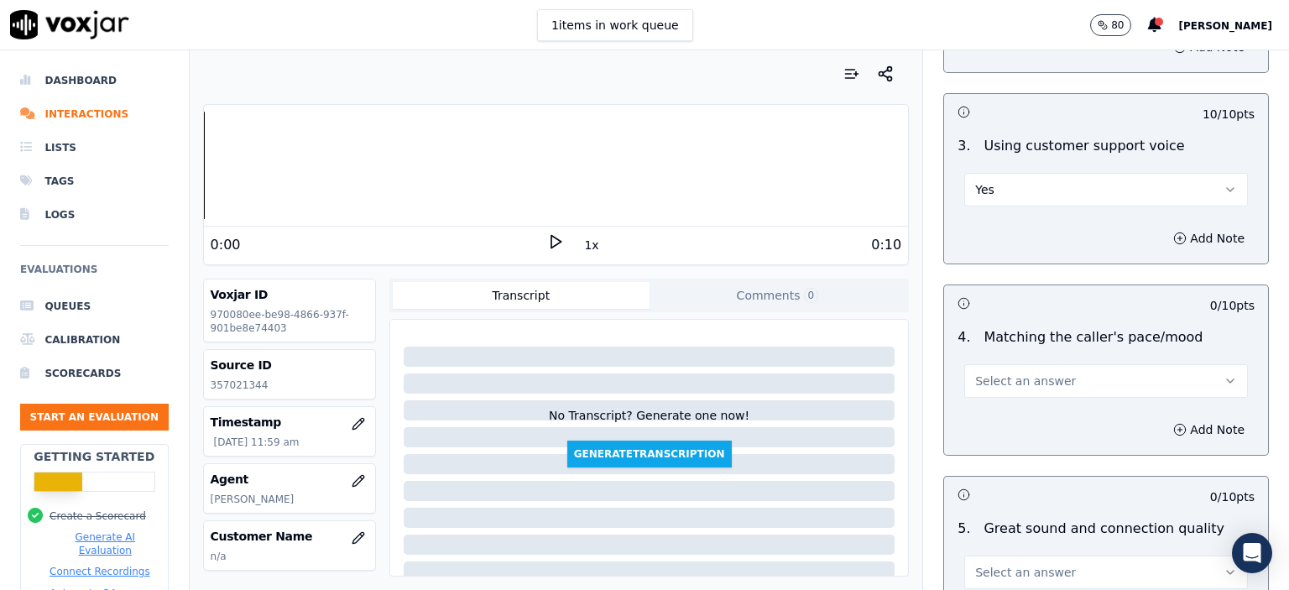
scroll to position [2182, 0]
click at [1048, 353] on div "4 . Matching the caller's pace/mood Select an answer" at bounding box center [1106, 362] width 324 height 84
click at [1048, 363] on button "Select an answer" at bounding box center [1106, 380] width 284 height 34
click at [1051, 392] on div "No" at bounding box center [1079, 401] width 254 height 27
click at [1044, 363] on button "No" at bounding box center [1106, 380] width 284 height 34
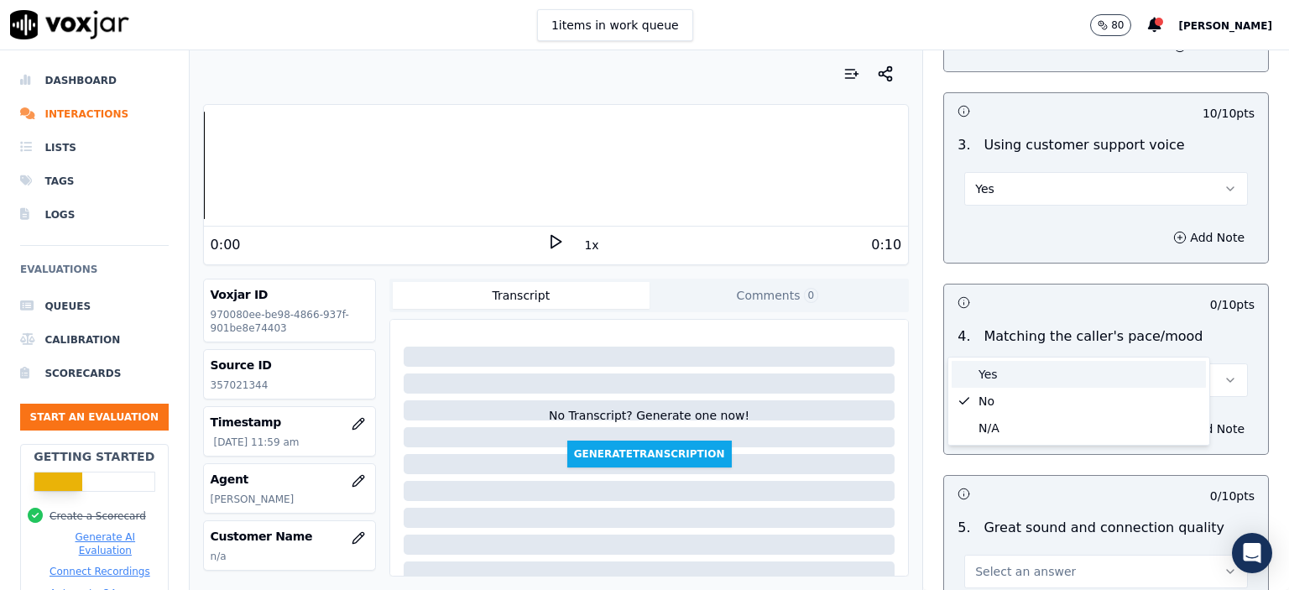
click at [1039, 384] on div "Yes" at bounding box center [1079, 374] width 254 height 27
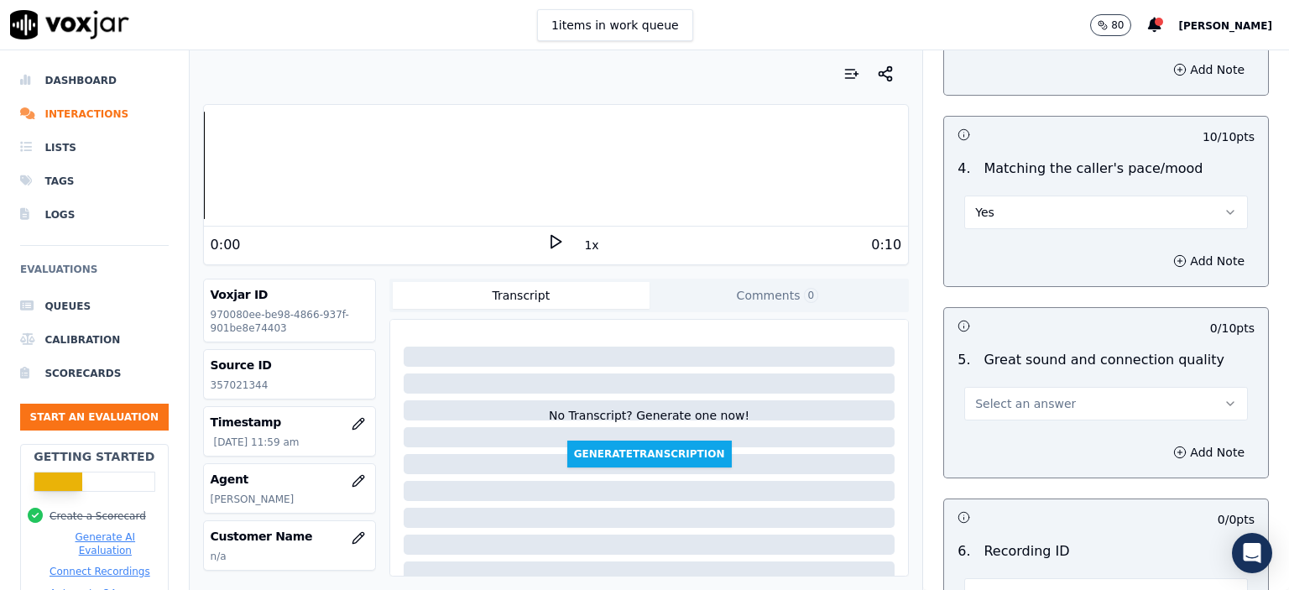
click at [1032, 395] on span "Select an answer" at bounding box center [1025, 403] width 101 height 17
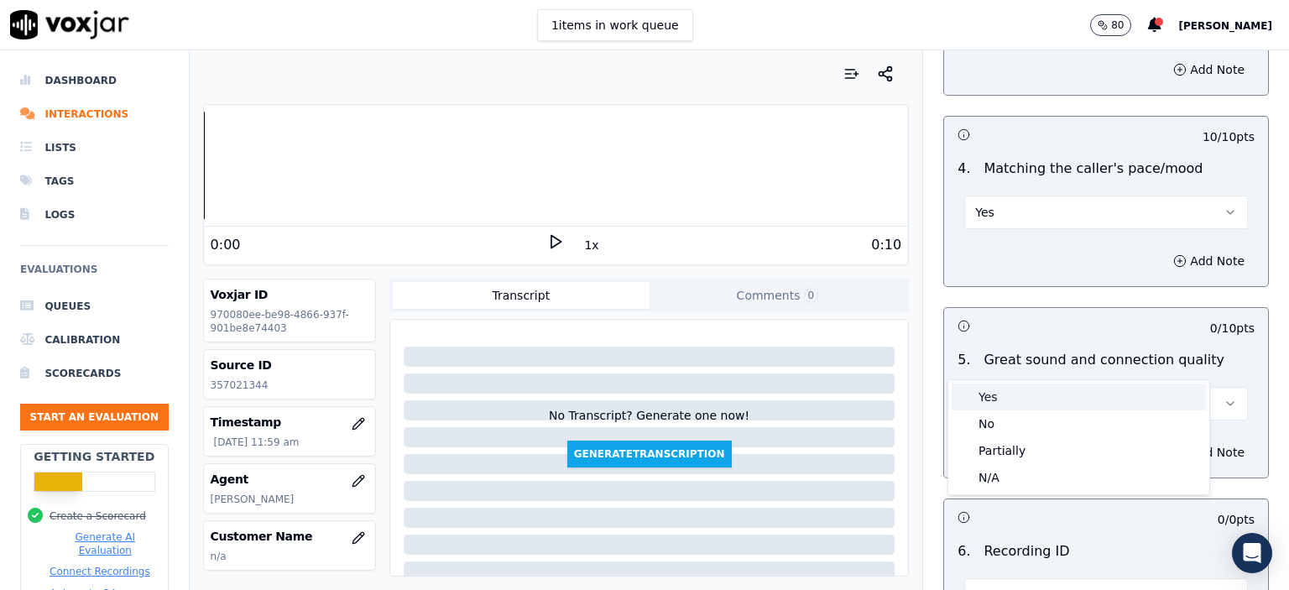
click at [1037, 394] on div "Yes" at bounding box center [1079, 397] width 254 height 27
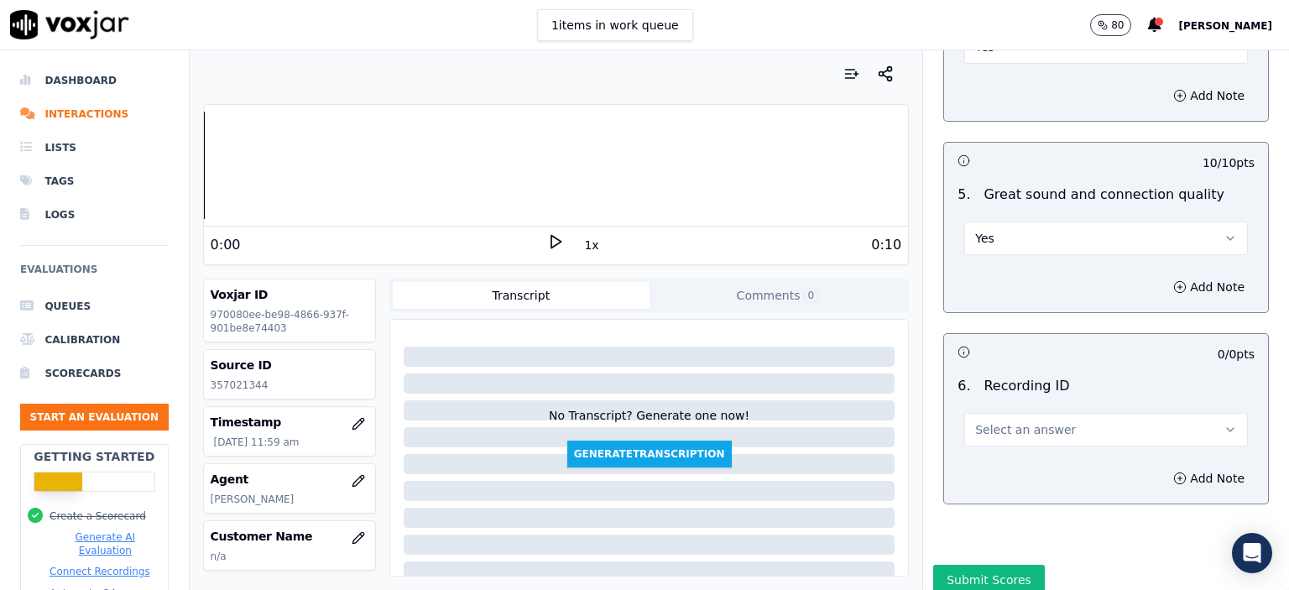
scroll to position [2524, 0]
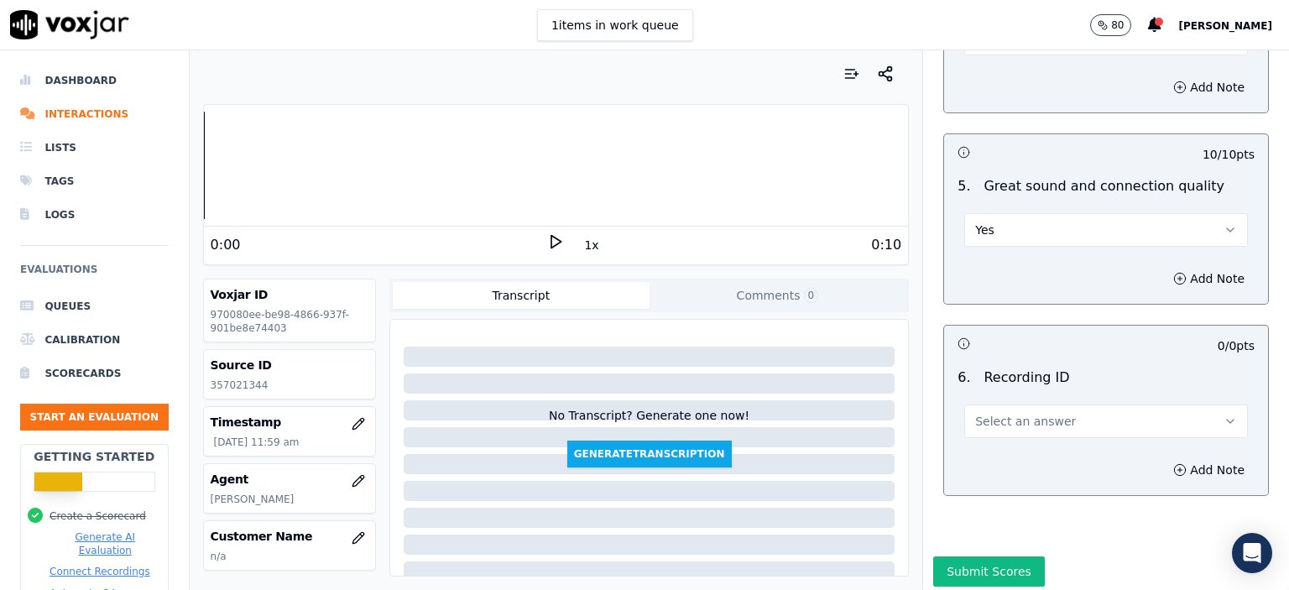
click at [1041, 413] on span "Select an answer" at bounding box center [1025, 421] width 101 height 17
click at [1036, 432] on div "N/A" at bounding box center [1079, 424] width 254 height 27
click at [232, 385] on p "357021344" at bounding box center [290, 385] width 158 height 13
drag, startPoint x: 1167, startPoint y: 422, endPoint x: 1156, endPoint y: 434, distance: 16.0
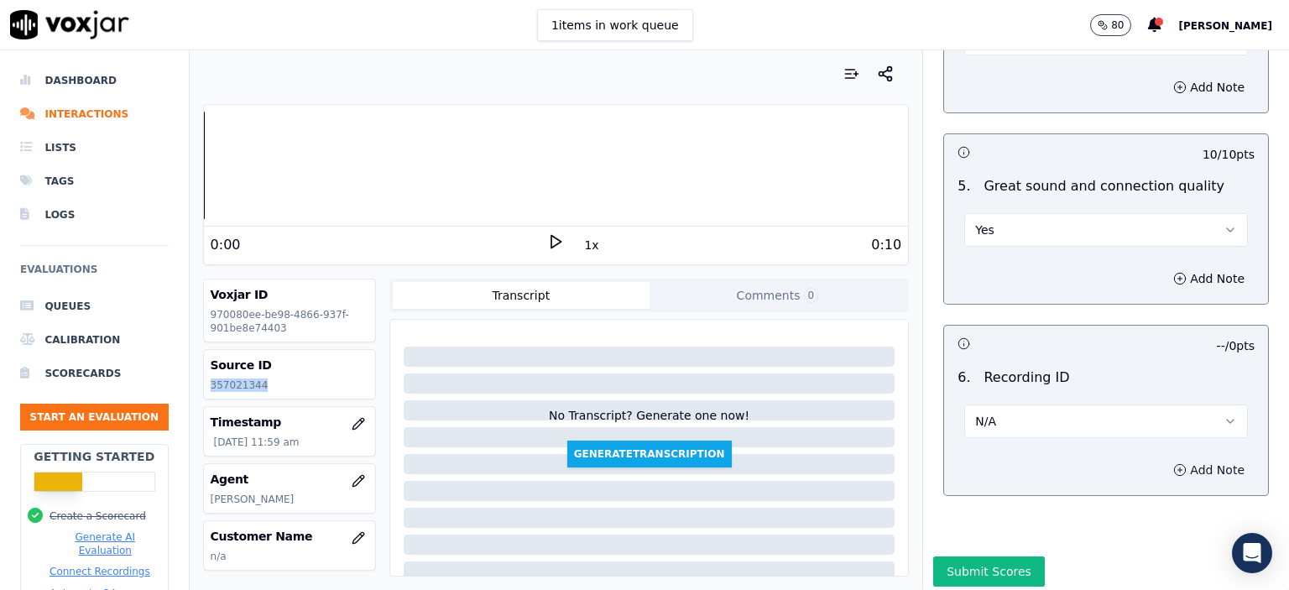
click at [1167, 458] on button "Add Note" at bounding box center [1208, 470] width 91 height 24
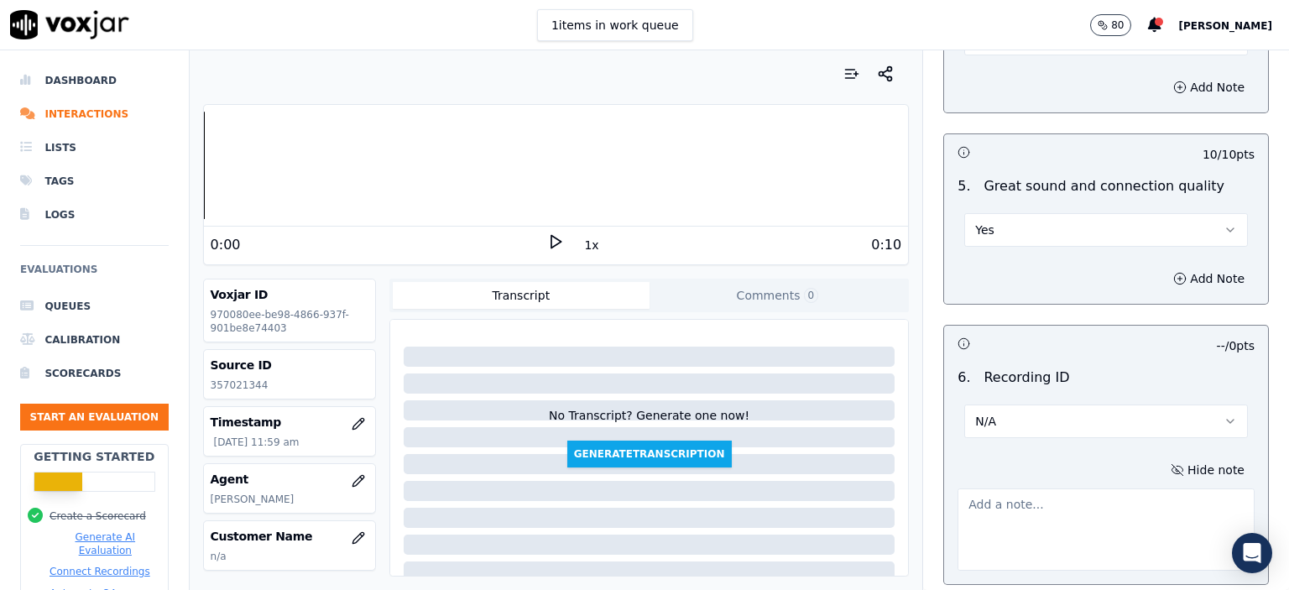
click at [980, 488] on textarea at bounding box center [1106, 529] width 297 height 82
paste textarea "357021344"
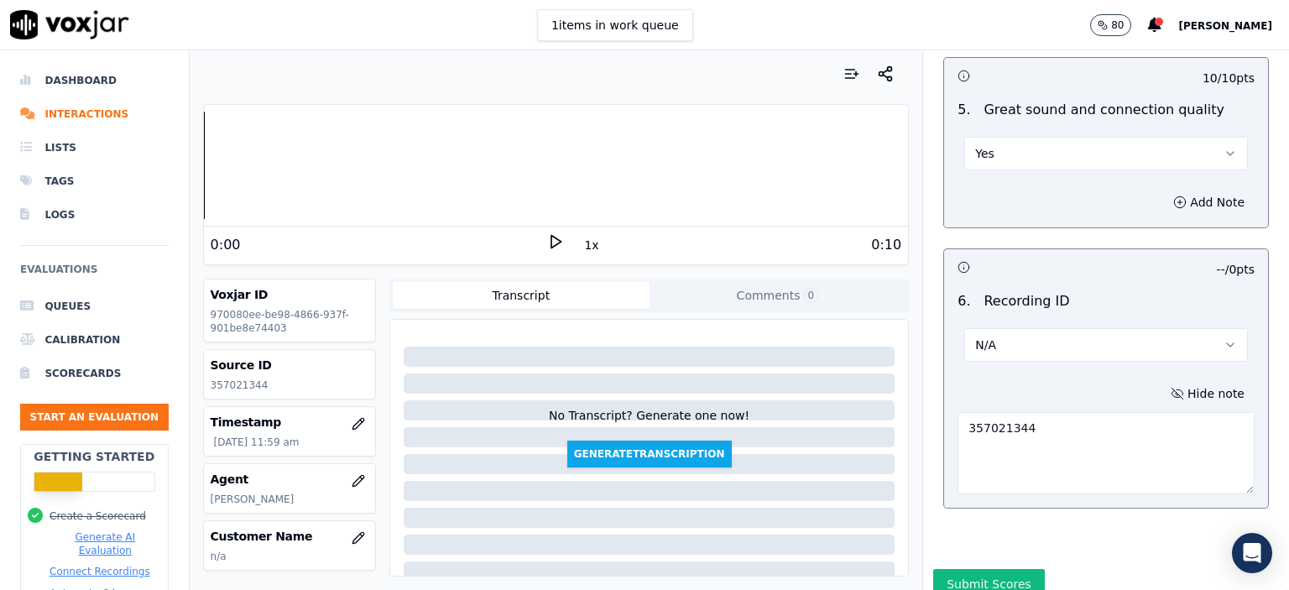
scroll to position [2612, 0]
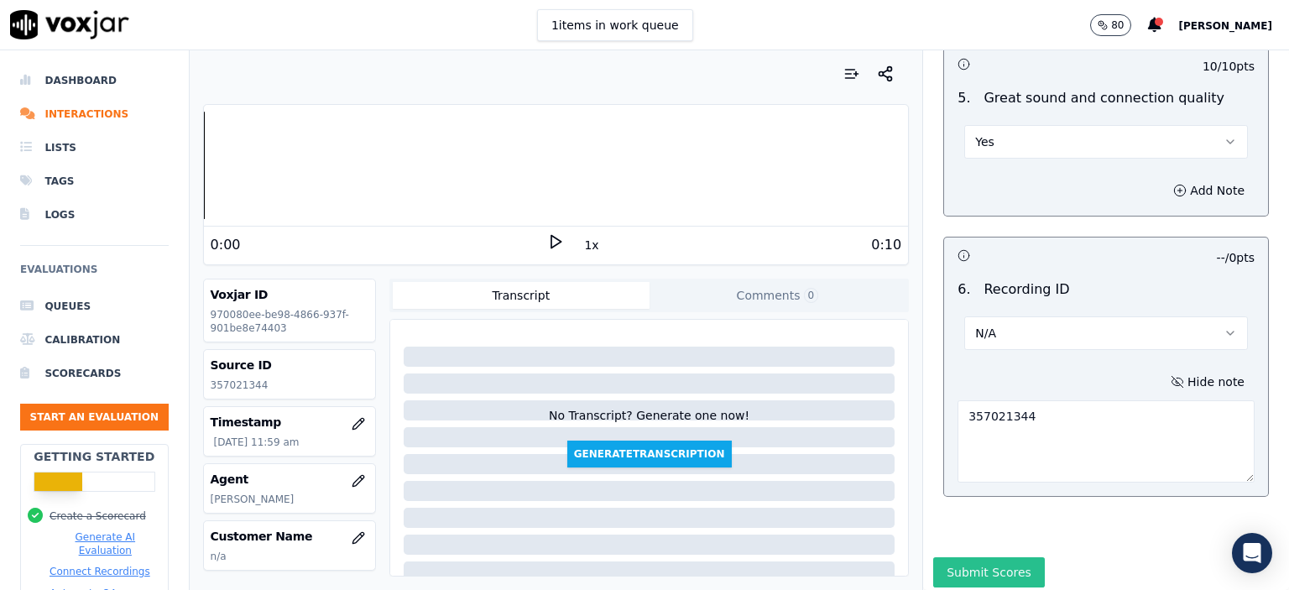
type textarea "357021344"
click at [974, 557] on button "Submit Scores" at bounding box center [989, 572] width 112 height 30
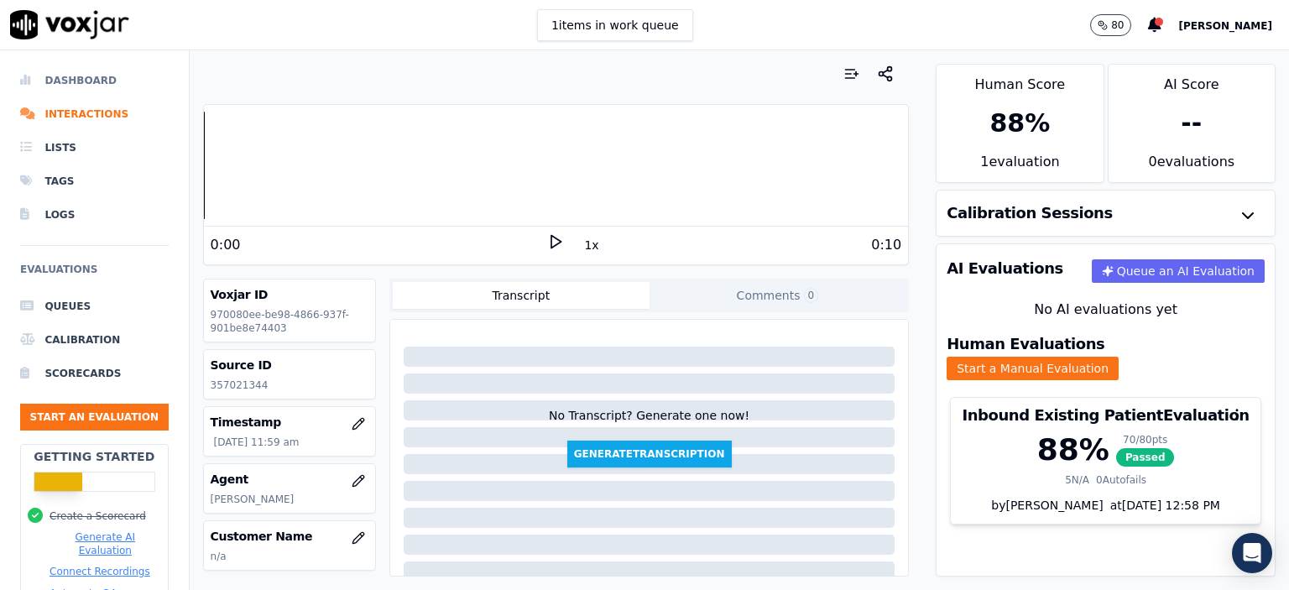
click at [68, 76] on li "Dashboard" at bounding box center [94, 81] width 149 height 34
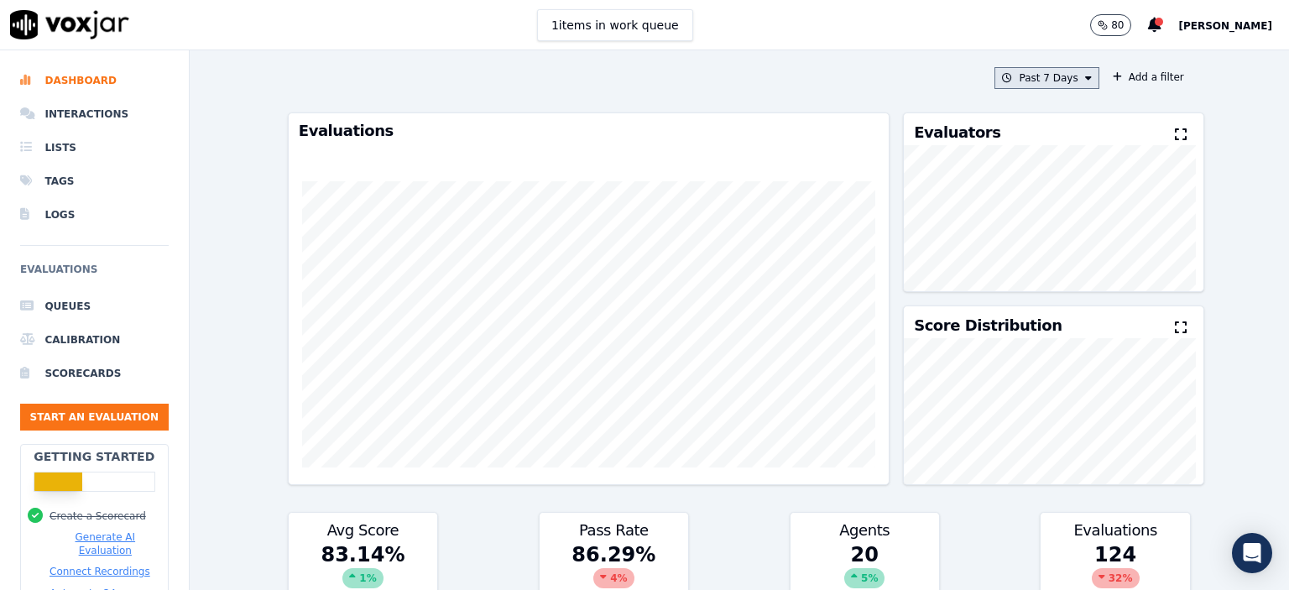
click at [1032, 71] on button "Past 7 Days" at bounding box center [1047, 78] width 104 height 22
click at [1022, 126] on div "[DATE]" at bounding box center [1039, 129] width 34 height 13
click at [1058, 271] on button "Add" at bounding box center [1074, 271] width 33 height 27
click at [1046, 83] on button "[DATE]" at bounding box center [1060, 78] width 80 height 22
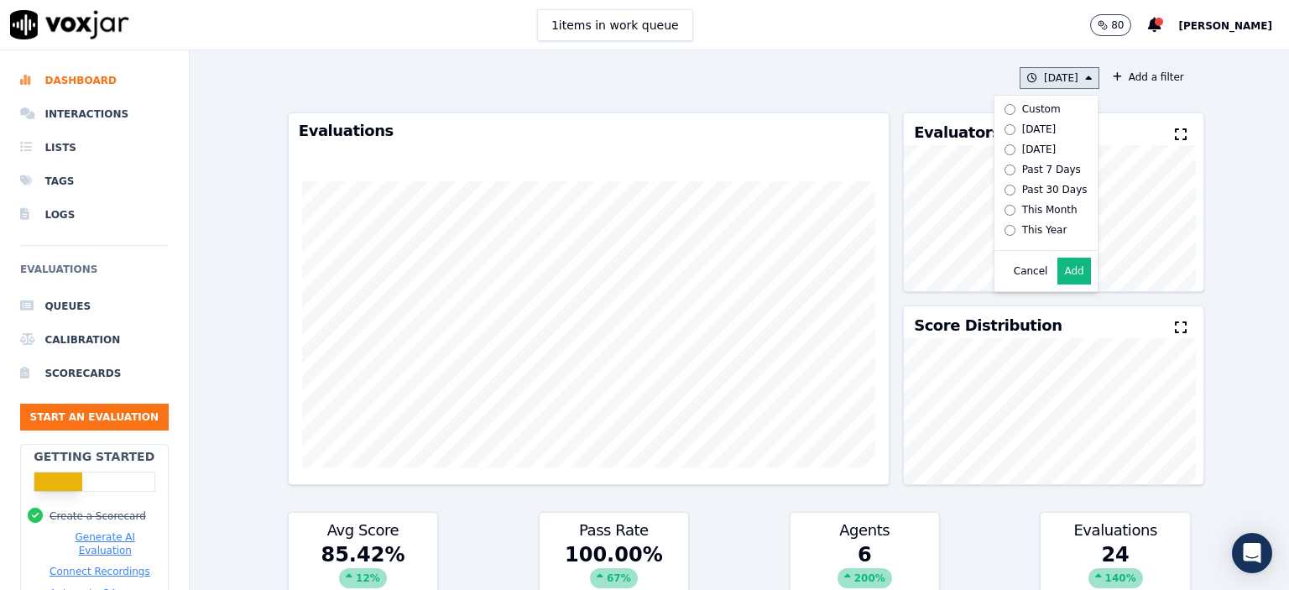
click at [1022, 167] on div "Past 7 Days" at bounding box center [1051, 169] width 59 height 13
click at [1058, 285] on button "Add" at bounding box center [1074, 271] width 33 height 27
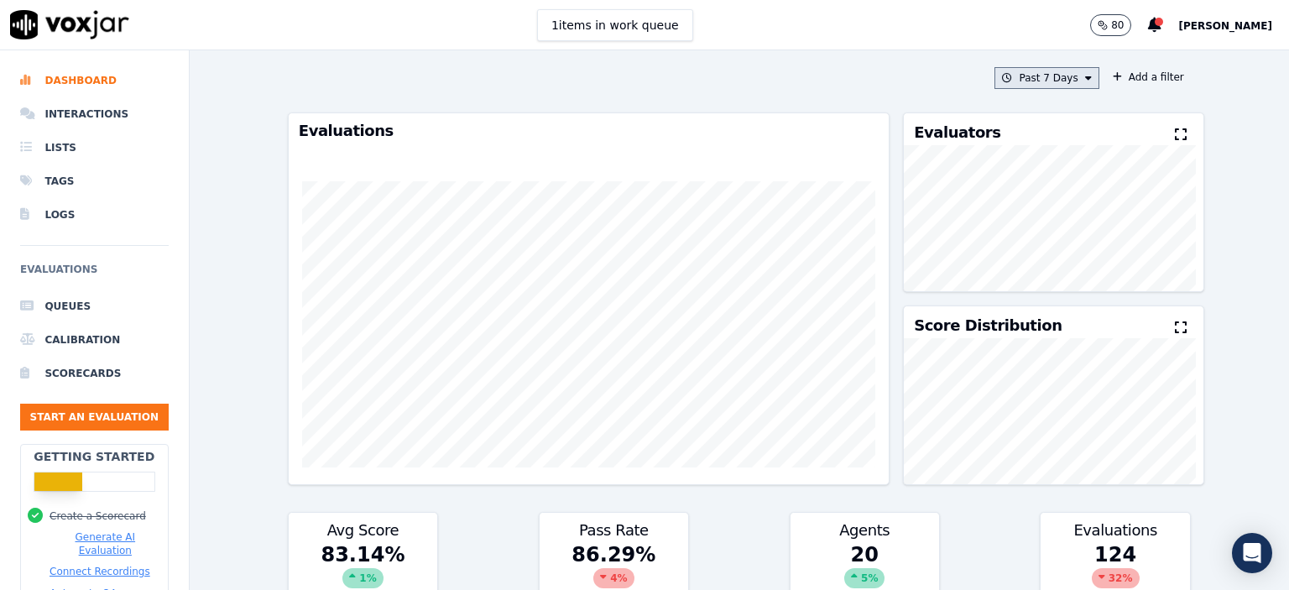
click at [1066, 80] on button "Past 7 Days" at bounding box center [1047, 78] width 104 height 22
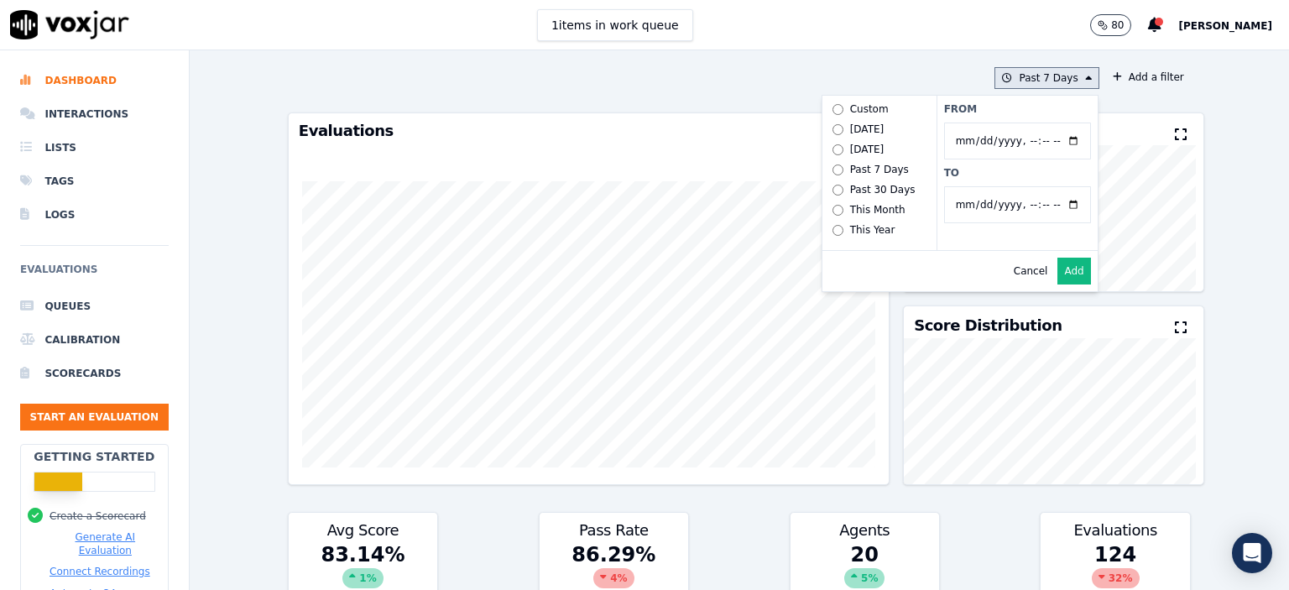
drag, startPoint x: 974, startPoint y: 138, endPoint x: 1027, endPoint y: 141, distance: 53.8
click at [1019, 140] on input "From" at bounding box center [1017, 141] width 147 height 37
click at [1056, 143] on input "From" at bounding box center [1017, 141] width 147 height 37
type input "[DATE]T00:00"
click at [1005, 105] on label "From" at bounding box center [1017, 108] width 147 height 13
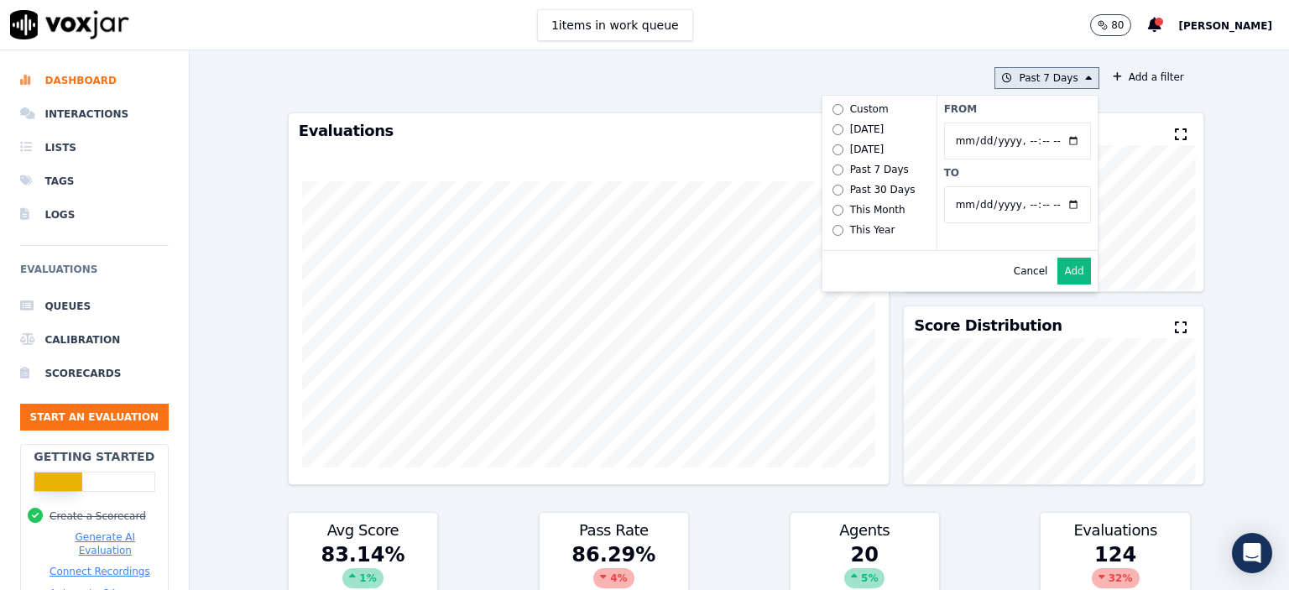
click at [1005, 123] on input "From" at bounding box center [1017, 141] width 147 height 37
click at [1006, 201] on input "To" at bounding box center [1017, 204] width 147 height 37
click at [1061, 206] on input "To" at bounding box center [1017, 204] width 147 height 37
type input "[DATE]T23:59"
drag, startPoint x: 1007, startPoint y: 171, endPoint x: 1014, endPoint y: 188, distance: 18.1
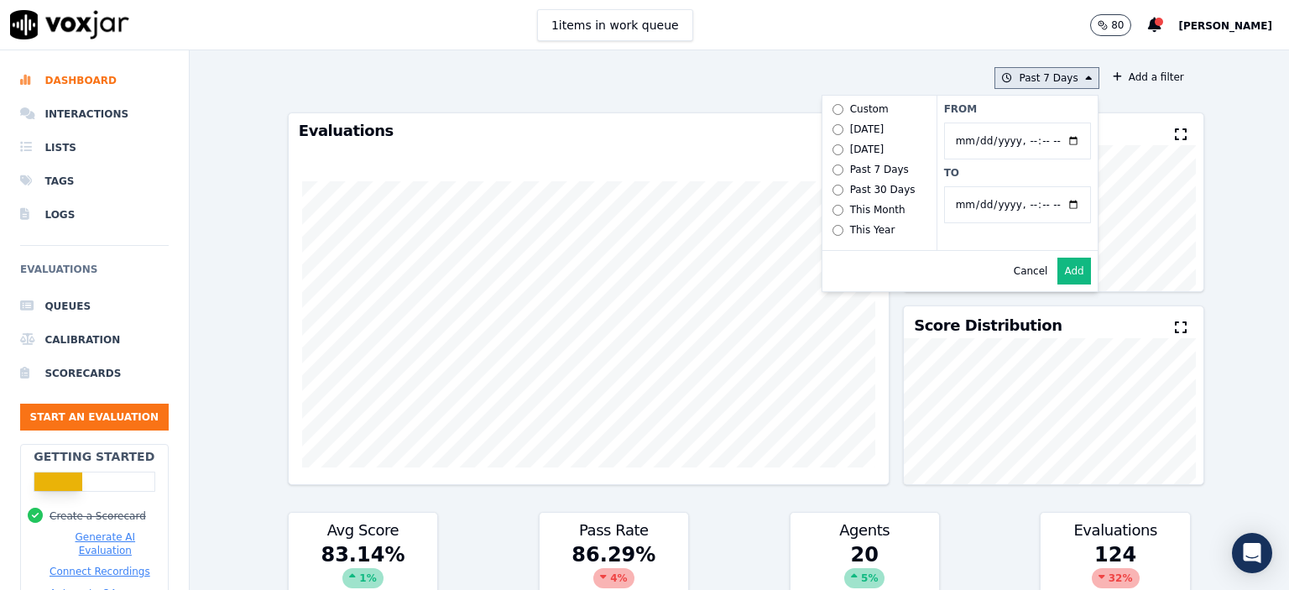
click at [1007, 171] on label "To" at bounding box center [1017, 172] width 147 height 13
click at [1007, 186] on input "To" at bounding box center [1017, 204] width 147 height 37
click at [1058, 284] on button "Add" at bounding box center [1074, 271] width 33 height 27
